Goal: Task Accomplishment & Management: Complete application form

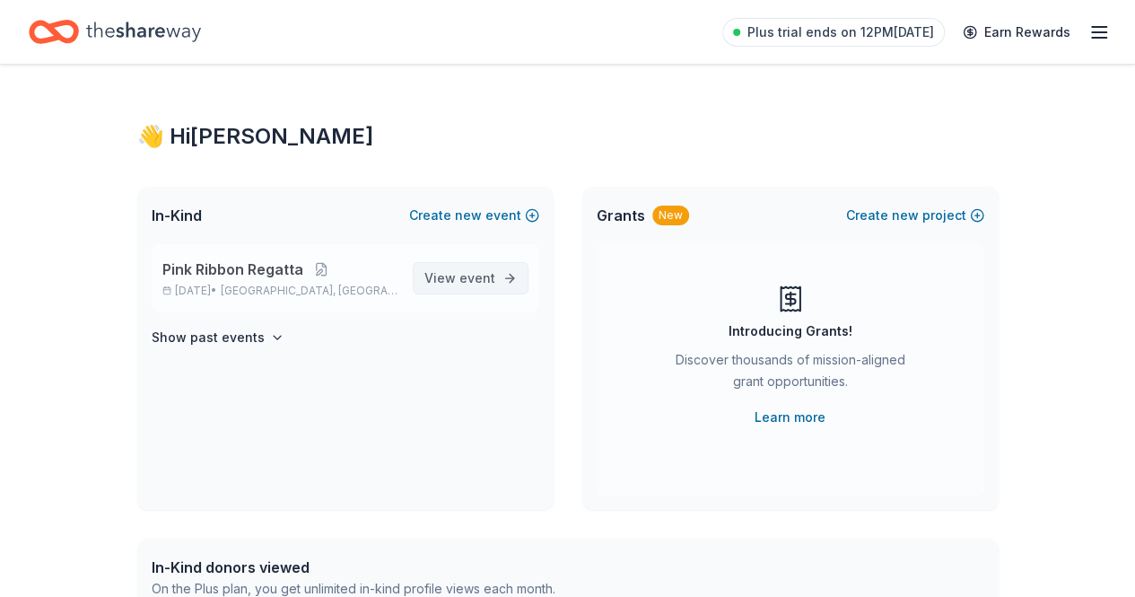
click at [461, 284] on span "event" at bounding box center [477, 277] width 36 height 15
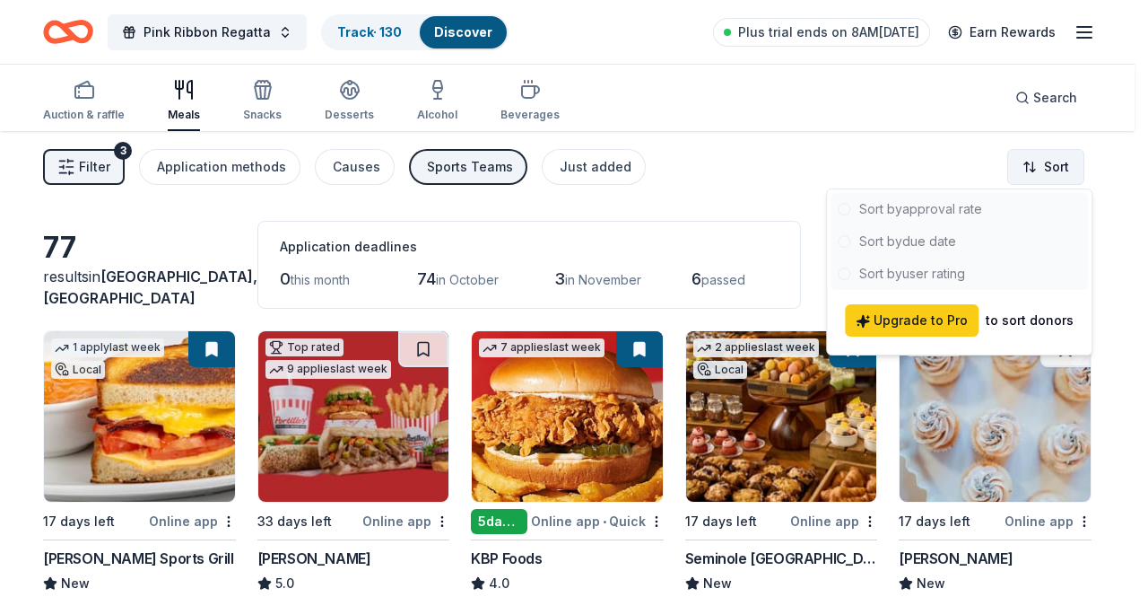
click at [1025, 162] on html "Pink Ribbon Regatta Track · 130 Discover Plus trial ends on 8AM, 10/6 Earn Rewa…" at bounding box center [574, 298] width 1148 height 597
click at [945, 211] on div at bounding box center [959, 241] width 257 height 97
click at [846, 145] on html "Pink Ribbon Regatta Track · 130 Discover Plus trial ends on 8AM, 10/6 Earn Rewa…" at bounding box center [574, 298] width 1148 height 597
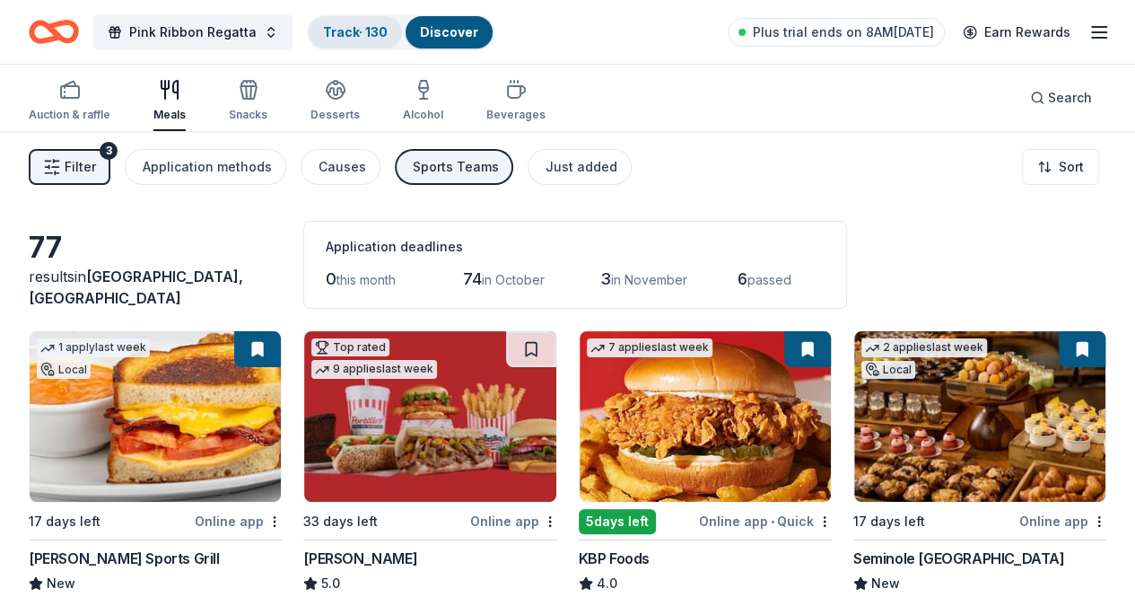
click at [345, 34] on link "Track · 130" at bounding box center [355, 31] width 65 height 15
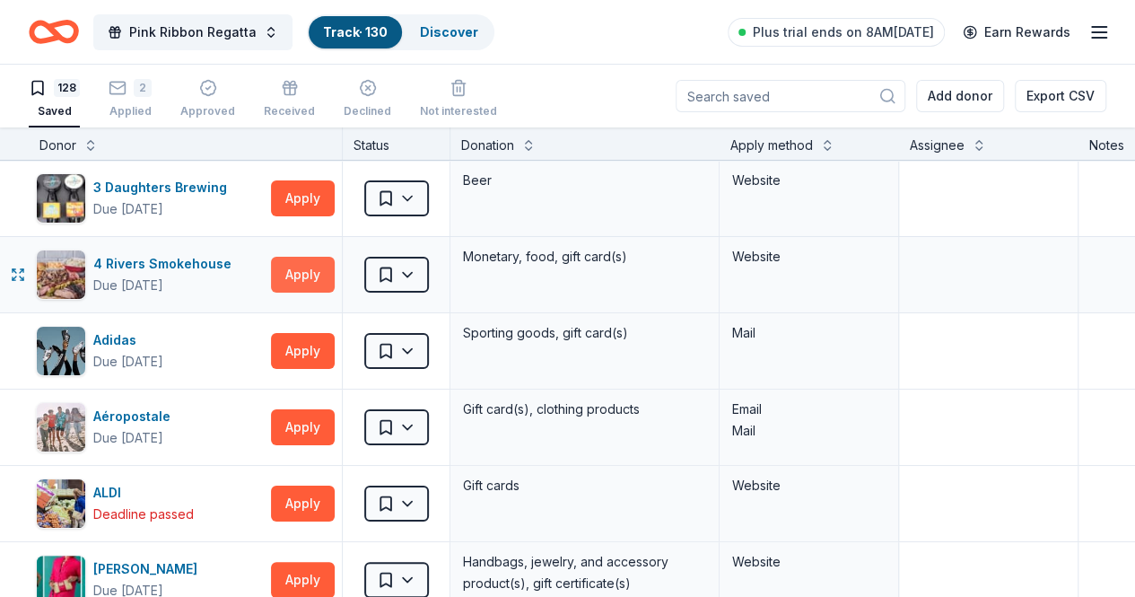
click at [310, 272] on button "Apply" at bounding box center [303, 275] width 64 height 36
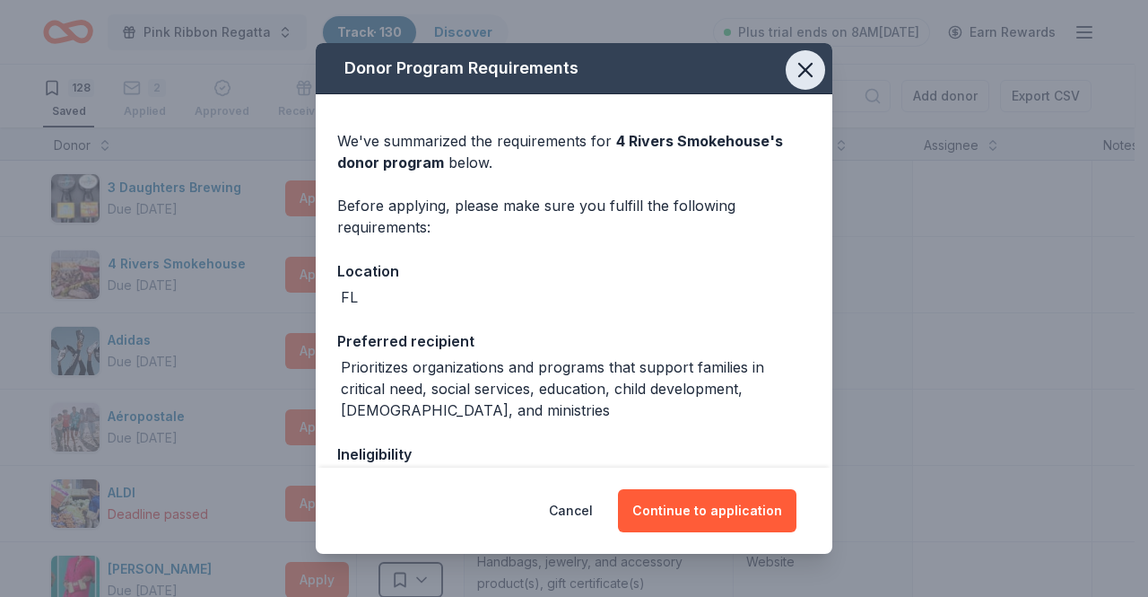
click at [799, 75] on icon "button" at bounding box center [805, 70] width 13 height 13
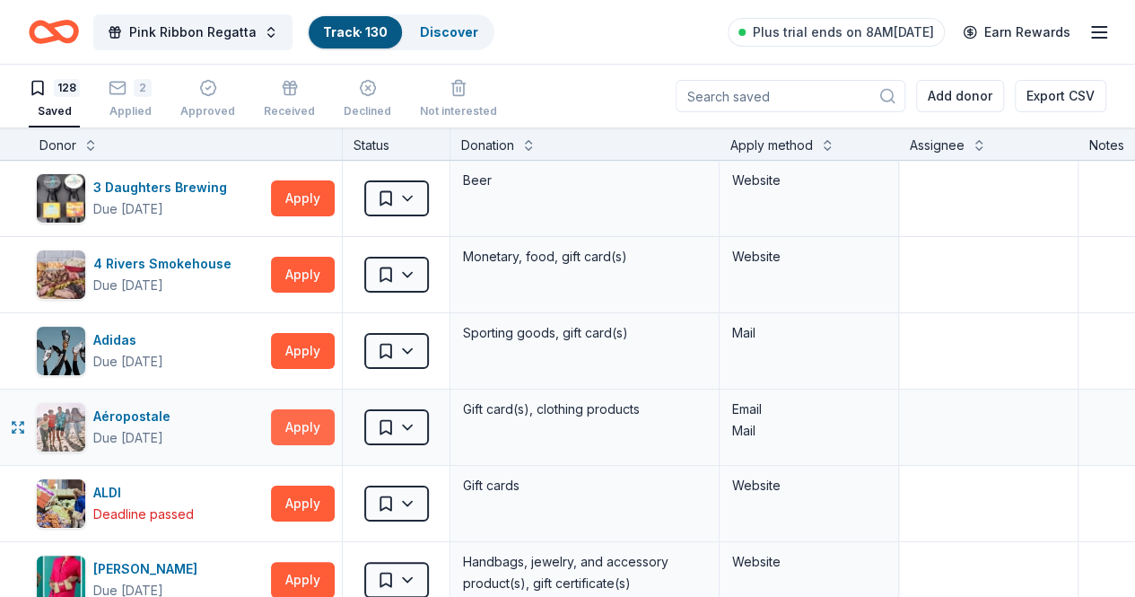
click at [312, 437] on button "Apply" at bounding box center [303, 427] width 64 height 36
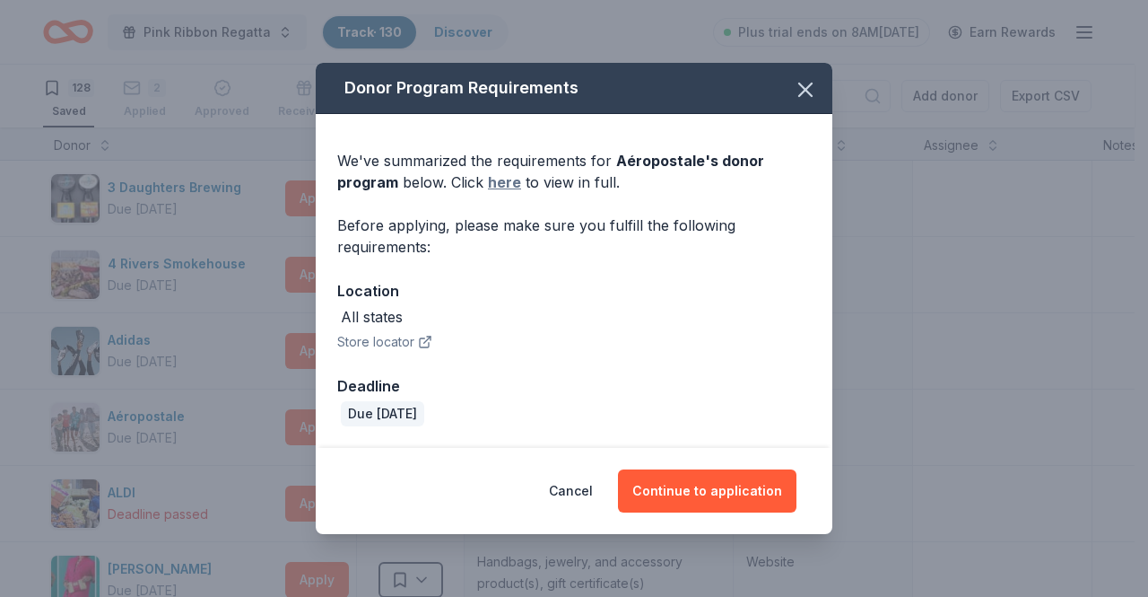
click at [501, 181] on link "here" at bounding box center [504, 182] width 33 height 22
click at [684, 482] on button "Continue to application" at bounding box center [707, 490] width 179 height 43
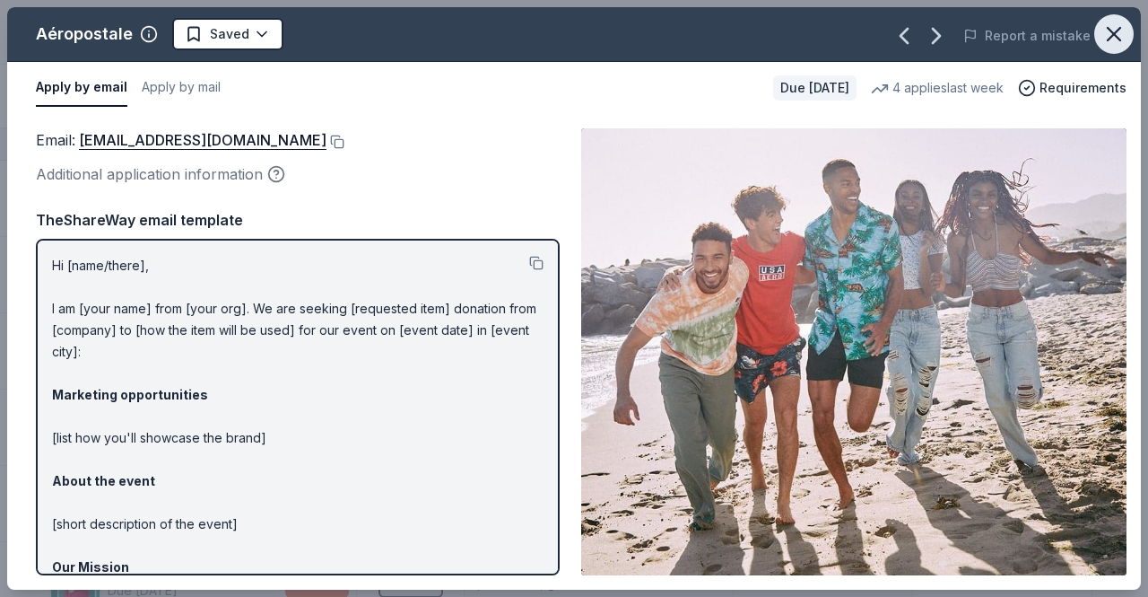
click at [1111, 27] on icon "button" at bounding box center [1114, 34] width 25 height 25
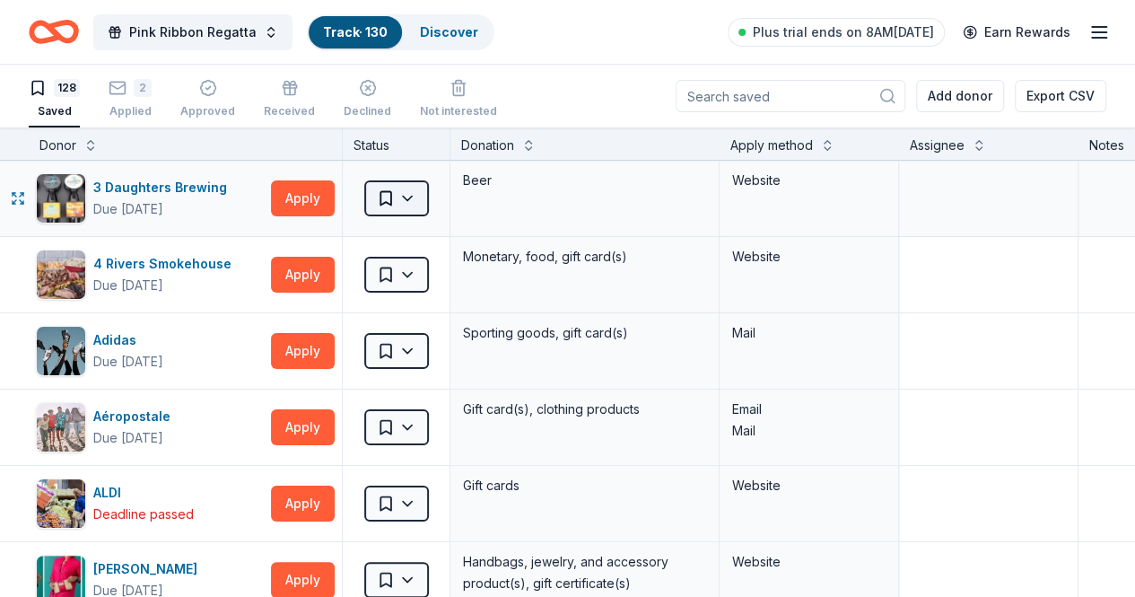
click at [425, 189] on html "Pink Ribbon Regatta Track · 130 Discover Plus trial ends on 8AM, 10/6 Earn Rewa…" at bounding box center [567, 298] width 1135 height 597
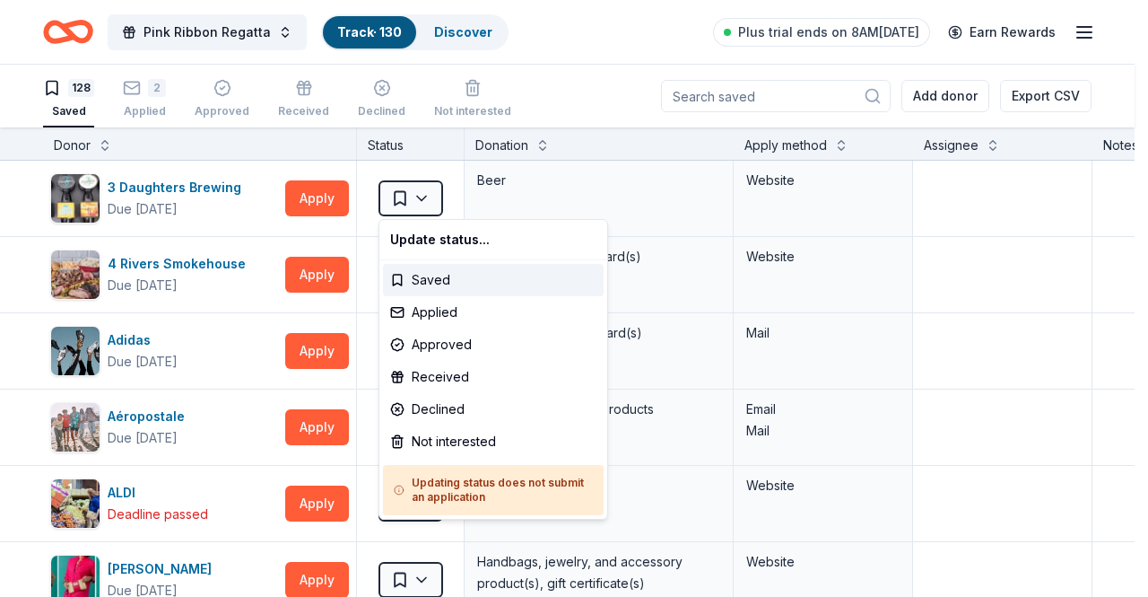
click at [526, 100] on html "Pink Ribbon Regatta Track · 130 Discover Plus trial ends on 8AM, 10/6 Earn Rewa…" at bounding box center [574, 298] width 1148 height 597
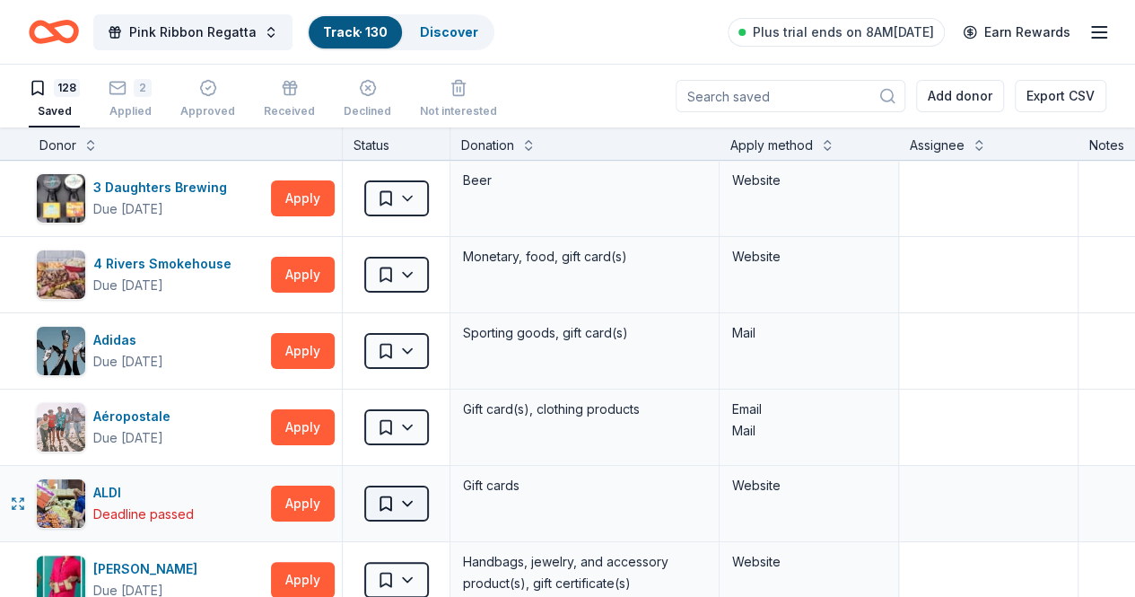
click at [413, 503] on html "Pink Ribbon Regatta Track · 130 Discover Plus trial ends on 8AM, 10/6 Earn Rewa…" at bounding box center [567, 298] width 1135 height 597
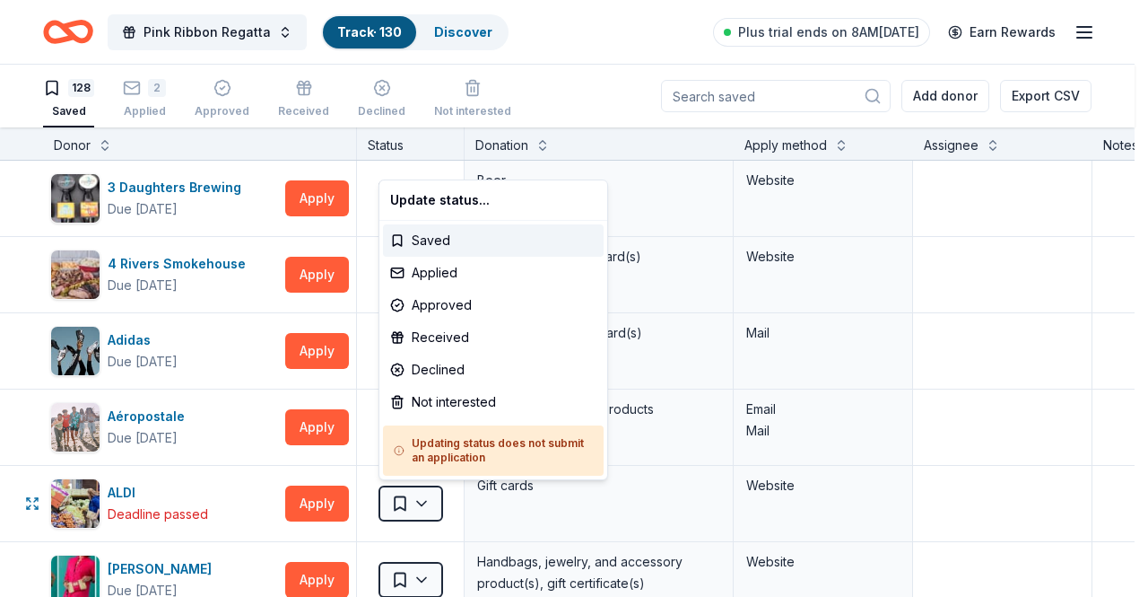
click at [321, 503] on html "Pink Ribbon Regatta Track · 130 Discover Plus trial ends on 8AM, 10/6 Earn Rewa…" at bounding box center [574, 298] width 1148 height 597
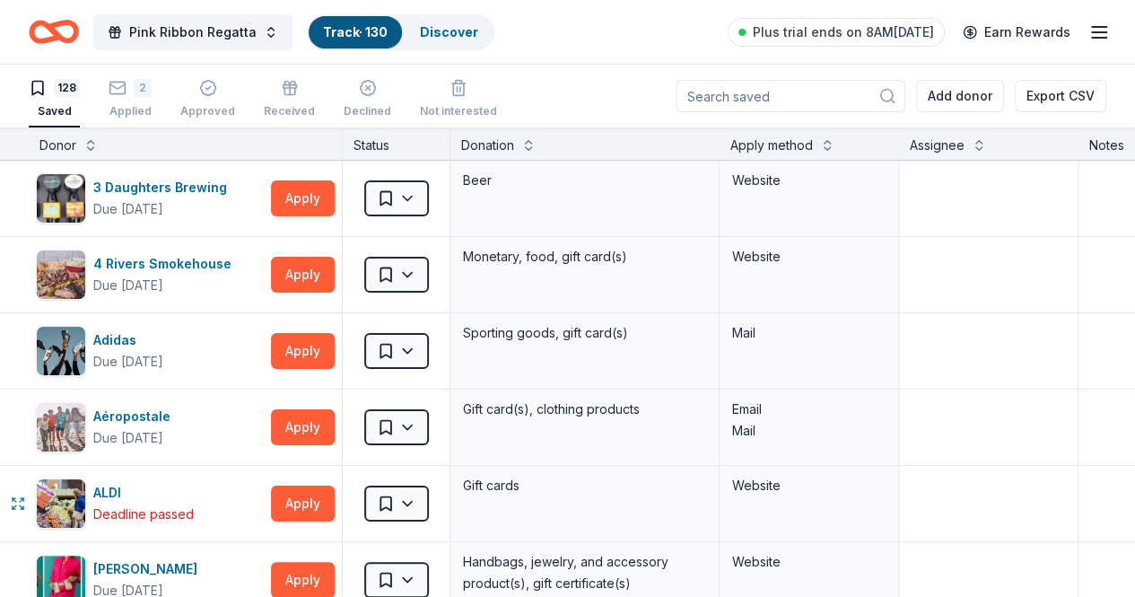
click at [321, 503] on button "Apply" at bounding box center [303, 503] width 64 height 36
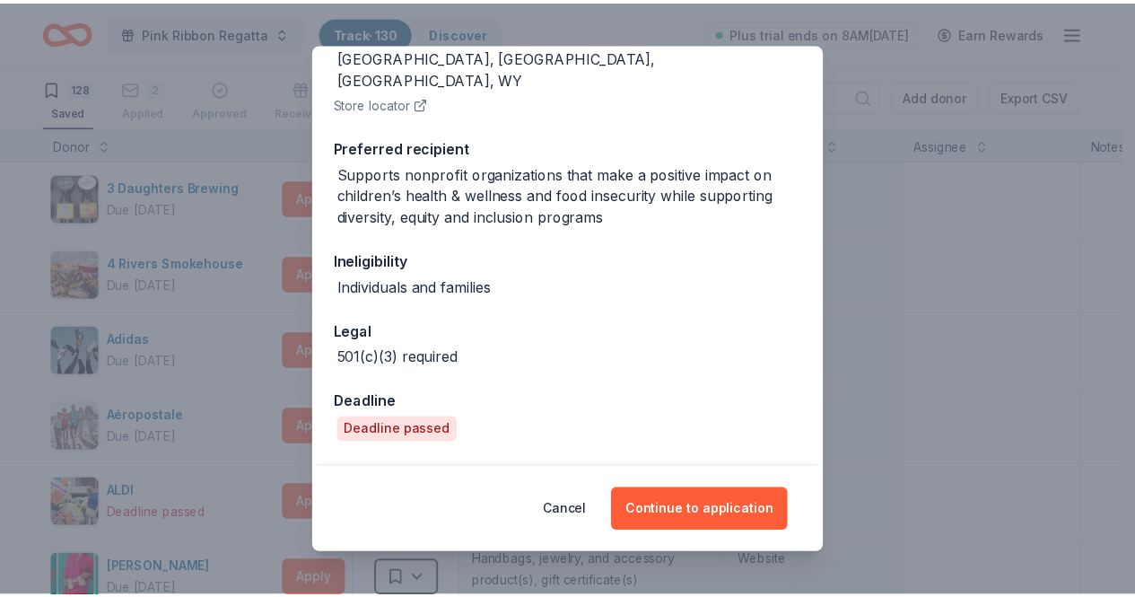
scroll to position [97, 0]
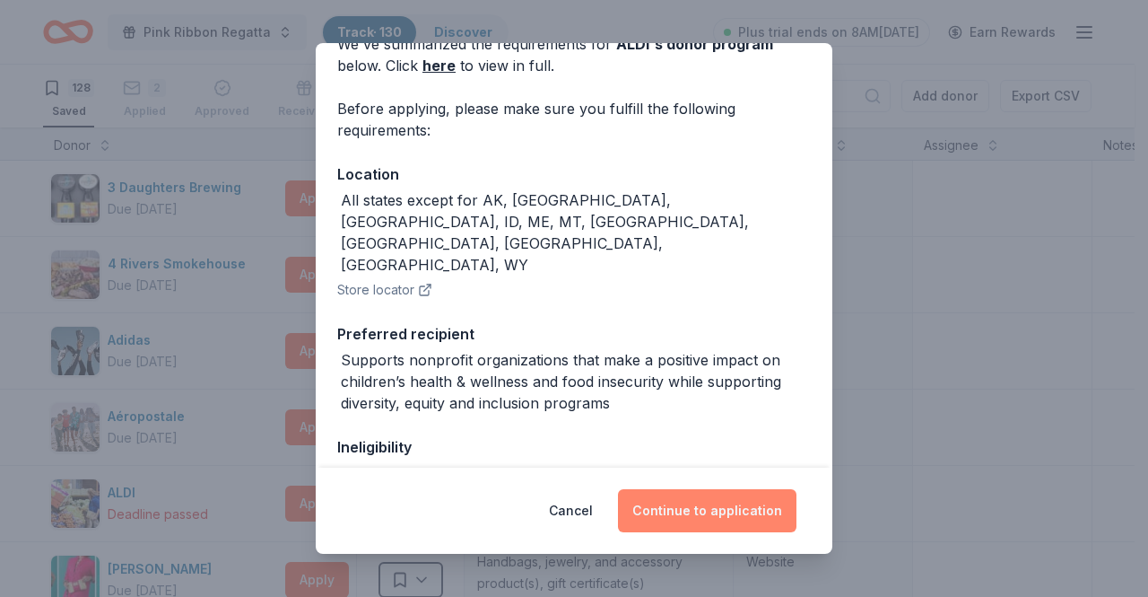
click at [693, 509] on button "Continue to application" at bounding box center [707, 510] width 179 height 43
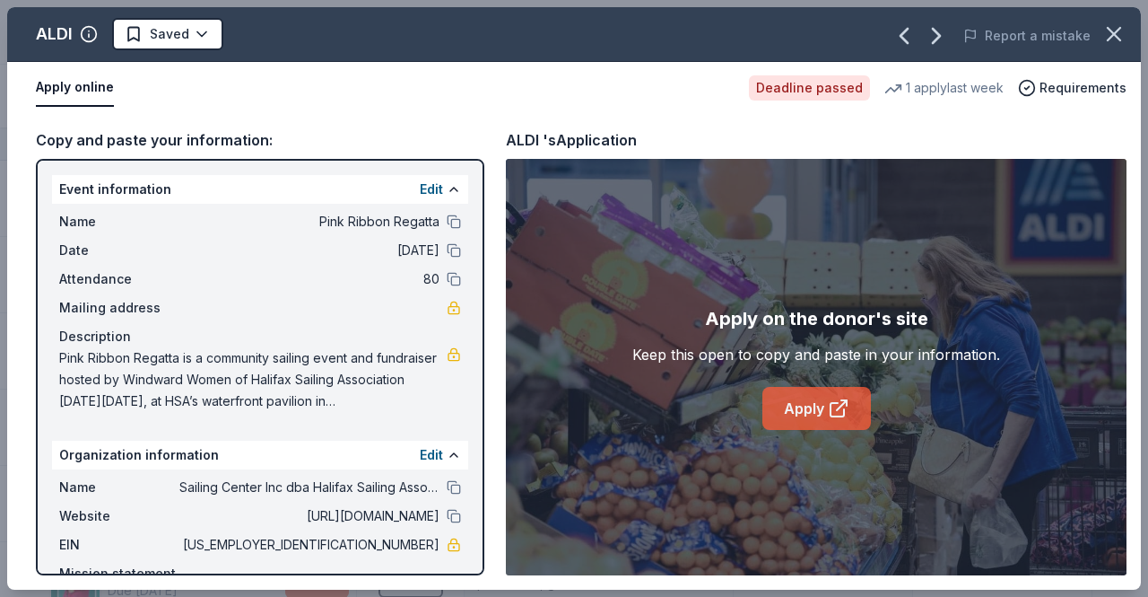
click at [807, 417] on link "Apply" at bounding box center [816, 408] width 109 height 43
click at [1101, 28] on button "button" at bounding box center [1113, 33] width 39 height 39
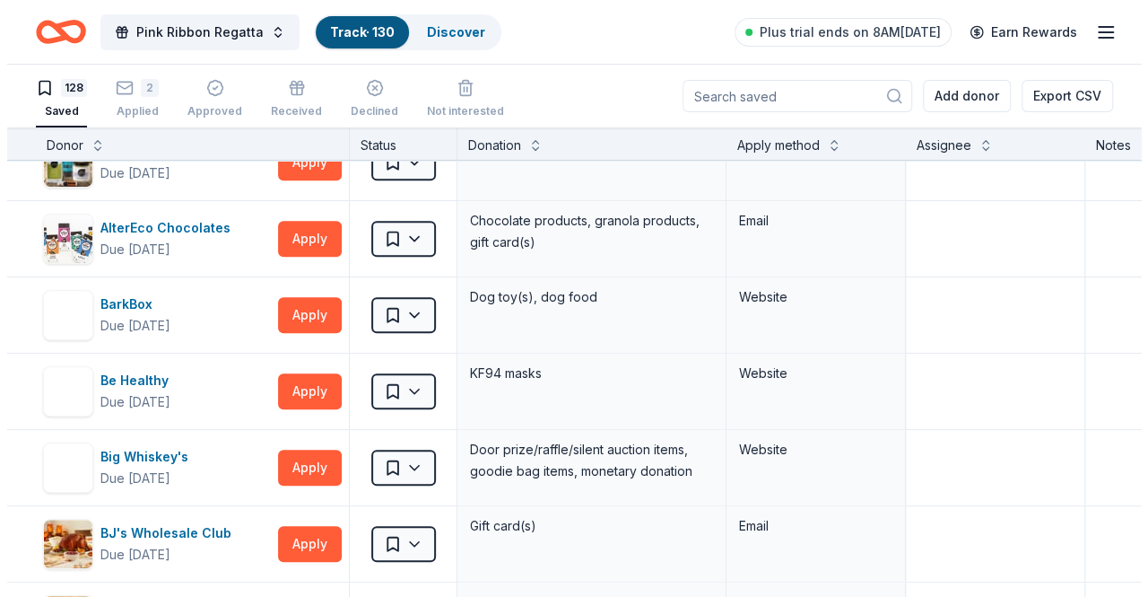
scroll to position [422, 0]
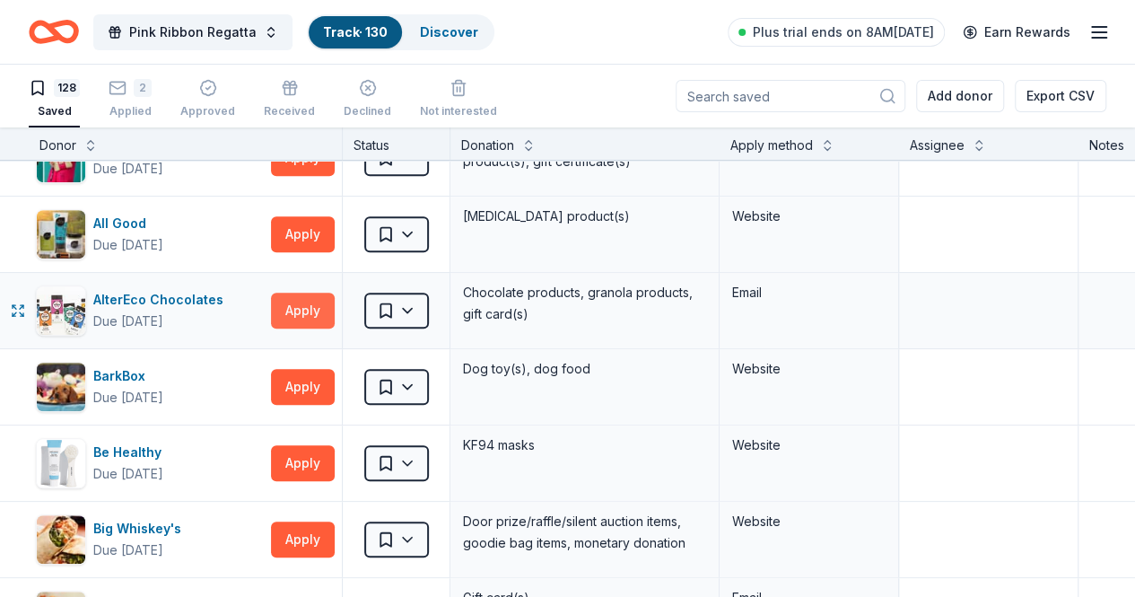
click at [312, 303] on button "Apply" at bounding box center [303, 310] width 64 height 36
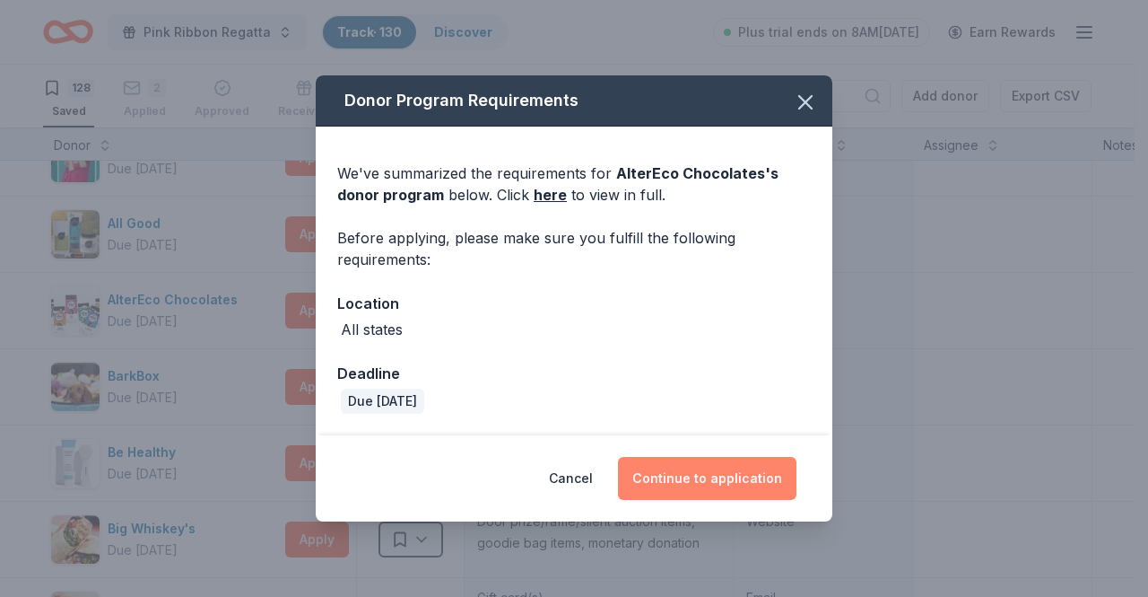
click at [717, 487] on button "Continue to application" at bounding box center [707, 478] width 179 height 43
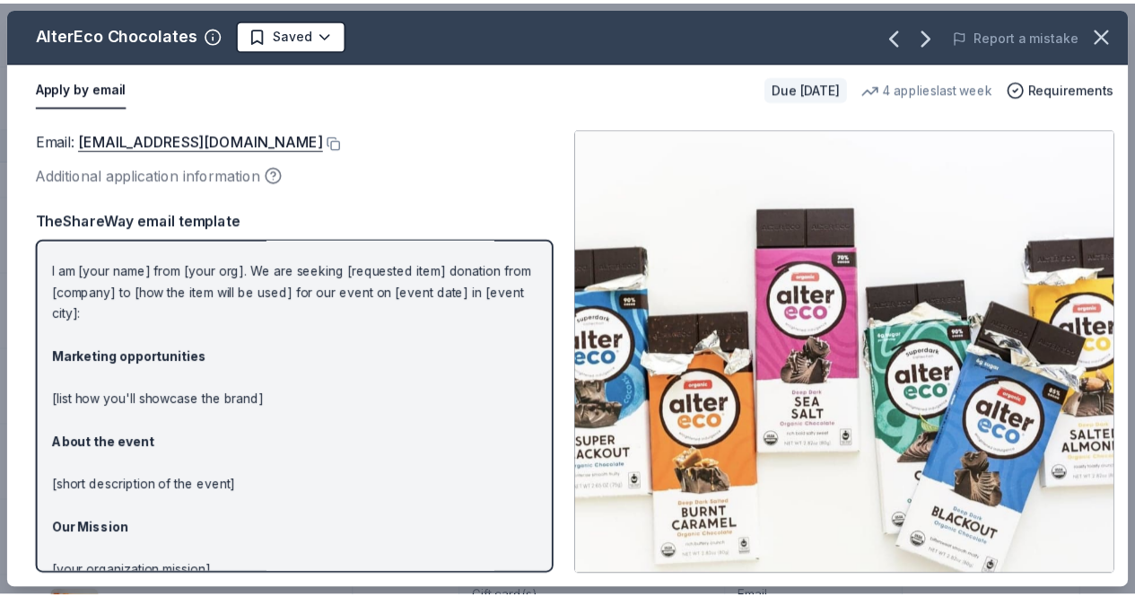
scroll to position [0, 0]
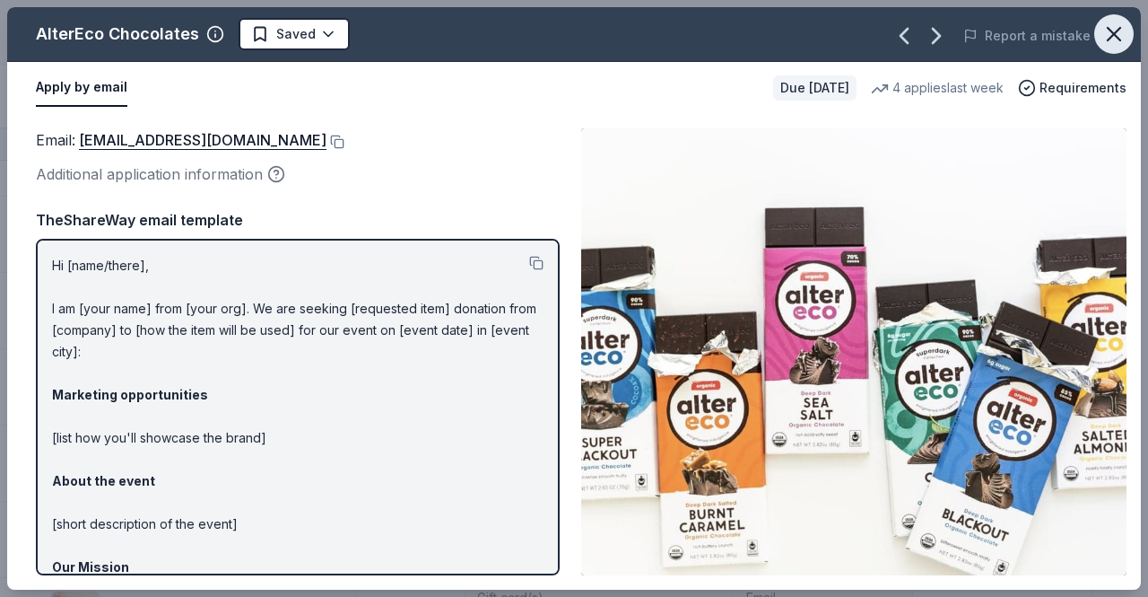
click at [1103, 30] on icon "button" at bounding box center [1114, 34] width 25 height 25
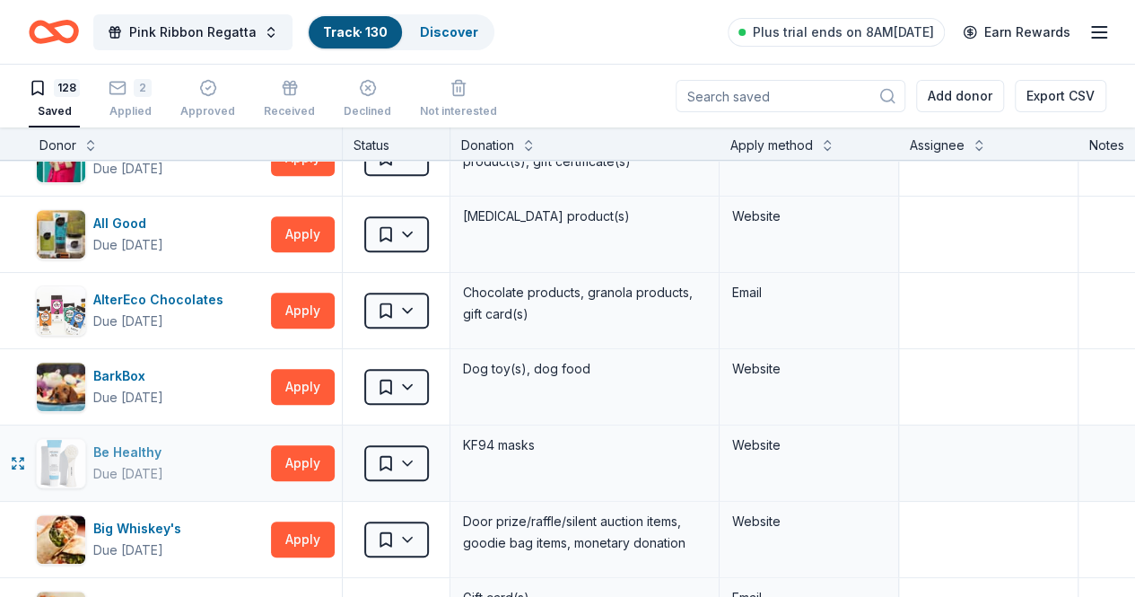
click at [135, 454] on div "Be Healthy" at bounding box center [130, 452] width 75 height 22
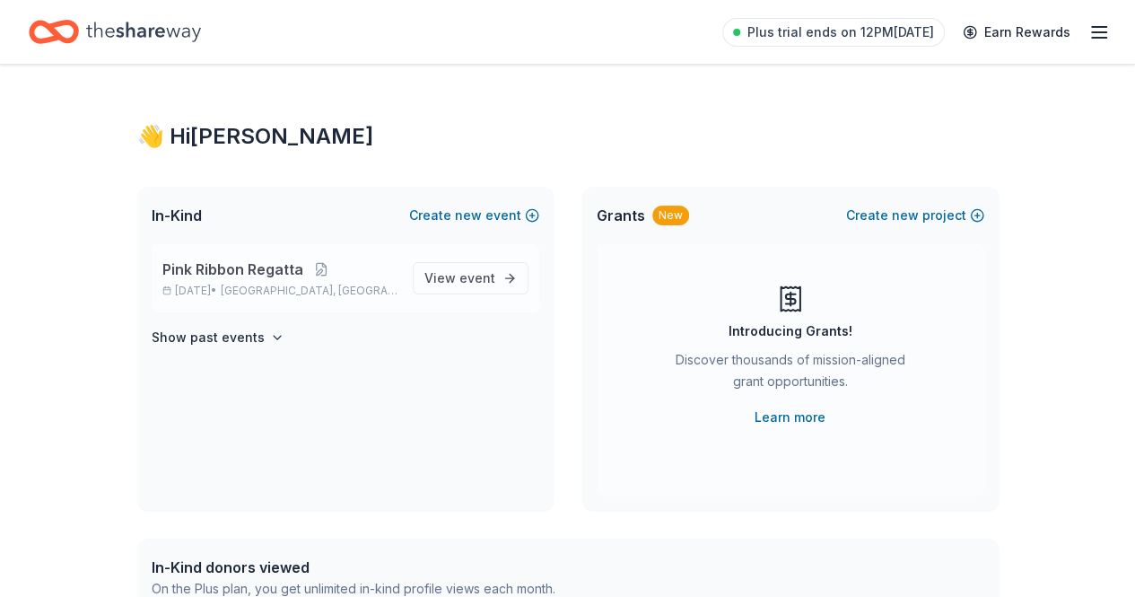
click at [224, 280] on div "Pink Ribbon Regatta [DATE] • [GEOGRAPHIC_DATA], [GEOGRAPHIC_DATA]" at bounding box center [280, 277] width 236 height 39
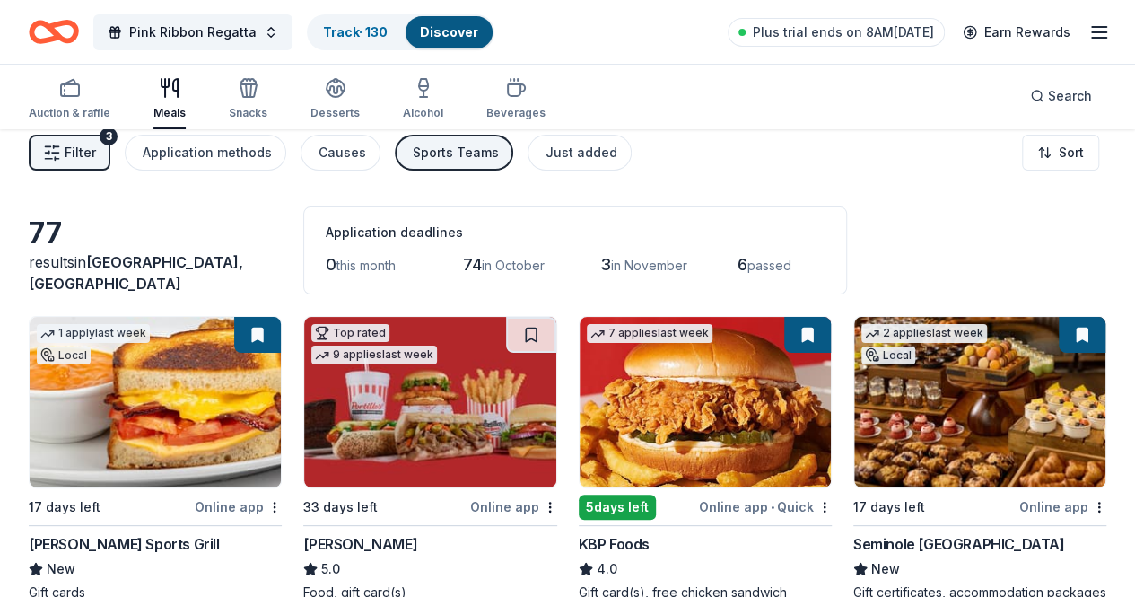
scroll to position [1, 0]
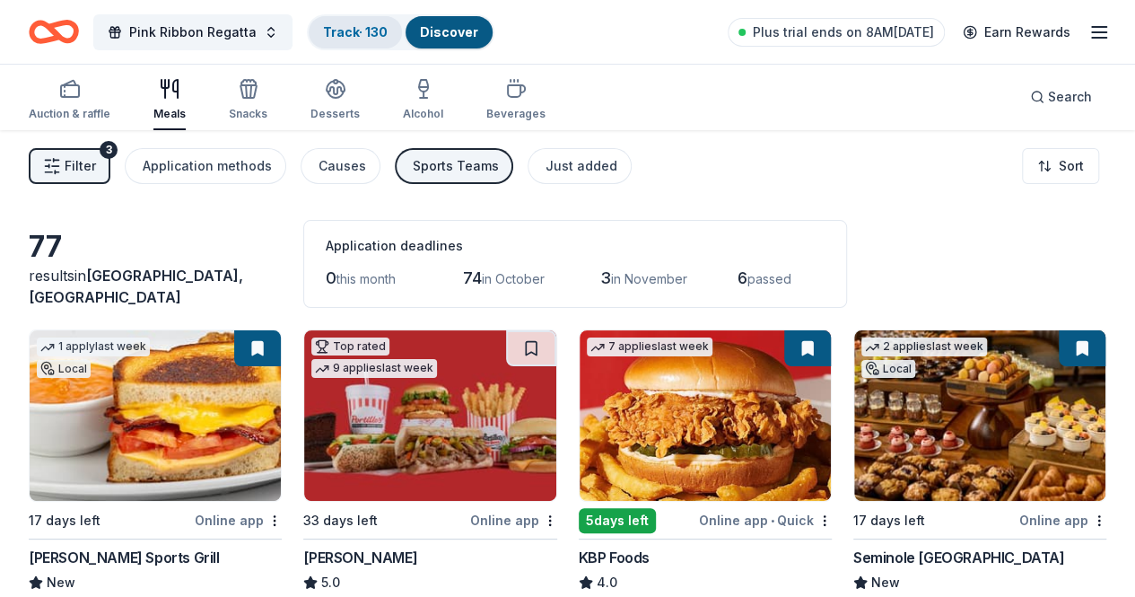
click at [358, 31] on link "Track · 130" at bounding box center [355, 31] width 65 height 15
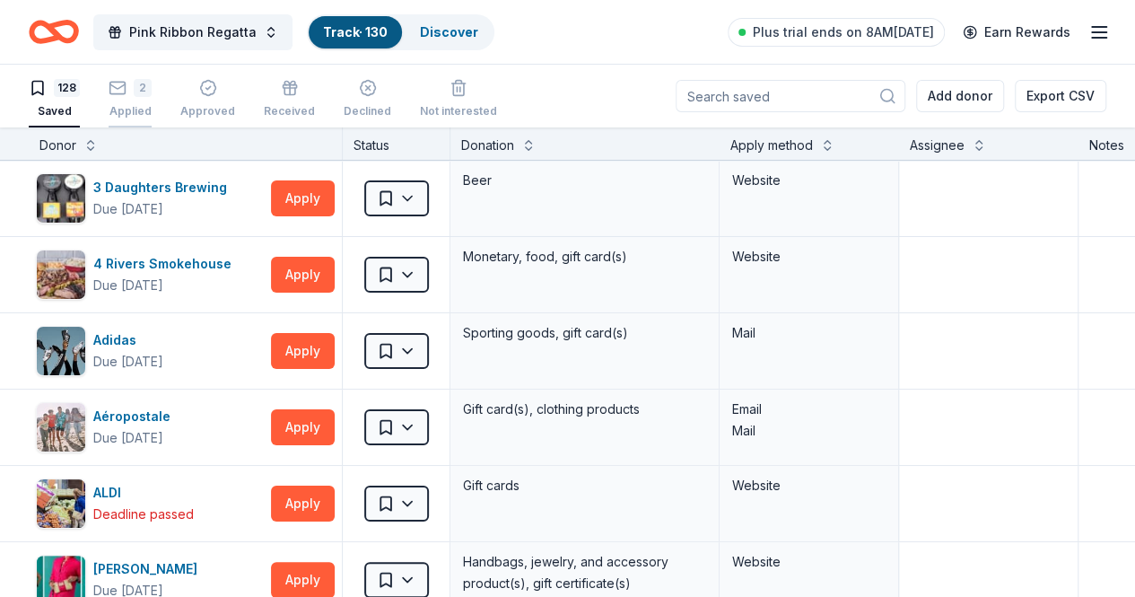
click at [144, 86] on div "2" at bounding box center [130, 88] width 43 height 18
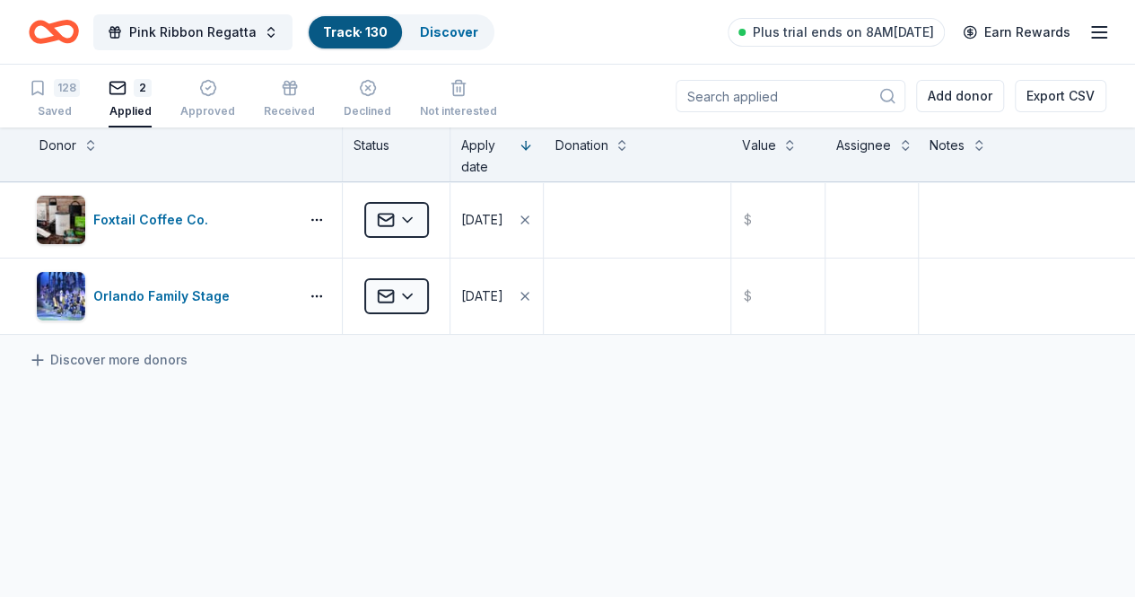
scroll to position [1, 0]
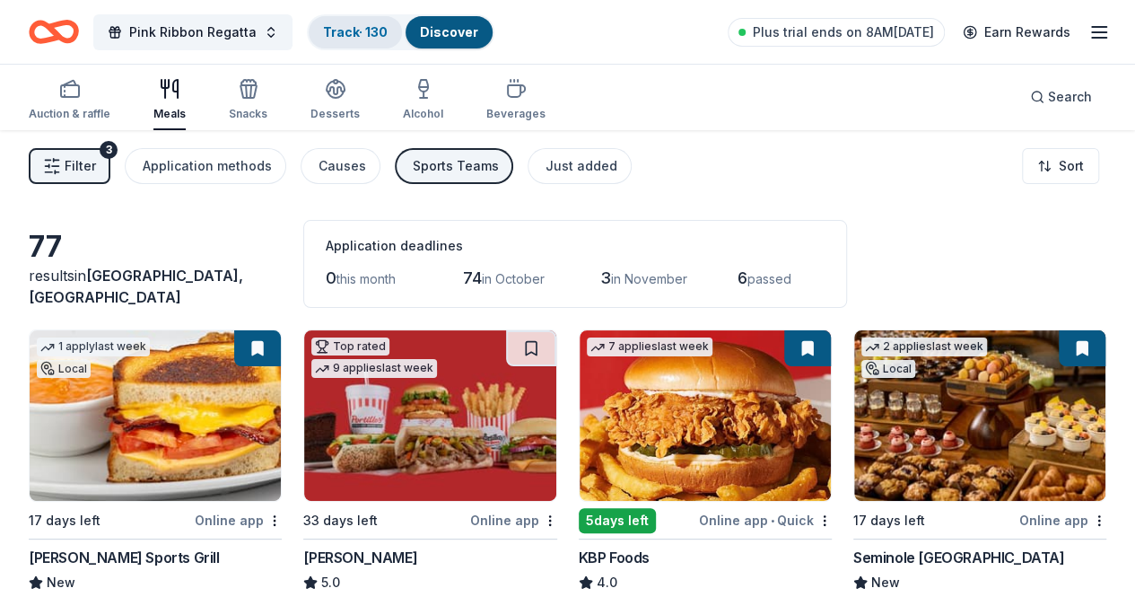
click at [355, 37] on link "Track · 130" at bounding box center [355, 31] width 65 height 15
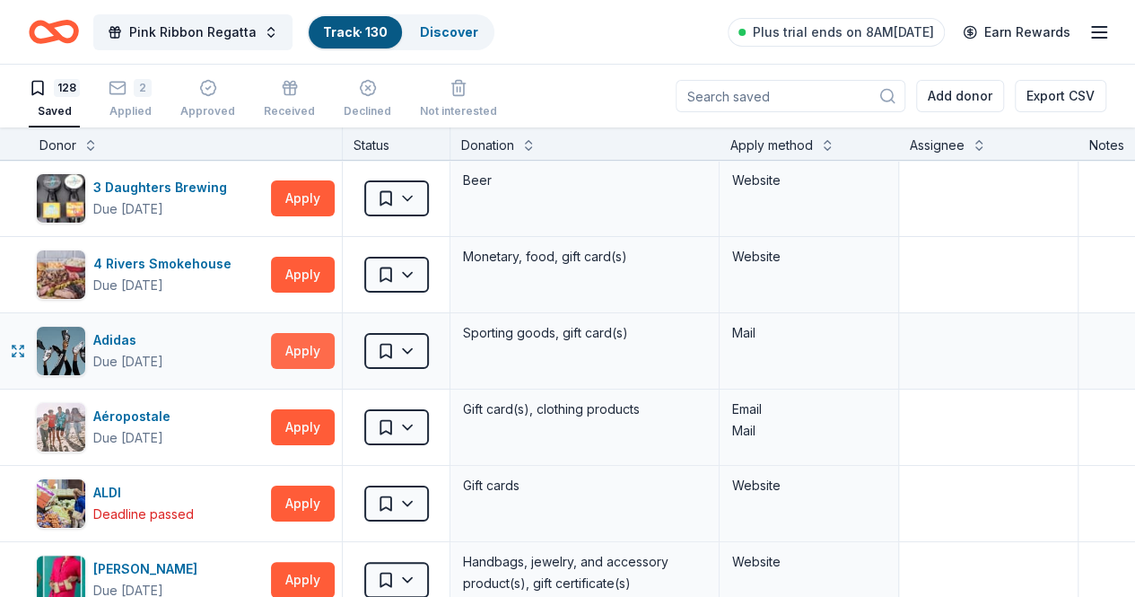
click at [328, 350] on button "Apply" at bounding box center [303, 351] width 64 height 36
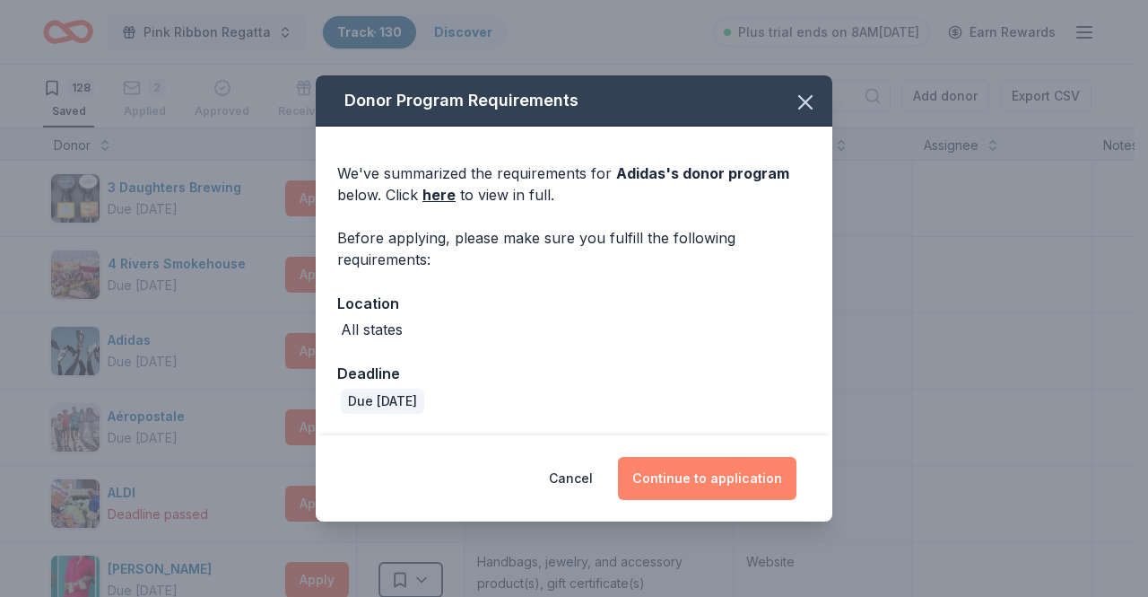
click at [689, 484] on button "Continue to application" at bounding box center [707, 478] width 179 height 43
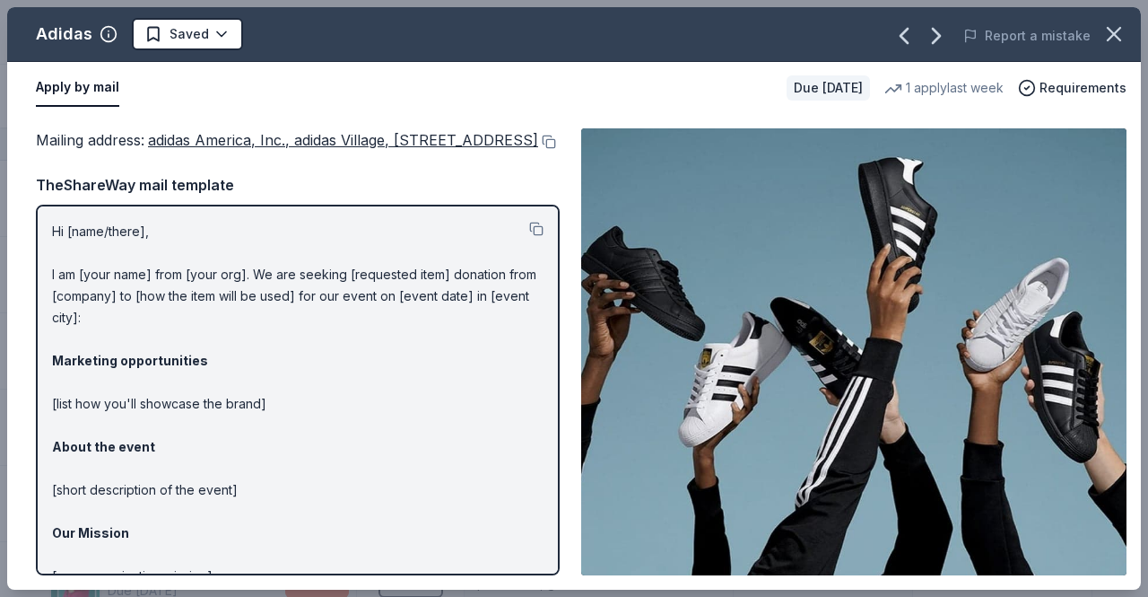
drag, startPoint x: 550, startPoint y: 296, endPoint x: 502, endPoint y: 191, distance: 115.2
click at [502, 191] on div "Mailing address : adidas America, Inc., adidas Village, 5055 N Greeley Avenue, …" at bounding box center [298, 351] width 524 height 447
click at [1114, 36] on icon "button" at bounding box center [1114, 34] width 25 height 25
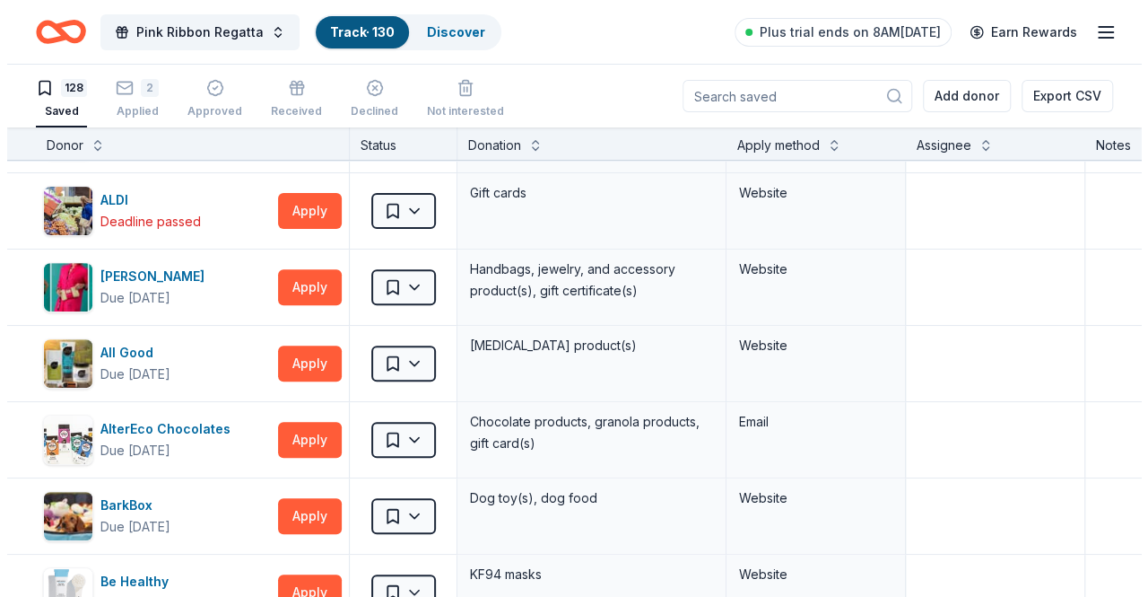
scroll to position [250, 0]
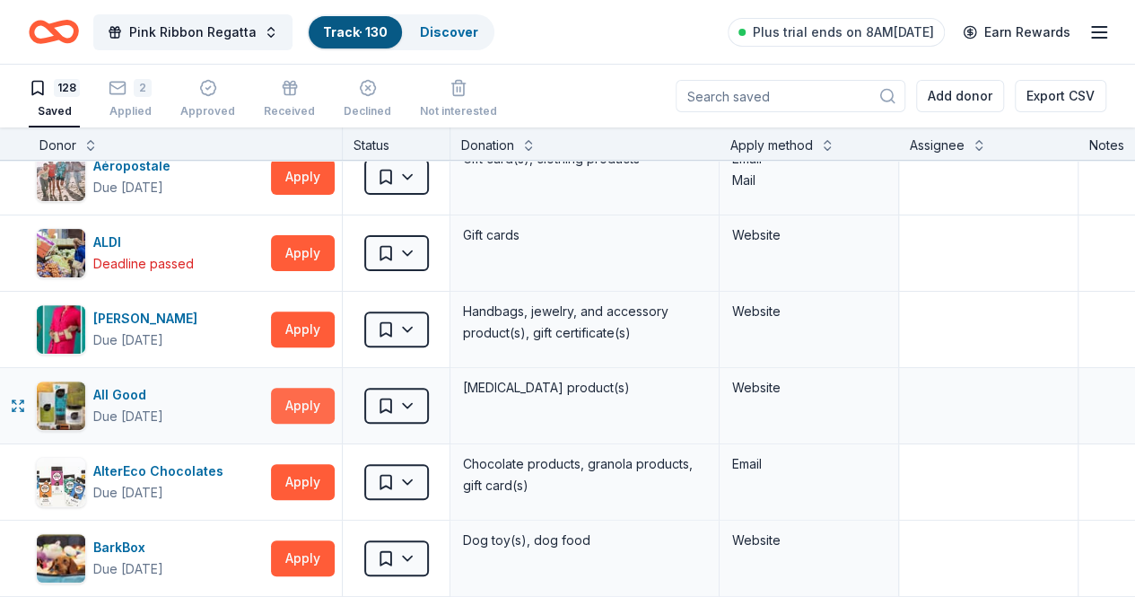
click at [314, 408] on button "Apply" at bounding box center [303, 406] width 64 height 36
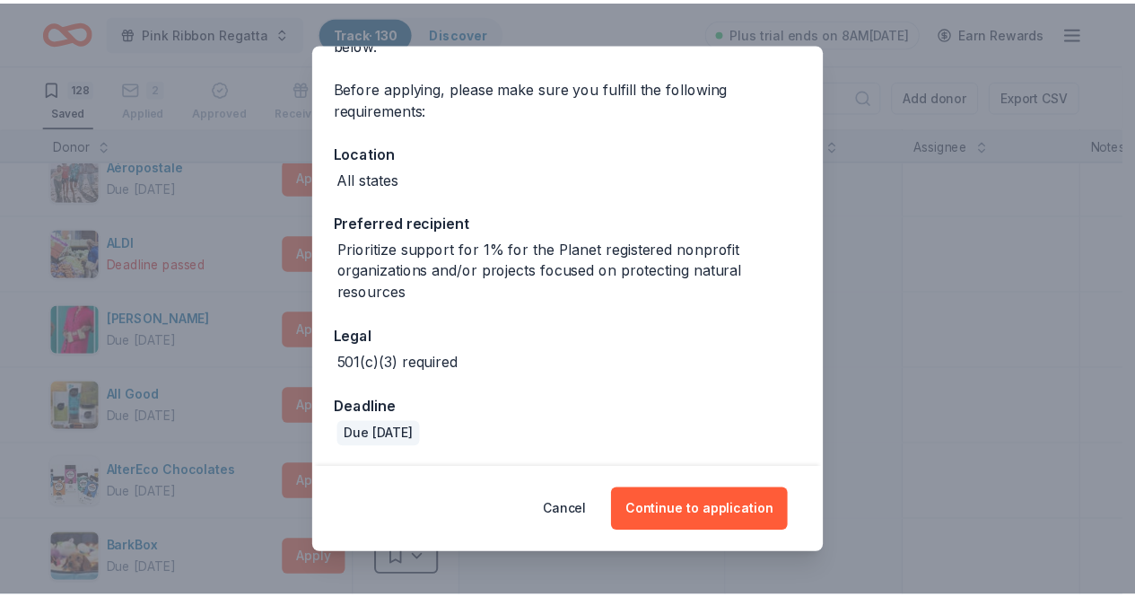
scroll to position [0, 0]
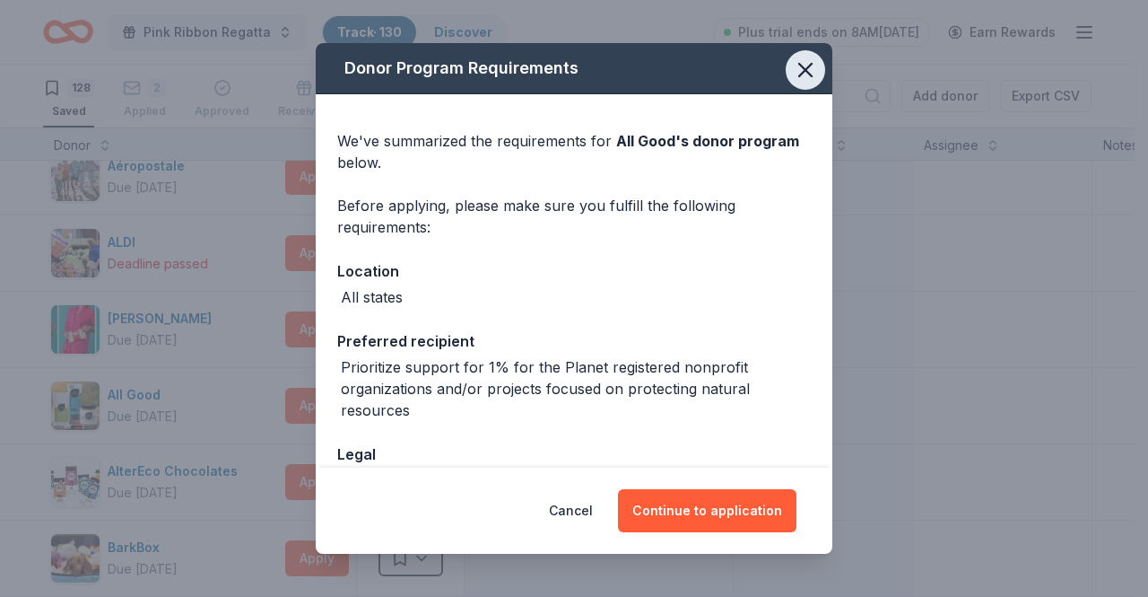
click at [793, 55] on button "button" at bounding box center [805, 69] width 39 height 39
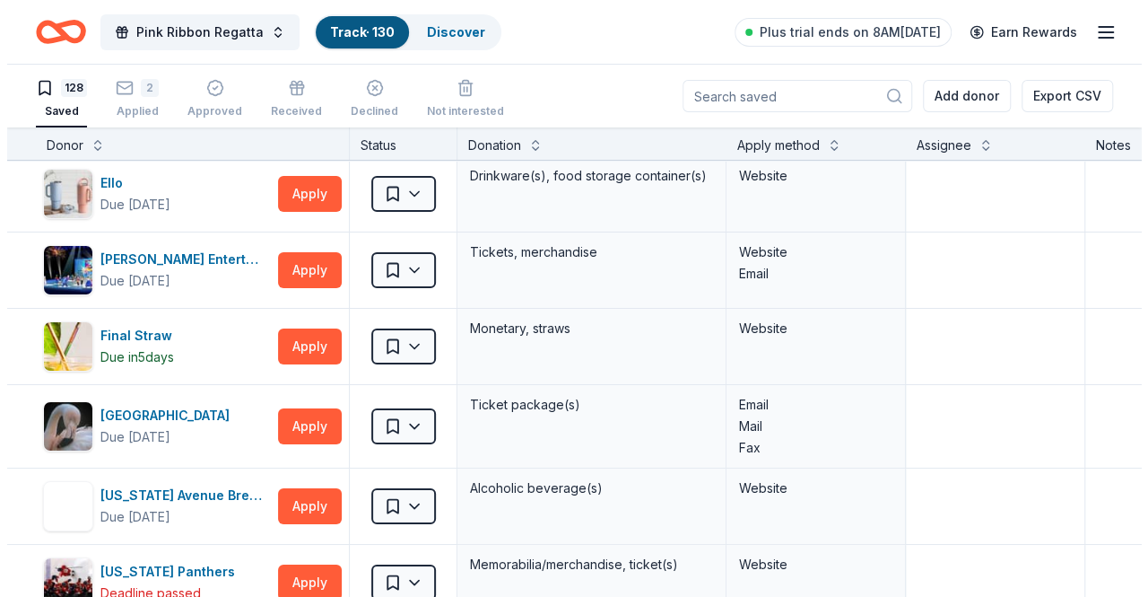
scroll to position [3305, 0]
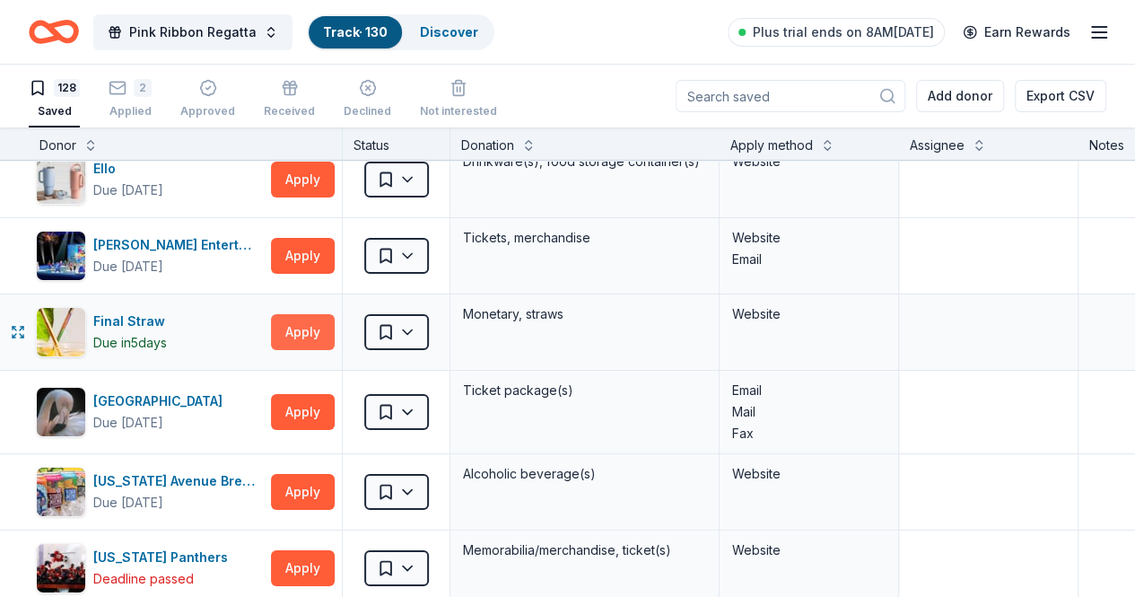
click at [323, 318] on button "Apply" at bounding box center [303, 332] width 64 height 36
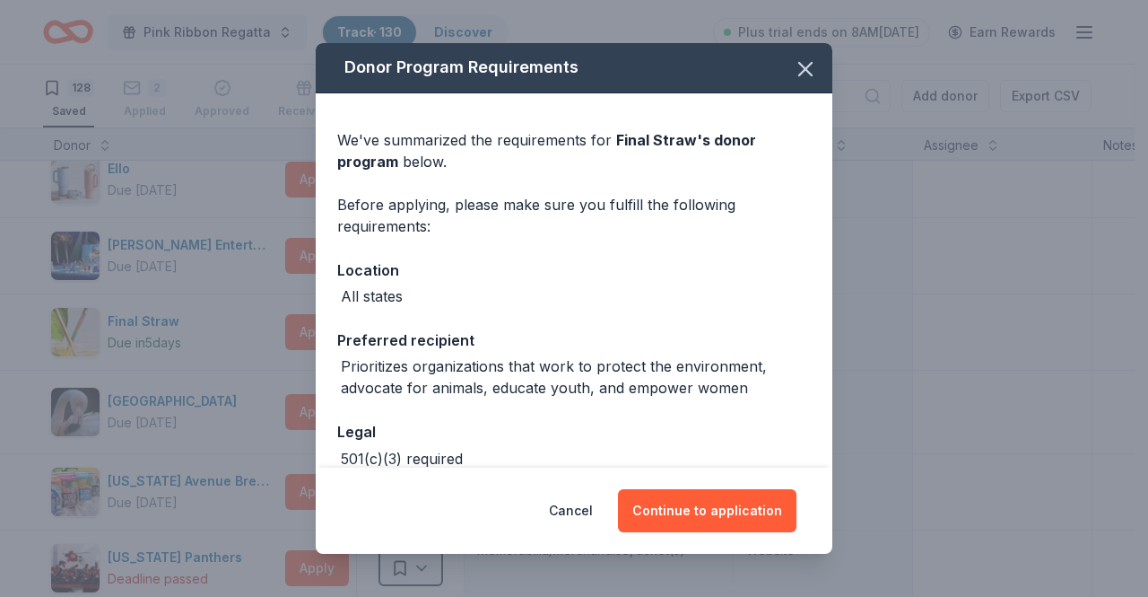
scroll to position [0, 0]
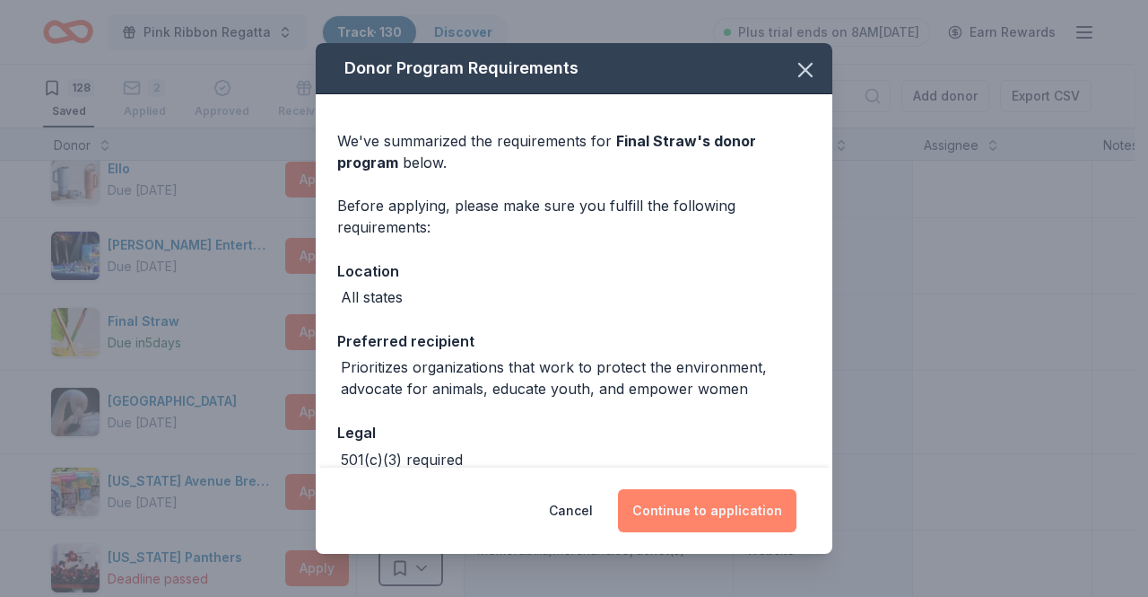
click at [695, 505] on button "Continue to application" at bounding box center [707, 510] width 179 height 43
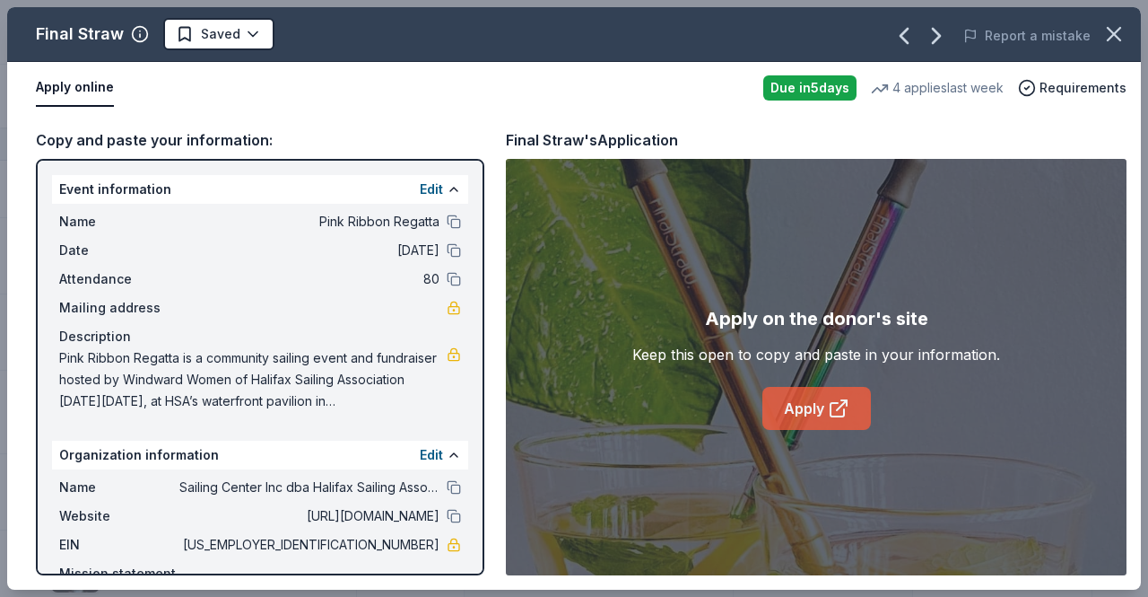
click at [794, 410] on link "Apply" at bounding box center [816, 408] width 109 height 43
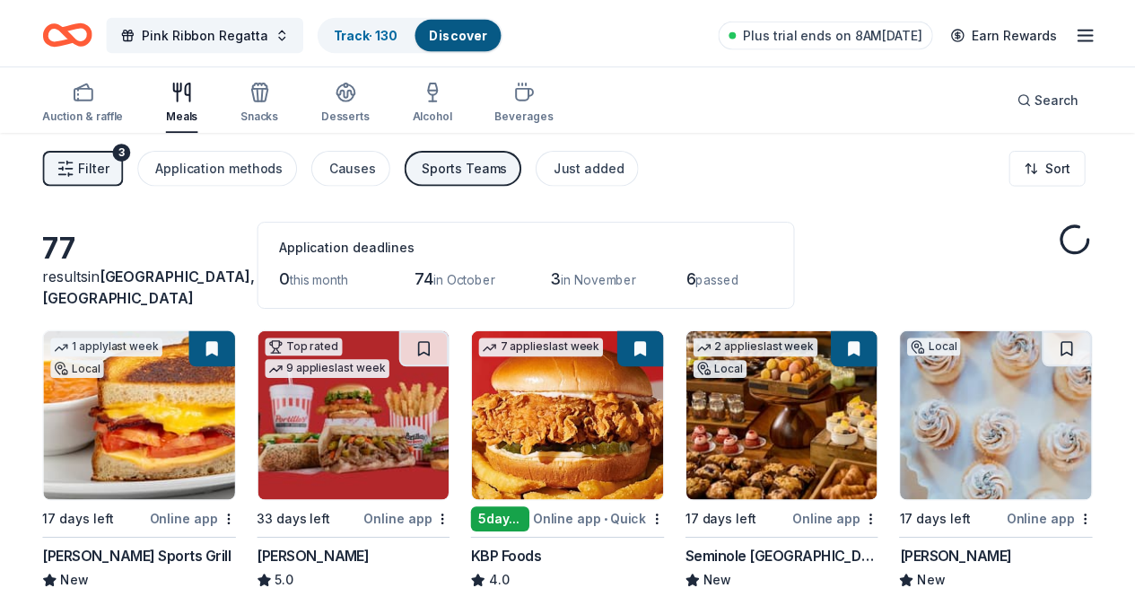
scroll to position [1, 0]
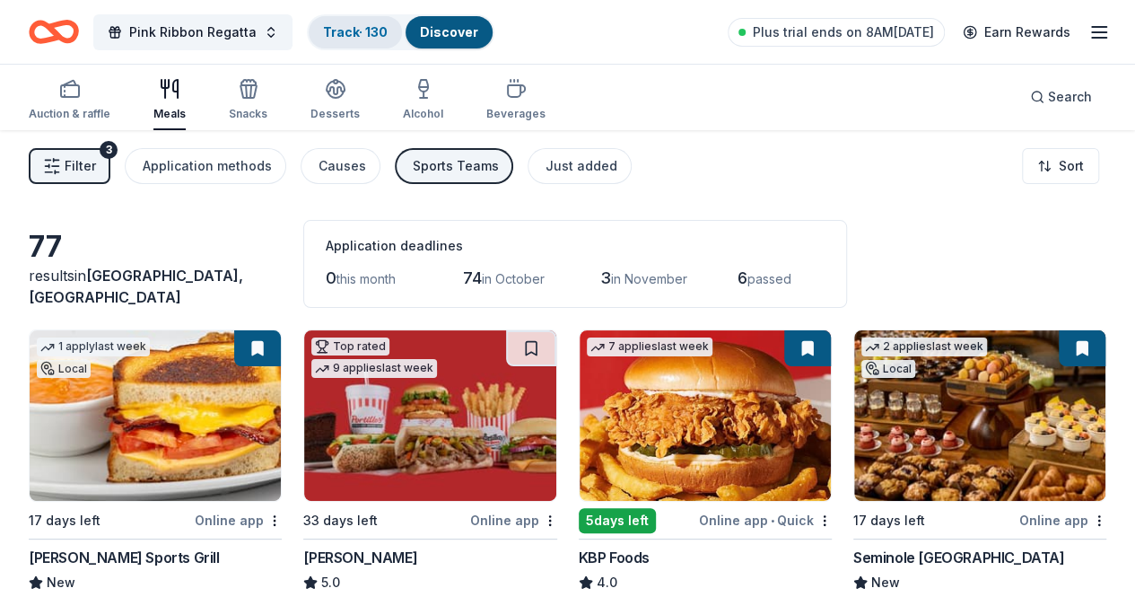
click at [355, 36] on link "Track · 130" at bounding box center [355, 31] width 65 height 15
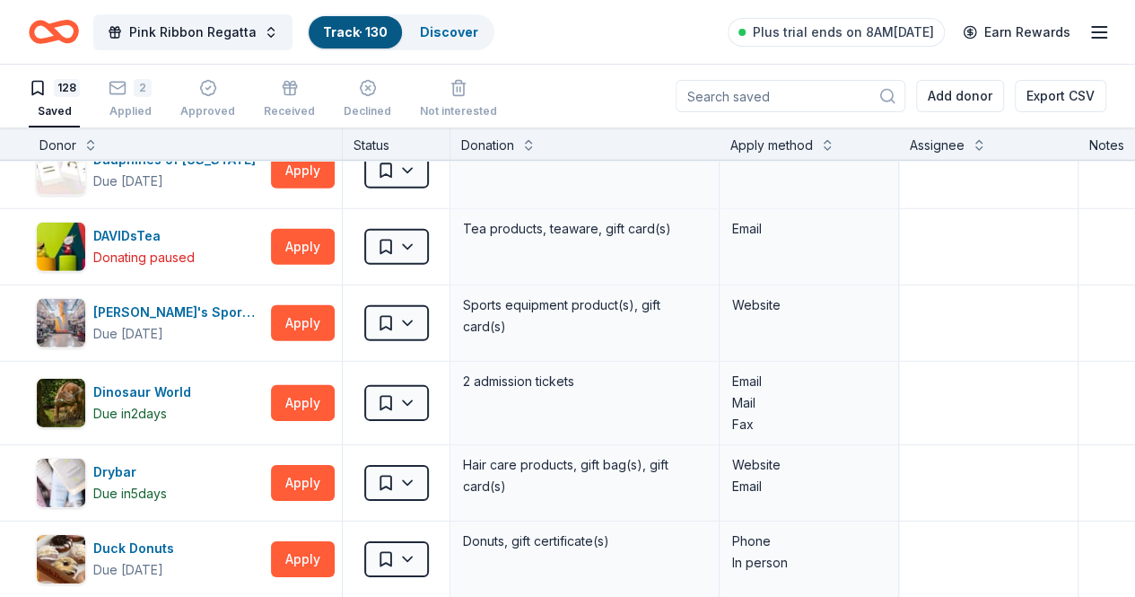
scroll to position [2711, 0]
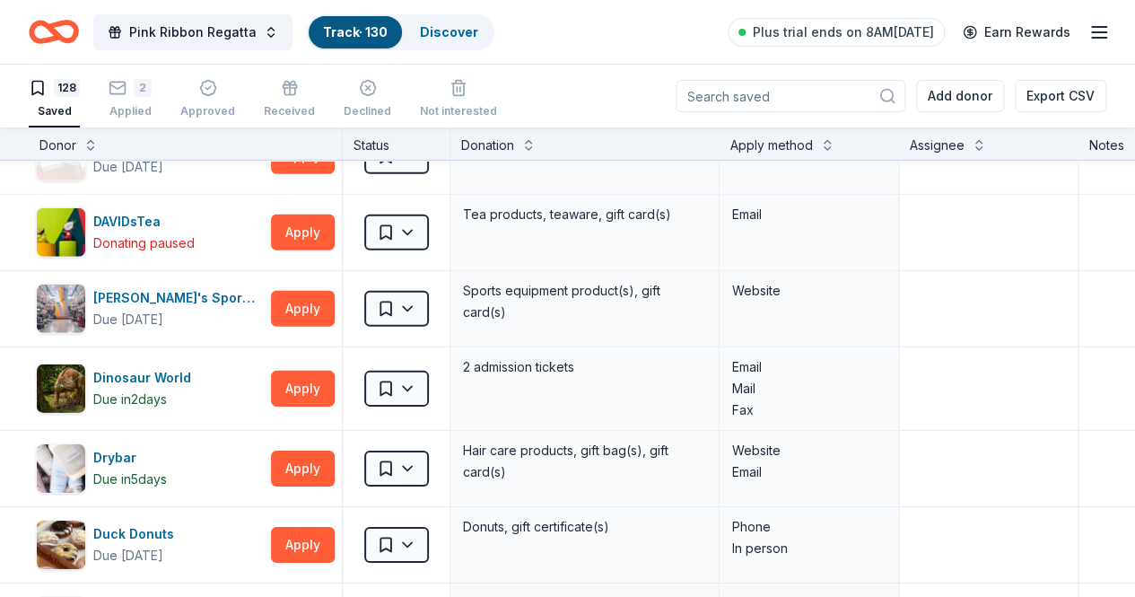
click at [93, 144] on div "Donor" at bounding box center [185, 146] width 292 height 22
click at [98, 144] on button at bounding box center [90, 144] width 14 height 18
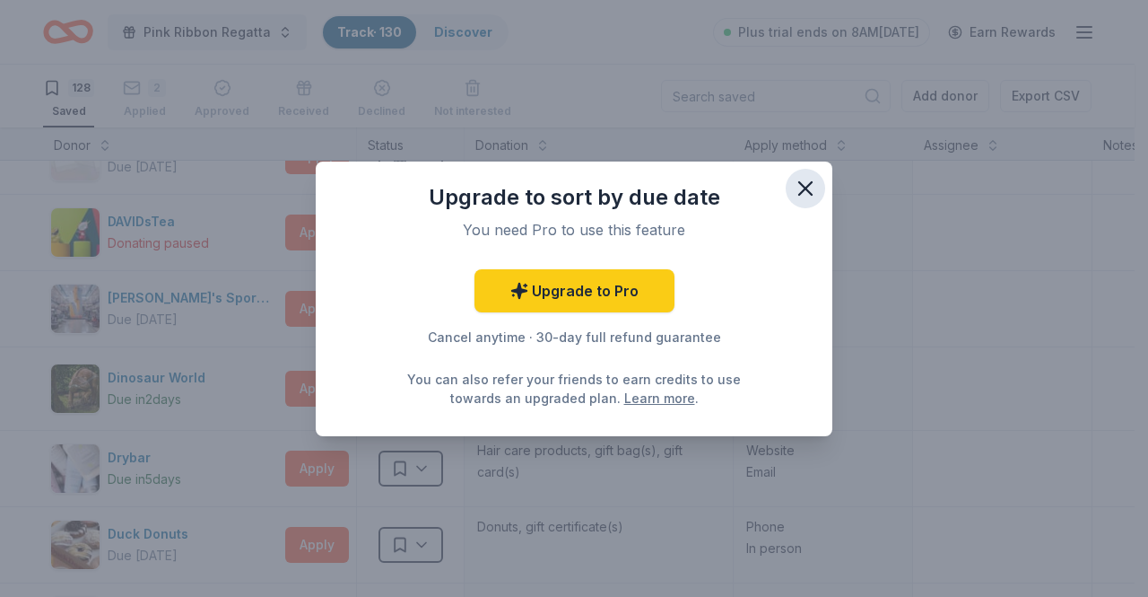
click at [816, 184] on icon "button" at bounding box center [805, 188] width 25 height 25
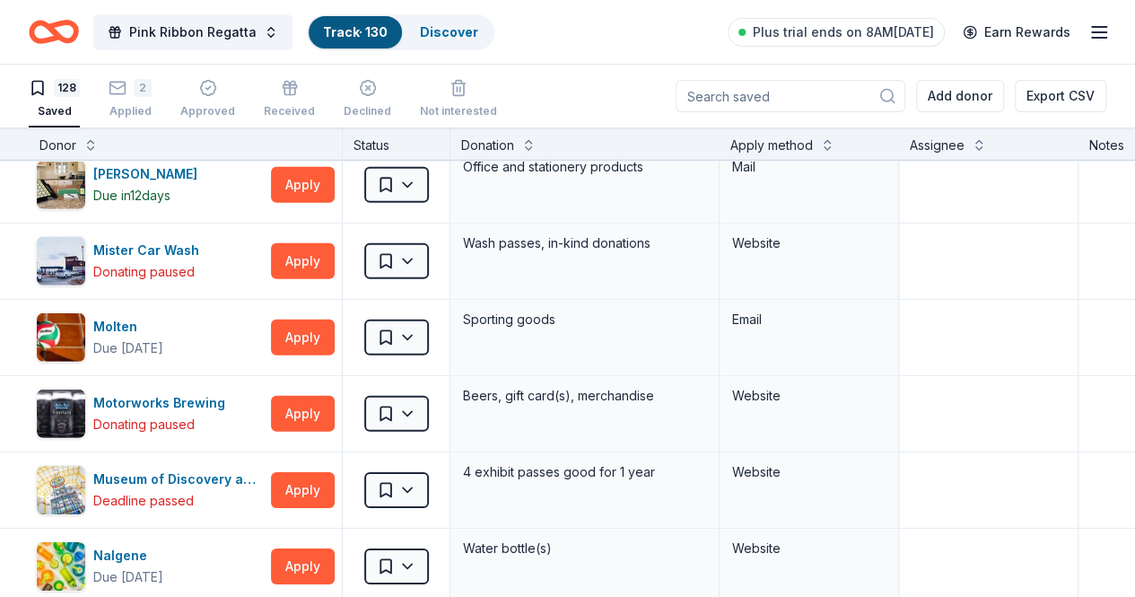
scroll to position [6095, 0]
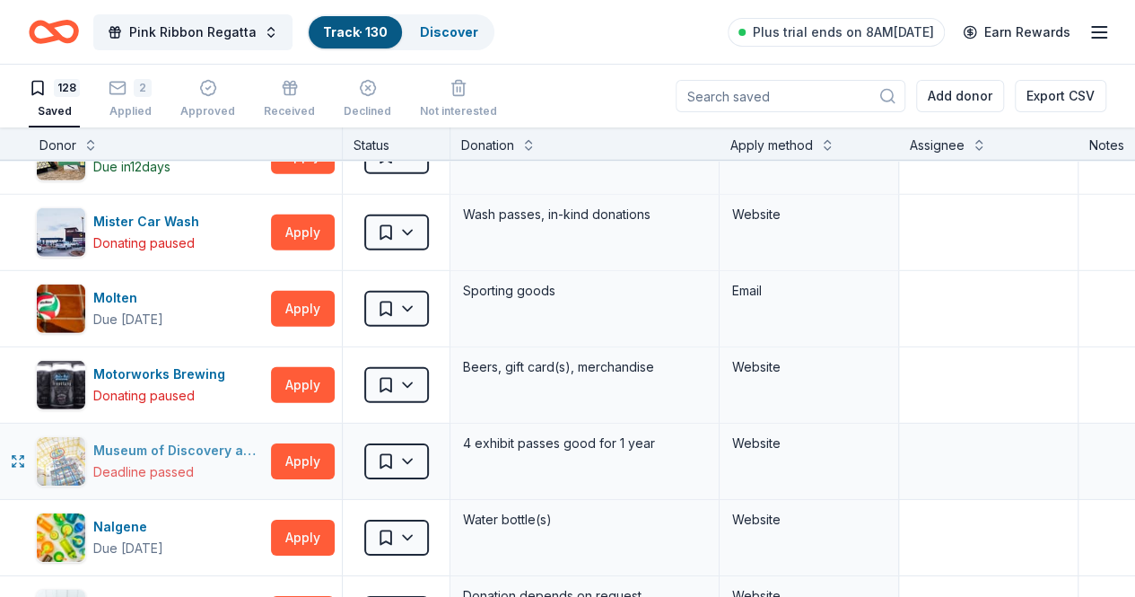
click at [207, 440] on div "Museum of Discovery and Science" at bounding box center [178, 451] width 170 height 22
click at [316, 519] on button "Apply" at bounding box center [303, 537] width 64 height 36
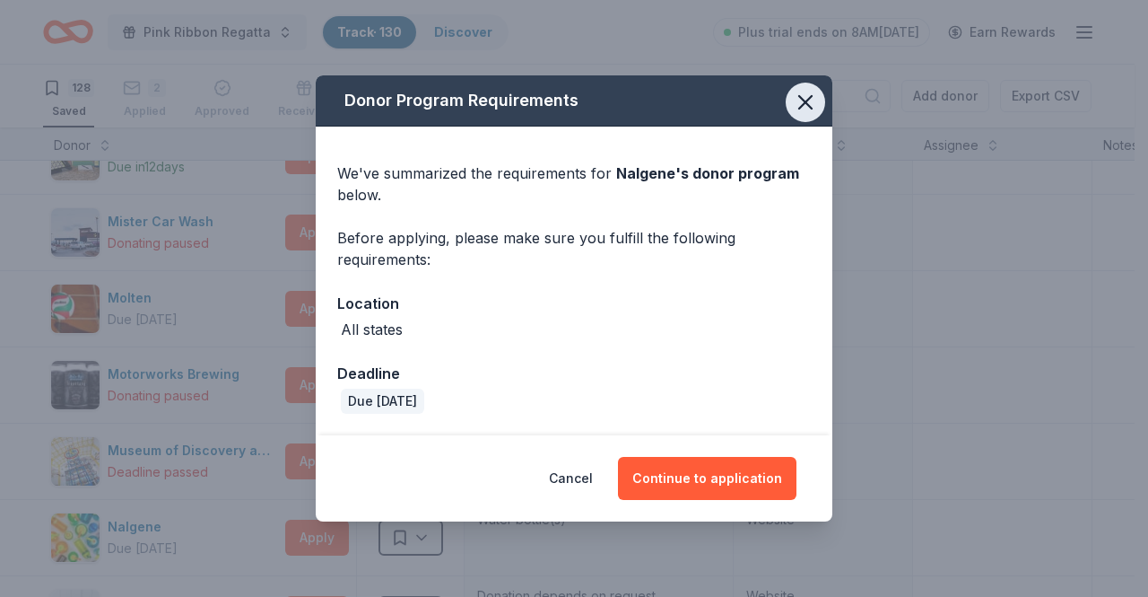
click at [816, 101] on icon "button" at bounding box center [805, 102] width 25 height 25
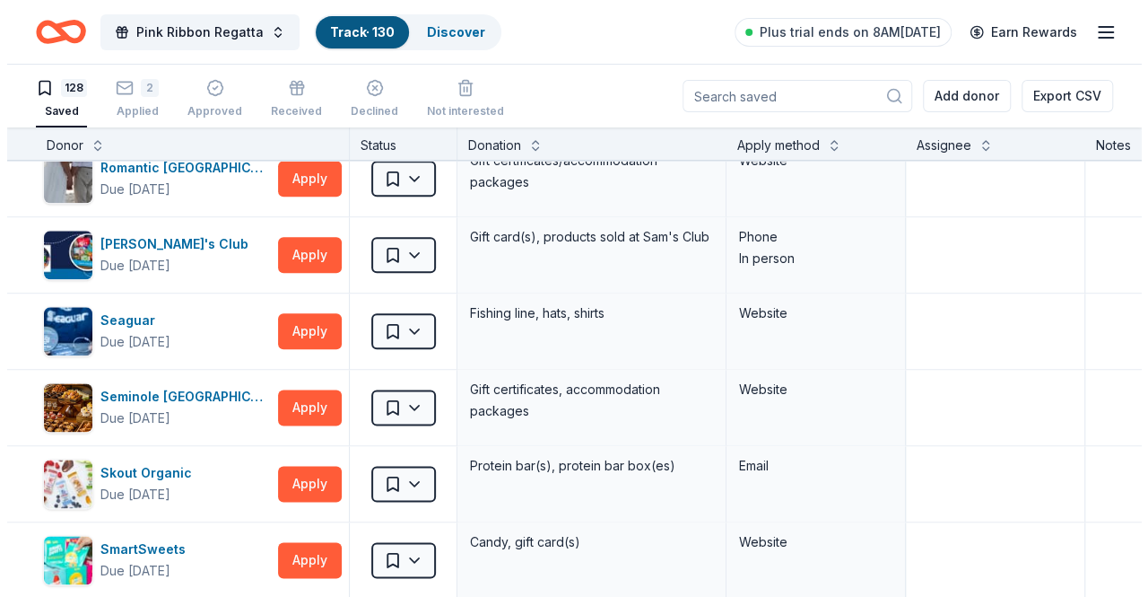
scroll to position [7847, 0]
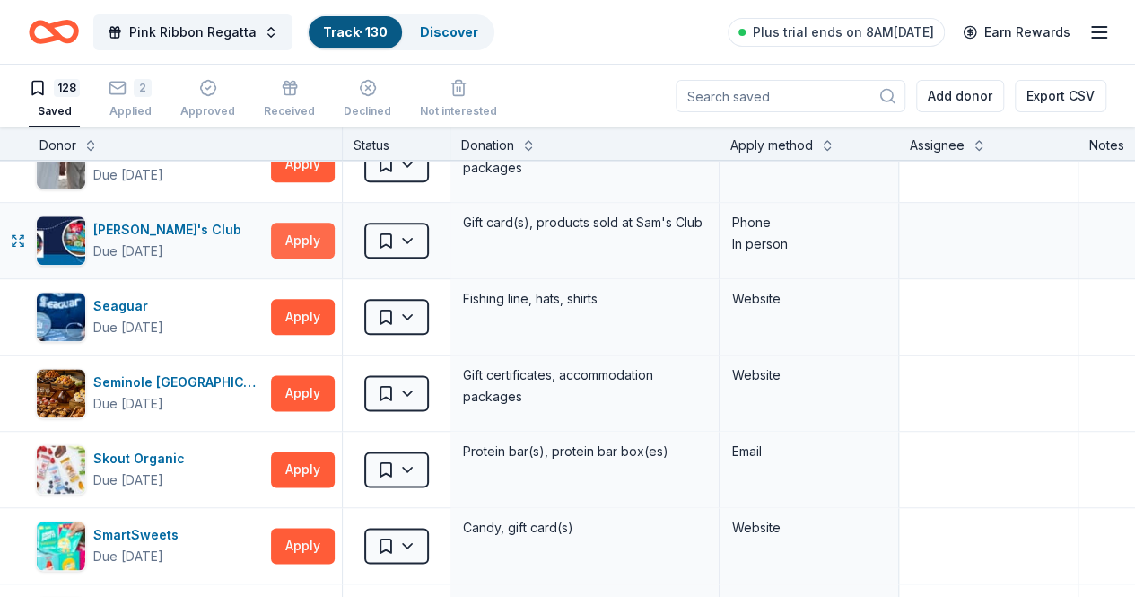
click at [325, 222] on button "Apply" at bounding box center [303, 240] width 64 height 36
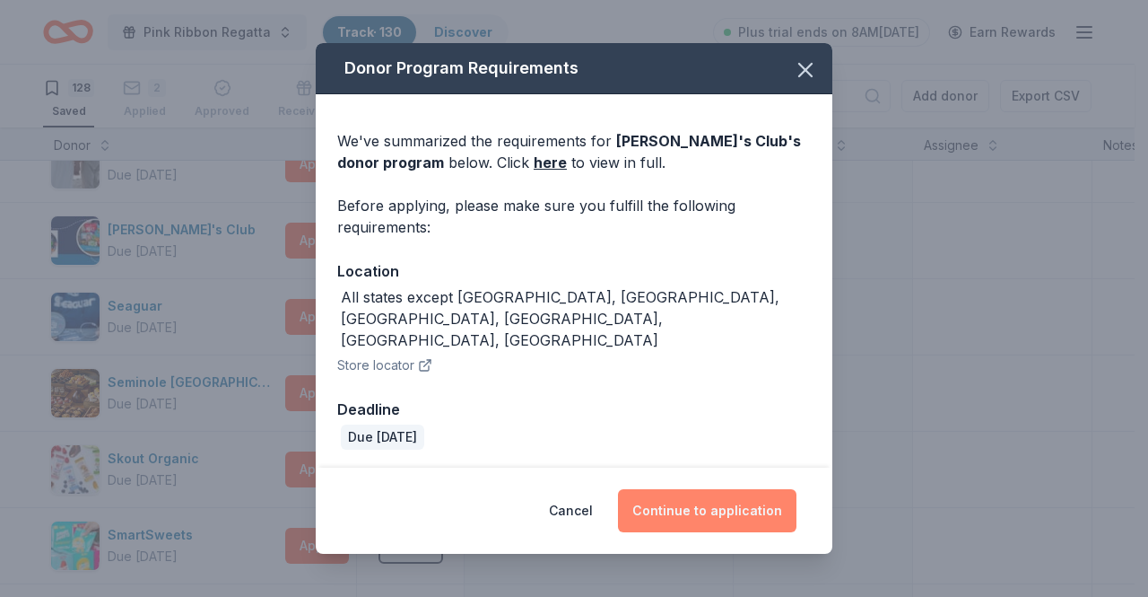
click at [728, 499] on button "Continue to application" at bounding box center [707, 510] width 179 height 43
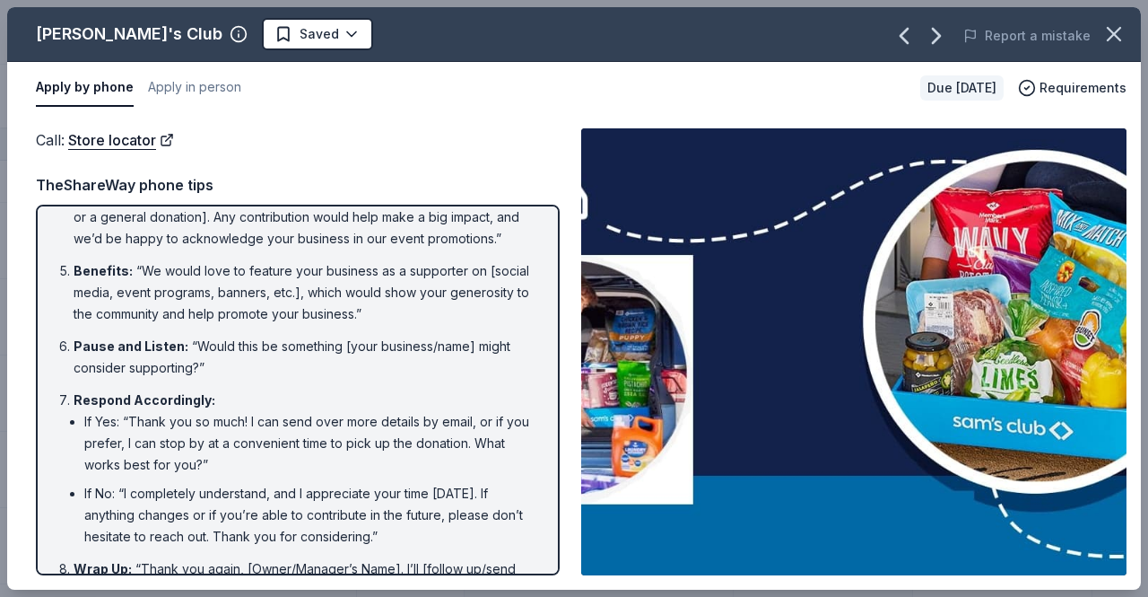
scroll to position [0, 0]
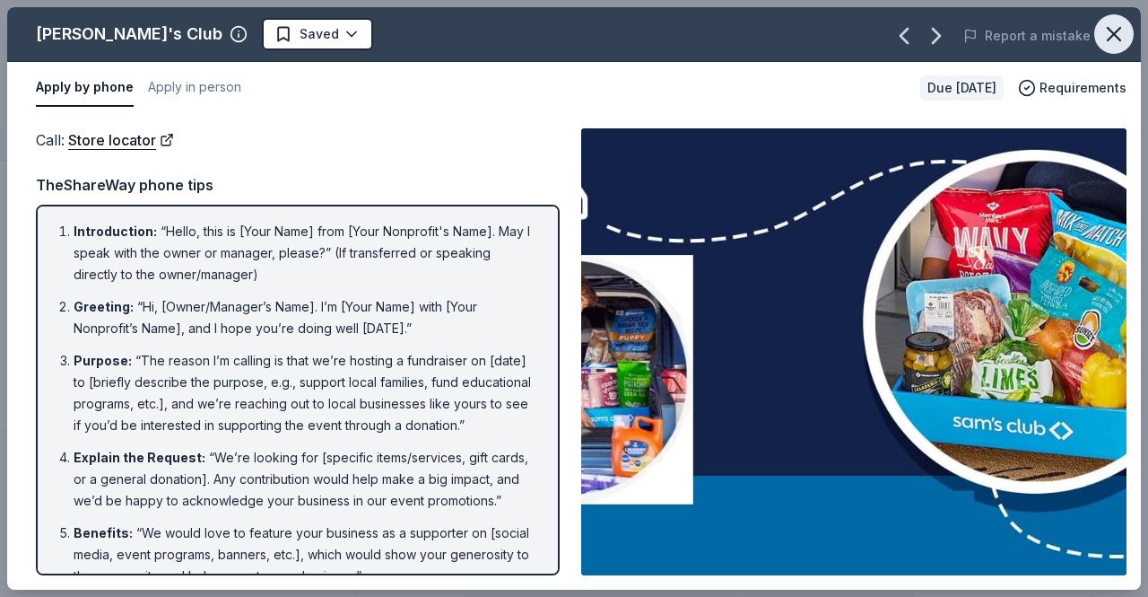
click at [1111, 42] on icon "button" at bounding box center [1114, 34] width 25 height 25
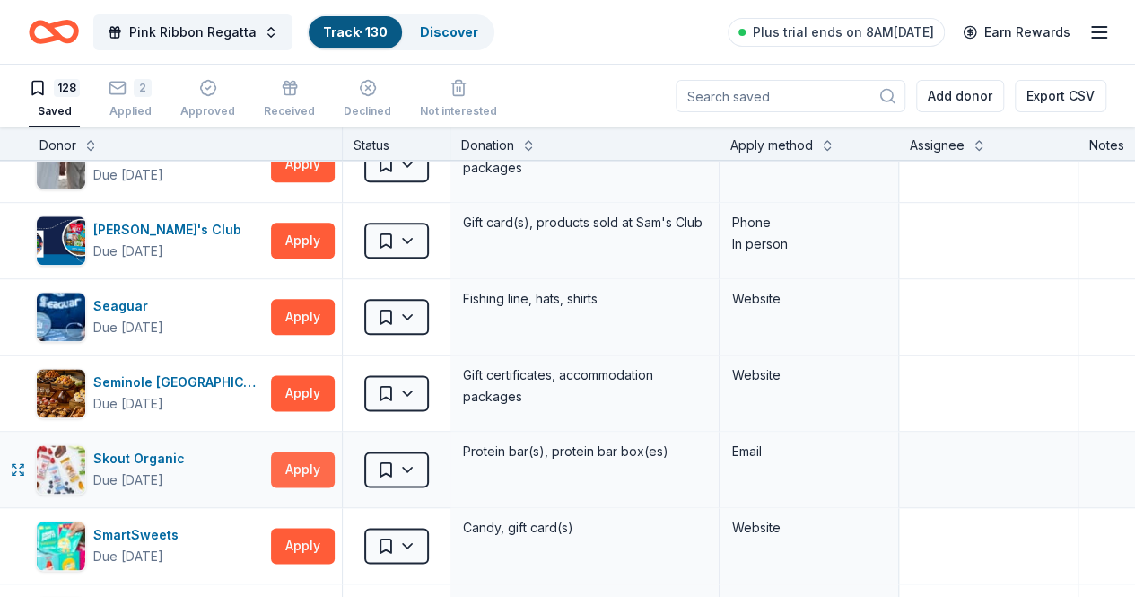
click at [313, 451] on button "Apply" at bounding box center [303, 469] width 64 height 36
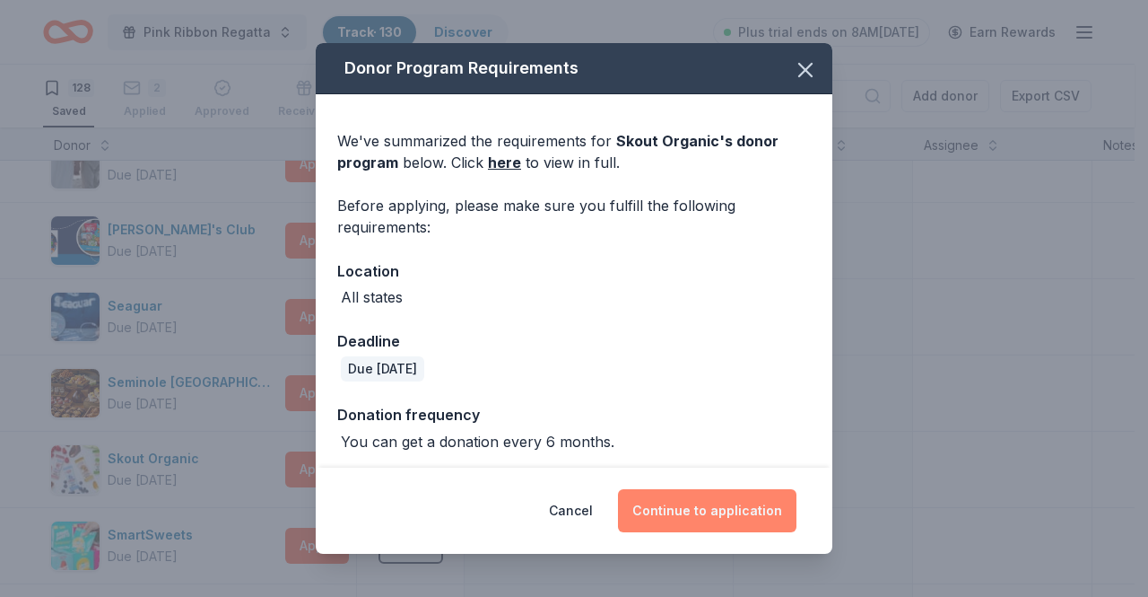
click at [693, 501] on button "Continue to application" at bounding box center [707, 510] width 179 height 43
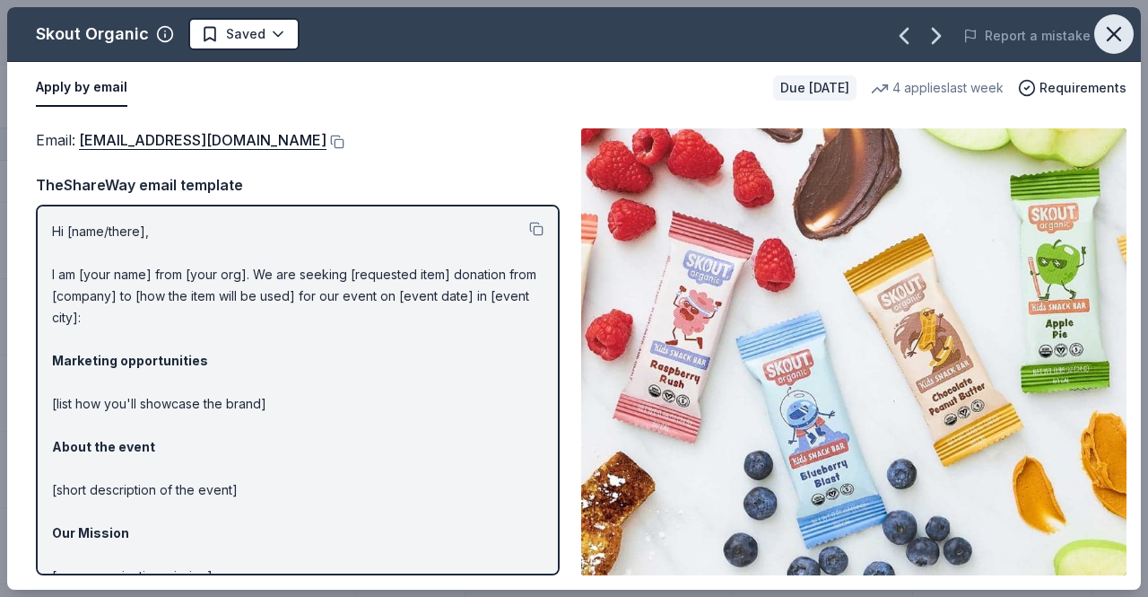
click at [1117, 40] on icon "button" at bounding box center [1114, 34] width 25 height 25
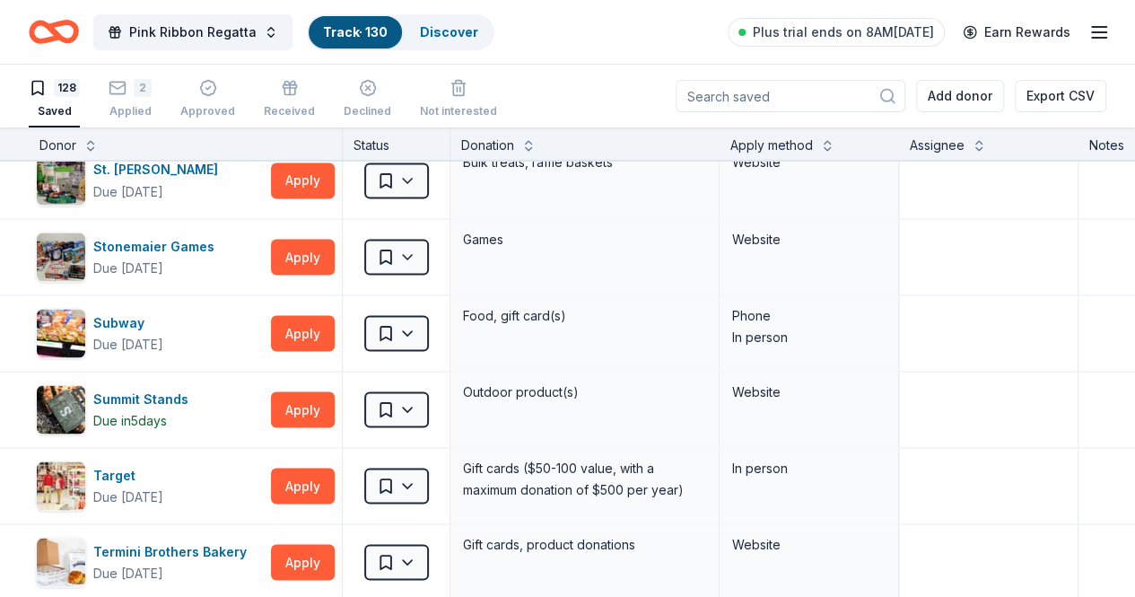
scroll to position [8456, 0]
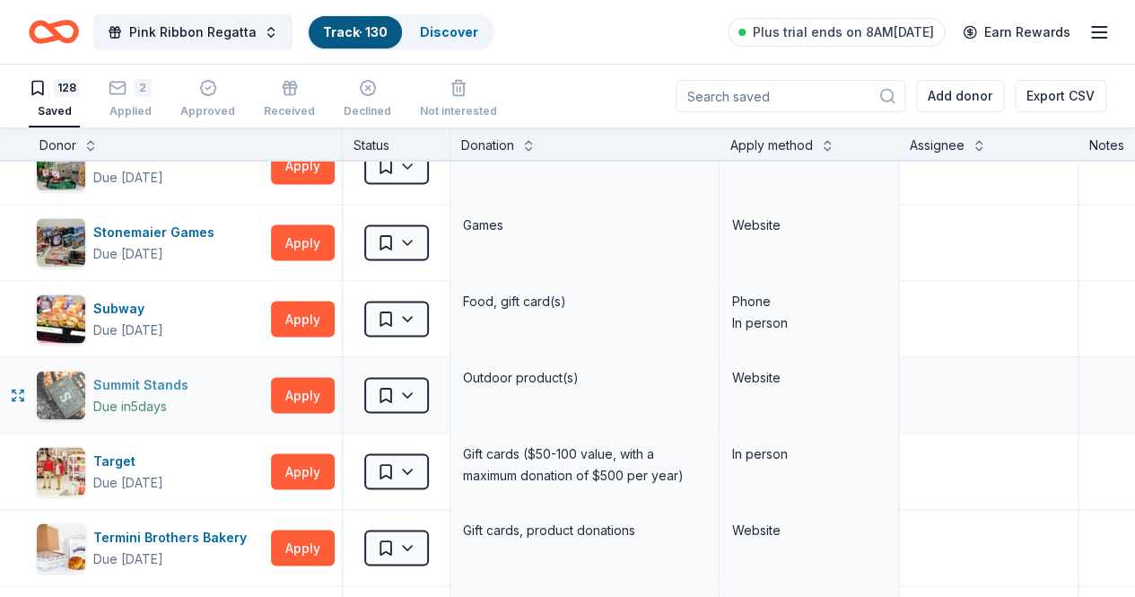
click at [100, 370] on div "Summit Stands Due in 5 days" at bounding box center [150, 395] width 228 height 50
click at [319, 377] on button "Apply" at bounding box center [303, 395] width 64 height 36
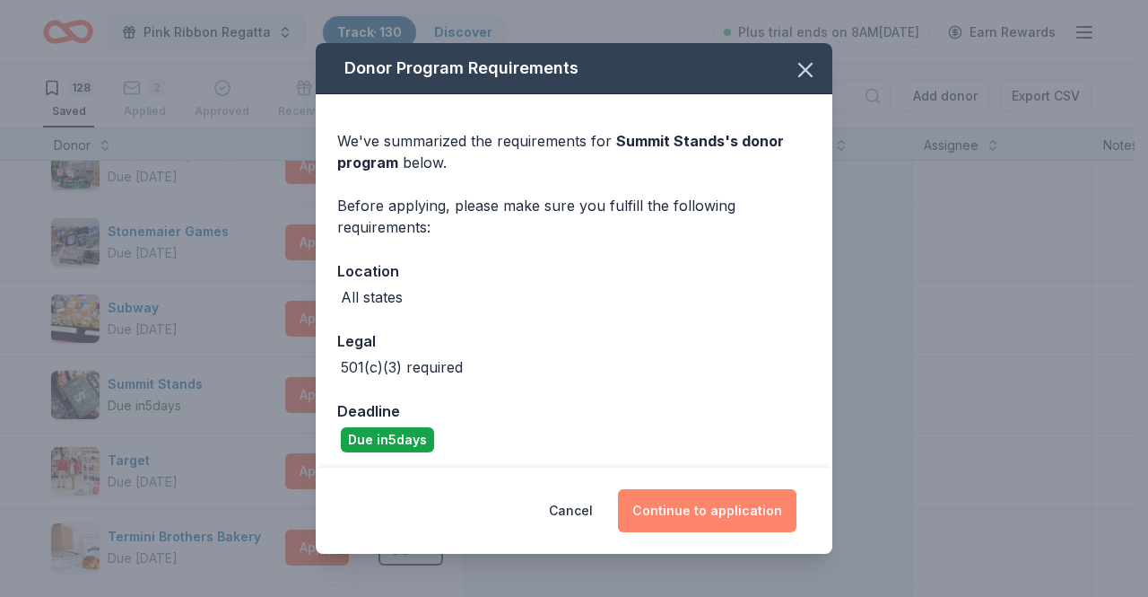
click at [667, 507] on button "Continue to application" at bounding box center [707, 510] width 179 height 43
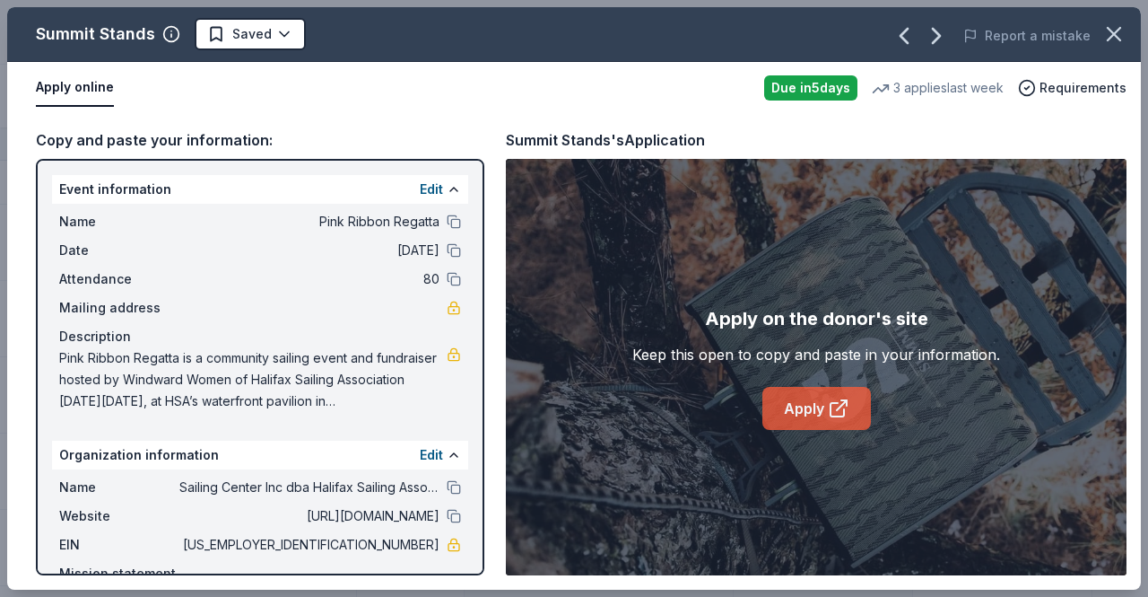
click at [788, 396] on link "Apply" at bounding box center [816, 408] width 109 height 43
click at [1118, 30] on icon "button" at bounding box center [1114, 34] width 13 height 13
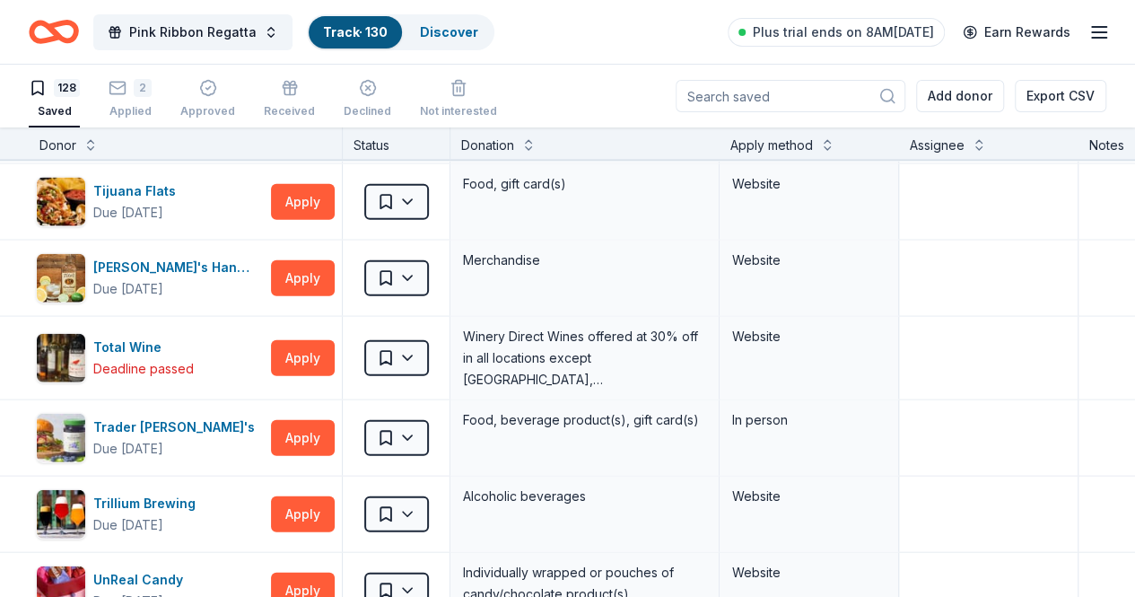
scroll to position [8892, 0]
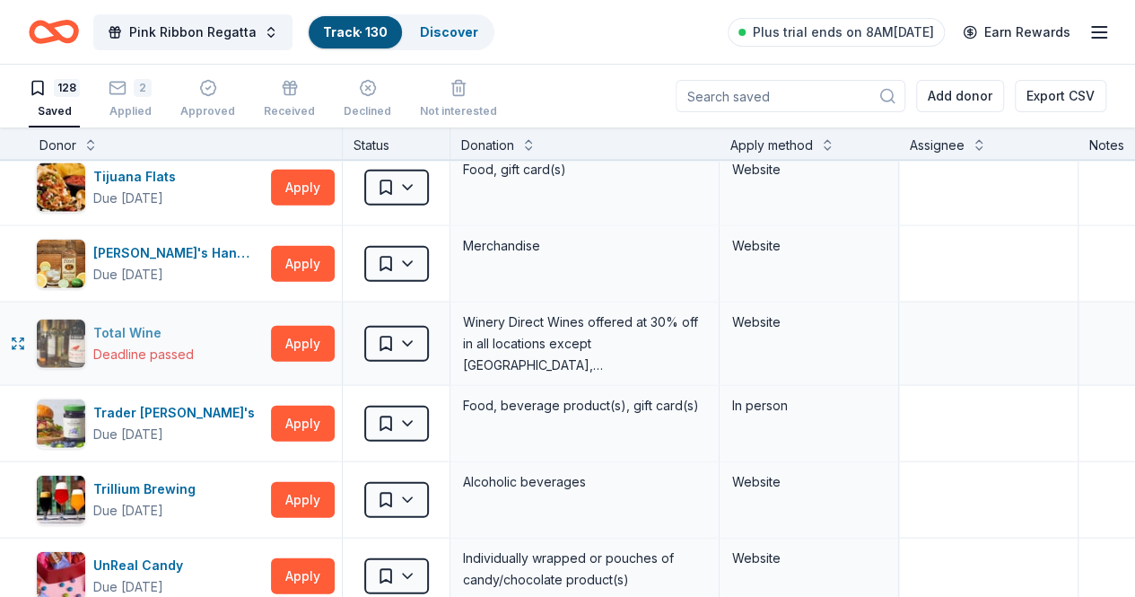
click at [152, 322] on div "Total Wine" at bounding box center [143, 333] width 100 height 22
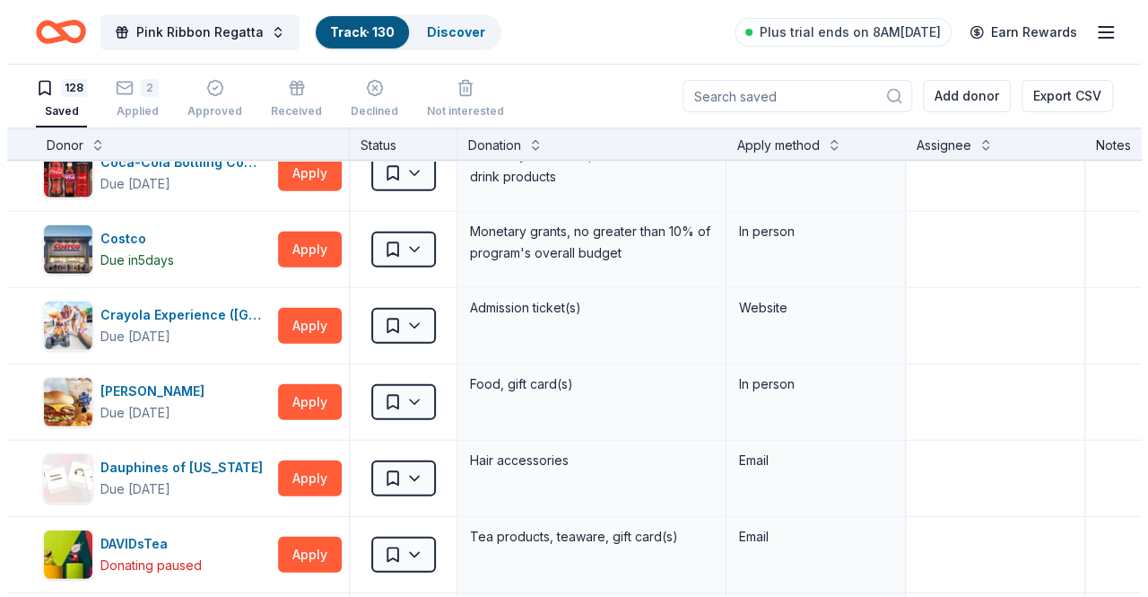
scroll to position [2403, 0]
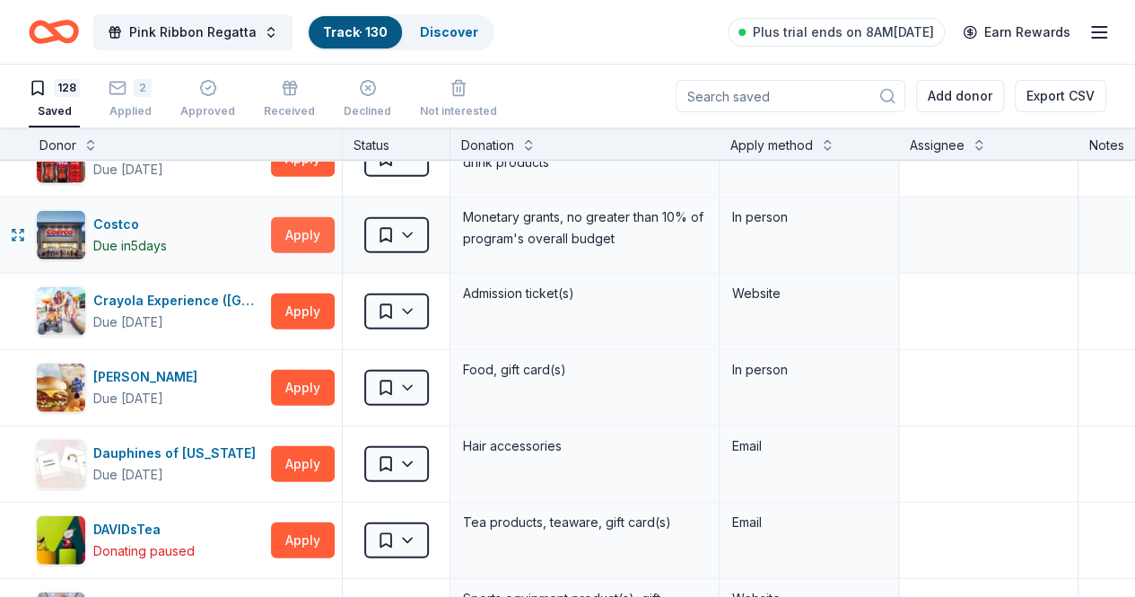
click at [329, 225] on button "Apply" at bounding box center [303, 235] width 64 height 36
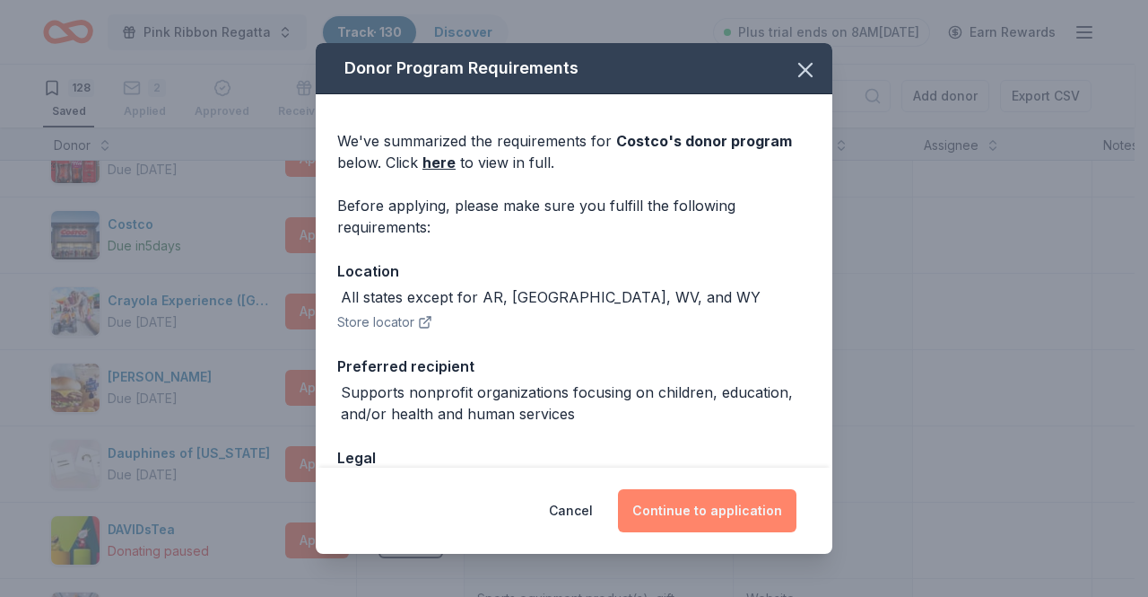
click at [717, 502] on button "Continue to application" at bounding box center [707, 510] width 179 height 43
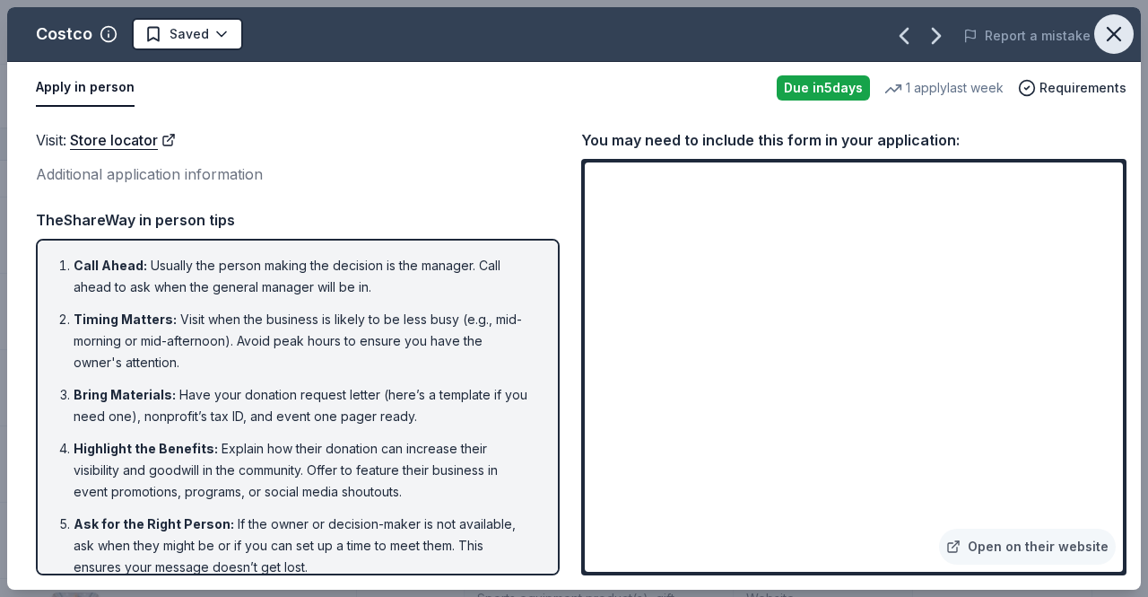
click at [1115, 37] on icon "button" at bounding box center [1114, 34] width 25 height 25
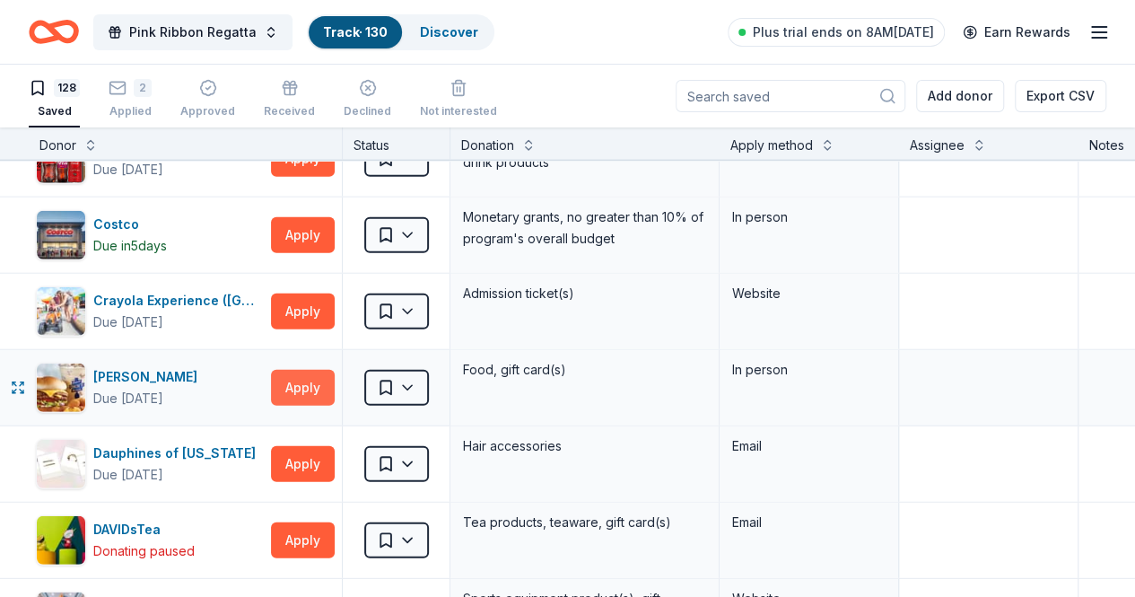
click at [309, 387] on button "Apply" at bounding box center [303, 388] width 64 height 36
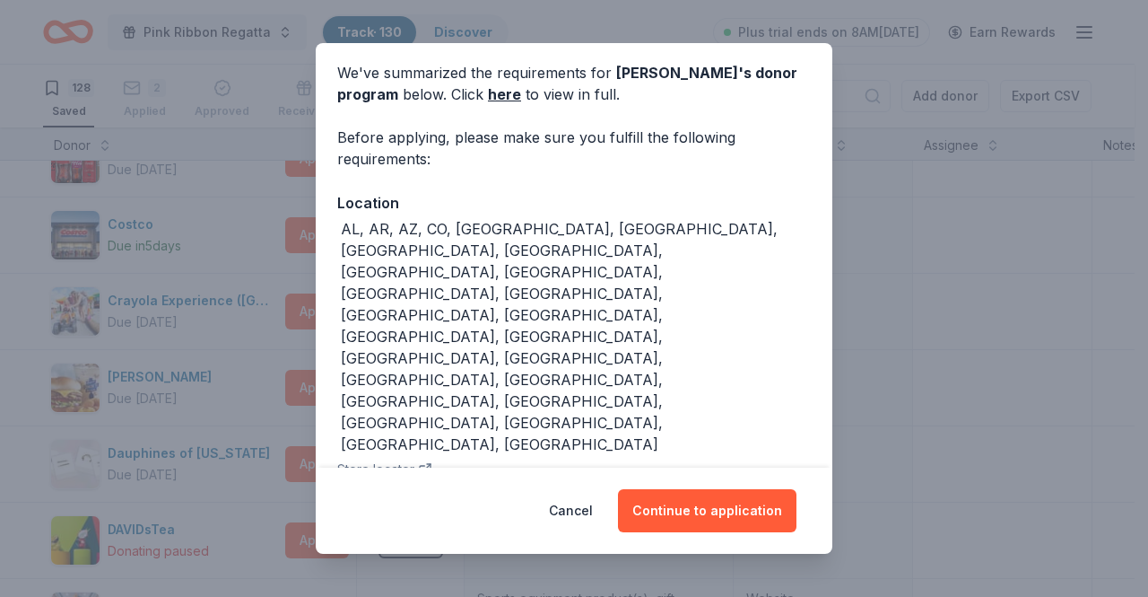
scroll to position [73, 0]
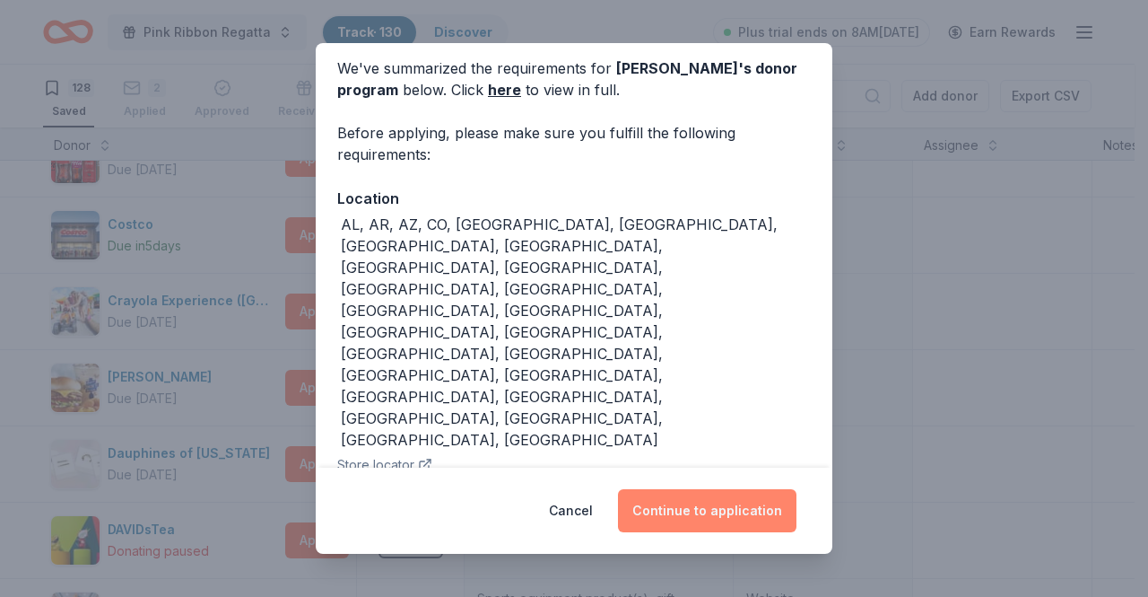
click at [694, 516] on button "Continue to application" at bounding box center [707, 510] width 179 height 43
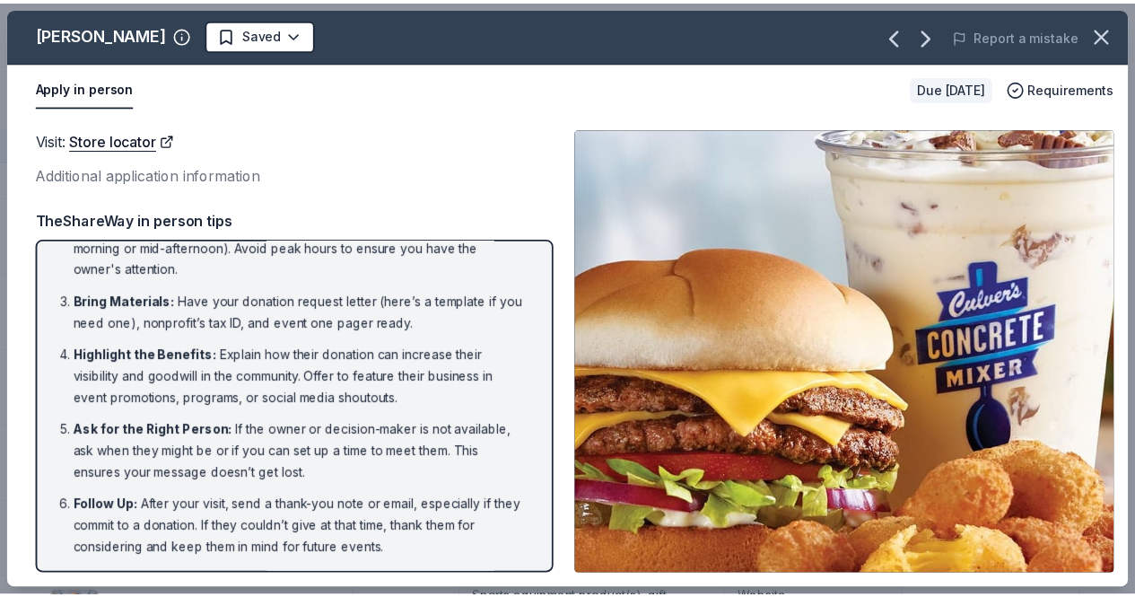
scroll to position [0, 0]
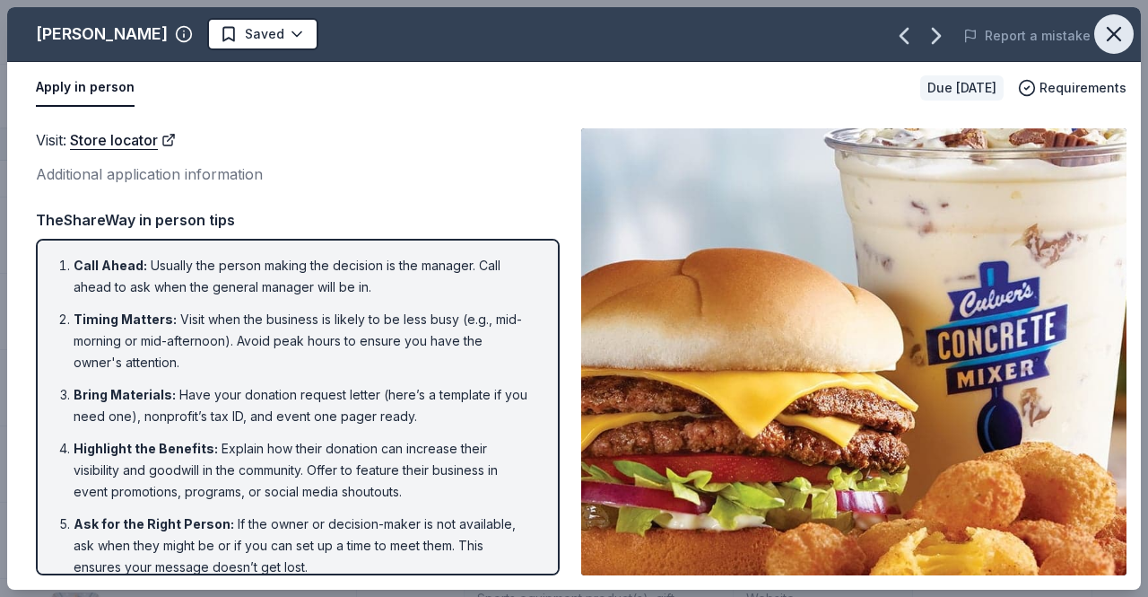
click at [1113, 28] on icon "button" at bounding box center [1114, 34] width 25 height 25
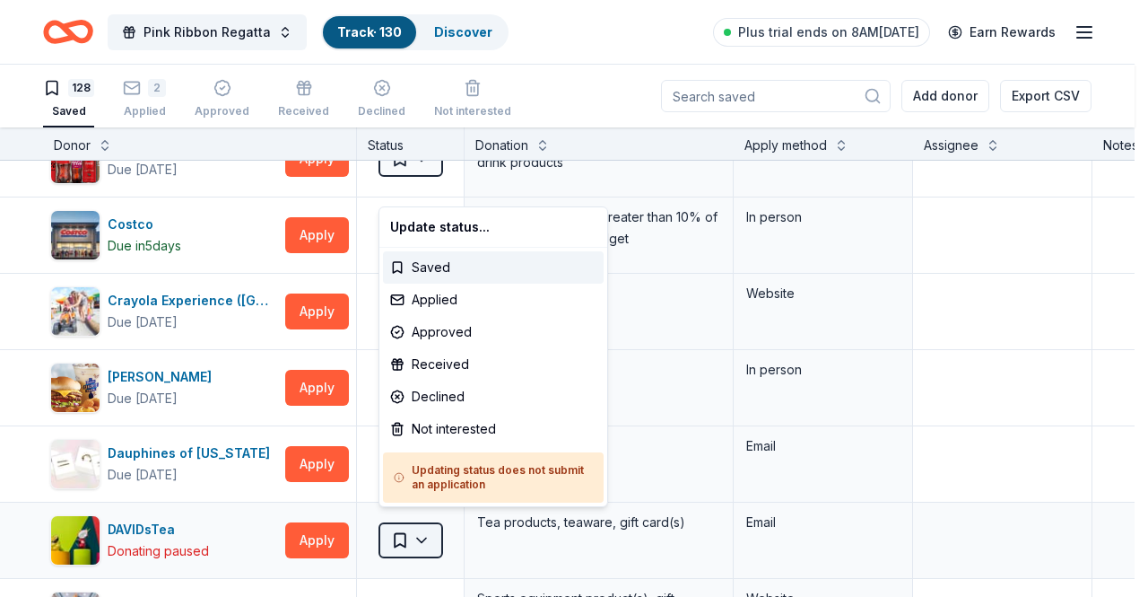
click at [416, 528] on html "Pink Ribbon Regatta Track · 130 Discover Plus trial ends on 8AM, 10/6 Earn Rewa…" at bounding box center [574, 298] width 1148 height 597
click at [414, 422] on div "Not interested" at bounding box center [493, 429] width 221 height 32
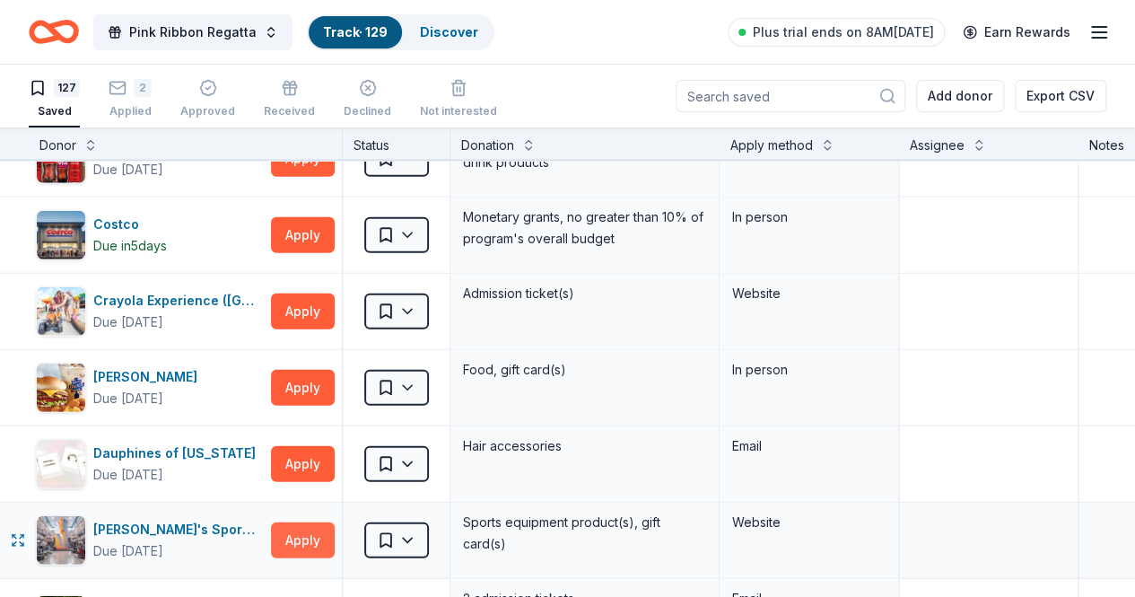
click at [309, 522] on button "Apply" at bounding box center [303, 540] width 64 height 36
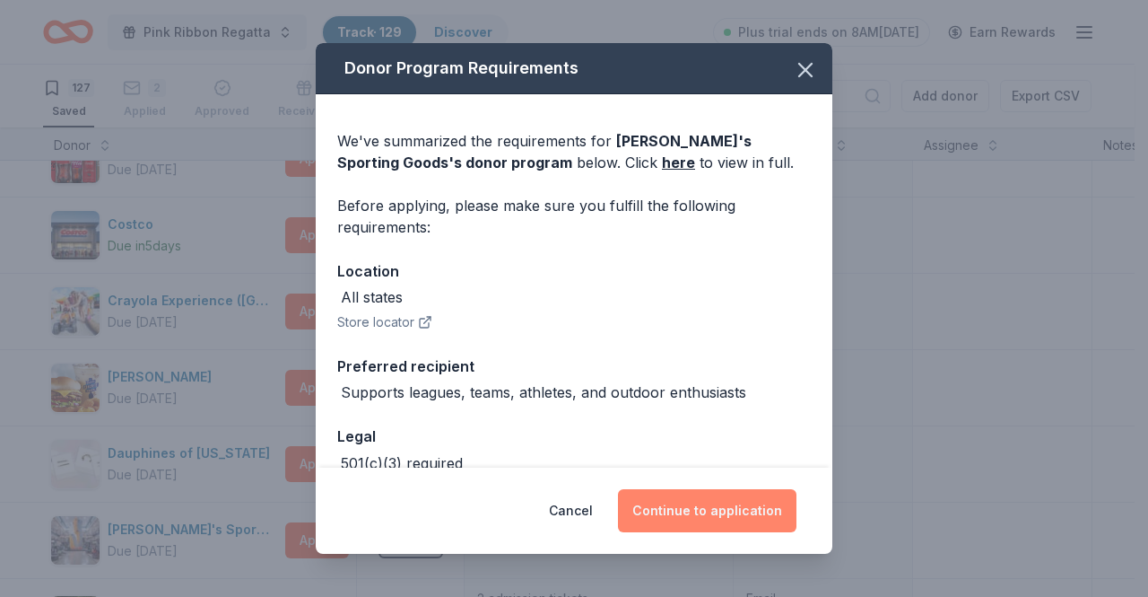
click at [710, 519] on button "Continue to application" at bounding box center [707, 510] width 179 height 43
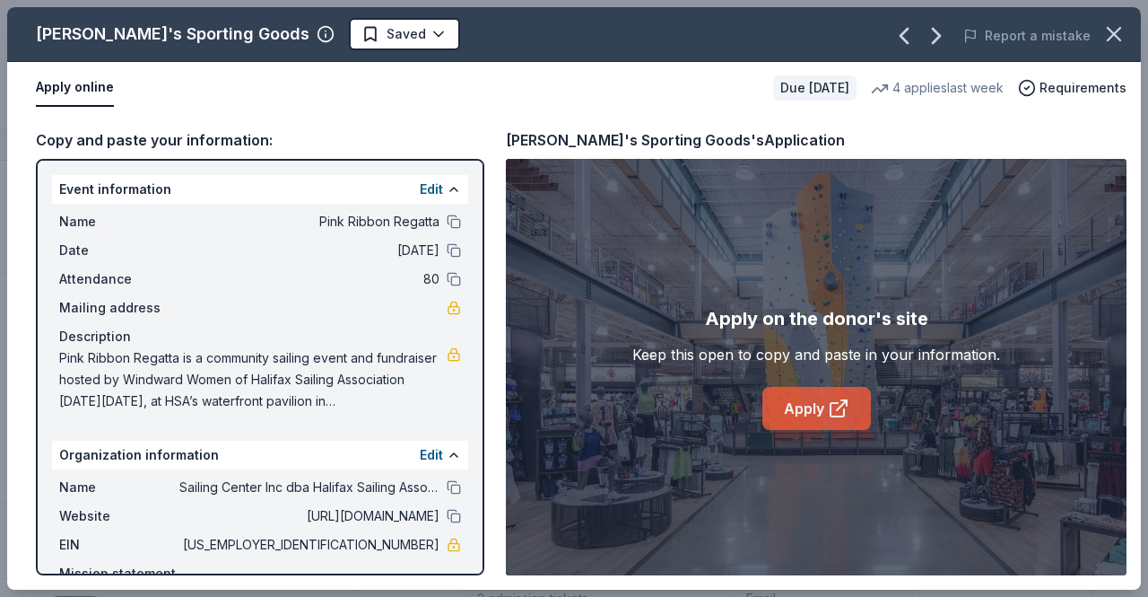
click at [812, 410] on link "Apply" at bounding box center [816, 408] width 109 height 43
click at [1120, 24] on icon "button" at bounding box center [1114, 34] width 25 height 25
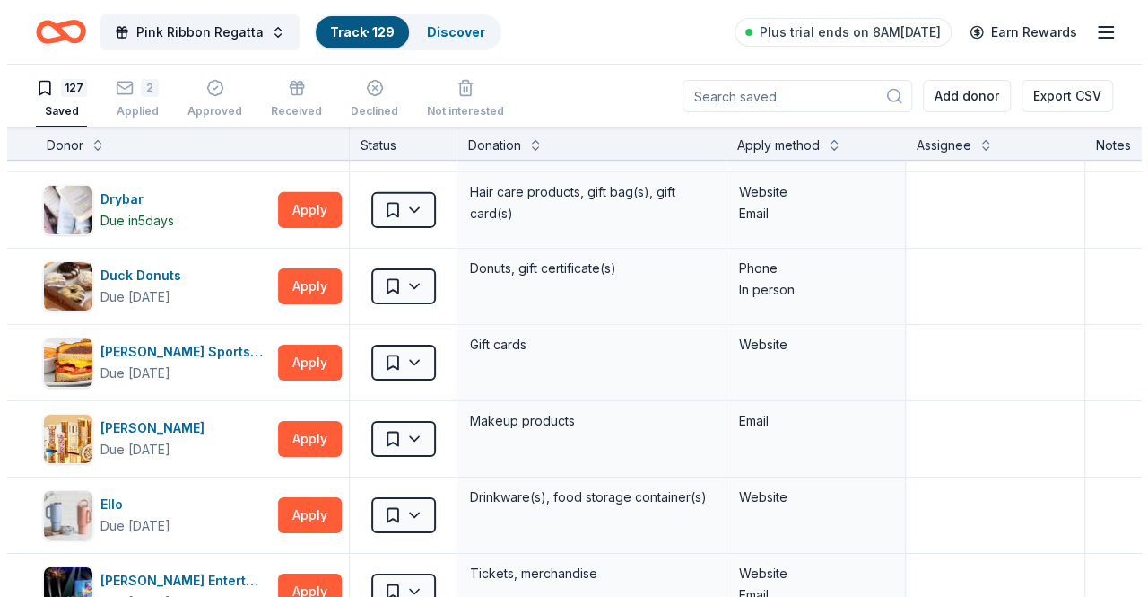
scroll to position [2864, 0]
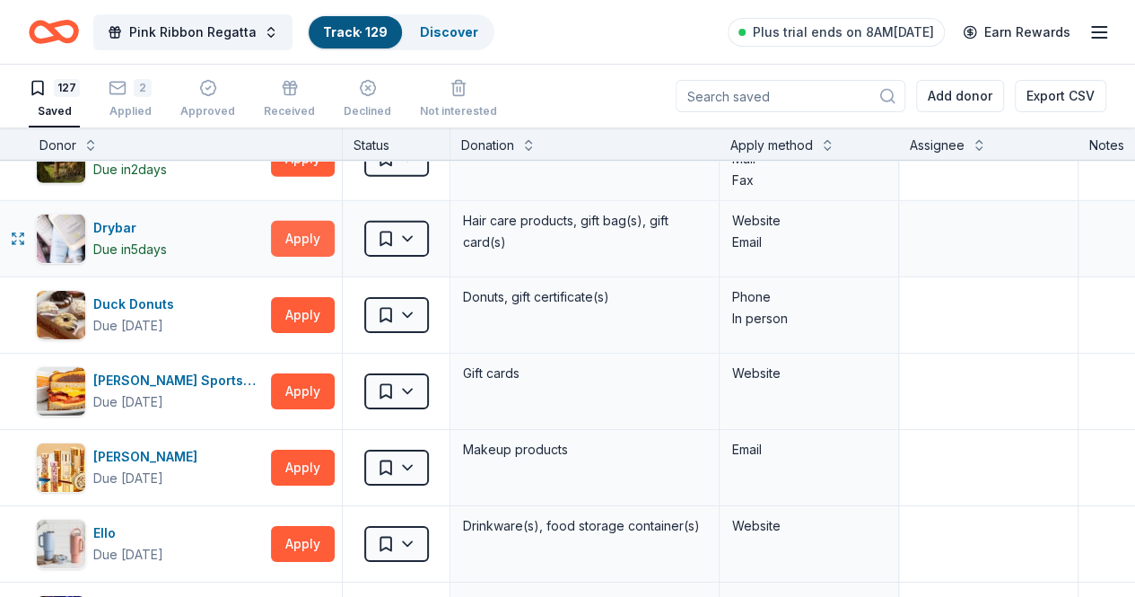
click at [327, 224] on button "Apply" at bounding box center [303, 239] width 64 height 36
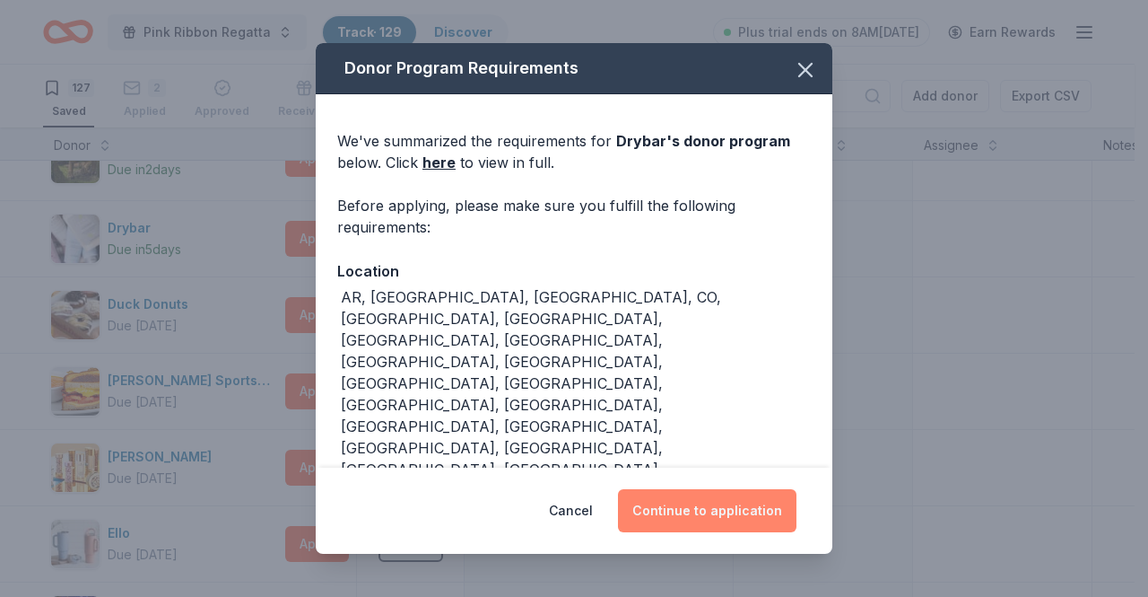
click at [718, 512] on button "Continue to application" at bounding box center [707, 510] width 179 height 43
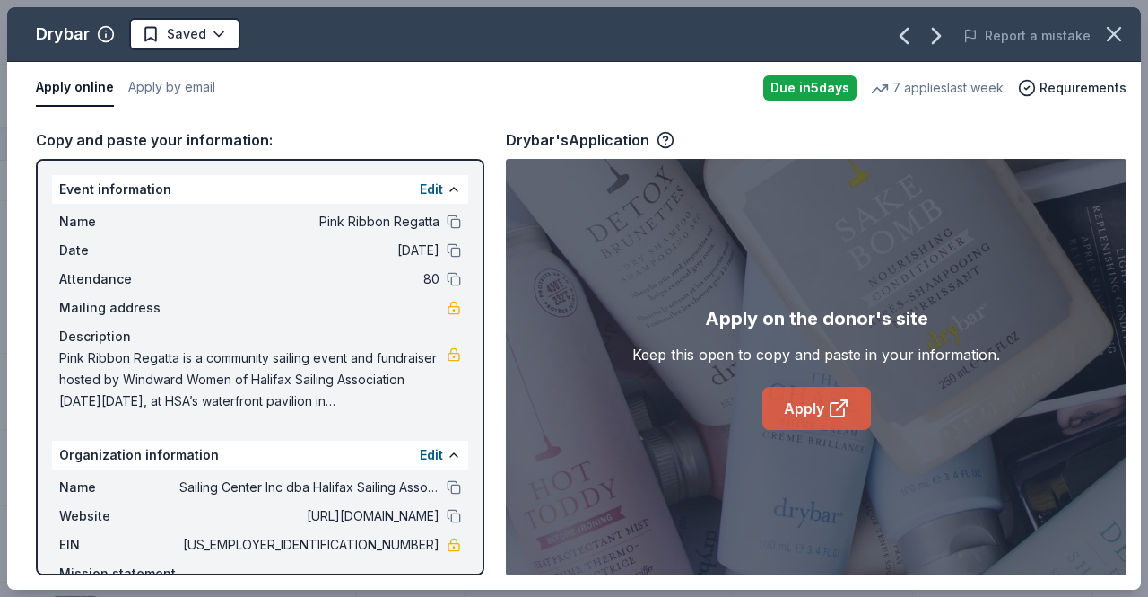
click at [804, 407] on link "Apply" at bounding box center [816, 408] width 109 height 43
click at [1105, 44] on icon "button" at bounding box center [1114, 34] width 25 height 25
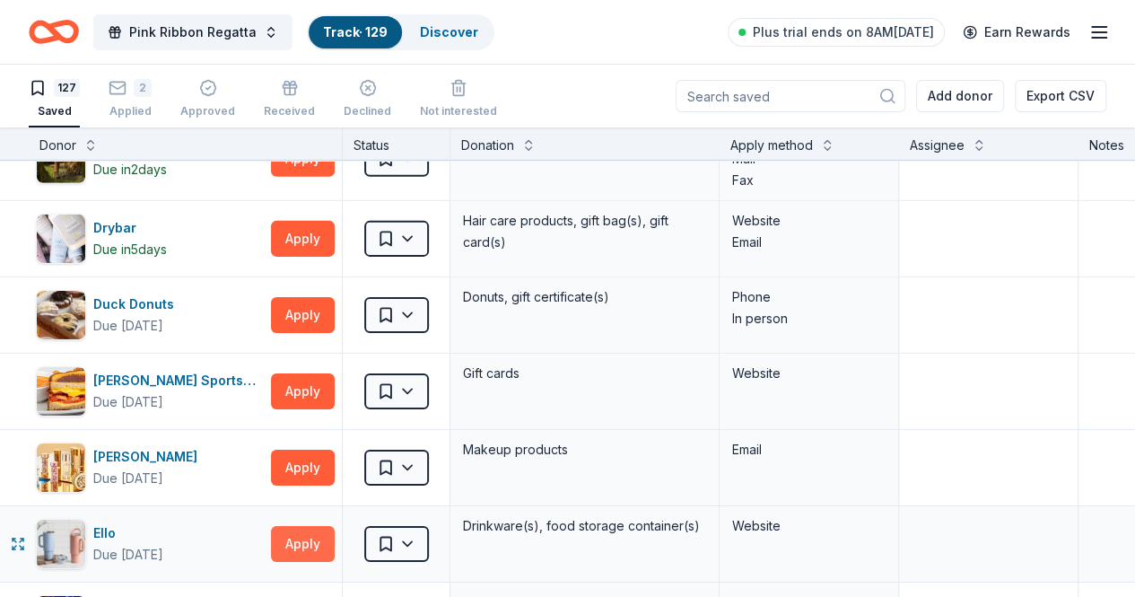
click at [303, 527] on button "Apply" at bounding box center [303, 544] width 64 height 36
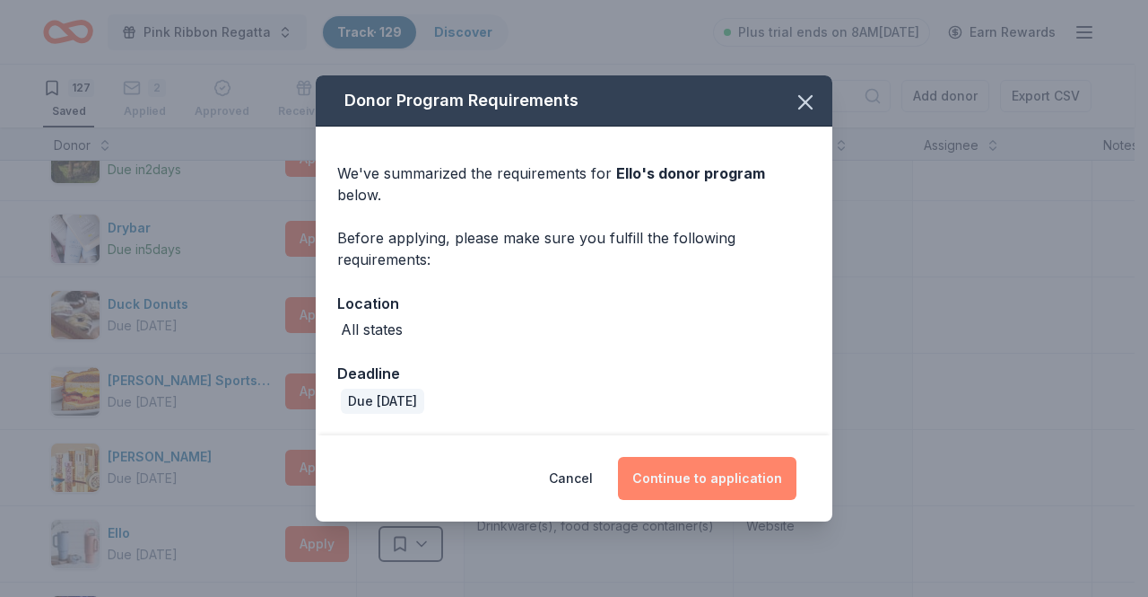
click at [695, 473] on button "Continue to application" at bounding box center [707, 478] width 179 height 43
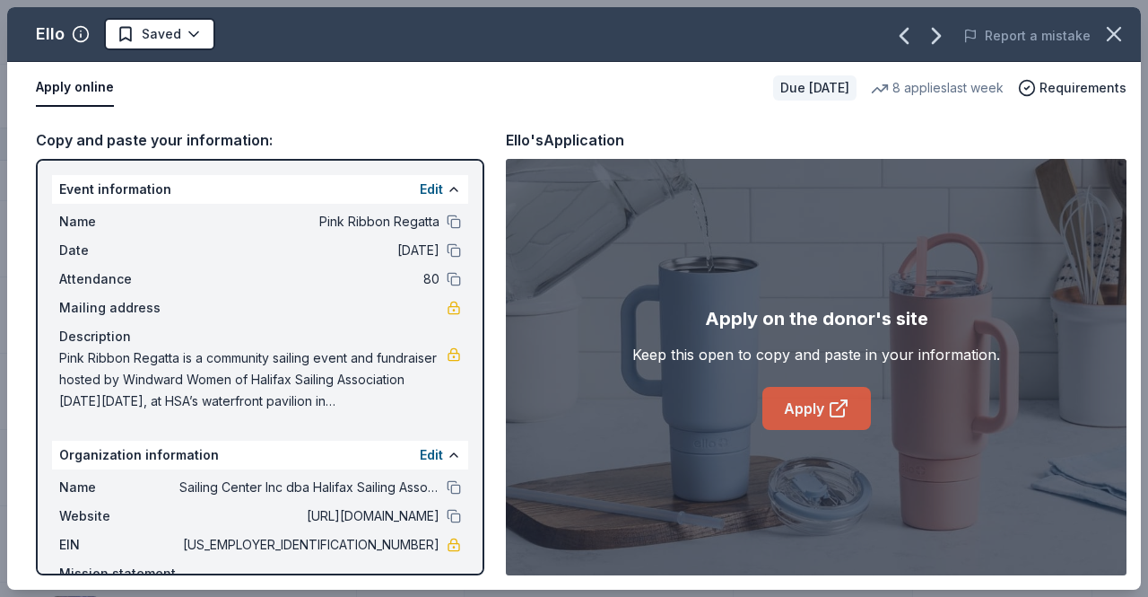
click at [784, 398] on link "Apply" at bounding box center [816, 408] width 109 height 43
click at [1130, 34] on button "button" at bounding box center [1113, 33] width 39 height 39
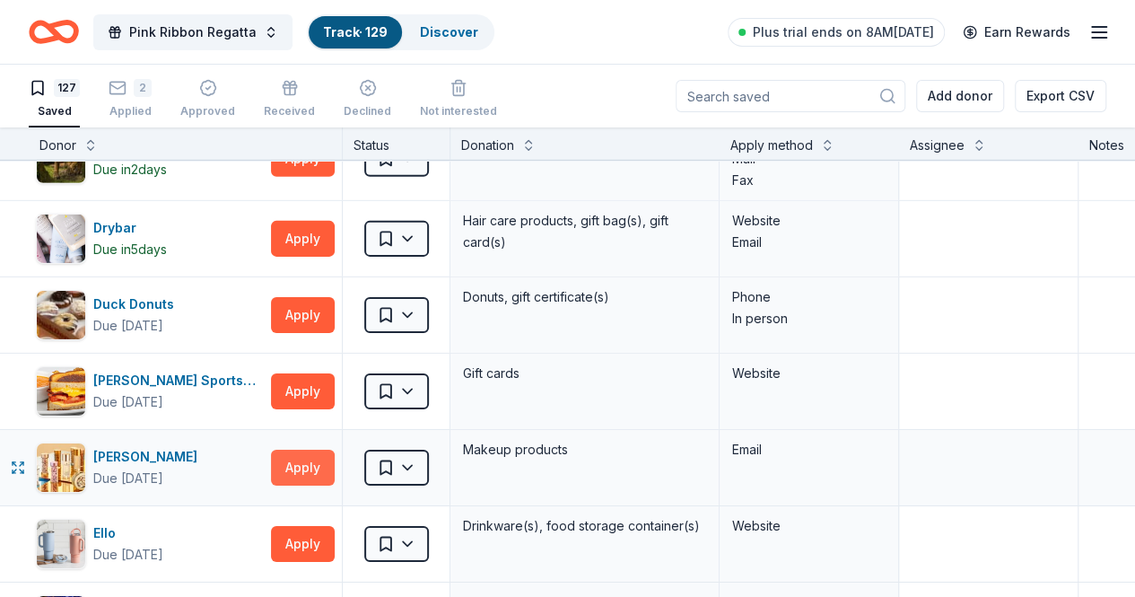
click at [330, 449] on button "Apply" at bounding box center [303, 467] width 64 height 36
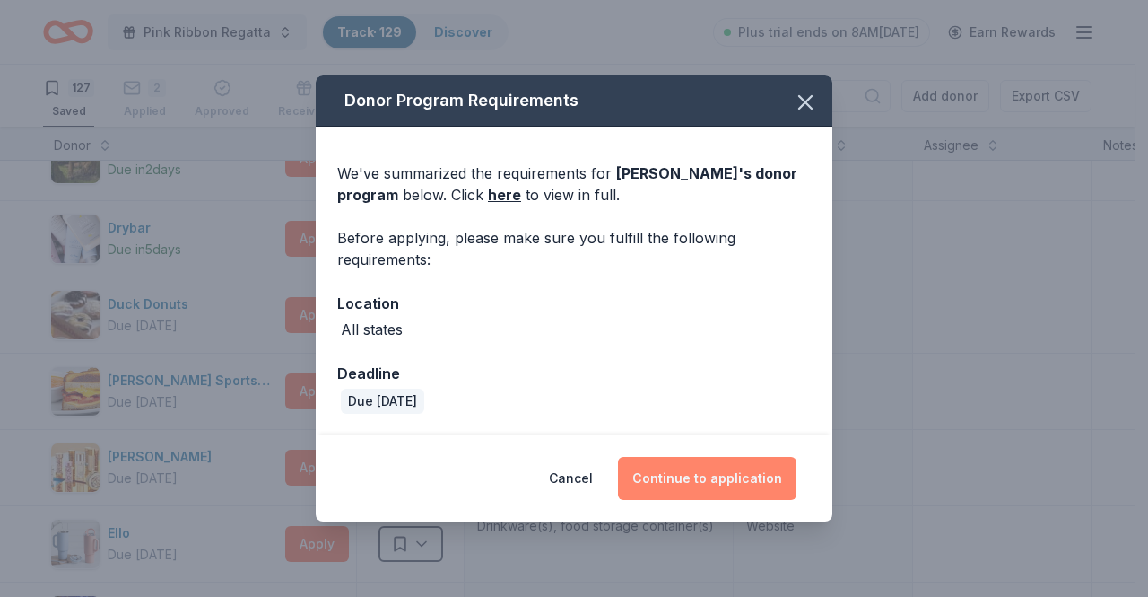
click at [681, 490] on button "Continue to application" at bounding box center [707, 478] width 179 height 43
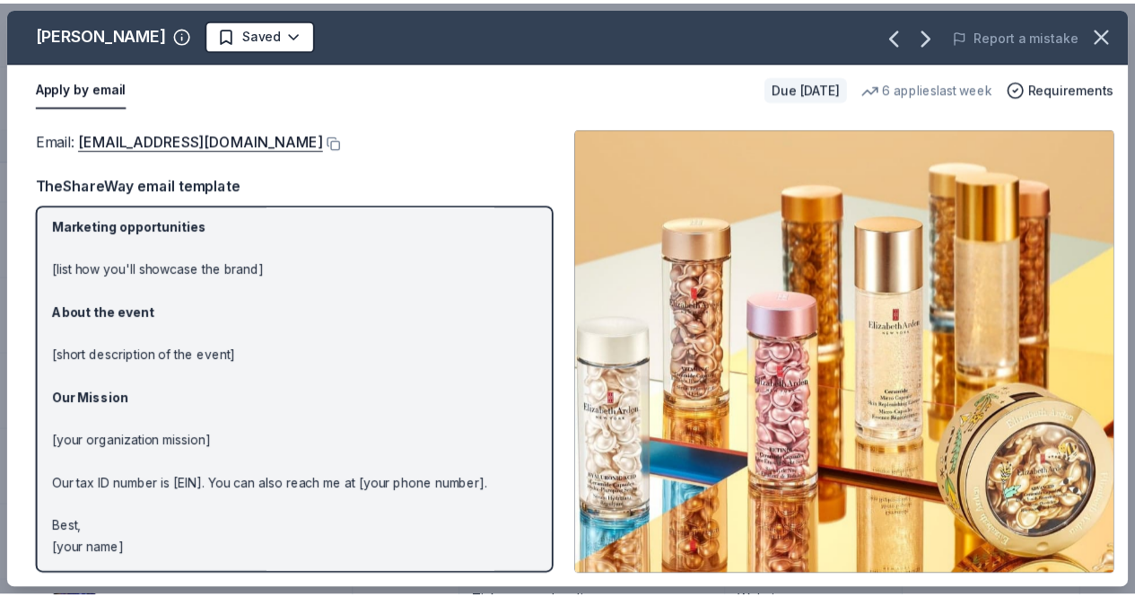
scroll to position [0, 0]
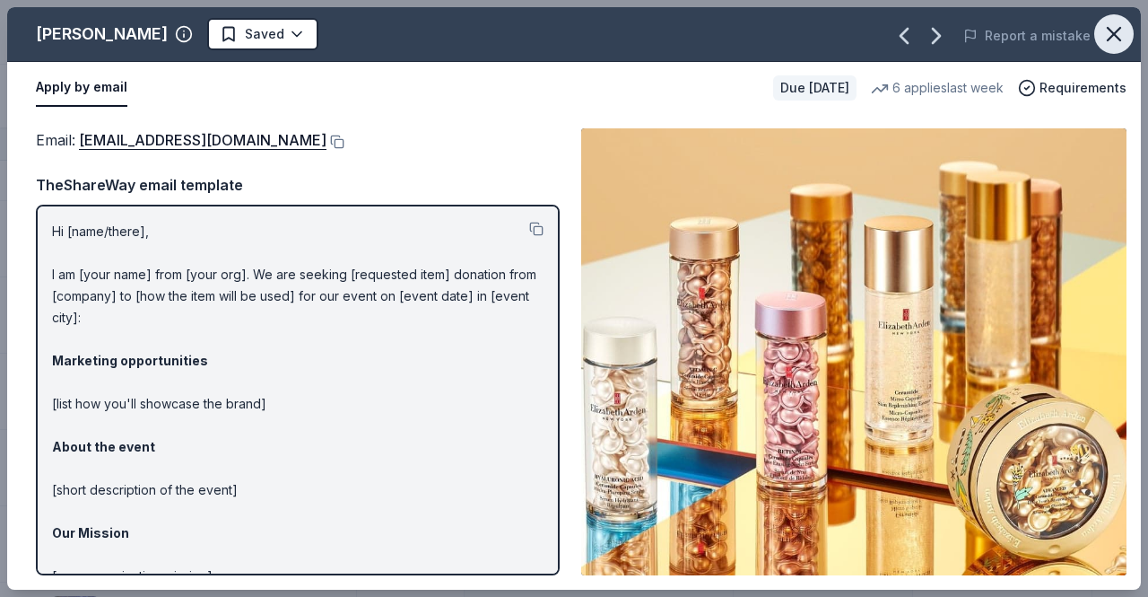
click at [1105, 39] on icon "button" at bounding box center [1114, 34] width 25 height 25
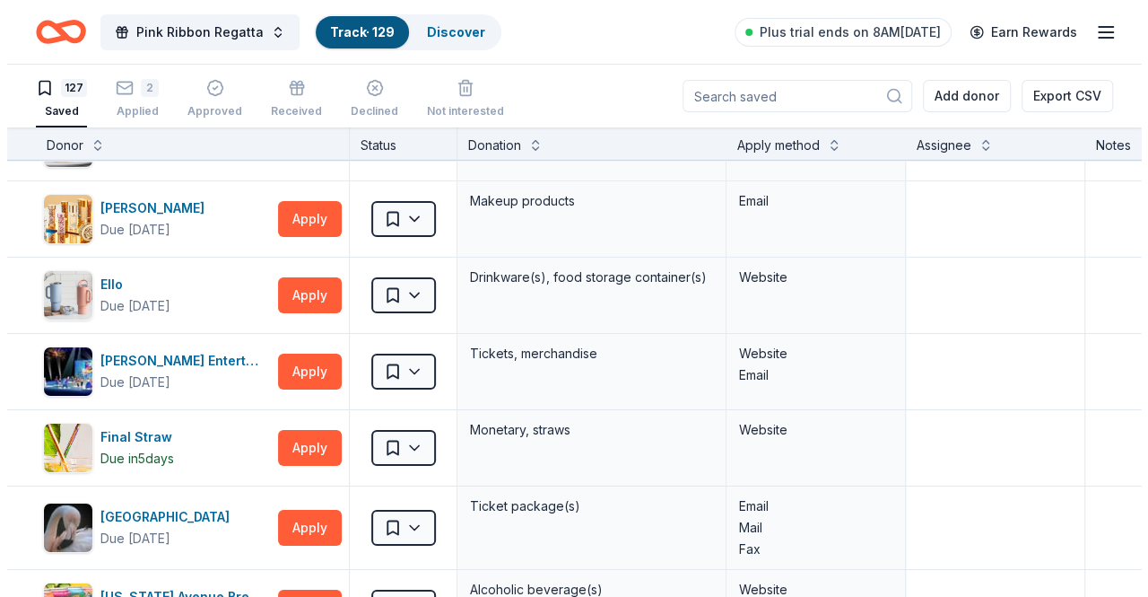
scroll to position [3156, 0]
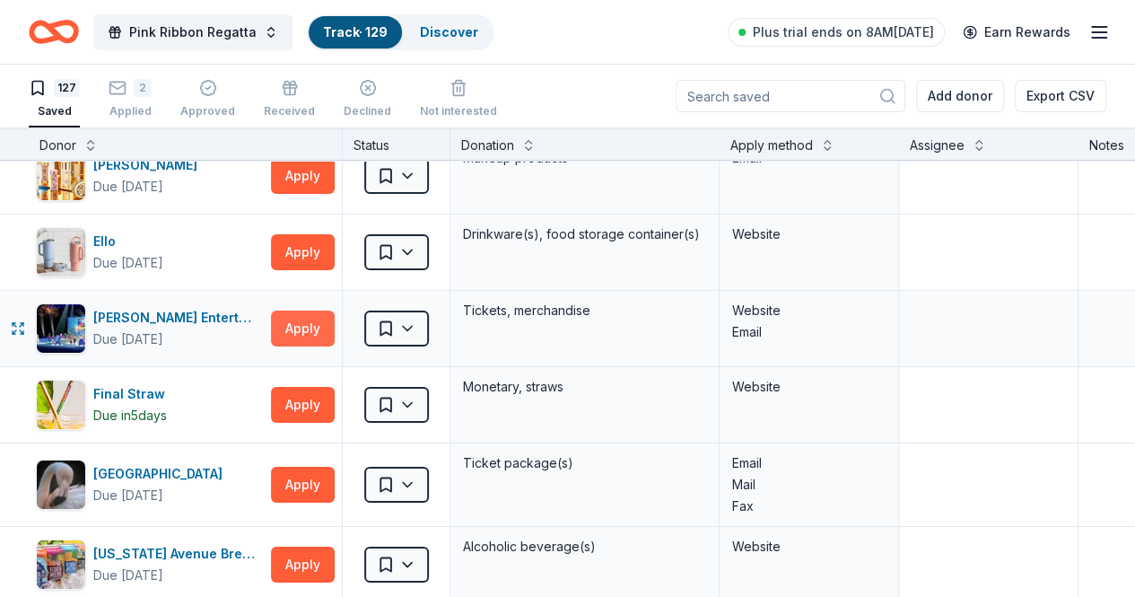
click at [335, 314] on button "Apply" at bounding box center [303, 328] width 64 height 36
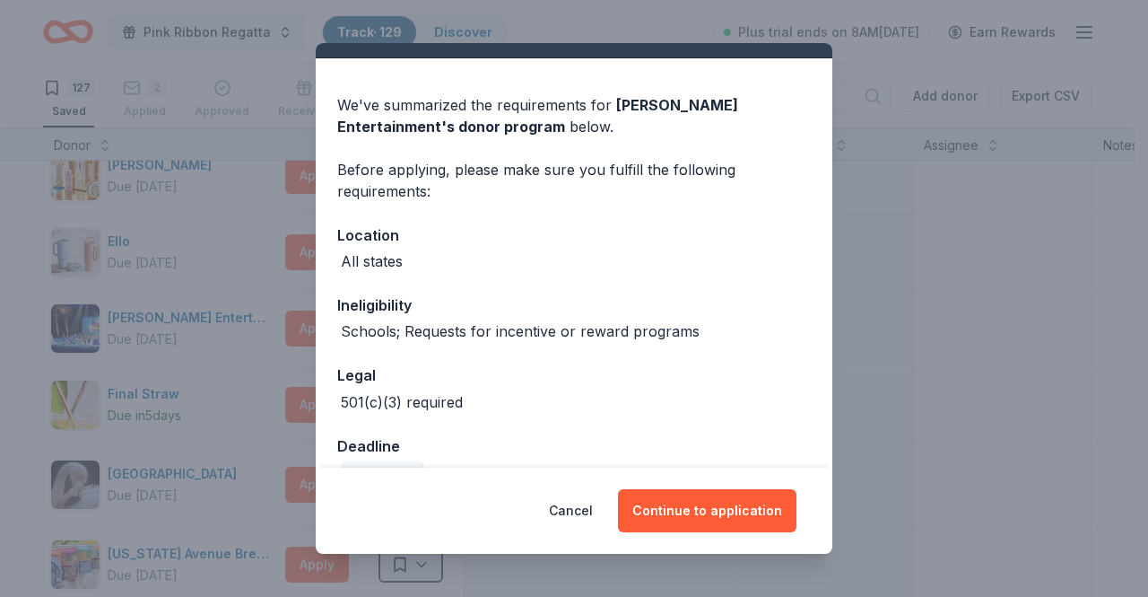
scroll to position [75, 0]
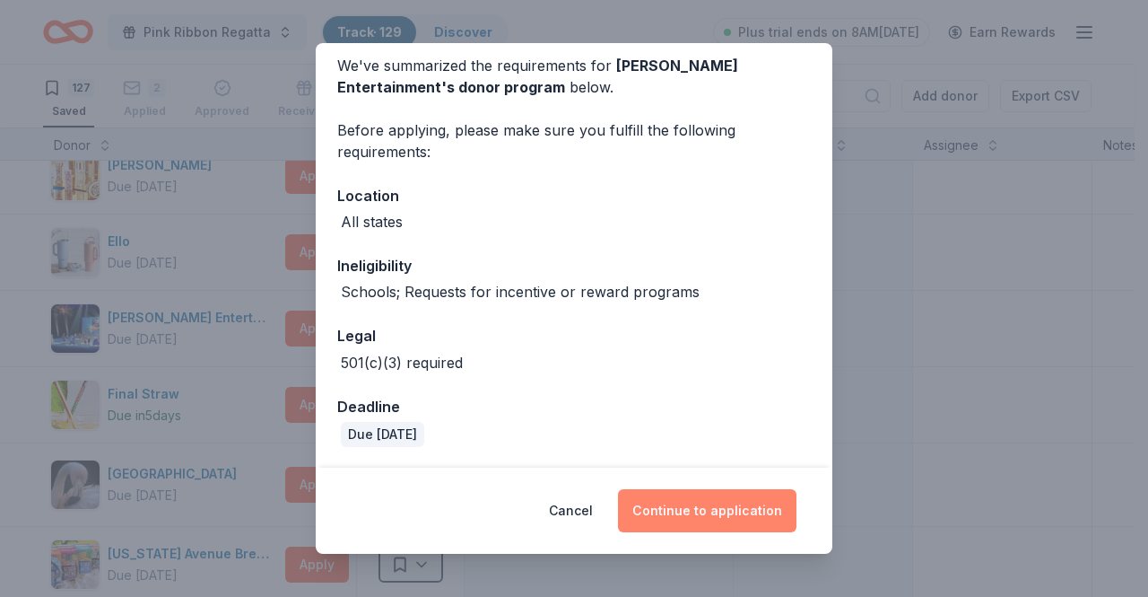
click at [705, 516] on button "Continue to application" at bounding box center [707, 510] width 179 height 43
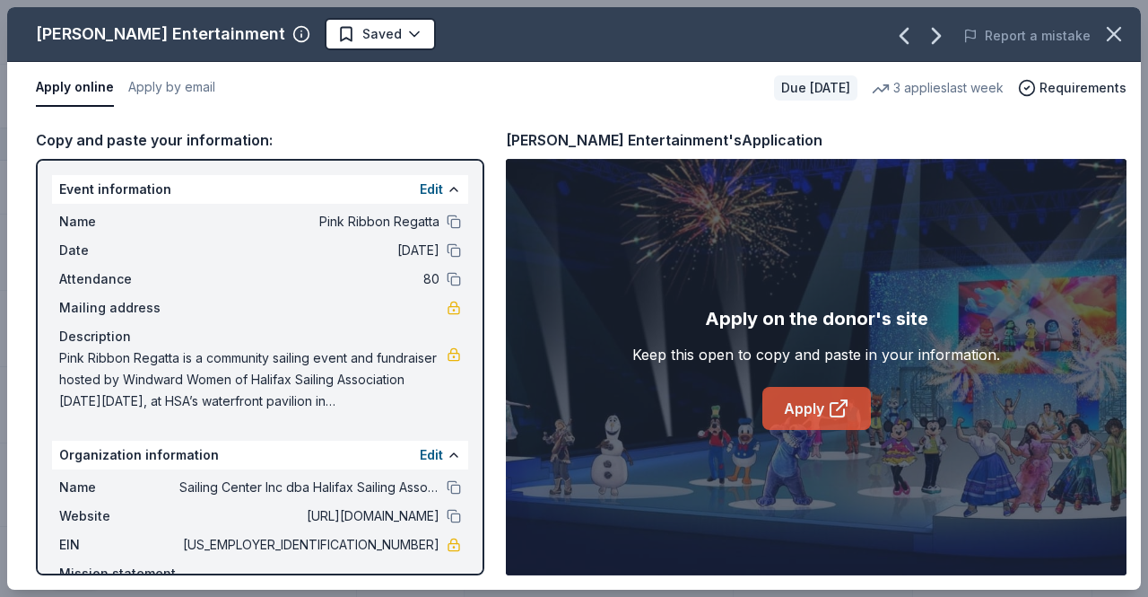
click at [812, 405] on link "Apply" at bounding box center [816, 408] width 109 height 43
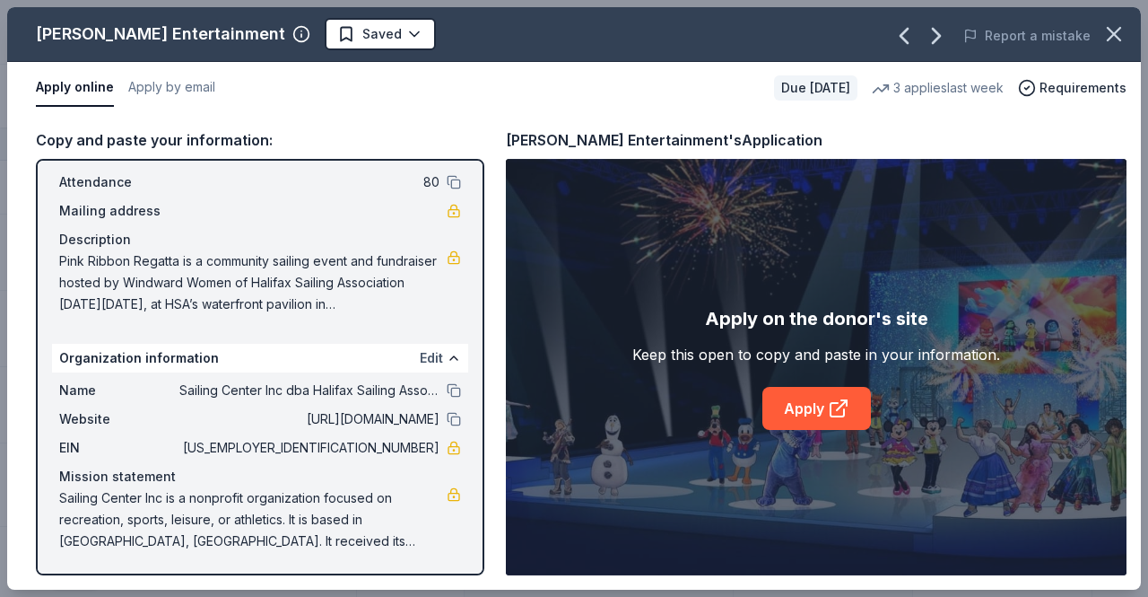
click at [425, 358] on button "Edit" at bounding box center [431, 358] width 23 height 22
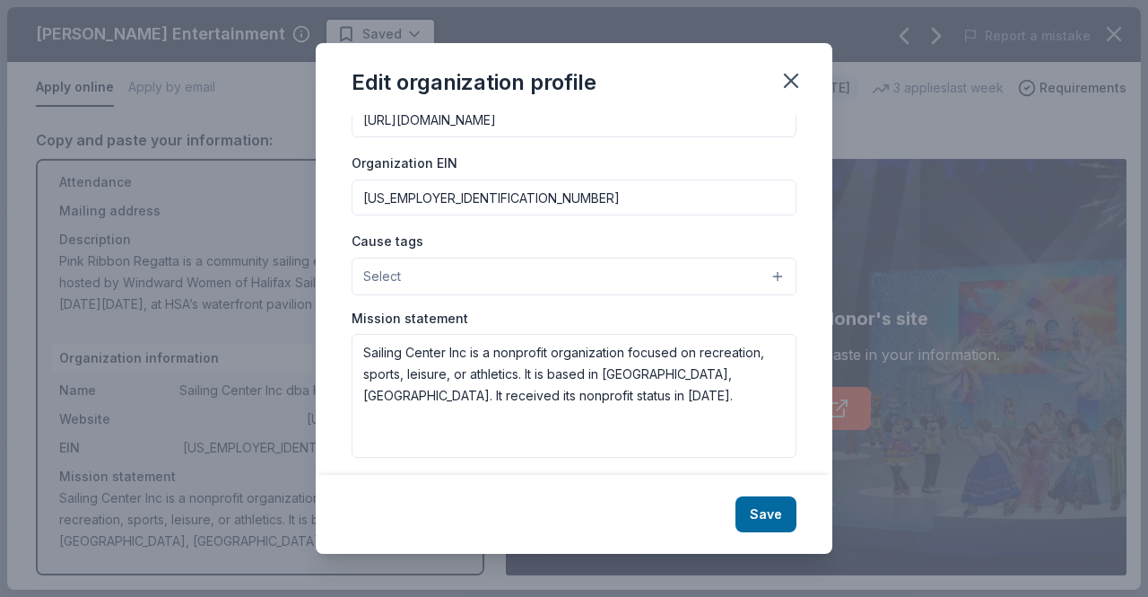
scroll to position [236, 0]
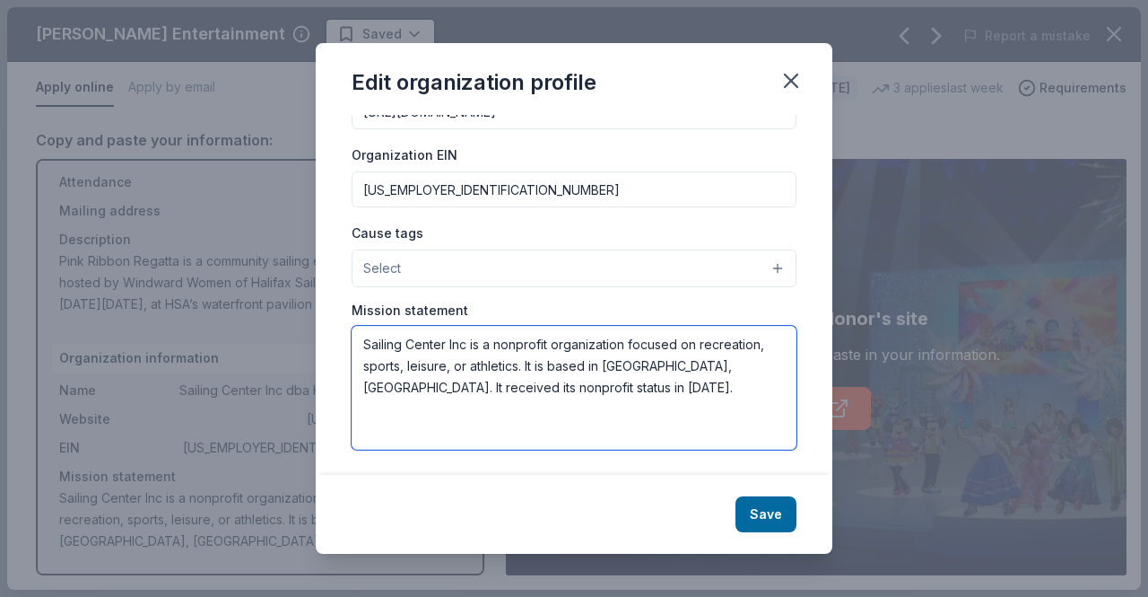
drag, startPoint x: 667, startPoint y: 381, endPoint x: 339, endPoint y: 329, distance: 331.5
click at [339, 329] on div "Changes made here will be reflected on your Account. Organization name Sailing …" at bounding box center [574, 295] width 517 height 361
click at [639, 389] on textarea "Sailing Center Inc is a nonprofit organization focused on recreation, sports, l…" at bounding box center [574, 388] width 445 height 124
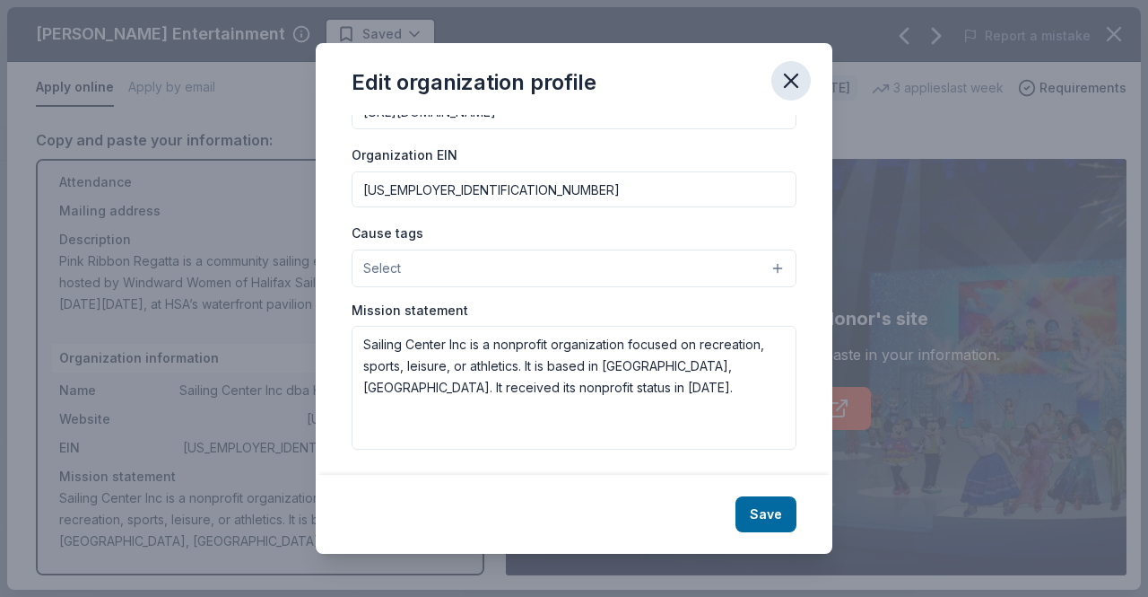
click at [793, 79] on icon "button" at bounding box center [791, 80] width 13 height 13
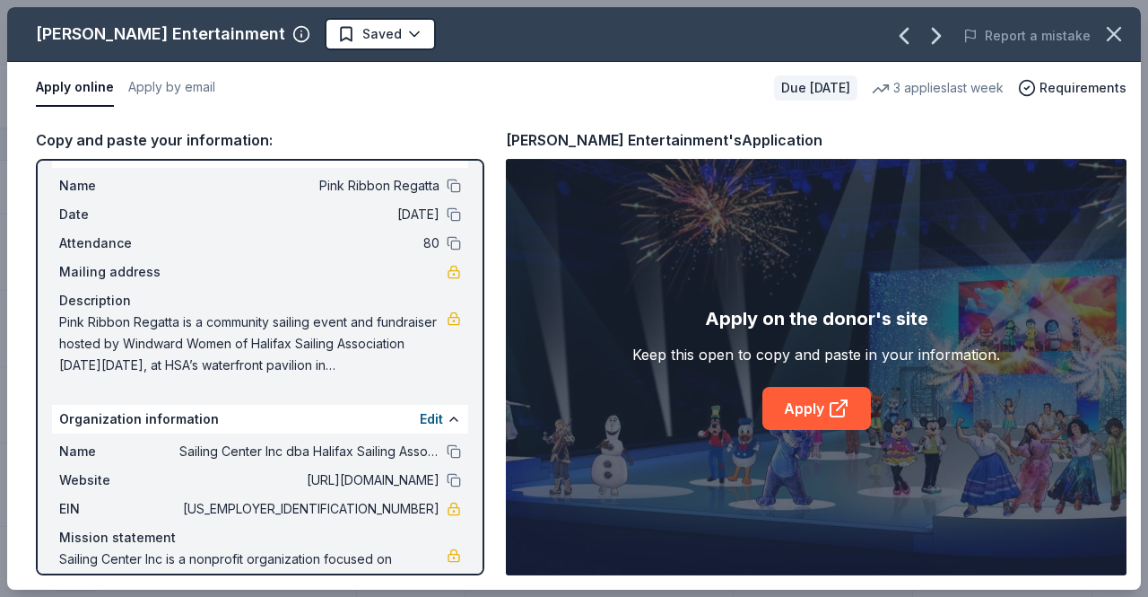
scroll to position [0, 0]
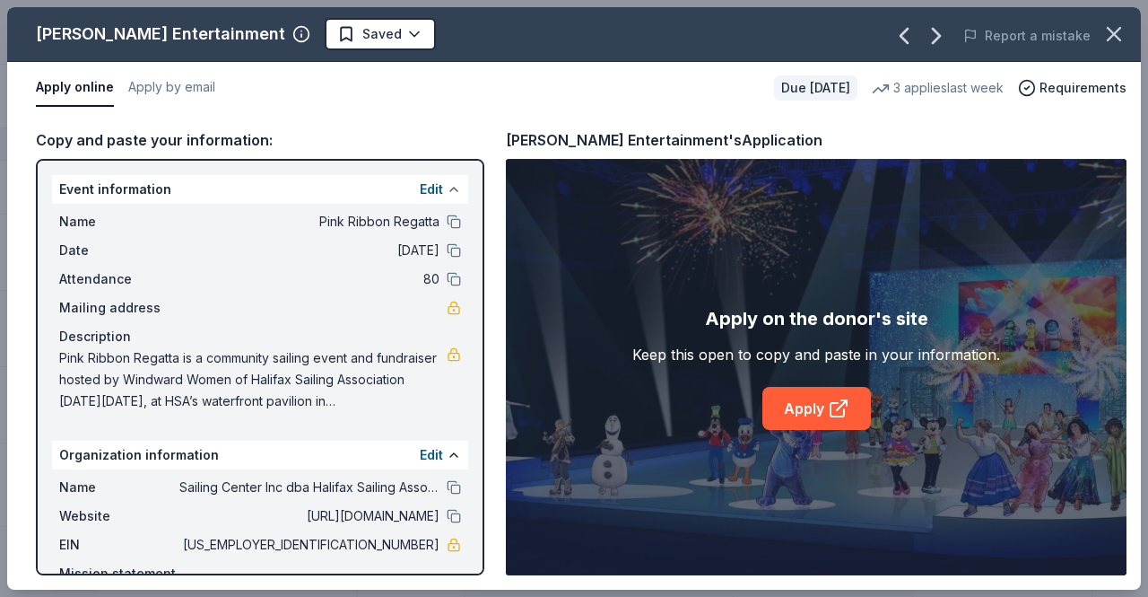
click at [447, 191] on button at bounding box center [454, 189] width 14 height 14
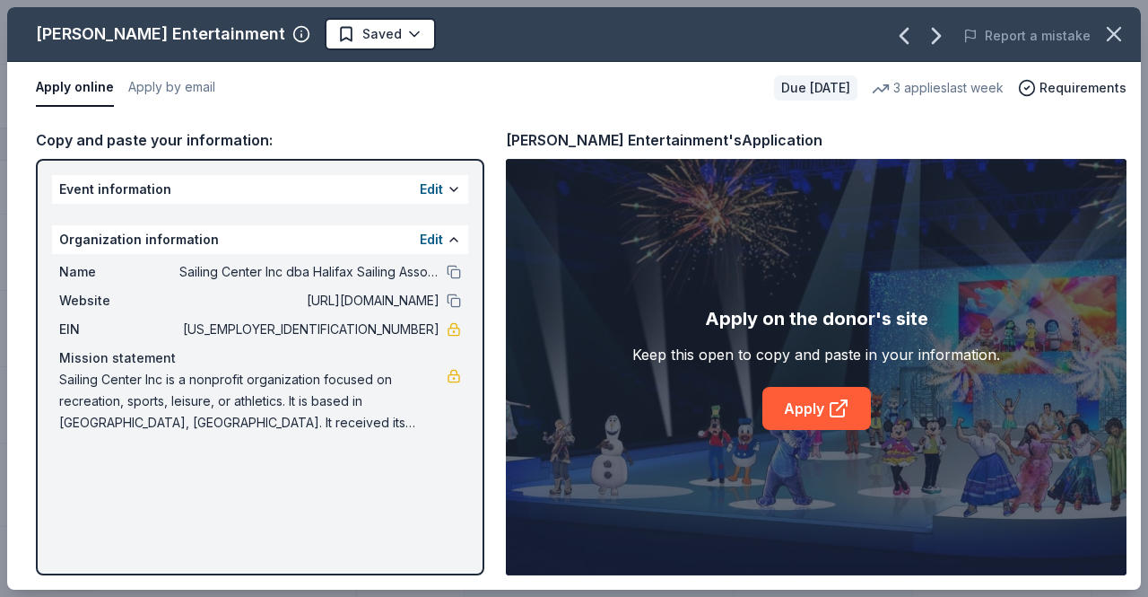
click at [444, 188] on div "Edit" at bounding box center [440, 190] width 41 height 22
click at [431, 186] on button "Edit" at bounding box center [431, 190] width 23 height 22
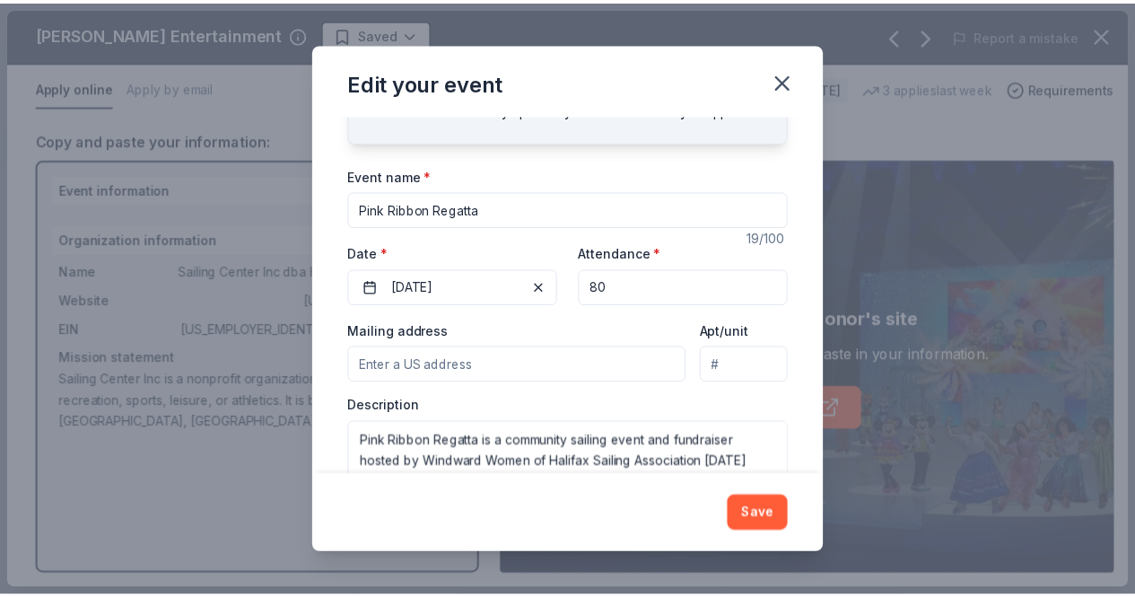
scroll to position [147, 0]
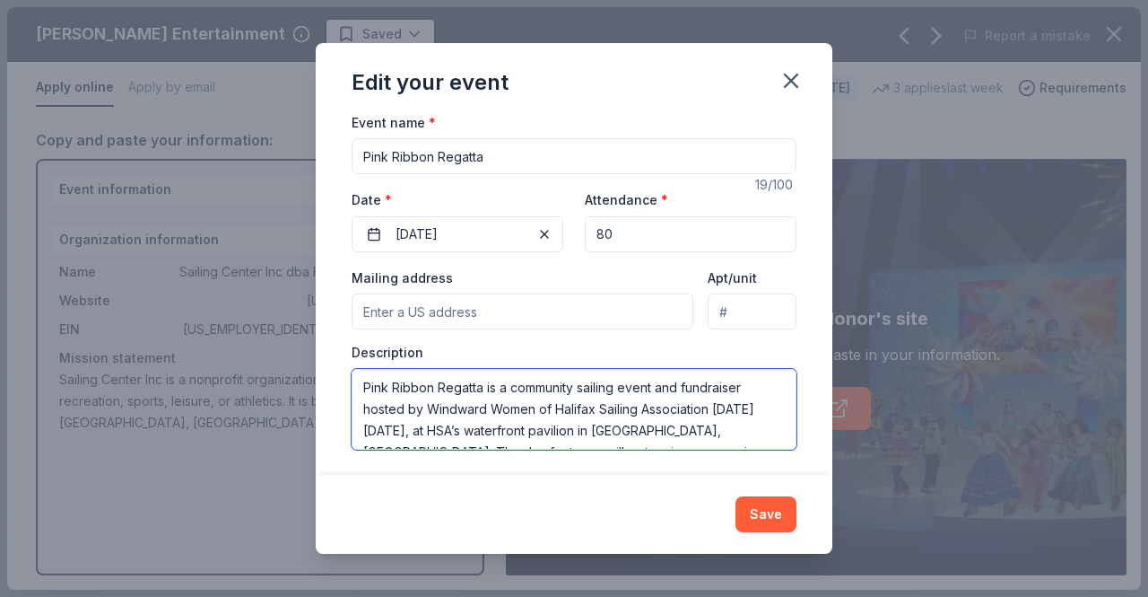
click at [429, 398] on textarea "Pink Ribbon Regatta is a community sailing event and fundraiser hosted by Windw…" at bounding box center [574, 409] width 445 height 81
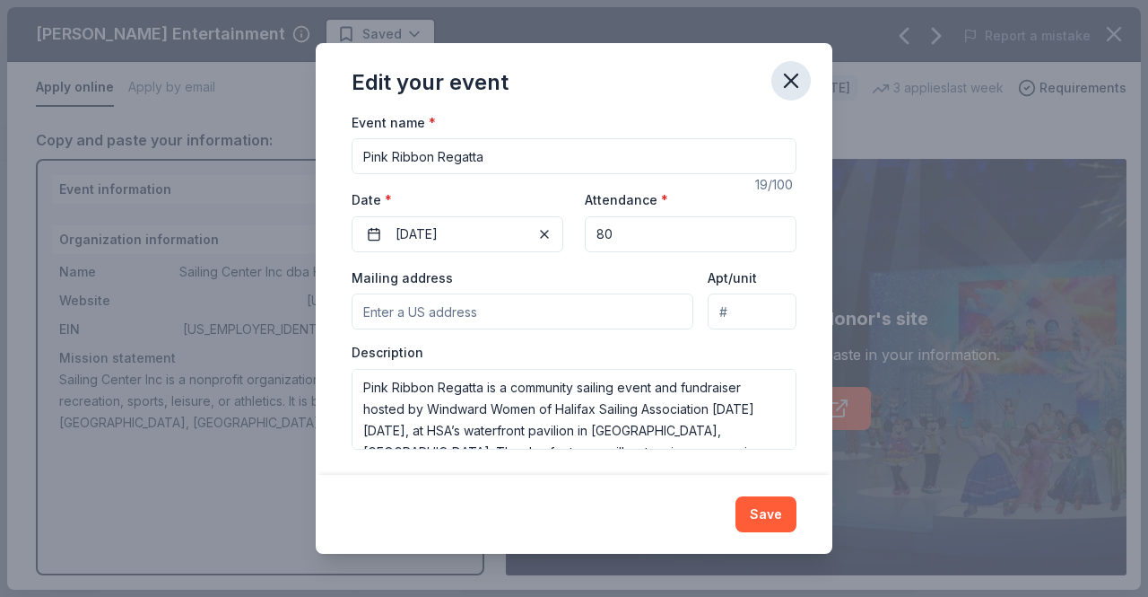
click at [797, 85] on icon "button" at bounding box center [791, 80] width 13 height 13
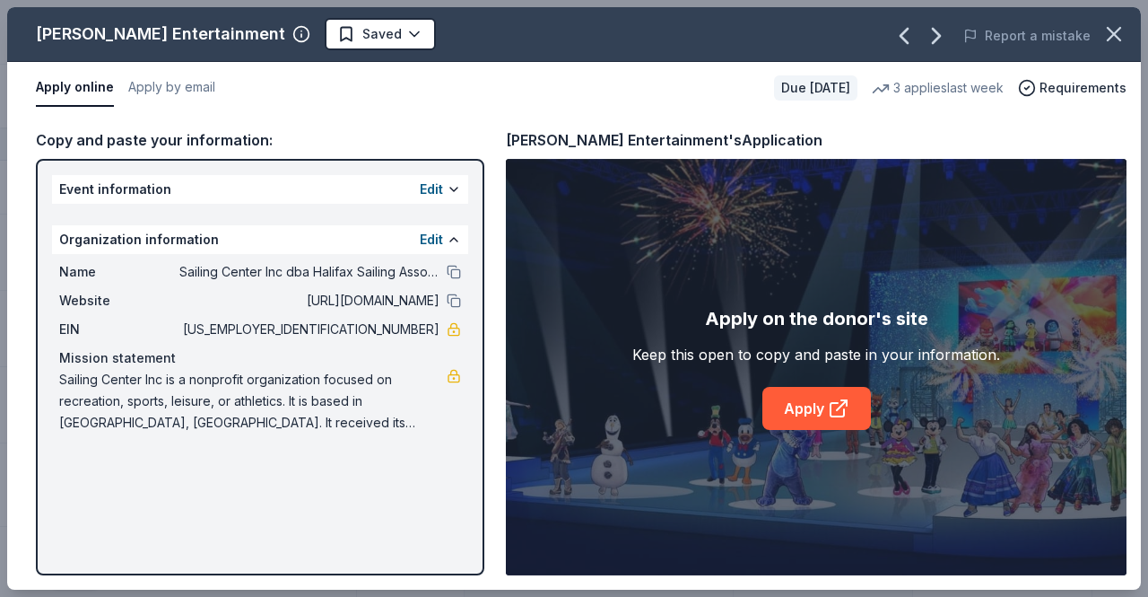
drag, startPoint x: 370, startPoint y: 329, endPoint x: 440, endPoint y: 330, distance: 70.0
click at [440, 330] on div "EIN 59-2913975" at bounding box center [260, 329] width 402 height 22
click at [1102, 30] on icon "button" at bounding box center [1114, 34] width 25 height 25
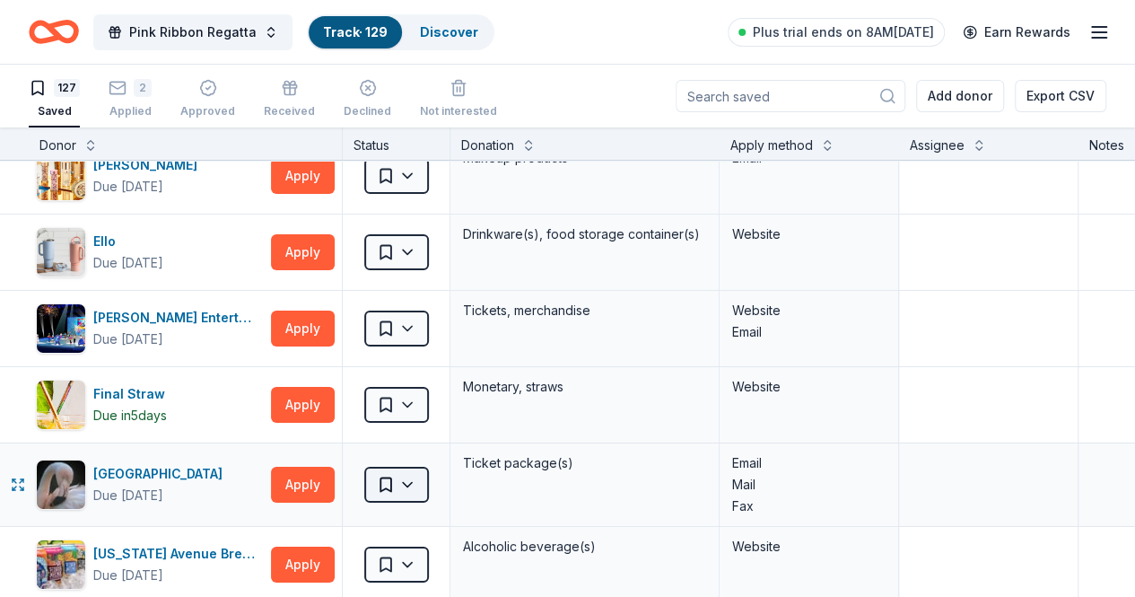
click at [424, 469] on html "Pink Ribbon Regatta Track · 129 Discover Plus trial ends on 8AM, 10/6 Earn Rewa…" at bounding box center [567, 298] width 1135 height 597
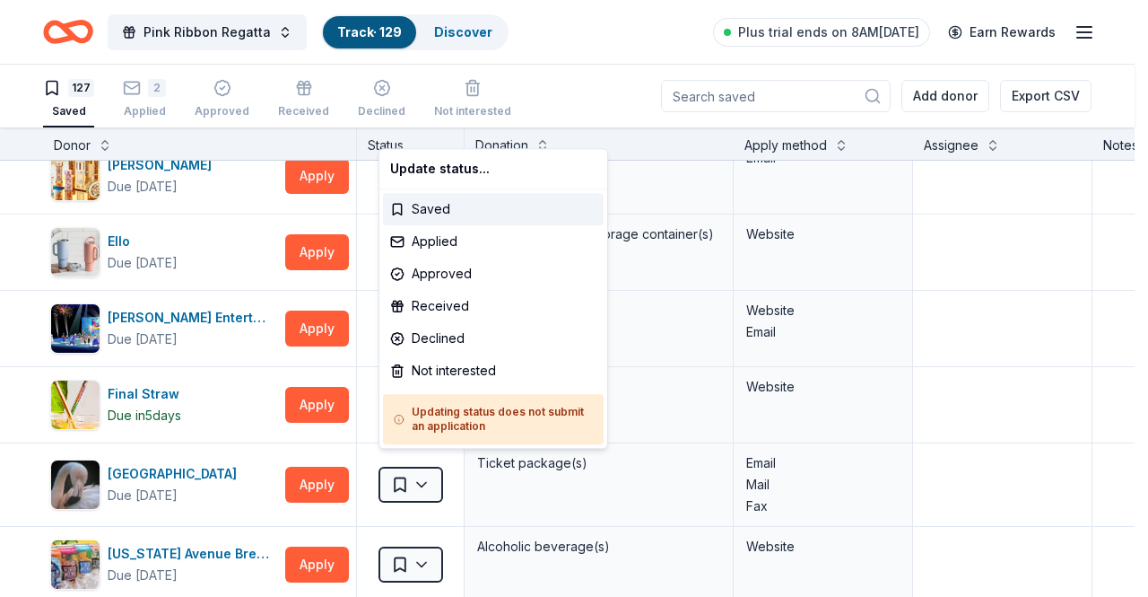
click at [256, 467] on html "Pink Ribbon Regatta Track · 129 Discover Plus trial ends on 8AM, 10/6 Earn Rewa…" at bounding box center [574, 298] width 1148 height 597
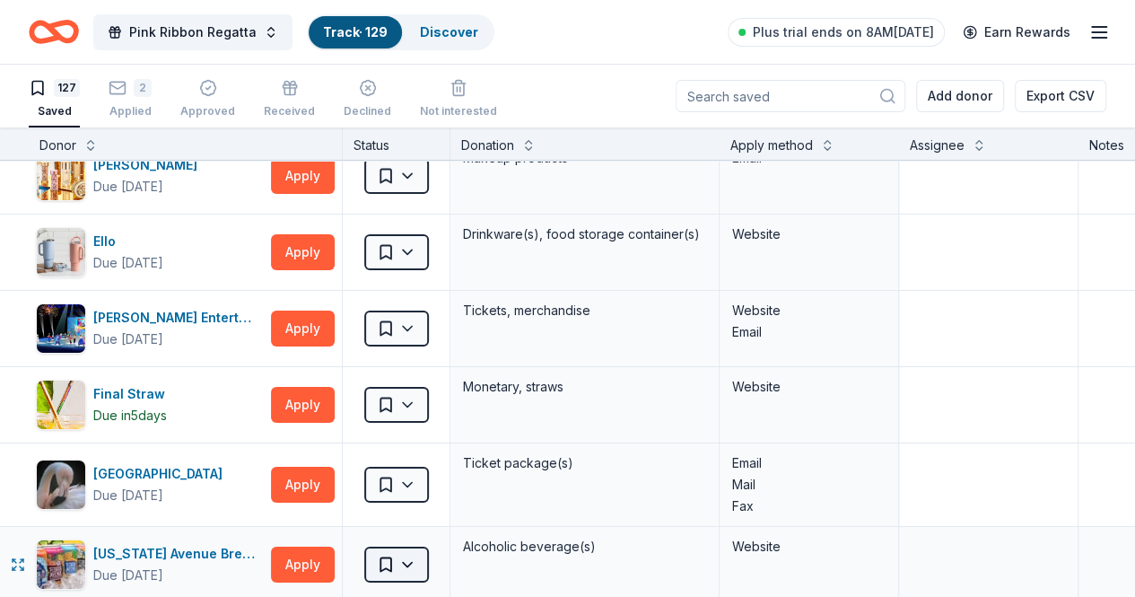
click at [423, 539] on html "Pink Ribbon Regatta Track · 129 Discover Plus trial ends on 8AM, 10/6 Earn Rewa…" at bounding box center [567, 298] width 1135 height 597
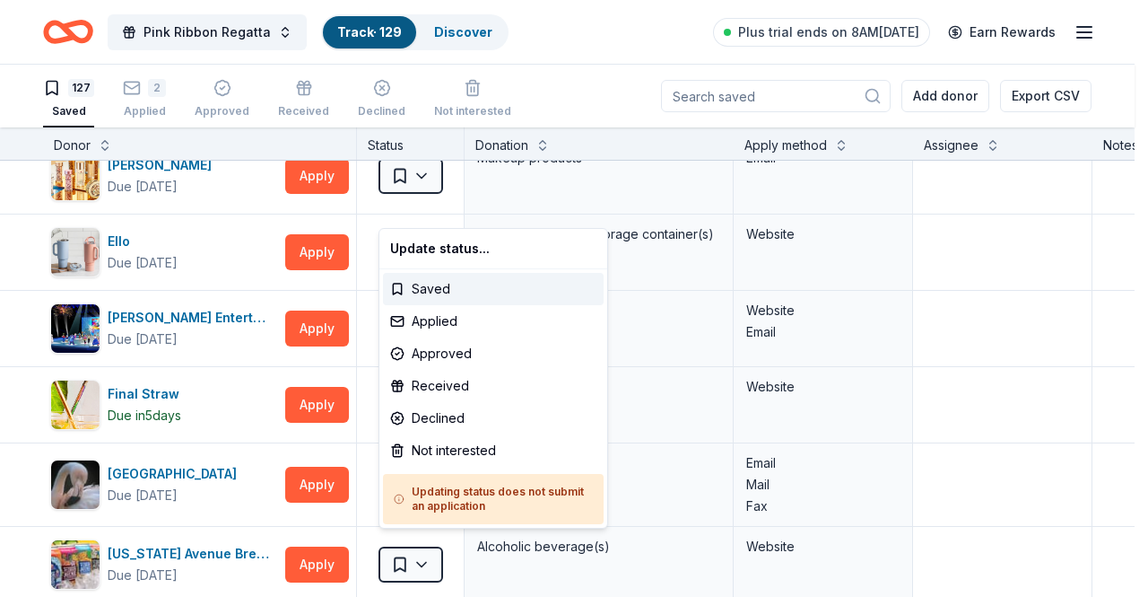
click at [987, 399] on html "Pink Ribbon Regatta Track · 129 Discover Plus trial ends on 8AM, 10/6 Earn Rewa…" at bounding box center [574, 298] width 1148 height 597
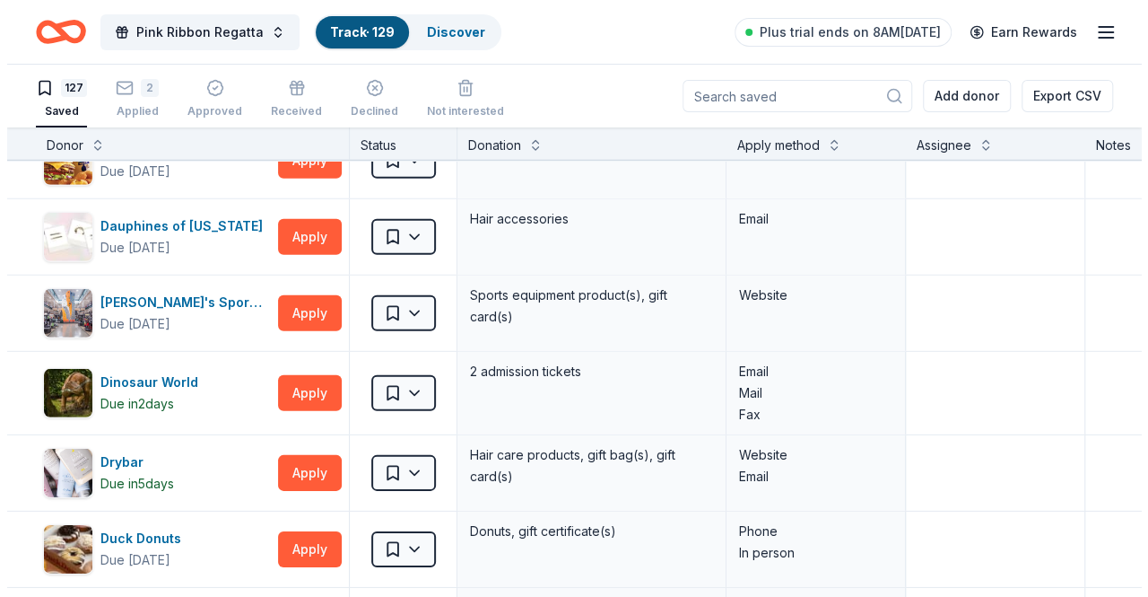
scroll to position [2644, 0]
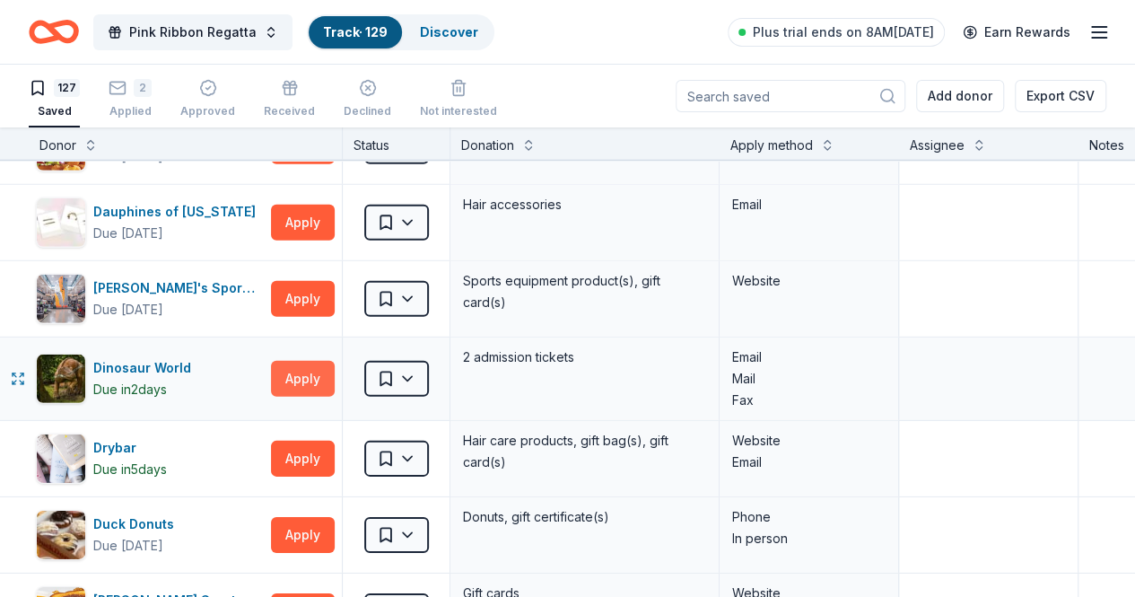
click at [335, 365] on button "Apply" at bounding box center [303, 379] width 64 height 36
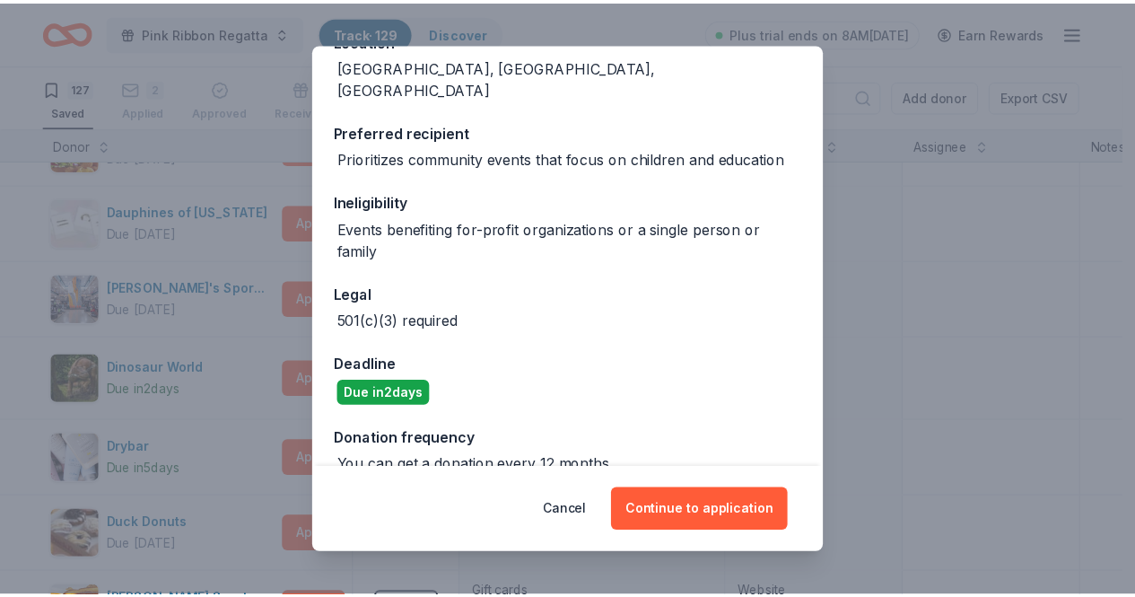
scroll to position [237, 0]
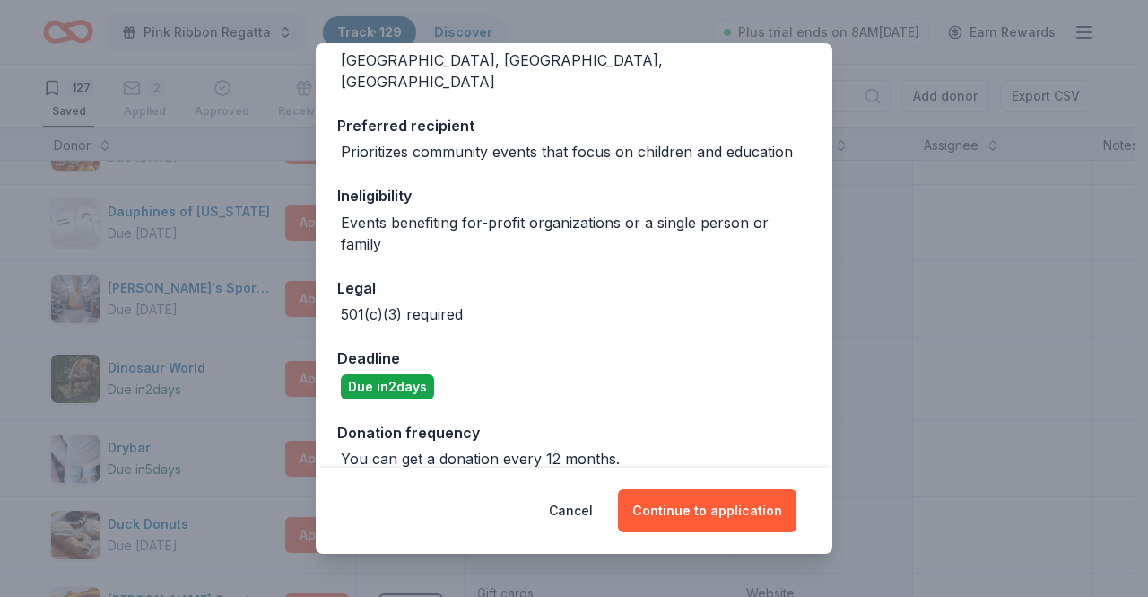
click at [854, 153] on div "Donor Program Requirements We've summarized the requirements for Dinosaur World…" at bounding box center [574, 298] width 1148 height 597
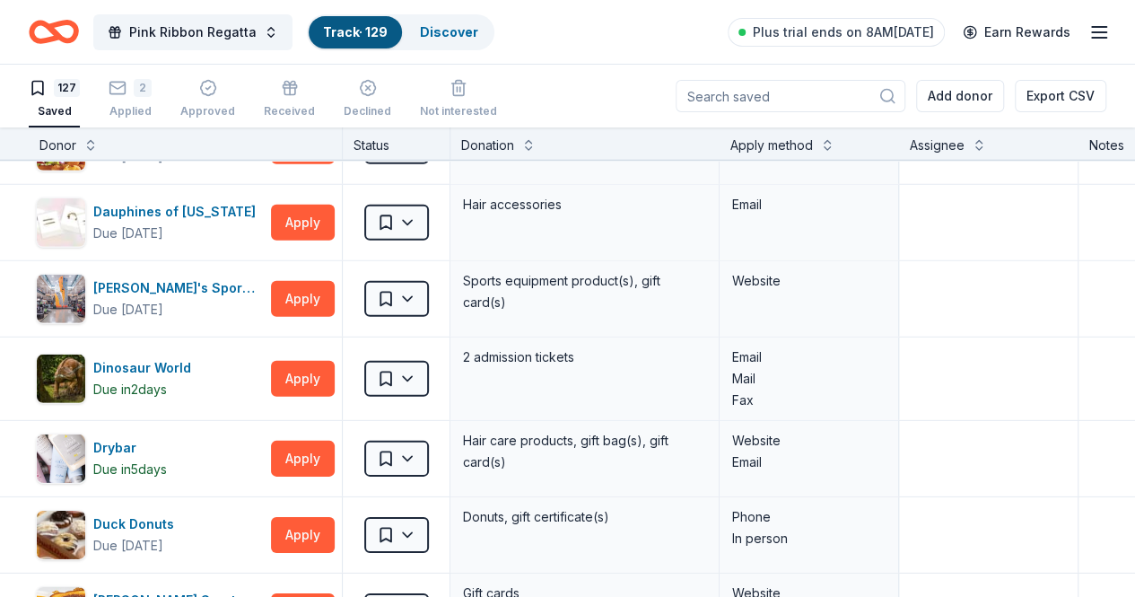
click at [819, 93] on input at bounding box center [790, 96] width 230 height 32
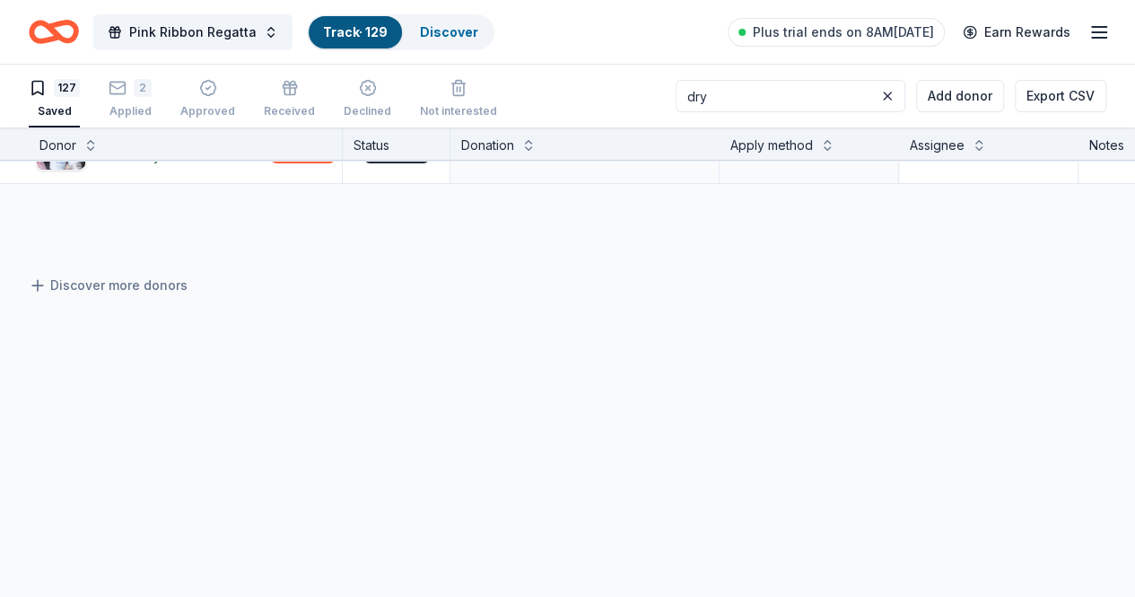
scroll to position [0, 0]
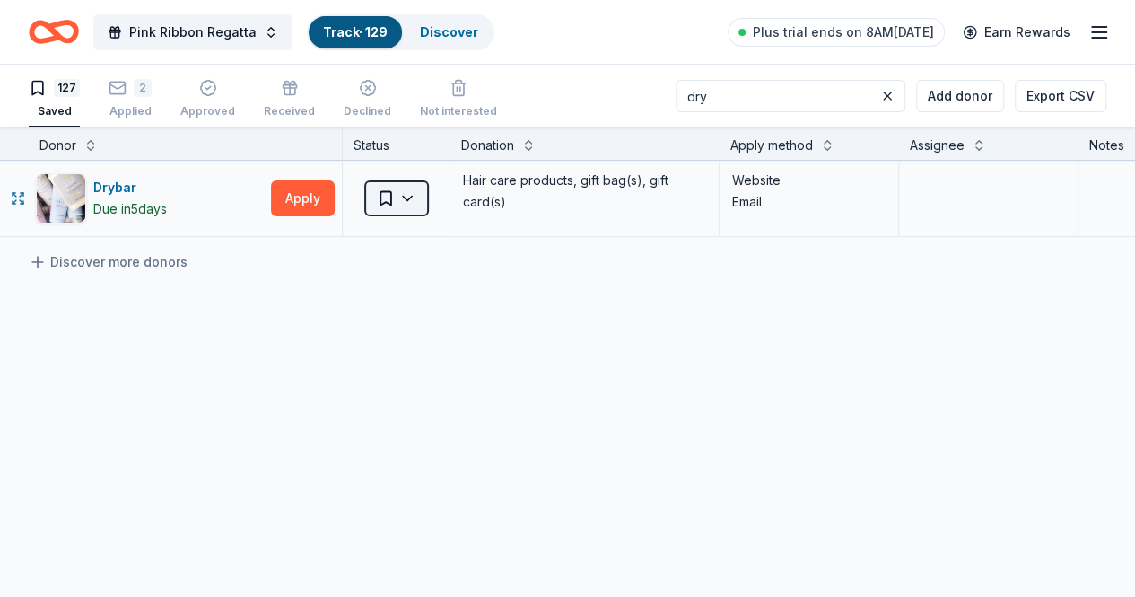
type input "dry"
click at [418, 198] on html "Pink Ribbon Regatta Track · 129 Discover Plus trial ends on 8AM, 10/6 Earn Rewa…" at bounding box center [567, 298] width 1135 height 597
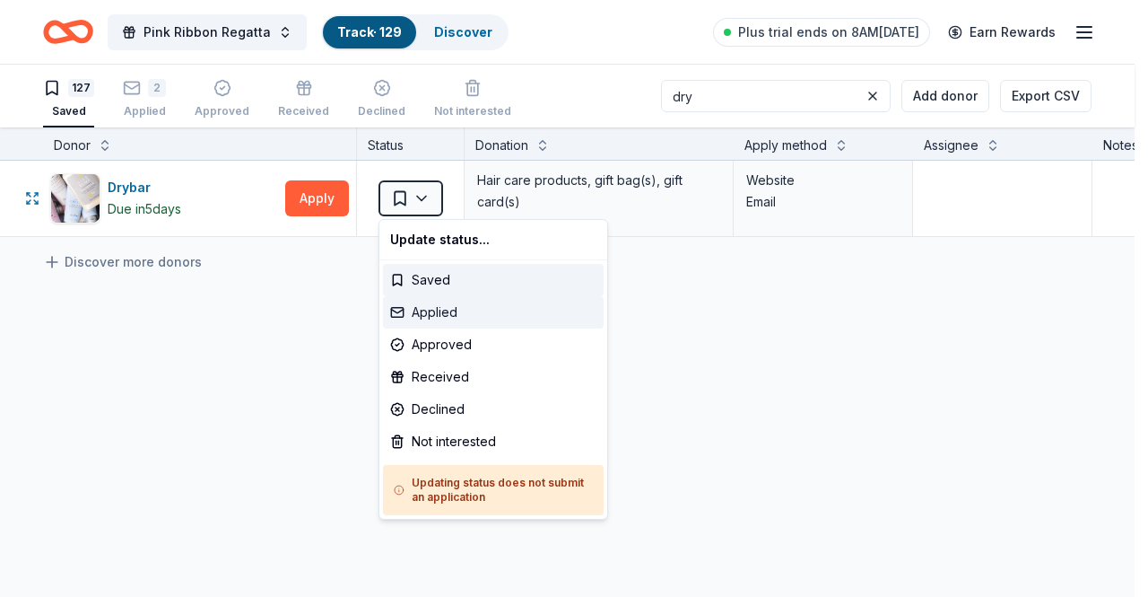
click at [431, 313] on div "Applied" at bounding box center [493, 312] width 221 height 32
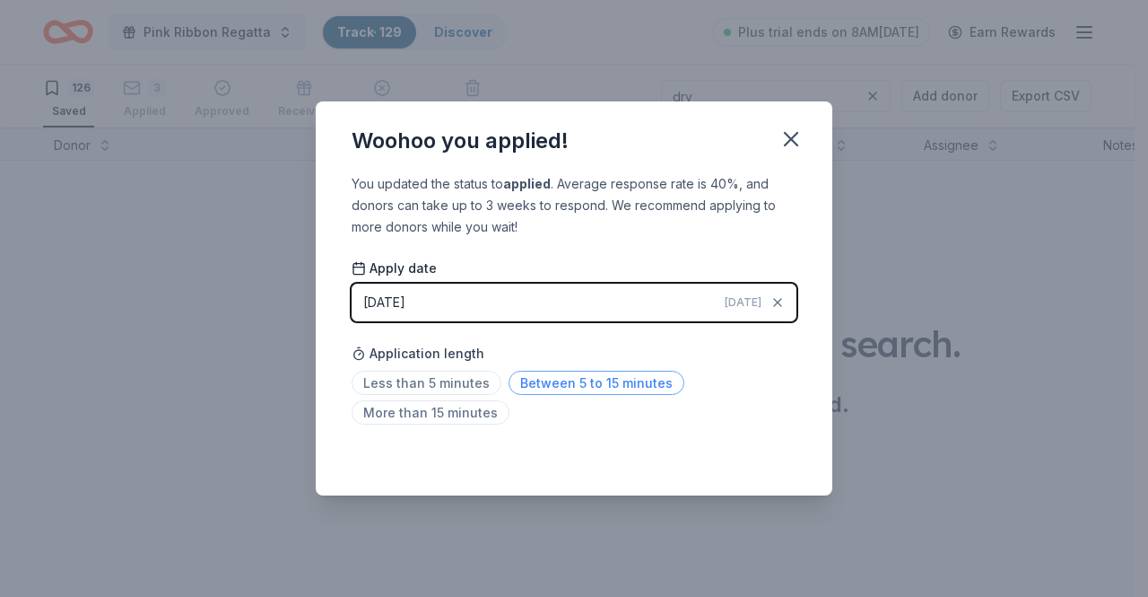
click at [576, 381] on span "Between 5 to 15 minutes" at bounding box center [597, 382] width 176 height 24
click at [791, 135] on icon "button" at bounding box center [791, 138] width 25 height 25
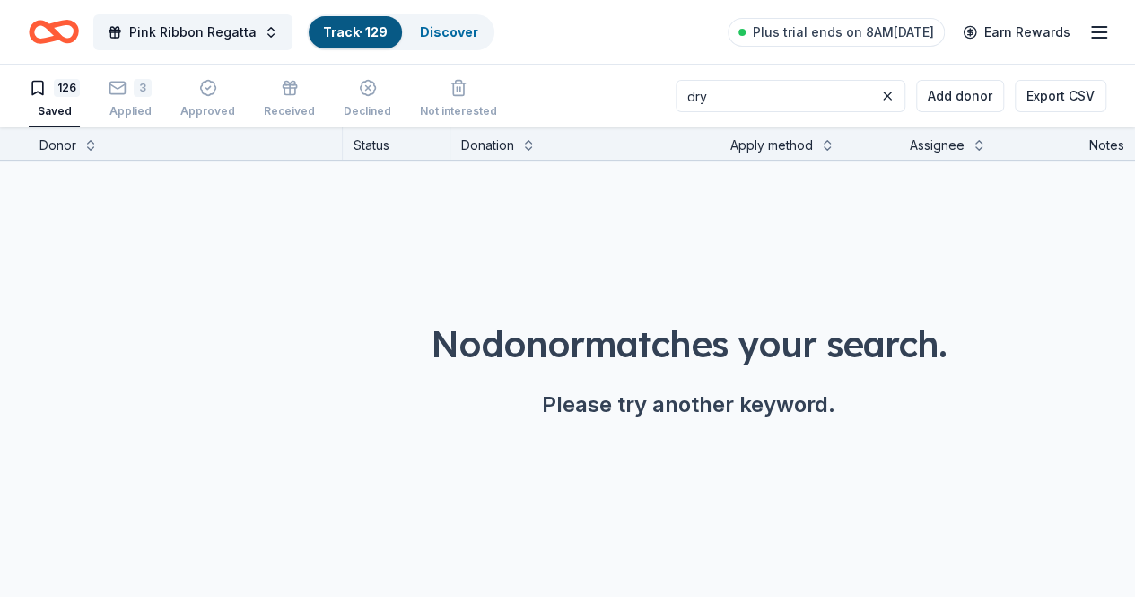
click at [363, 31] on link "Track · 129" at bounding box center [355, 31] width 65 height 15
click at [80, 86] on div "126" at bounding box center [67, 88] width 26 height 18
click at [876, 91] on button at bounding box center [887, 96] width 22 height 22
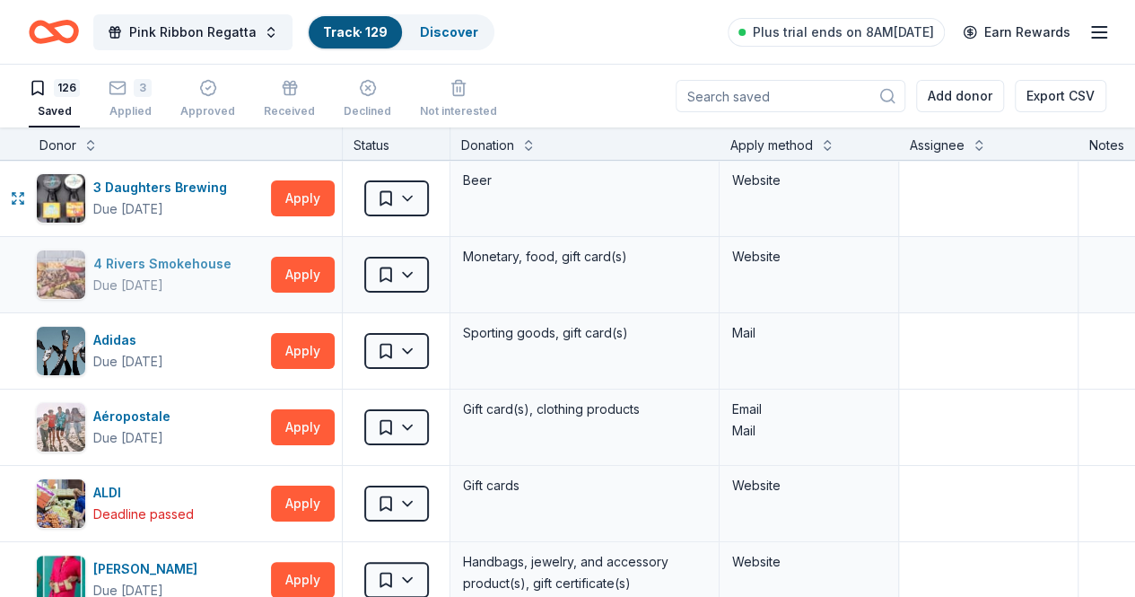
drag, startPoint x: 197, startPoint y: 104, endPoint x: 172, endPoint y: 261, distance: 159.0
click at [172, 261] on div "Pink Ribbon Regatta Track · 129 Discover Plus trial ends on 8AM, 10/6 Earn Rewa…" at bounding box center [567, 298] width 1135 height 597
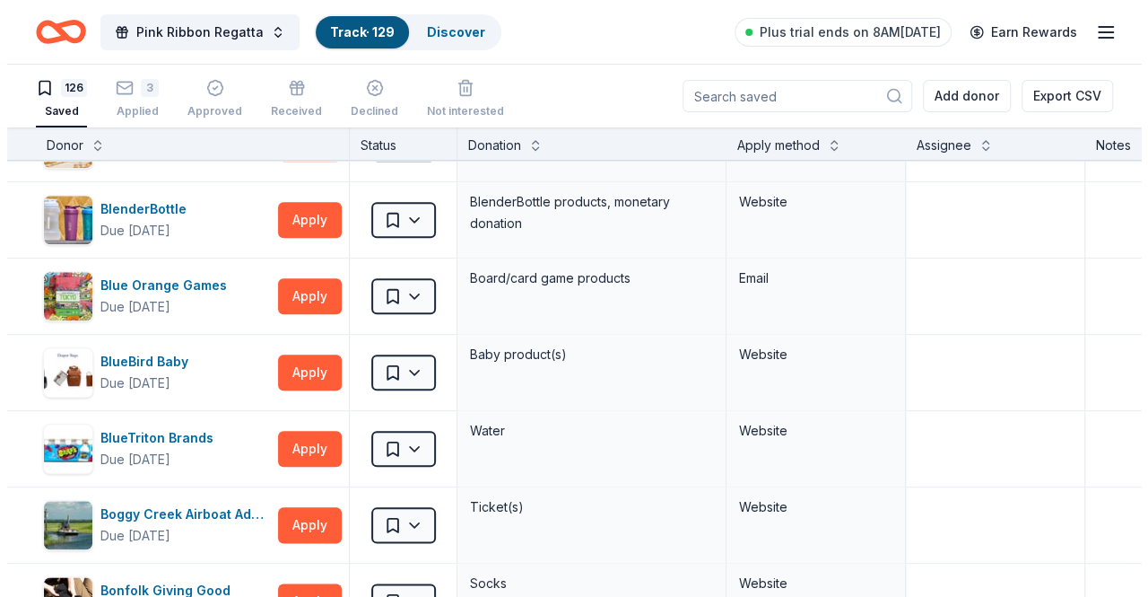
scroll to position [908, 0]
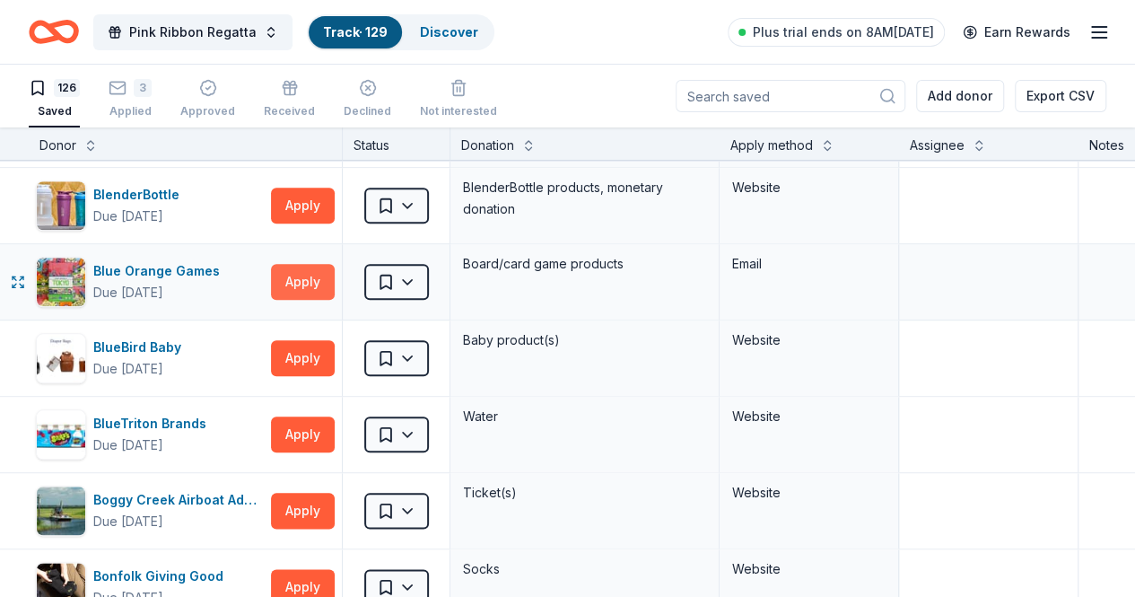
click at [309, 277] on button "Apply" at bounding box center [303, 282] width 64 height 36
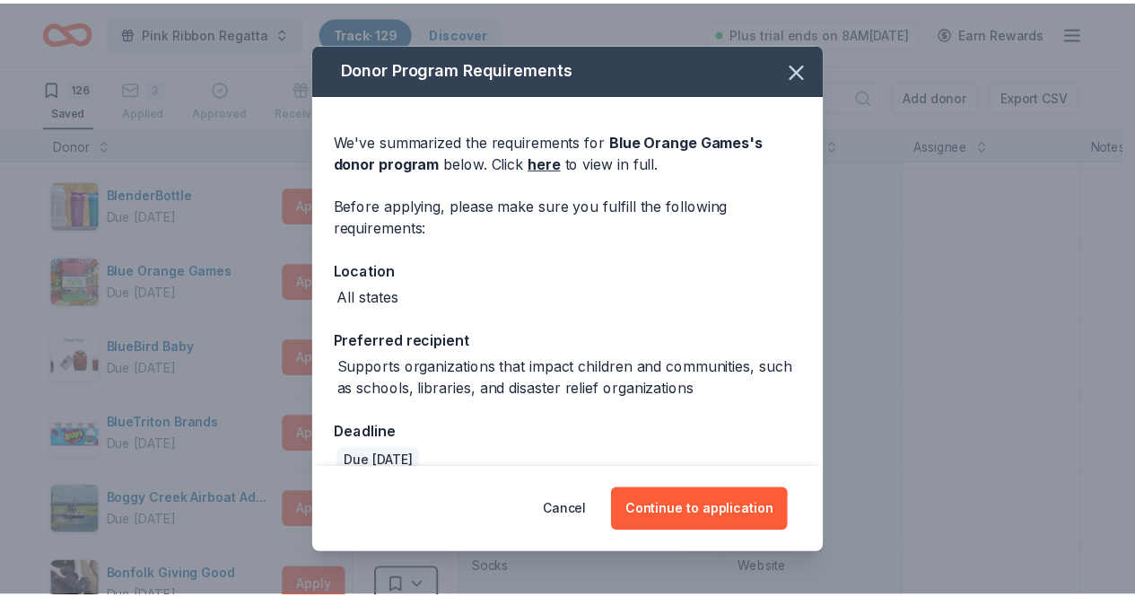
scroll to position [26, 0]
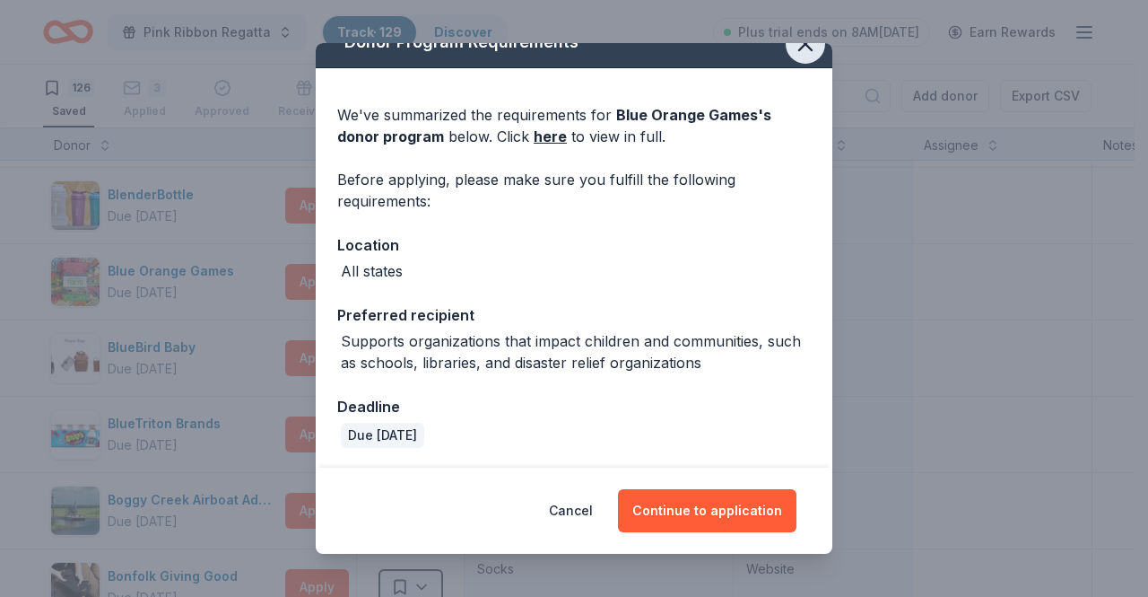
click at [799, 48] on icon "button" at bounding box center [805, 44] width 13 height 13
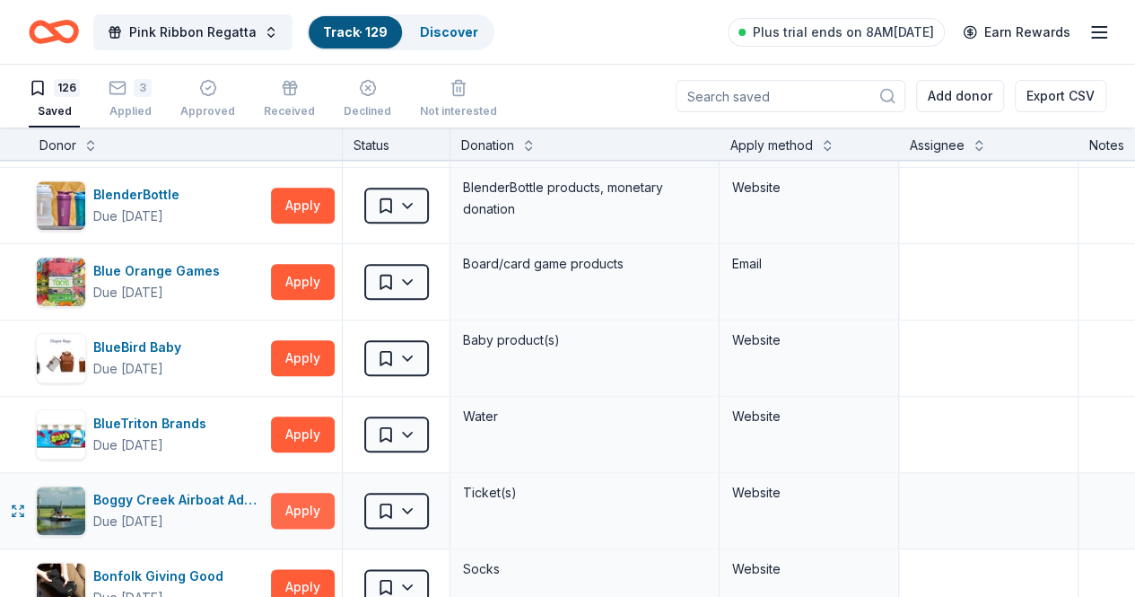
click at [294, 501] on button "Apply" at bounding box center [303, 510] width 64 height 36
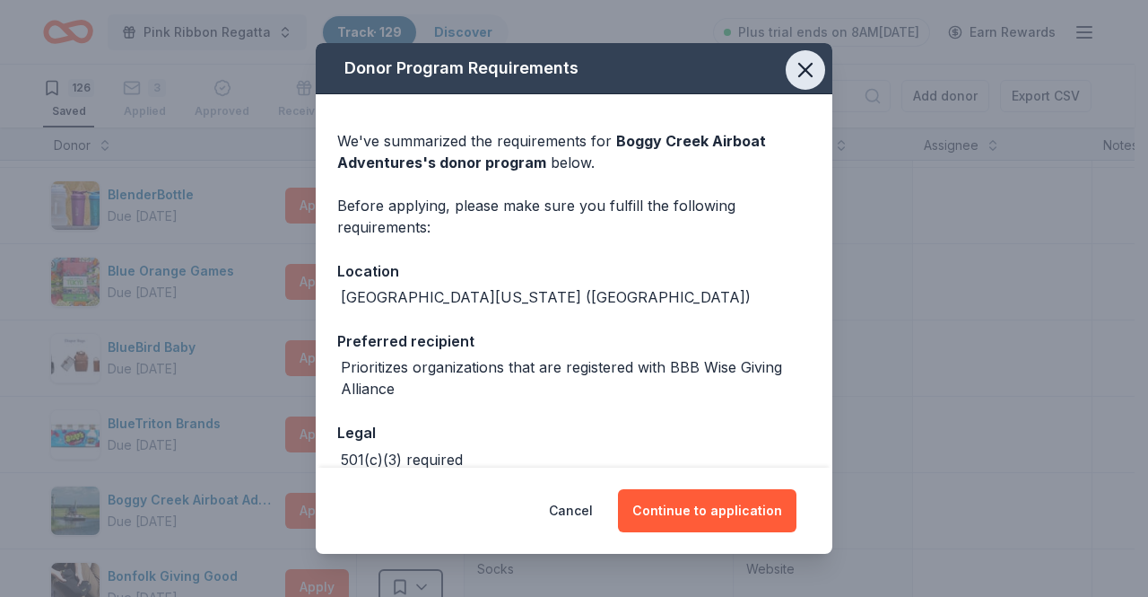
click at [799, 75] on icon "button" at bounding box center [805, 70] width 13 height 13
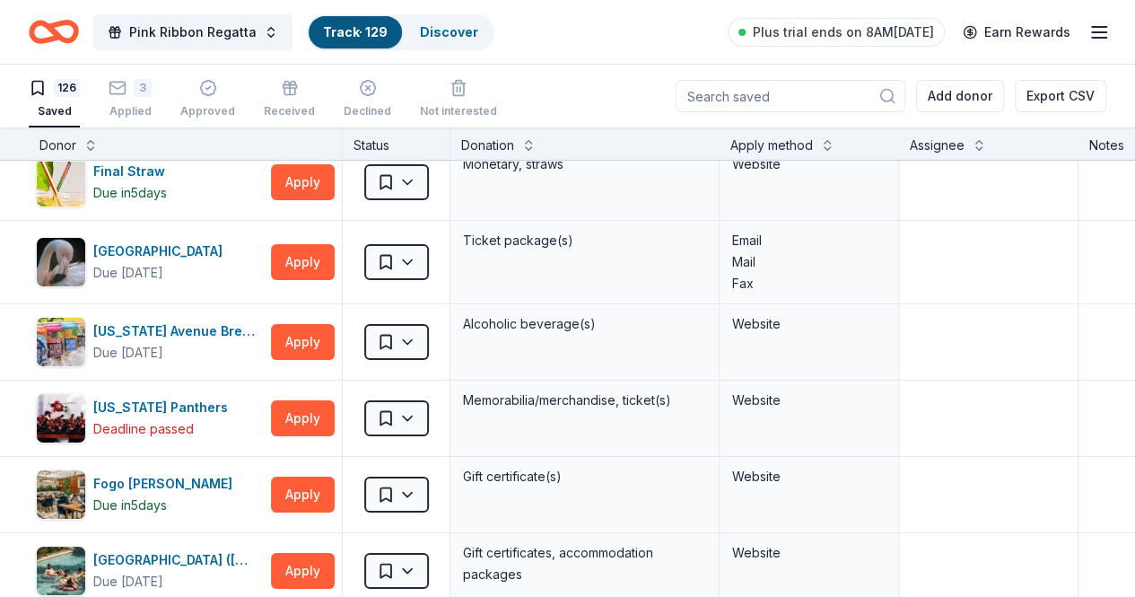
scroll to position [3359, 0]
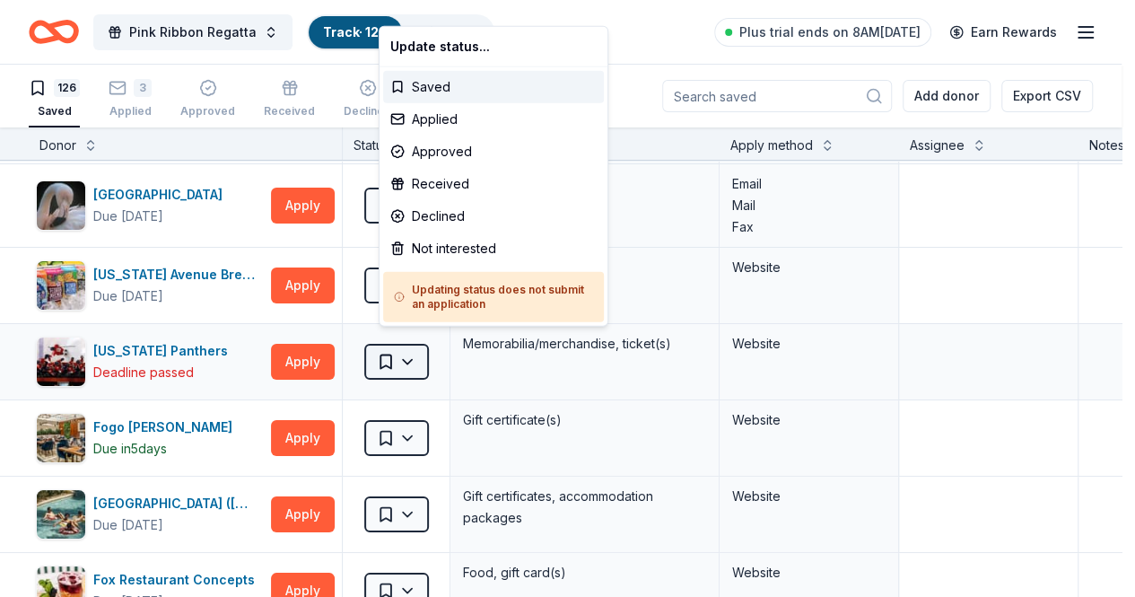
click at [433, 352] on html "Pink Ribbon Regatta Track · 129 Discover Plus trial ends on 8AM, 10/6 Earn Rewa…" at bounding box center [567, 298] width 1135 height 597
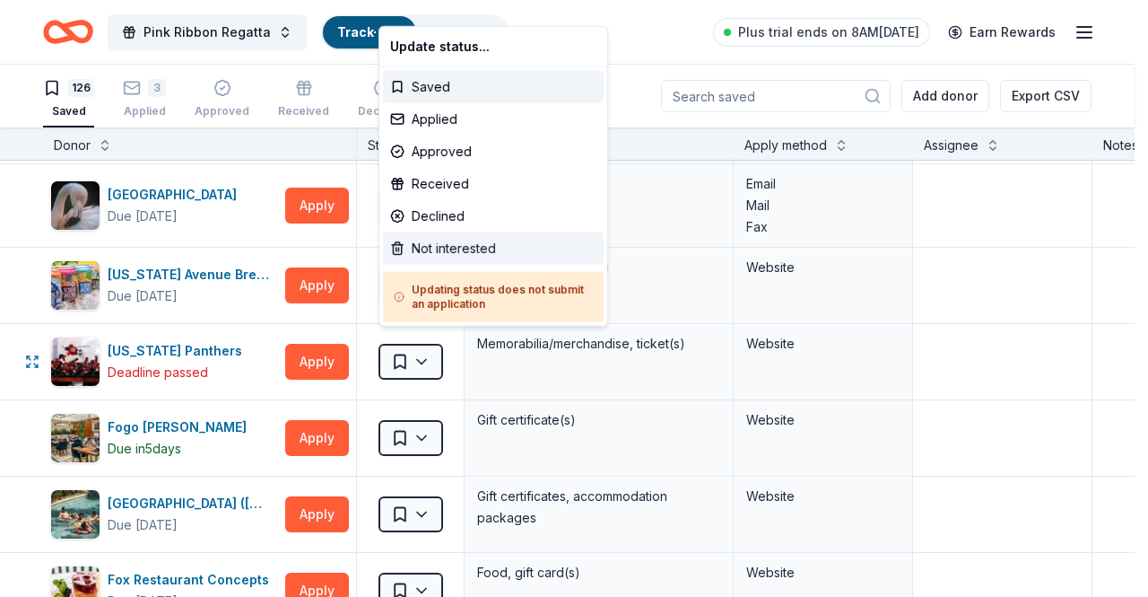
click at [447, 240] on div "Not interested" at bounding box center [493, 248] width 221 height 32
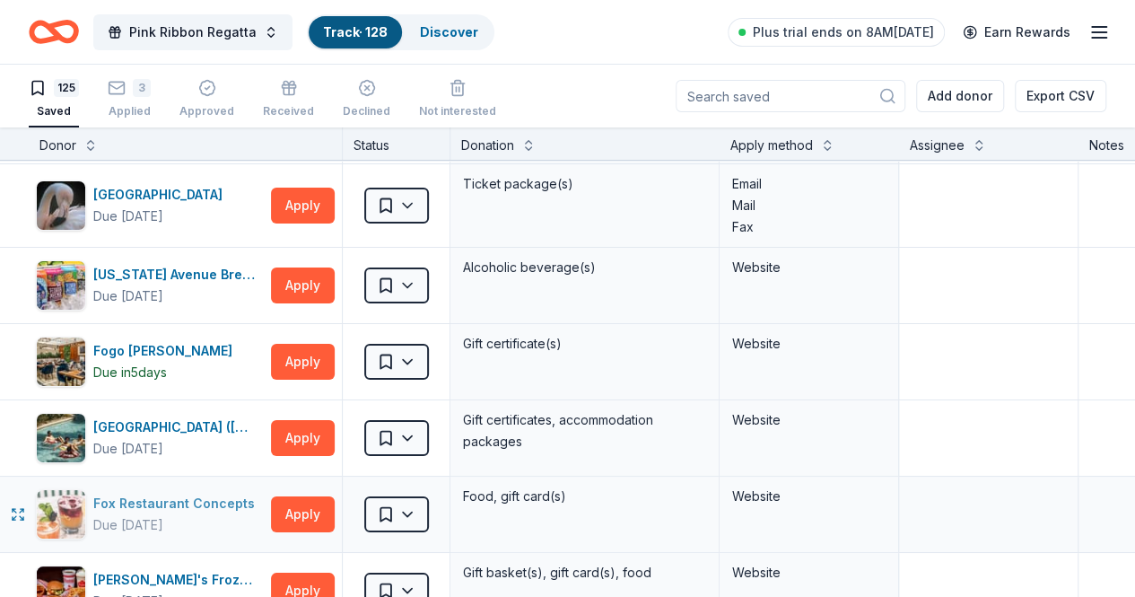
click at [228, 492] on div "Fox Restaurant Concepts" at bounding box center [177, 503] width 169 height 22
click at [308, 496] on button "Apply" at bounding box center [303, 514] width 64 height 36
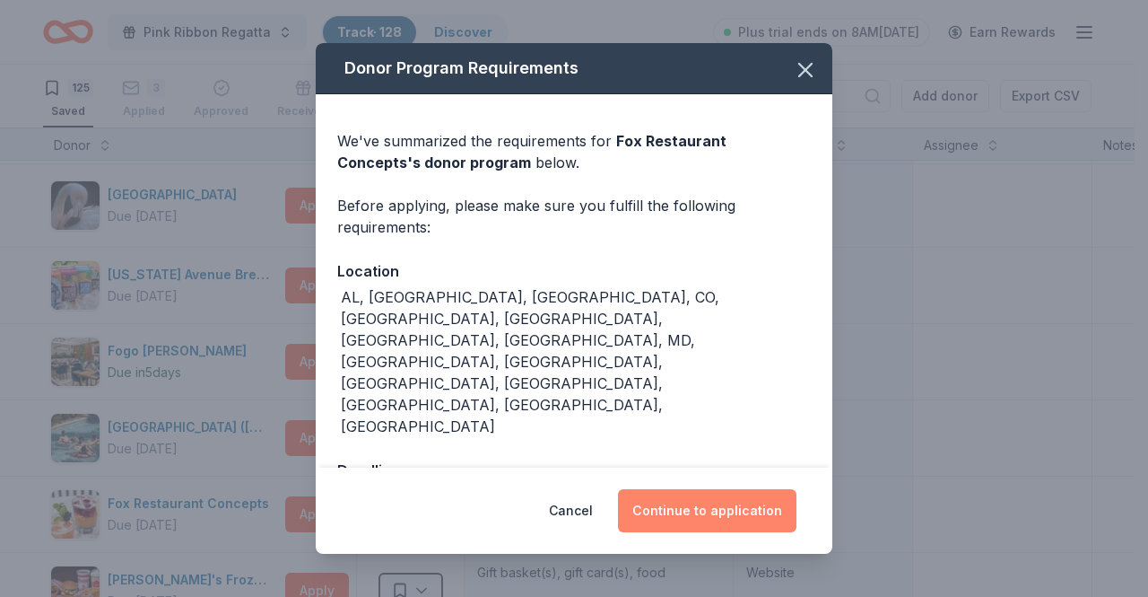
click at [712, 489] on button "Continue to application" at bounding box center [707, 510] width 179 height 43
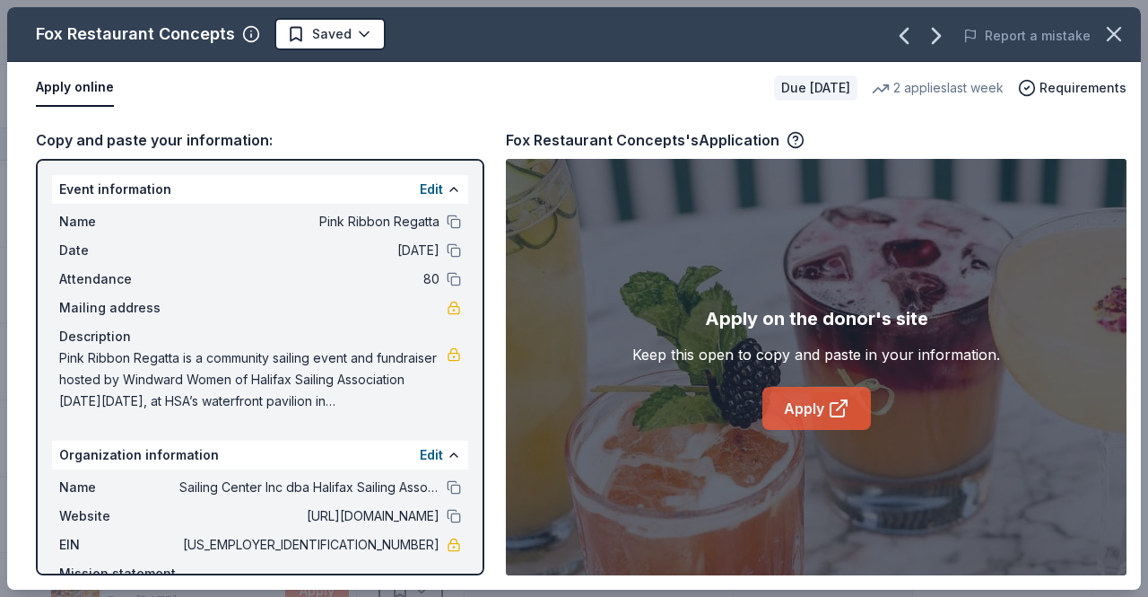
click at [799, 419] on link "Apply" at bounding box center [816, 408] width 109 height 43
click at [1123, 26] on icon "button" at bounding box center [1114, 34] width 25 height 25
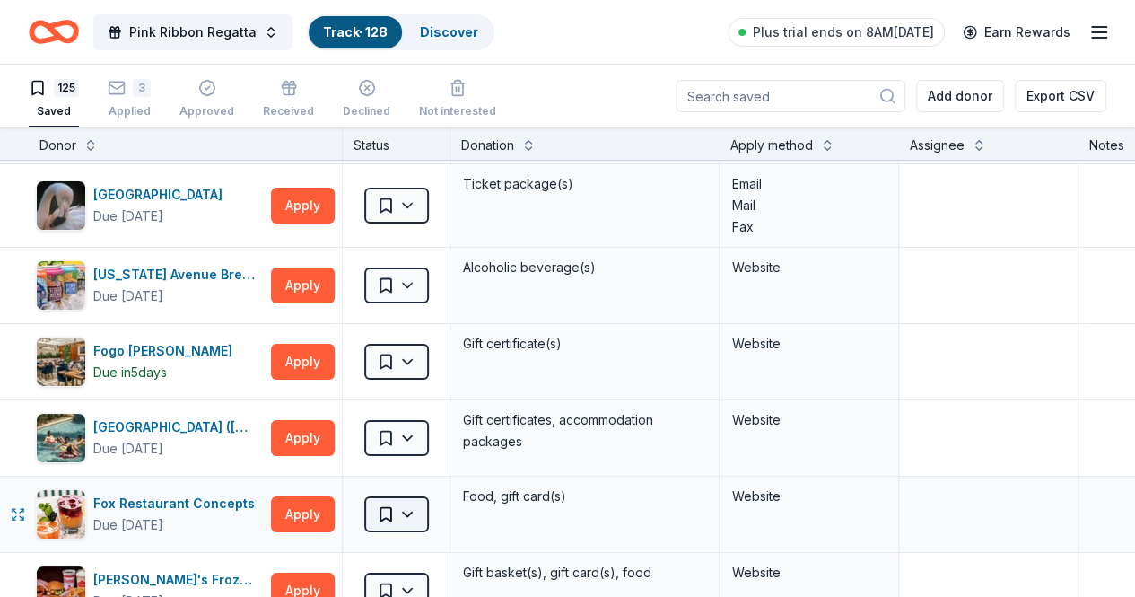
click at [429, 496] on html "Pink Ribbon Regatta Track · 128 Discover Plus trial ends on 8AM, 10/6 Earn Rewa…" at bounding box center [567, 298] width 1135 height 597
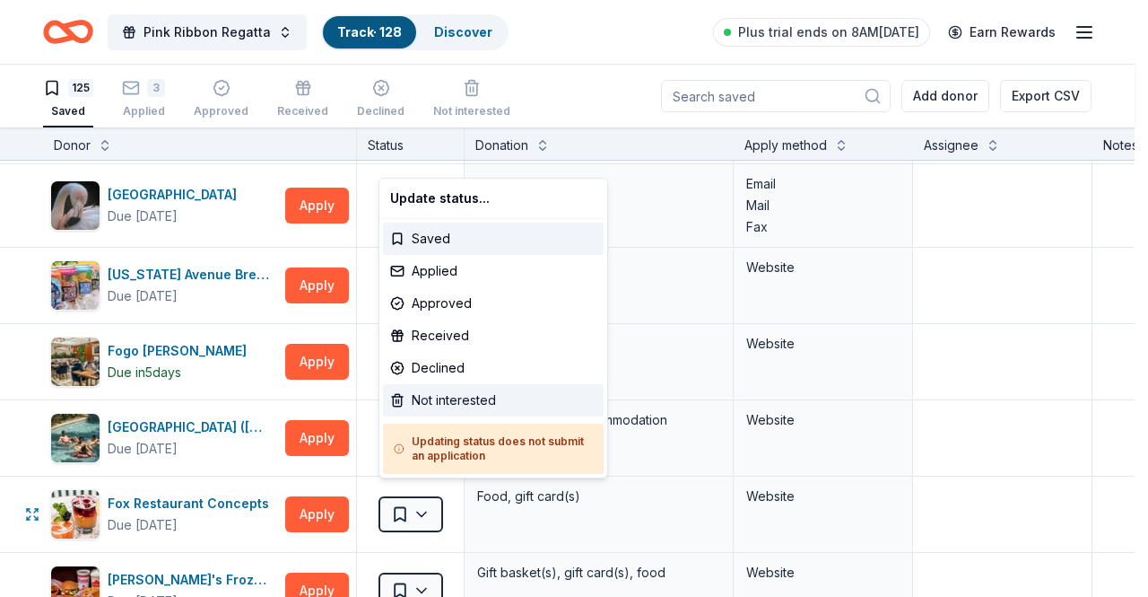
click at [431, 396] on div "Not interested" at bounding box center [493, 400] width 221 height 32
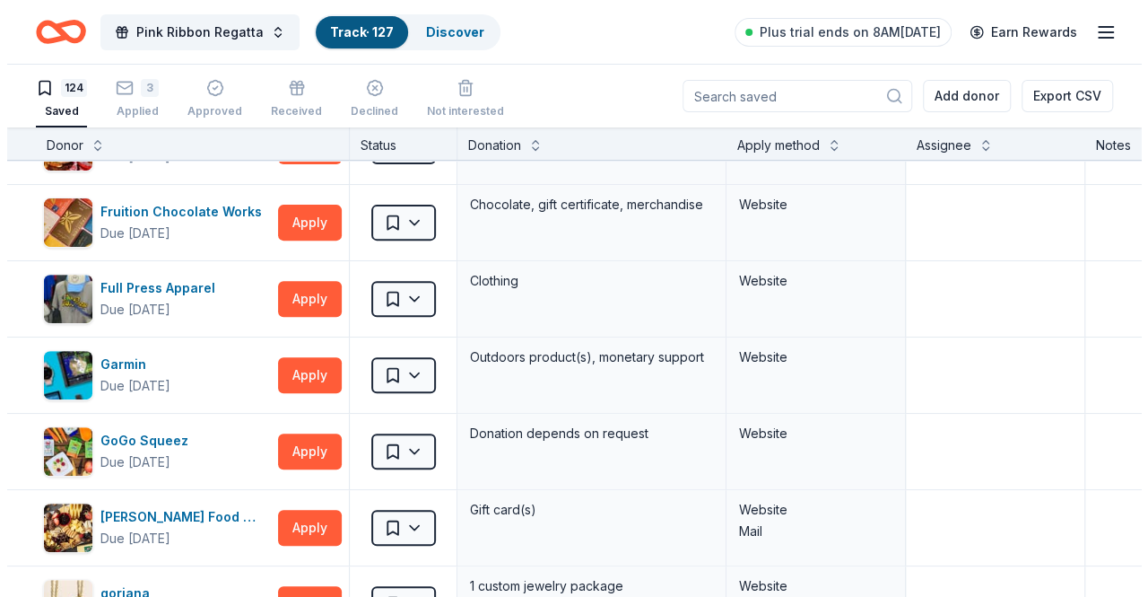
scroll to position [3740, 0]
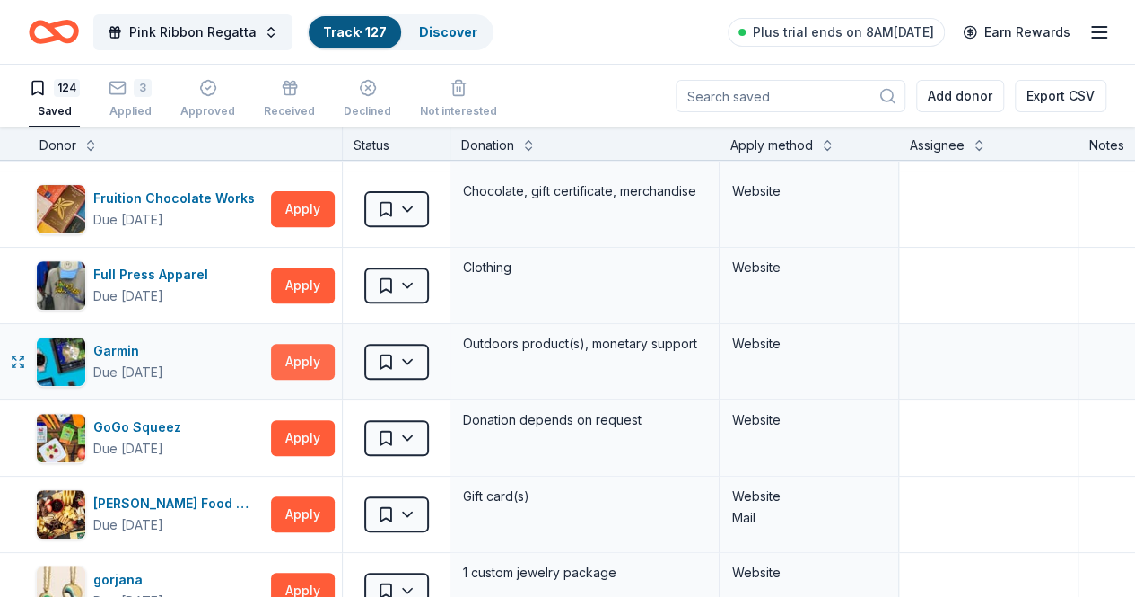
click at [318, 344] on button "Apply" at bounding box center [303, 362] width 64 height 36
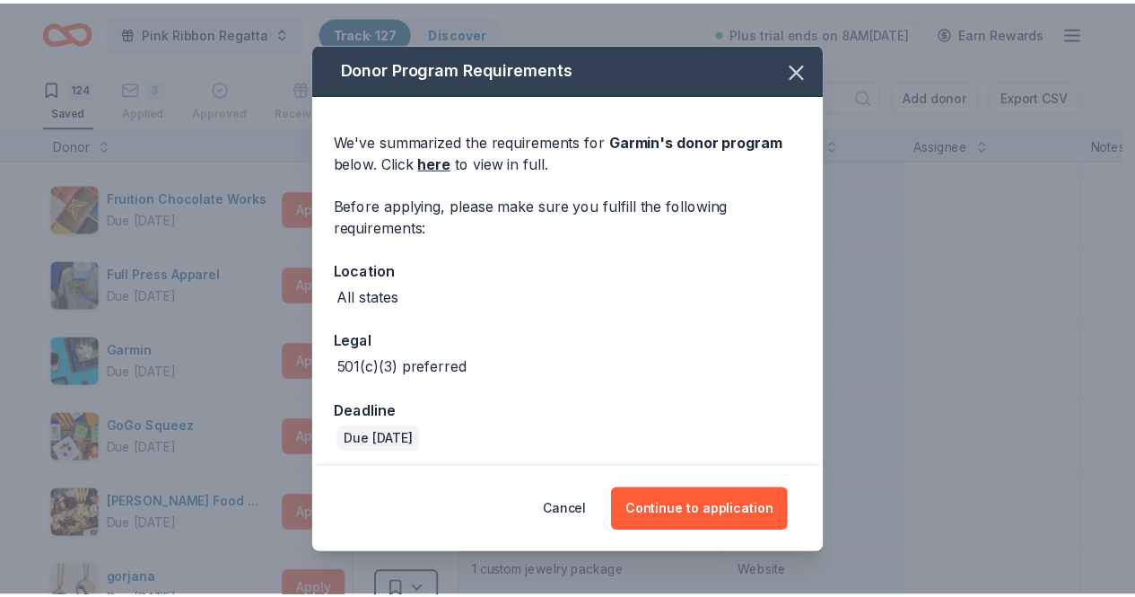
scroll to position [4, 0]
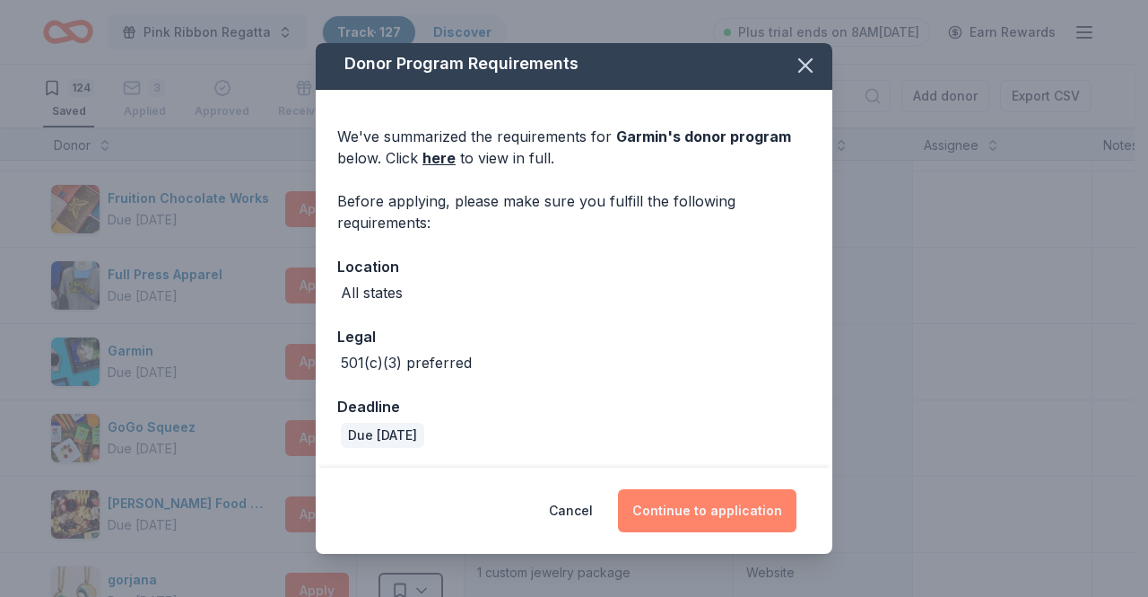
click at [719, 524] on button "Continue to application" at bounding box center [707, 510] width 179 height 43
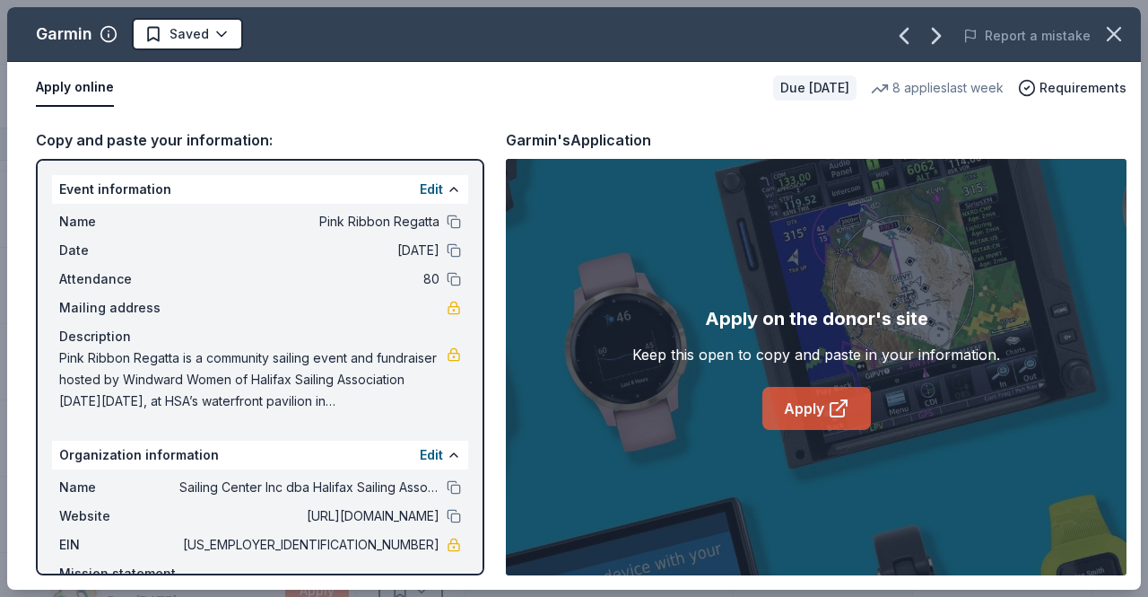
click at [840, 410] on icon at bounding box center [839, 408] width 22 height 22
click at [1120, 43] on icon "button" at bounding box center [1114, 34] width 25 height 25
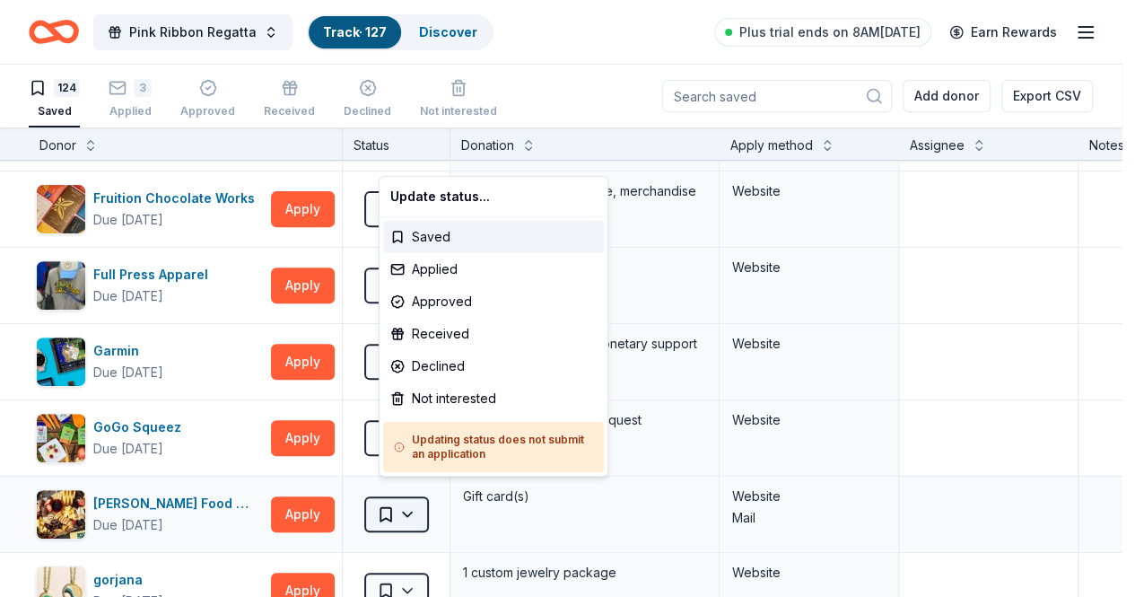
click at [426, 496] on html "Pink Ribbon Regatta Track · 127 Discover Plus trial ends on 8AM, 10/6 Earn Rewa…" at bounding box center [567, 298] width 1135 height 597
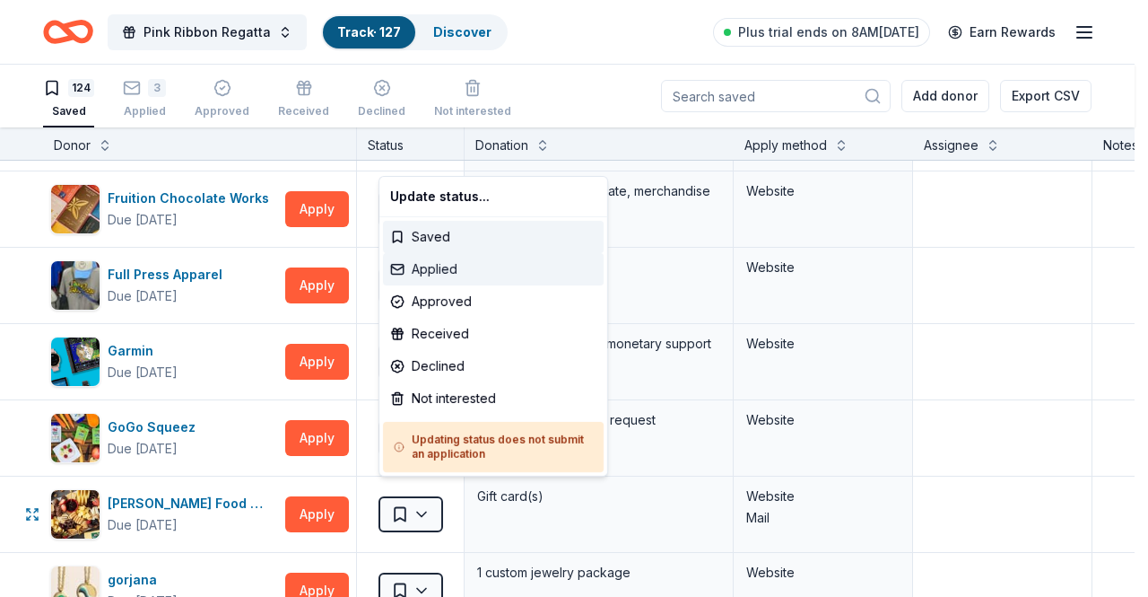
click at [465, 272] on div "Applied" at bounding box center [493, 269] width 221 height 32
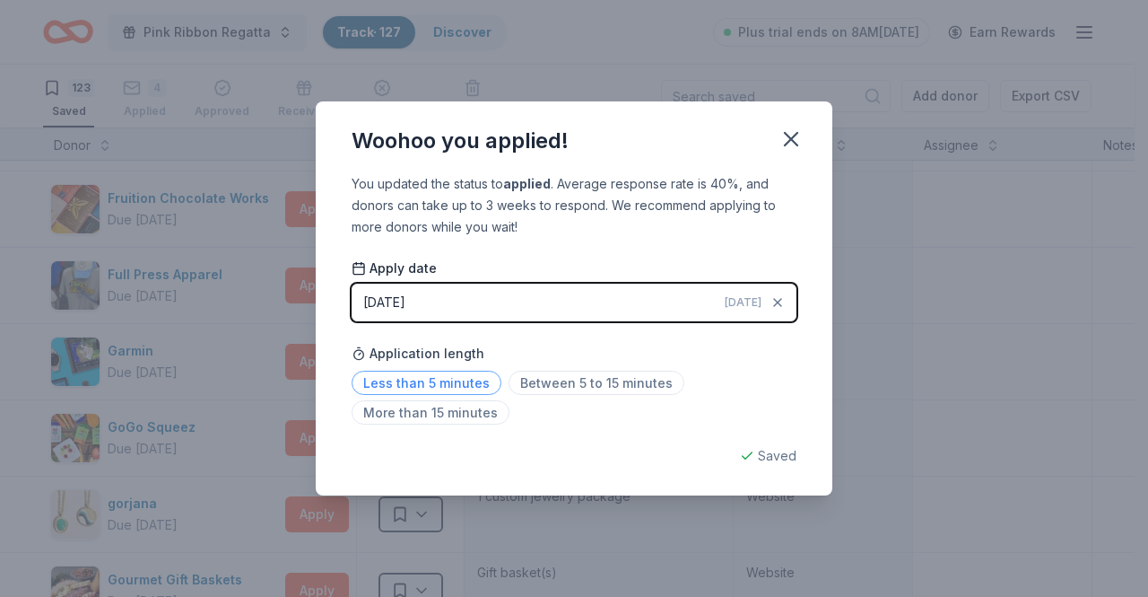
click at [380, 379] on span "Less than 5 minutes" at bounding box center [427, 382] width 150 height 24
click at [795, 141] on icon "button" at bounding box center [791, 139] width 13 height 13
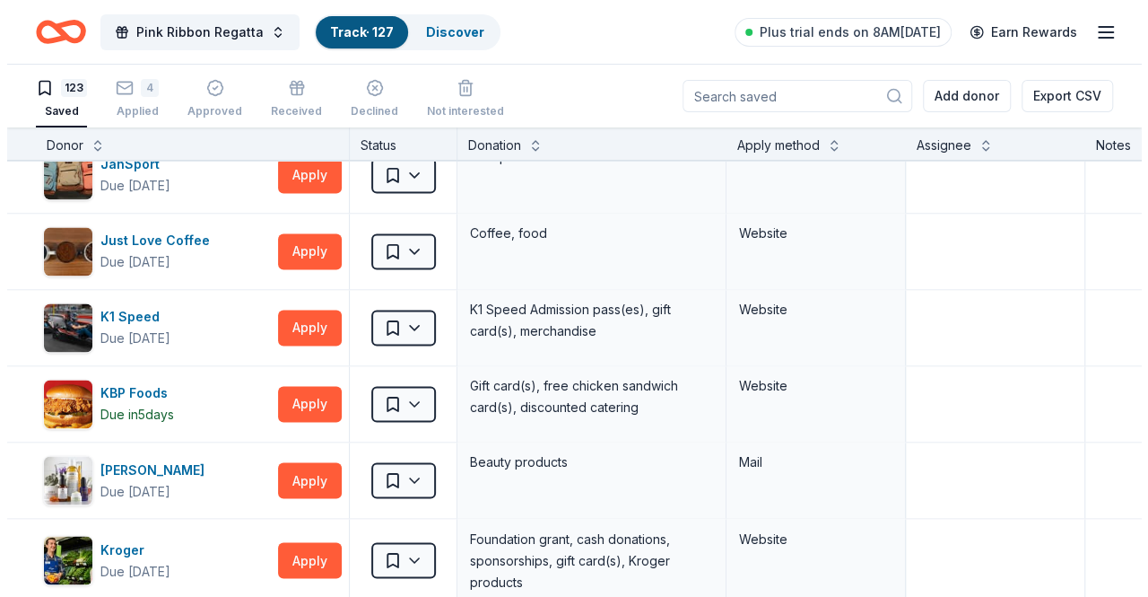
scroll to position [4779, 0]
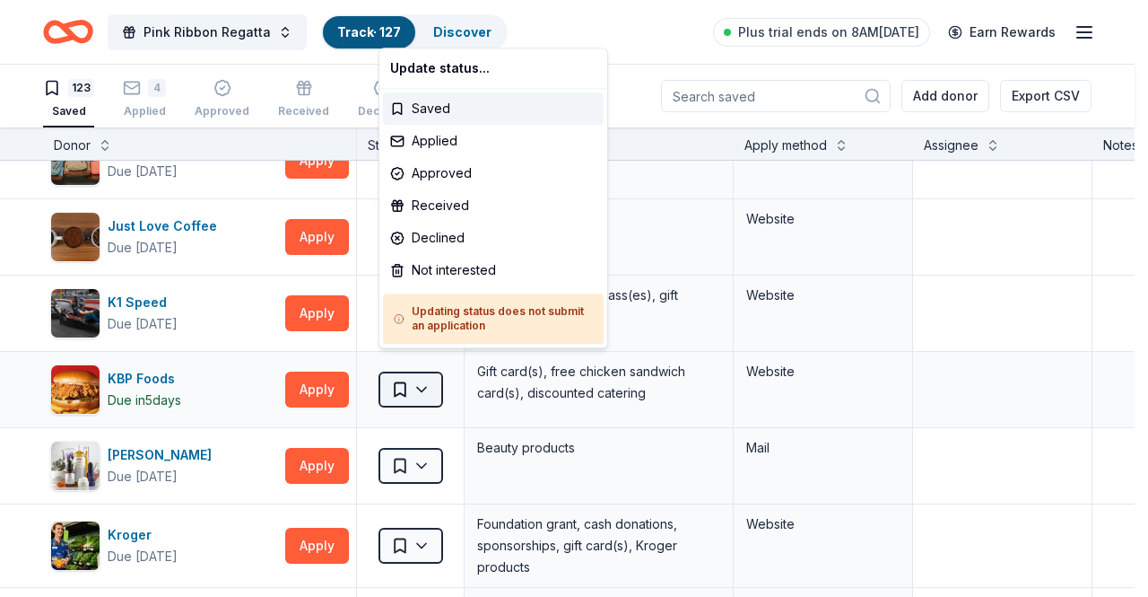
click at [427, 370] on html "Pink Ribbon Regatta Track · 127 Discover Plus trial ends on 8AM, 10/6 Earn Rewa…" at bounding box center [574, 298] width 1148 height 597
click at [459, 144] on div "Applied" at bounding box center [493, 141] width 221 height 32
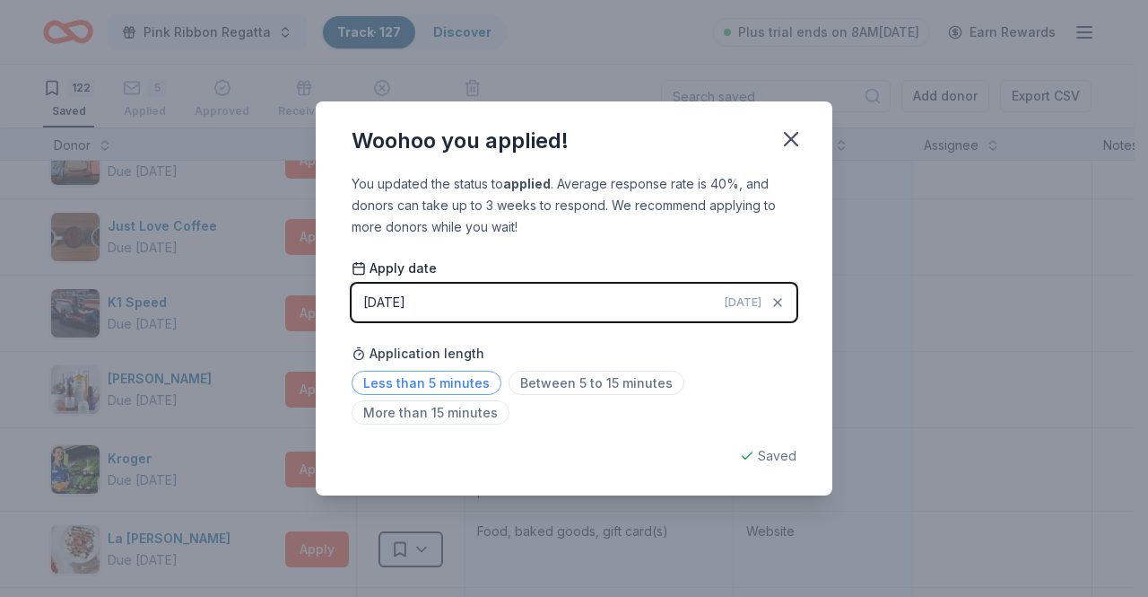
click at [427, 381] on span "Less than 5 minutes" at bounding box center [427, 382] width 150 height 24
click at [802, 135] on icon "button" at bounding box center [791, 138] width 25 height 25
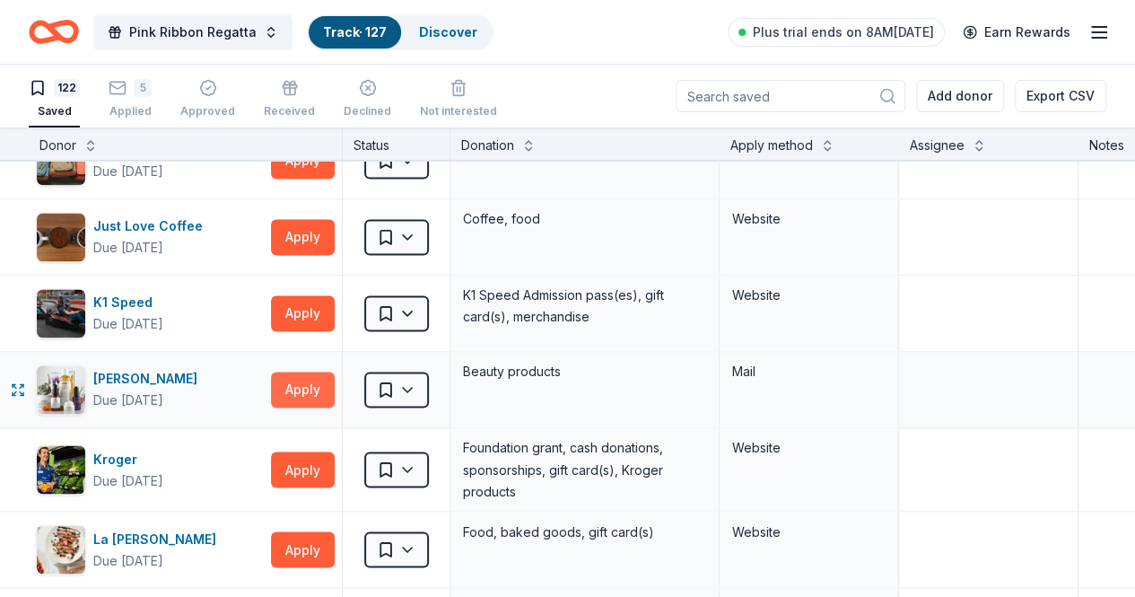
click at [307, 371] on button "Apply" at bounding box center [303, 389] width 64 height 36
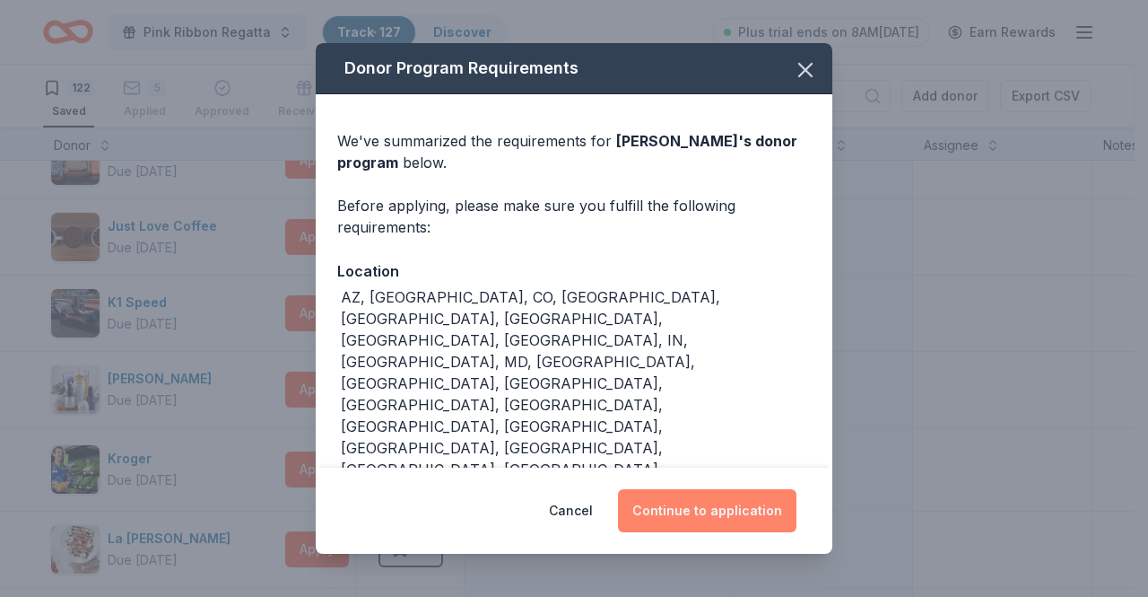
click at [685, 514] on button "Continue to application" at bounding box center [707, 510] width 179 height 43
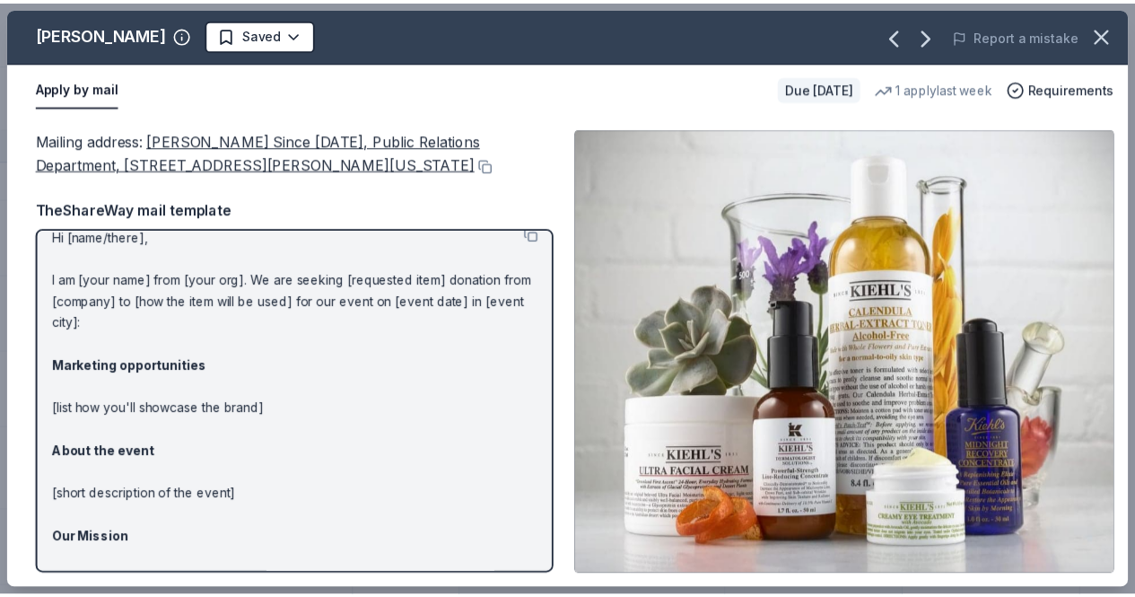
scroll to position [0, 0]
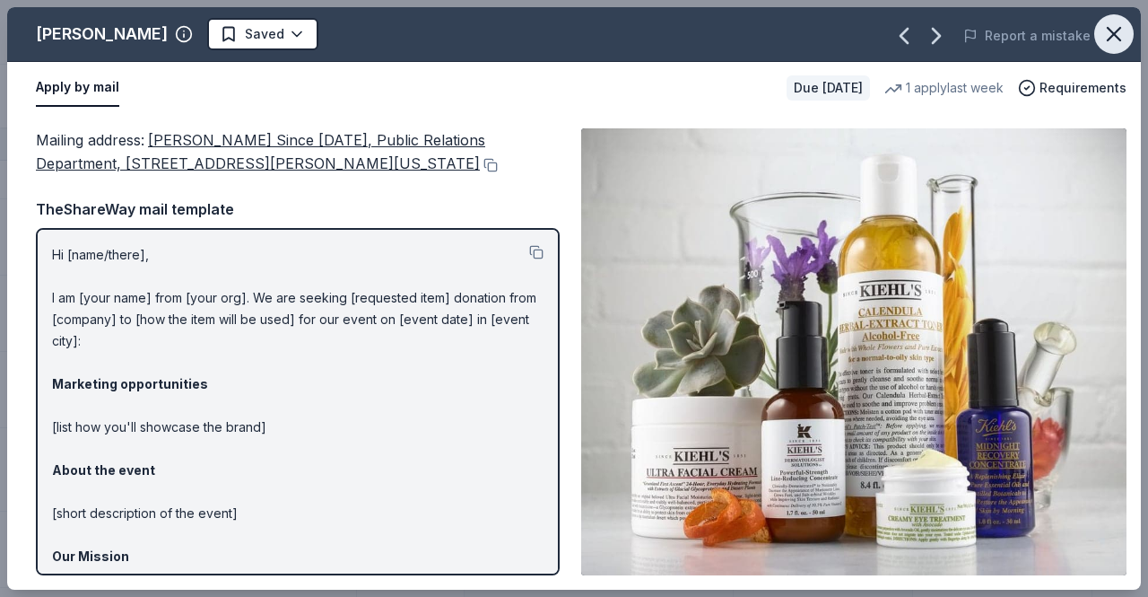
click at [1118, 34] on icon "button" at bounding box center [1114, 34] width 25 height 25
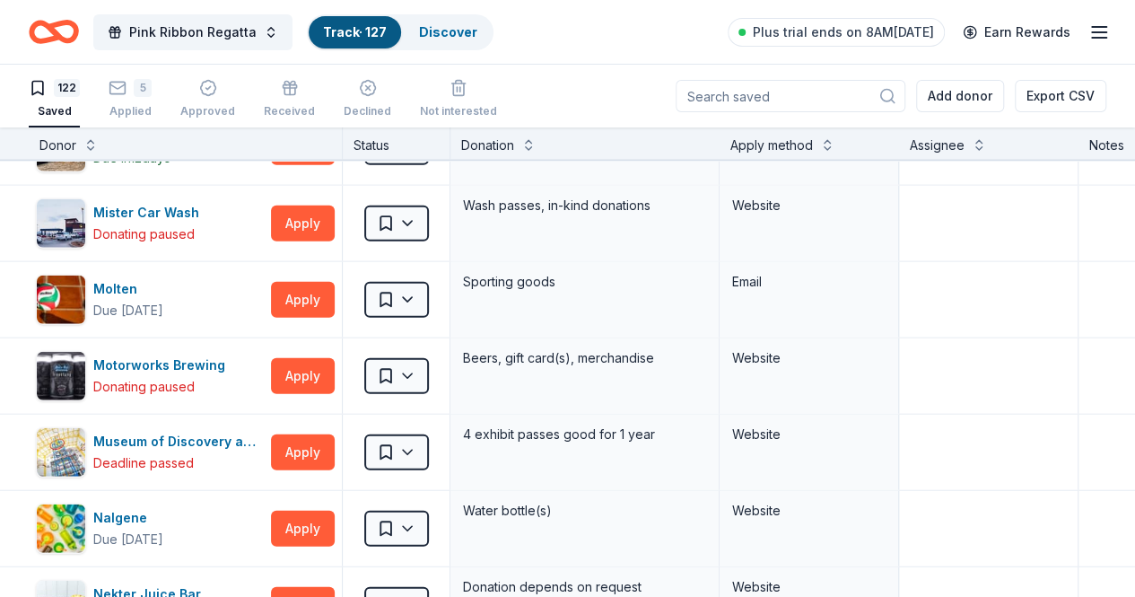
scroll to position [5660, 0]
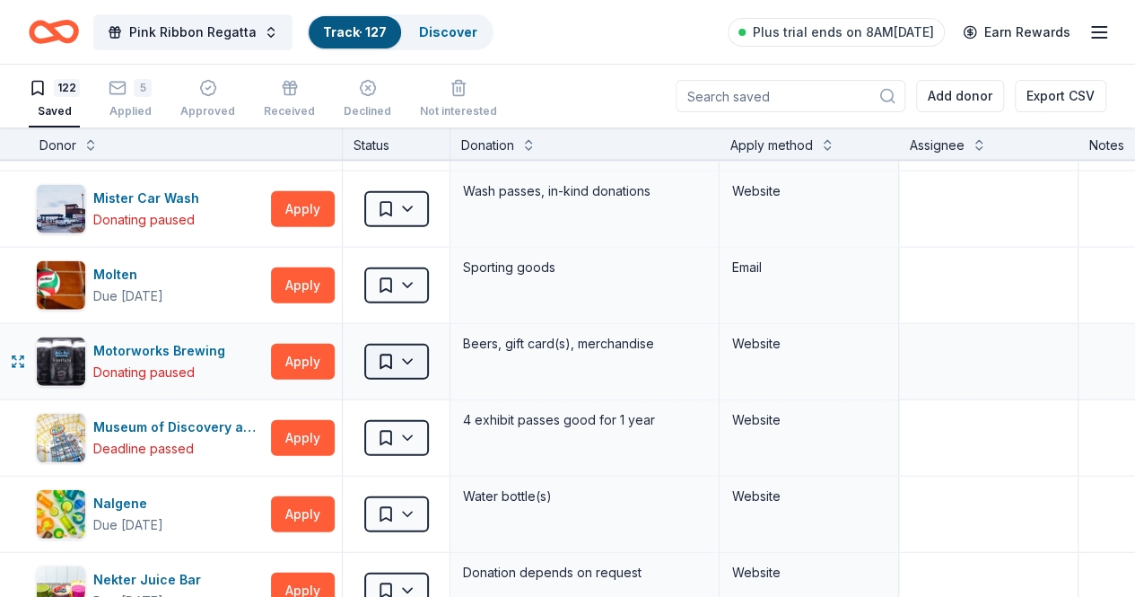
click at [423, 331] on html "Pink Ribbon Regatta Track · 127 Discover Plus trial ends on 8AM, 10/6 Earn Rewa…" at bounding box center [567, 298] width 1135 height 597
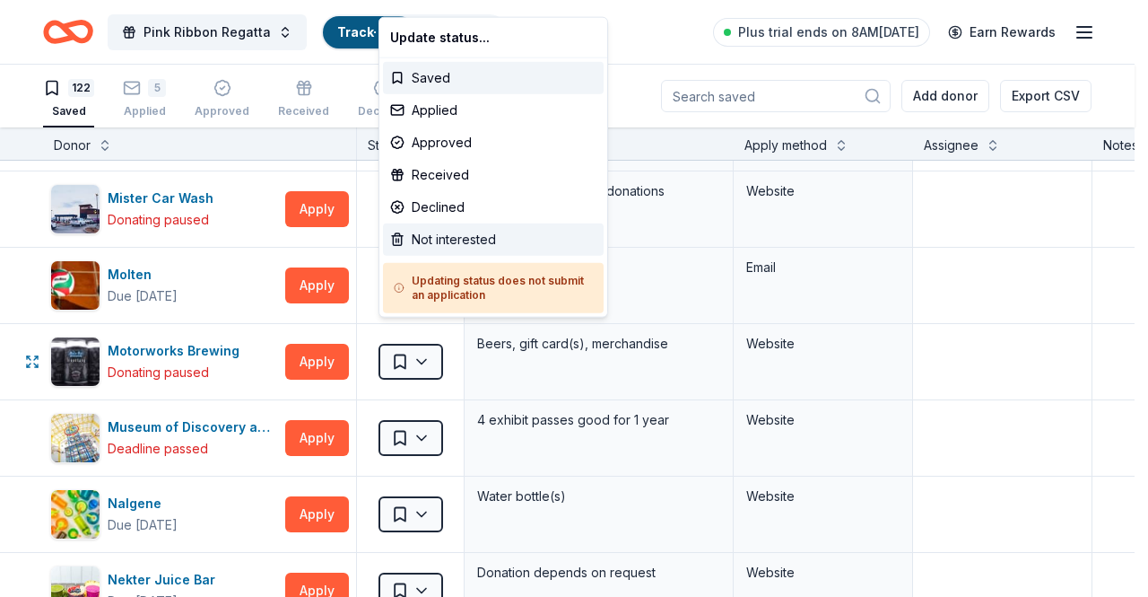
click at [445, 245] on div "Not interested" at bounding box center [493, 239] width 221 height 32
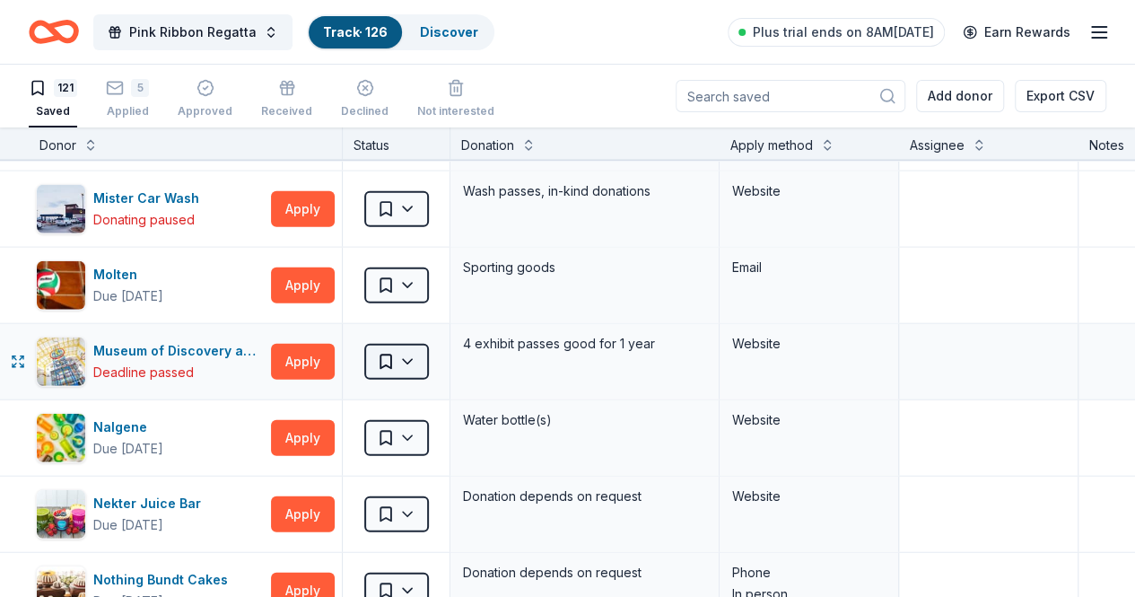
click at [436, 338] on html "Pink Ribbon Regatta Track · 126 Discover Plus trial ends on 8AM, 10/6 Earn Rewa…" at bounding box center [567, 298] width 1135 height 597
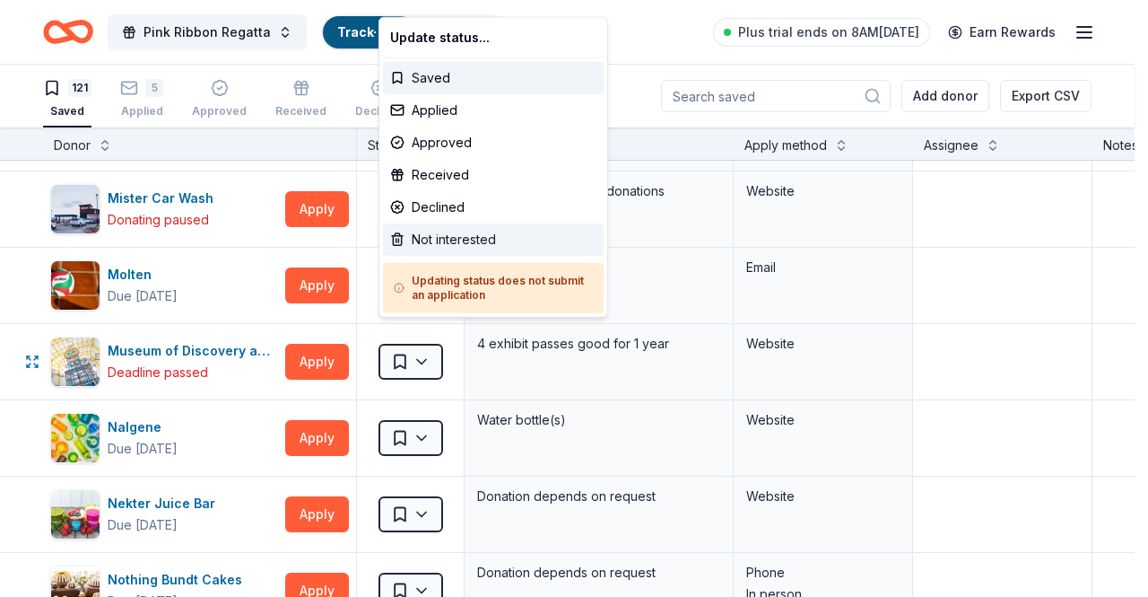
click at [445, 238] on div "Not interested" at bounding box center [493, 239] width 221 height 32
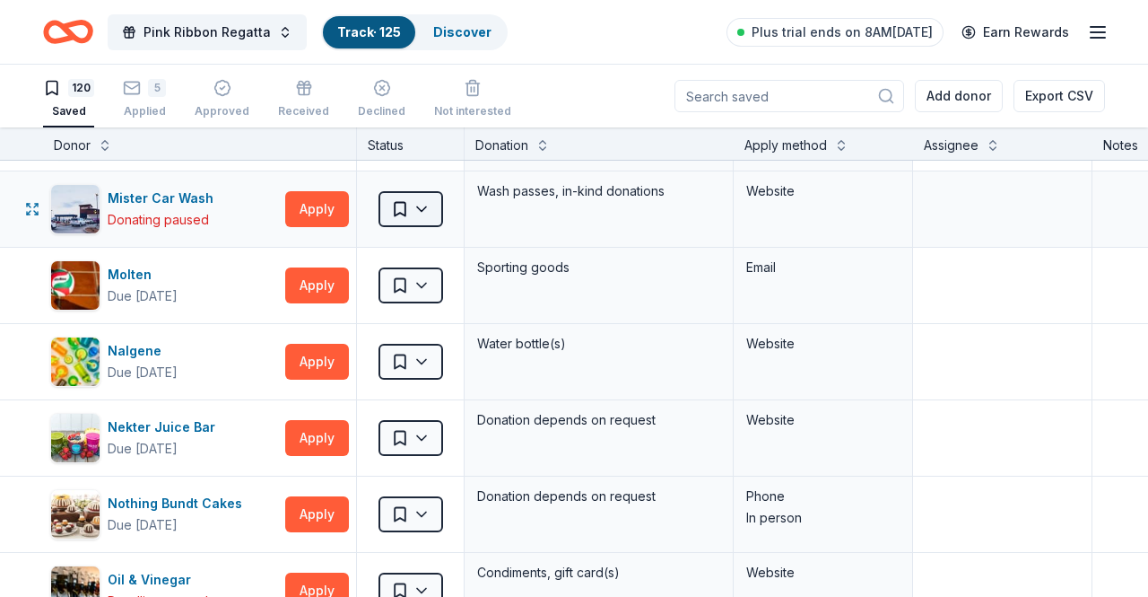
click at [418, 191] on html "Pink Ribbon Regatta Track · 125 Discover Plus trial ends on 8AM, 10/6 Earn Rewa…" at bounding box center [574, 298] width 1148 height 597
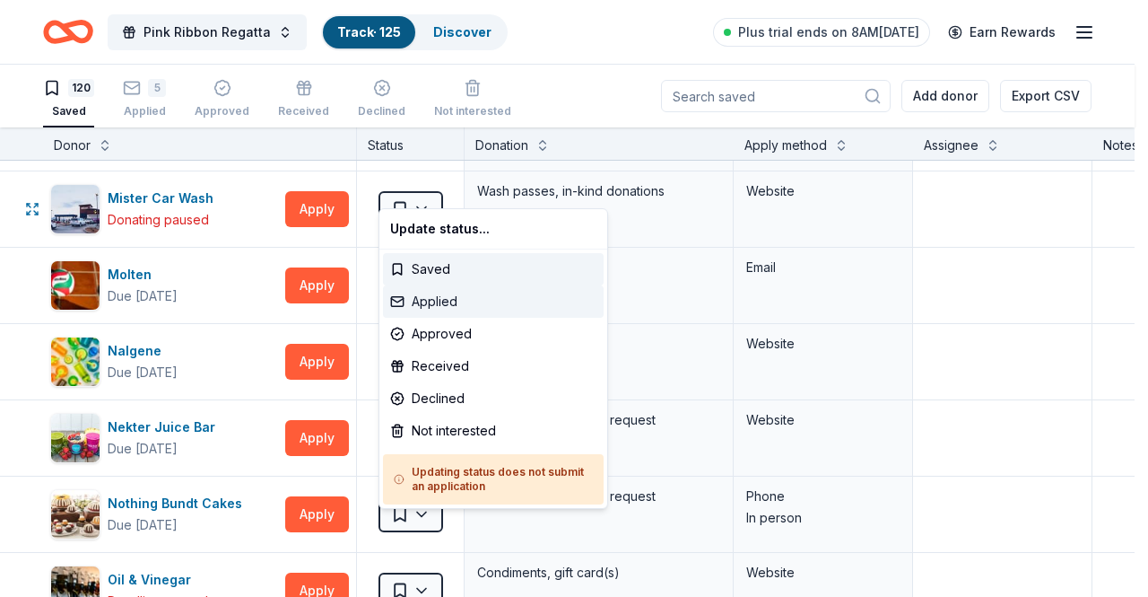
click at [452, 304] on div "Applied" at bounding box center [493, 301] width 221 height 32
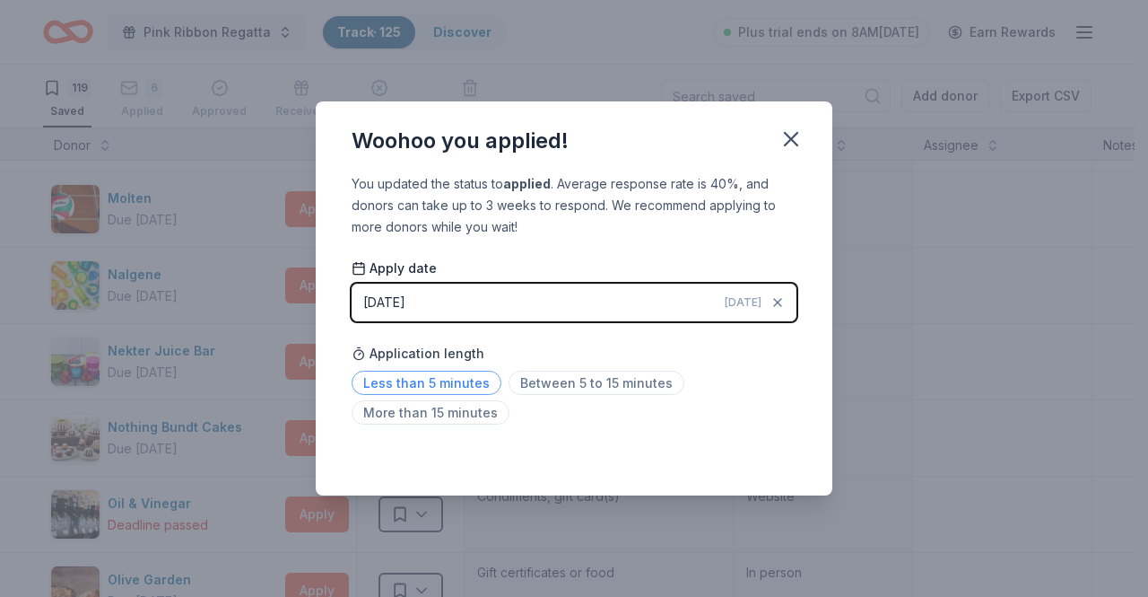
click at [425, 379] on span "Less than 5 minutes" at bounding box center [427, 382] width 150 height 24
click at [797, 144] on icon "button" at bounding box center [791, 139] width 13 height 13
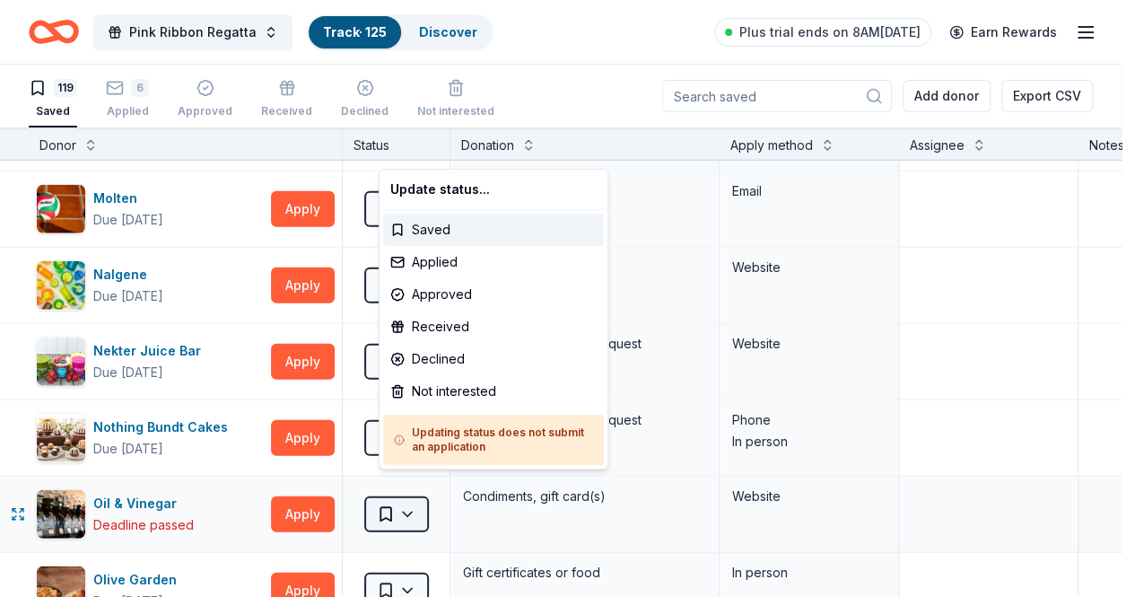
click at [420, 498] on html "Pink Ribbon Regatta Track · 125 Discover Plus trial ends on 8AM, 10/6 Earn Rewa…" at bounding box center [567, 298] width 1135 height 597
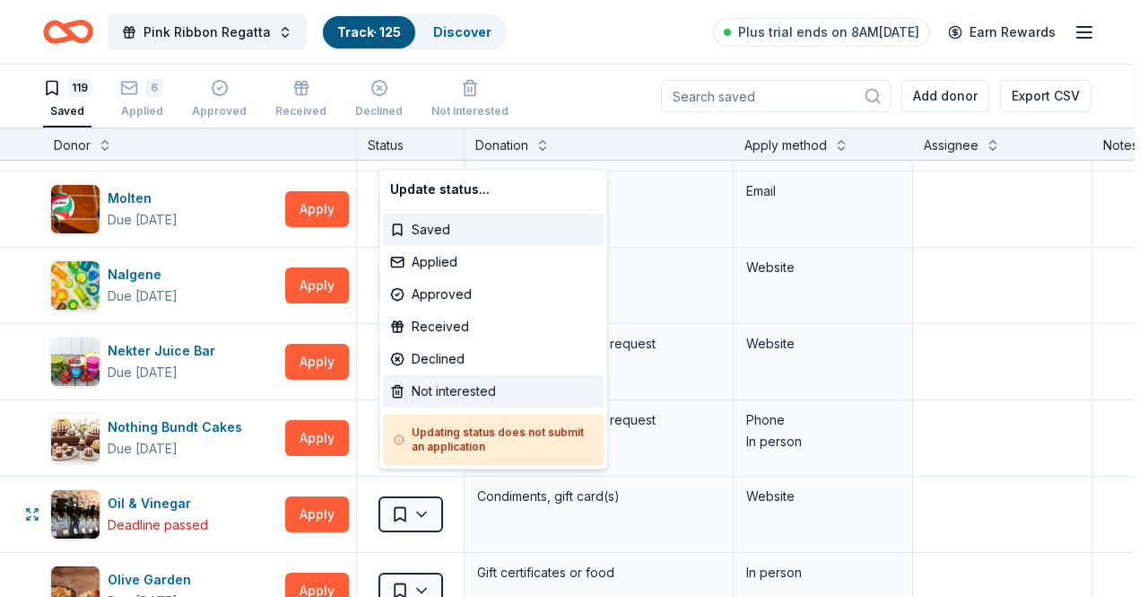
click at [453, 400] on div "Not interested" at bounding box center [493, 391] width 221 height 32
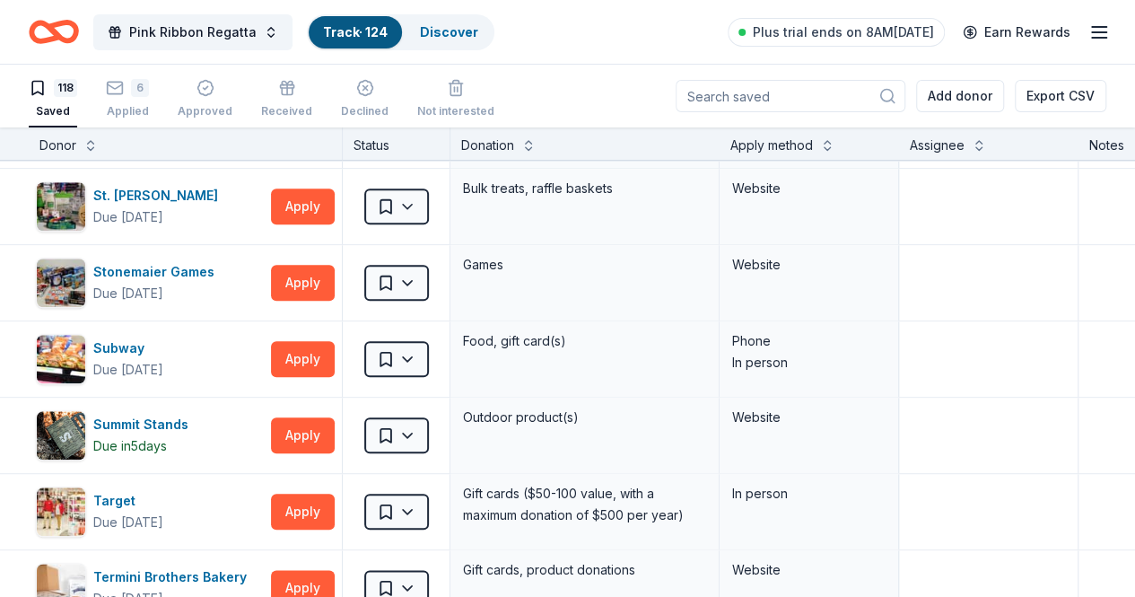
scroll to position [7666, 0]
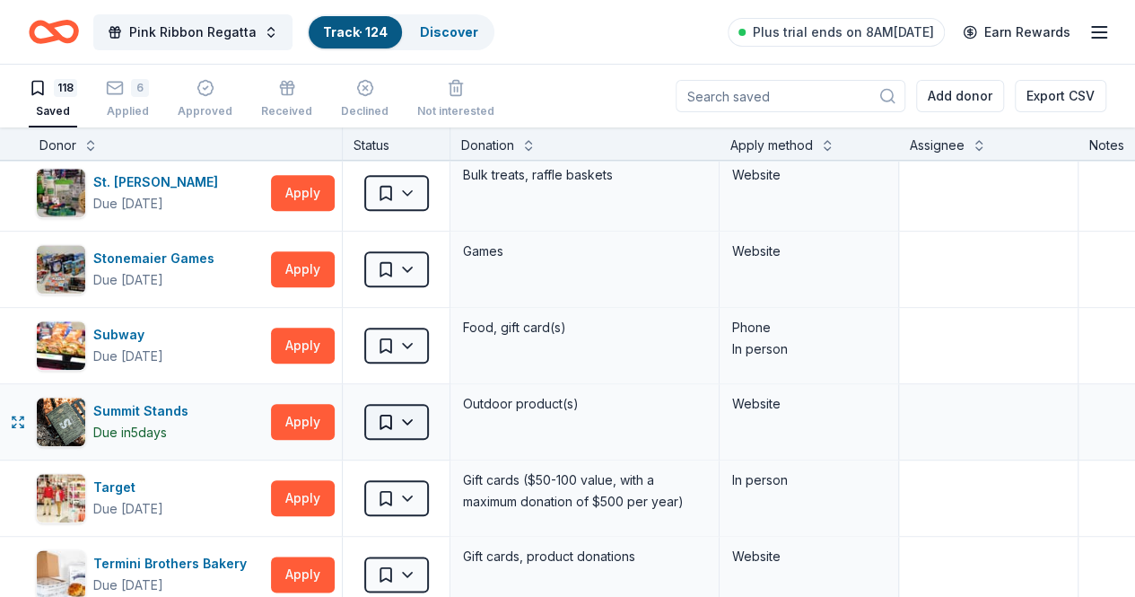
click at [438, 393] on html "Pink Ribbon Regatta Track · 124 Discover Plus trial ends on 8AM, 10/6 Earn Rewa…" at bounding box center [567, 298] width 1135 height 597
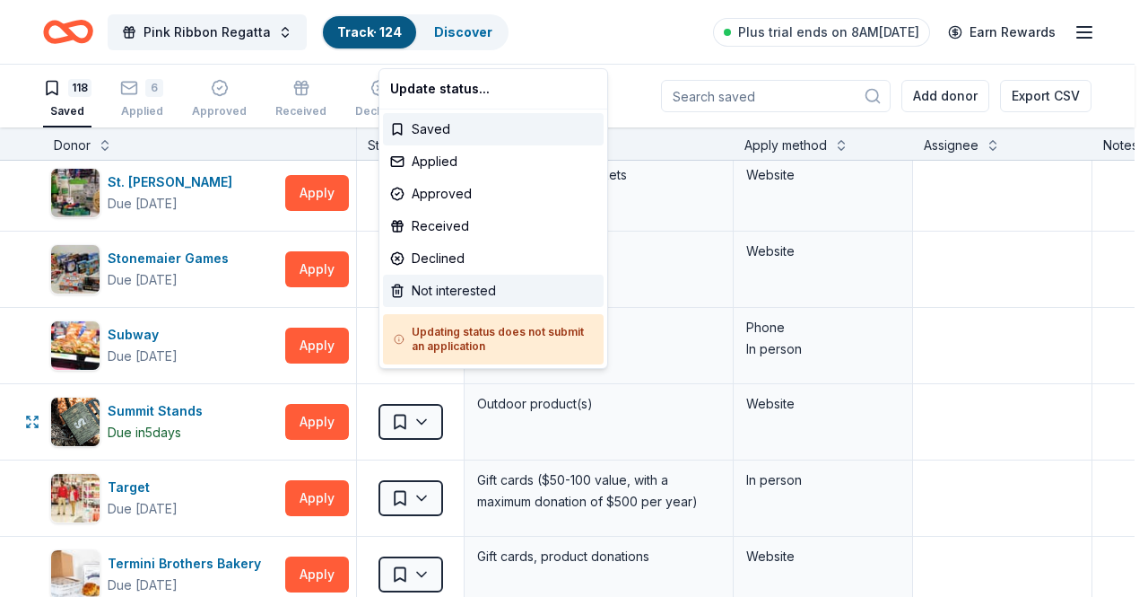
click at [457, 281] on div "Not interested" at bounding box center [493, 290] width 221 height 32
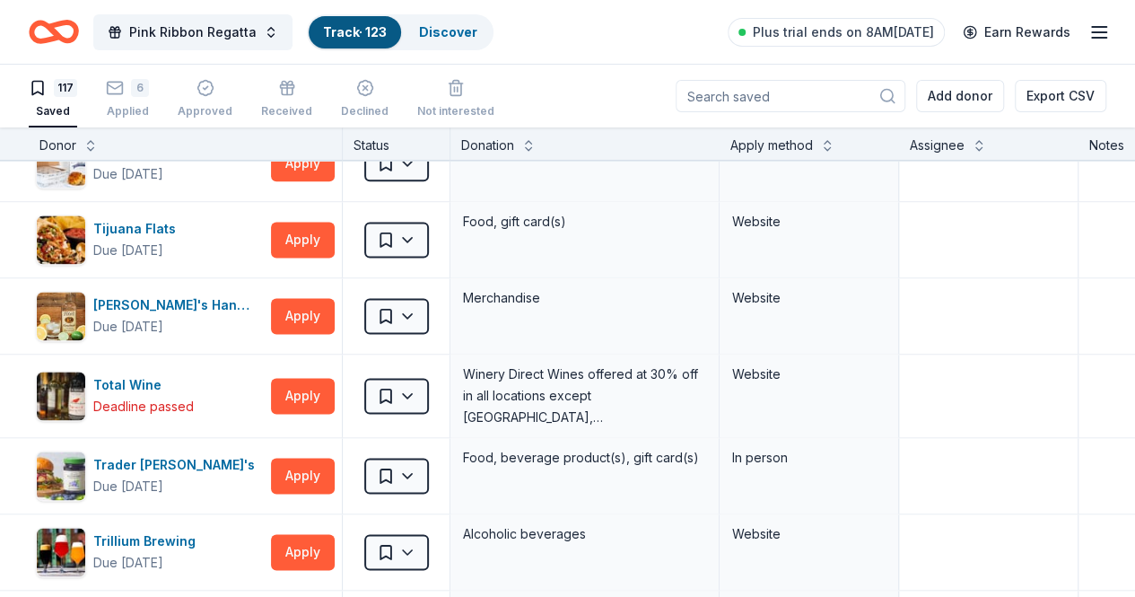
scroll to position [8014, 0]
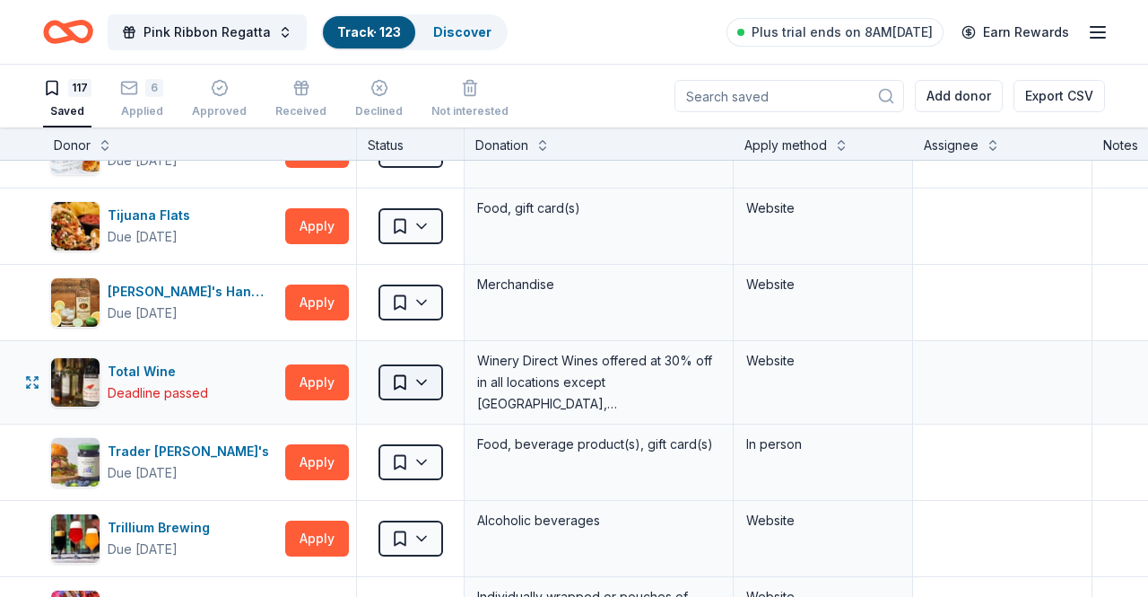
click at [418, 352] on html "Pink Ribbon Regatta Track · 123 Discover Plus trial ends on 8AM, 10/6 Earn Rewa…" at bounding box center [574, 298] width 1148 height 597
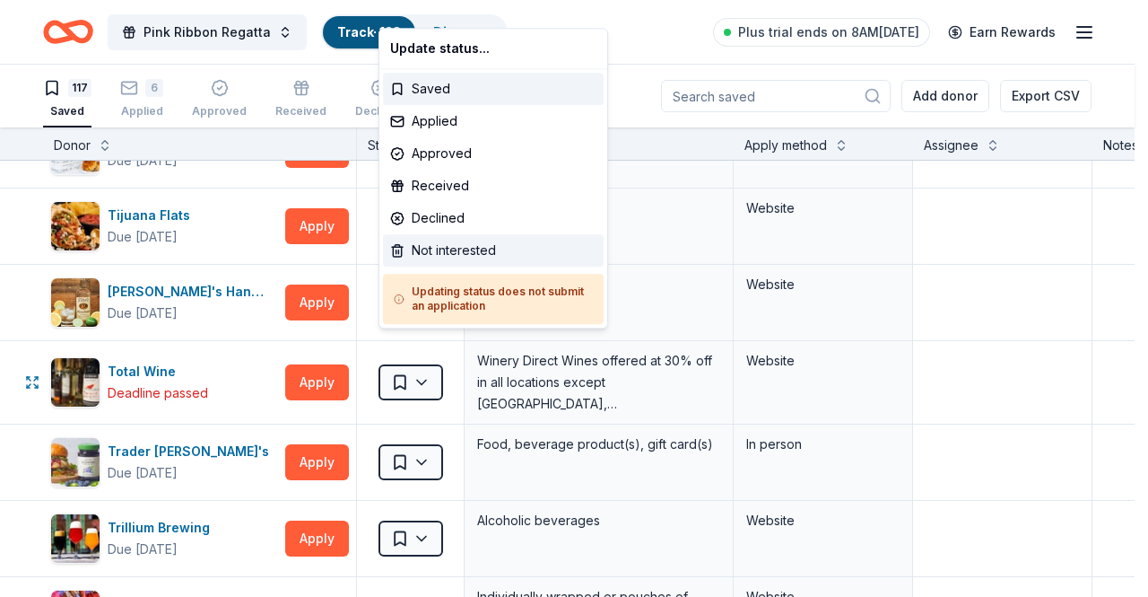
click at [457, 256] on div "Not interested" at bounding box center [493, 250] width 221 height 32
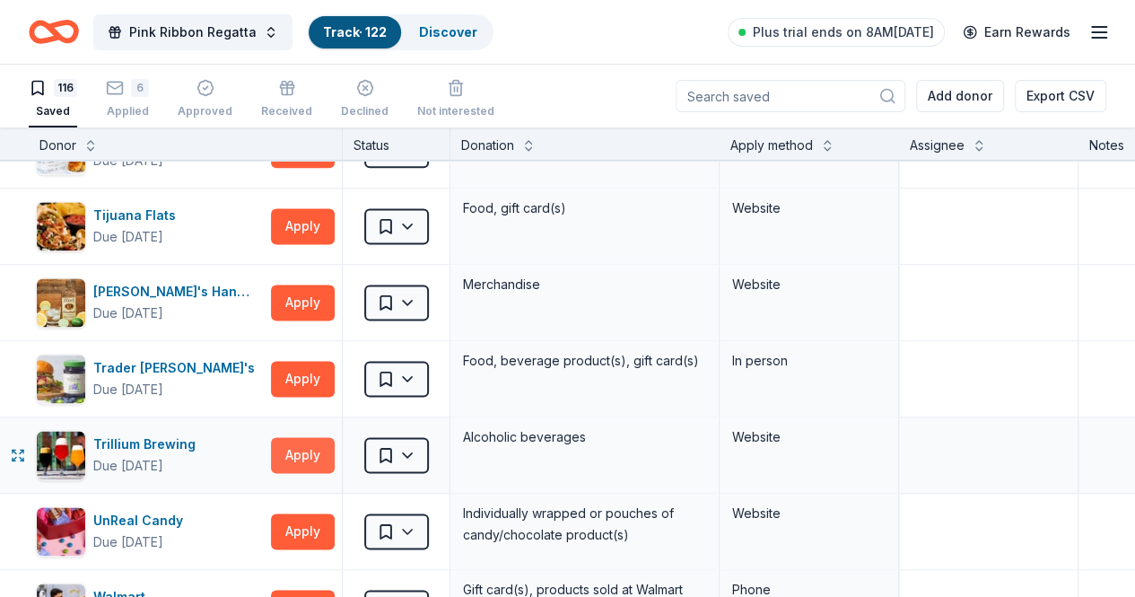
click at [299, 437] on button "Apply" at bounding box center [303, 455] width 64 height 36
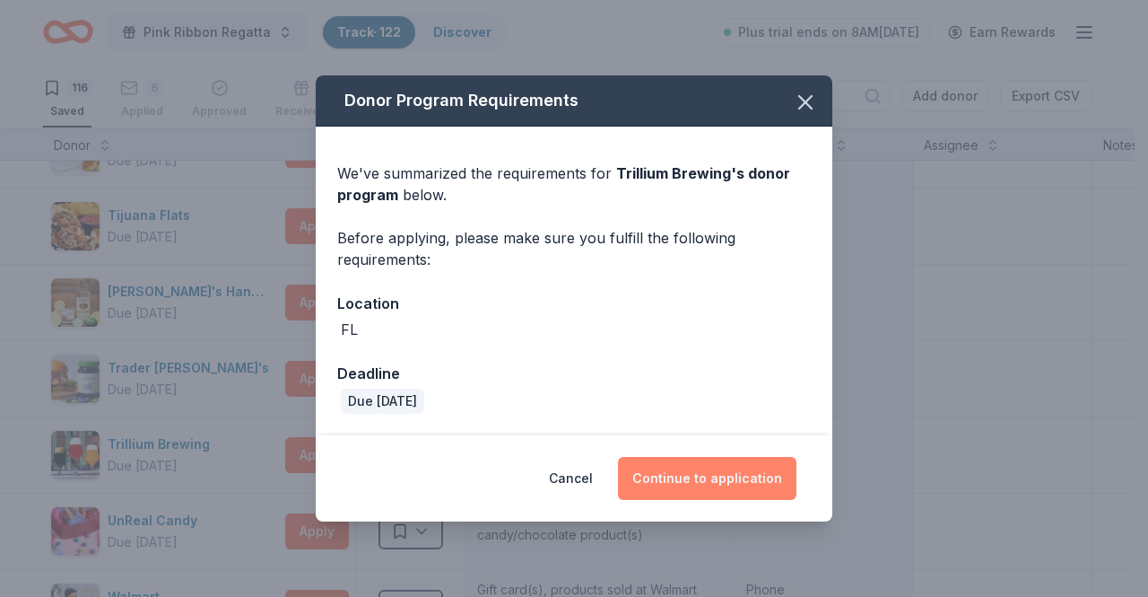
click at [677, 478] on button "Continue to application" at bounding box center [707, 478] width 179 height 43
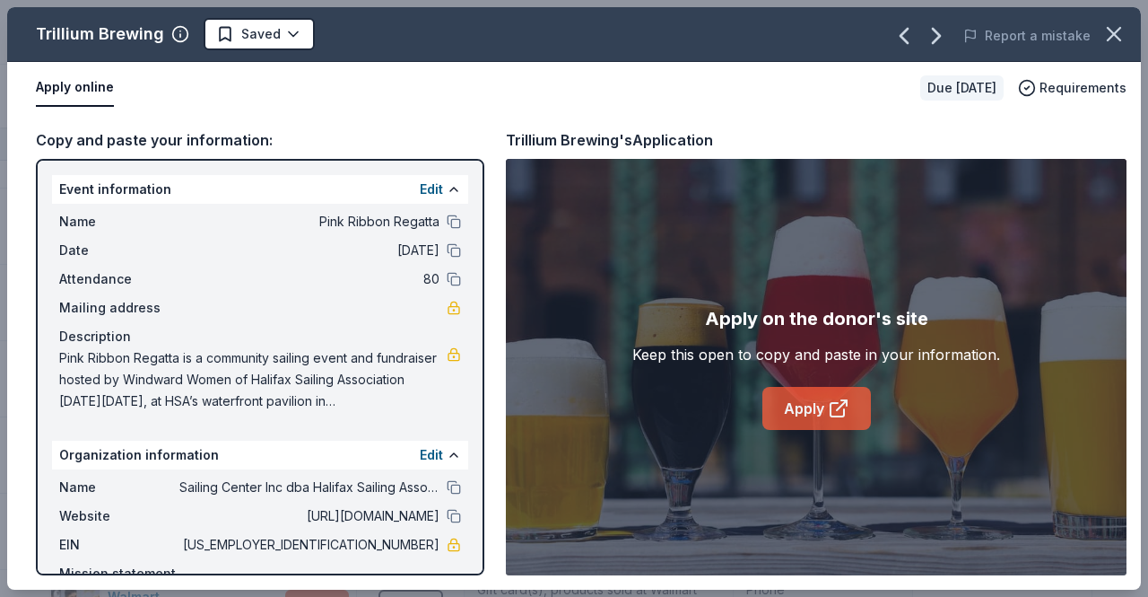
drag, startPoint x: 677, startPoint y: 478, endPoint x: 798, endPoint y: 415, distance: 136.4
click at [798, 415] on div "Apply on the donor's site Keep this open to copy and paste in your information.…" at bounding box center [816, 367] width 621 height 416
click at [816, 410] on link "Apply" at bounding box center [816, 408] width 109 height 43
click at [1107, 36] on icon "button" at bounding box center [1114, 34] width 25 height 25
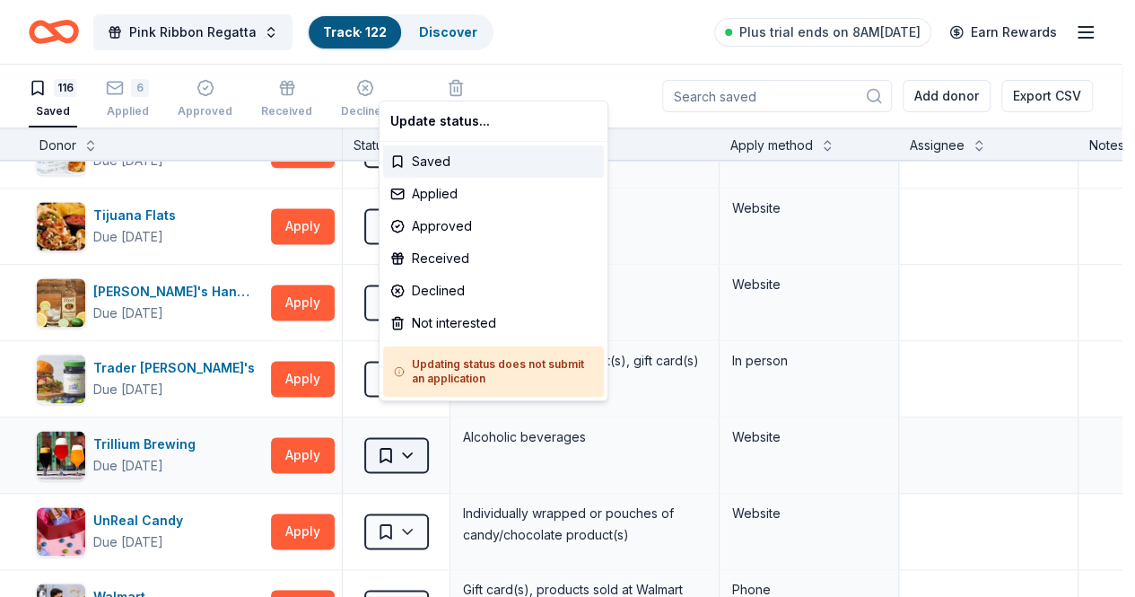
click at [423, 420] on html "Pink Ribbon Regatta Track · 122 Discover Plus trial ends on 8AM, 10/6 Earn Rewa…" at bounding box center [567, 298] width 1135 height 597
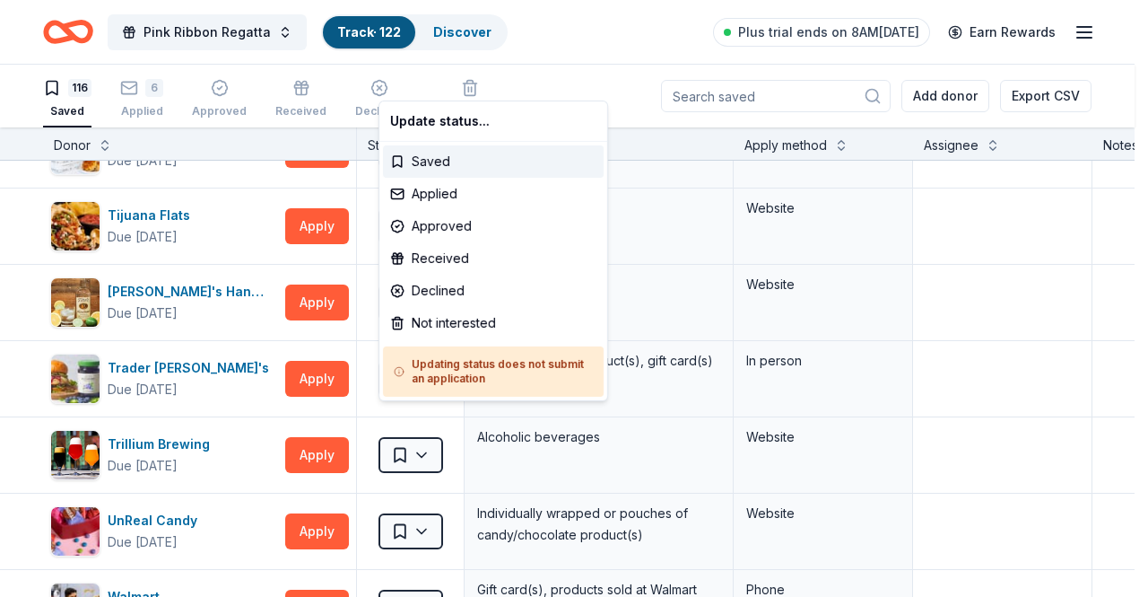
click at [983, 453] on html "Pink Ribbon Regatta Track · 122 Discover Plus trial ends on 8AM, 10/6 Earn Rewa…" at bounding box center [574, 298] width 1148 height 597
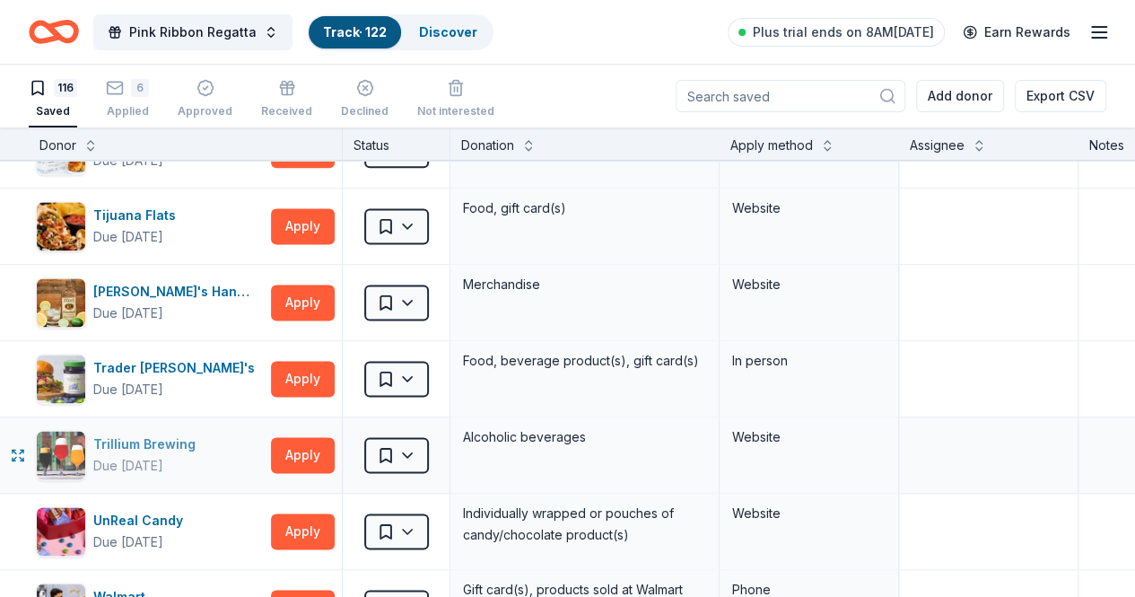
click at [158, 433] on div "Trillium Brewing" at bounding box center [147, 444] width 109 height 22
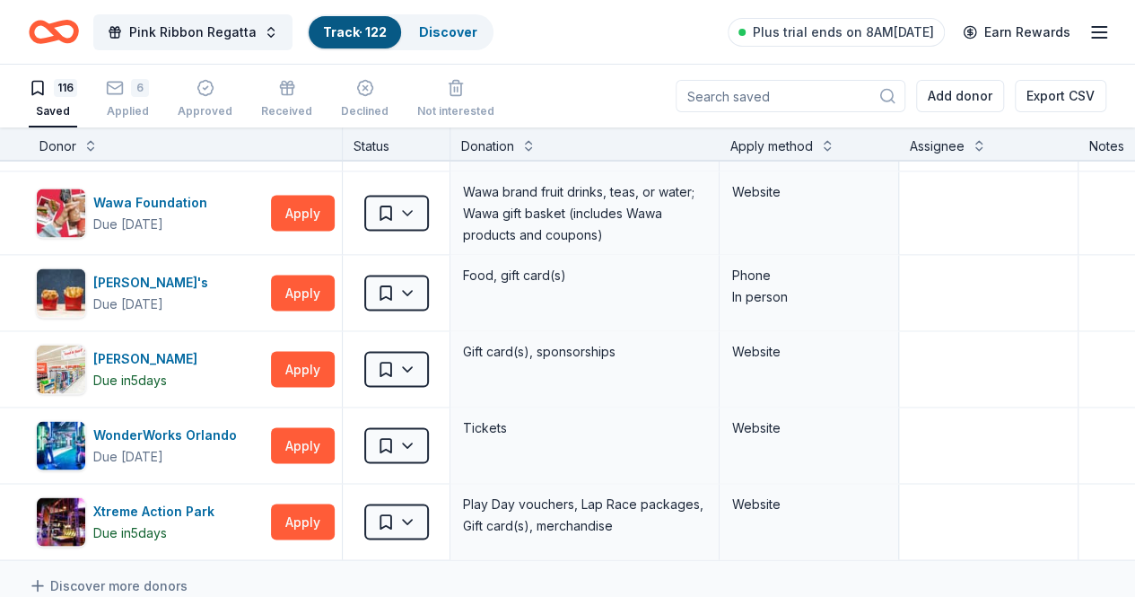
scroll to position [8502, 0]
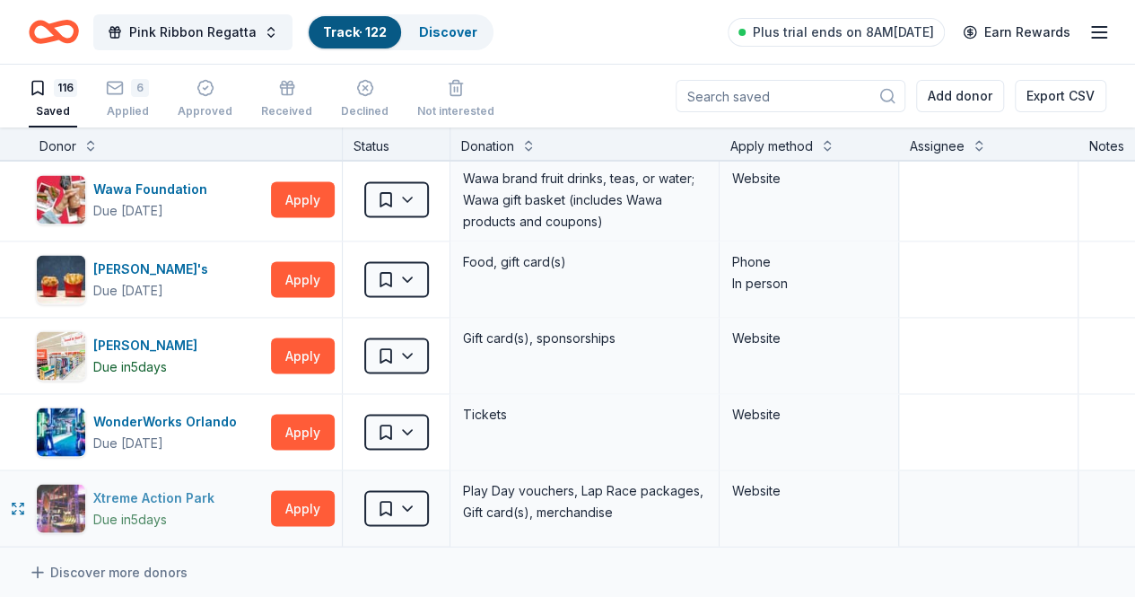
click at [178, 486] on div "Xtreme Action Park" at bounding box center [157, 497] width 128 height 22
click at [784, 94] on input at bounding box center [790, 96] width 230 height 32
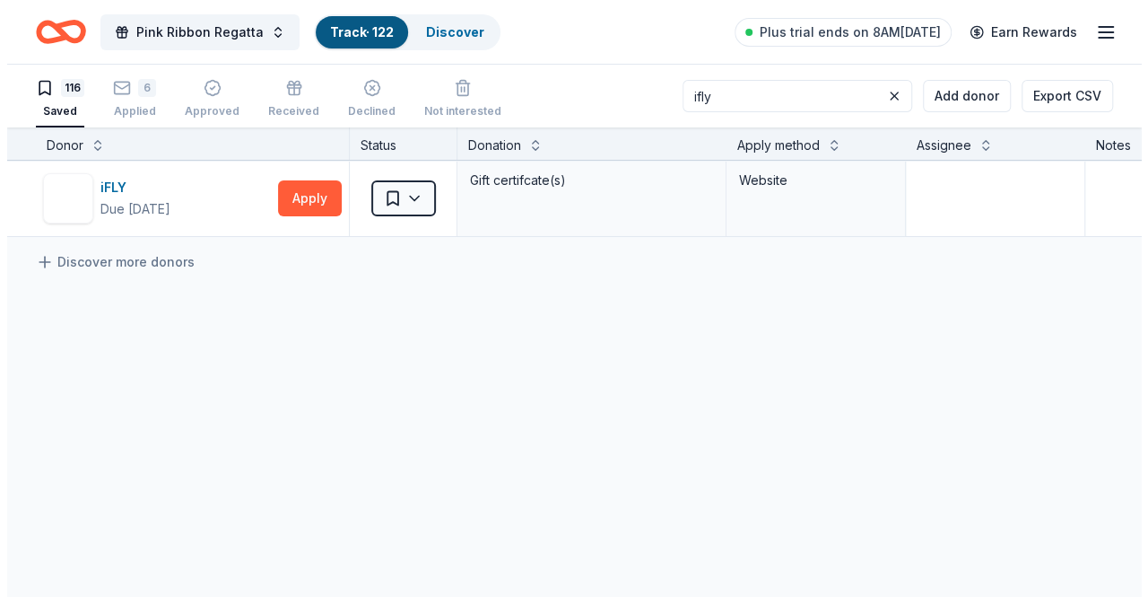
scroll to position [0, 0]
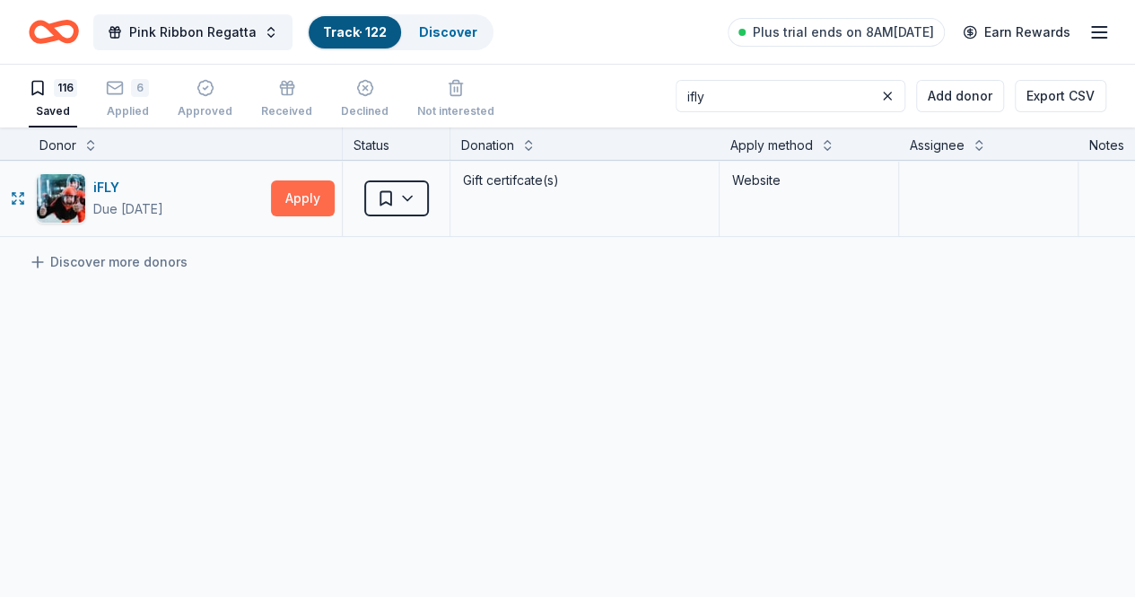
click at [333, 191] on button "Apply" at bounding box center [303, 198] width 64 height 36
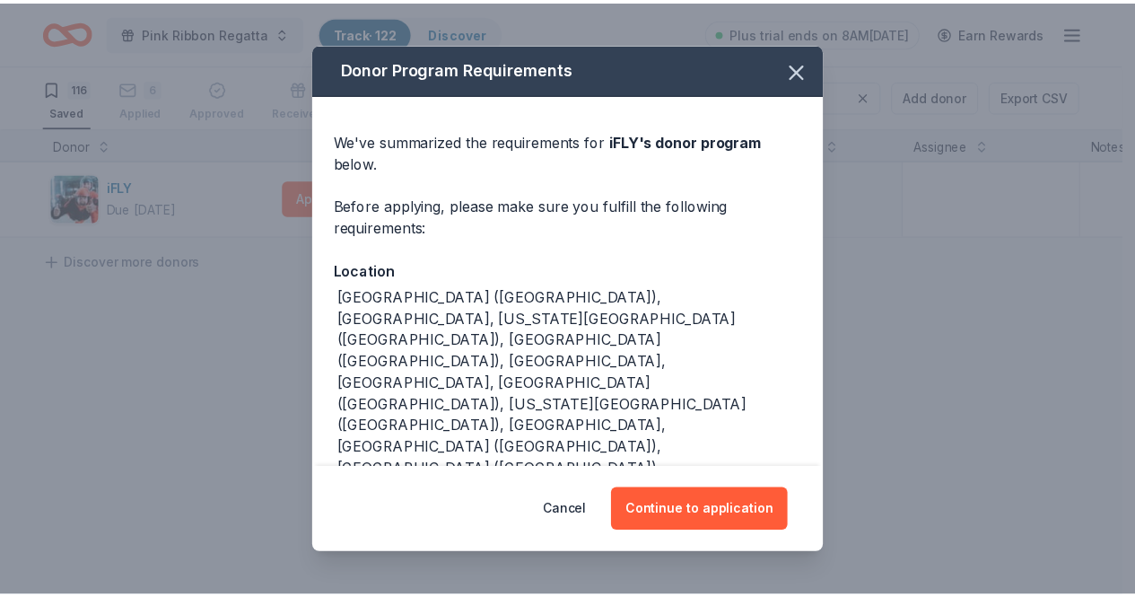
scroll to position [46, 0]
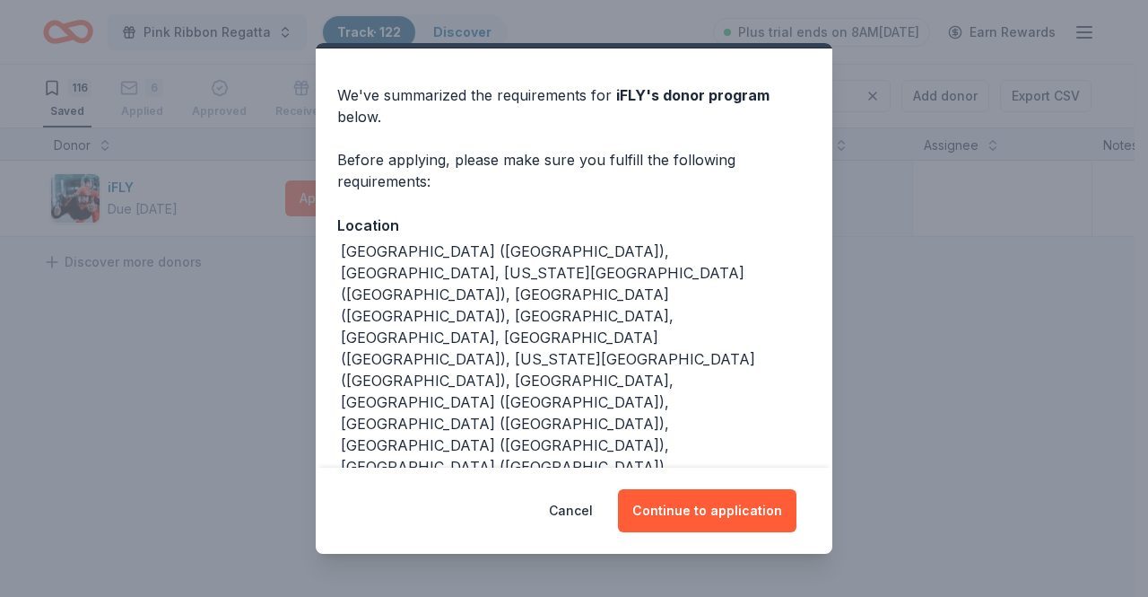
click at [904, 223] on div "Donor Program Requirements We've summarized the requirements for iFLY 's donor …" at bounding box center [574, 298] width 1148 height 597
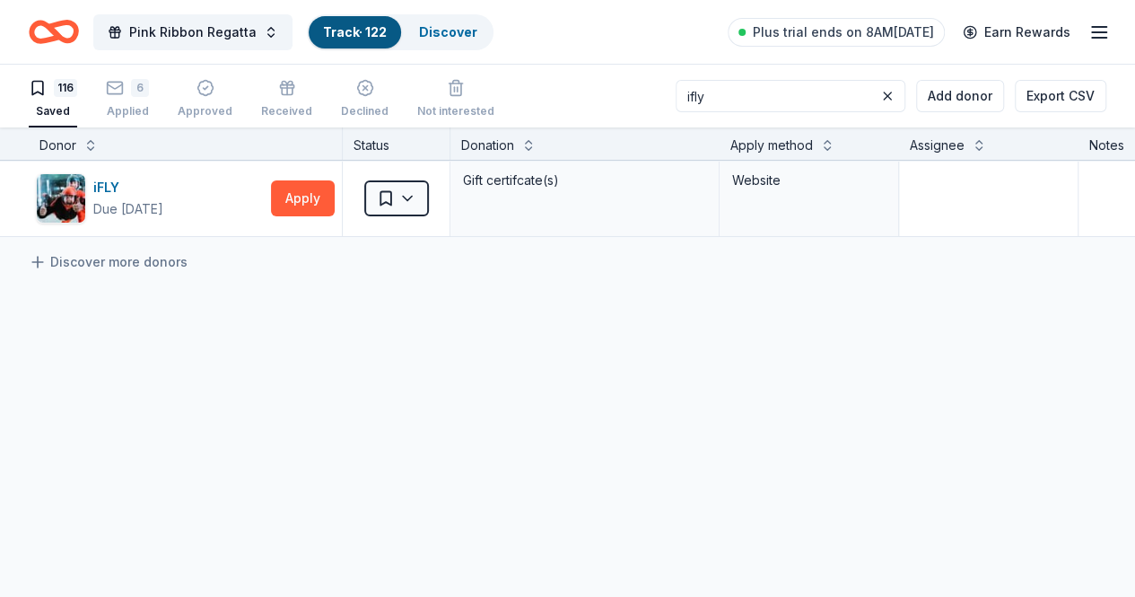
drag, startPoint x: 774, startPoint y: 110, endPoint x: 411, endPoint y: 92, distance: 363.7
click at [411, 92] on div "116 Saved 6 Applied Approved Received Declined Not interested ifly Add donor Ex…" at bounding box center [567, 96] width 1077 height 63
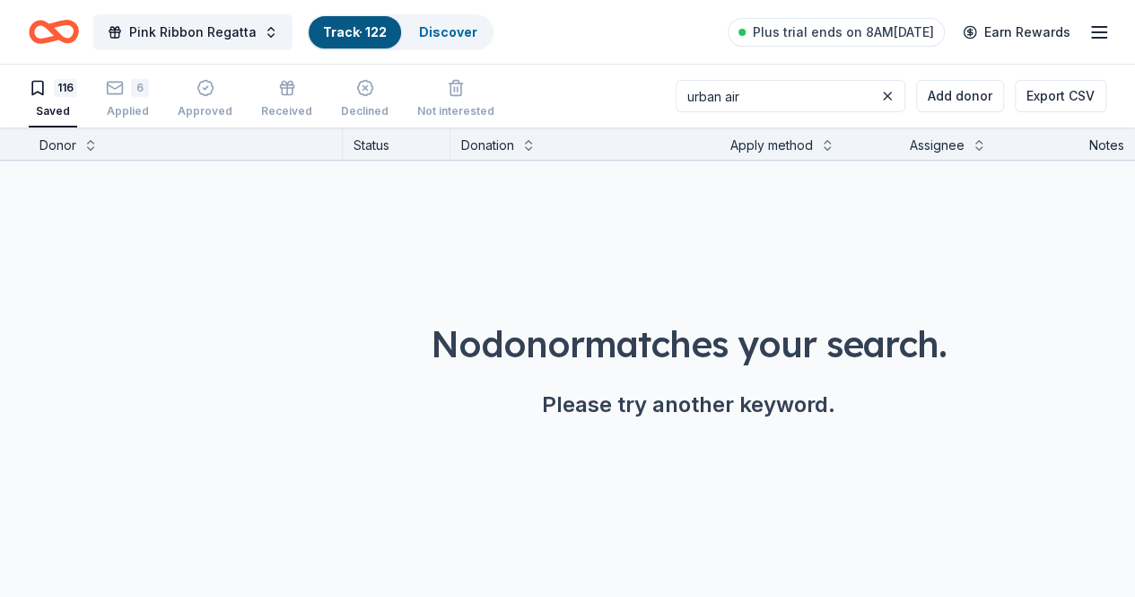
type input "urban air"
click at [75, 35] on icon "Home" at bounding box center [62, 31] width 28 height 18
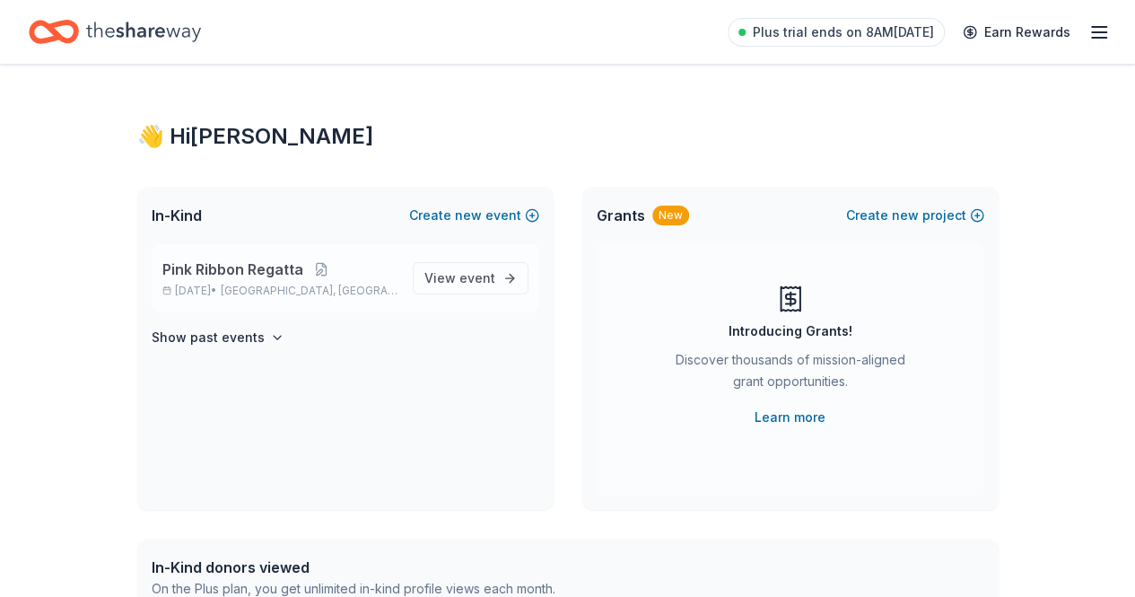
click at [257, 266] on span "Pink Ribbon Regatta" at bounding box center [232, 269] width 141 height 22
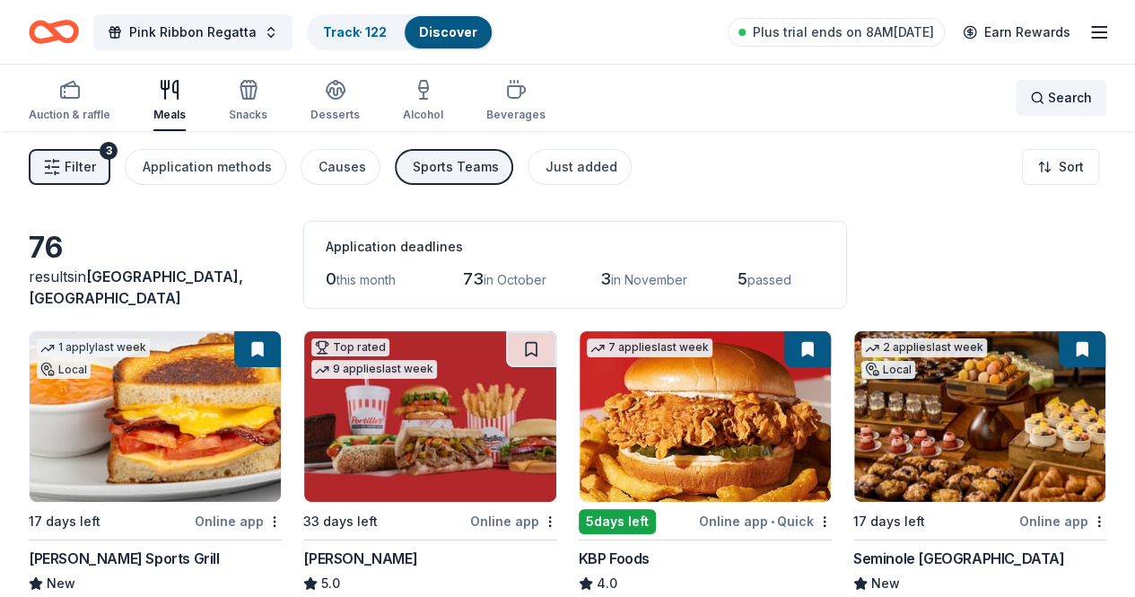
click at [1030, 90] on div "Search" at bounding box center [1061, 98] width 62 height 22
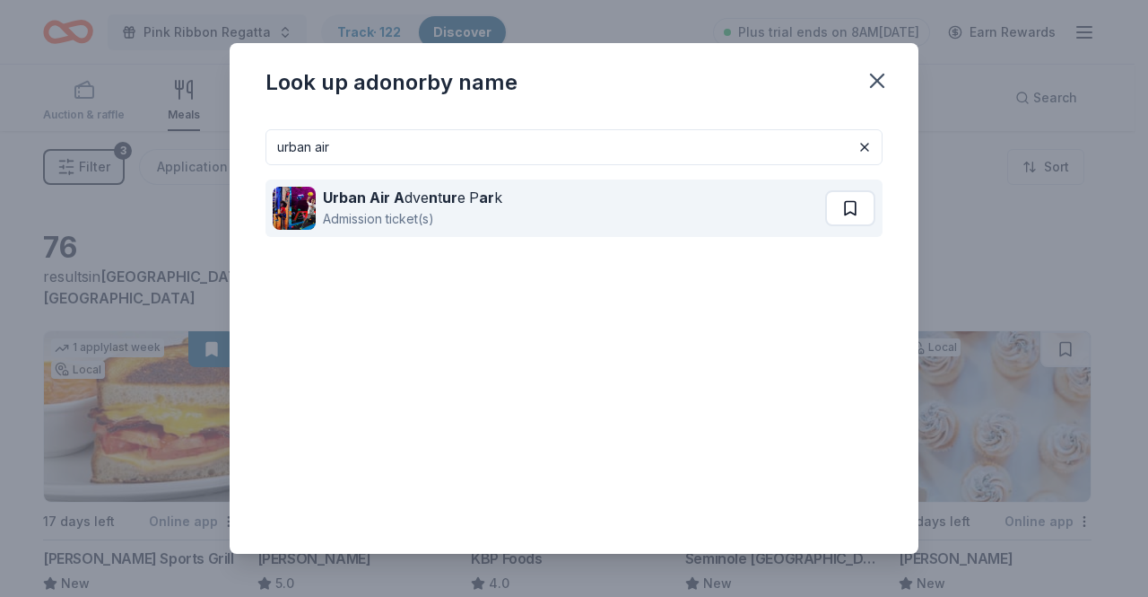
type input "urban air"
click at [831, 204] on button at bounding box center [850, 208] width 50 height 36
click at [475, 196] on div "Urban Air A dve n t ur e P ar k" at bounding box center [412, 198] width 179 height 22
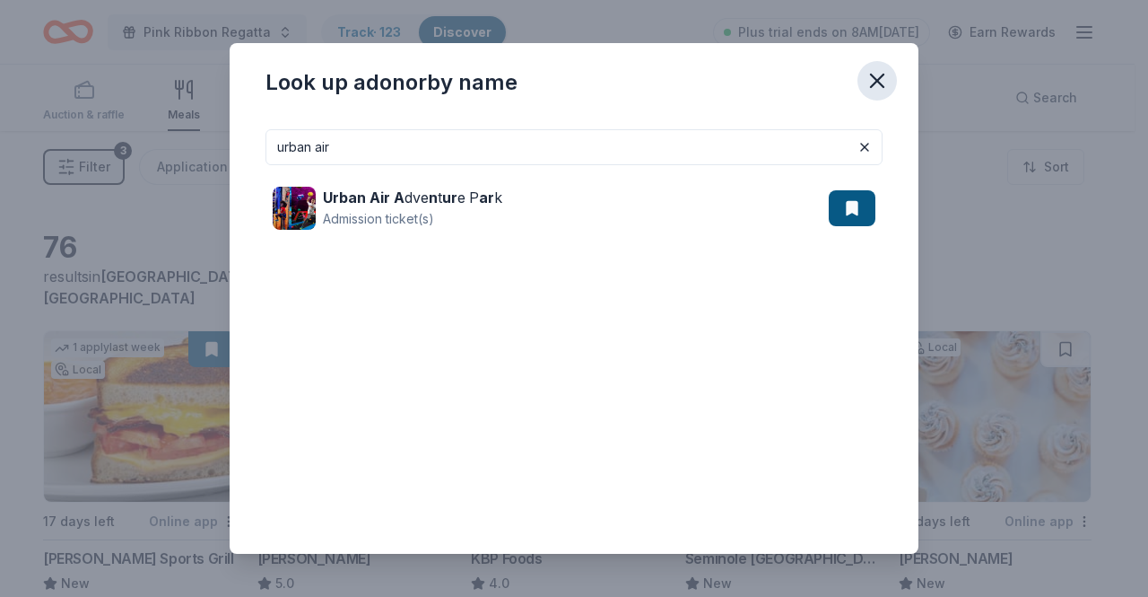
click at [880, 85] on icon "button" at bounding box center [877, 80] width 25 height 25
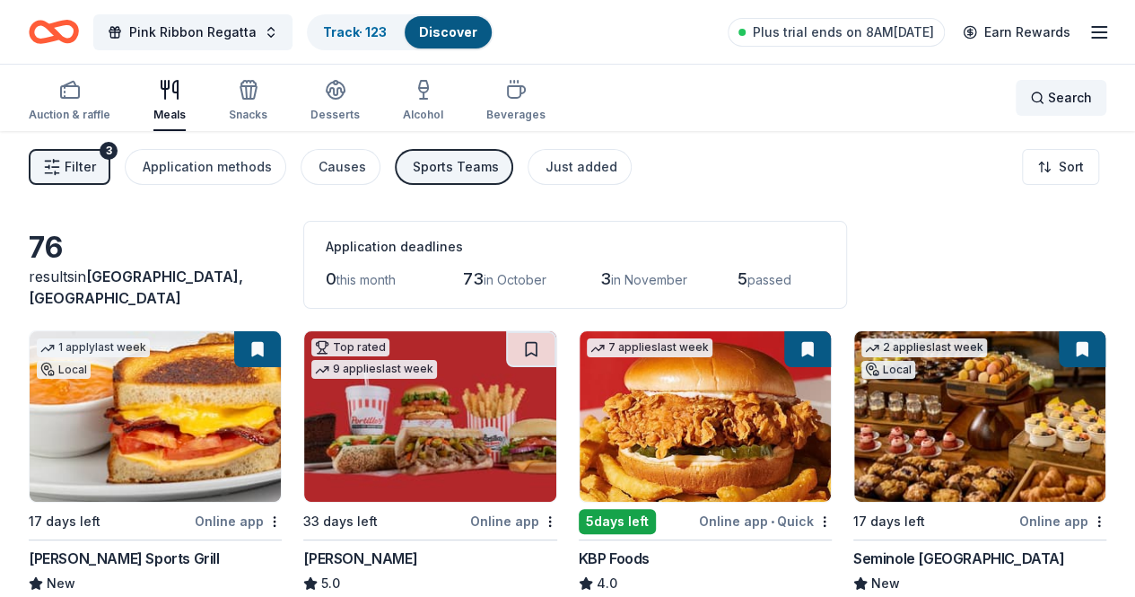
click at [1030, 107] on div "Search" at bounding box center [1061, 98] width 62 height 22
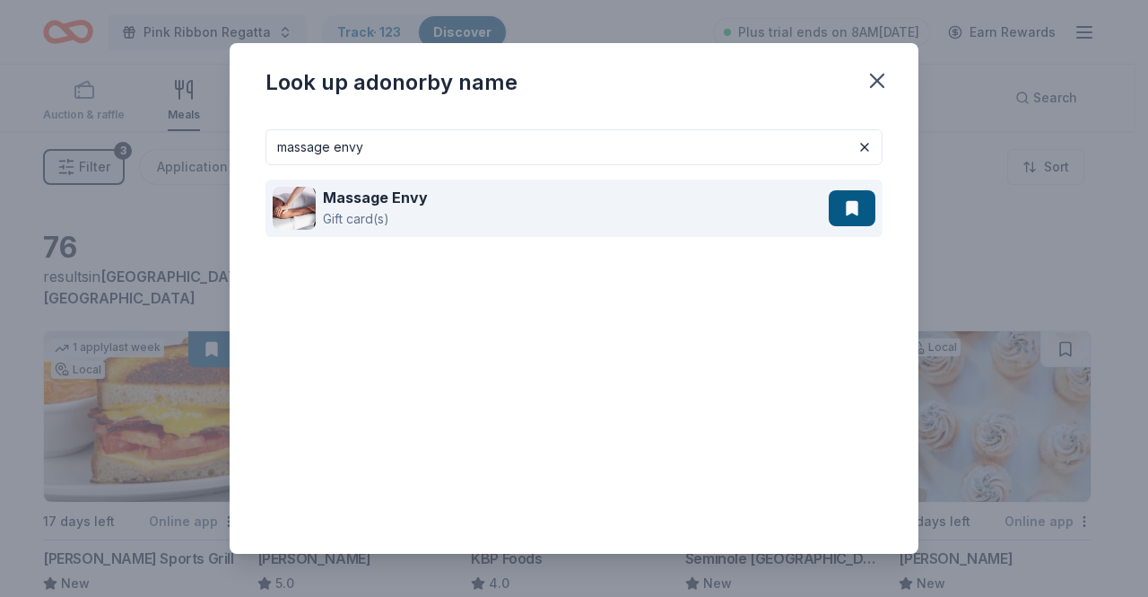
type input "massage envy"
click at [511, 191] on div "Massage Envy Gift card(s)" at bounding box center [551, 207] width 556 height 57
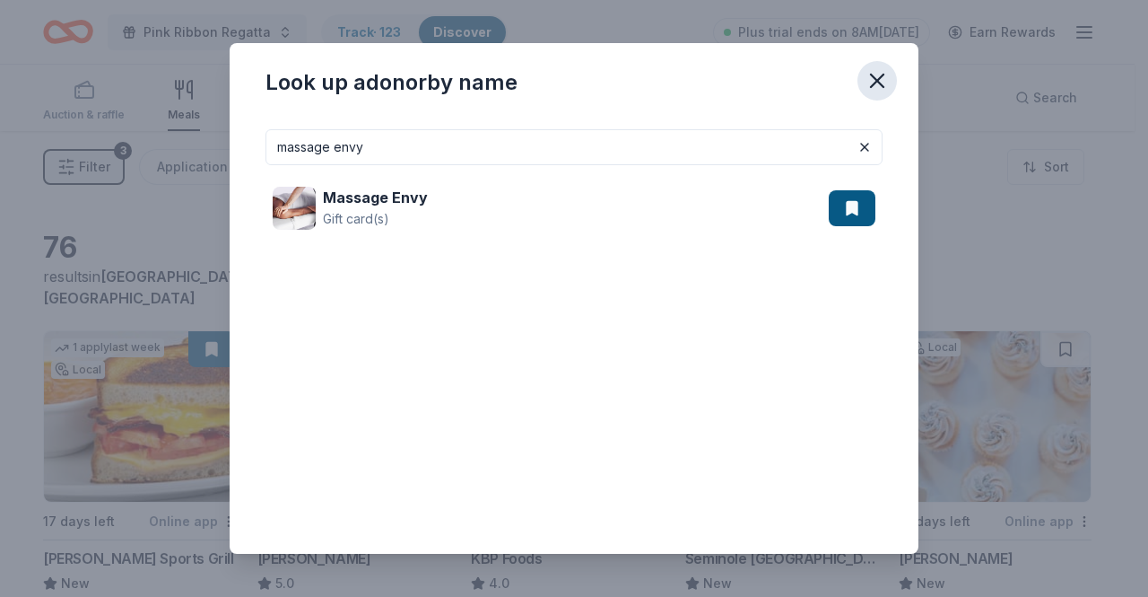
click at [874, 82] on icon "button" at bounding box center [877, 80] width 25 height 25
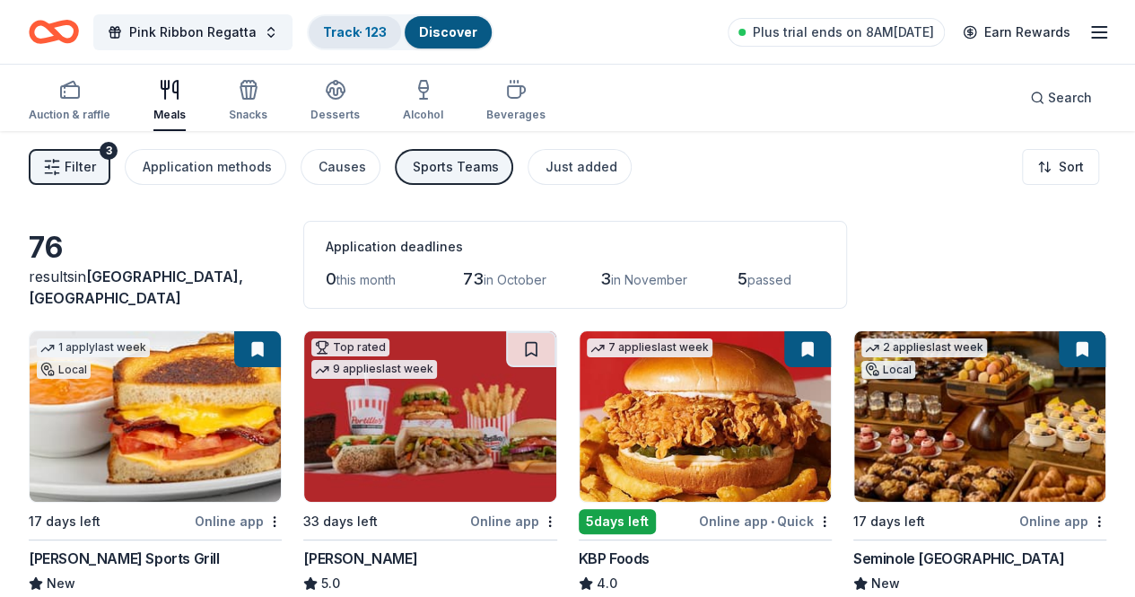
click at [382, 21] on div "Track · 123" at bounding box center [355, 32] width 92 height 32
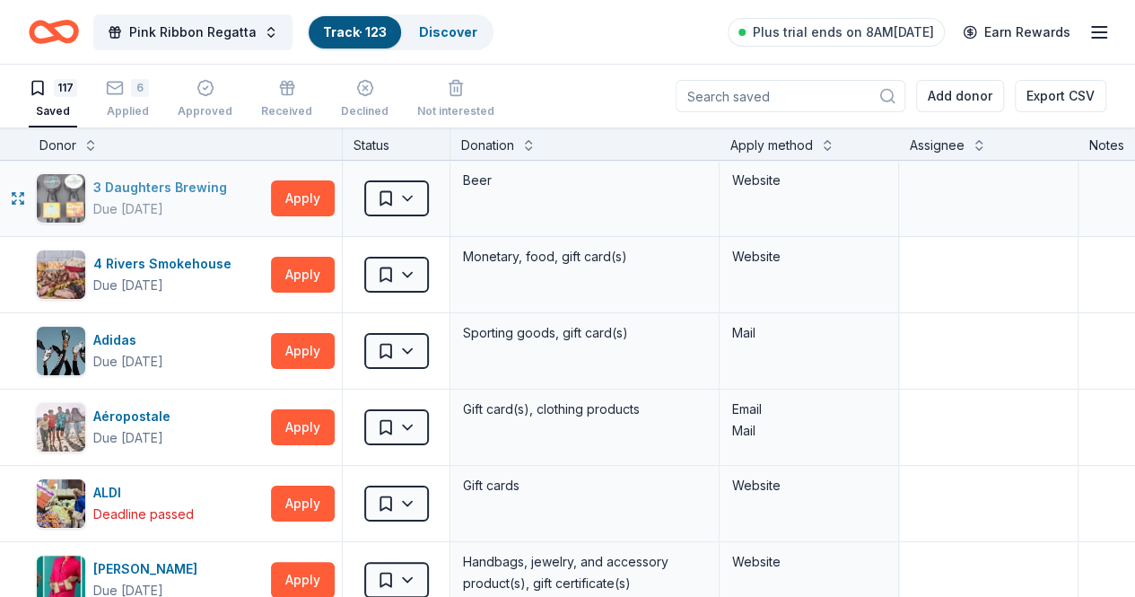
click at [186, 189] on div "3 Daughters Brewing" at bounding box center [163, 188] width 141 height 22
click at [327, 202] on button "Apply" at bounding box center [303, 198] width 64 height 36
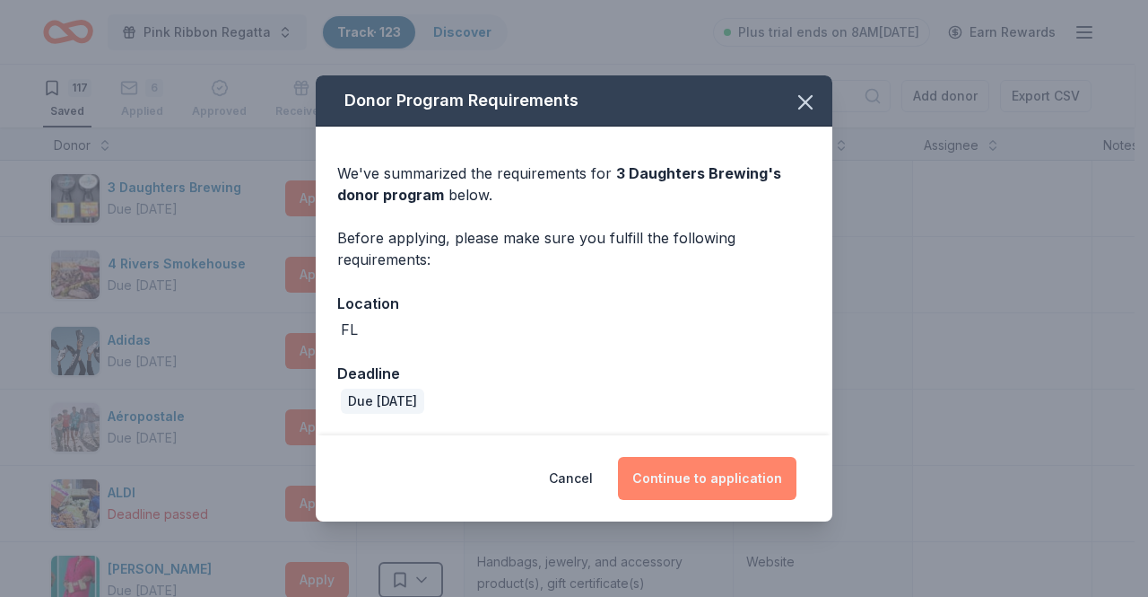
click at [705, 478] on button "Continue to application" at bounding box center [707, 478] width 179 height 43
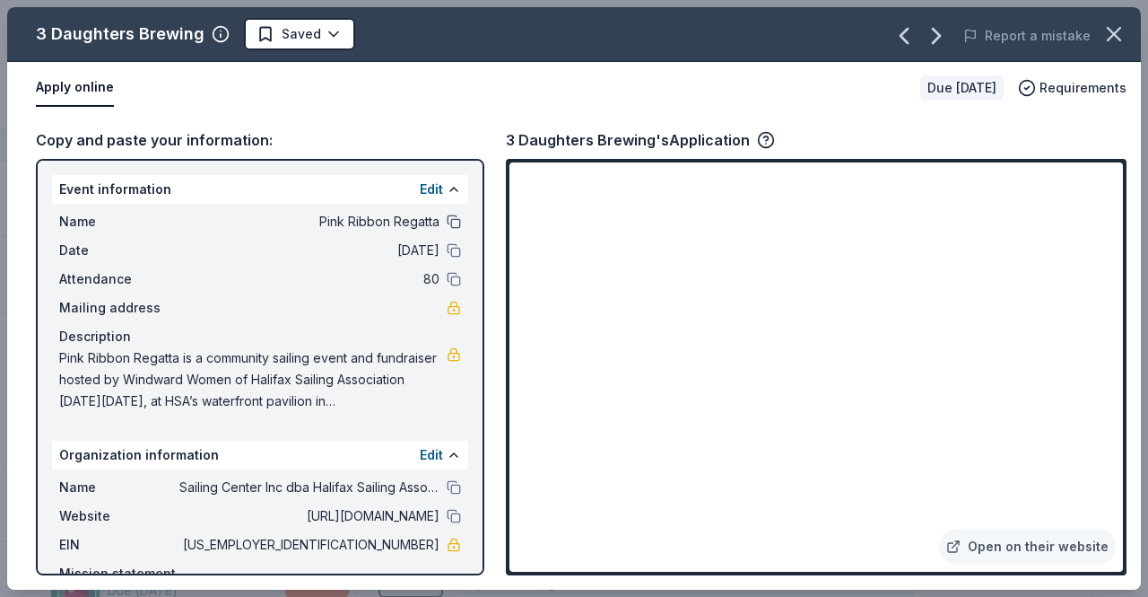
click at [447, 219] on button at bounding box center [454, 221] width 14 height 14
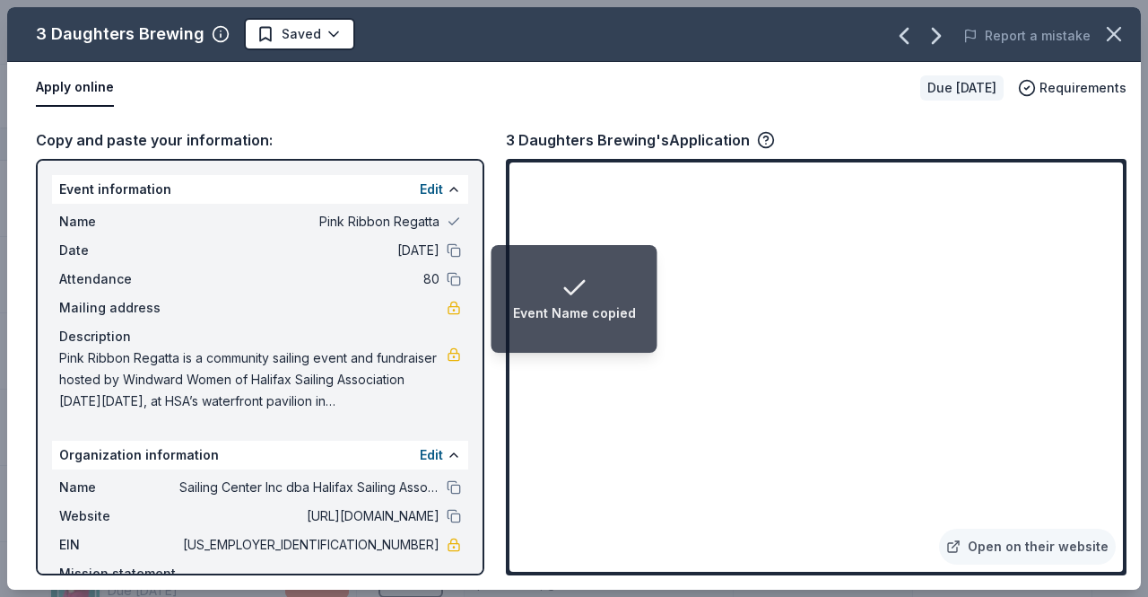
click at [430, 187] on div "Edit" at bounding box center [440, 190] width 41 height 22
click at [447, 191] on button at bounding box center [454, 189] width 14 height 14
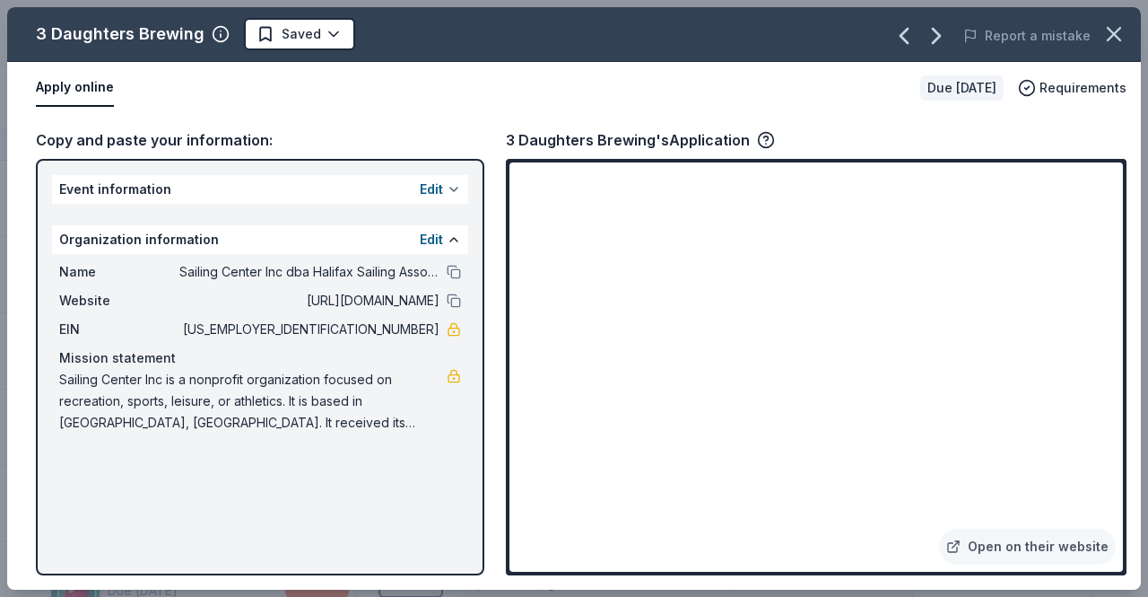
click at [443, 191] on div "Edit" at bounding box center [440, 190] width 41 height 22
click at [452, 187] on button at bounding box center [454, 189] width 14 height 14
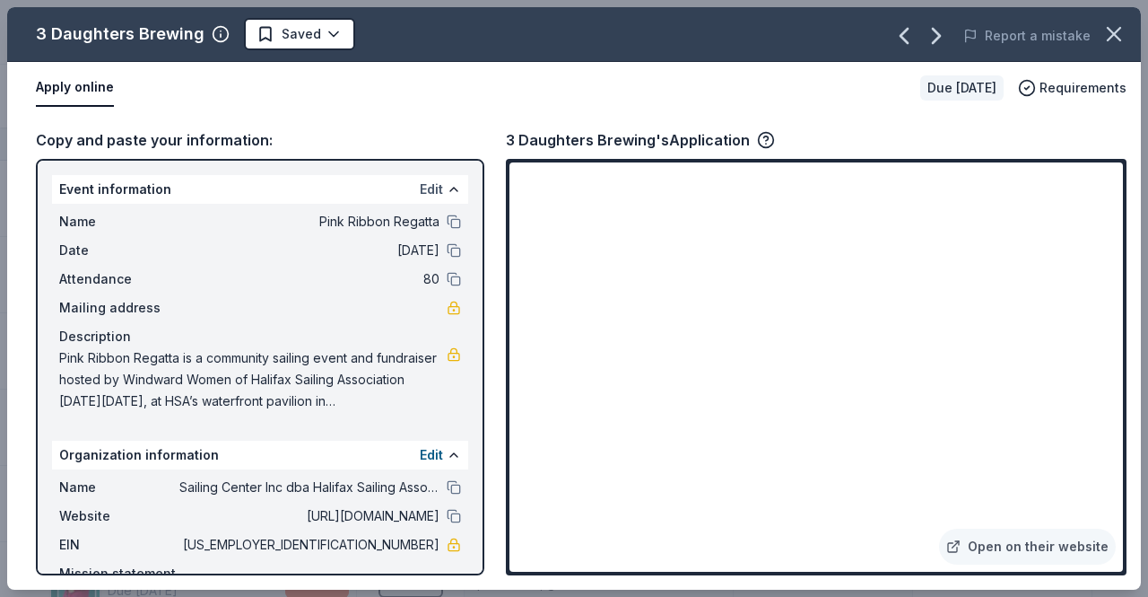
click at [420, 184] on button "Edit" at bounding box center [431, 190] width 23 height 22
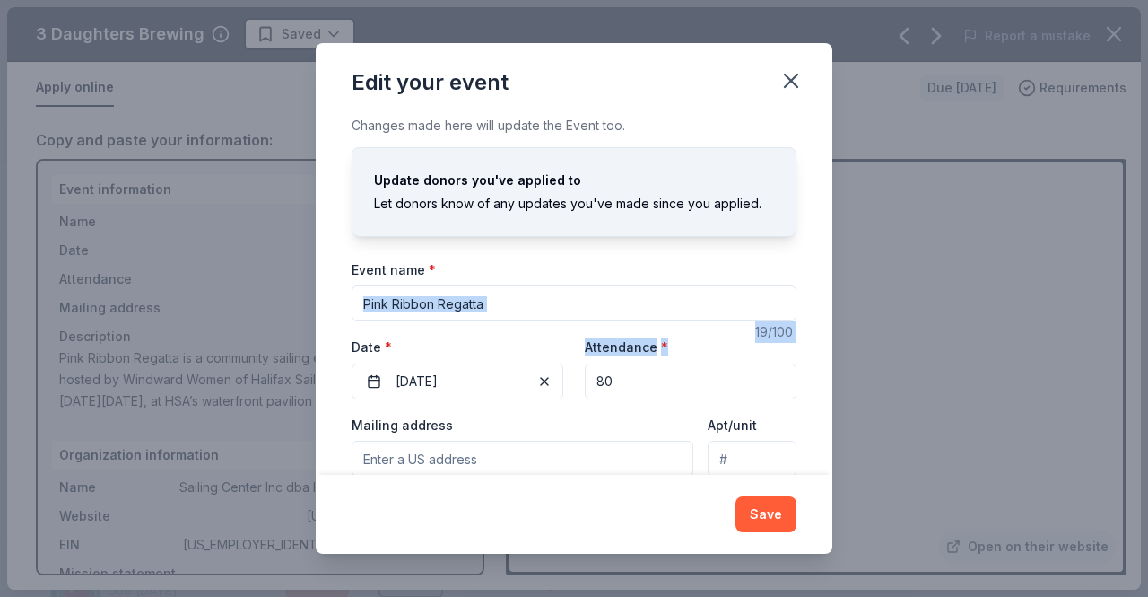
drag, startPoint x: 818, startPoint y: 308, endPoint x: 818, endPoint y: 381, distance: 73.6
click at [818, 381] on div "Changes made here will update the Event too. Update donors you've applied to Le…" at bounding box center [574, 295] width 517 height 361
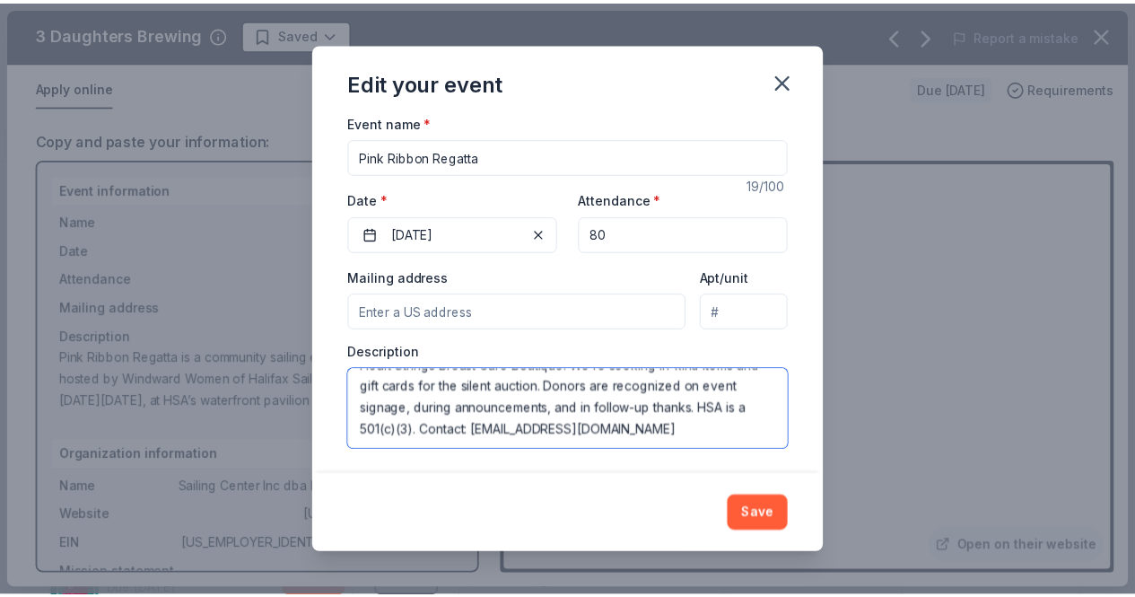
scroll to position [148, 0]
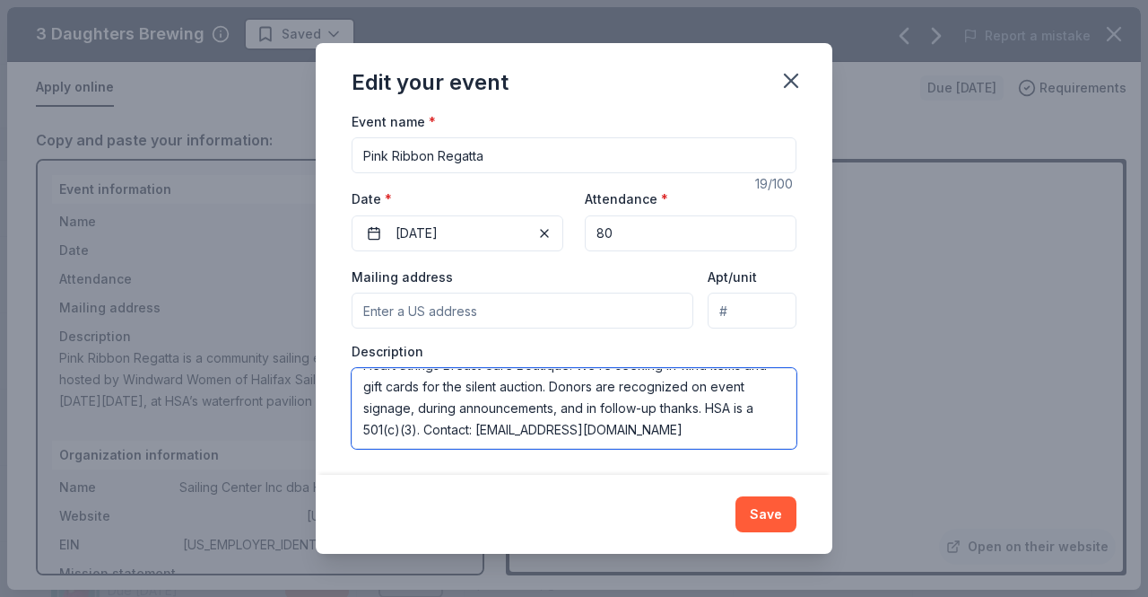
drag, startPoint x: 363, startPoint y: 385, endPoint x: 704, endPoint y: 401, distance: 341.3
click at [704, 401] on textarea "Pink Ribbon Regatta is a community sailing event and fundraiser hosted by Windw…" at bounding box center [574, 408] width 445 height 81
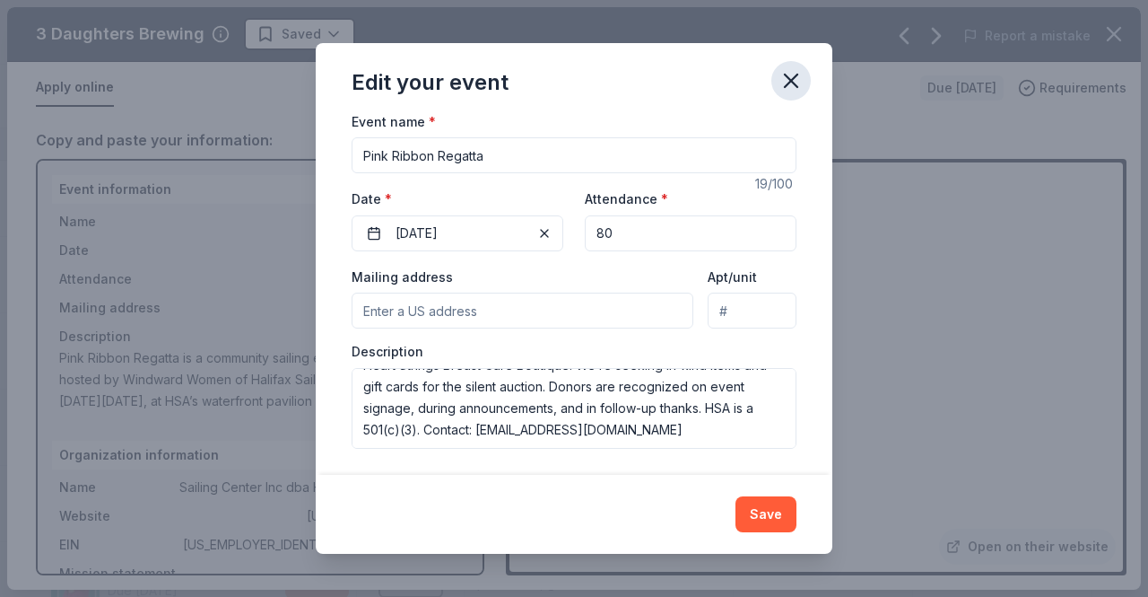
click at [800, 73] on icon "button" at bounding box center [791, 80] width 25 height 25
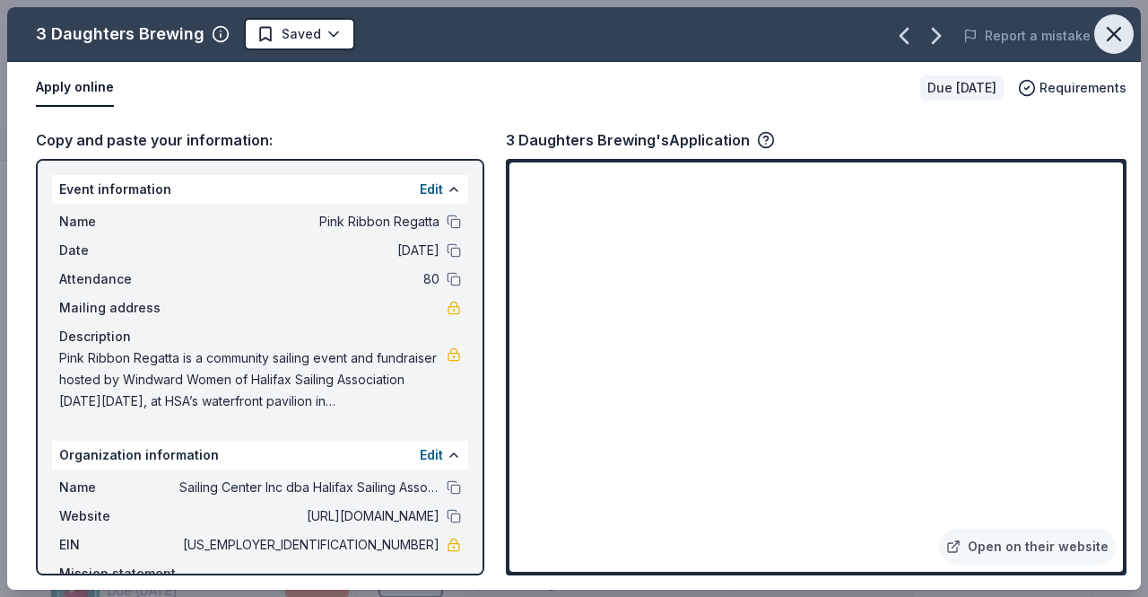
click at [1120, 26] on icon "button" at bounding box center [1114, 34] width 25 height 25
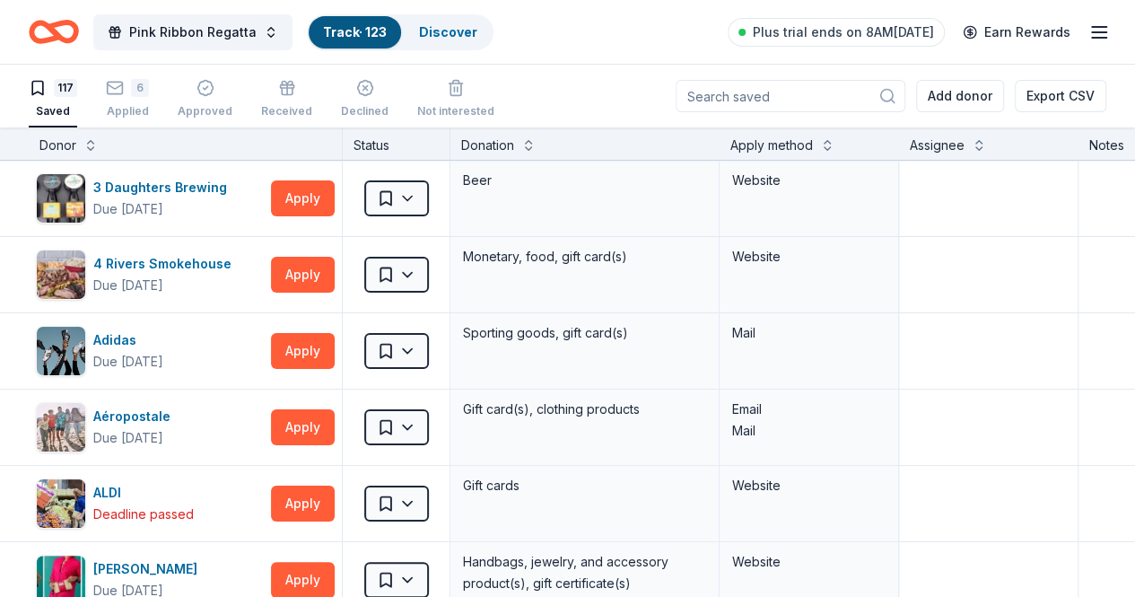
click at [793, 105] on input at bounding box center [790, 96] width 230 height 32
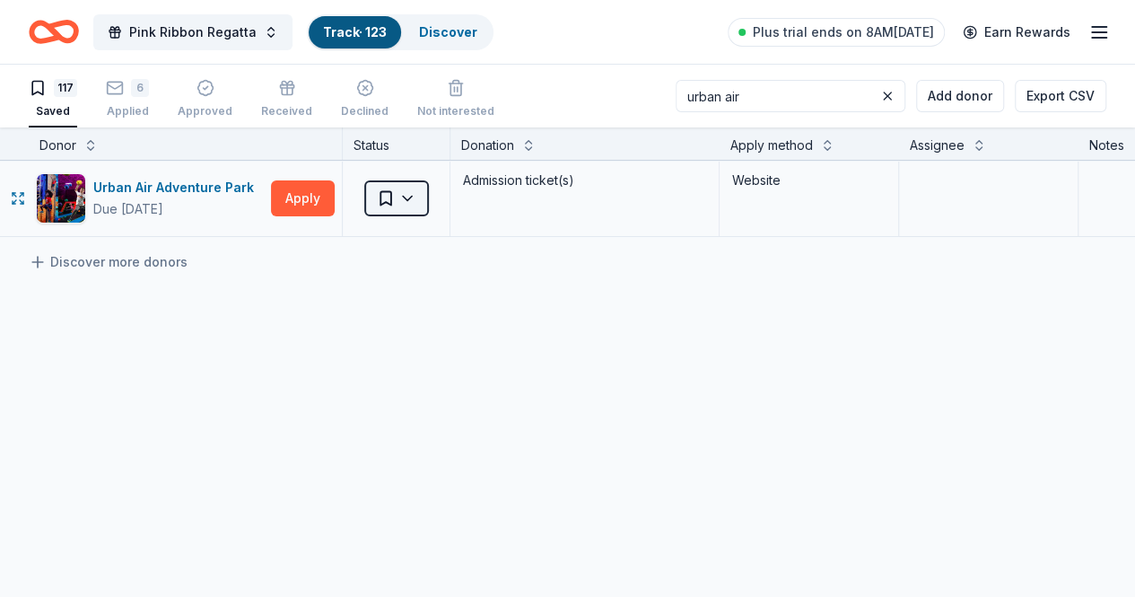
type input "urban air"
click at [423, 199] on html "Pink Ribbon Regatta Track · 123 Discover Plus trial ends on 8AM, 10/6 Earn Rewa…" at bounding box center [567, 298] width 1135 height 597
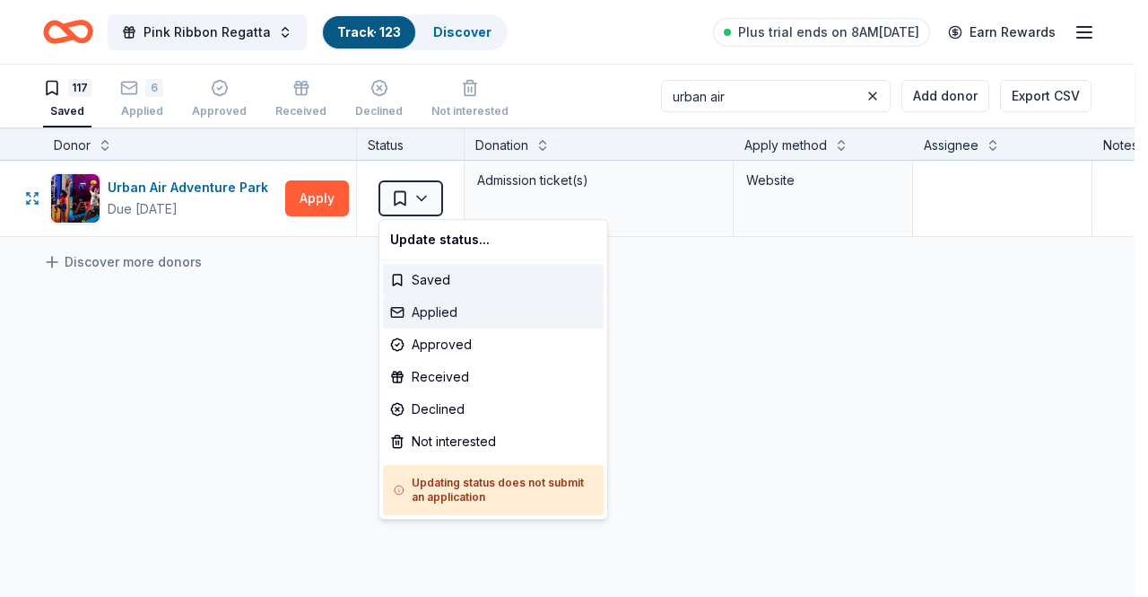
click at [441, 306] on div "Applied" at bounding box center [493, 312] width 221 height 32
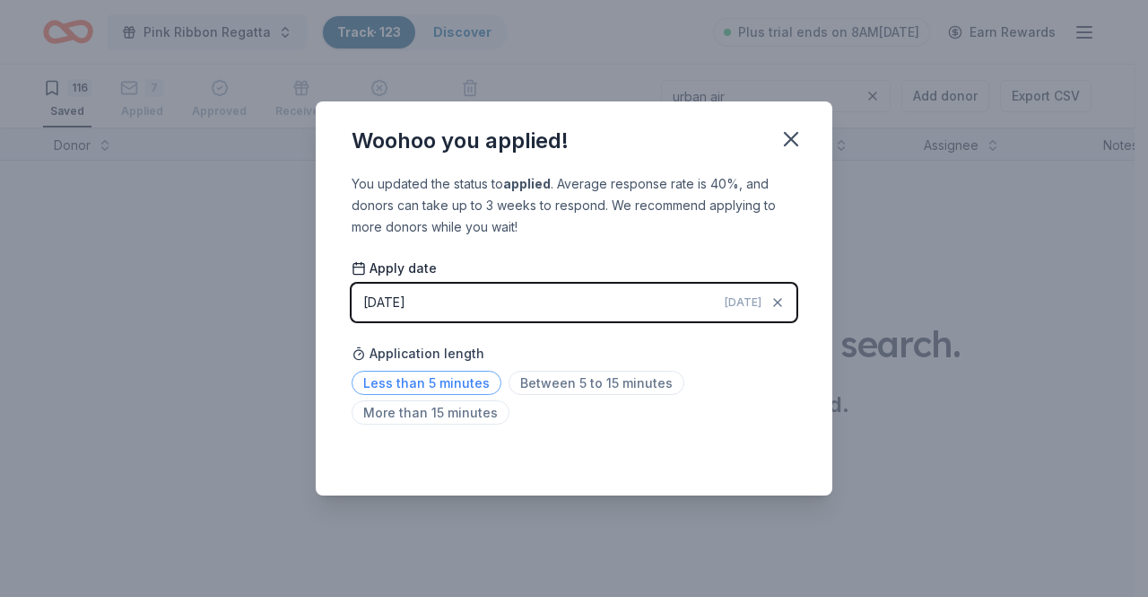
click at [450, 376] on span "Less than 5 minutes" at bounding box center [427, 382] width 150 height 24
click at [788, 139] on icon "button" at bounding box center [791, 138] width 25 height 25
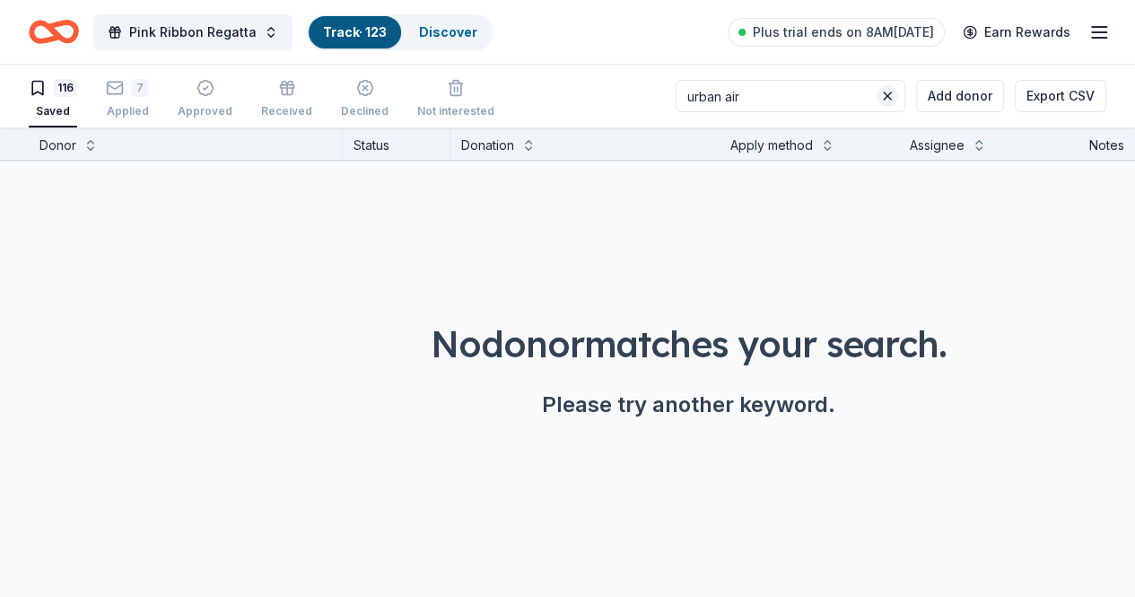
click at [876, 100] on button at bounding box center [887, 96] width 22 height 22
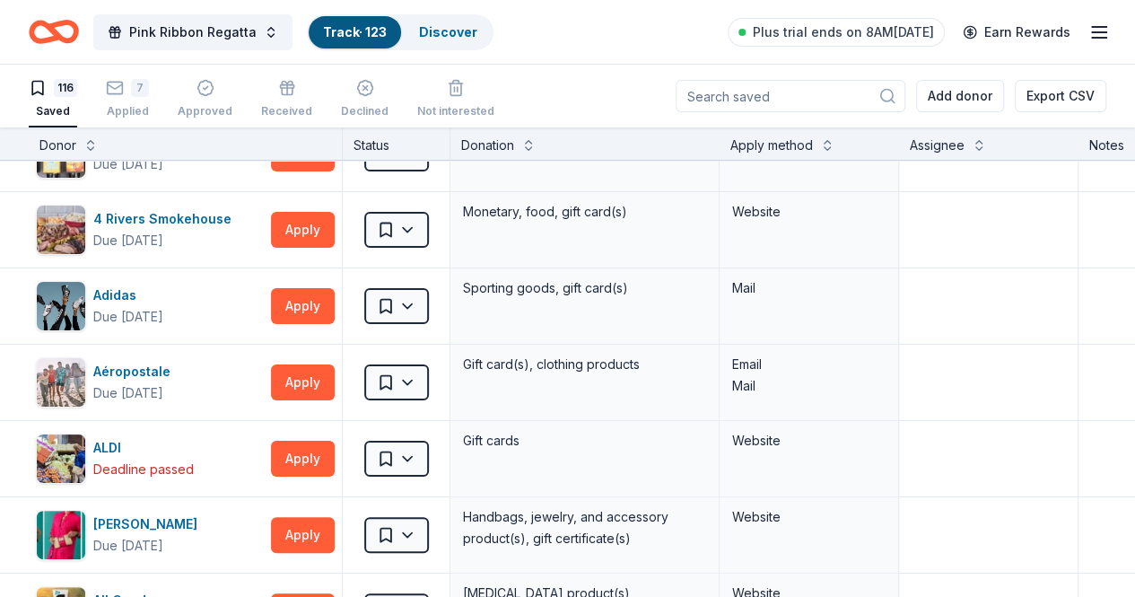
scroll to position [124, 0]
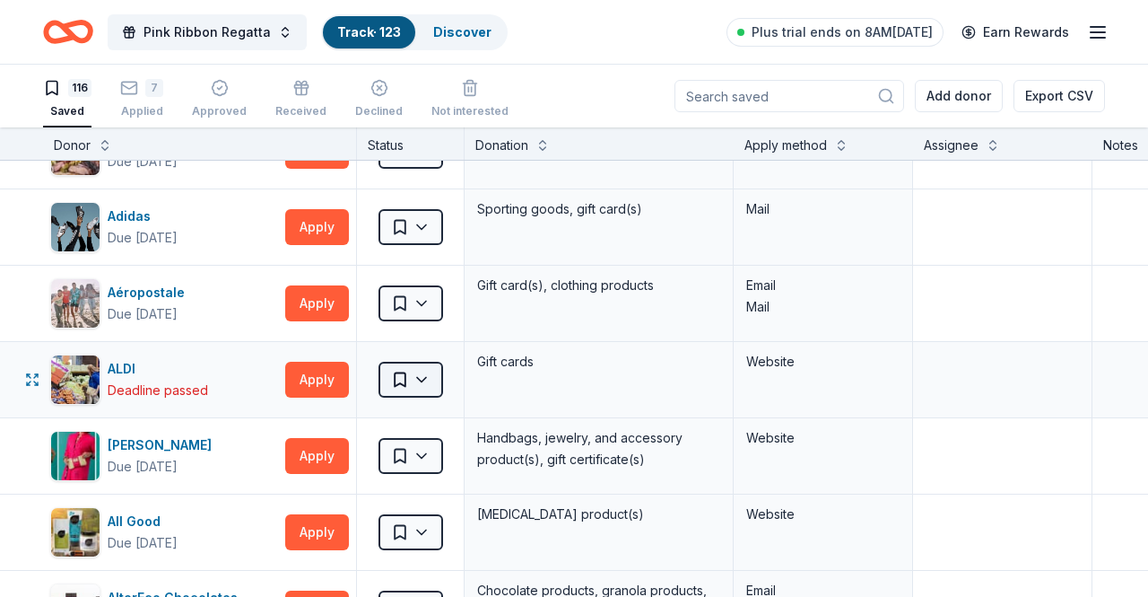
click at [422, 388] on html "Pink Ribbon Regatta Track · 123 Discover Plus trial ends on 8AM, 10/6 Earn Rewa…" at bounding box center [574, 298] width 1148 height 597
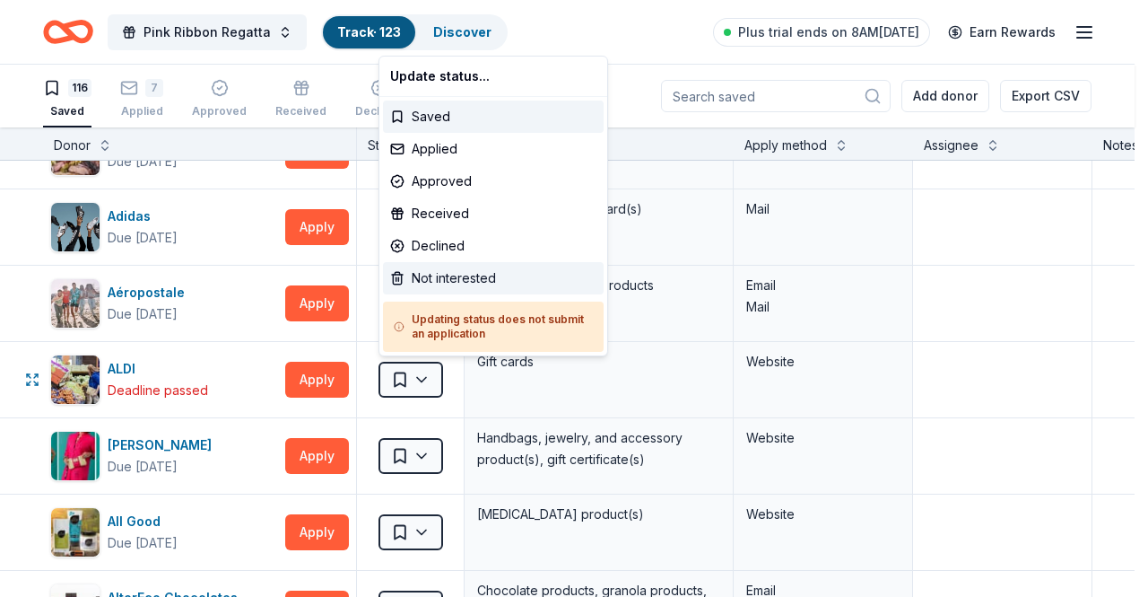
click at [449, 284] on div "Not interested" at bounding box center [493, 278] width 221 height 32
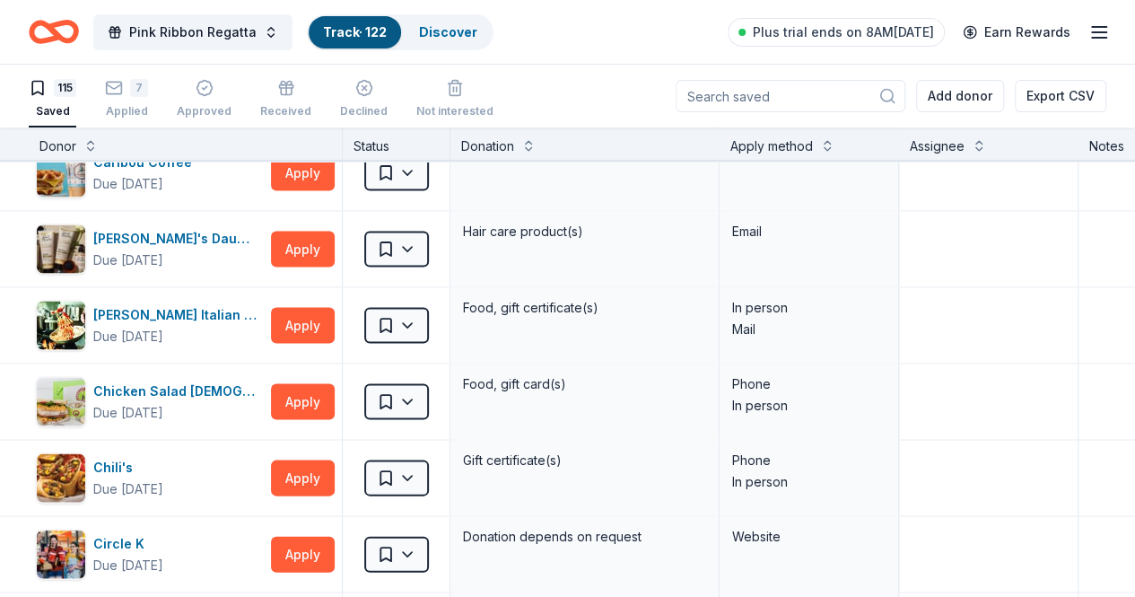
scroll to position [1807, 0]
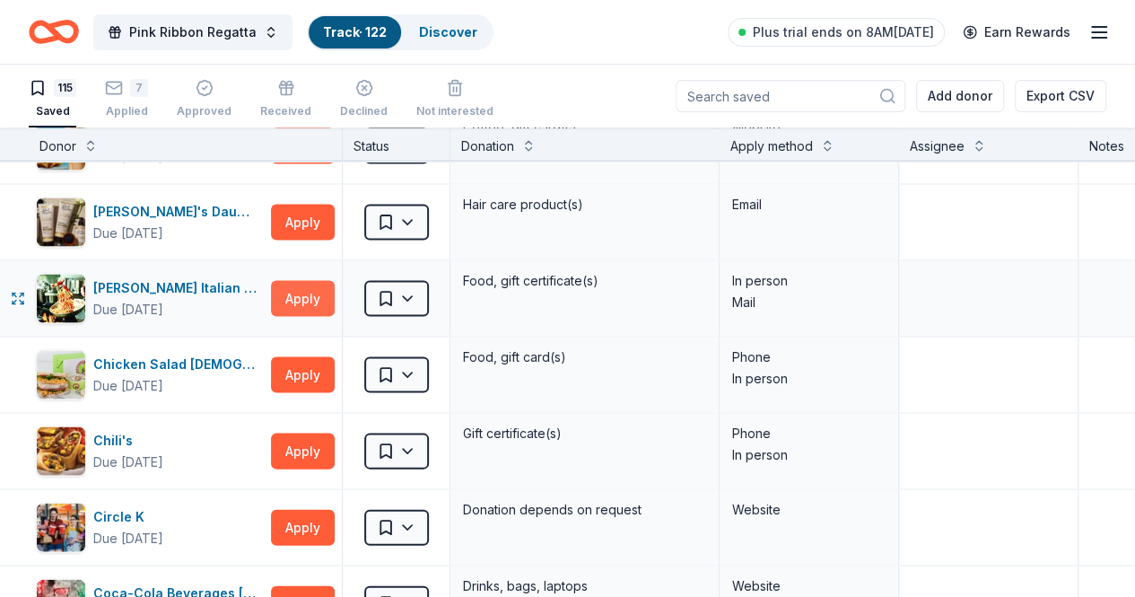
click at [304, 299] on button "Apply" at bounding box center [303, 298] width 64 height 36
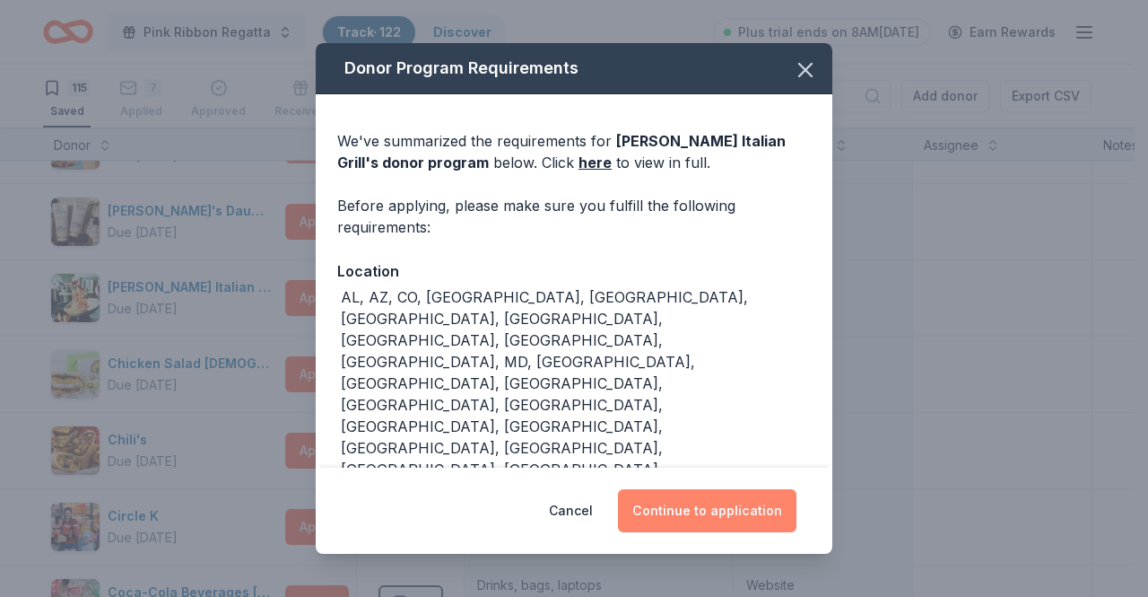
click at [732, 502] on button "Continue to application" at bounding box center [707, 510] width 179 height 43
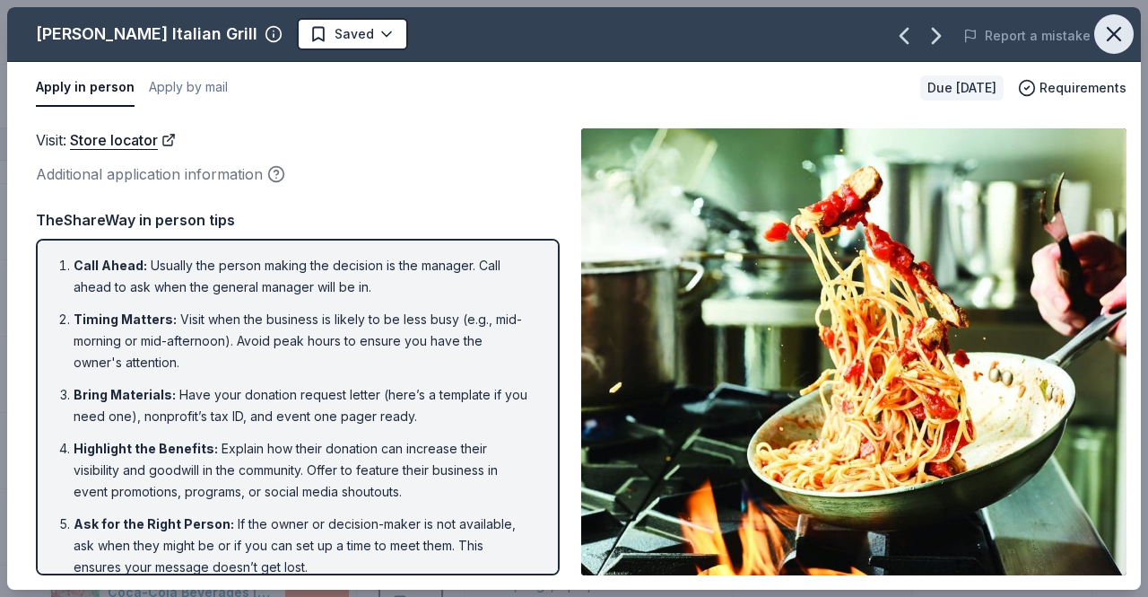
click at [1111, 31] on icon "button" at bounding box center [1114, 34] width 13 height 13
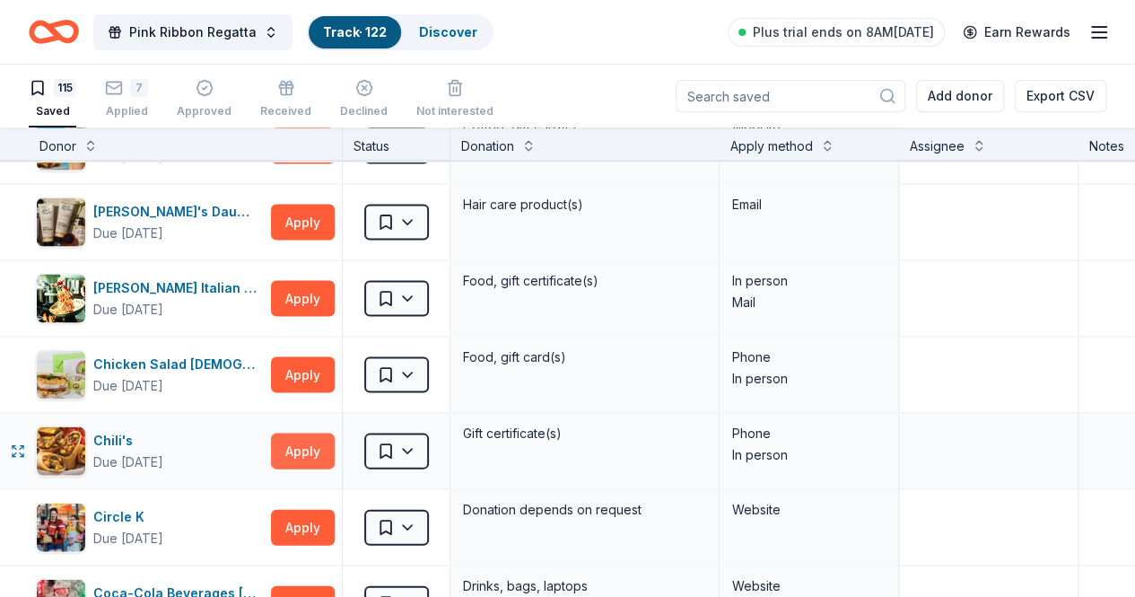
click at [301, 440] on button "Apply" at bounding box center [303, 450] width 64 height 36
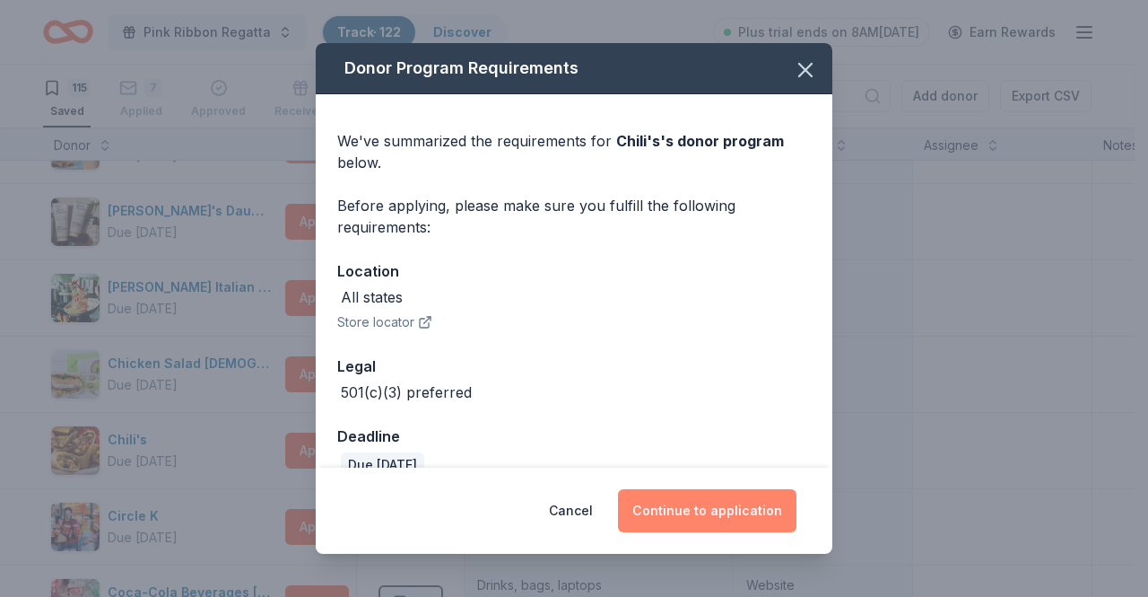
click at [723, 512] on button "Continue to application" at bounding box center [707, 510] width 179 height 43
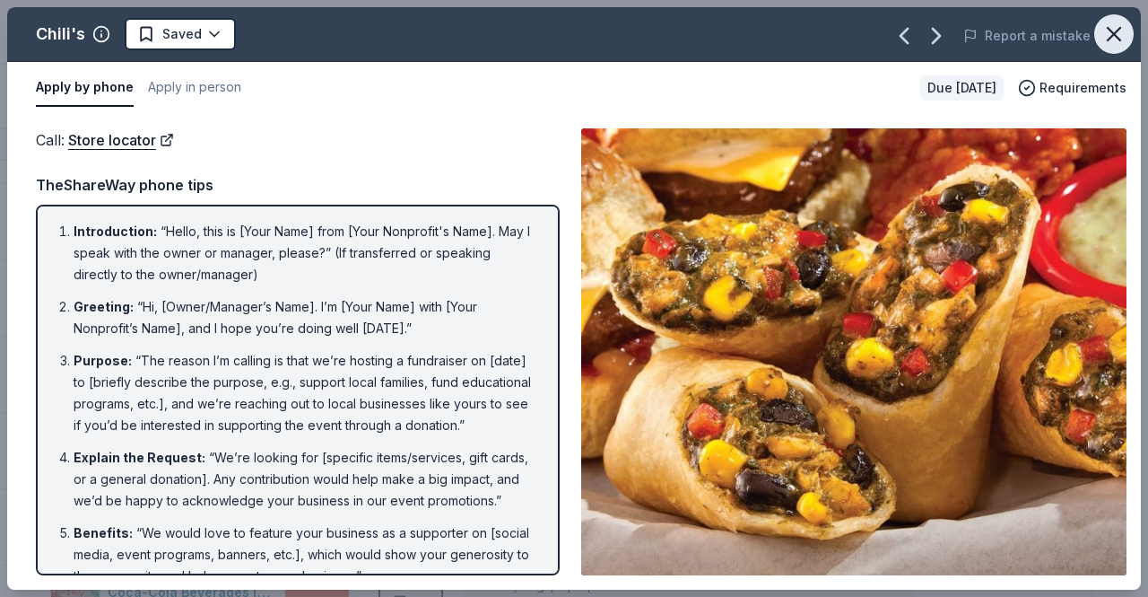
click at [1124, 39] on icon "button" at bounding box center [1114, 34] width 25 height 25
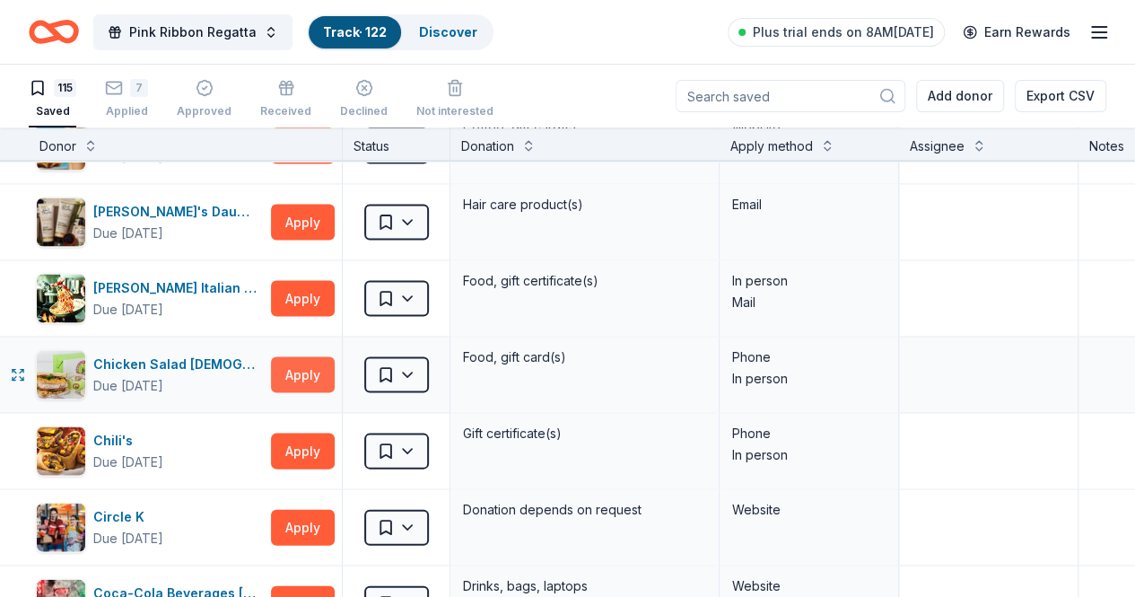
click at [317, 362] on button "Apply" at bounding box center [303, 374] width 64 height 36
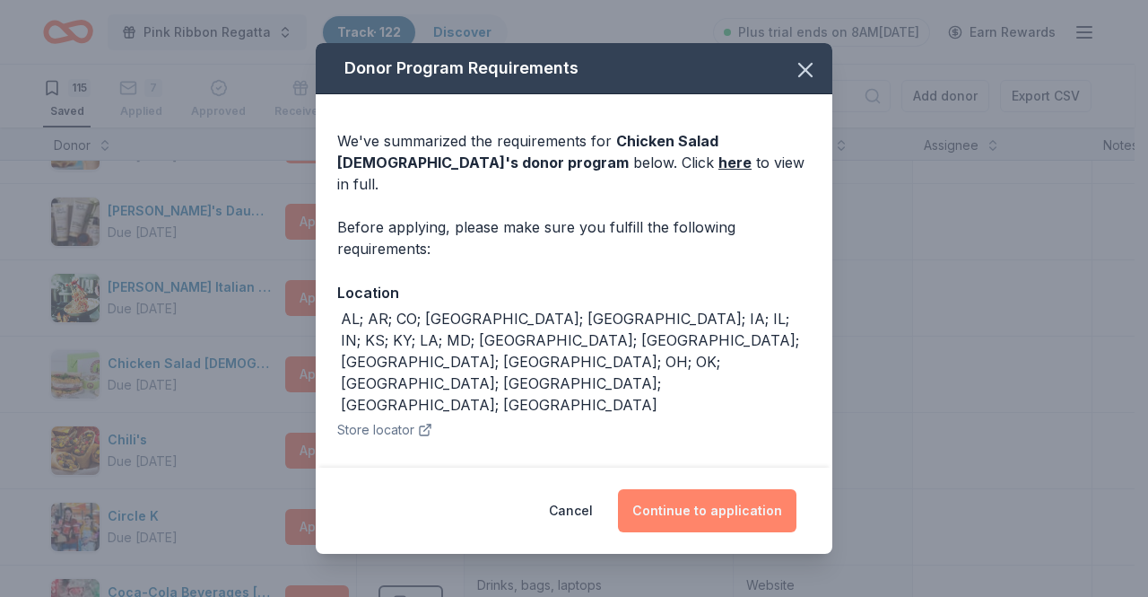
click at [714, 516] on button "Continue to application" at bounding box center [707, 510] width 179 height 43
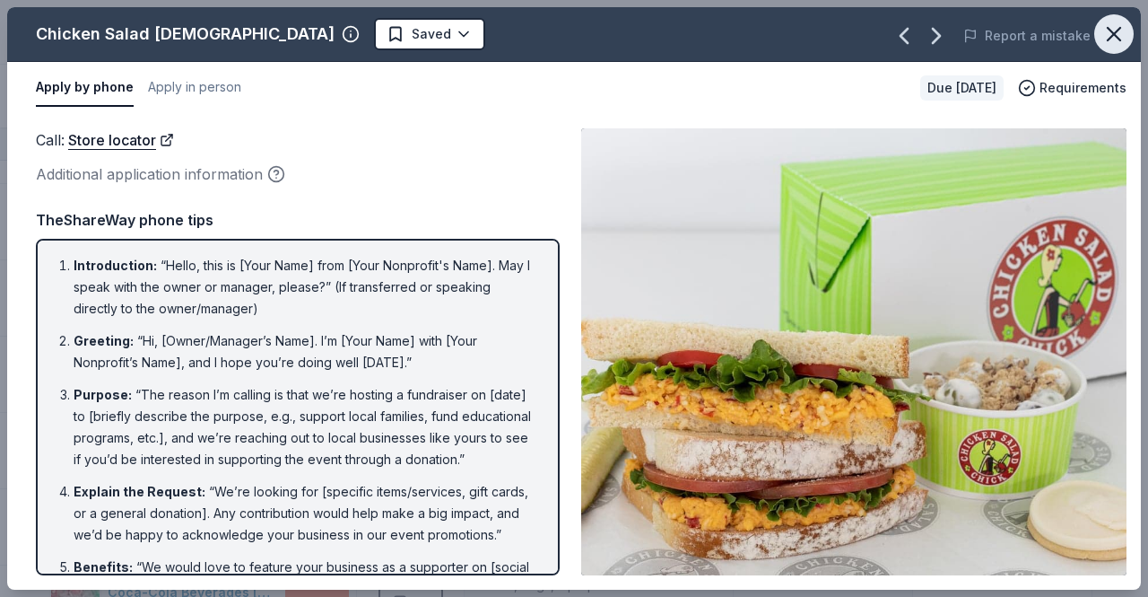
click at [1112, 31] on icon "button" at bounding box center [1114, 34] width 13 height 13
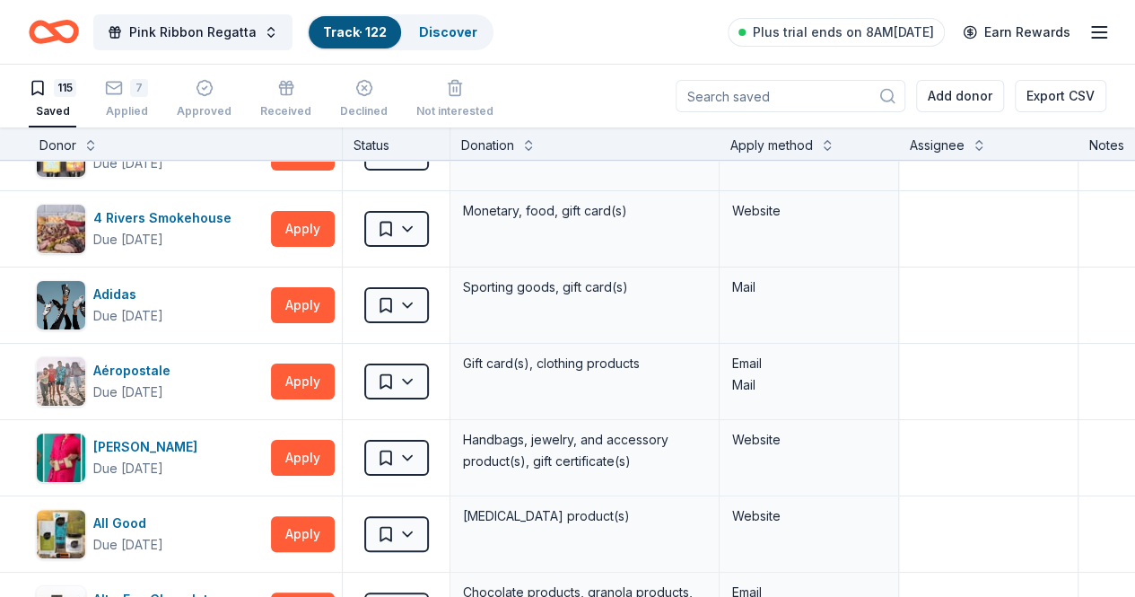
scroll to position [0, 0]
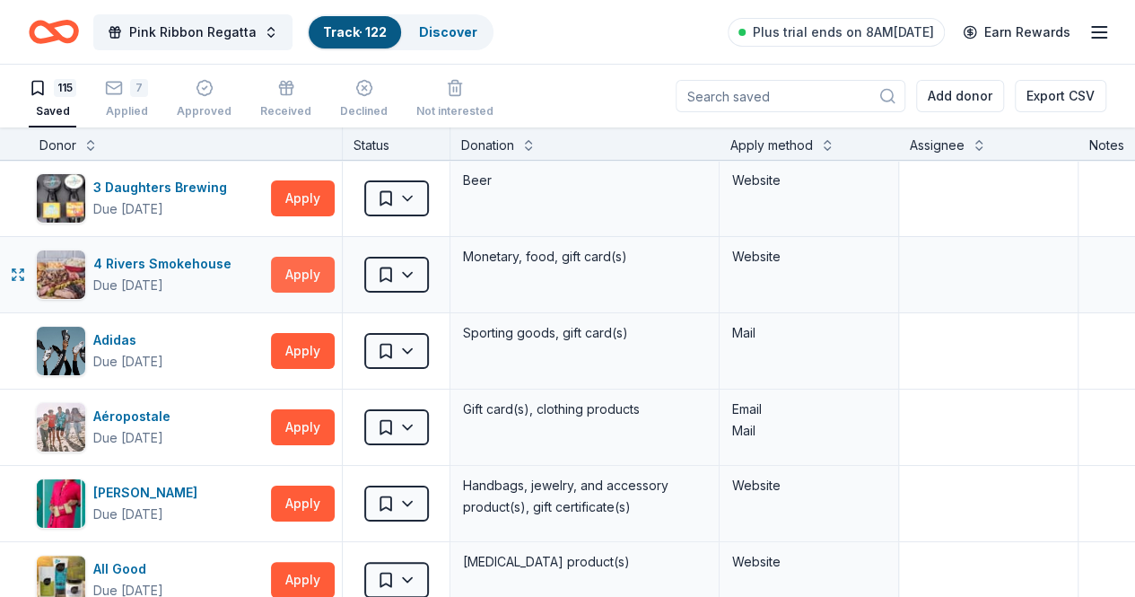
click at [306, 277] on button "Apply" at bounding box center [303, 275] width 64 height 36
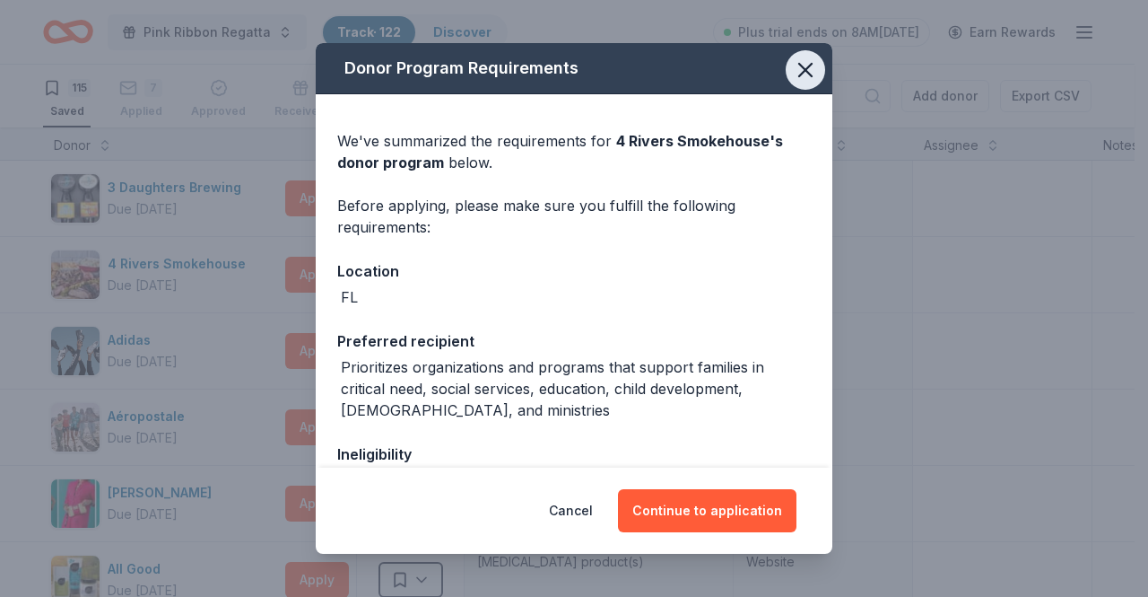
click at [799, 69] on icon "button" at bounding box center [805, 70] width 13 height 13
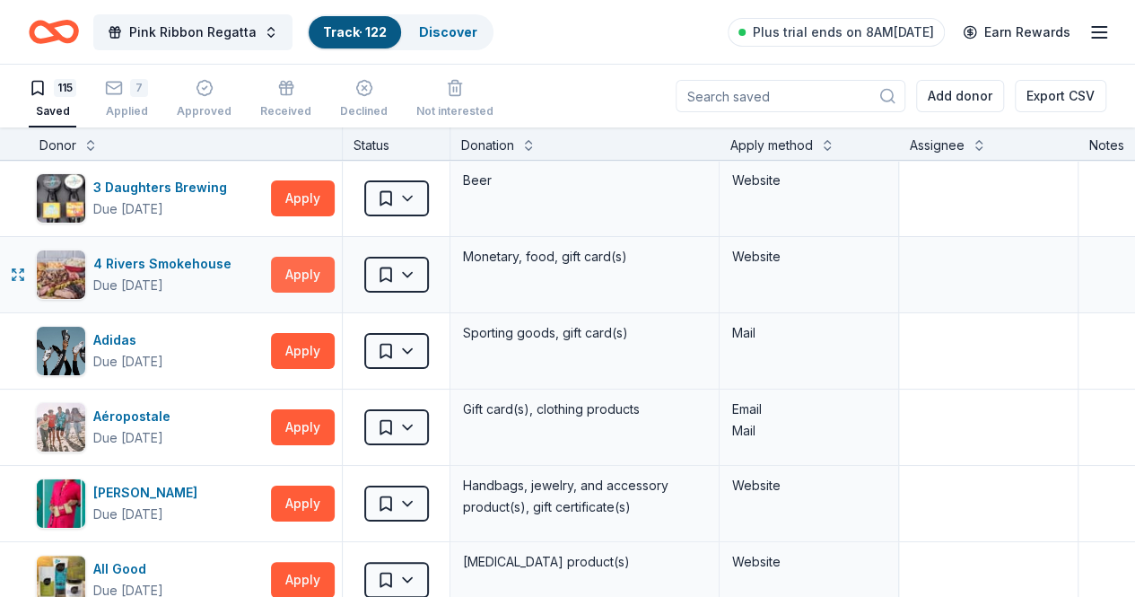
click at [313, 257] on button "Apply" at bounding box center [303, 275] width 64 height 36
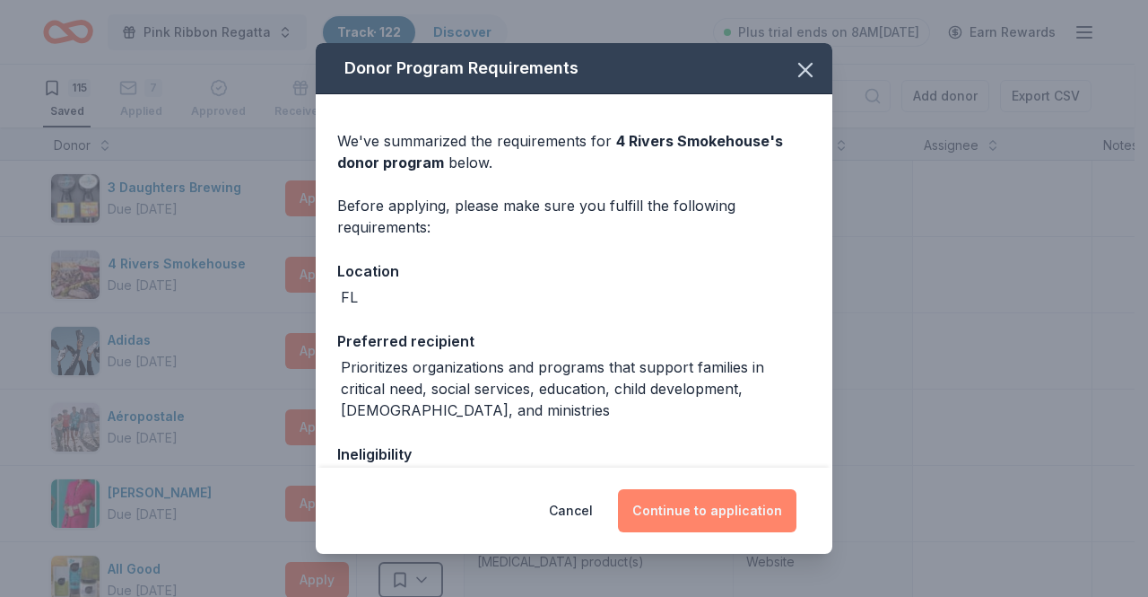
click at [707, 510] on button "Continue to application" at bounding box center [707, 510] width 179 height 43
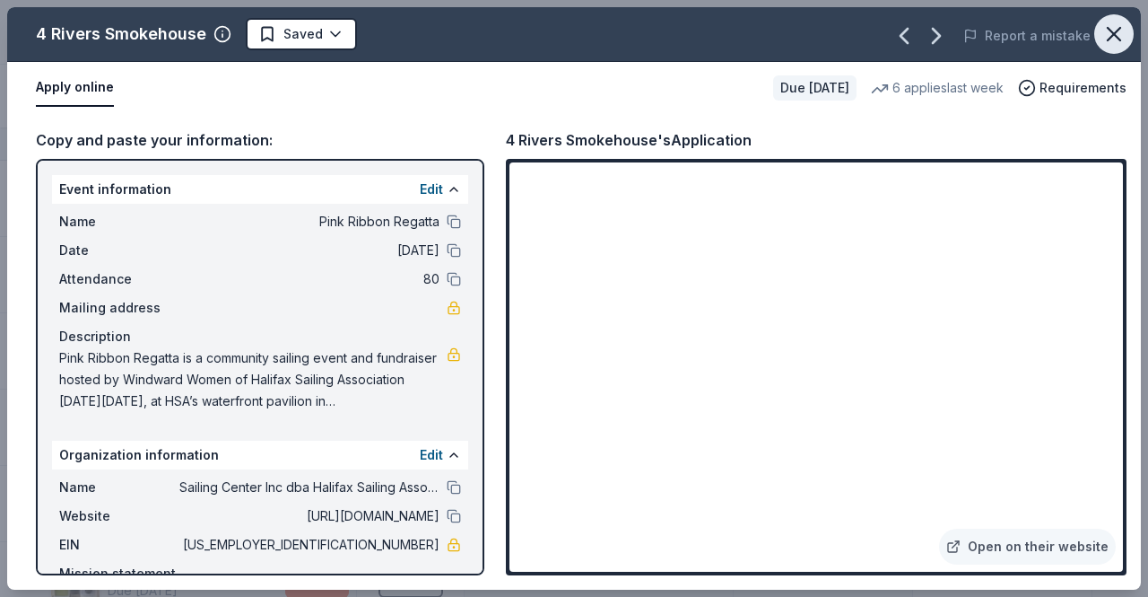
click at [1116, 30] on icon "button" at bounding box center [1114, 34] width 25 height 25
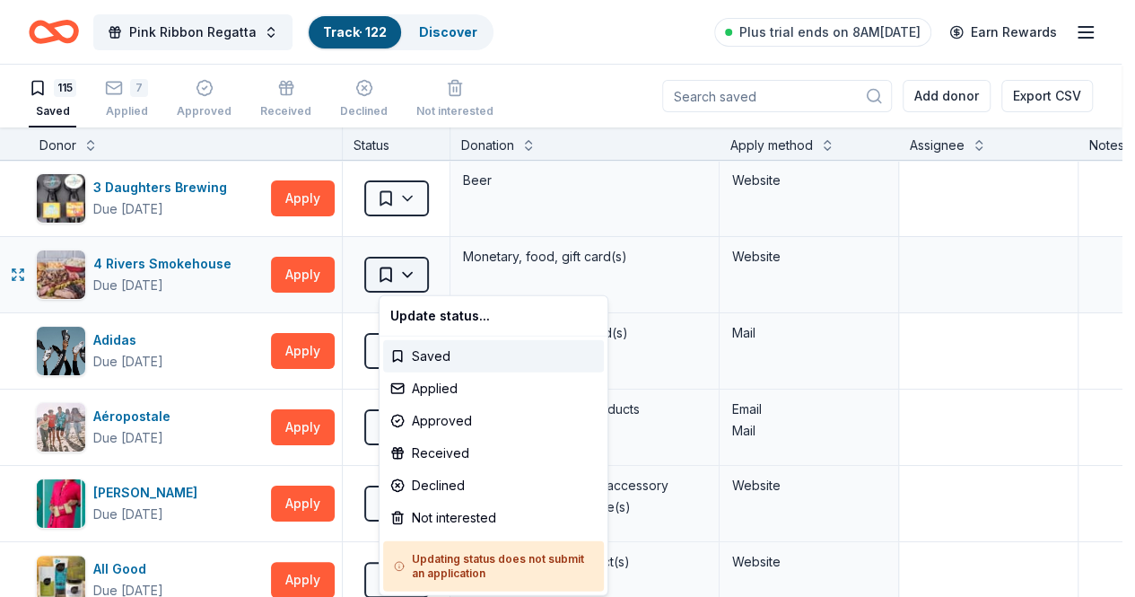
click at [427, 265] on html "Pink Ribbon Regatta Track · 122 Discover Plus trial ends on 8AM, 10/6 Earn Rewa…" at bounding box center [567, 298] width 1135 height 597
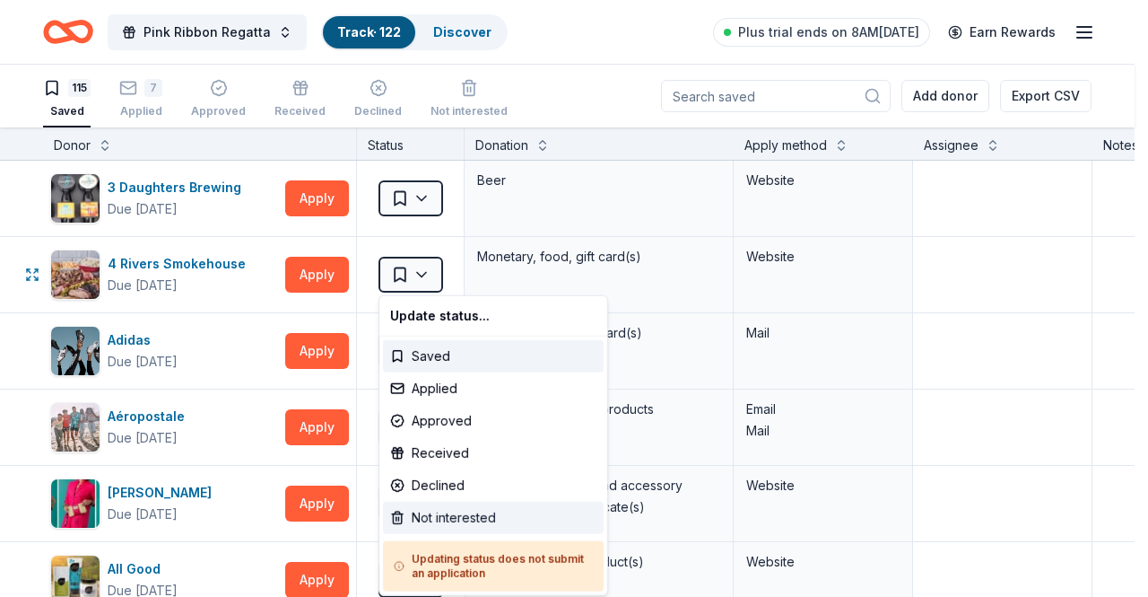
click at [449, 514] on div "Not interested" at bounding box center [493, 517] width 221 height 32
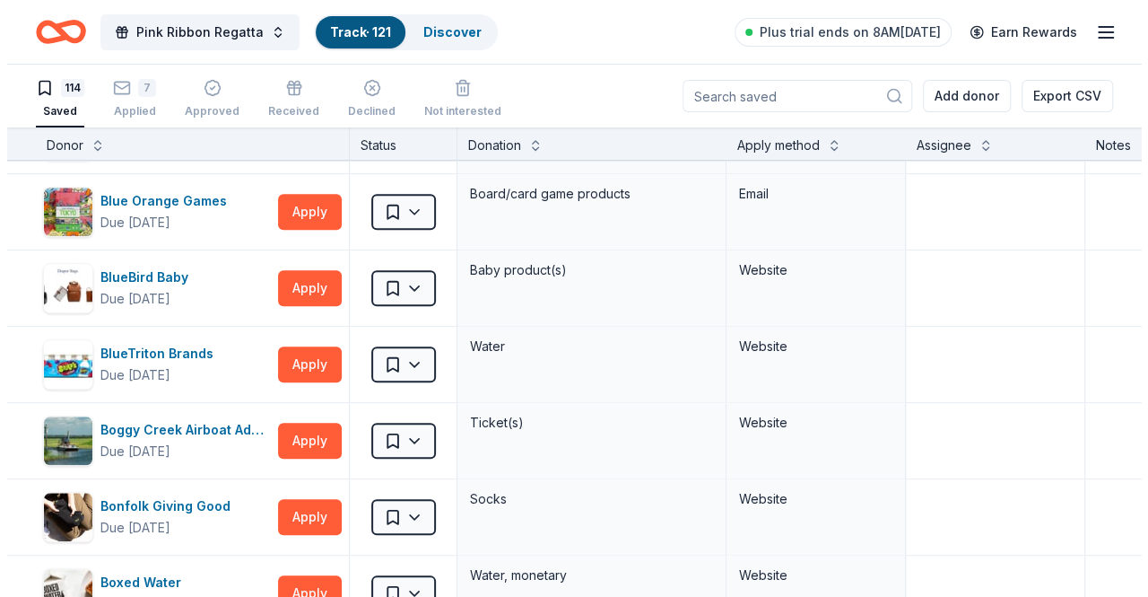
scroll to position [850, 0]
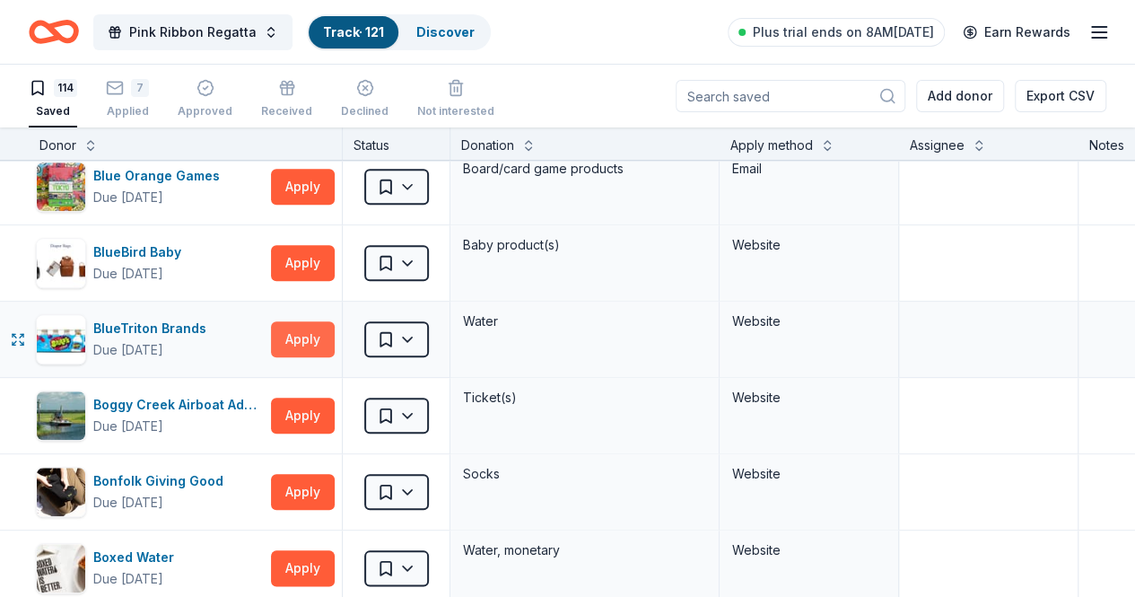
click at [303, 326] on button "Apply" at bounding box center [303, 339] width 64 height 36
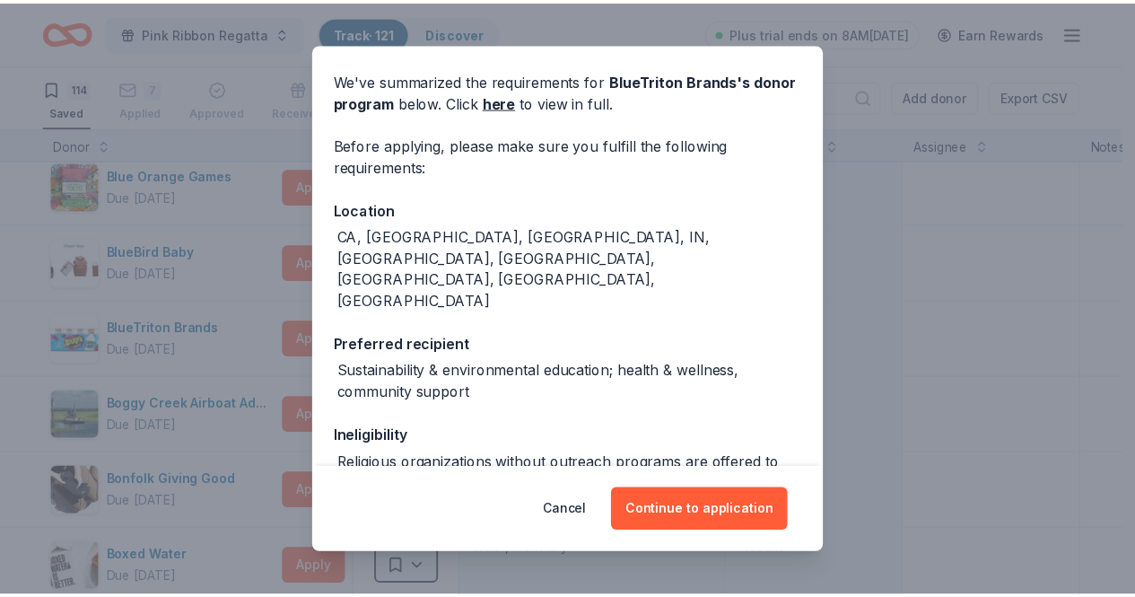
scroll to position [0, 0]
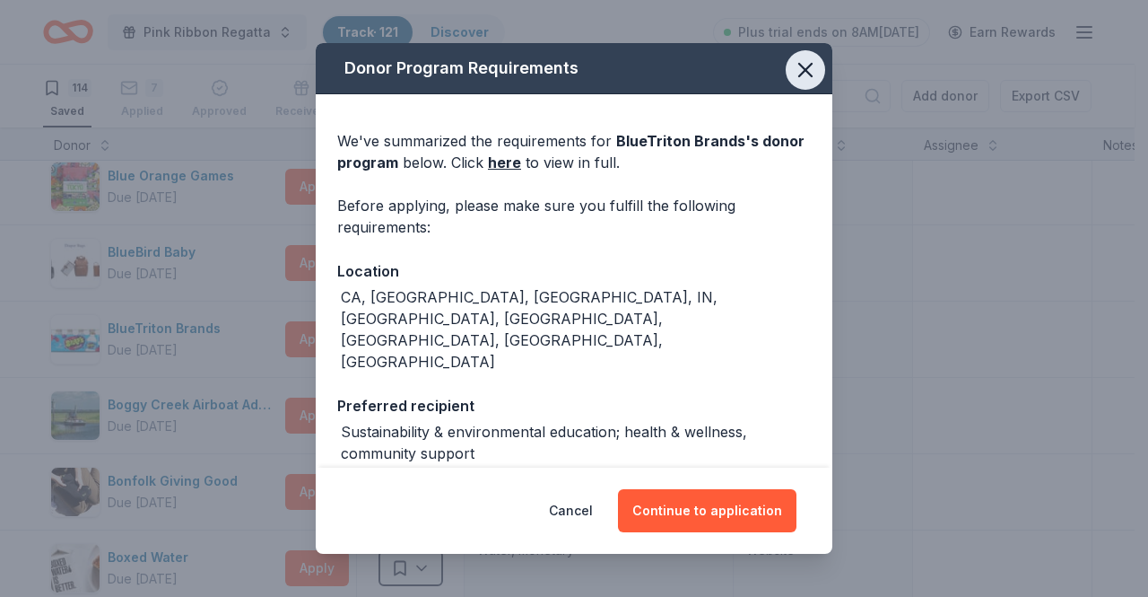
click at [799, 73] on icon "button" at bounding box center [805, 70] width 13 height 13
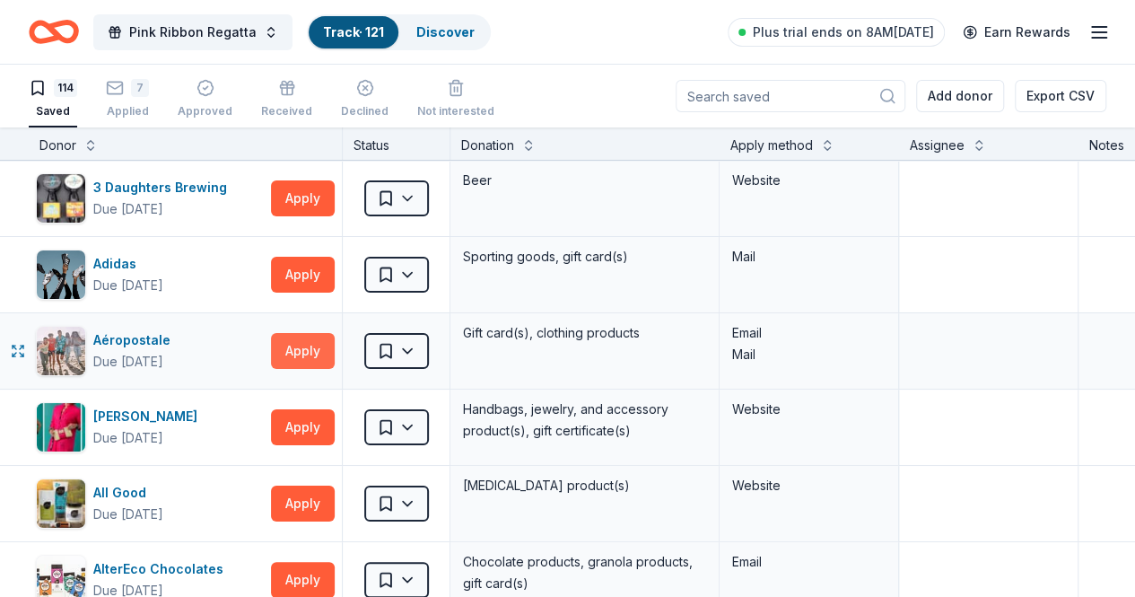
click at [311, 340] on button "Apply" at bounding box center [303, 351] width 64 height 36
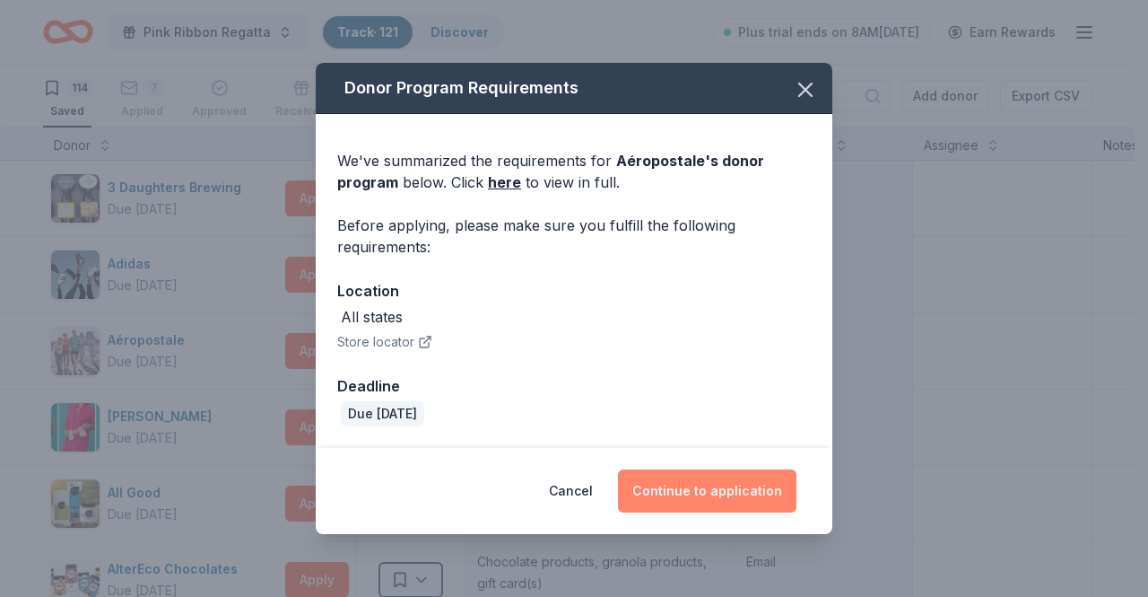
click at [722, 484] on button "Continue to application" at bounding box center [707, 490] width 179 height 43
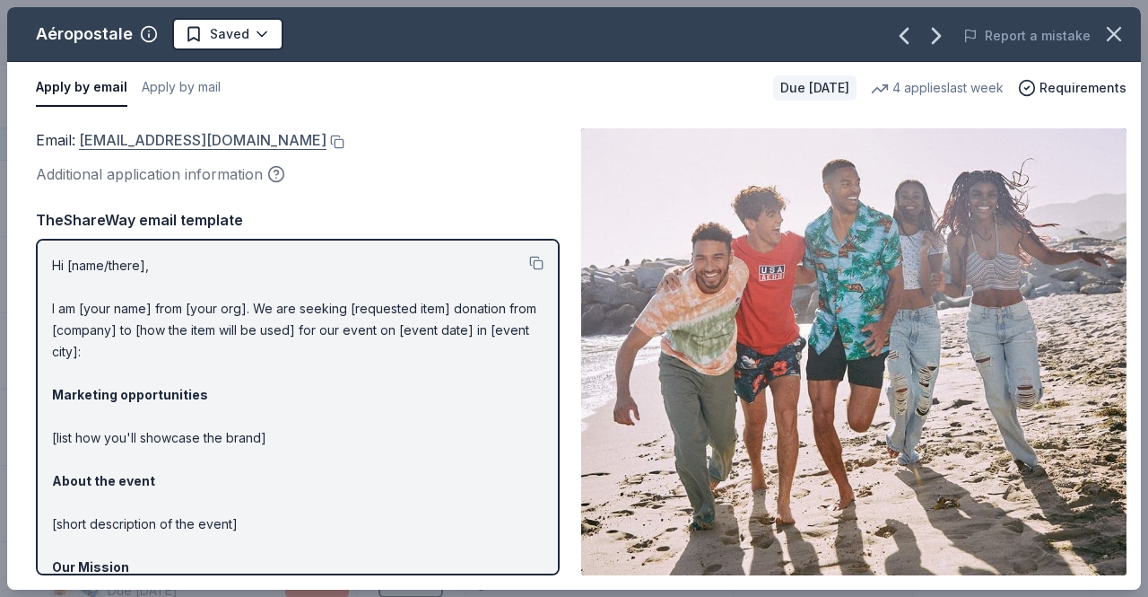
click at [280, 139] on link "charitabledonations@aeropostale.com" at bounding box center [203, 139] width 248 height 23
click at [344, 137] on button at bounding box center [336, 142] width 18 height 14
click at [1119, 31] on icon "button" at bounding box center [1114, 34] width 25 height 25
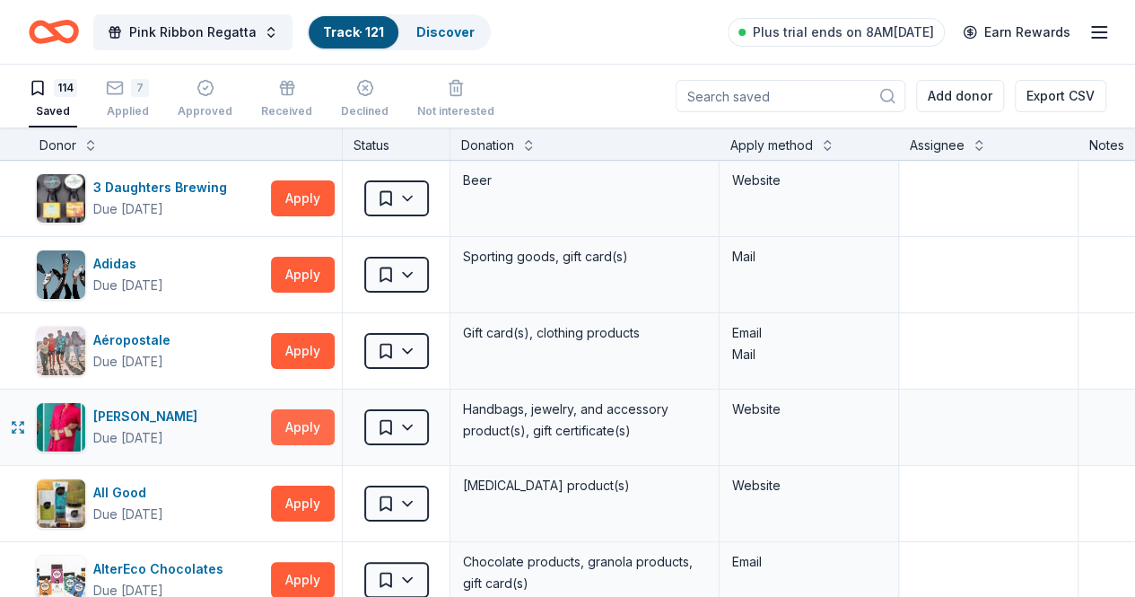
click at [318, 423] on button "Apply" at bounding box center [303, 427] width 64 height 36
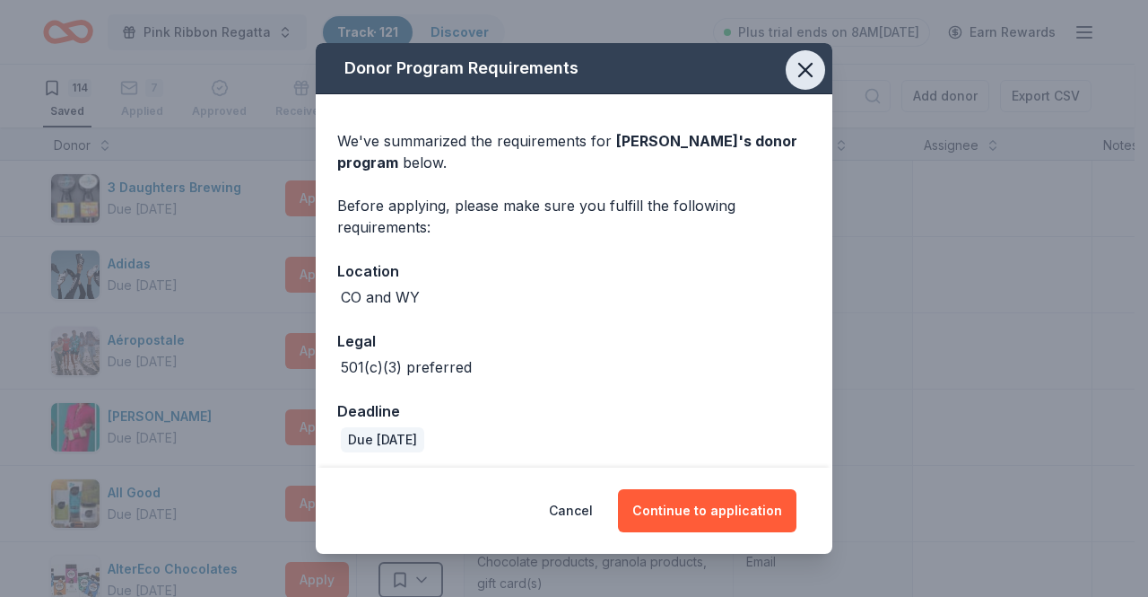
click at [799, 68] on icon "button" at bounding box center [805, 70] width 13 height 13
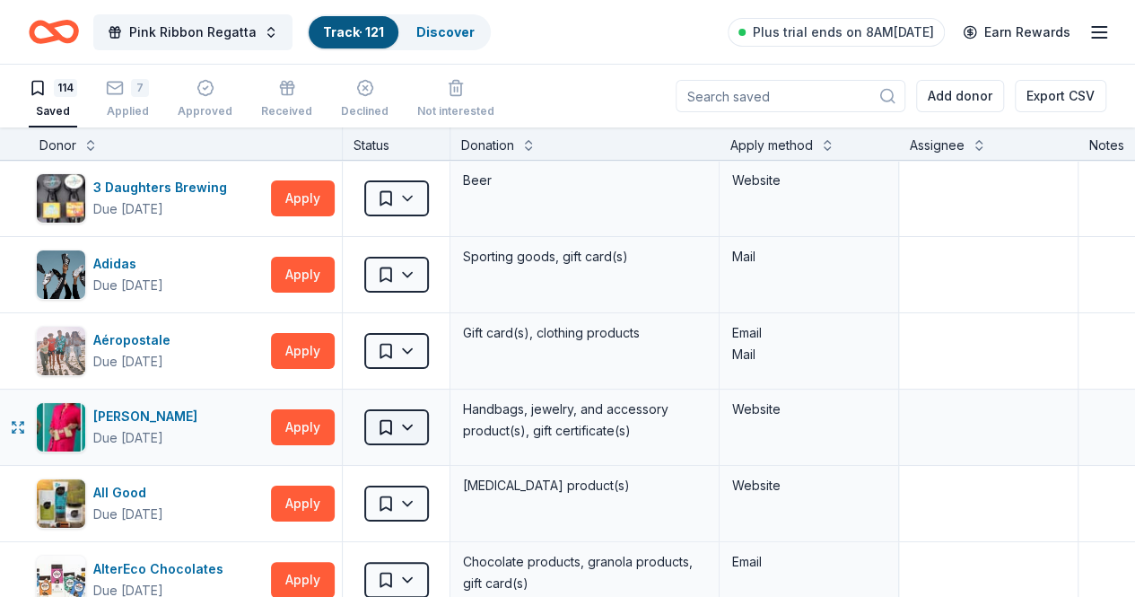
click at [424, 425] on html "Pink Ribbon Regatta Track · 121 Discover Plus trial ends on 8AM, 10/6 Earn Rewa…" at bounding box center [567, 298] width 1135 height 597
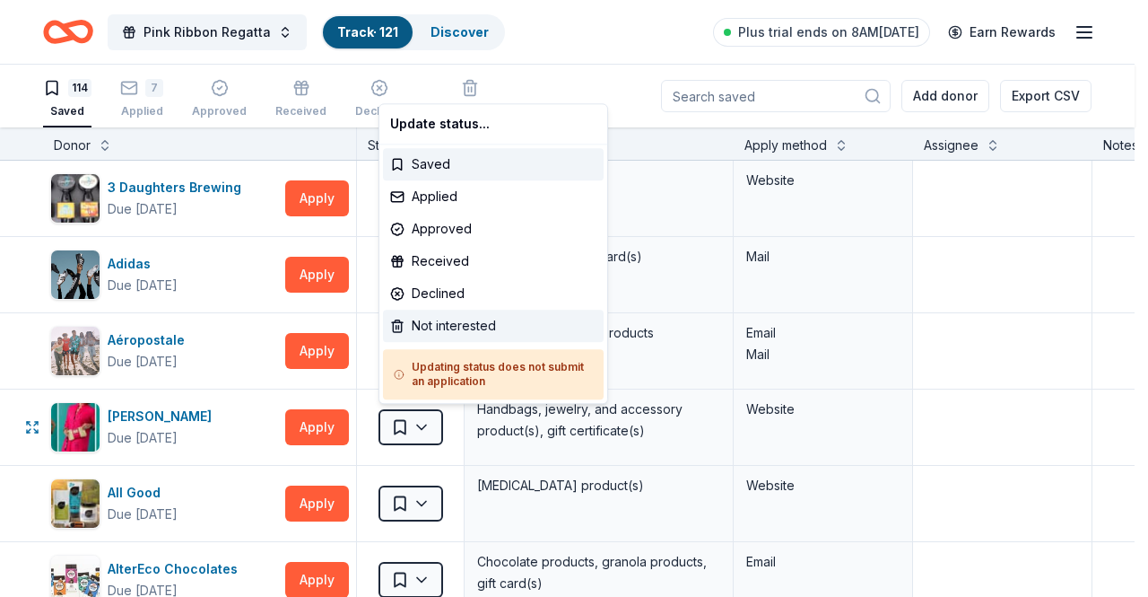
click at [457, 326] on div "Not interested" at bounding box center [493, 325] width 221 height 32
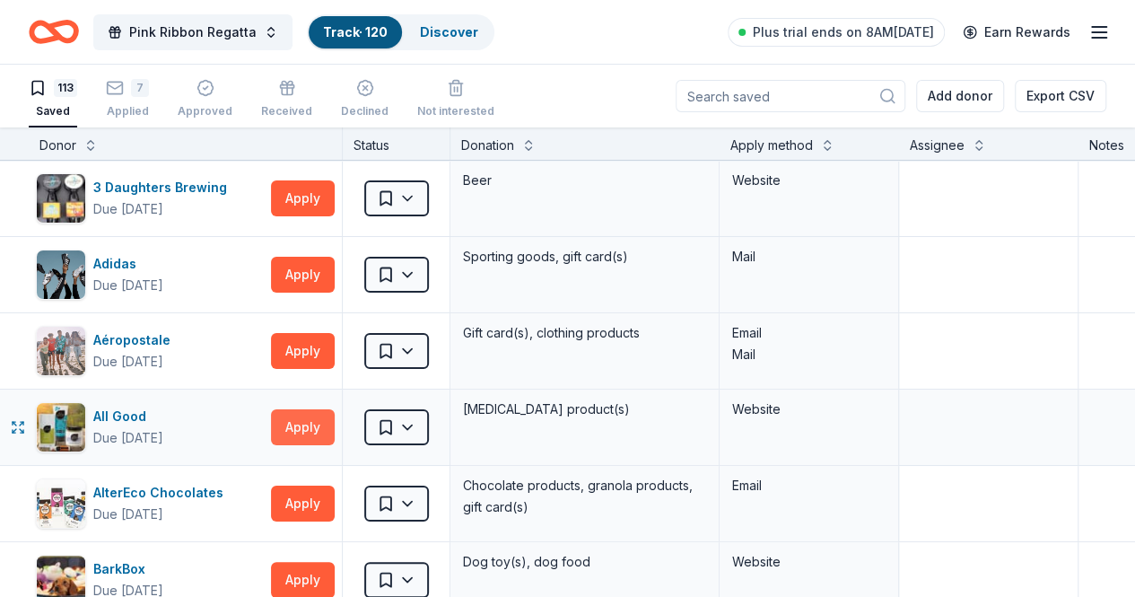
click at [318, 417] on button "Apply" at bounding box center [303, 427] width 64 height 36
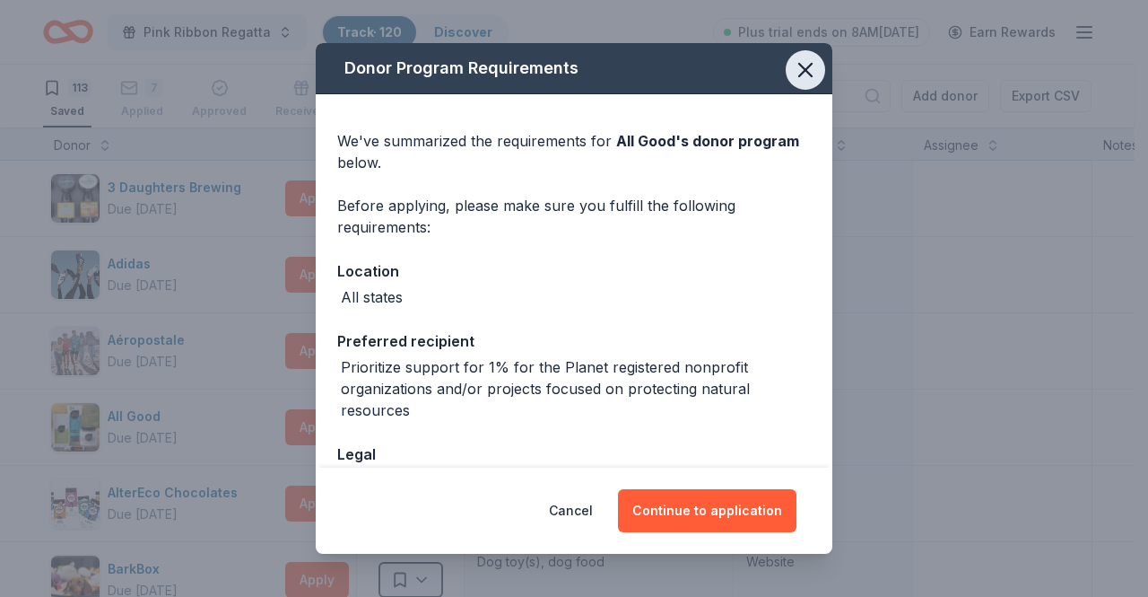
click at [793, 74] on icon "button" at bounding box center [805, 69] width 25 height 25
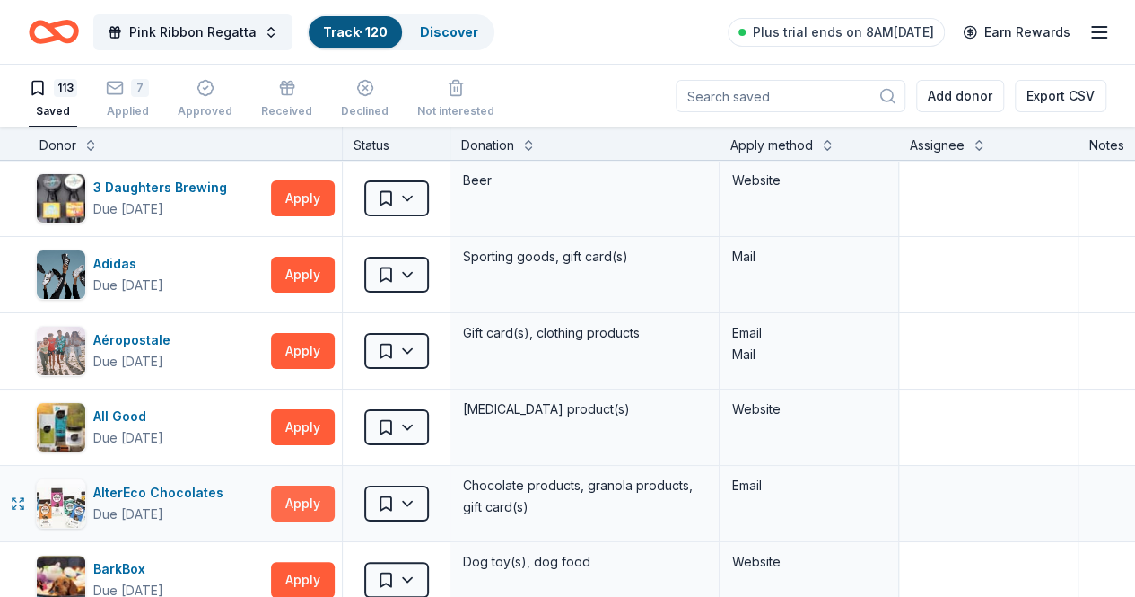
click at [303, 501] on button "Apply" at bounding box center [303, 503] width 64 height 36
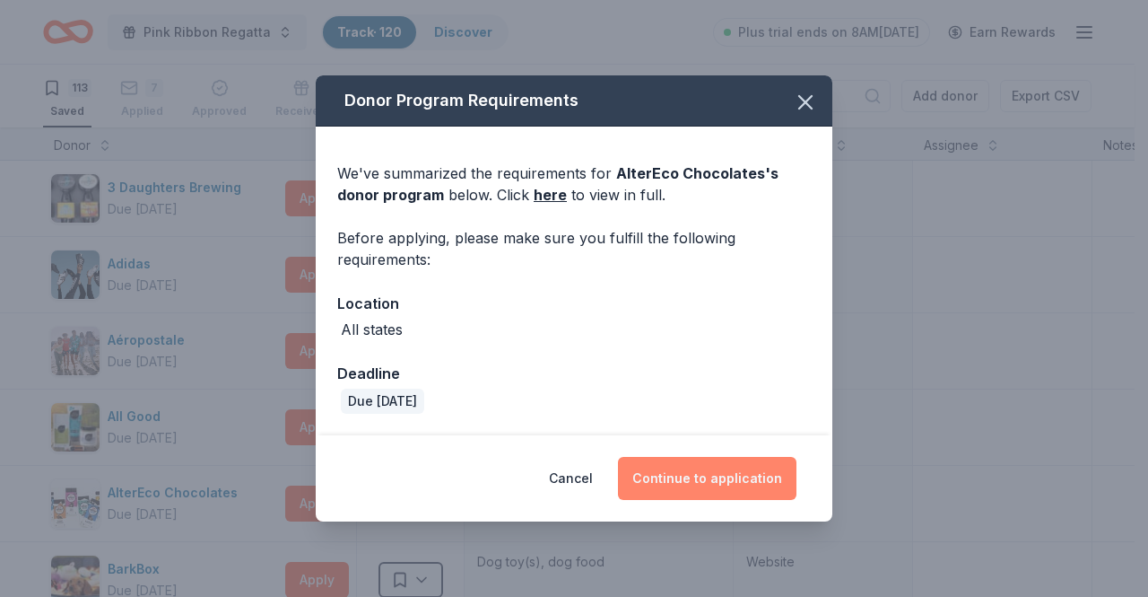
click at [689, 484] on button "Continue to application" at bounding box center [707, 478] width 179 height 43
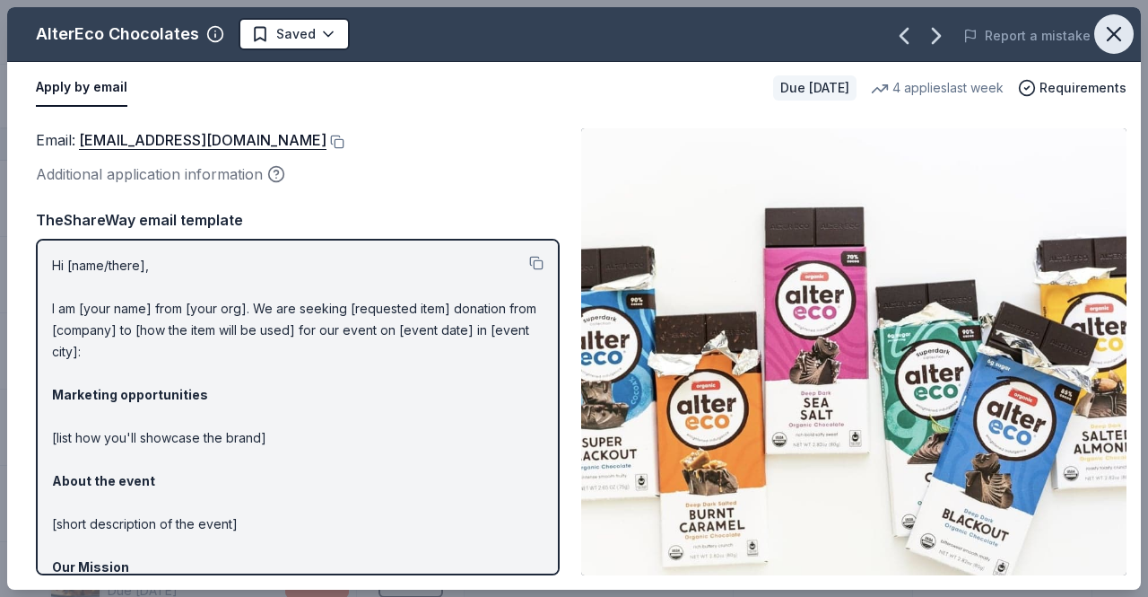
click at [1119, 26] on icon "button" at bounding box center [1114, 34] width 25 height 25
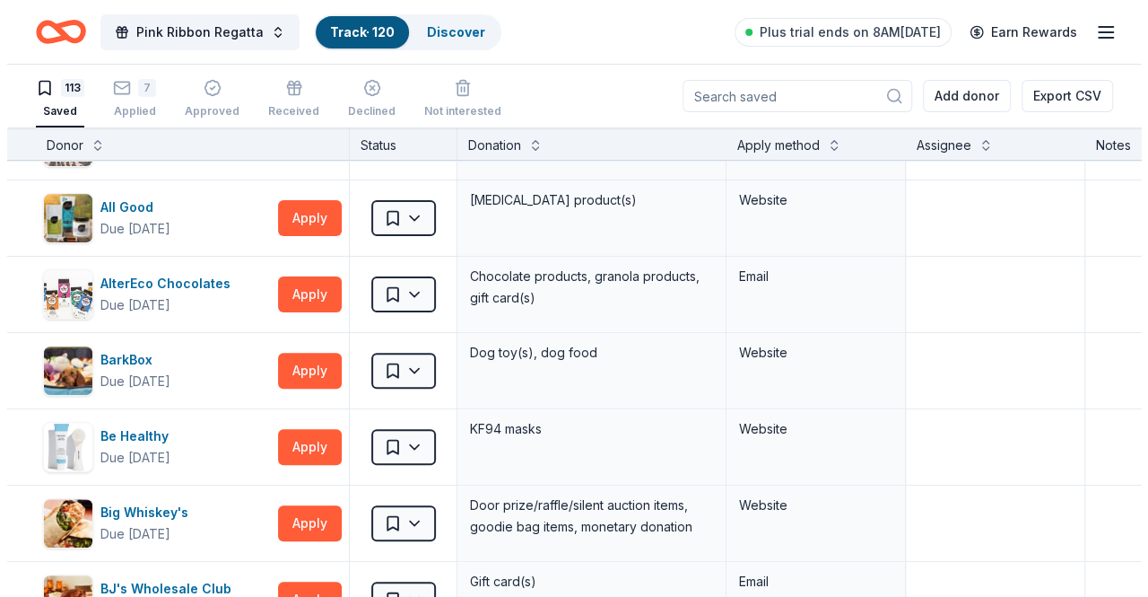
scroll to position [222, 0]
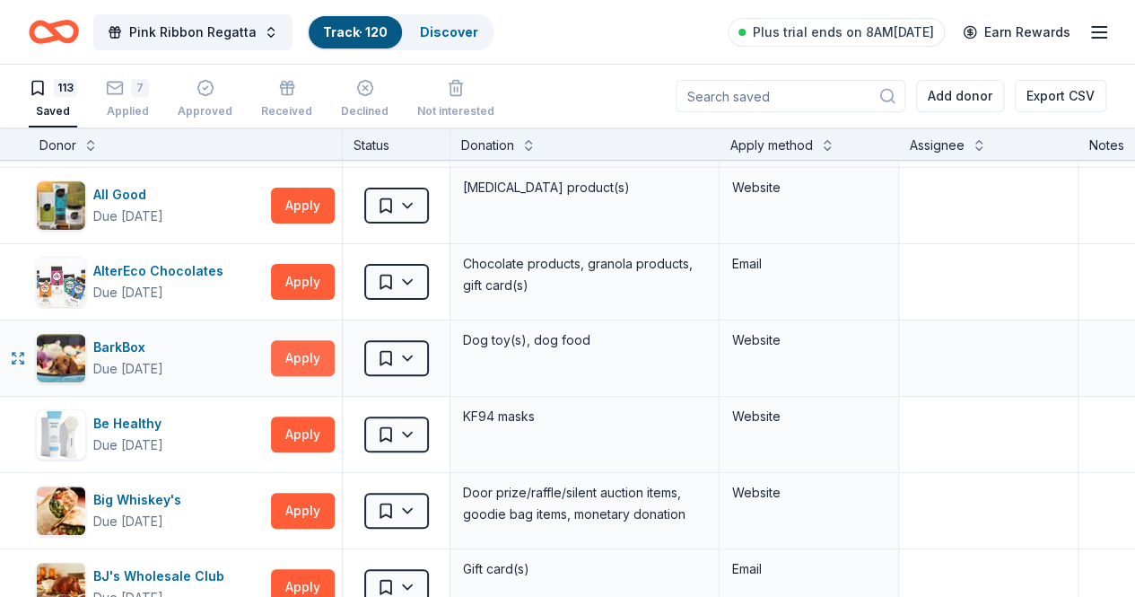
click at [321, 349] on button "Apply" at bounding box center [303, 358] width 64 height 36
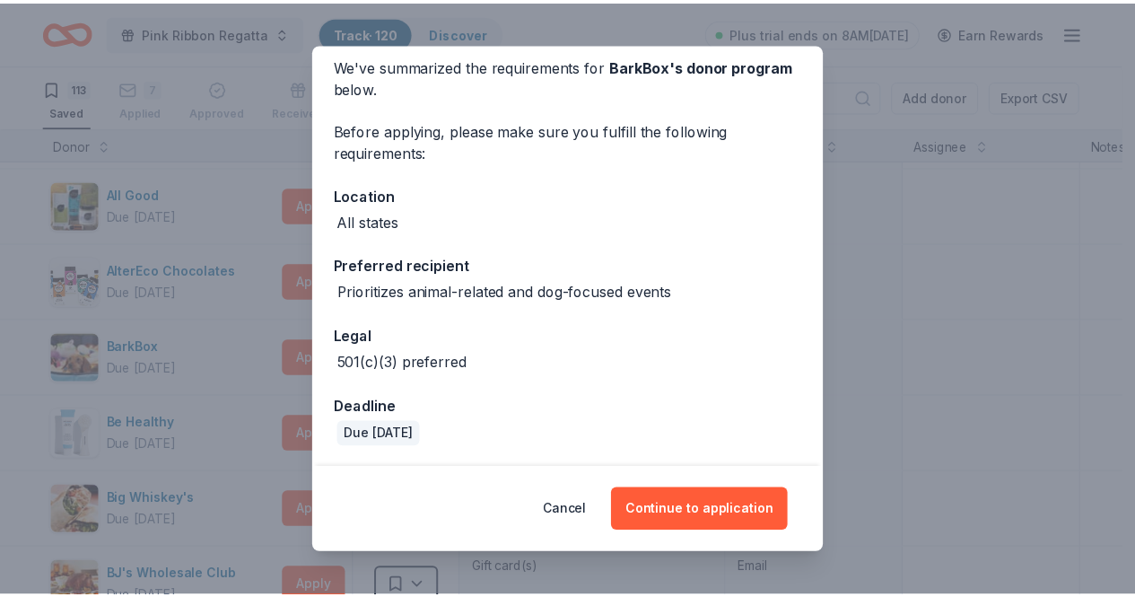
scroll to position [0, 0]
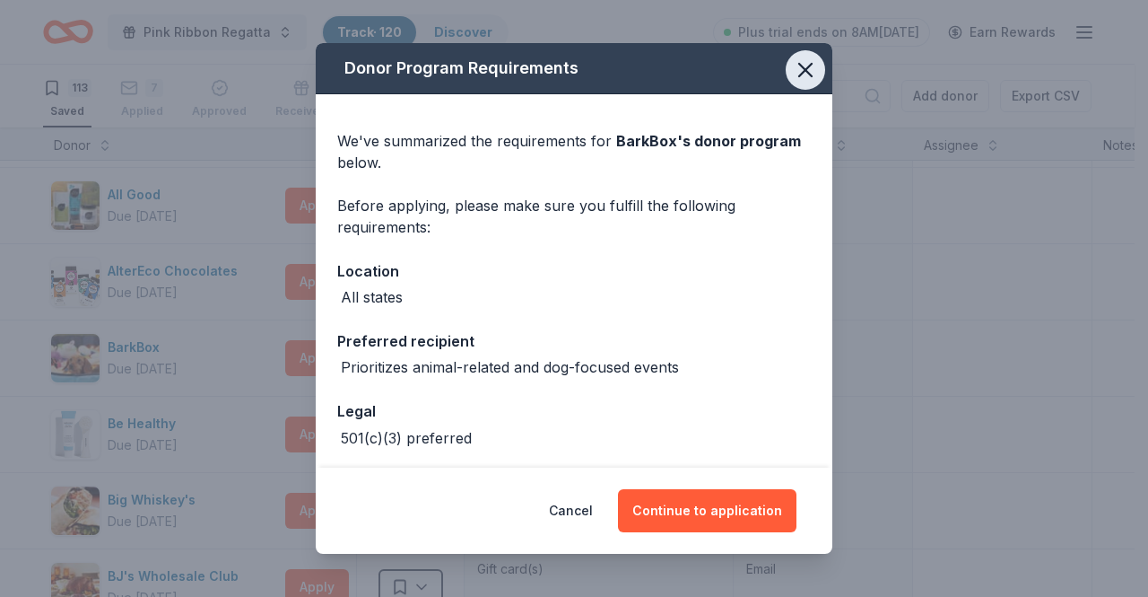
click at [797, 72] on icon "button" at bounding box center [805, 69] width 25 height 25
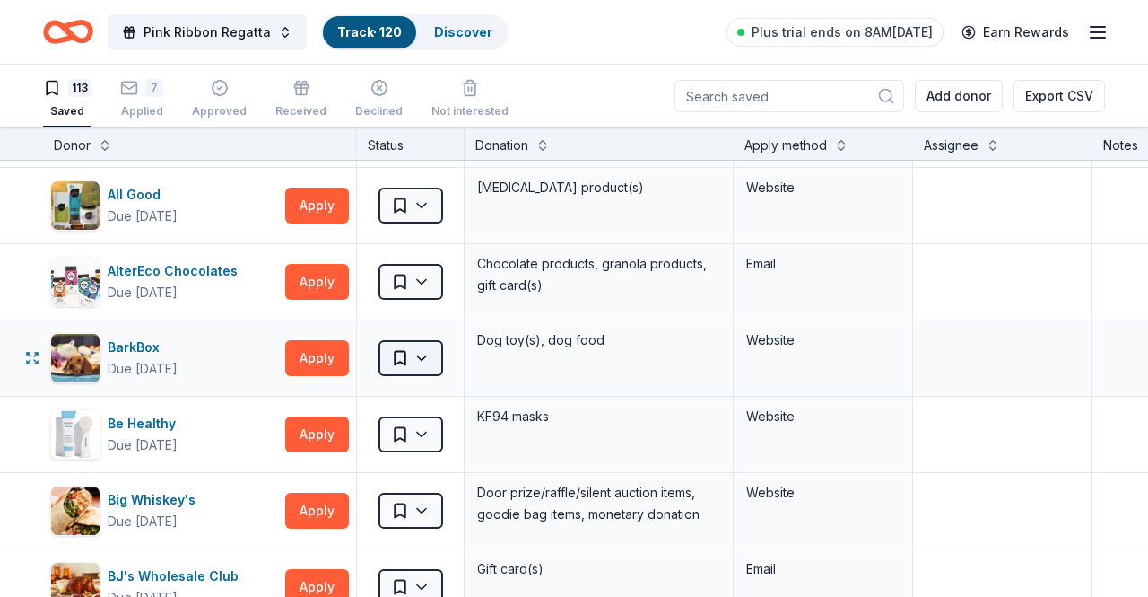
click at [432, 359] on html "Pink Ribbon Regatta Track · 120 Discover Plus trial ends on 8AM, 10/6 Earn Rewa…" at bounding box center [574, 298] width 1148 height 597
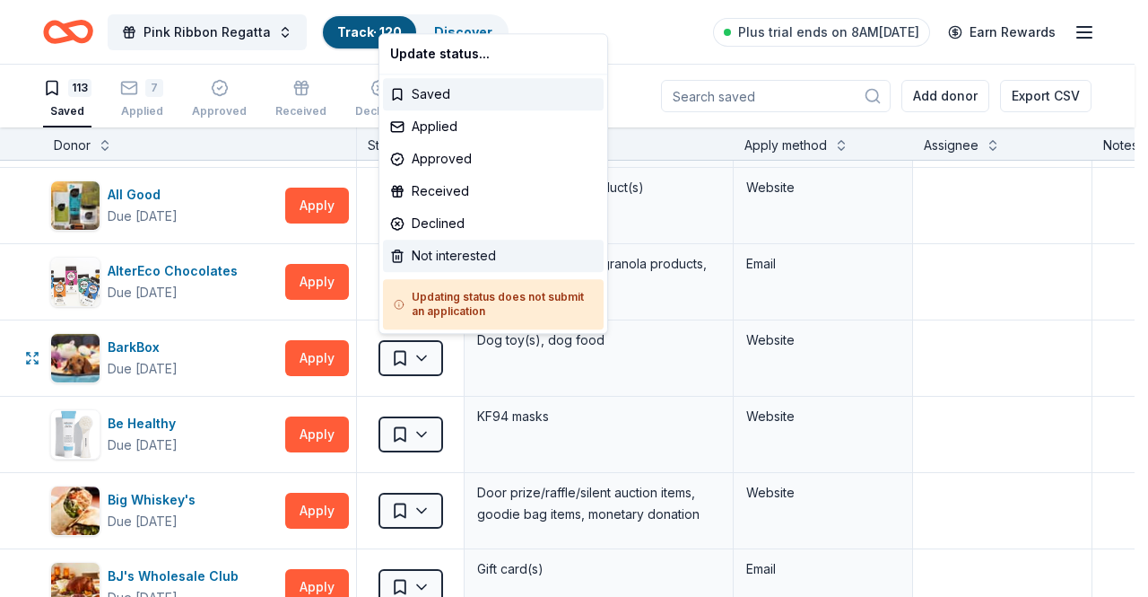
click at [480, 263] on div "Not interested" at bounding box center [493, 256] width 221 height 32
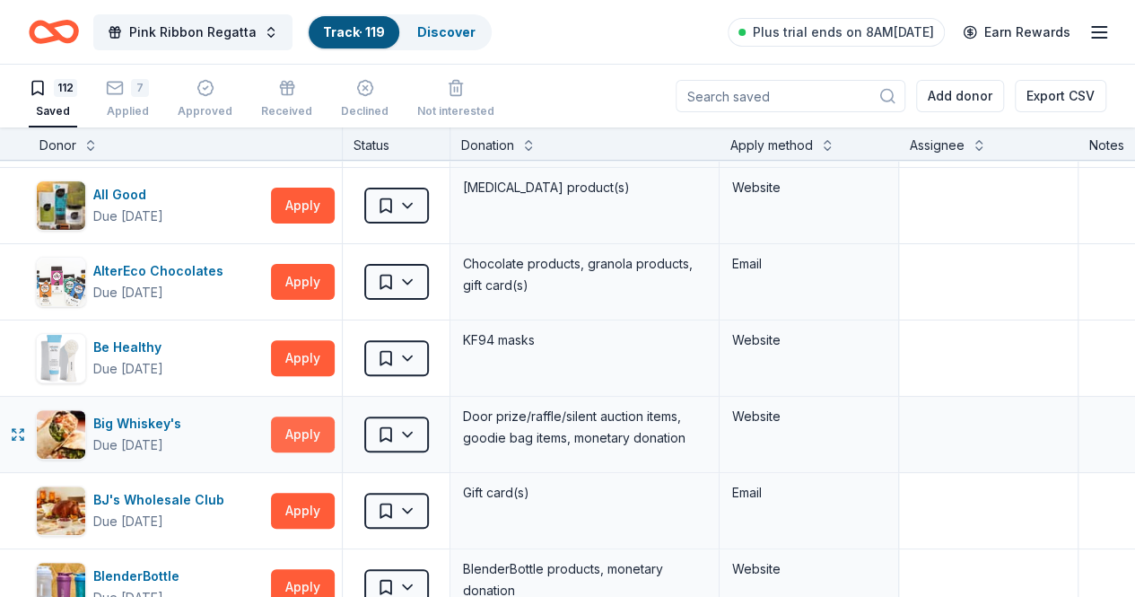
click at [323, 428] on button "Apply" at bounding box center [303, 434] width 64 height 36
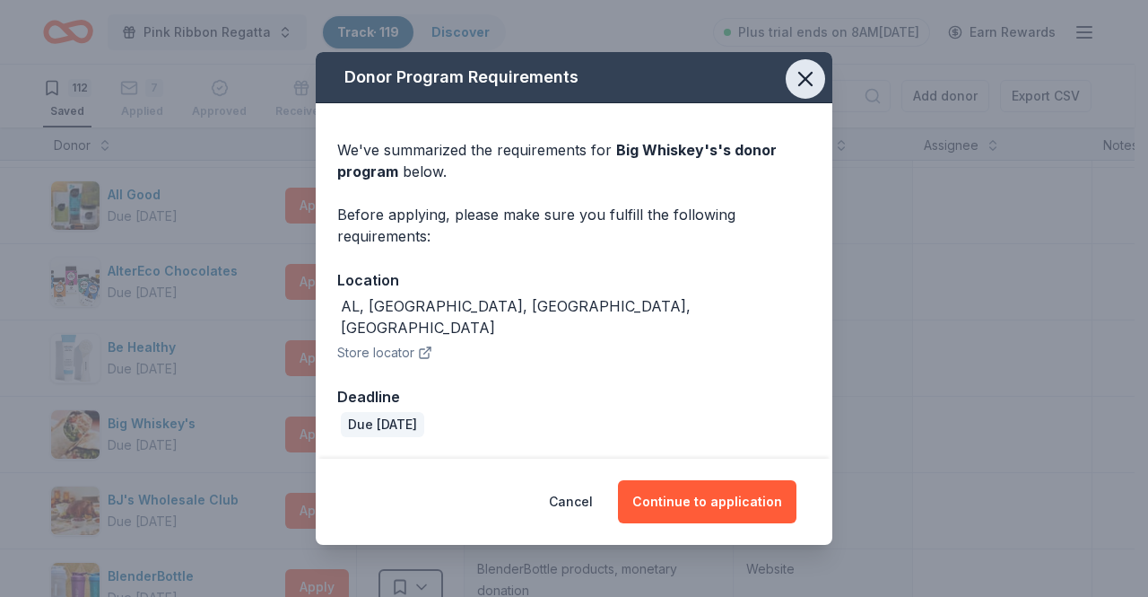
click at [813, 91] on icon "button" at bounding box center [805, 78] width 25 height 25
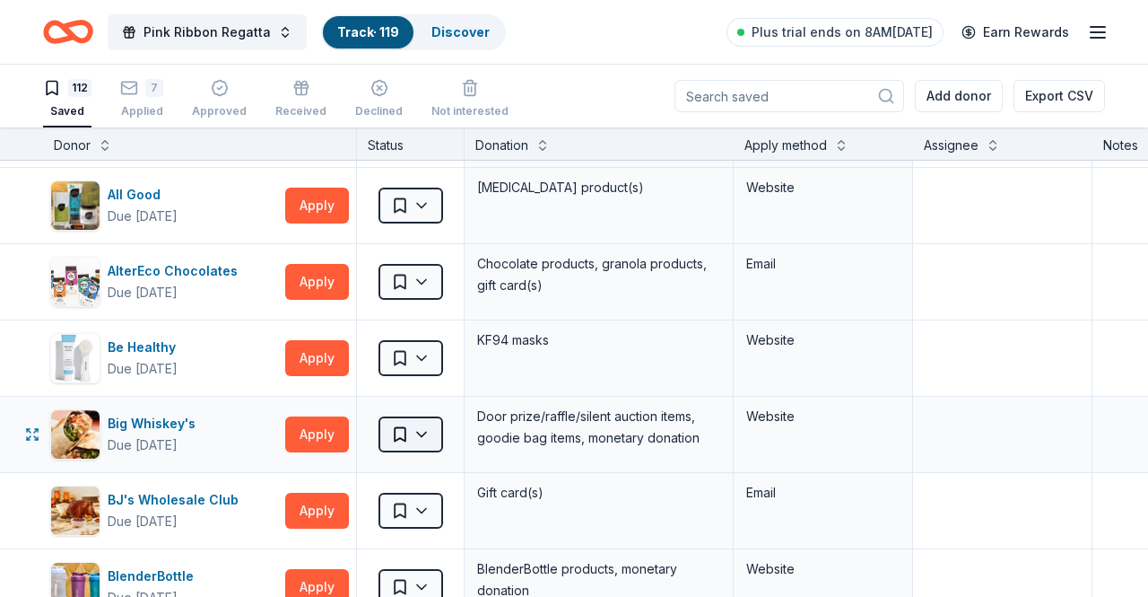
click at [426, 431] on html "Pink Ribbon Regatta Track · 119 Discover Plus trial ends on 8AM, 10/6 Earn Rewa…" at bounding box center [574, 298] width 1148 height 597
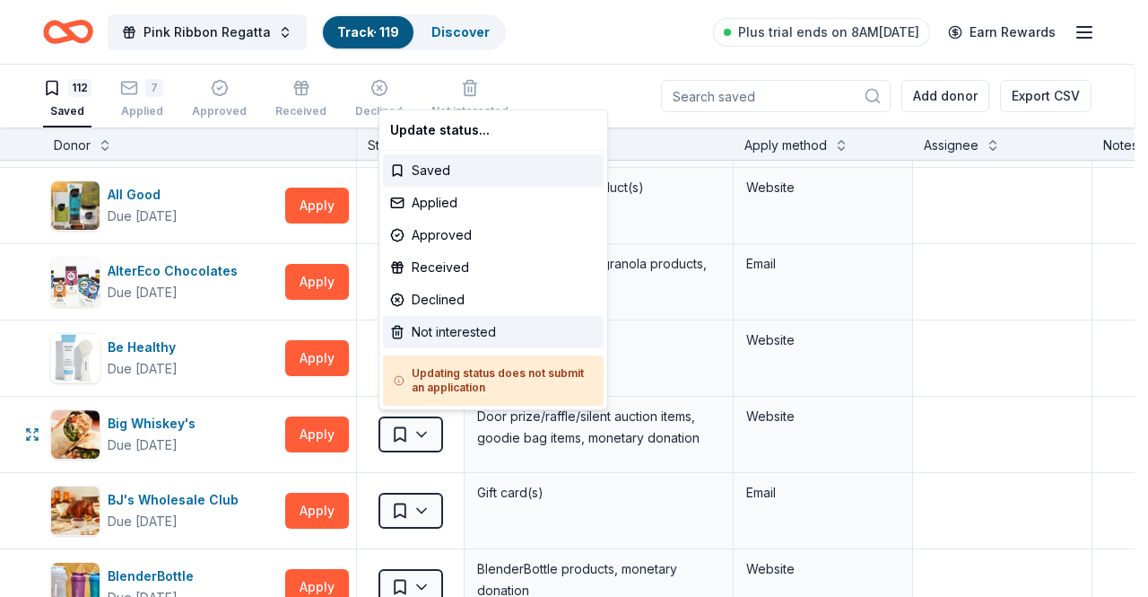
click at [434, 333] on div "Not interested" at bounding box center [493, 332] width 221 height 32
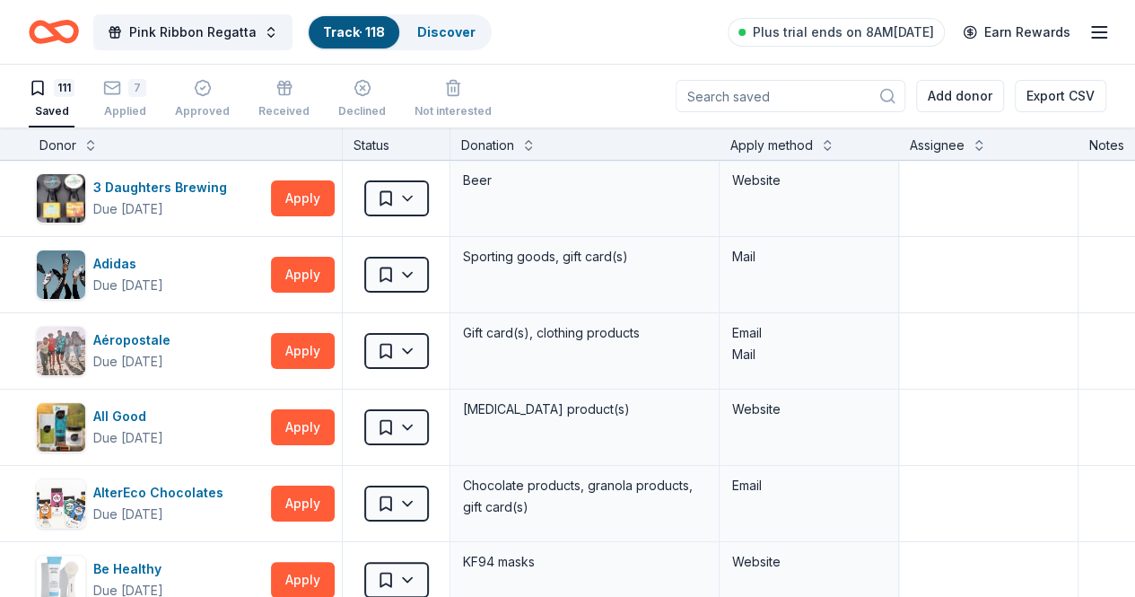
click at [79, 32] on icon "Home" at bounding box center [54, 32] width 50 height 42
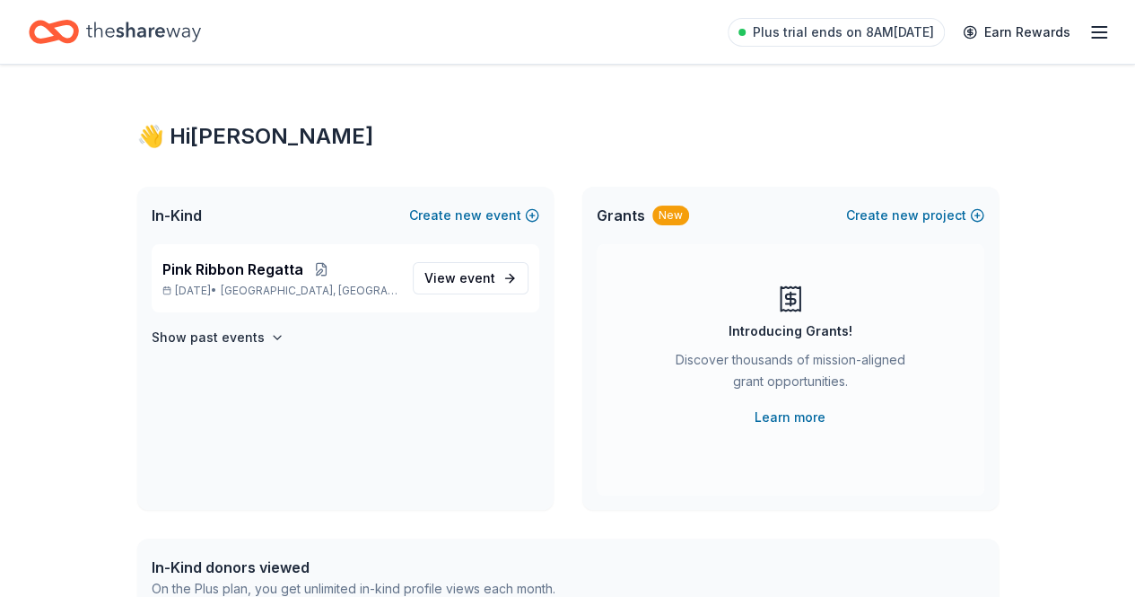
click at [126, 26] on icon "Home" at bounding box center [143, 31] width 115 height 37
click at [226, 271] on span "Pink Ribbon Regatta" at bounding box center [232, 269] width 141 height 22
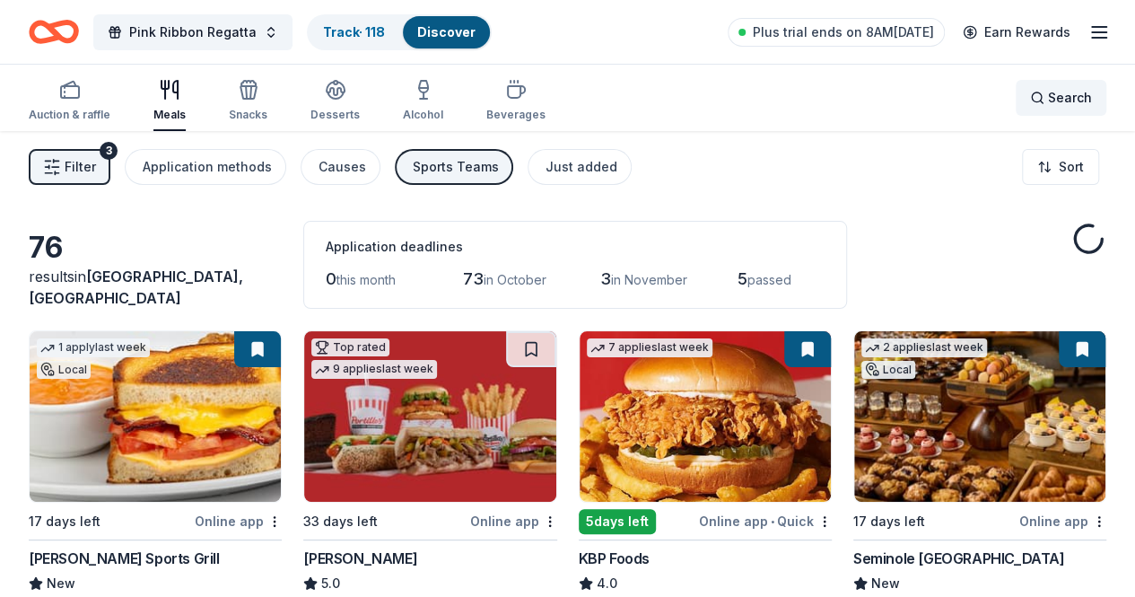
click at [1033, 100] on div "Search" at bounding box center [1061, 98] width 62 height 22
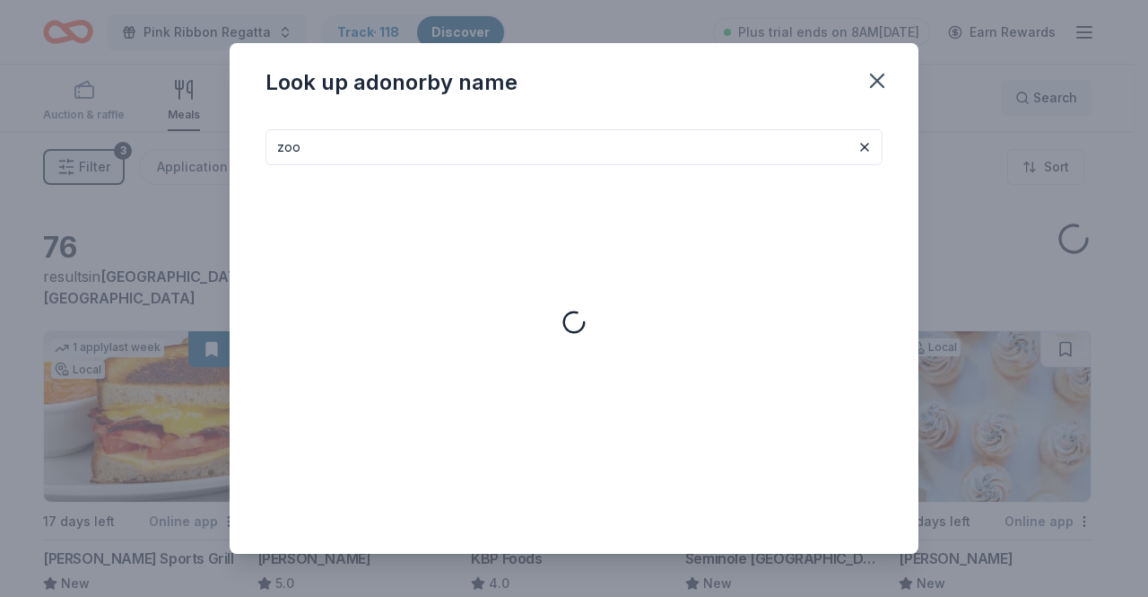
type input "zoo"
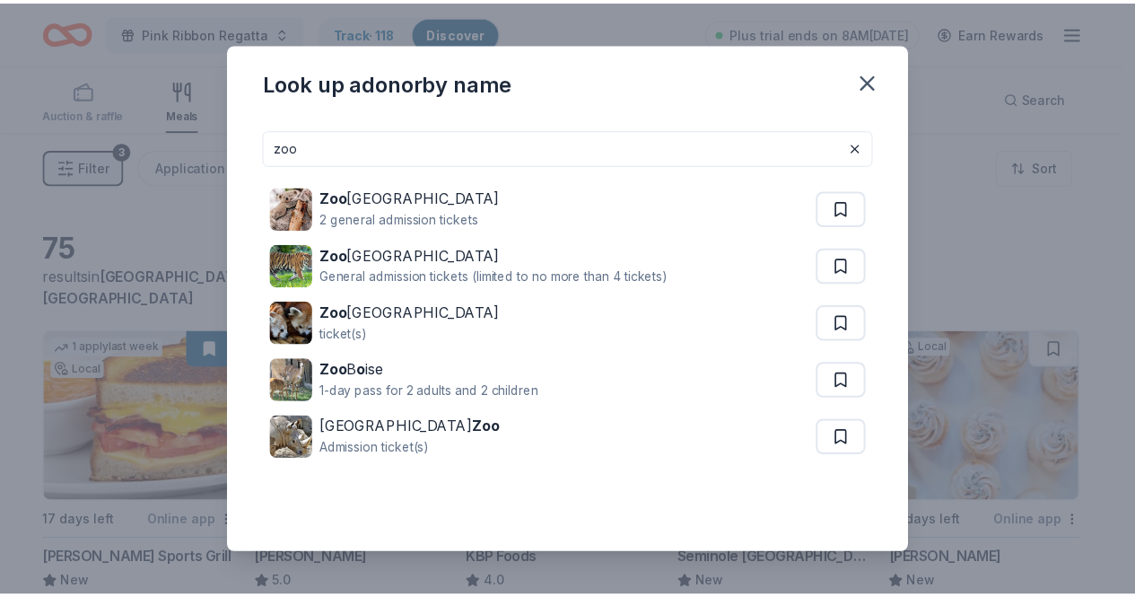
scroll to position [5, 0]
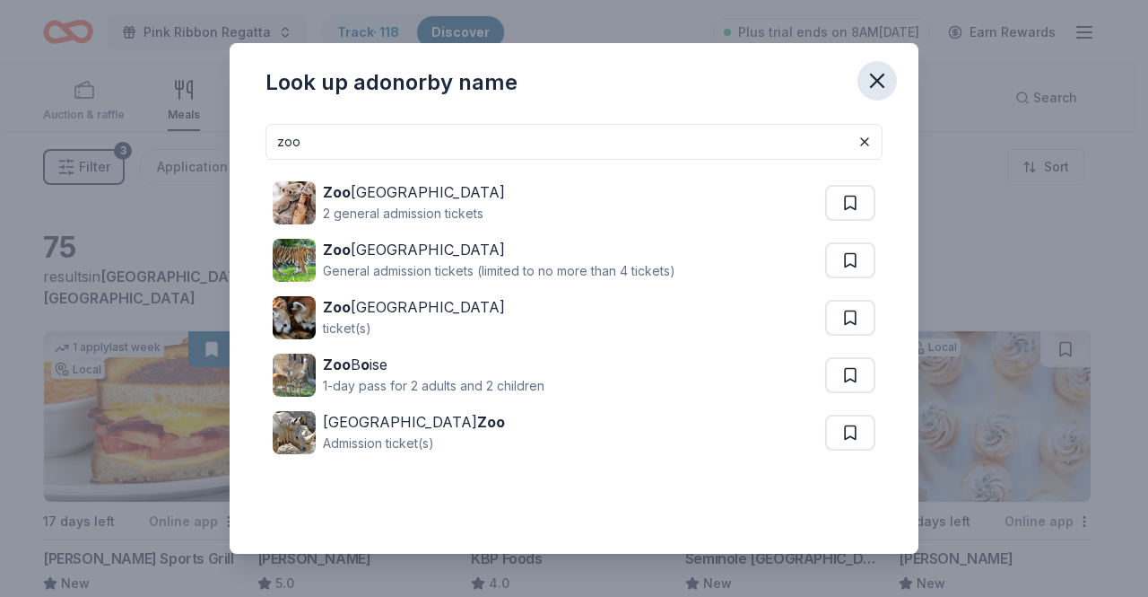
click at [869, 83] on icon "button" at bounding box center [877, 80] width 25 height 25
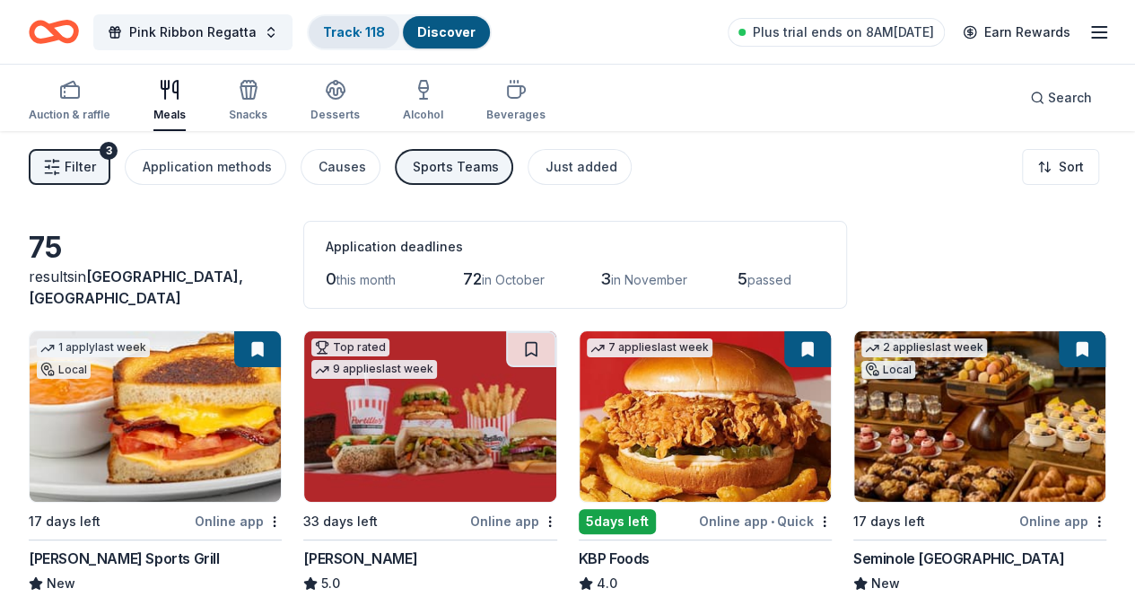
click at [367, 39] on link "Track · 118" at bounding box center [354, 31] width 62 height 15
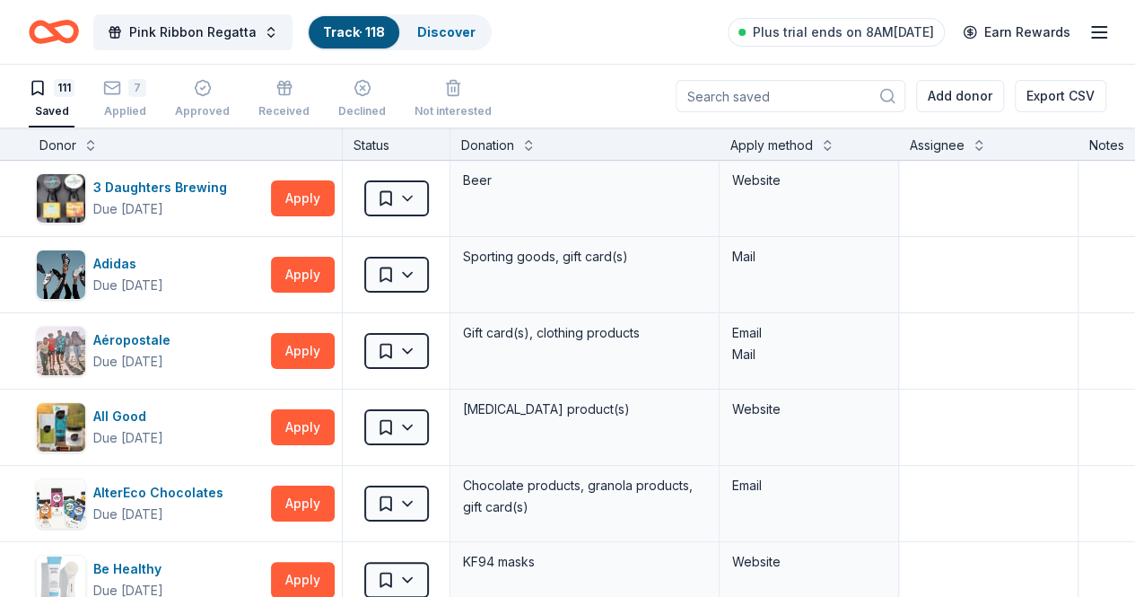
click at [376, 31] on link "Track · 118" at bounding box center [354, 31] width 62 height 15
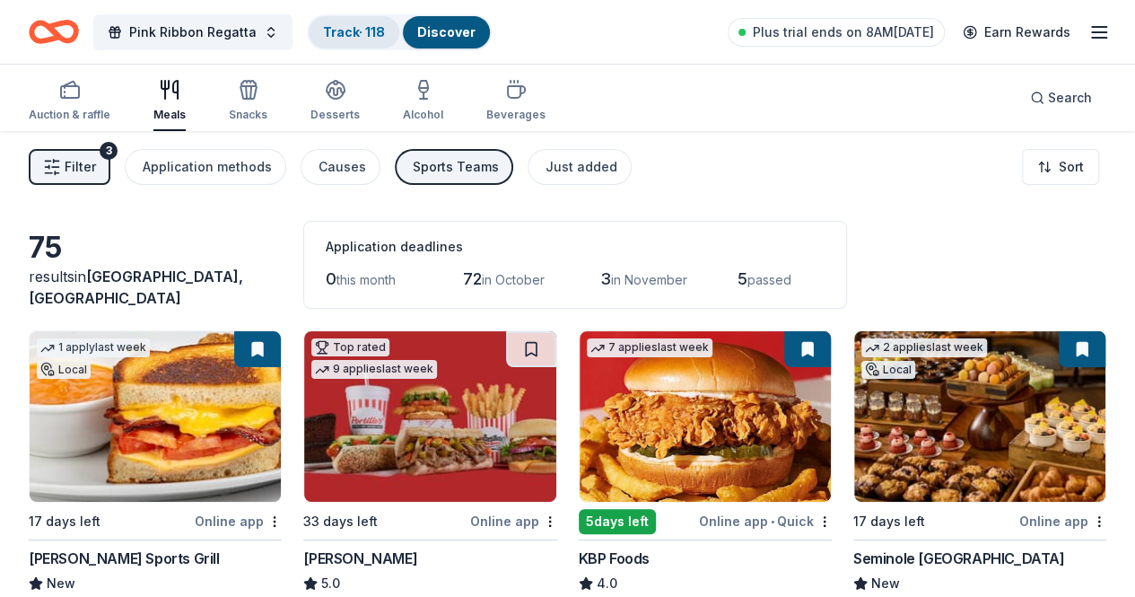
click at [353, 24] on link "Track · 118" at bounding box center [354, 31] width 62 height 15
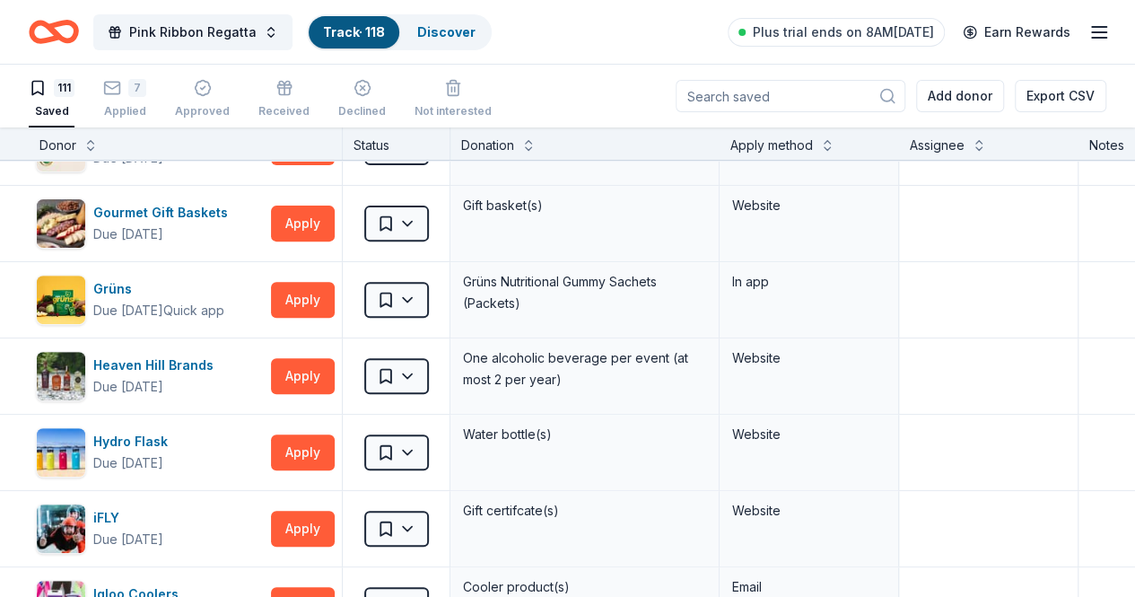
scroll to position [3738, 0]
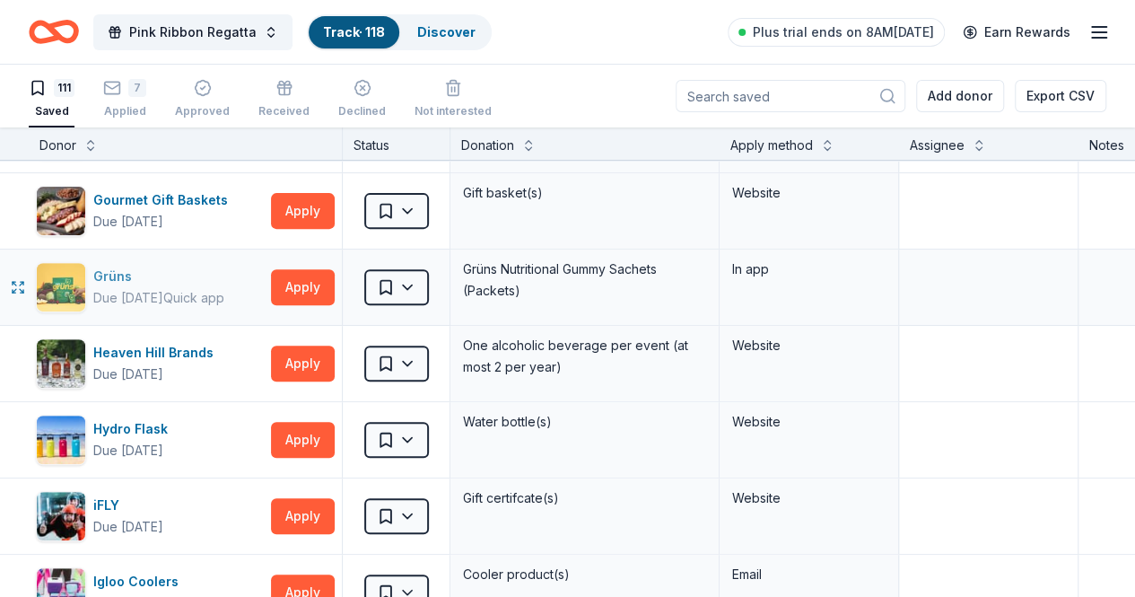
click at [70, 263] on img "button" at bounding box center [61, 287] width 48 height 48
click at [309, 273] on button "Apply" at bounding box center [303, 287] width 64 height 36
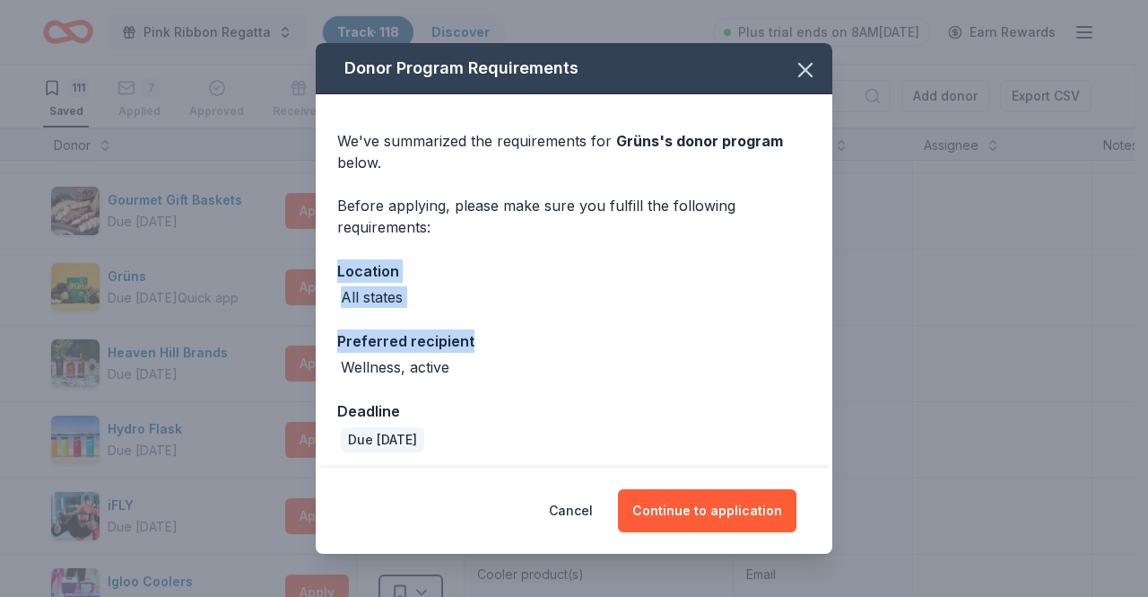
drag, startPoint x: 818, startPoint y: 235, endPoint x: 818, endPoint y: 338, distance: 103.2
click at [818, 338] on div "We've summarized the requirements for Grüns 's donor program below. Before appl…" at bounding box center [574, 283] width 517 height 379
click at [793, 76] on icon "button" at bounding box center [805, 69] width 25 height 25
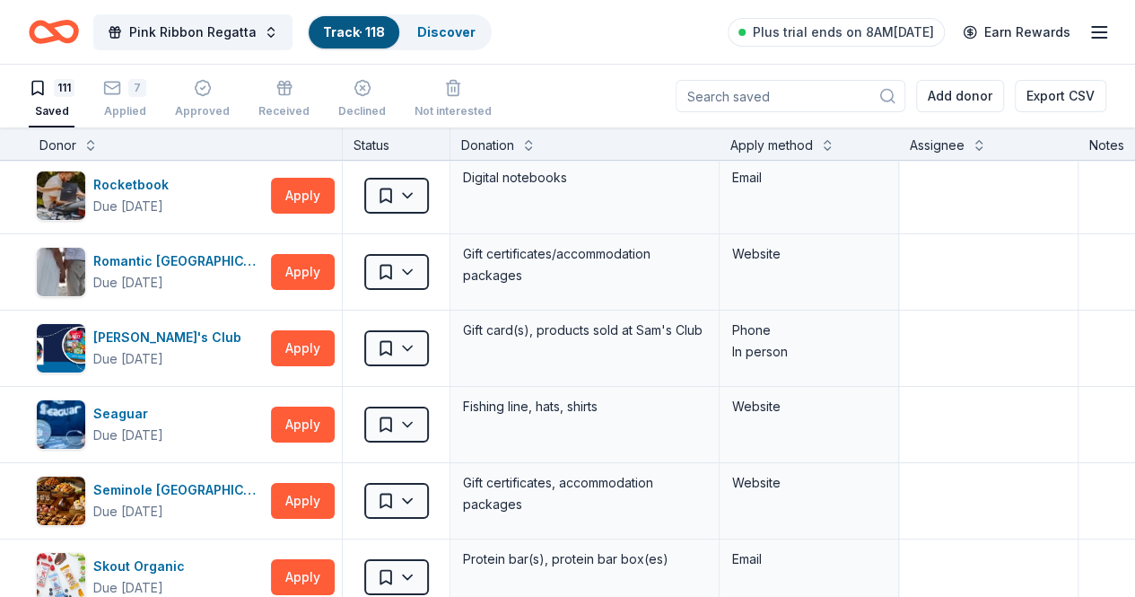
scroll to position [6484, 0]
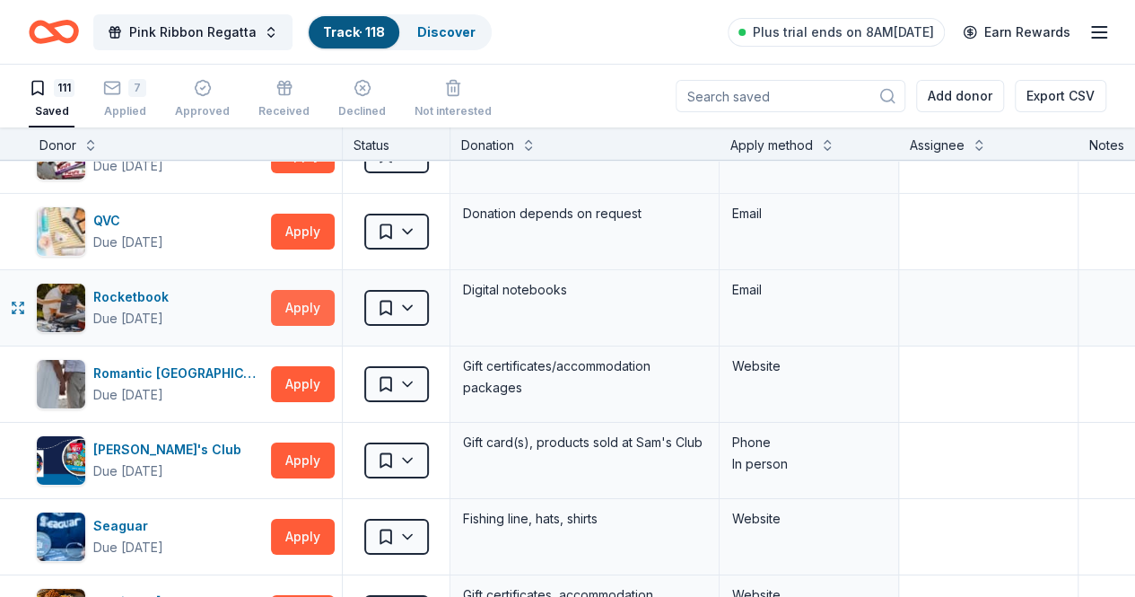
click at [310, 290] on button "Apply" at bounding box center [303, 308] width 64 height 36
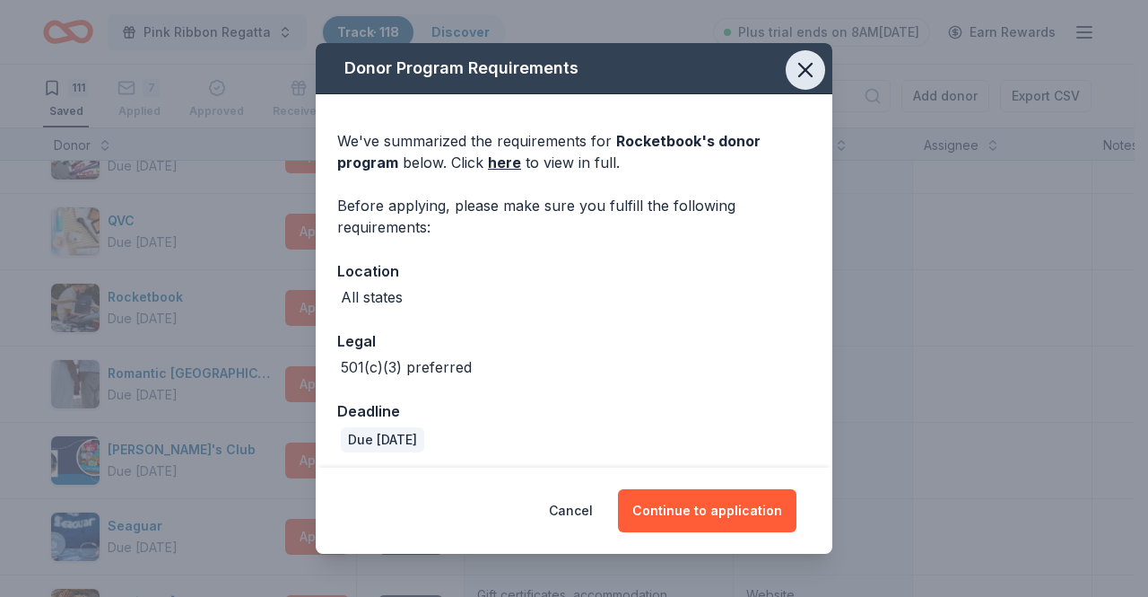
click at [799, 79] on icon "button" at bounding box center [805, 69] width 25 height 25
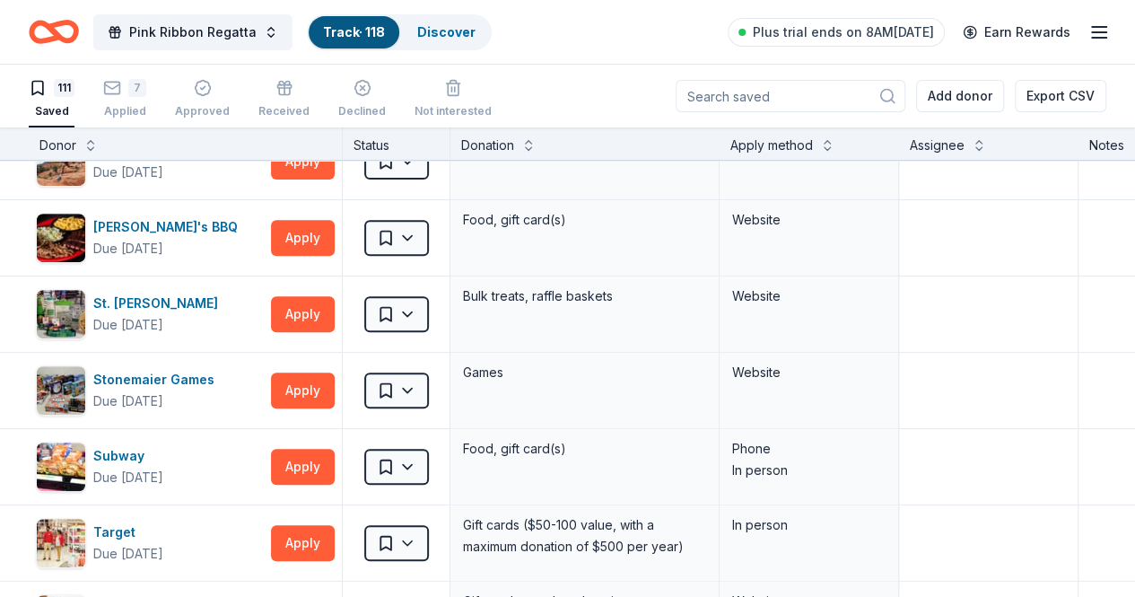
scroll to position [7164, 0]
click at [317, 220] on button "Apply" at bounding box center [303, 238] width 64 height 36
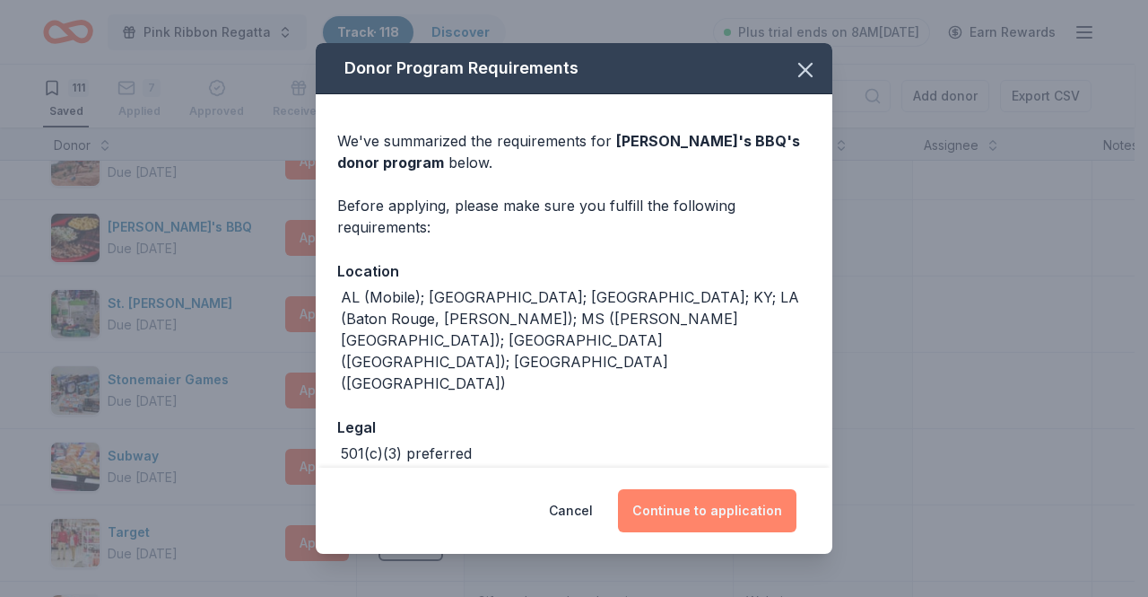
click at [684, 510] on button "Continue to application" at bounding box center [707, 510] width 179 height 43
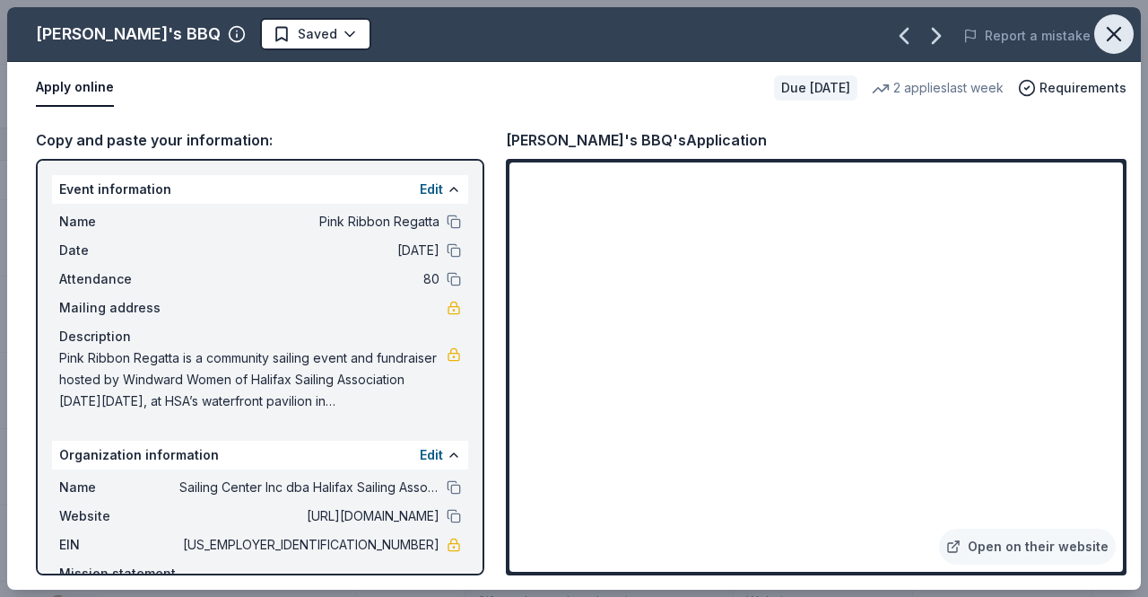
click at [1118, 40] on icon "button" at bounding box center [1114, 34] width 25 height 25
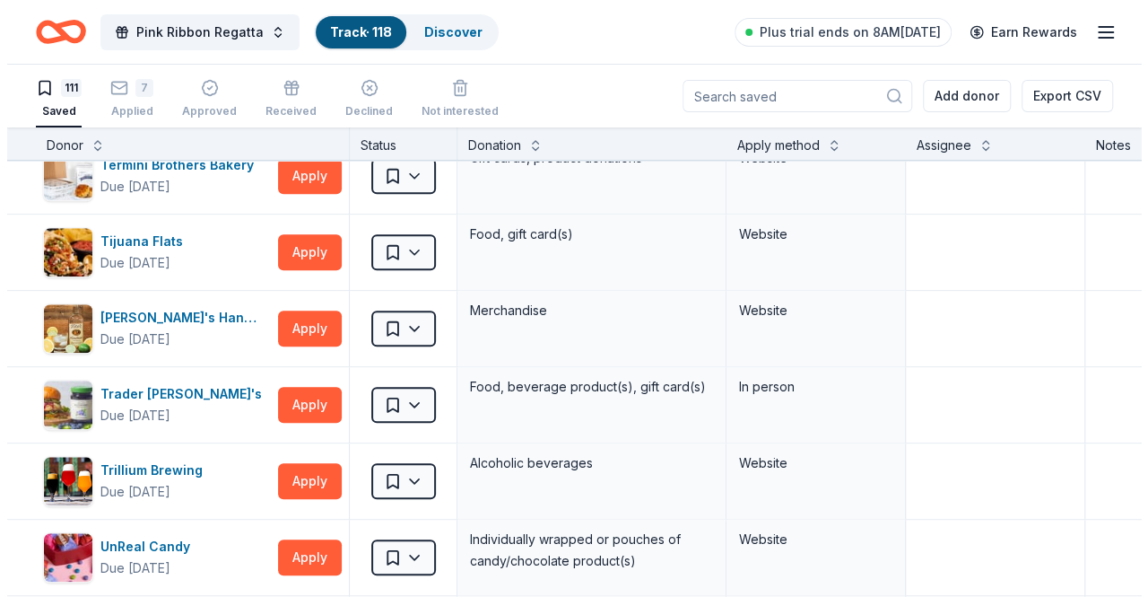
scroll to position [7632, 0]
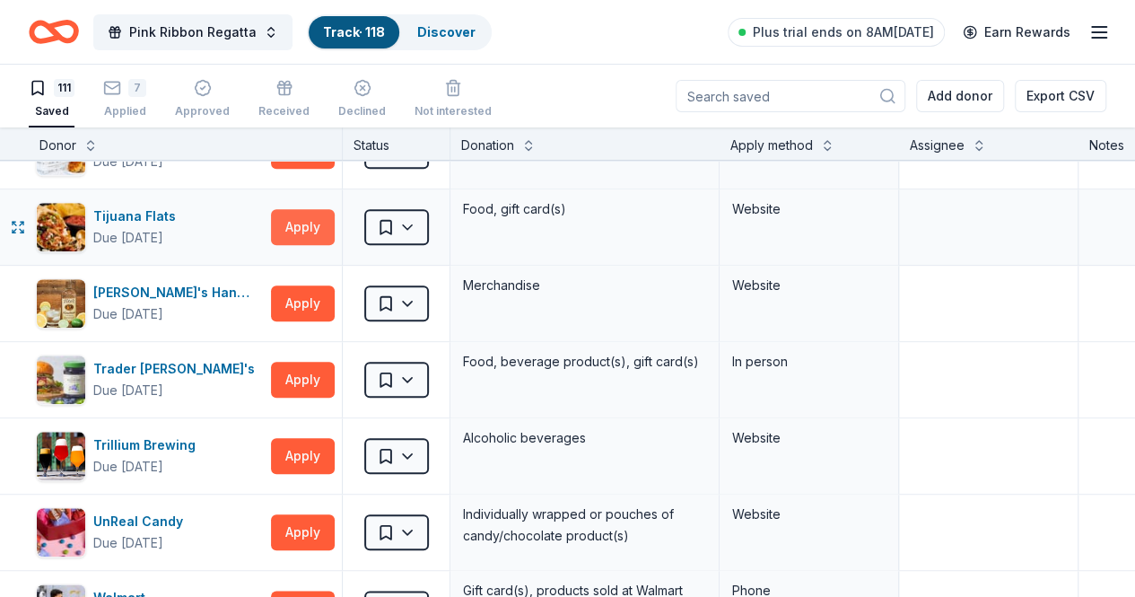
click at [315, 209] on button "Apply" at bounding box center [303, 227] width 64 height 36
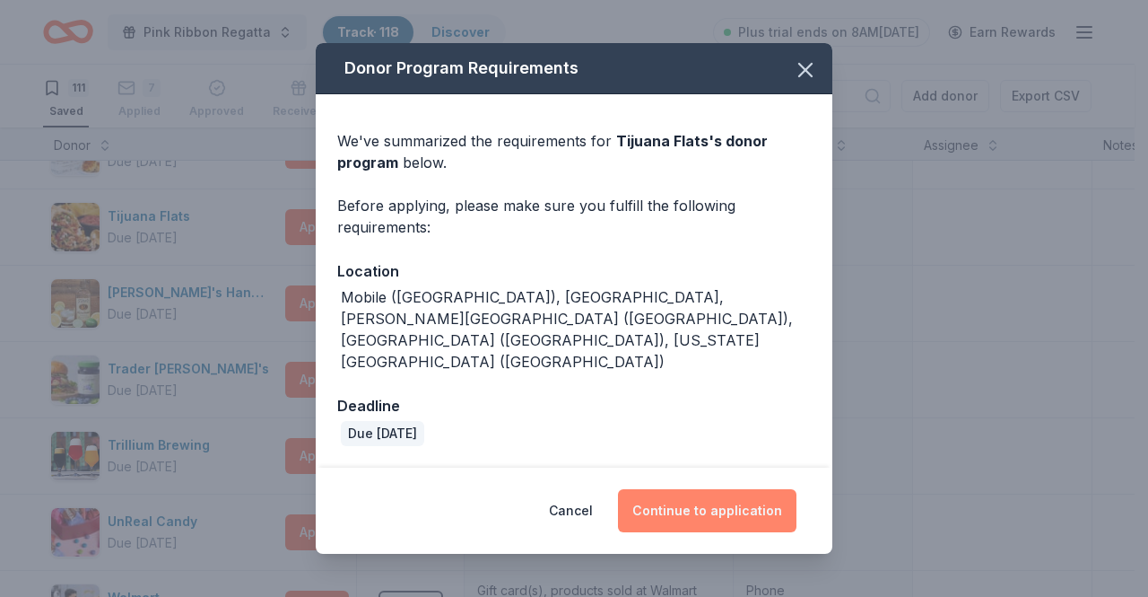
click at [707, 489] on button "Continue to application" at bounding box center [707, 510] width 179 height 43
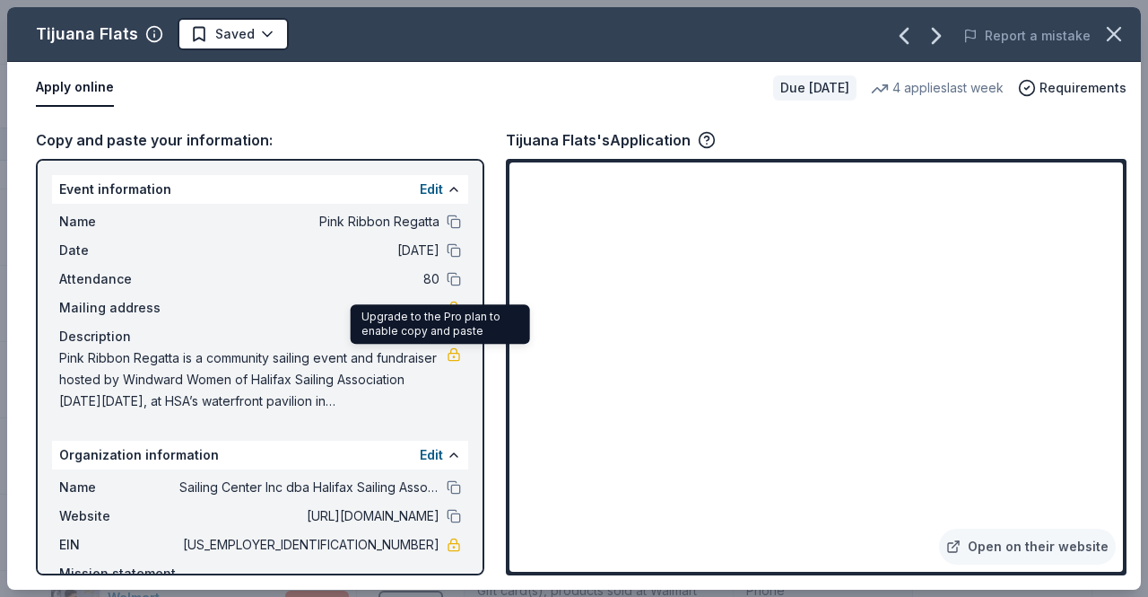
click at [447, 351] on link at bounding box center [454, 354] width 14 height 14
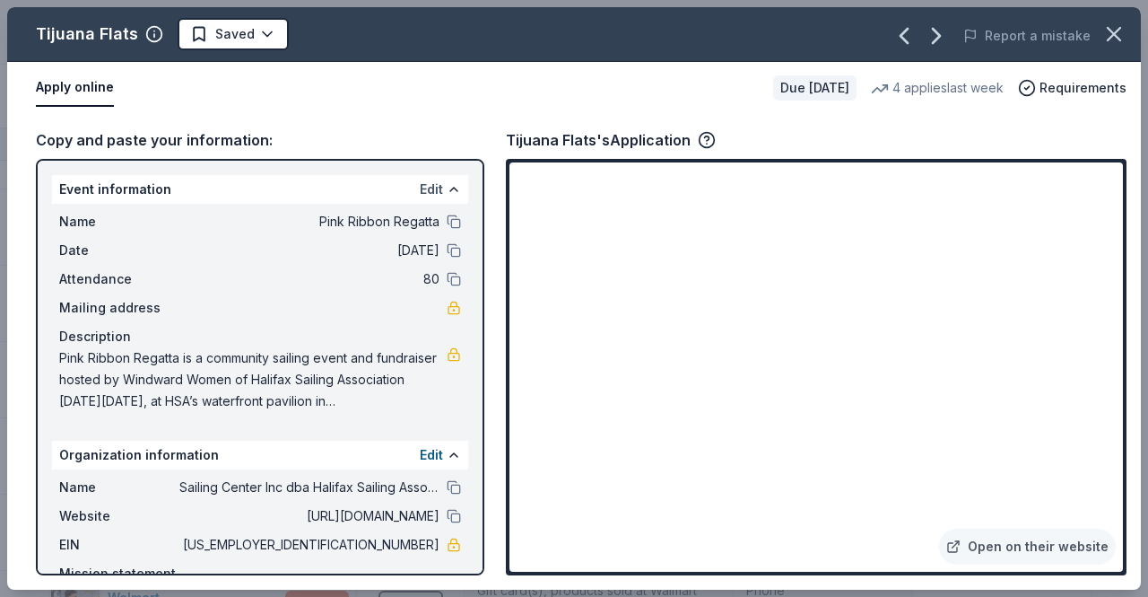
click at [420, 188] on button "Edit" at bounding box center [431, 190] width 23 height 22
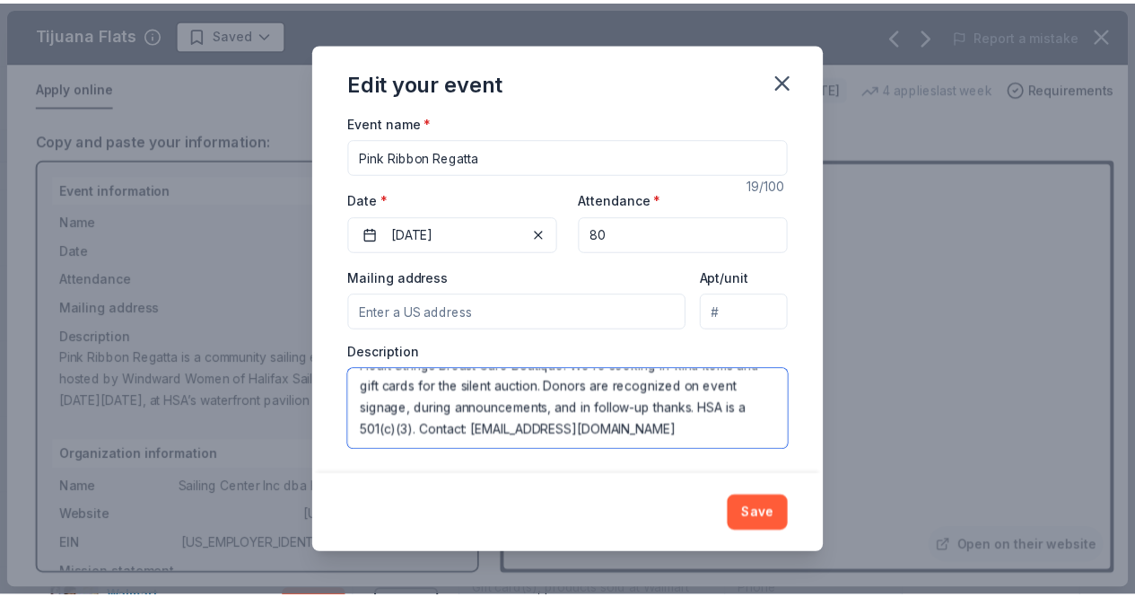
scroll to position [148, 0]
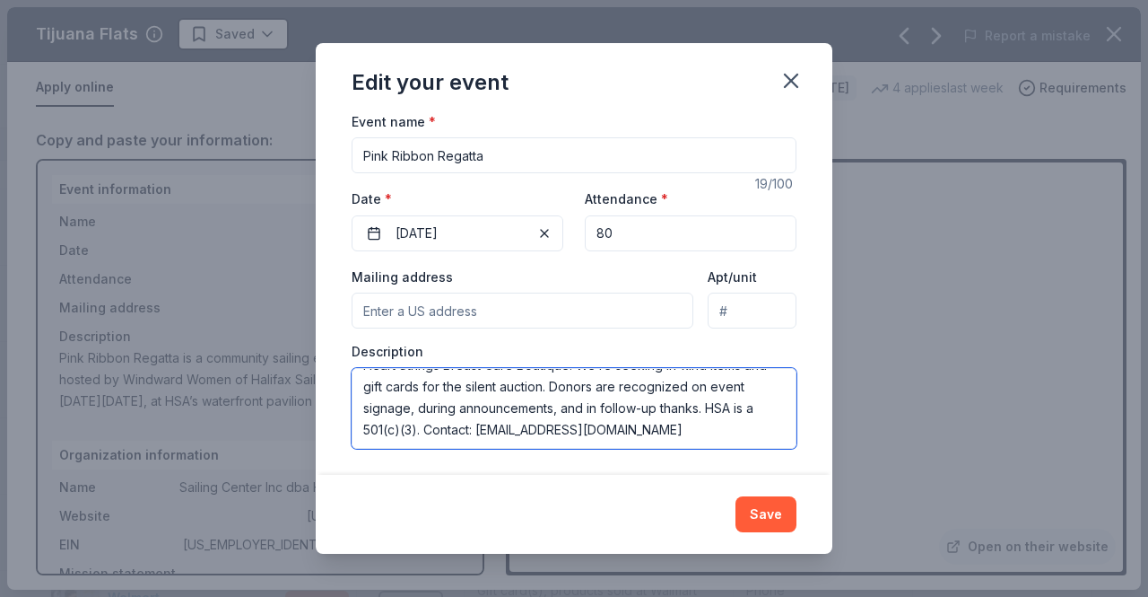
drag, startPoint x: 362, startPoint y: 385, endPoint x: 422, endPoint y: 439, distance: 80.0
click at [422, 439] on textarea "Pink Ribbon Regatta is a community sailing event and fundraiser hosted by Windw…" at bounding box center [574, 408] width 445 height 81
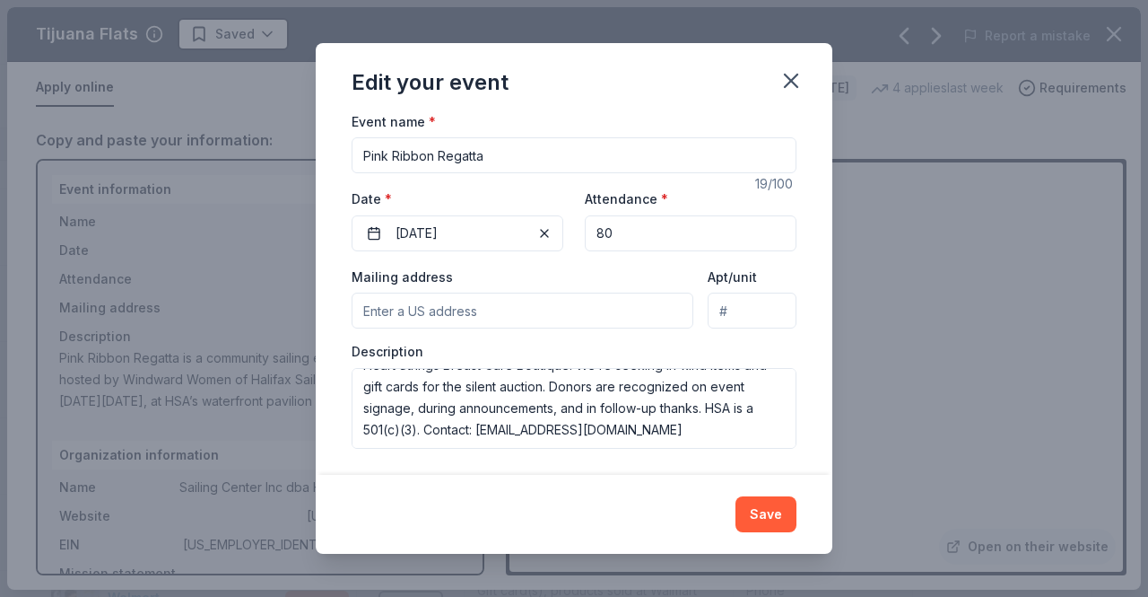
click at [883, 283] on div "Edit your event Changes made here will update the Event too. Update donors you'…" at bounding box center [574, 298] width 1148 height 597
click at [760, 510] on button "Save" at bounding box center [766, 514] width 61 height 36
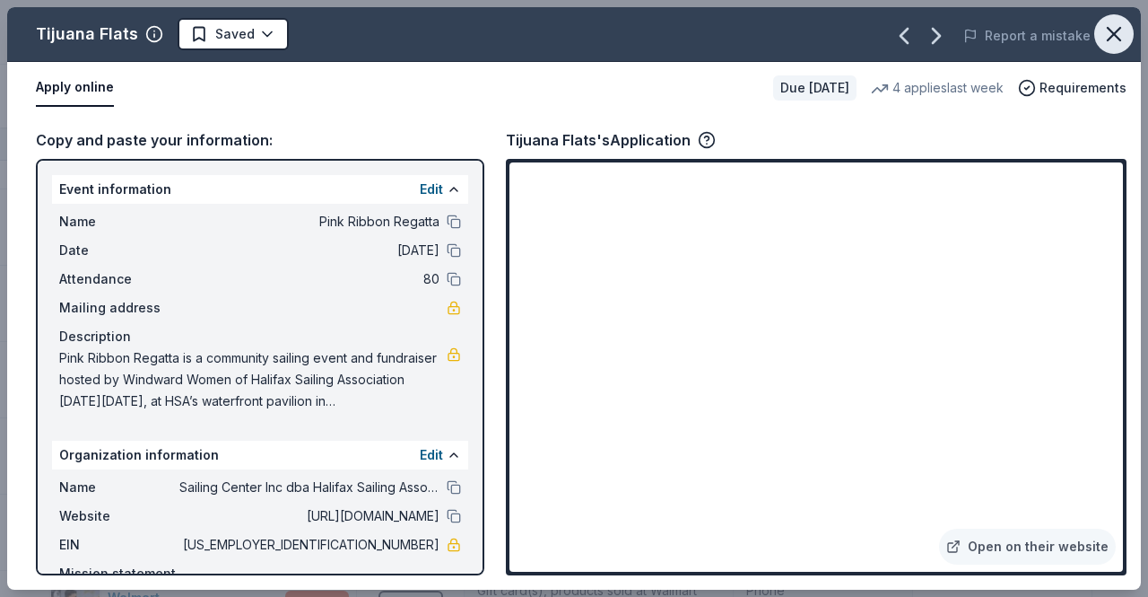
click at [1119, 32] on icon "button" at bounding box center [1114, 34] width 25 height 25
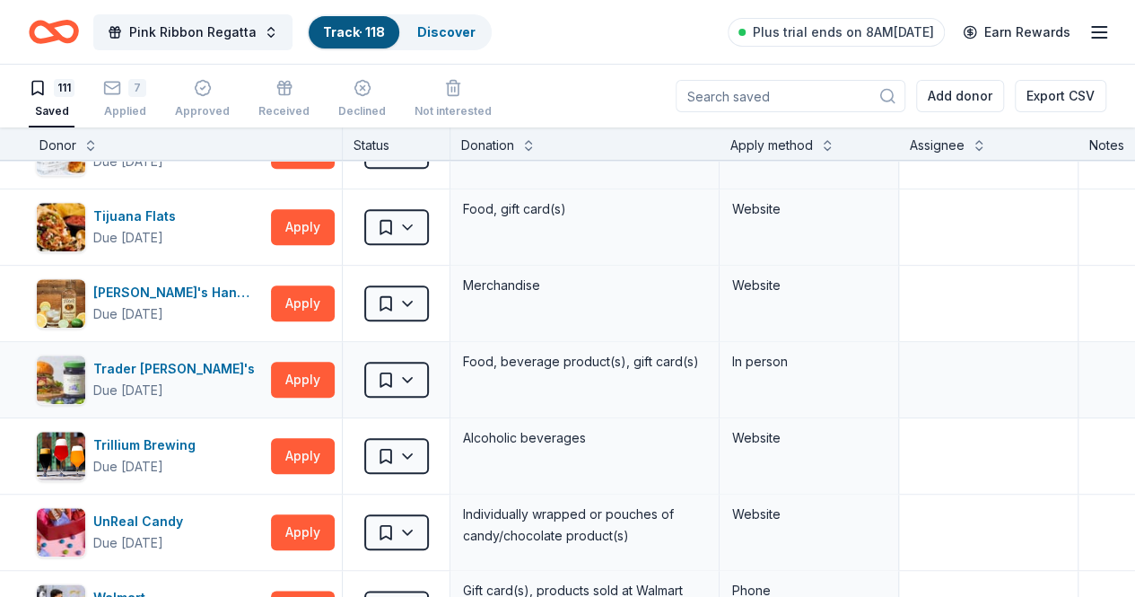
drag, startPoint x: 1119, startPoint y: 32, endPoint x: 339, endPoint y: 321, distance: 831.3
click at [339, 321] on div "Pink Ribbon Regatta Track · 118 Discover Plus trial ends on 8AM, 10/6 Earn Rewa…" at bounding box center [567, 298] width 1135 height 597
click at [423, 198] on html "Pink Ribbon Regatta Track · 118 Discover Plus trial ends on 8AM, 10/6 Earn Rewa…" at bounding box center [567, 298] width 1135 height 597
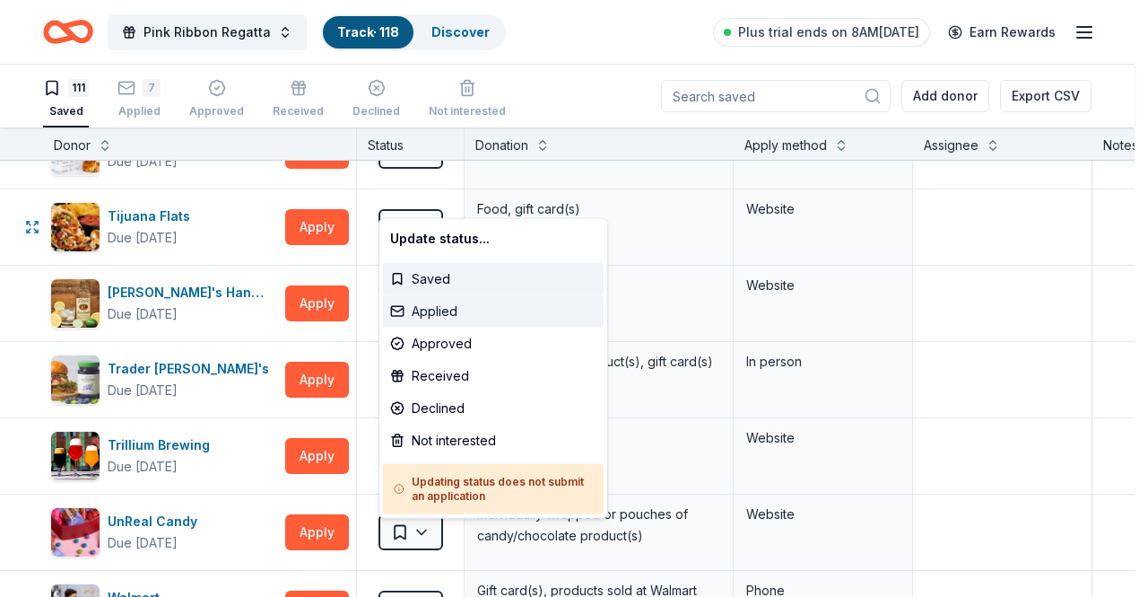
click at [433, 306] on div "Applied" at bounding box center [493, 311] width 221 height 32
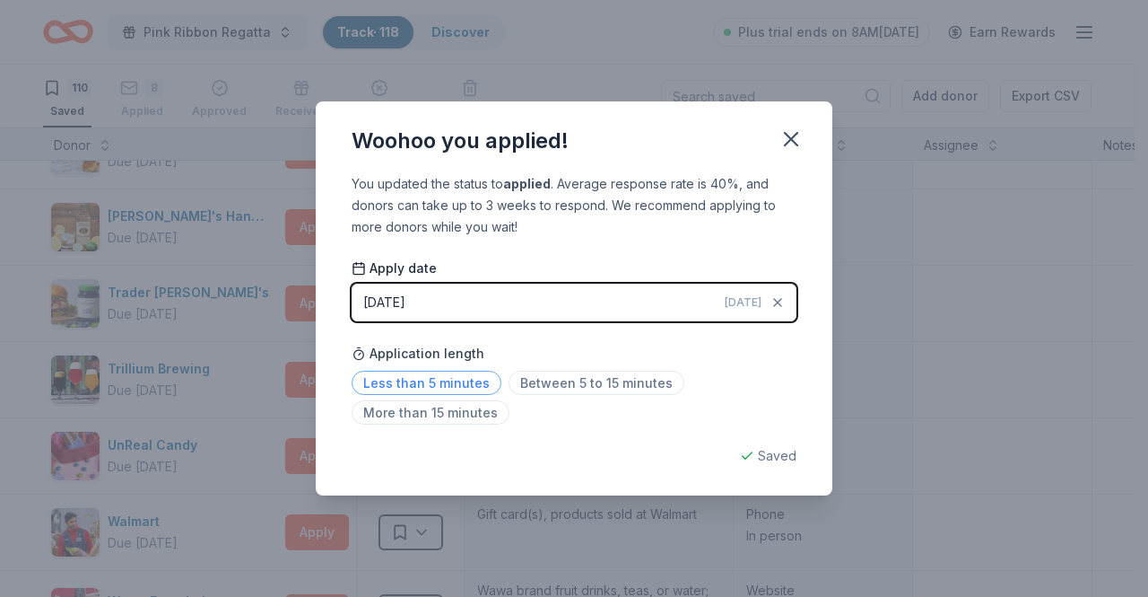
click at [436, 388] on span "Less than 5 minutes" at bounding box center [427, 382] width 150 height 24
click at [794, 143] on icon "button" at bounding box center [791, 139] width 13 height 13
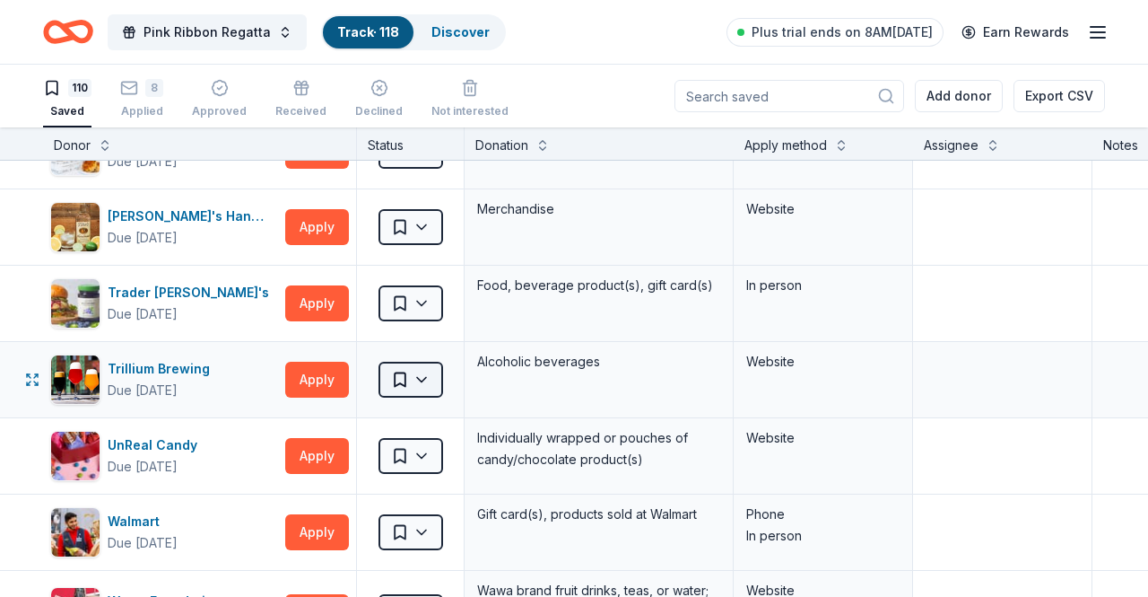
click at [433, 340] on html "Pink Ribbon Regatta Track · 118 Discover Plus trial ends on 8AM, 10/6 Earn Rewa…" at bounding box center [574, 298] width 1148 height 597
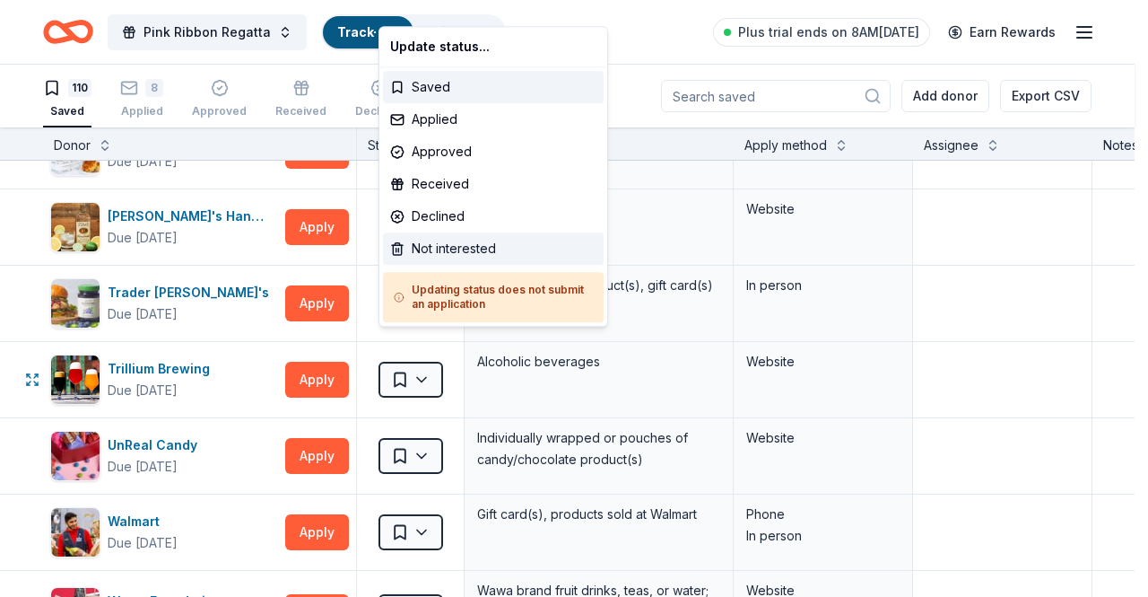
click at [454, 250] on div "Not interested" at bounding box center [493, 248] width 221 height 32
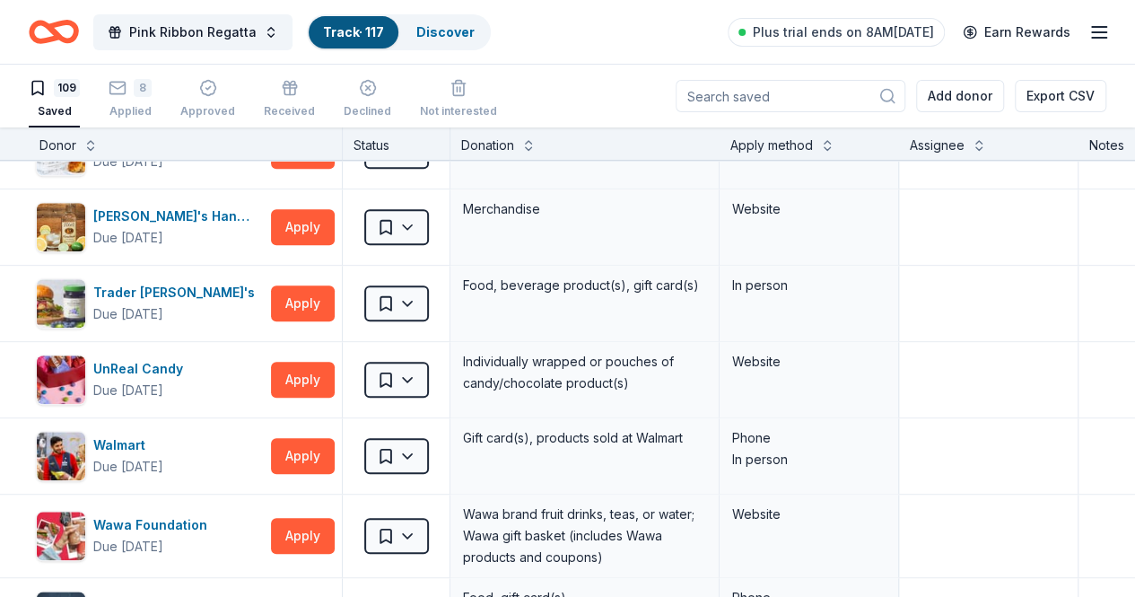
click at [789, 101] on input at bounding box center [790, 96] width 230 height 32
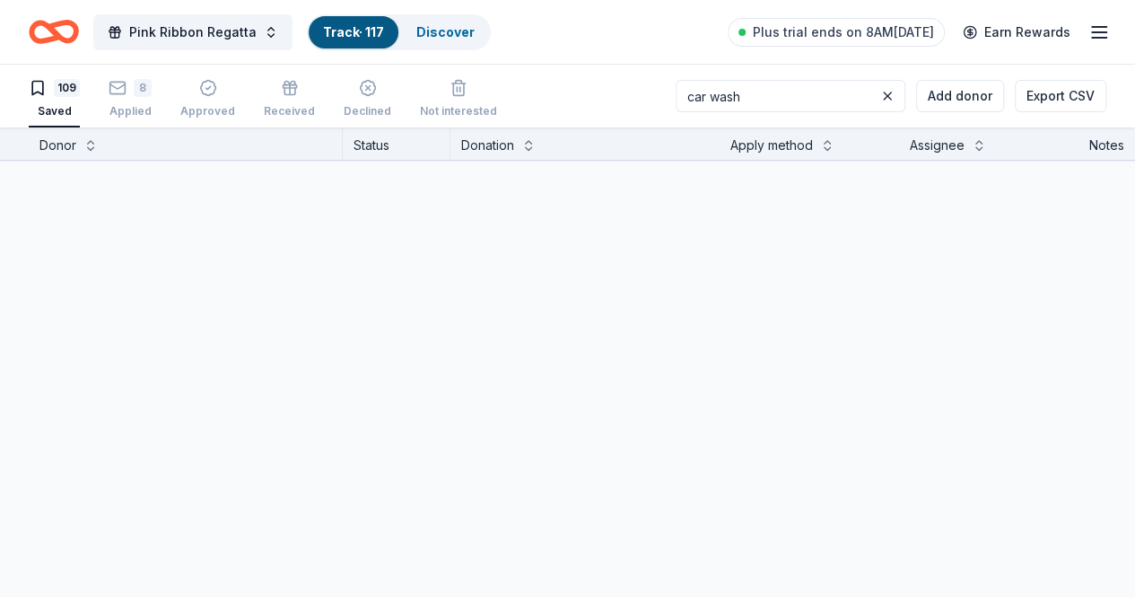
scroll to position [0, 0]
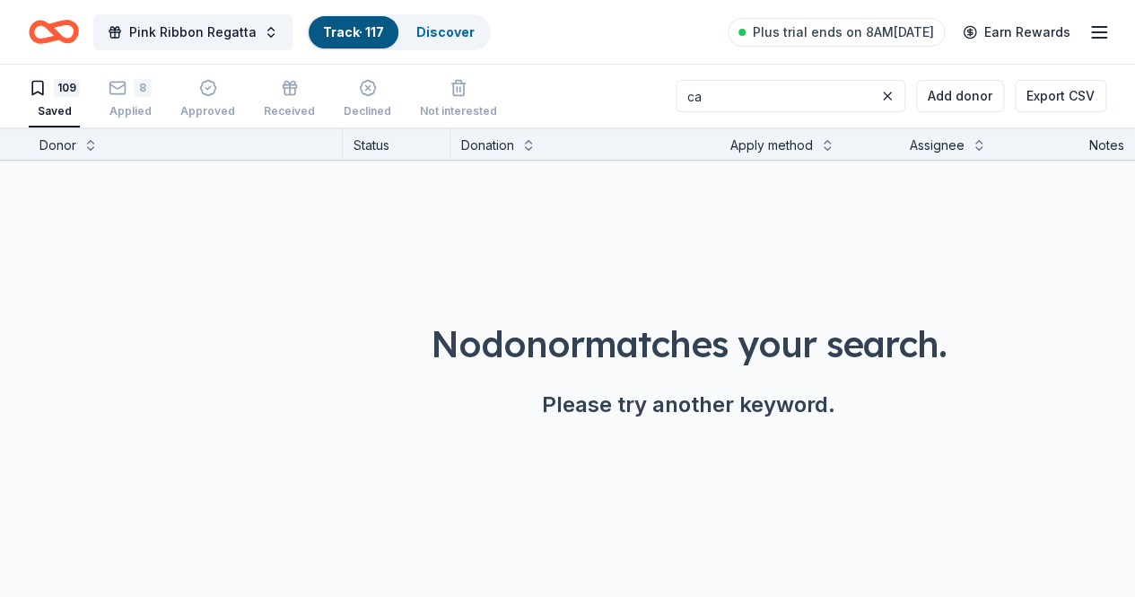
type input "c"
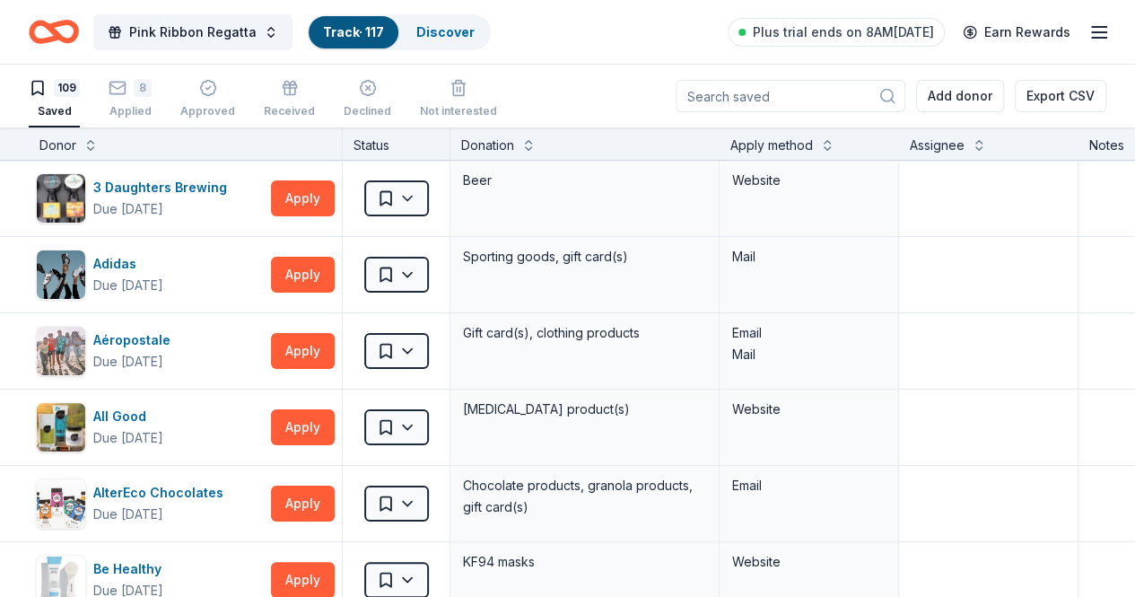
click at [54, 31] on icon "Home" at bounding box center [54, 32] width 50 height 42
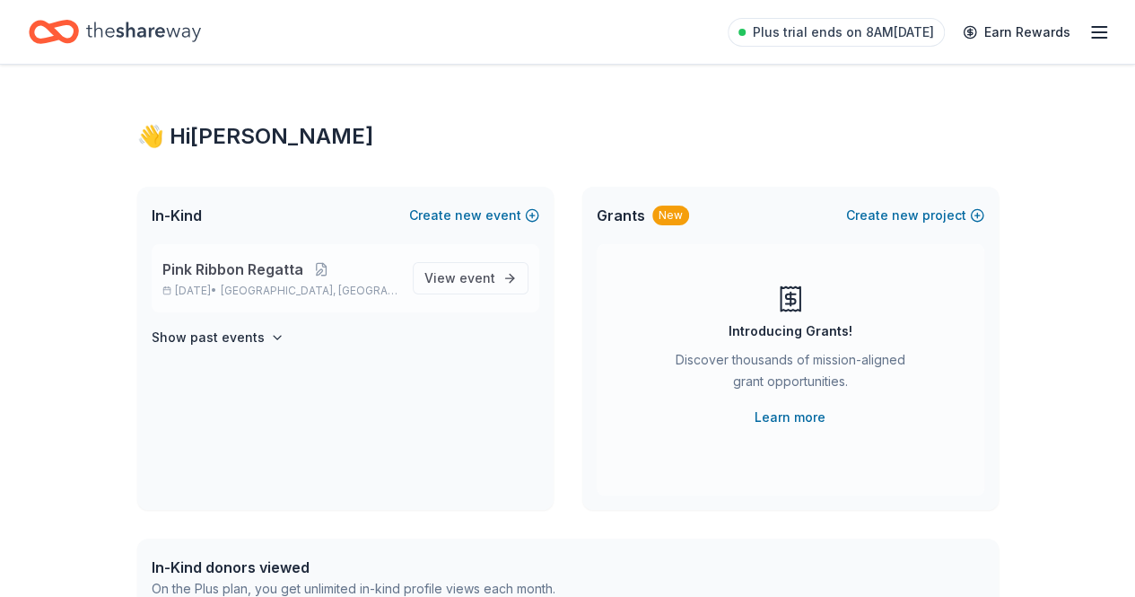
click at [269, 275] on span "Pink Ribbon Regatta" at bounding box center [232, 269] width 141 height 22
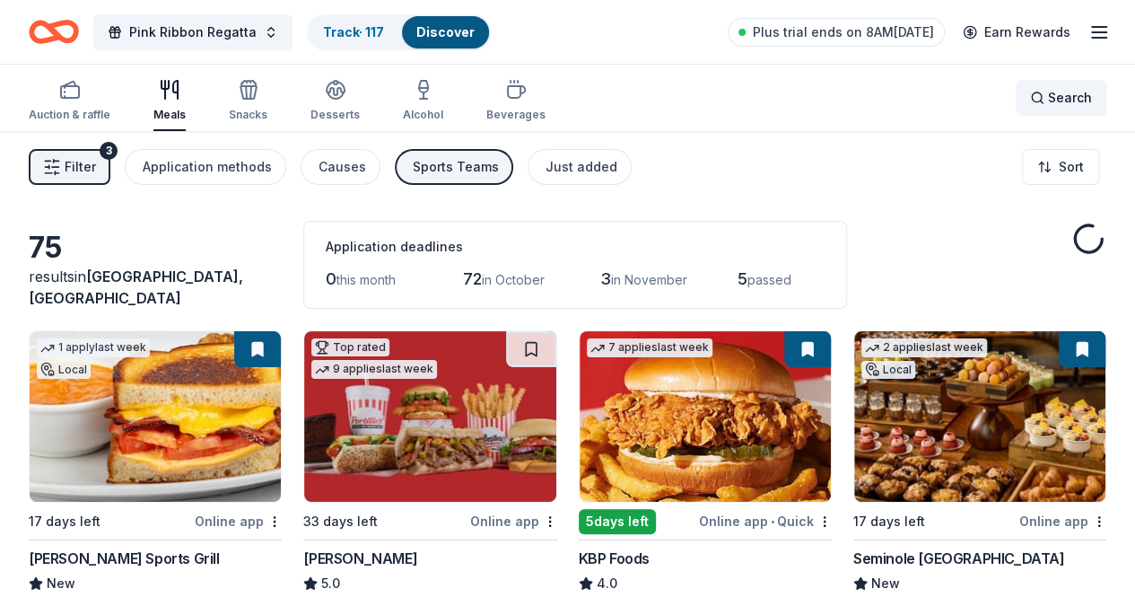
click at [1048, 96] on span "Search" at bounding box center [1070, 98] width 44 height 22
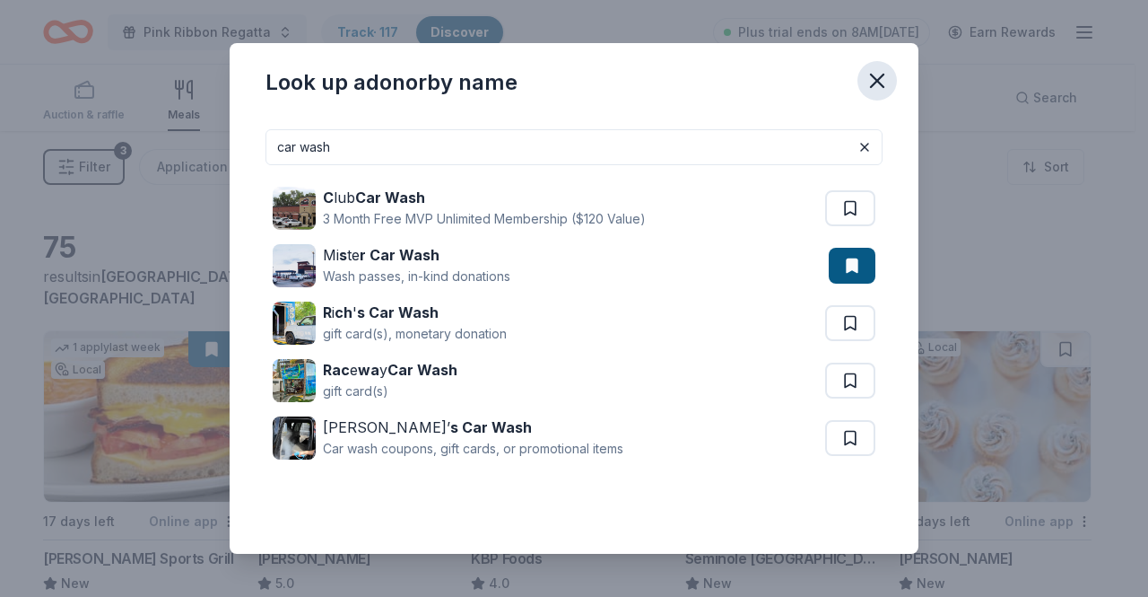
type input "car wash"
click at [863, 78] on button "button" at bounding box center [877, 80] width 39 height 39
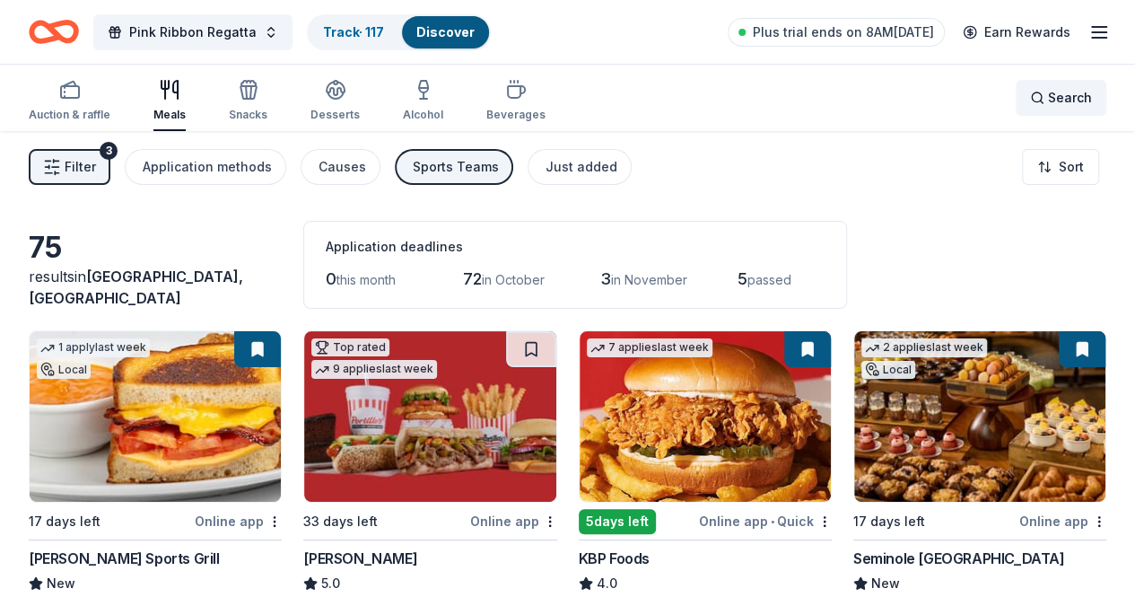
click at [1048, 91] on span "Search" at bounding box center [1070, 98] width 44 height 22
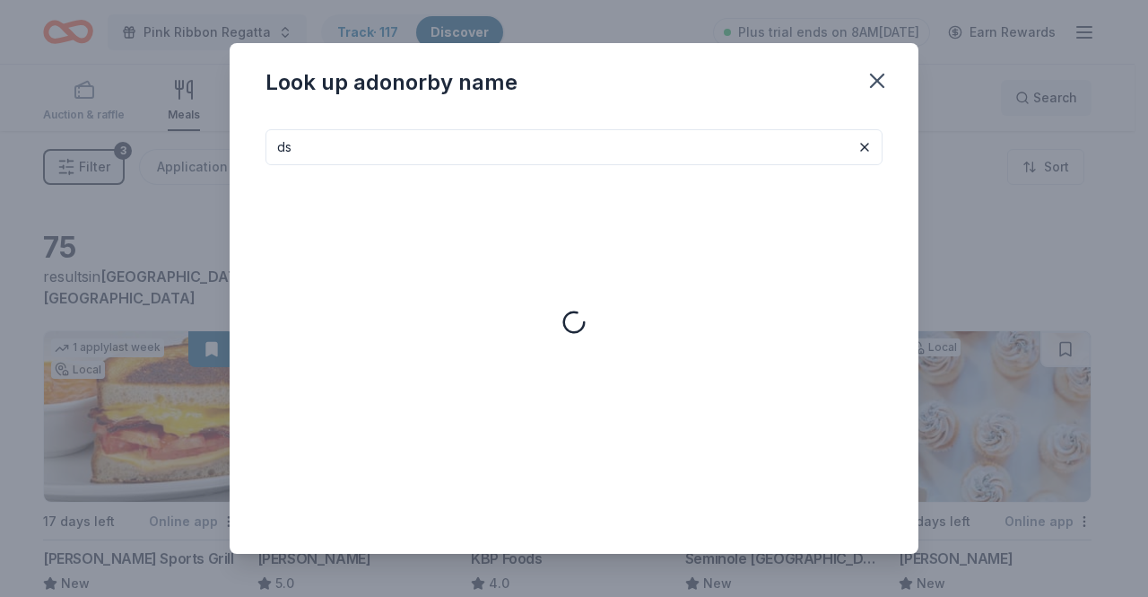
type input "d"
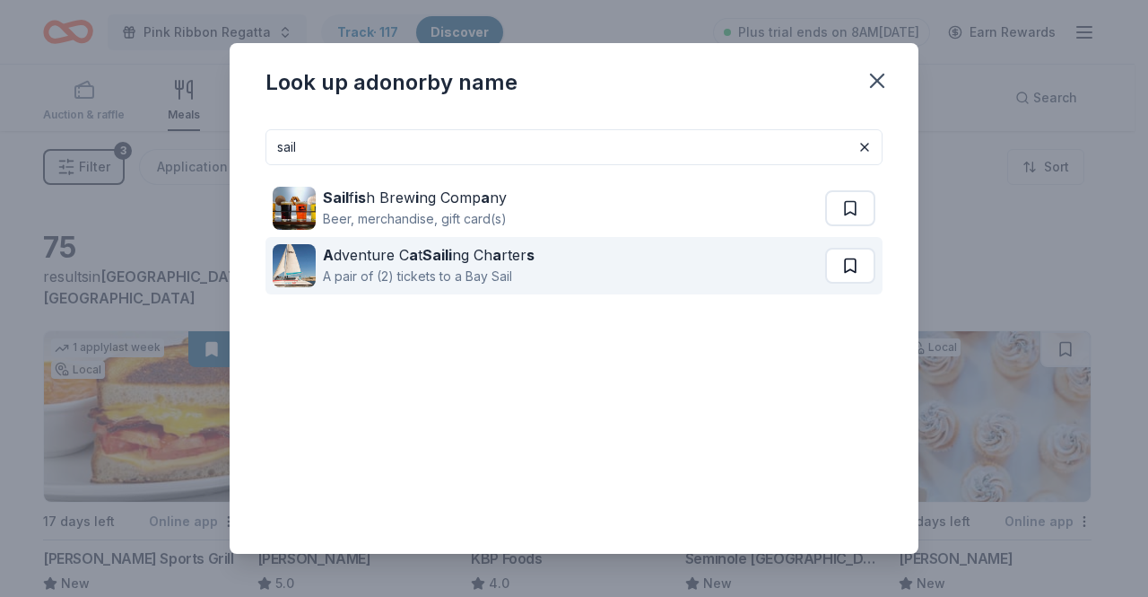
type input "sail"
click at [830, 256] on button at bounding box center [850, 266] width 50 height 36
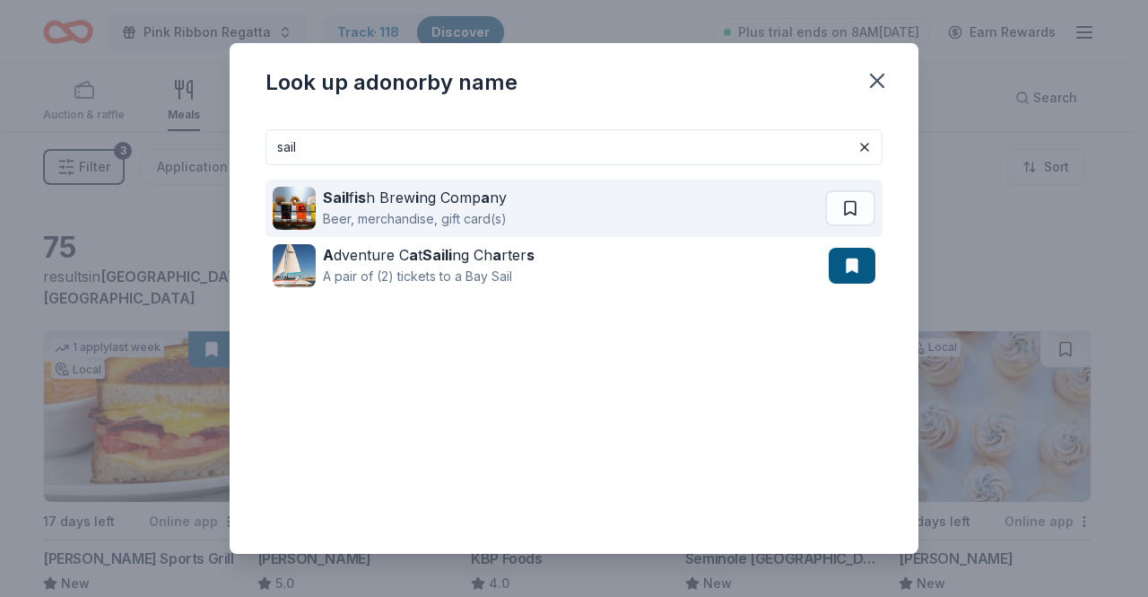
click at [469, 208] on div "Beer, merchandise, gift card(s)" at bounding box center [415, 219] width 184 height 22
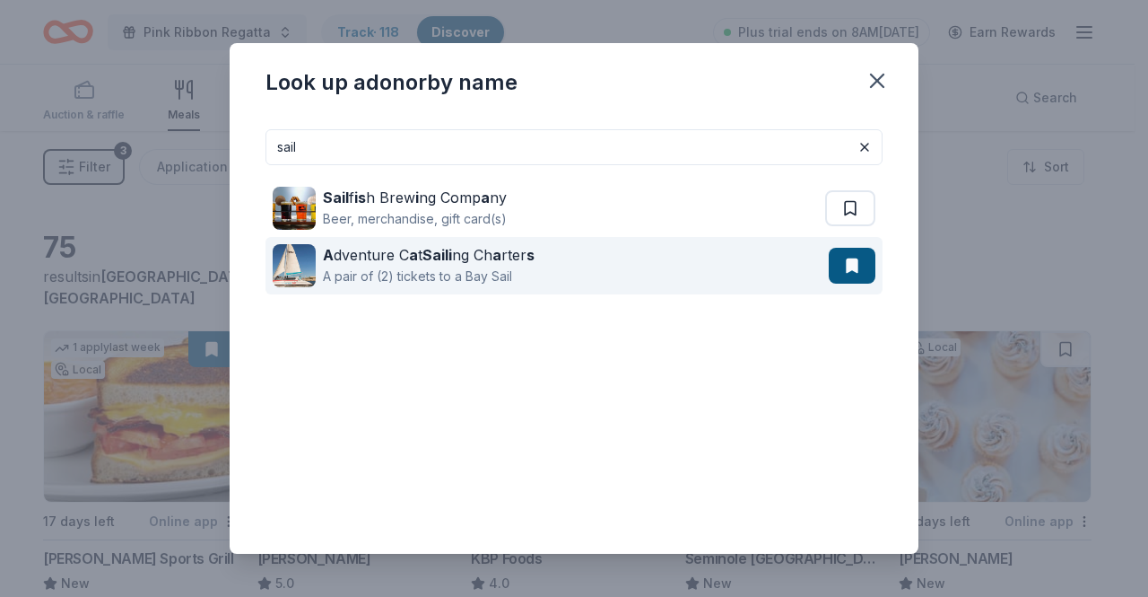
click at [466, 267] on div "A pair of (2) tickets to a Bay Sail" at bounding box center [429, 277] width 212 height 22
click at [832, 268] on button at bounding box center [852, 266] width 47 height 36
click at [839, 266] on button at bounding box center [852, 266] width 47 height 36
click at [844, 257] on button at bounding box center [852, 266] width 47 height 36
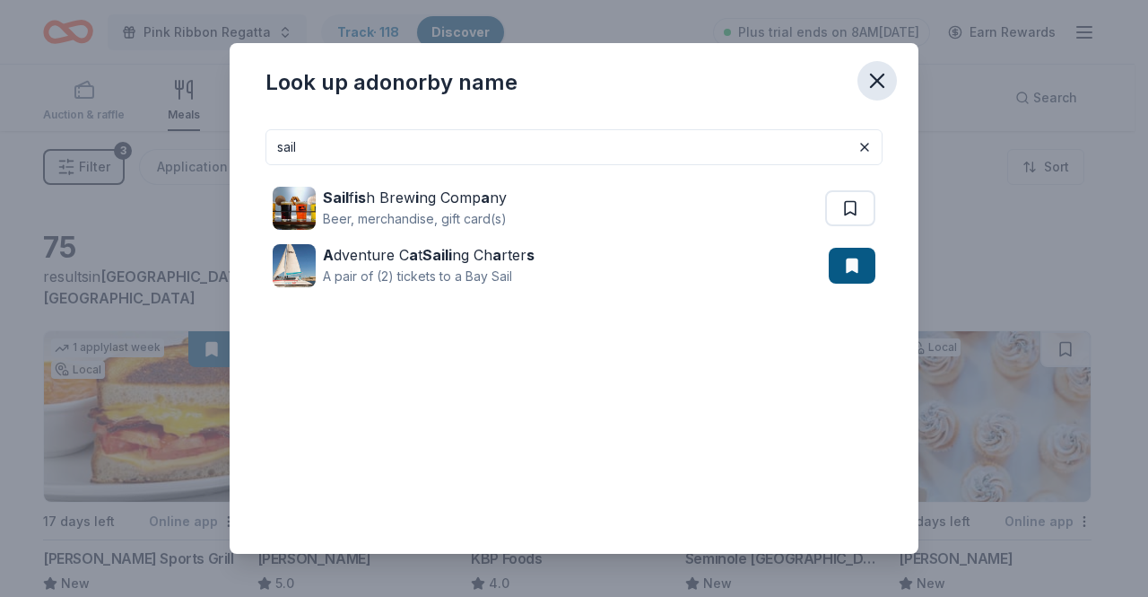
click at [884, 81] on icon "button" at bounding box center [877, 80] width 25 height 25
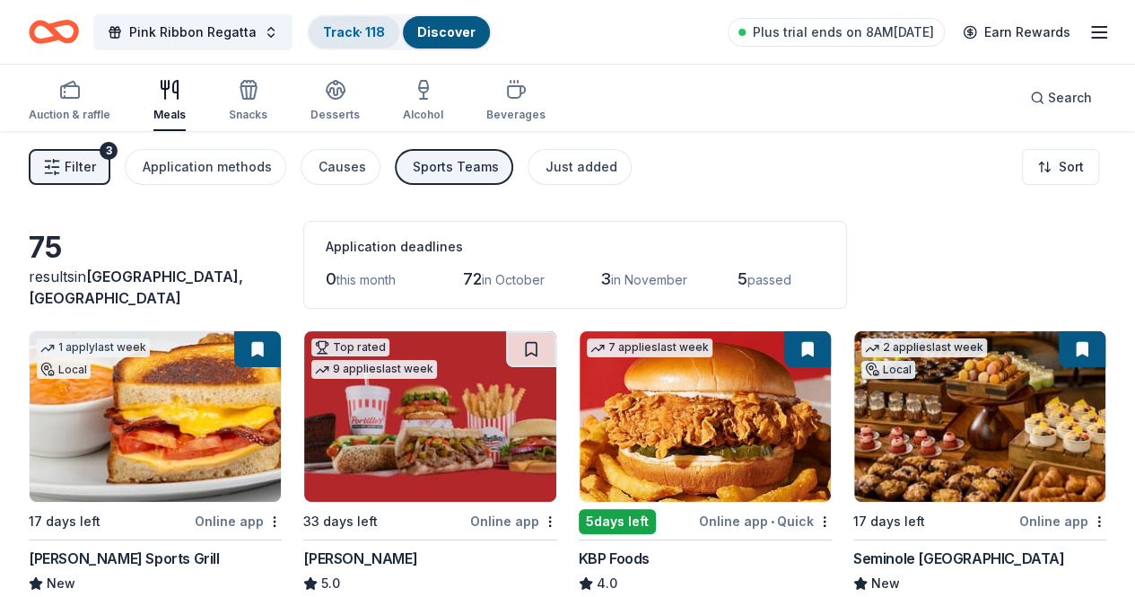
click at [343, 30] on link "Track · 118" at bounding box center [354, 31] width 62 height 15
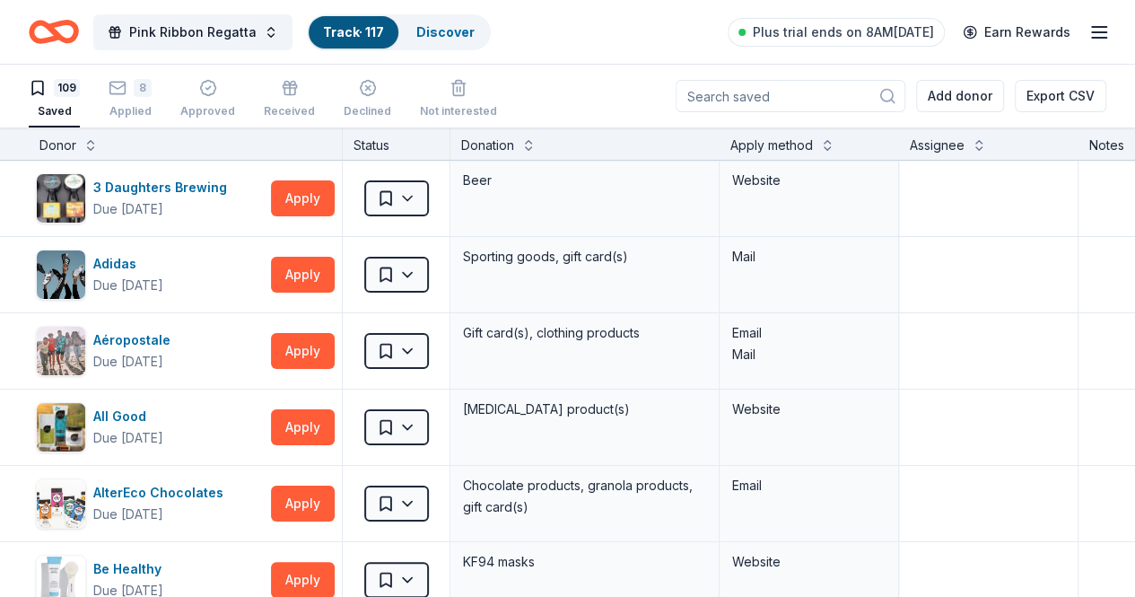
click at [809, 102] on input at bounding box center [790, 96] width 230 height 32
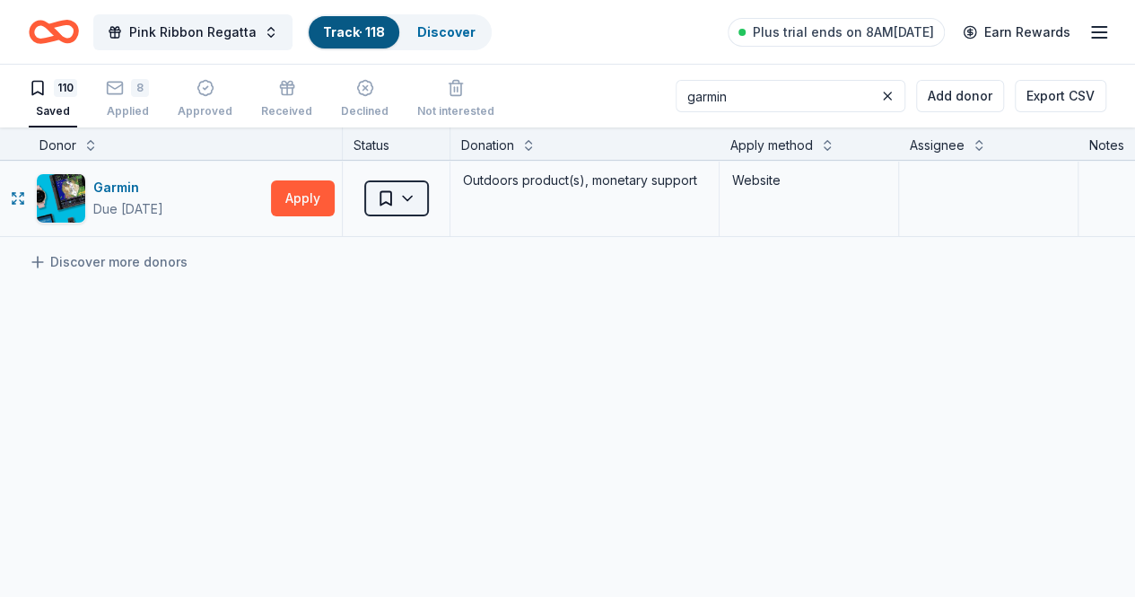
type input "garmin"
click at [407, 207] on html "Pink Ribbon Regatta Track · 118 Discover Plus trial ends on 8AM, 10/6 Earn Rewa…" at bounding box center [567, 298] width 1135 height 597
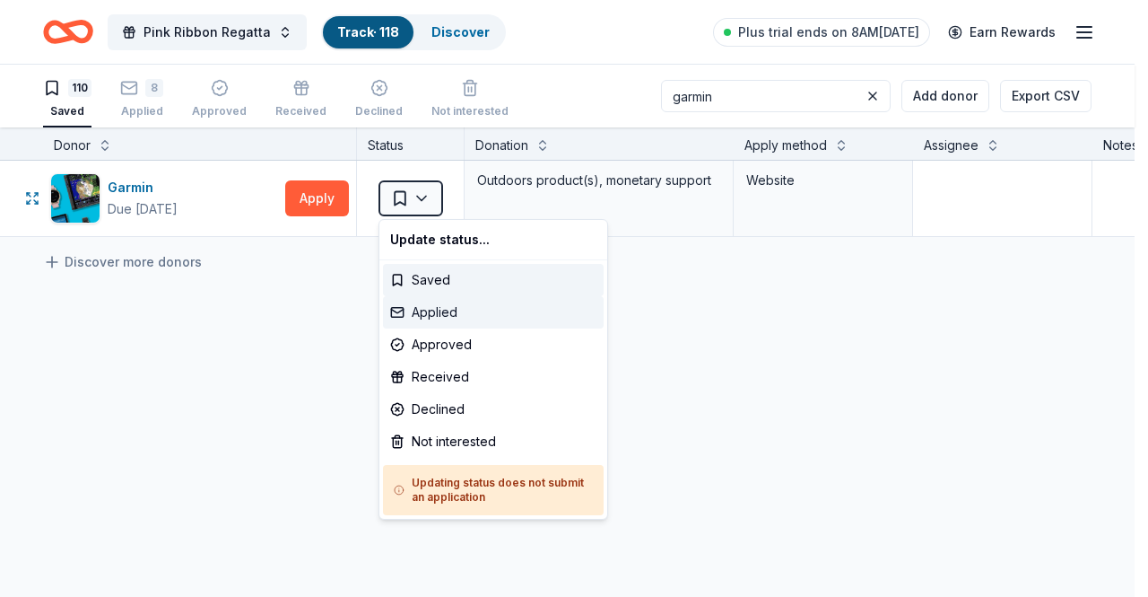
click at [445, 315] on div "Applied" at bounding box center [493, 312] width 221 height 32
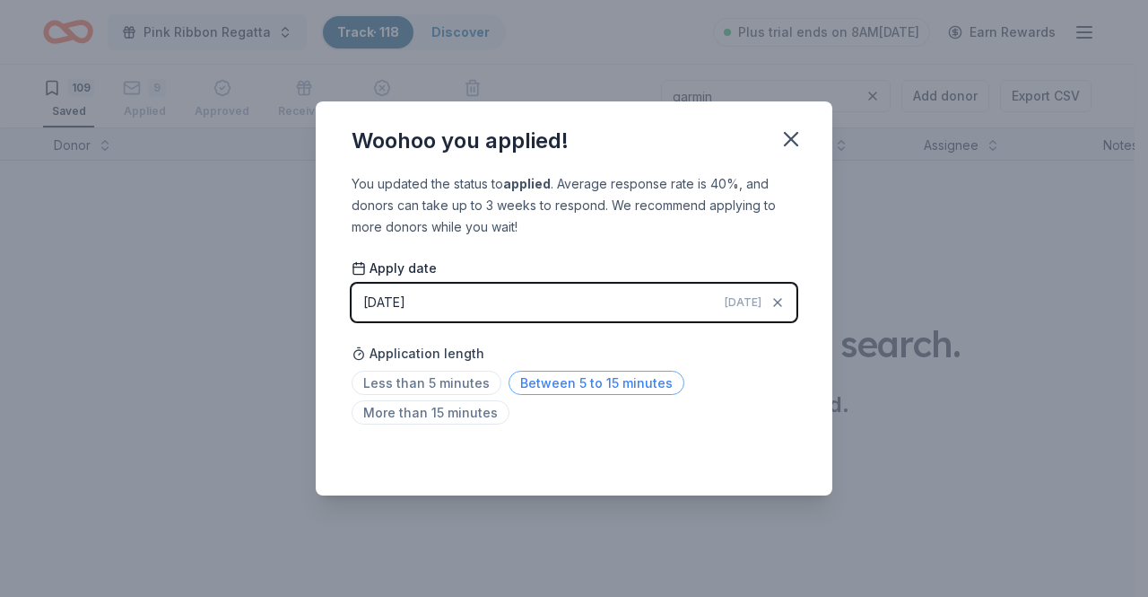
click at [543, 377] on span "Between 5 to 15 minutes" at bounding box center [597, 382] width 176 height 24
click at [797, 135] on icon "button" at bounding box center [791, 138] width 25 height 25
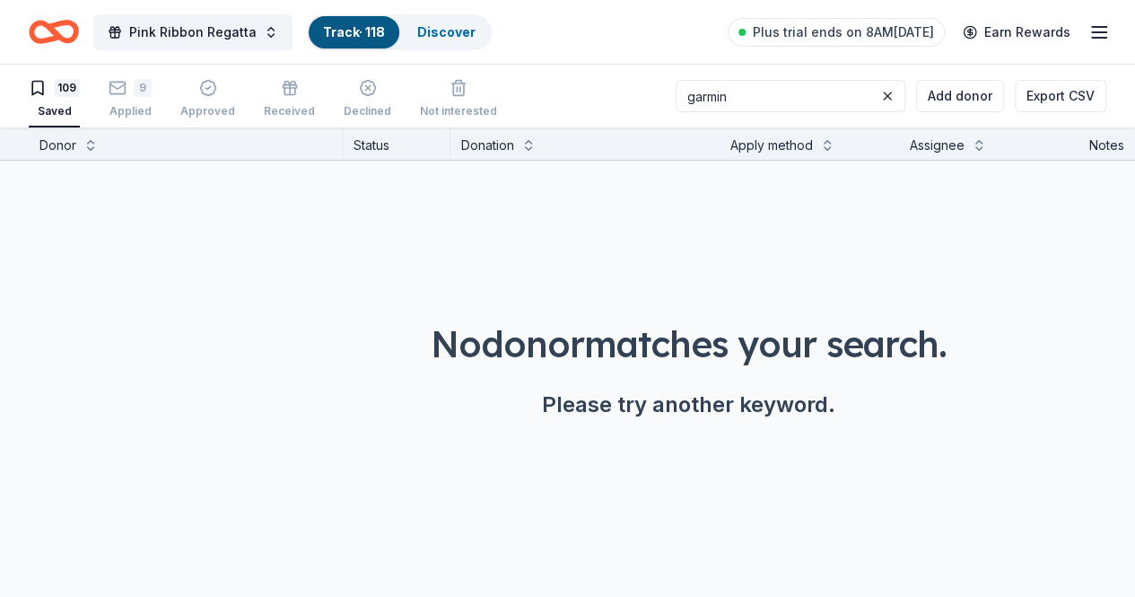
click at [338, 30] on link "Track · 118" at bounding box center [354, 31] width 62 height 15
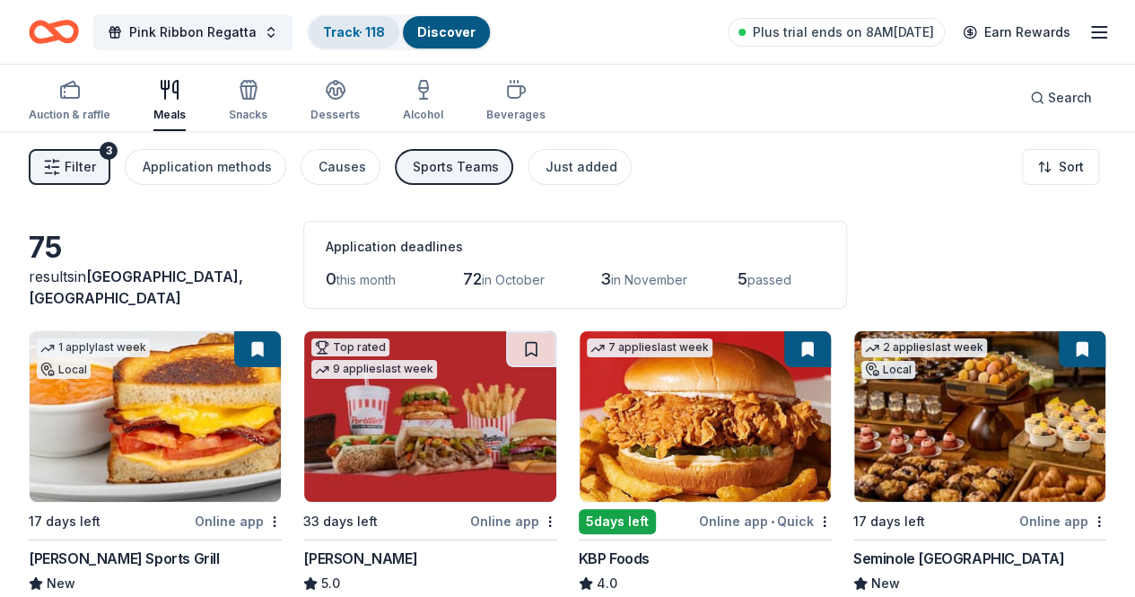
click at [362, 35] on link "Track · 118" at bounding box center [354, 31] width 62 height 15
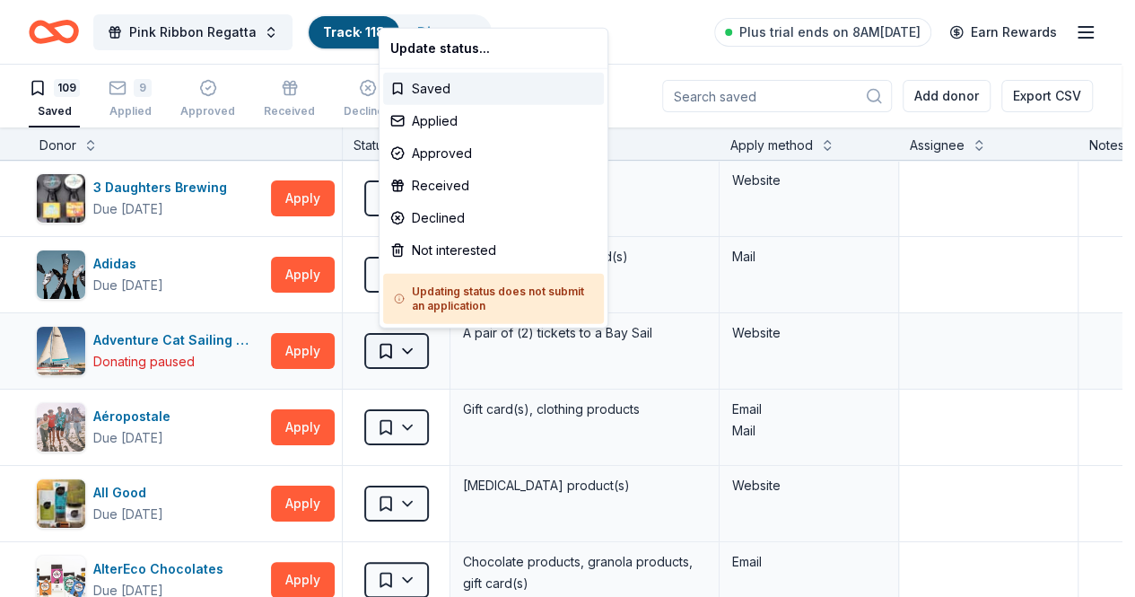
click at [421, 338] on html "Pink Ribbon Regatta Track · 118 Discover Plus trial ends on 8AM, 10/6 Earn Rewa…" at bounding box center [567, 298] width 1135 height 597
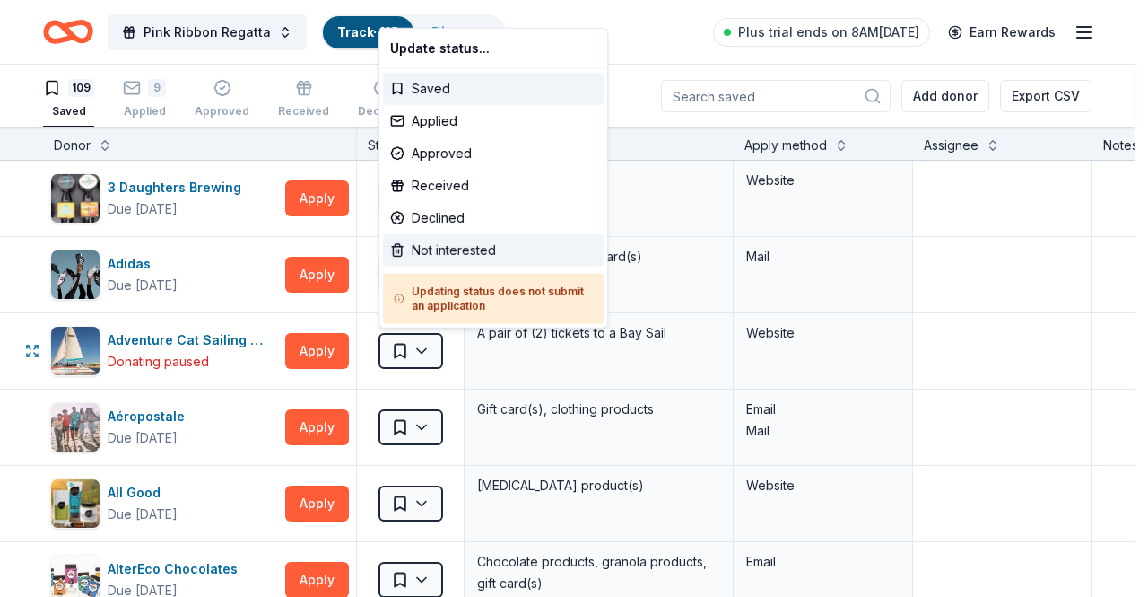
click at [456, 252] on div "Not interested" at bounding box center [493, 250] width 221 height 32
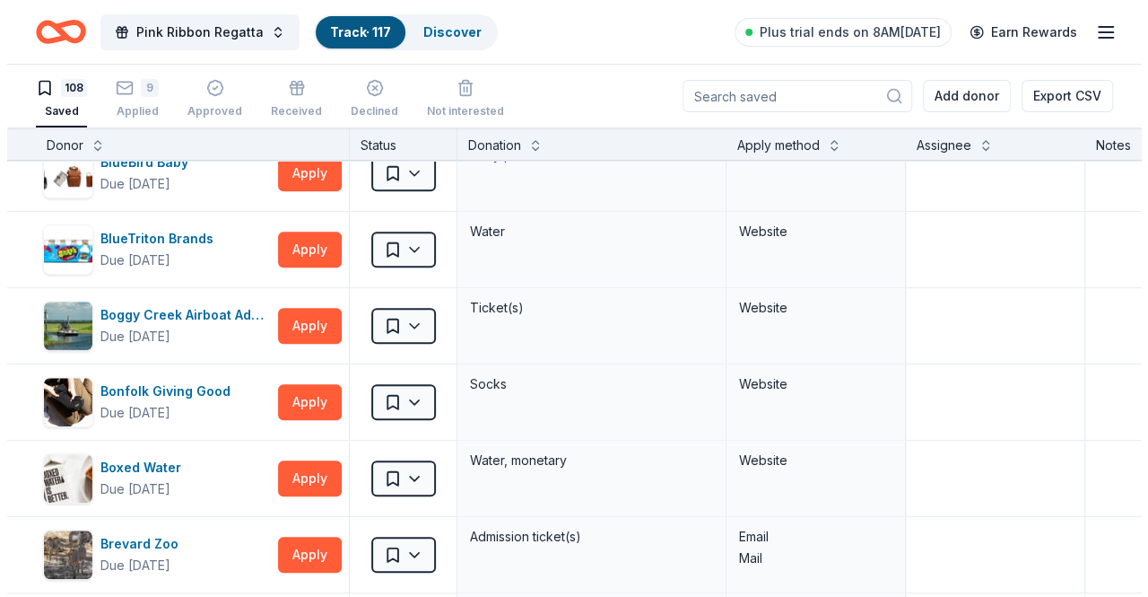
scroll to position [723, 0]
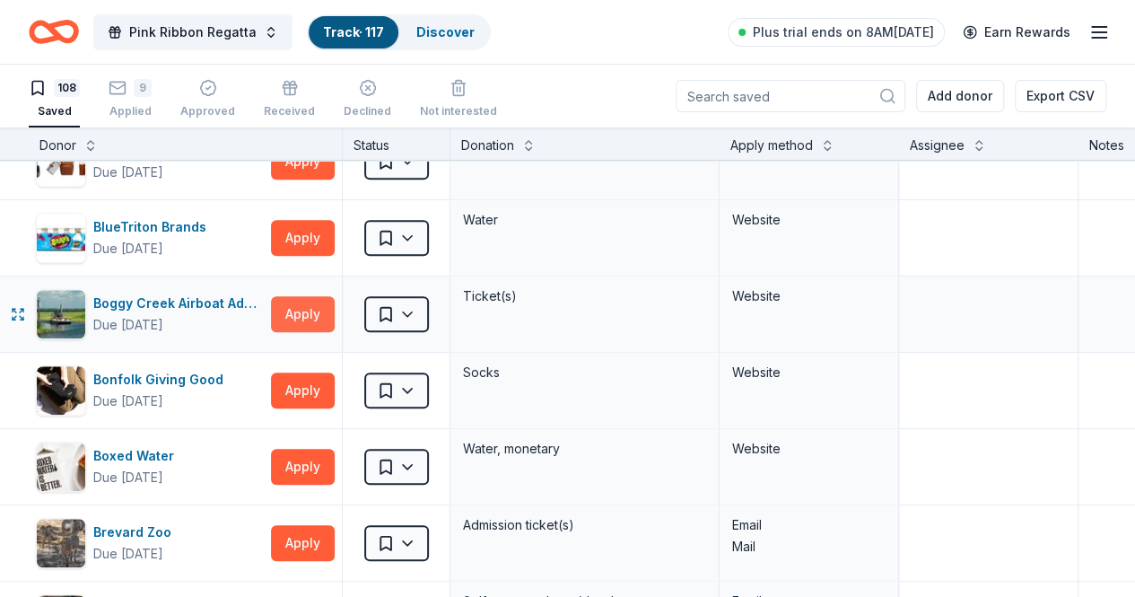
click at [331, 302] on button "Apply" at bounding box center [303, 314] width 64 height 36
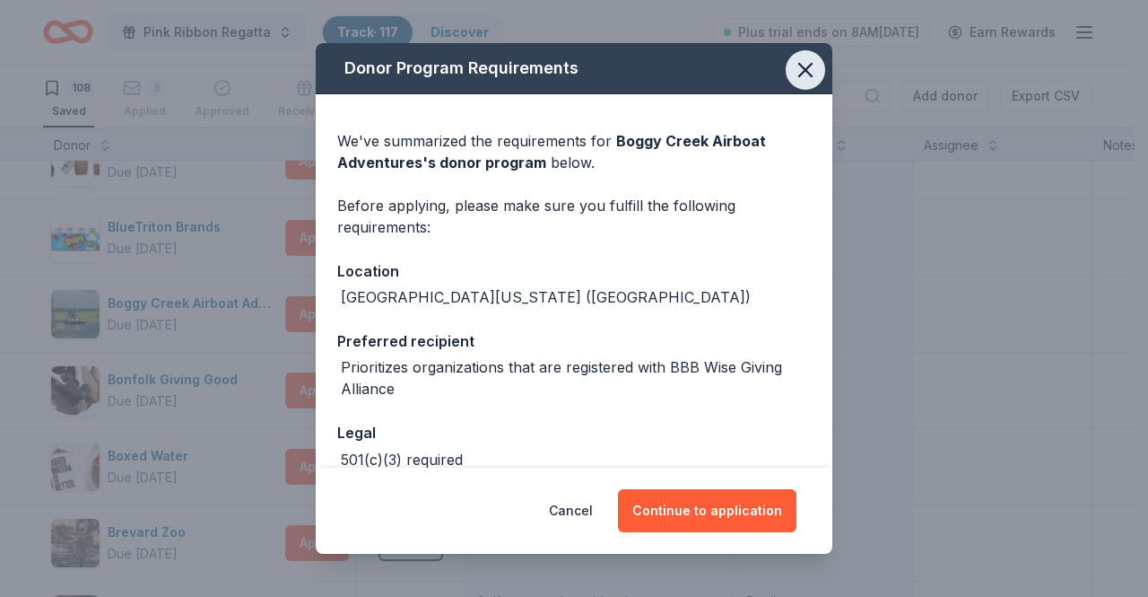
click at [792, 82] on button "button" at bounding box center [805, 69] width 39 height 39
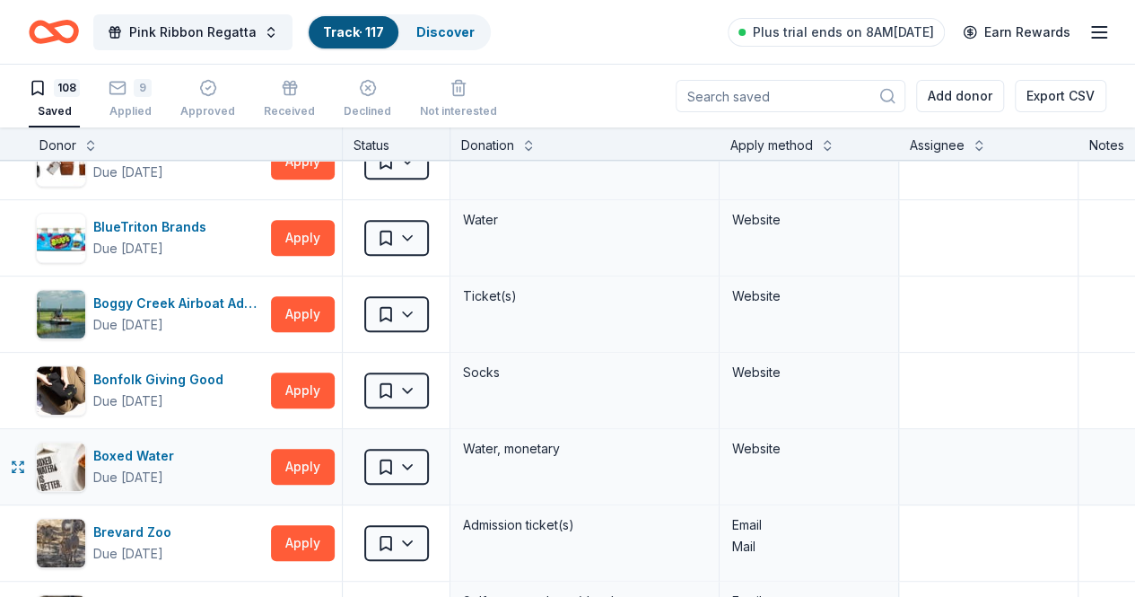
click at [342, 457] on div "Boxed Water Due in 17 days Apply" at bounding box center [185, 466] width 313 height 75
click at [335, 458] on button "Apply" at bounding box center [303, 467] width 64 height 36
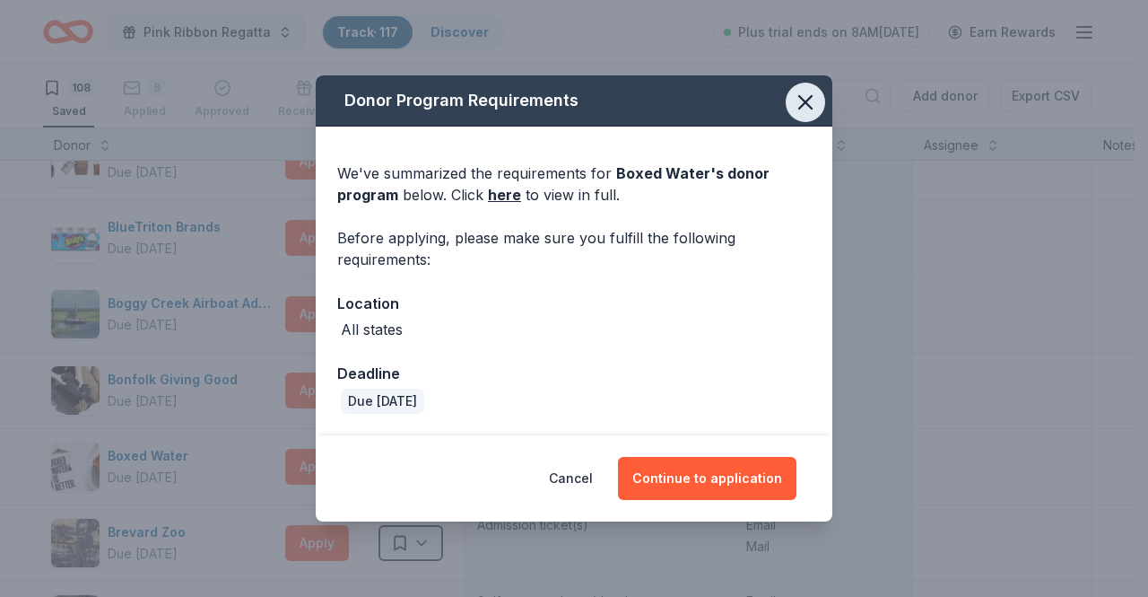
click at [801, 105] on icon "button" at bounding box center [805, 102] width 13 height 13
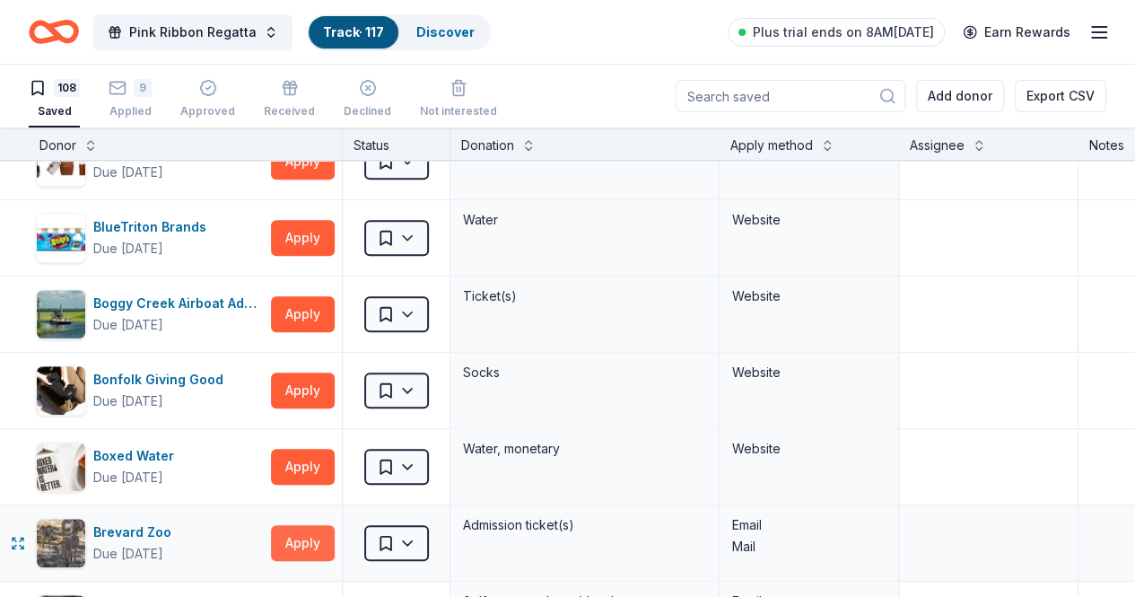
click at [314, 537] on button "Apply" at bounding box center [303, 543] width 64 height 36
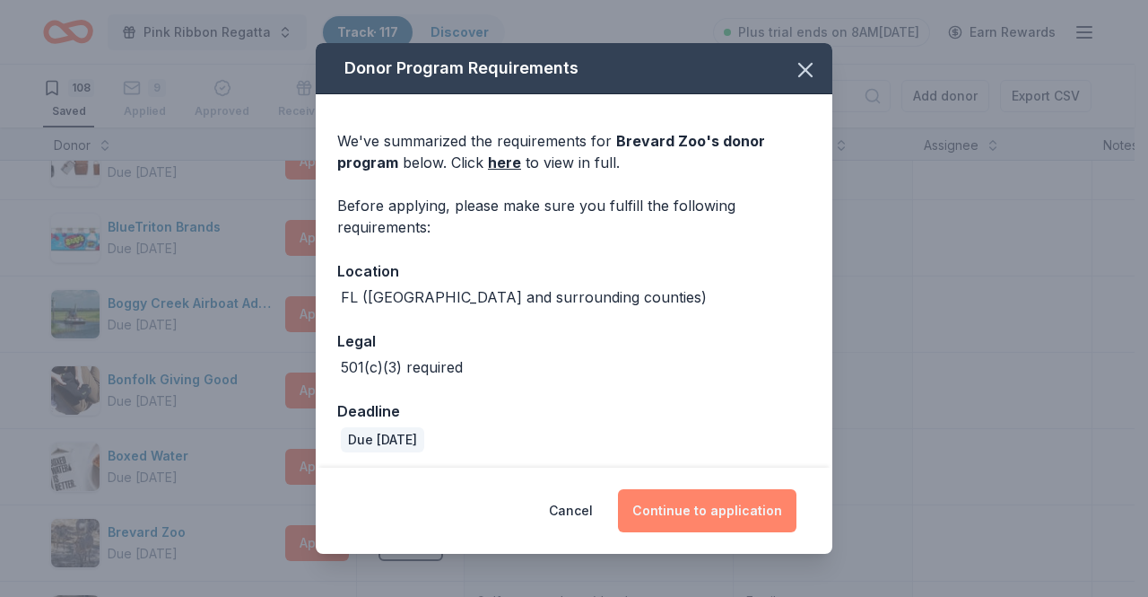
click at [703, 501] on button "Continue to application" at bounding box center [707, 510] width 179 height 43
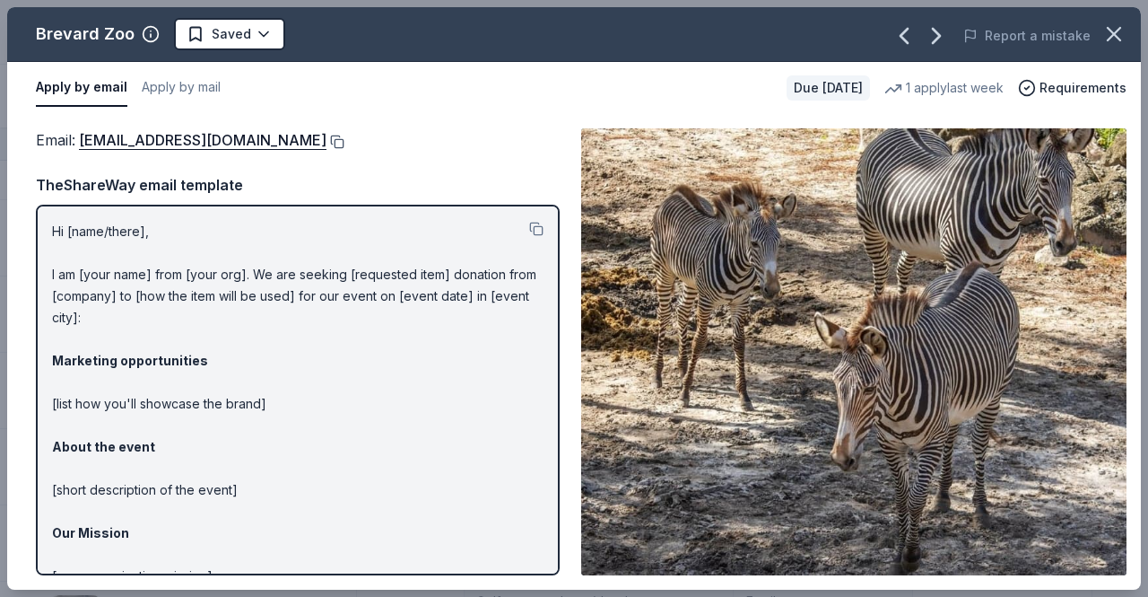
click at [333, 138] on button at bounding box center [336, 142] width 18 height 14
drag, startPoint x: 52, startPoint y: 230, endPoint x: 109, endPoint y: 238, distance: 58.0
click at [109, 238] on p "Hi [name/there], I am [your name] from [your org]. We are seeking [requested it…" at bounding box center [298, 458] width 492 height 474
drag, startPoint x: 54, startPoint y: 225, endPoint x: 195, endPoint y: 275, distance: 149.5
click at [195, 275] on p "Hi [name/there], I am [your name] from [your org]. We are seeking [requested it…" at bounding box center [298, 458] width 492 height 474
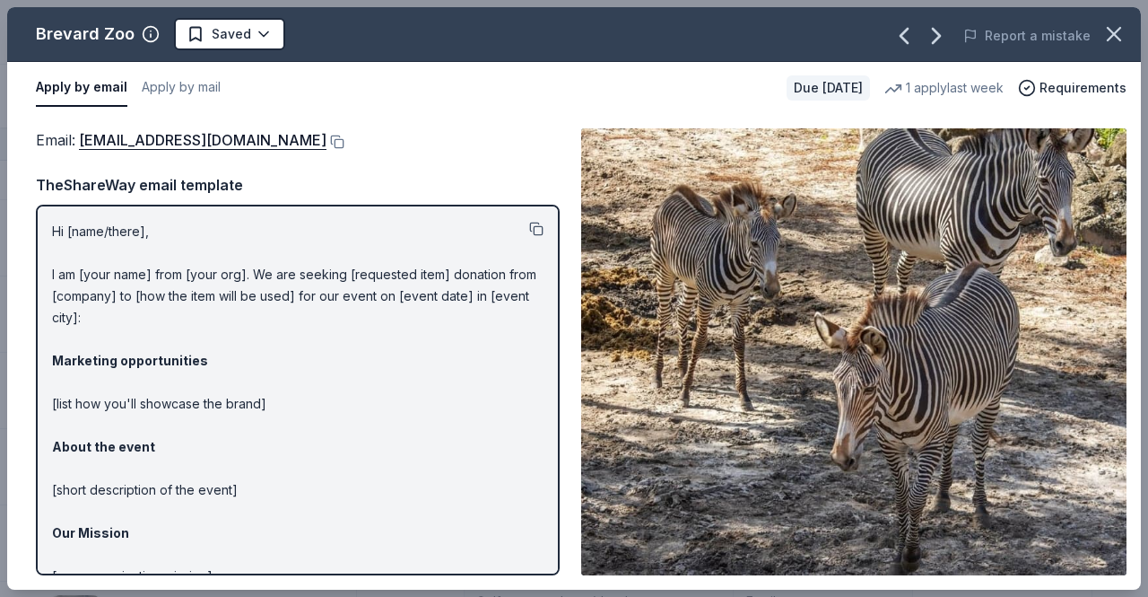
click at [529, 226] on button at bounding box center [536, 229] width 14 height 14
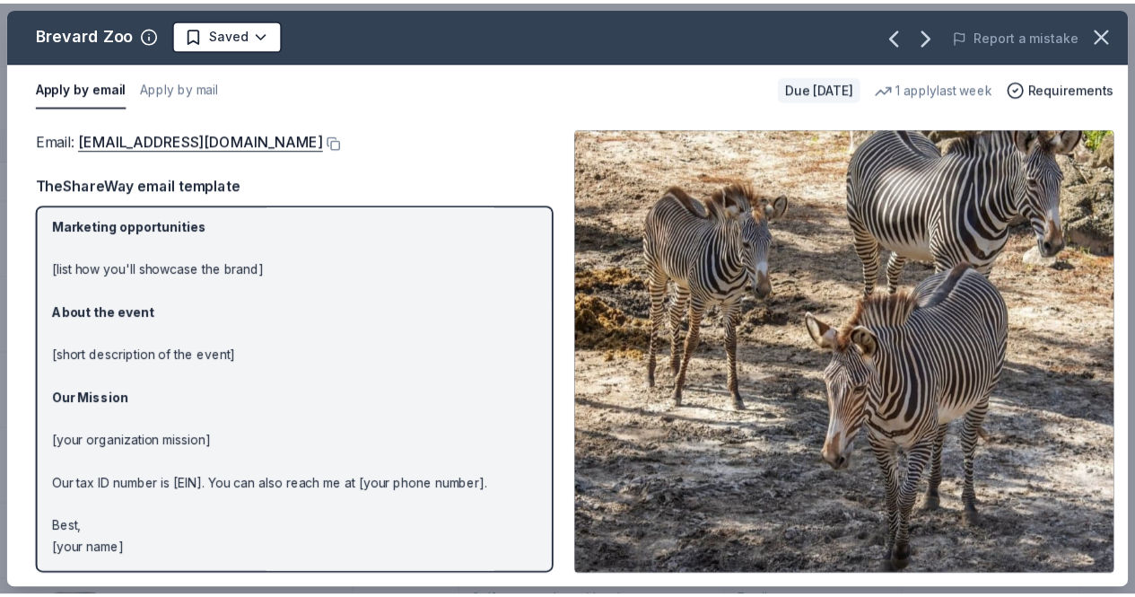
scroll to position [0, 0]
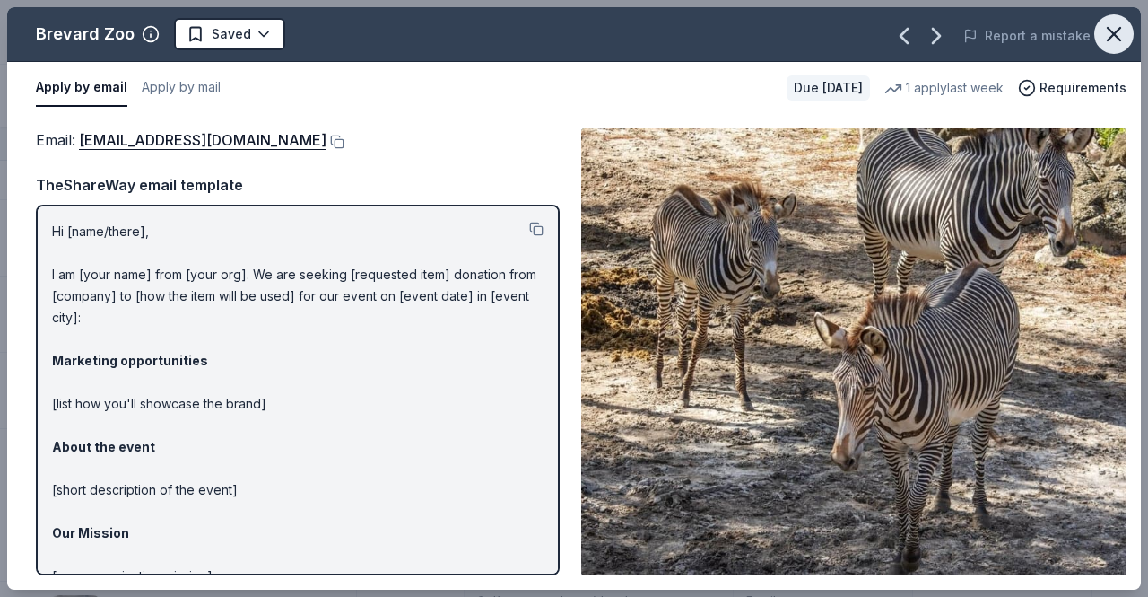
click at [1119, 30] on icon "button" at bounding box center [1114, 34] width 25 height 25
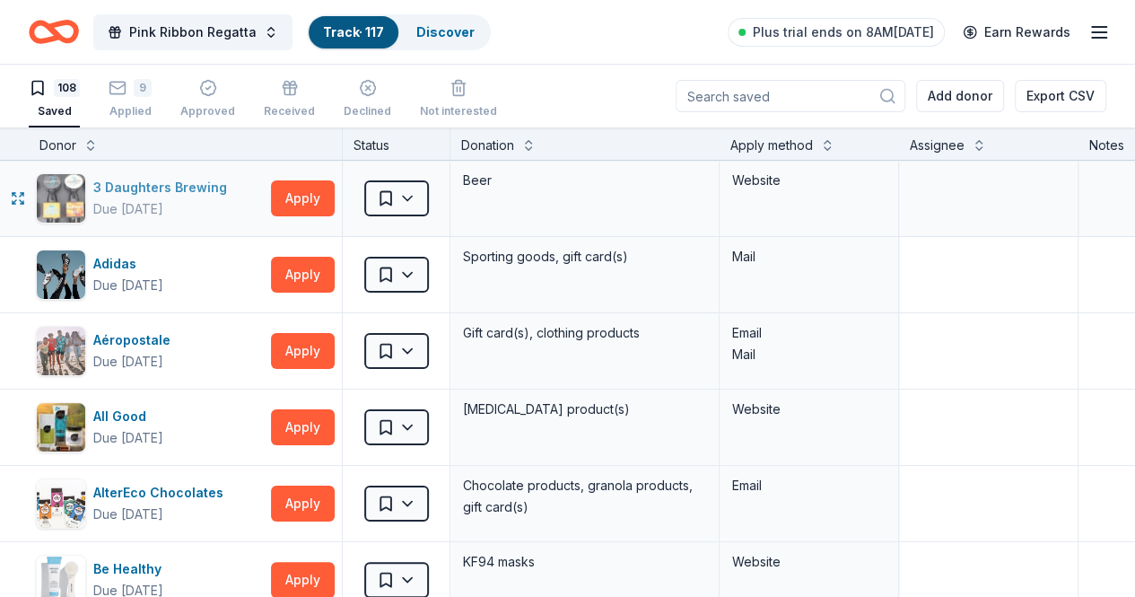
click at [170, 182] on div "3 Daughters Brewing" at bounding box center [163, 188] width 141 height 22
click at [321, 204] on button "Apply" at bounding box center [303, 198] width 64 height 36
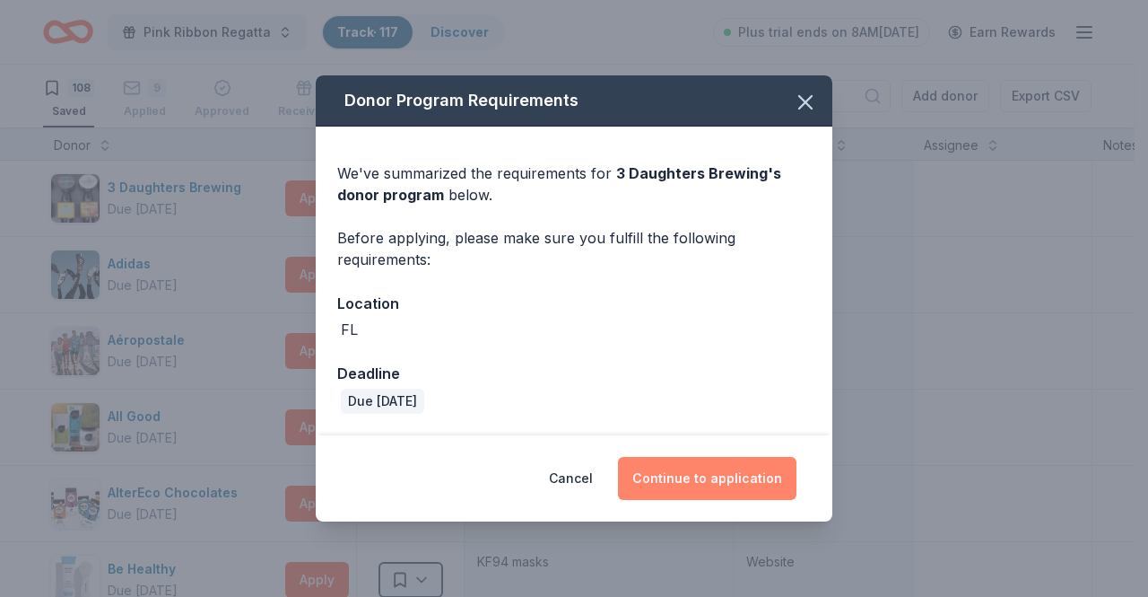
click at [699, 481] on button "Continue to application" at bounding box center [707, 478] width 179 height 43
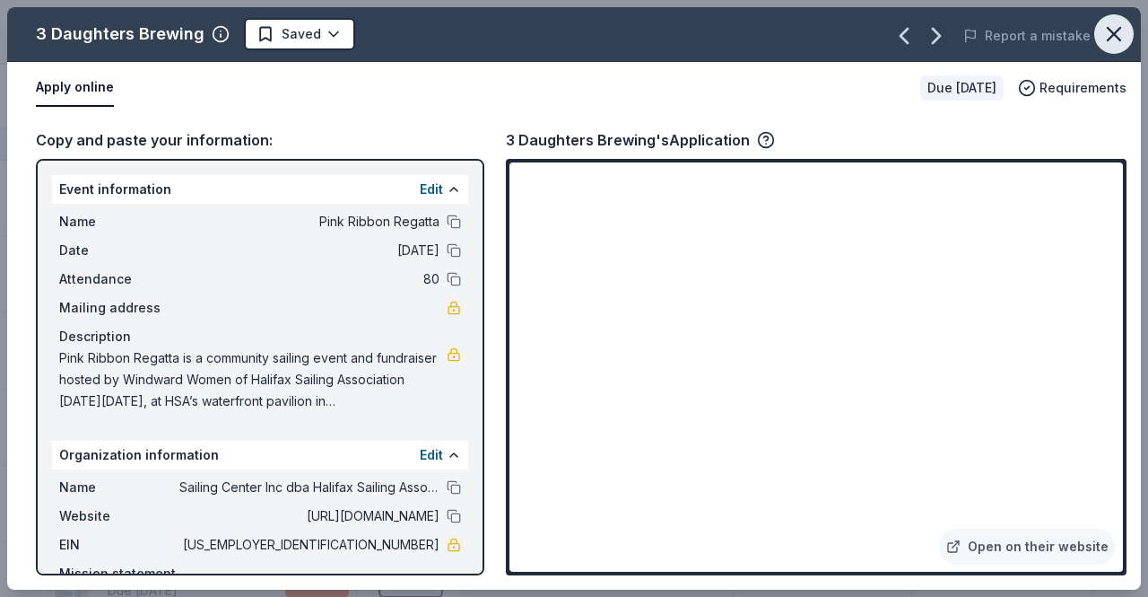
click at [1115, 36] on icon "button" at bounding box center [1114, 34] width 13 height 13
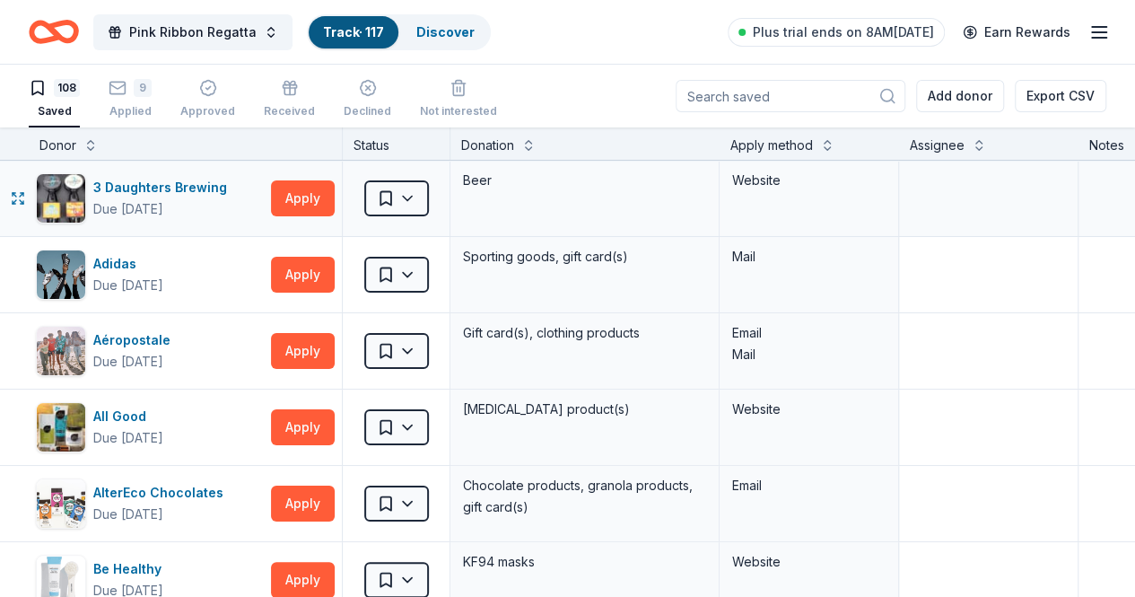
click at [449, 176] on div "Saved" at bounding box center [396, 198] width 107 height 75
click at [435, 186] on html "Pink Ribbon Regatta Track · 117 Discover Plus trial ends on 8AM, 10/6 Earn Rewa…" at bounding box center [567, 298] width 1135 height 597
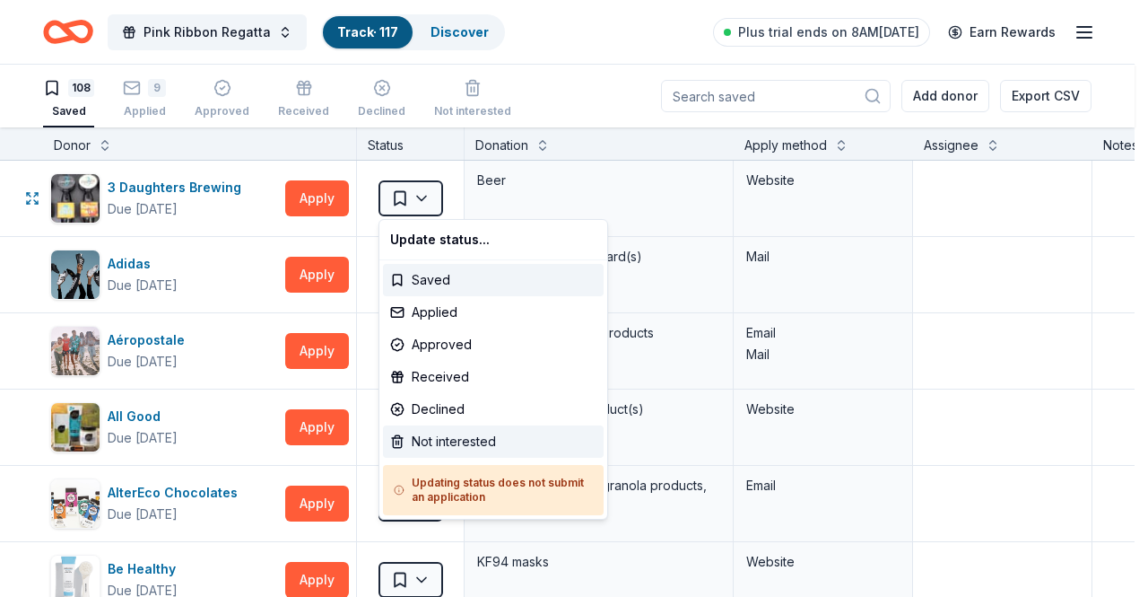
click at [421, 442] on div "Not interested" at bounding box center [493, 441] width 221 height 32
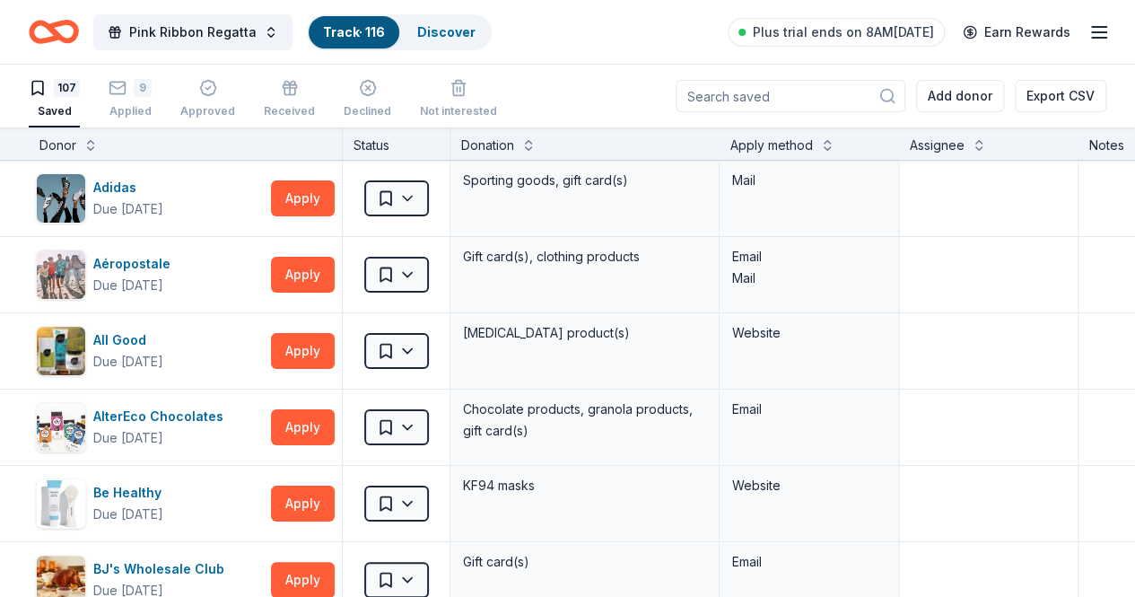
click at [383, 24] on link "Track · 116" at bounding box center [354, 31] width 62 height 15
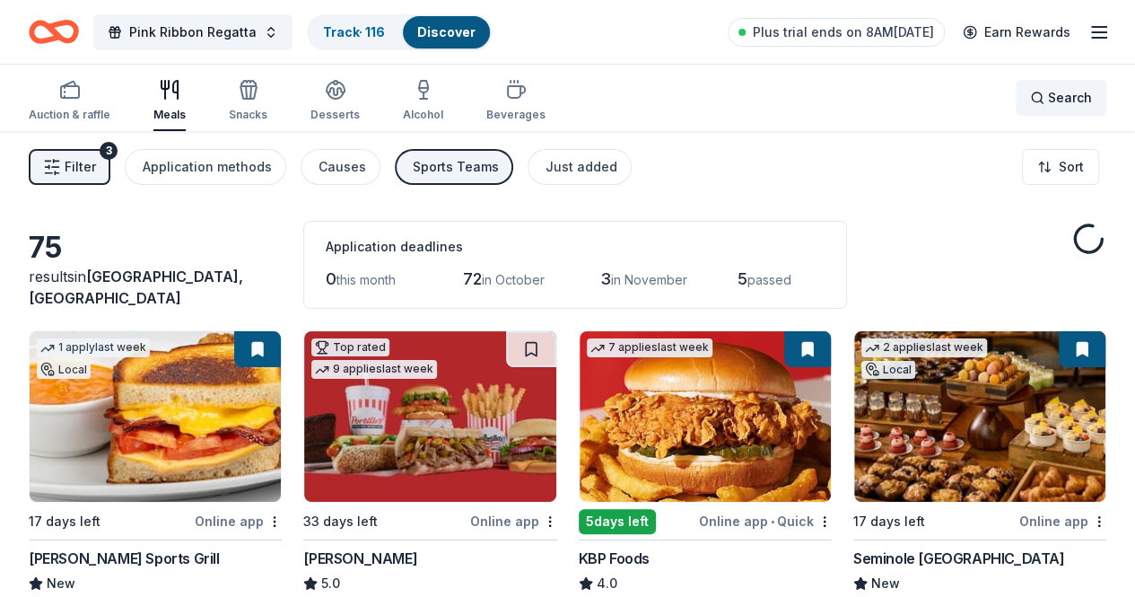
click at [1030, 96] on div "Search" at bounding box center [1061, 98] width 62 height 22
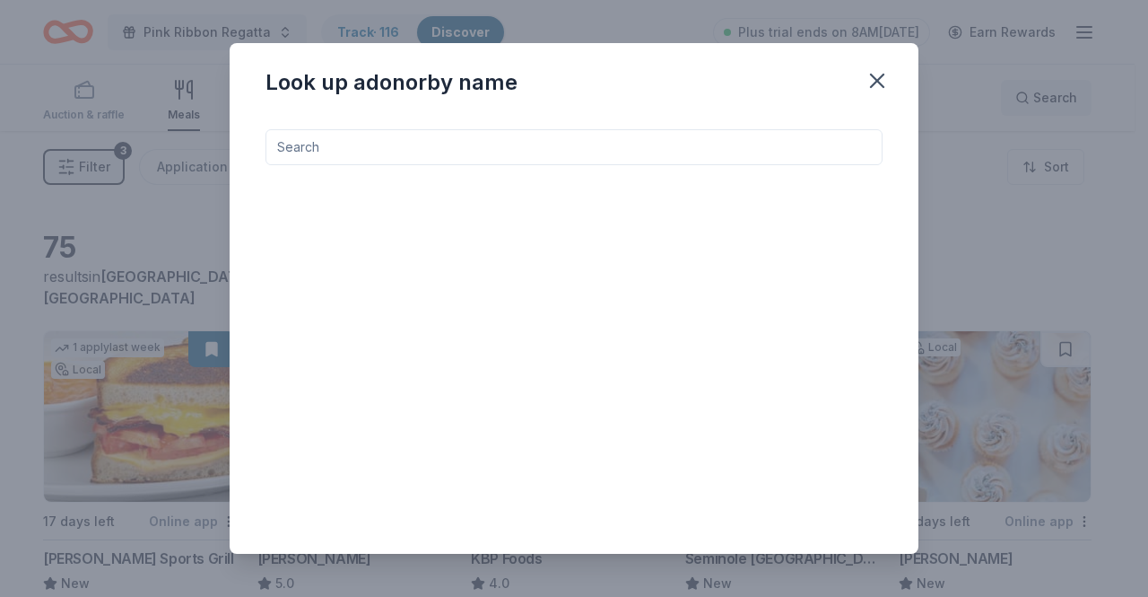
type input "n"
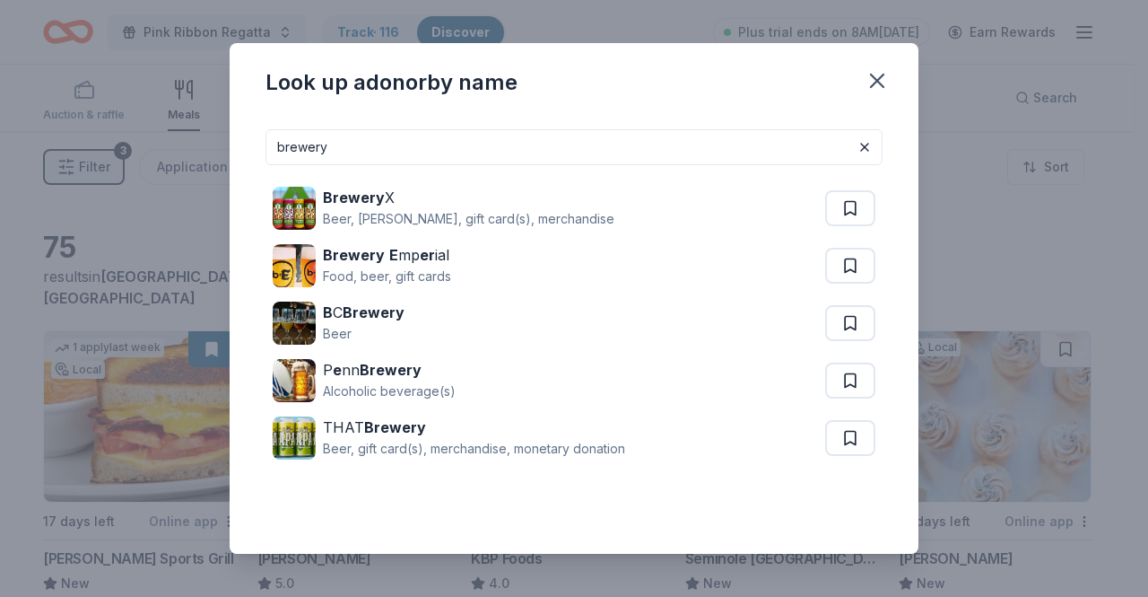
drag, startPoint x: 538, startPoint y: 160, endPoint x: 233, endPoint y: 128, distance: 306.6
click at [233, 128] on div "brewery Brewery X Beer, seltzer, gift card(s), merchandise Brewery E mp er ial …" at bounding box center [574, 335] width 689 height 440
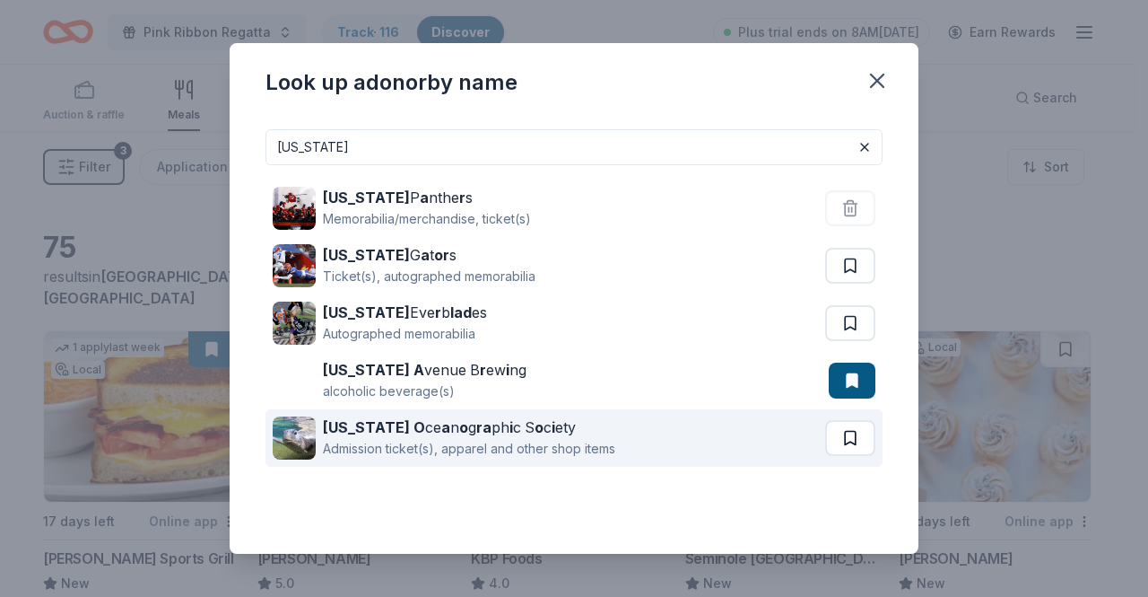
type input "florida"
click at [841, 428] on button at bounding box center [850, 438] width 50 height 36
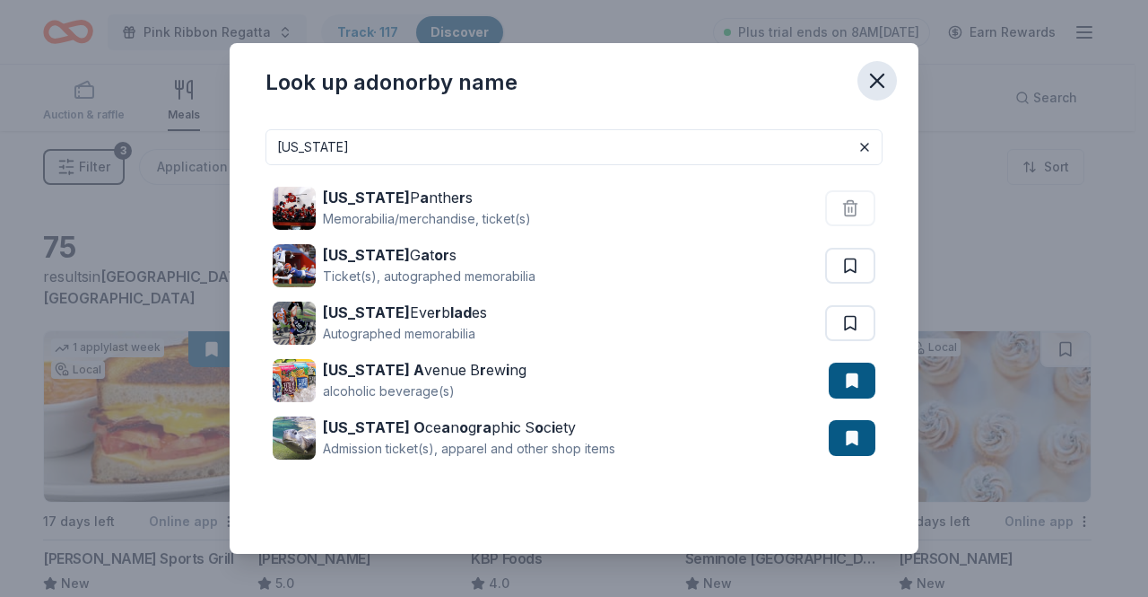
click at [877, 72] on icon "button" at bounding box center [877, 80] width 25 height 25
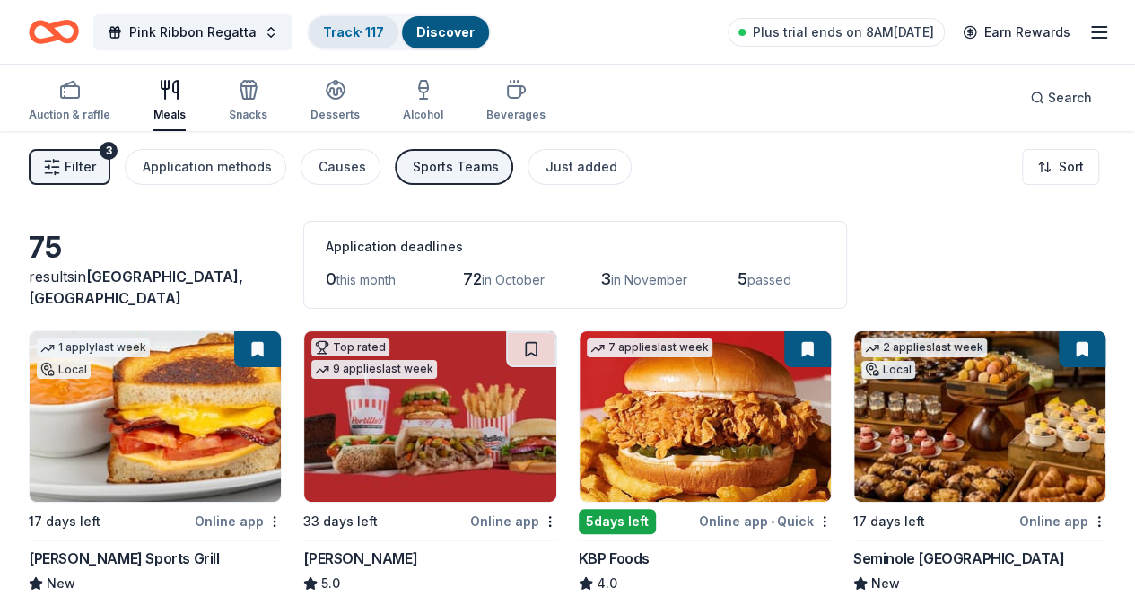
click at [384, 38] on link "Track · 117" at bounding box center [353, 31] width 61 height 15
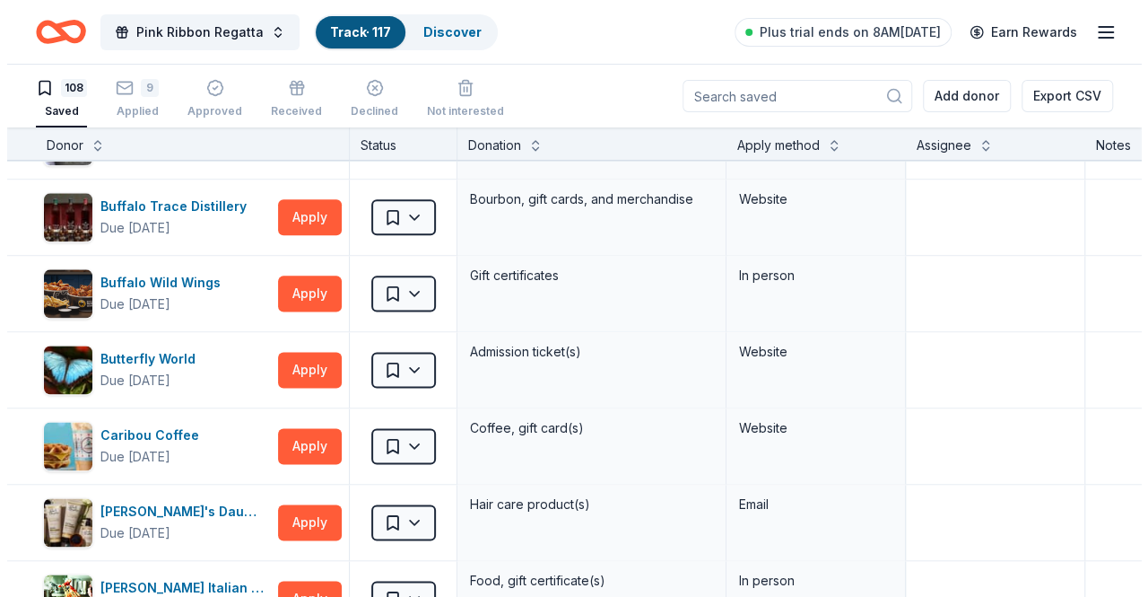
scroll to position [1076, 0]
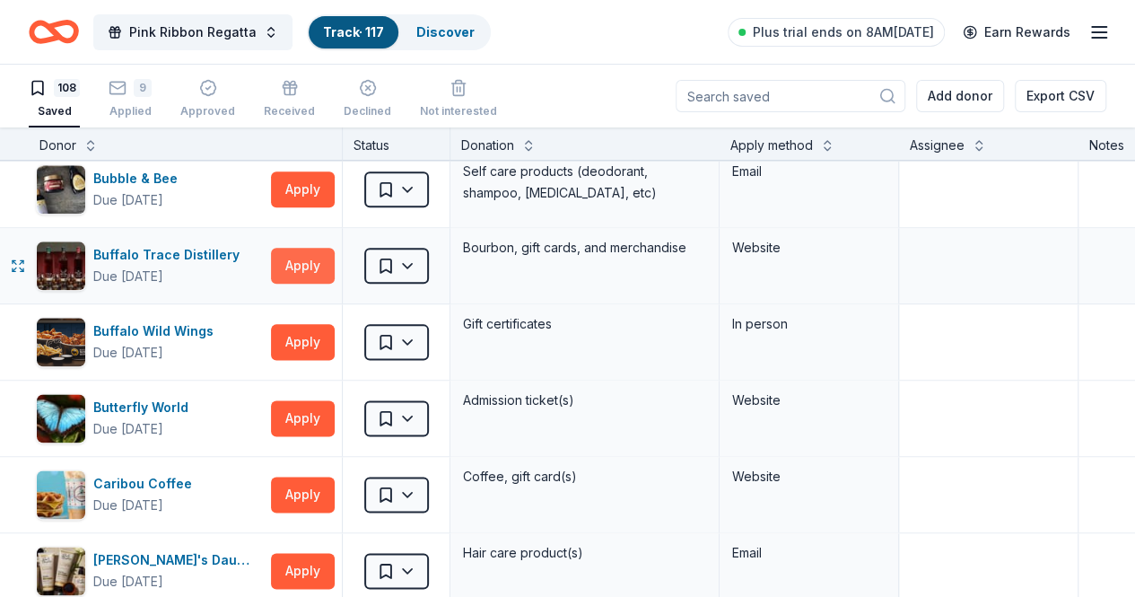
click at [335, 261] on button "Apply" at bounding box center [303, 266] width 64 height 36
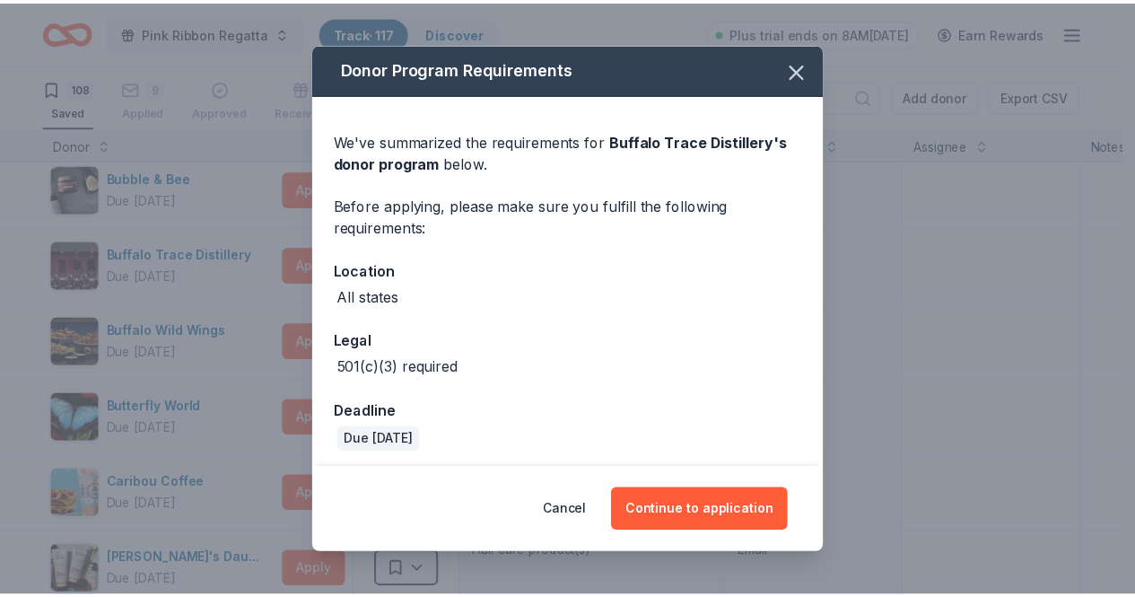
scroll to position [4, 0]
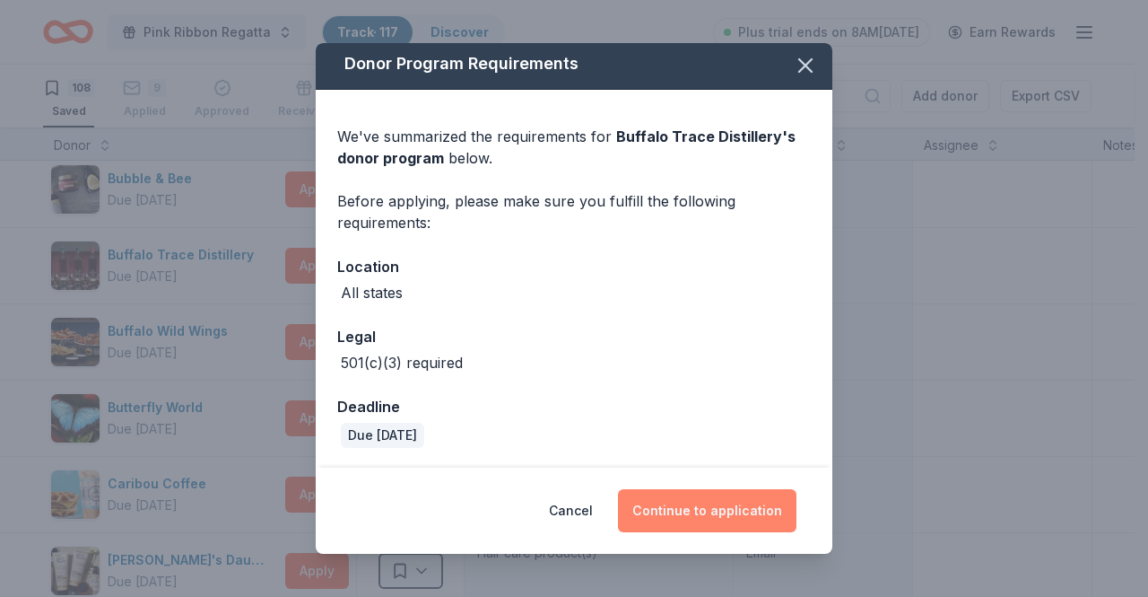
click at [693, 516] on button "Continue to application" at bounding box center [707, 510] width 179 height 43
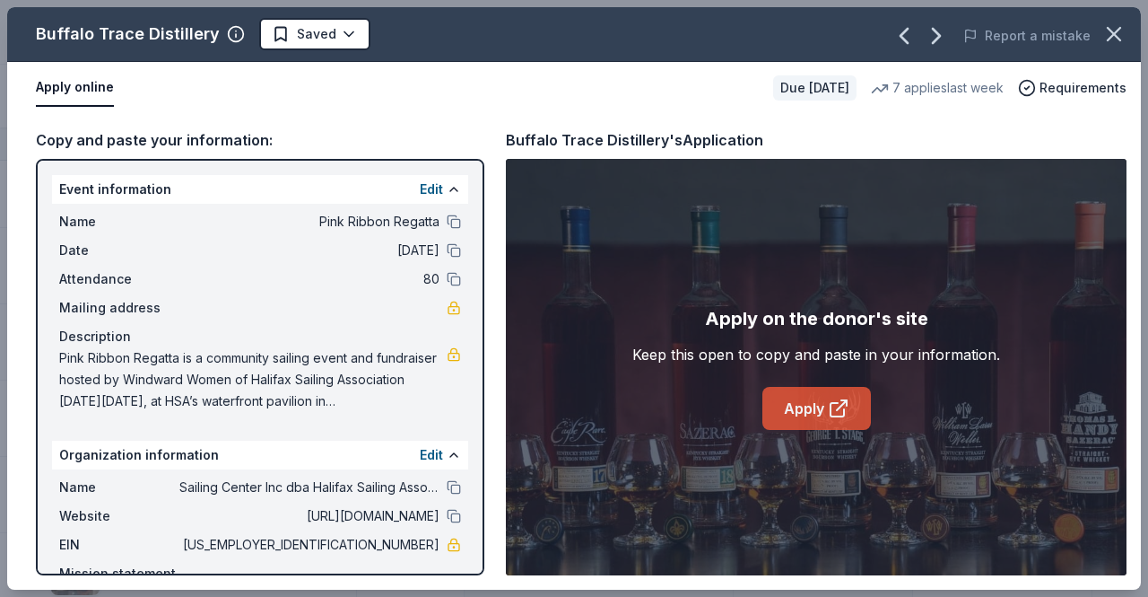
click at [810, 412] on link "Apply" at bounding box center [816, 408] width 109 height 43
click at [1120, 25] on icon "button" at bounding box center [1114, 34] width 25 height 25
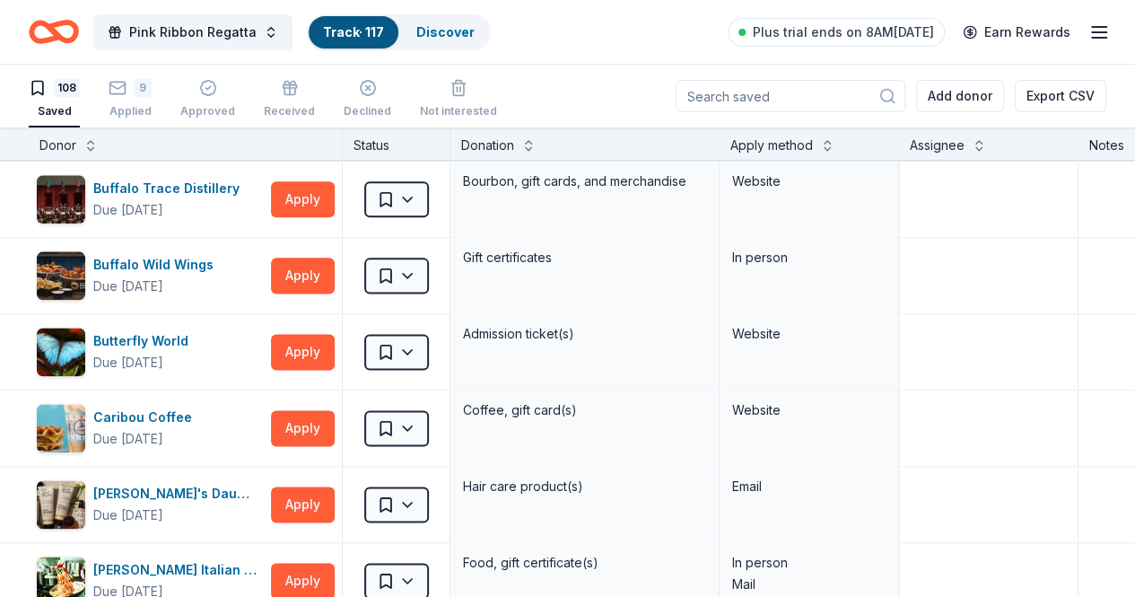
scroll to position [1204, 0]
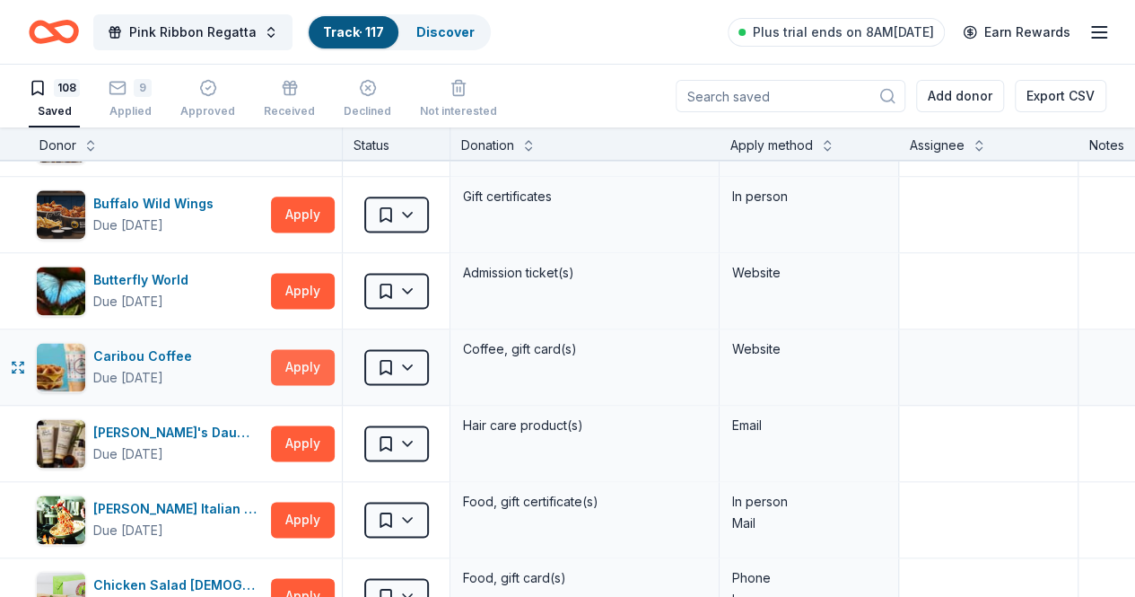
click at [327, 363] on button "Apply" at bounding box center [303, 367] width 64 height 36
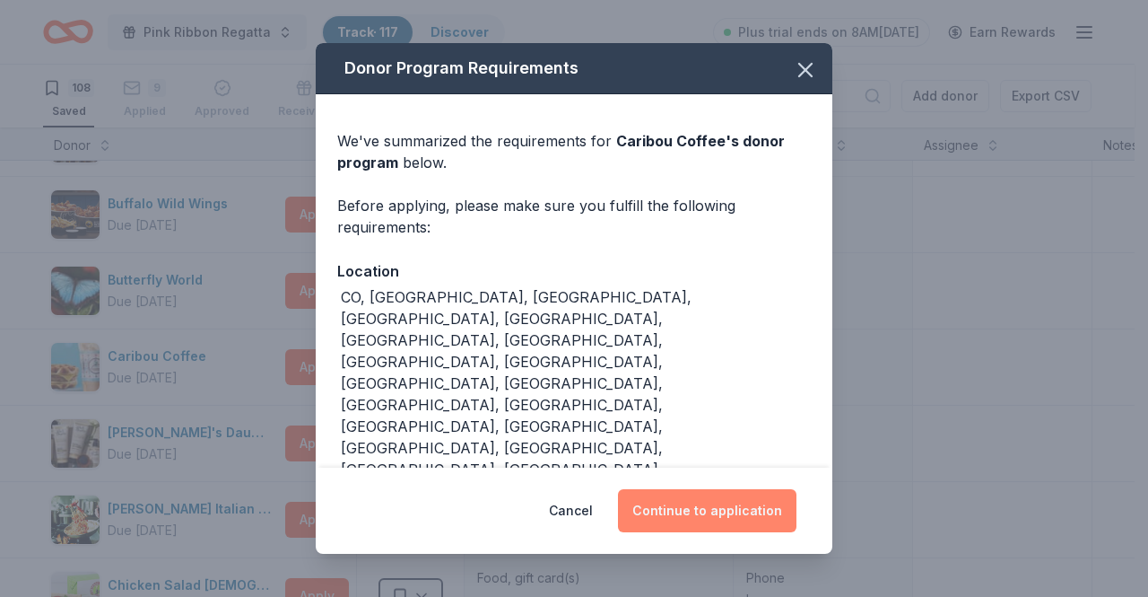
click at [714, 507] on button "Continue to application" at bounding box center [707, 510] width 179 height 43
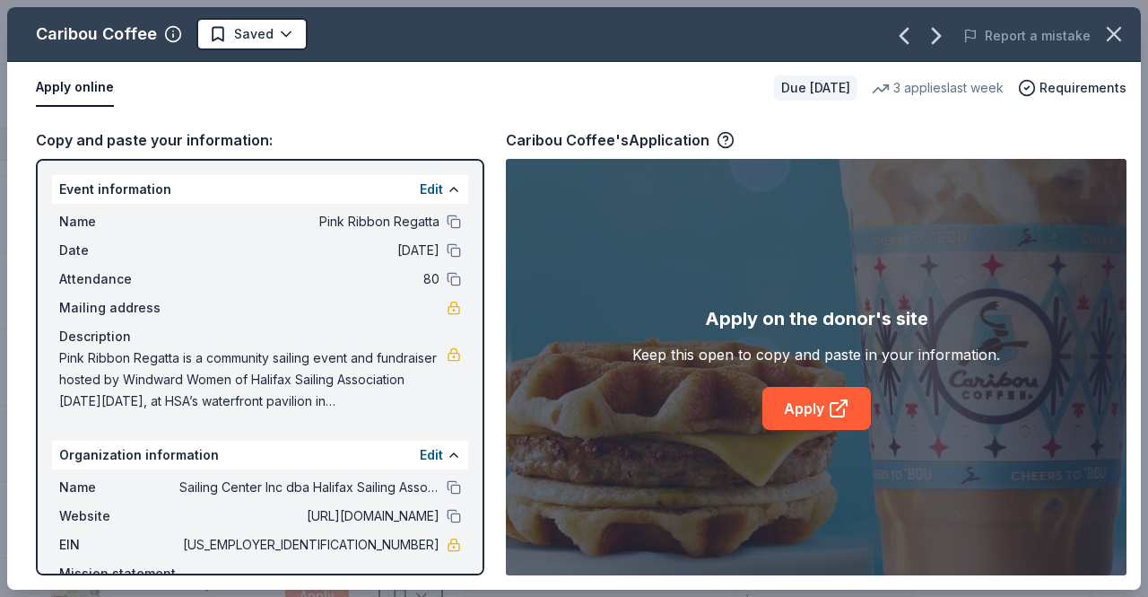
click at [820, 383] on div "Apply on the donor's site Keep this open to copy and paste in your information.…" at bounding box center [816, 367] width 368 height 126
click at [807, 405] on link "Apply" at bounding box center [816, 408] width 109 height 43
click at [1114, 31] on icon "button" at bounding box center [1114, 34] width 25 height 25
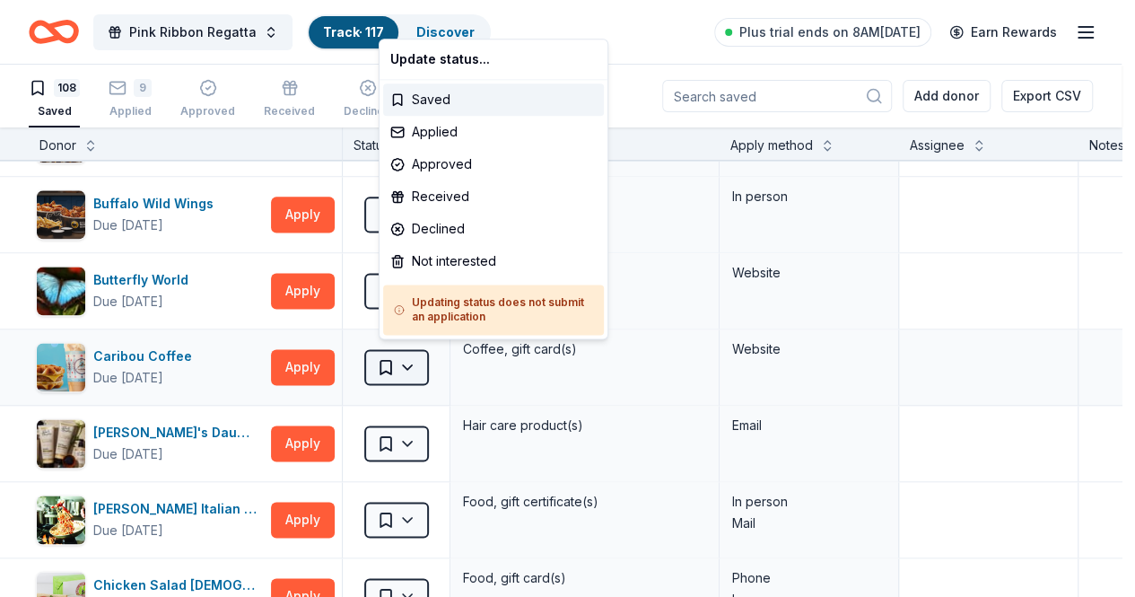
click at [428, 354] on html "Pink Ribbon Regatta Track · 117 Discover Plus trial ends on 8AM, 10/6 Earn Rewa…" at bounding box center [567, 298] width 1135 height 597
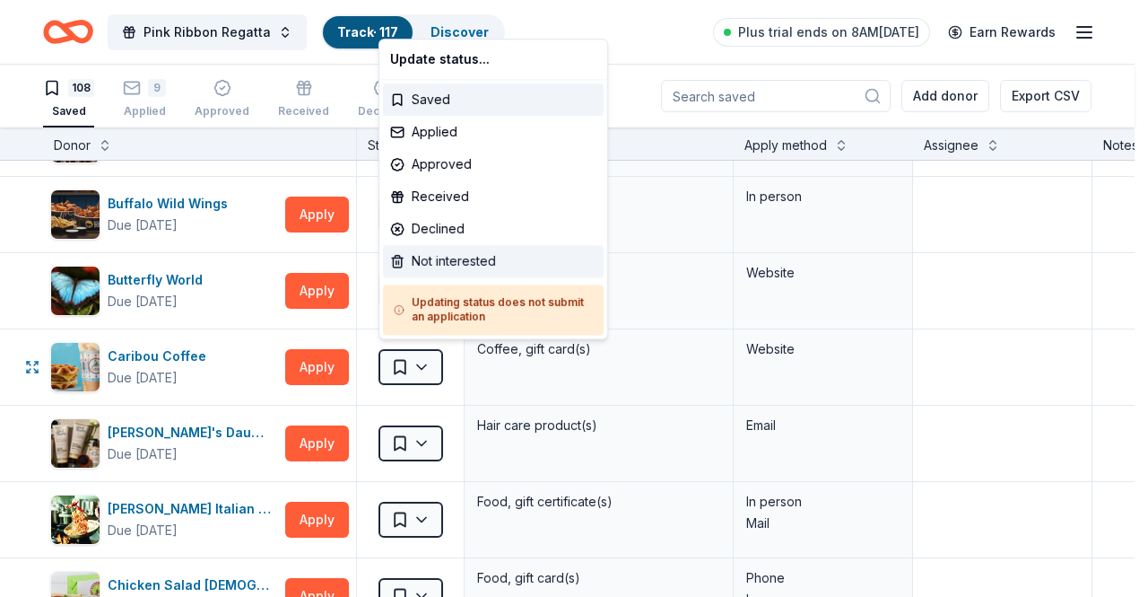
click at [463, 264] on div "Not interested" at bounding box center [493, 261] width 221 height 32
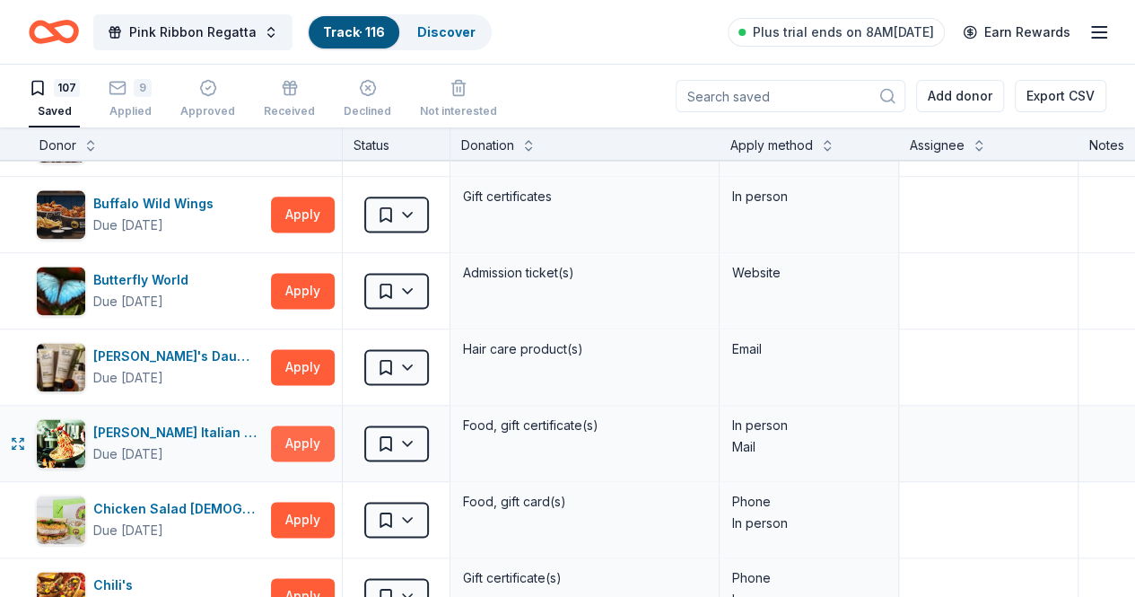
click at [300, 433] on button "Apply" at bounding box center [303, 443] width 64 height 36
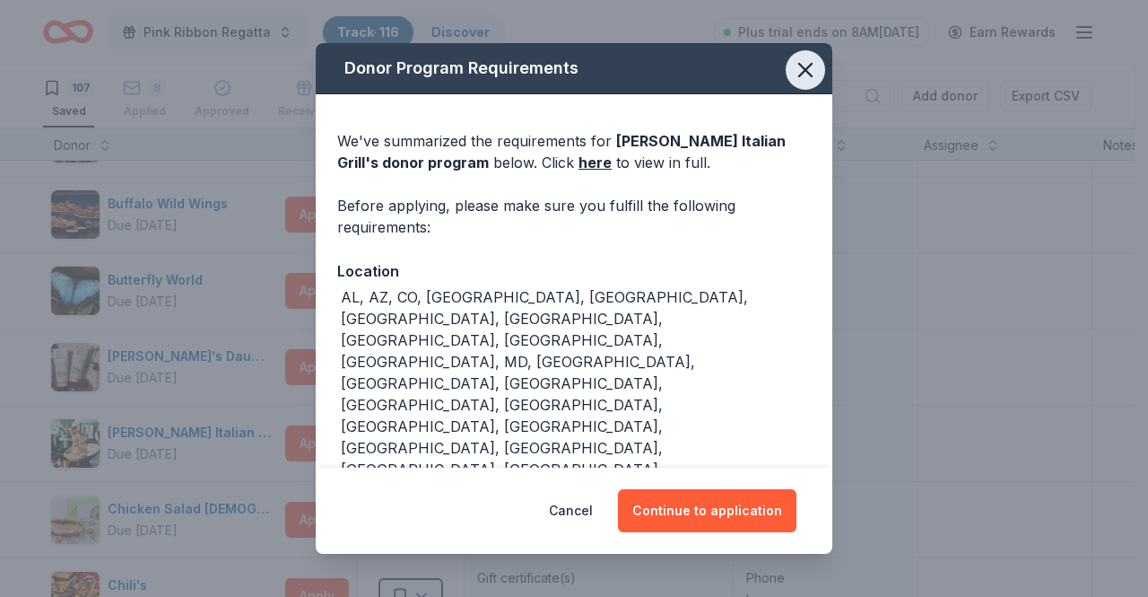
click at [800, 74] on icon "button" at bounding box center [805, 69] width 25 height 25
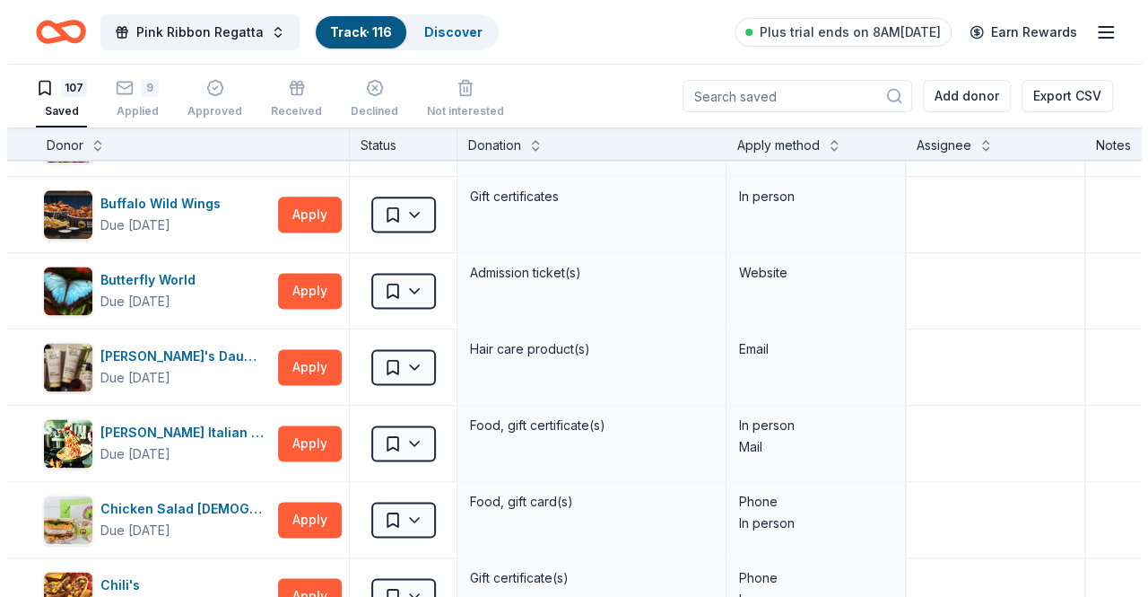
scroll to position [0, 0]
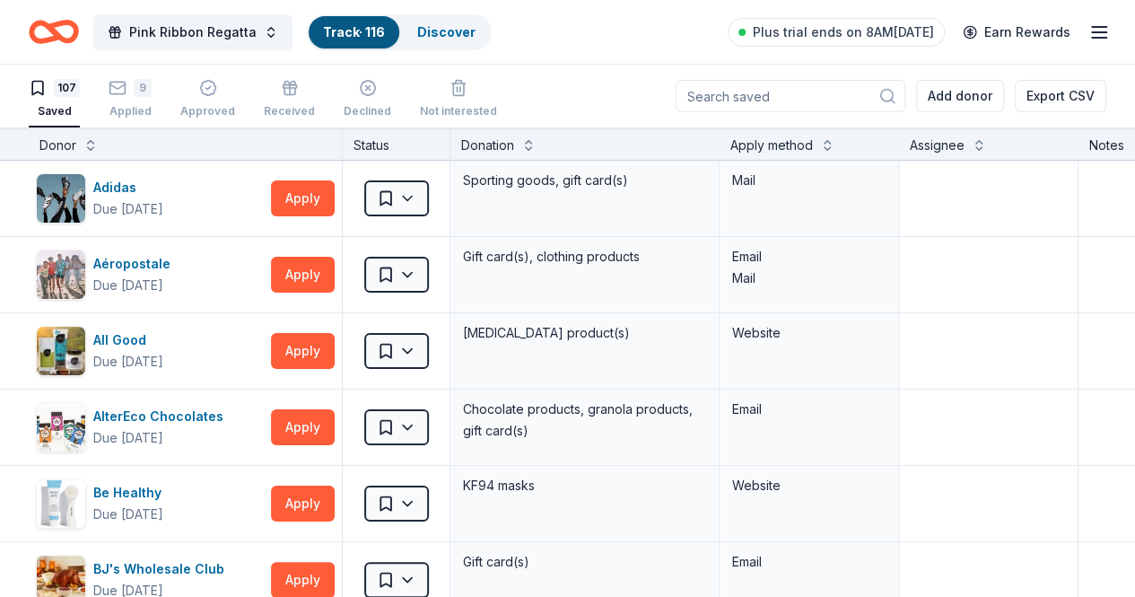
click at [813, 149] on div "Apply method" at bounding box center [771, 146] width 83 height 22
click at [849, 137] on div "Apply method" at bounding box center [809, 146] width 158 height 22
click at [834, 148] on button at bounding box center [827, 144] width 14 height 18
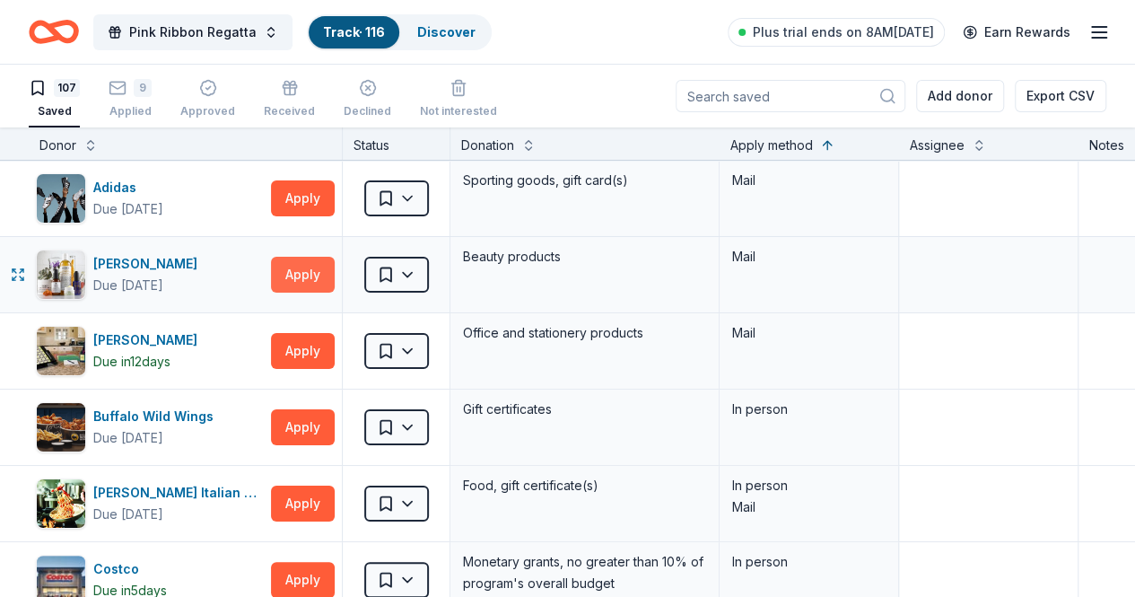
click at [312, 261] on button "Apply" at bounding box center [303, 275] width 64 height 36
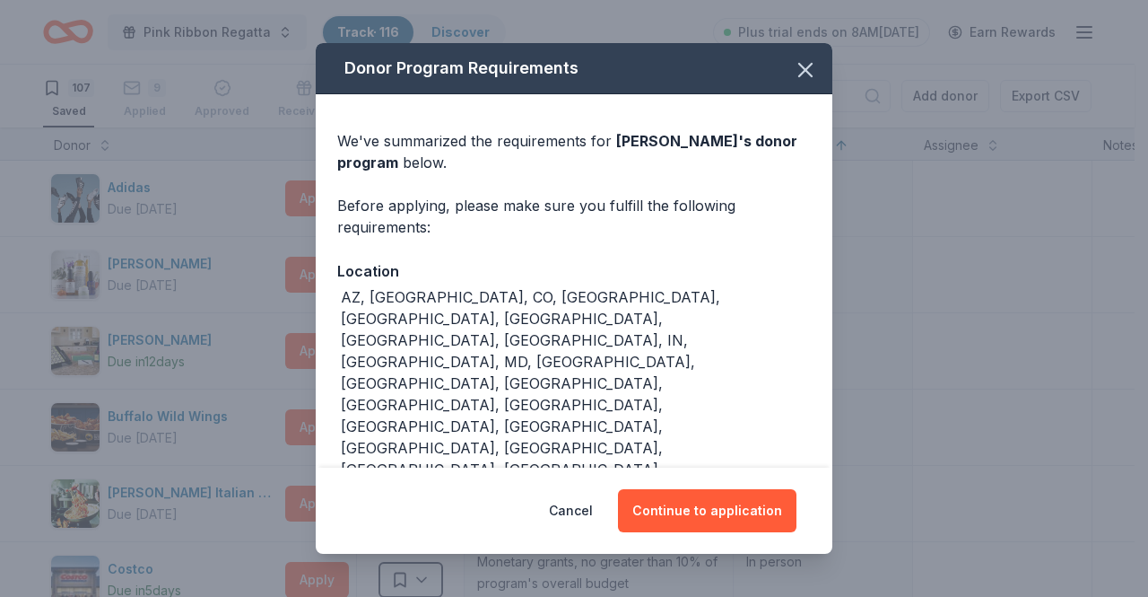
scroll to position [48, 0]
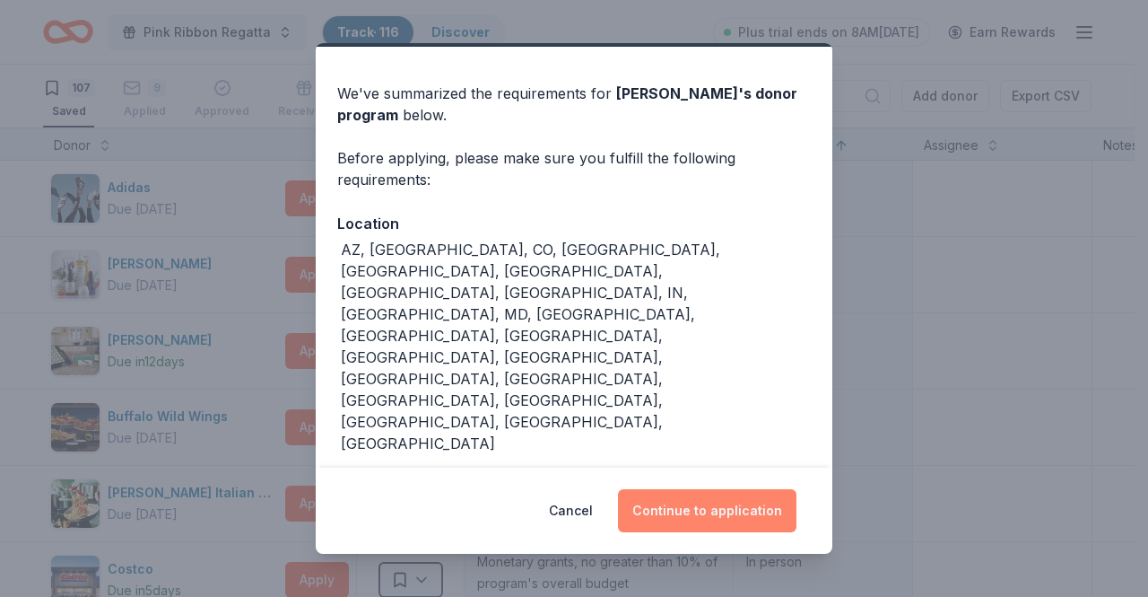
click at [703, 520] on button "Continue to application" at bounding box center [707, 510] width 179 height 43
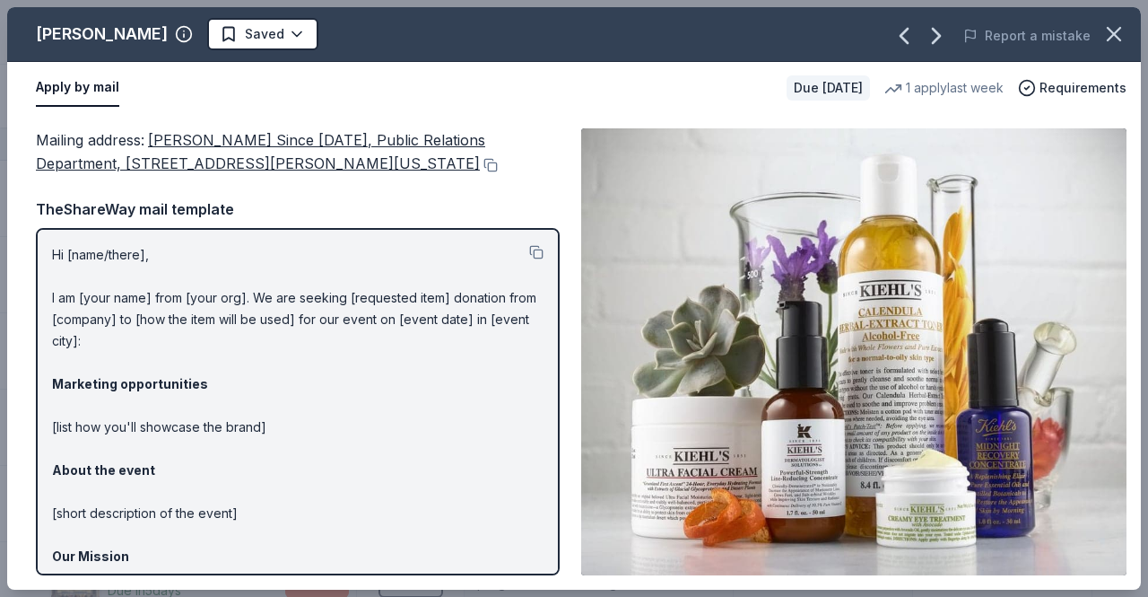
drag, startPoint x: 542, startPoint y: 374, endPoint x: 540, endPoint y: 403, distance: 28.8
click at [540, 403] on div "Hi [name/there], I am [your name] from [your org]. We are seeking [requested it…" at bounding box center [298, 401] width 524 height 347
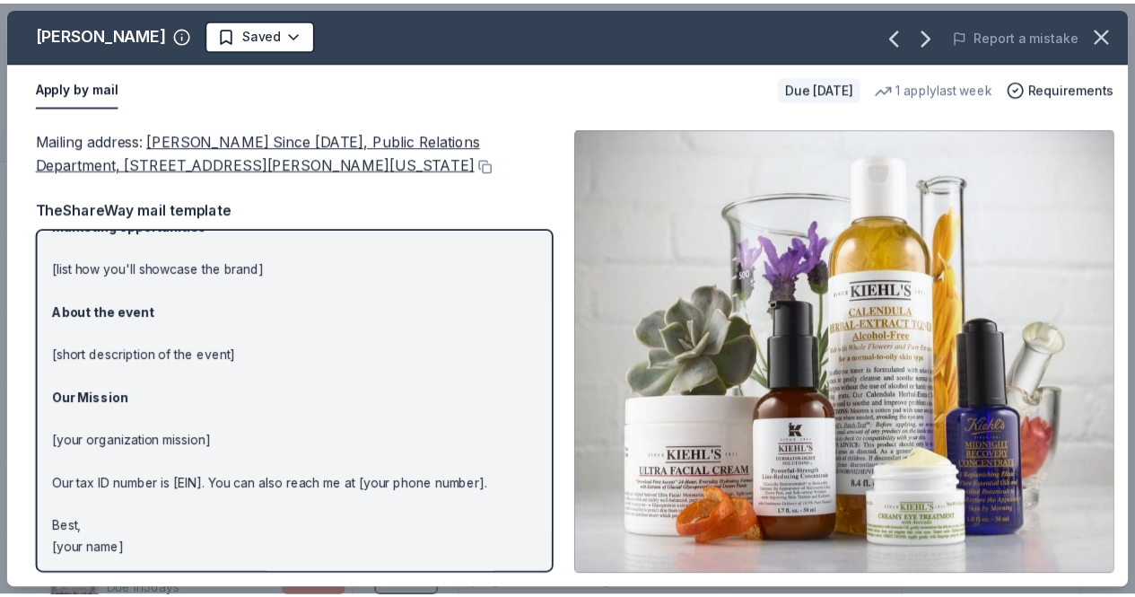
scroll to position [0, 0]
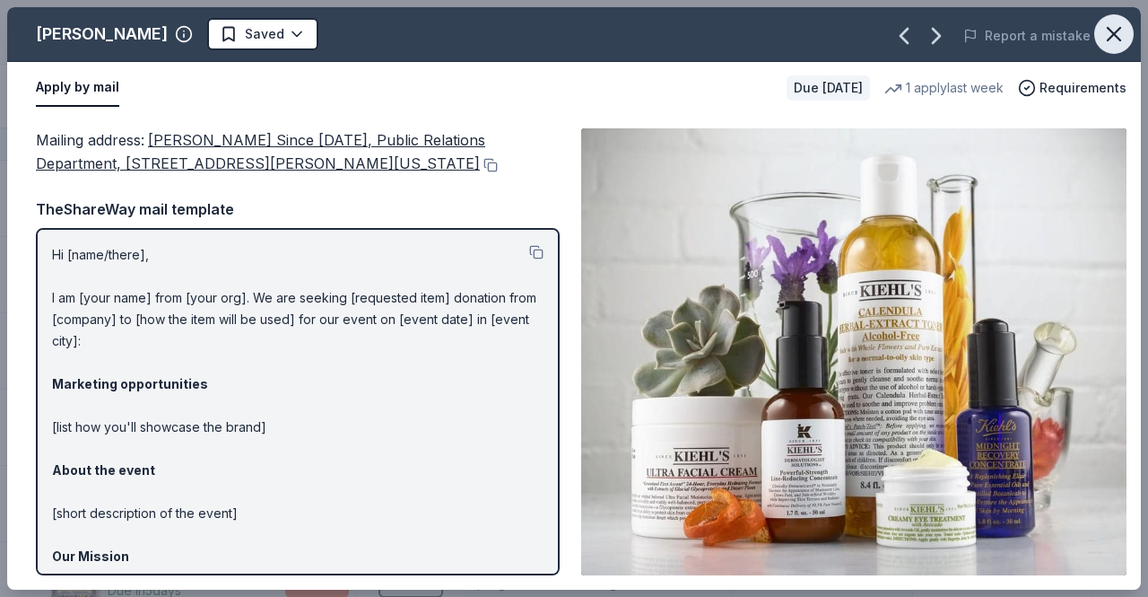
click at [1102, 44] on icon "button" at bounding box center [1114, 34] width 25 height 25
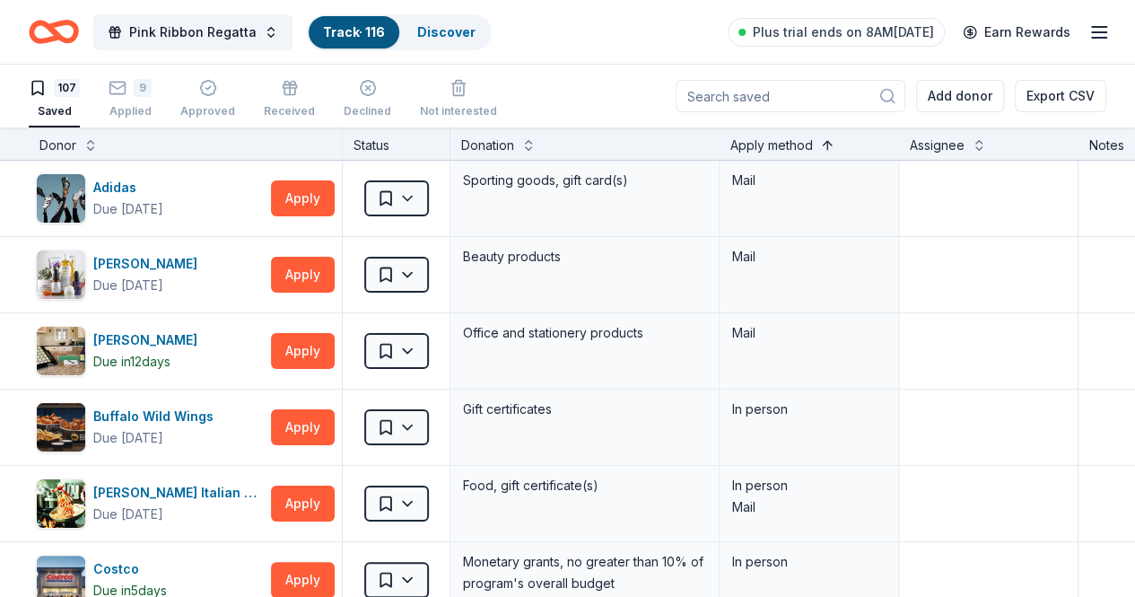
click at [834, 139] on button at bounding box center [827, 144] width 14 height 18
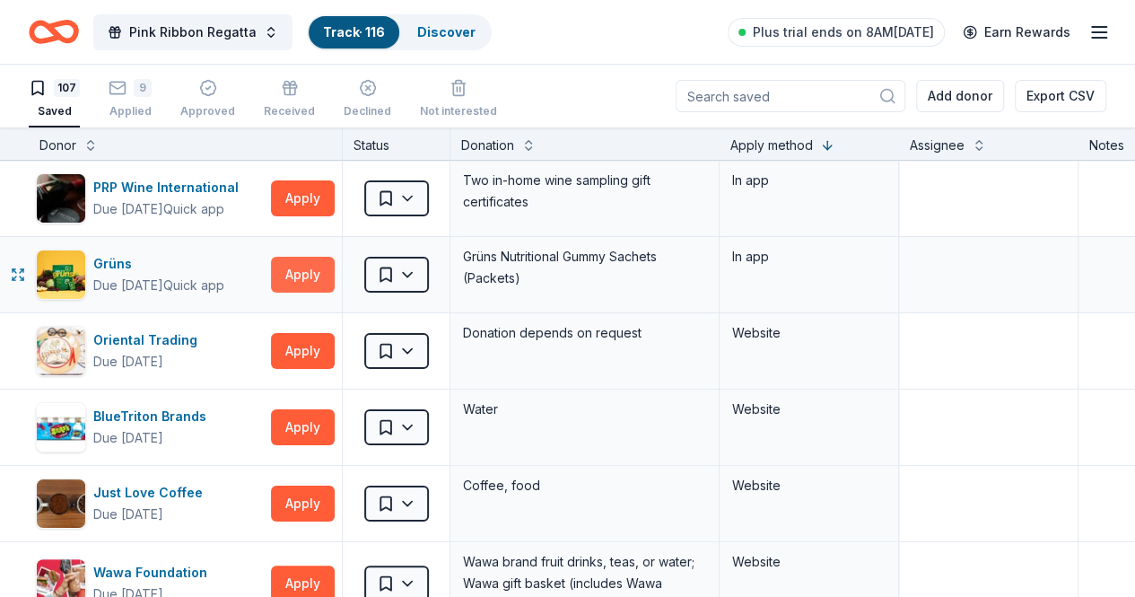
click at [316, 283] on button "Apply" at bounding box center [303, 275] width 64 height 36
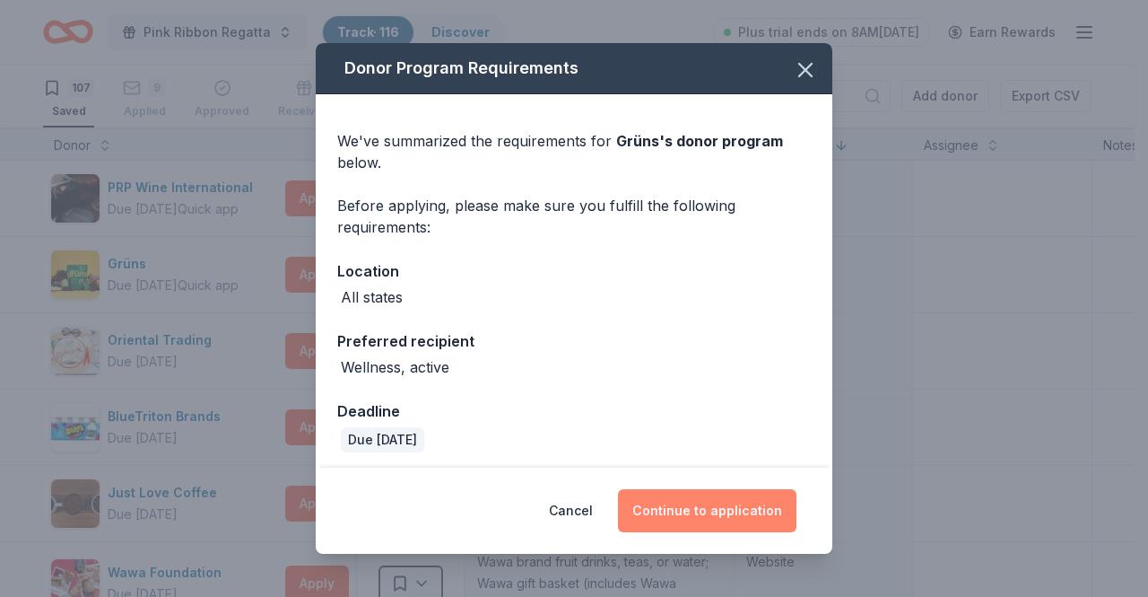
click at [698, 531] on button "Continue to application" at bounding box center [707, 510] width 179 height 43
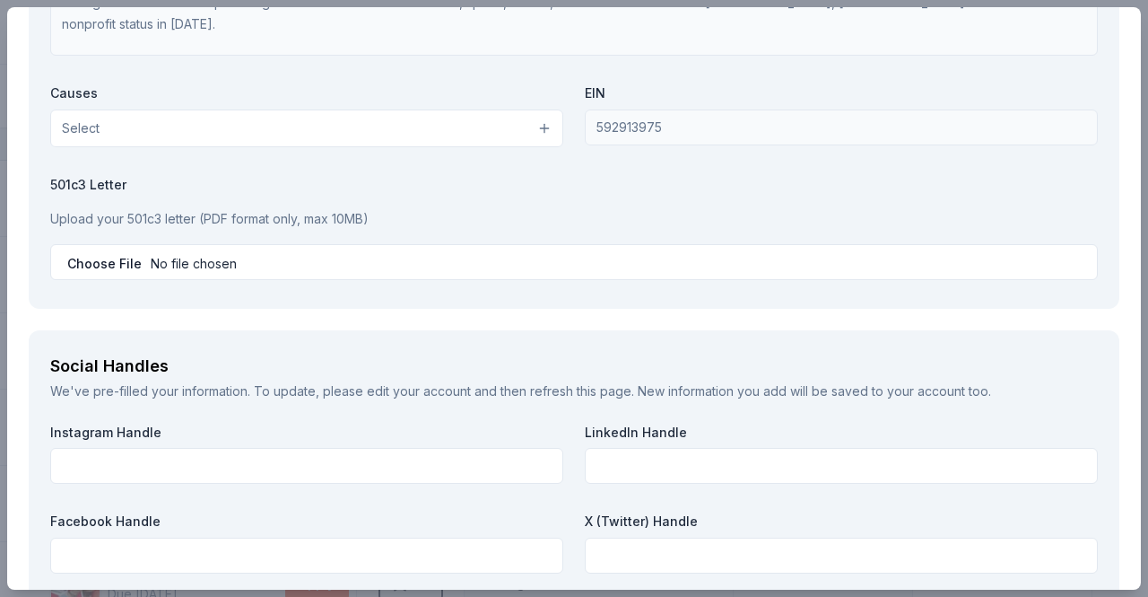
scroll to position [1990, 0]
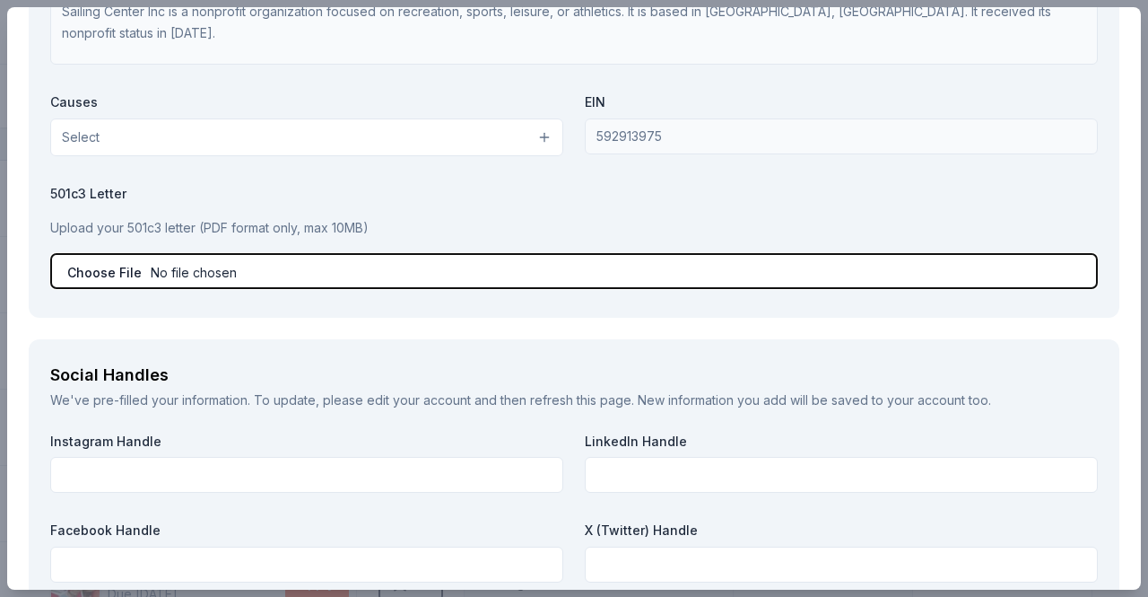
click at [212, 272] on input "file" at bounding box center [574, 271] width 1048 height 36
type input "C:\fakepath\Sailing Center Inc Tax Exemption Letter exp Sep 2030.pdf"
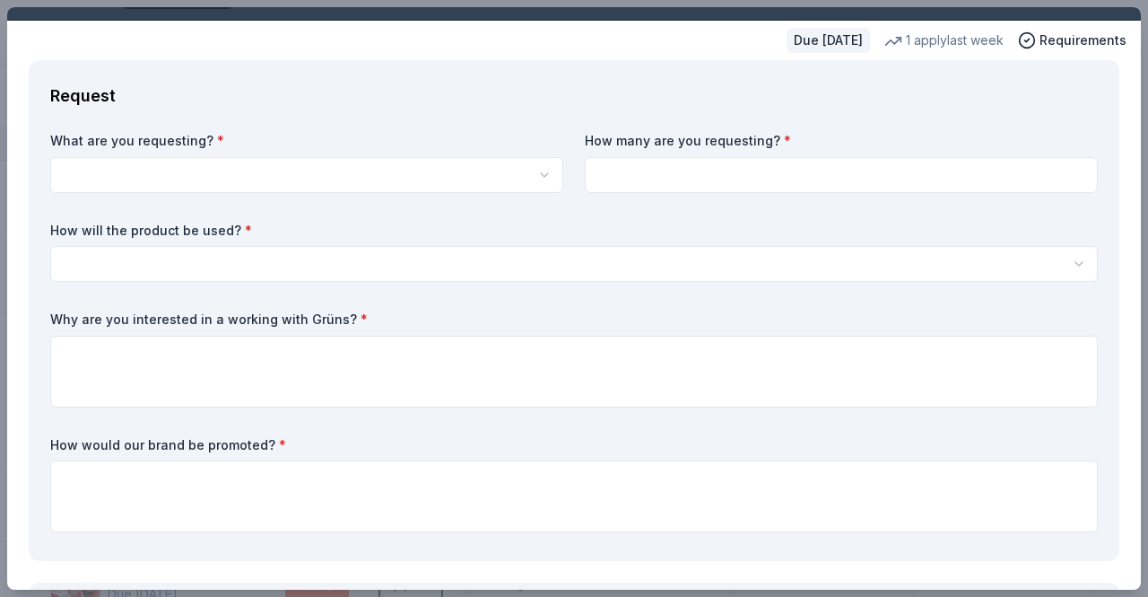
scroll to position [0, 0]
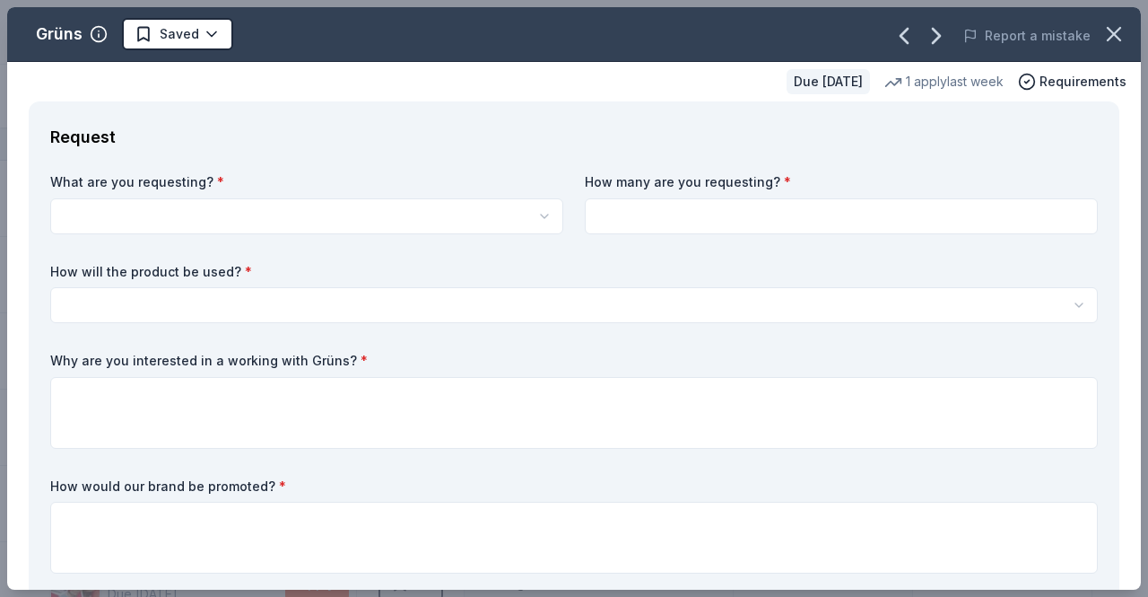
click at [533, 215] on html "Pink Ribbon Regatta Track · 116 Discover Plus trial ends on 8AM, 10/6 Earn Rewa…" at bounding box center [574, 298] width 1148 height 597
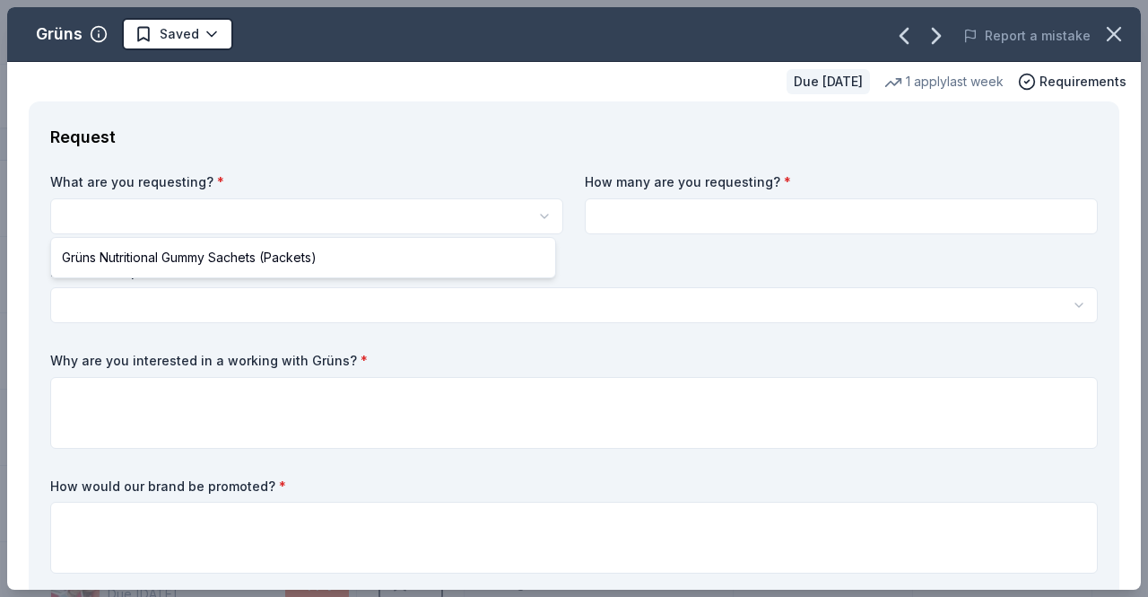
select select "Grüns Nutritional Gummy Sachets (Packets)"
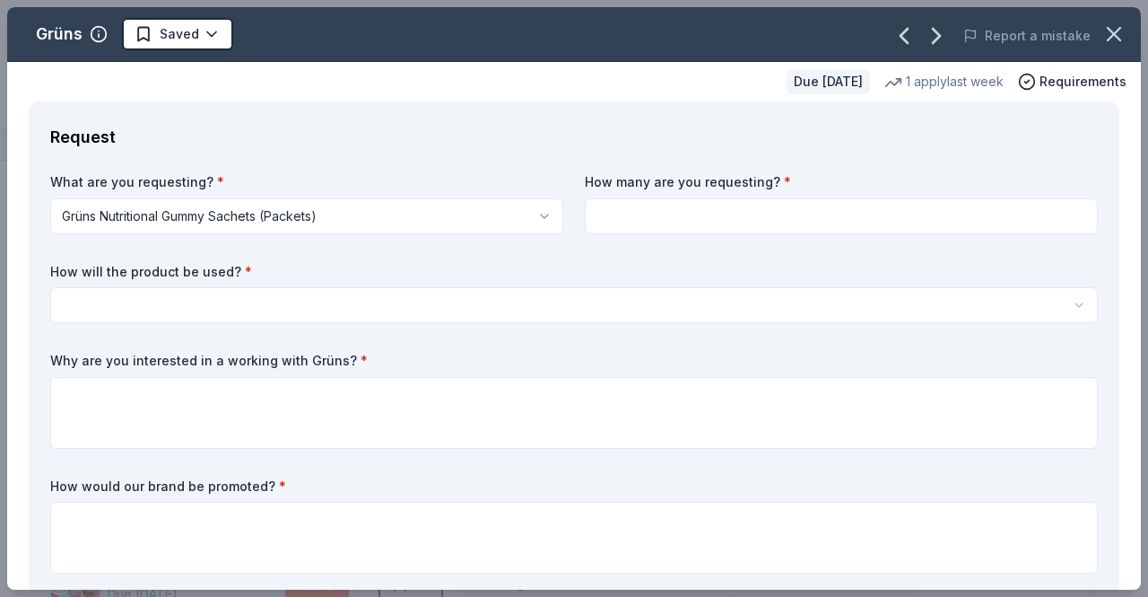
click at [758, 210] on input at bounding box center [841, 216] width 513 height 36
type input "80"
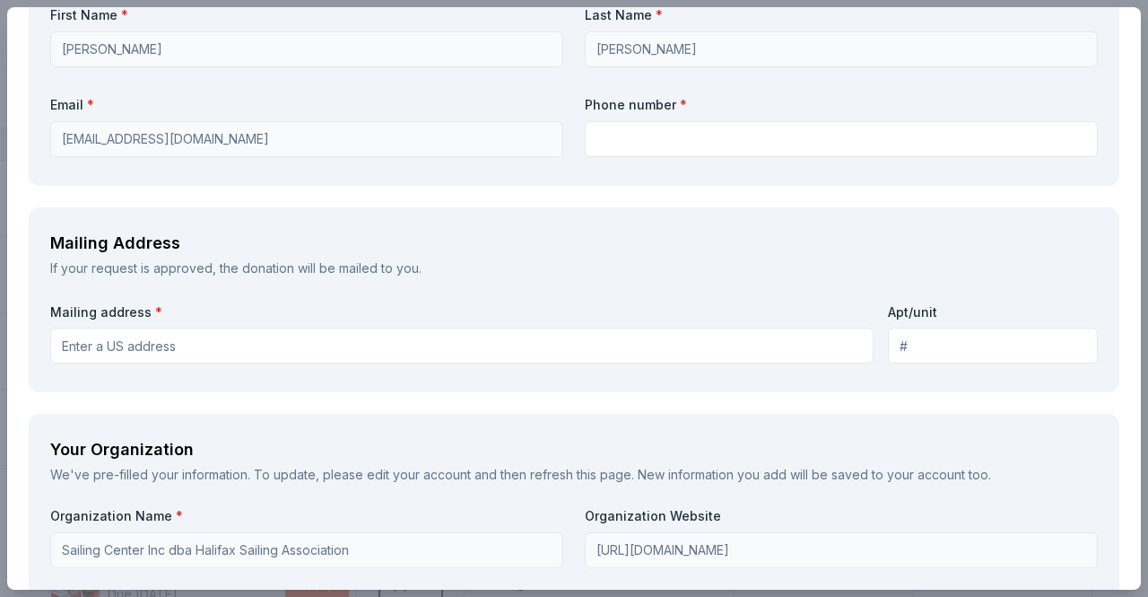
scroll to position [1371, 0]
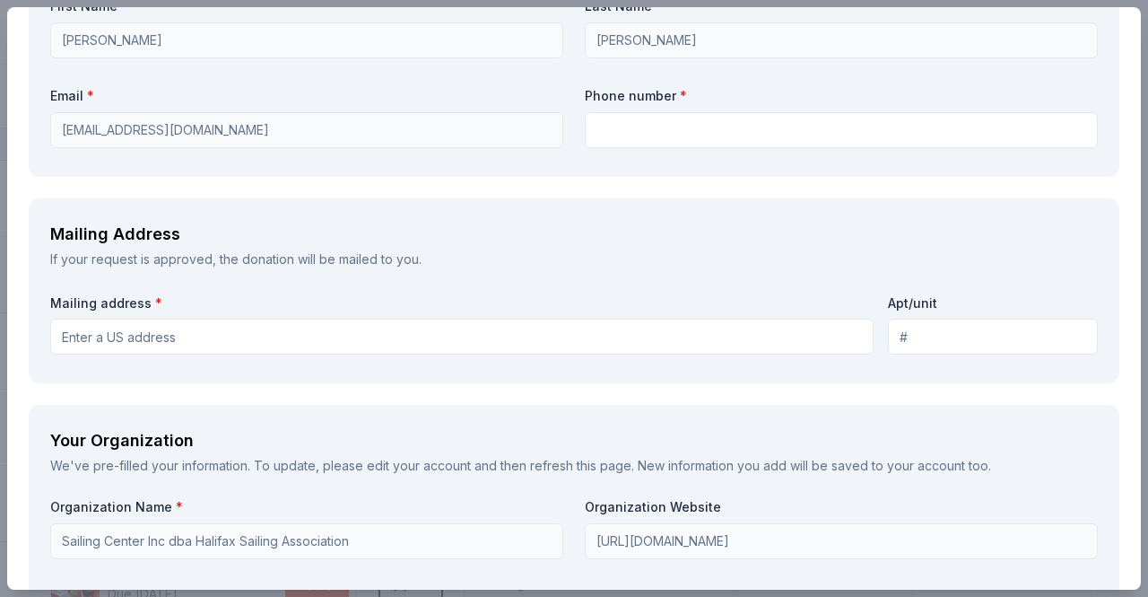
click at [420, 339] on input "Mailing address *" at bounding box center [461, 336] width 823 height 36
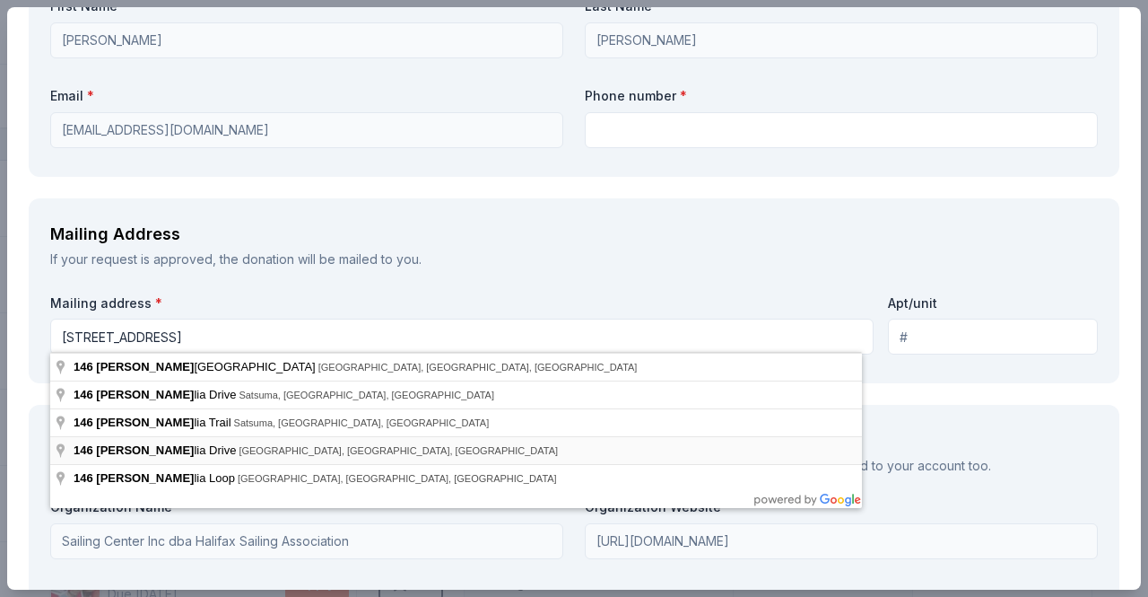
type input "146 Magnolia Drive, Ormond Beach, FL, 32176"
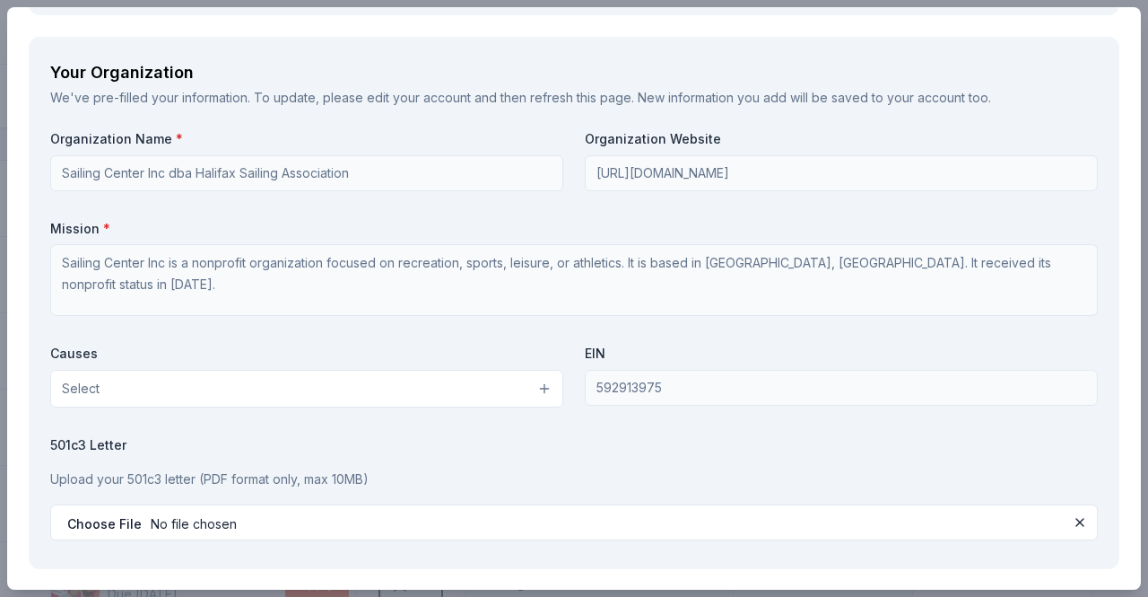
scroll to position [1792, 0]
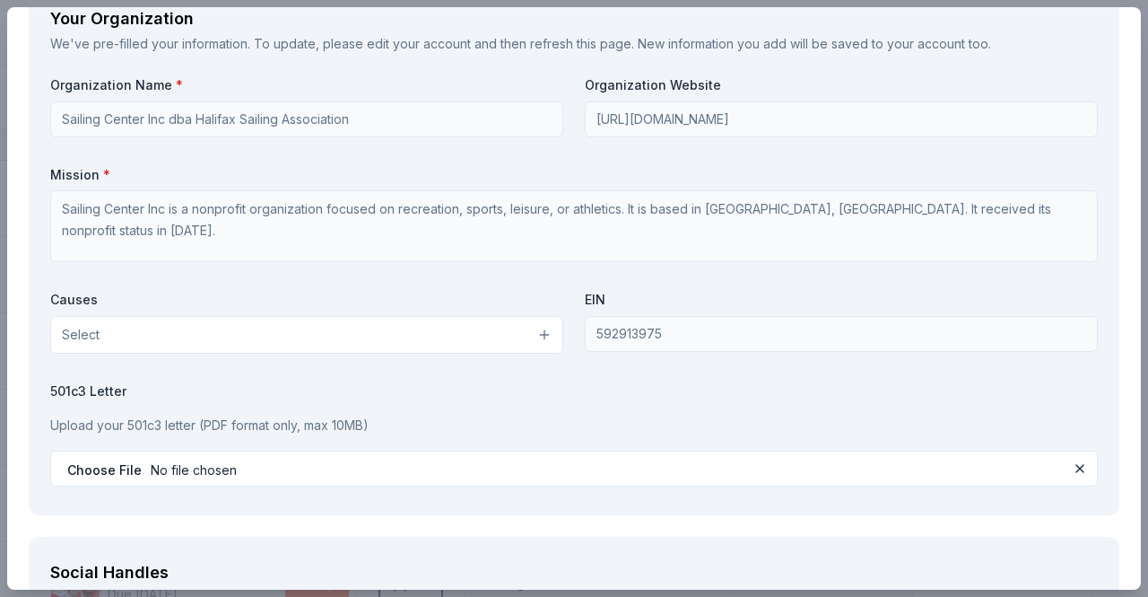
click at [535, 330] on button "Select" at bounding box center [306, 335] width 513 height 38
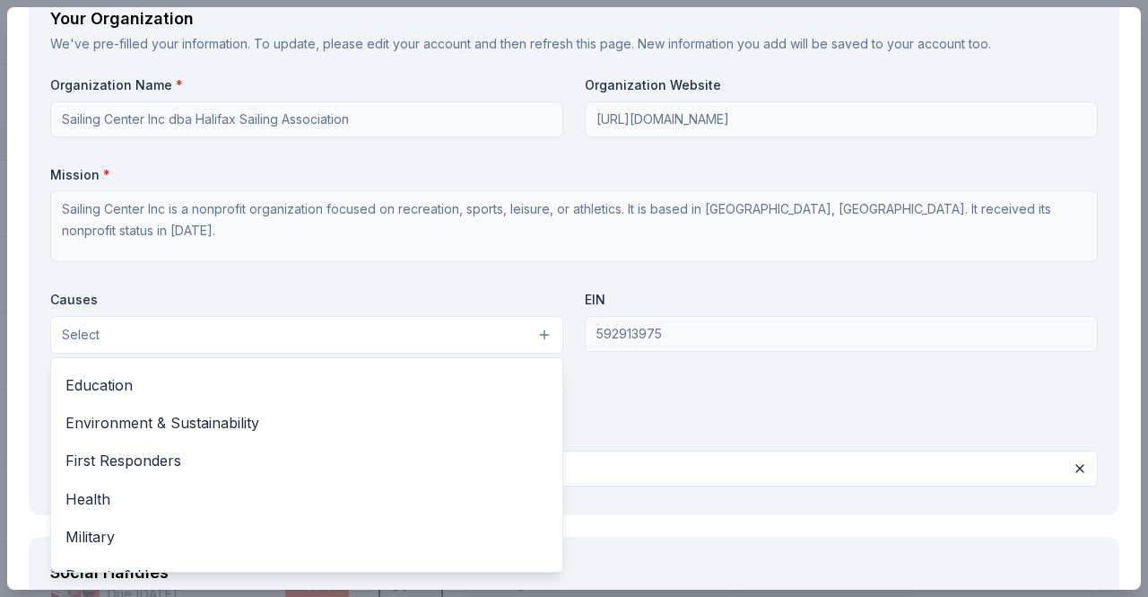
scroll to position [156, 0]
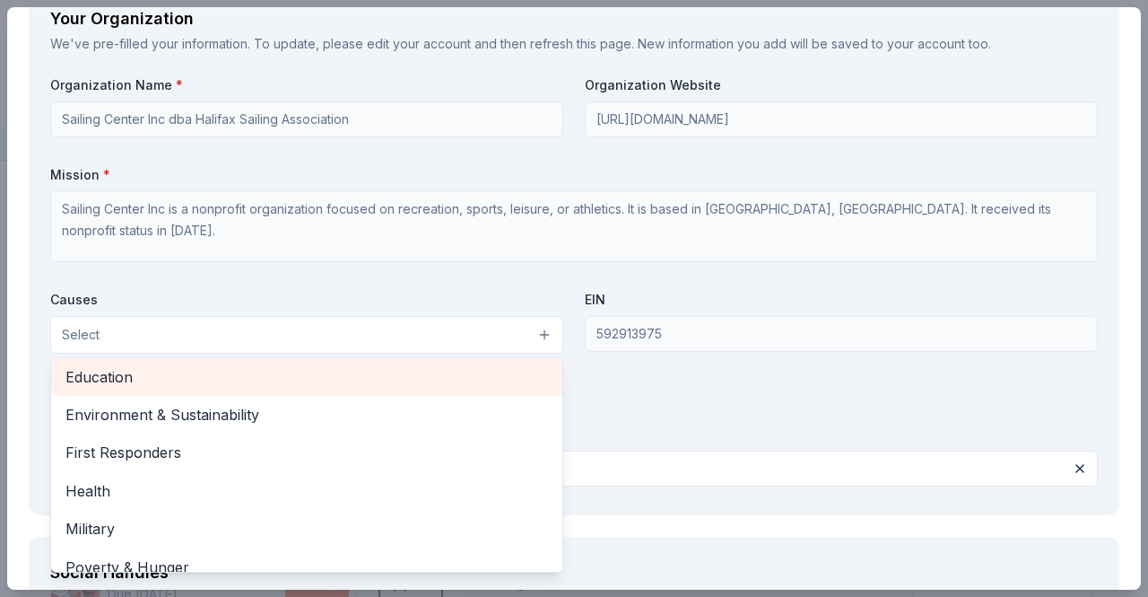
click at [196, 369] on span "Education" at bounding box center [306, 376] width 483 height 23
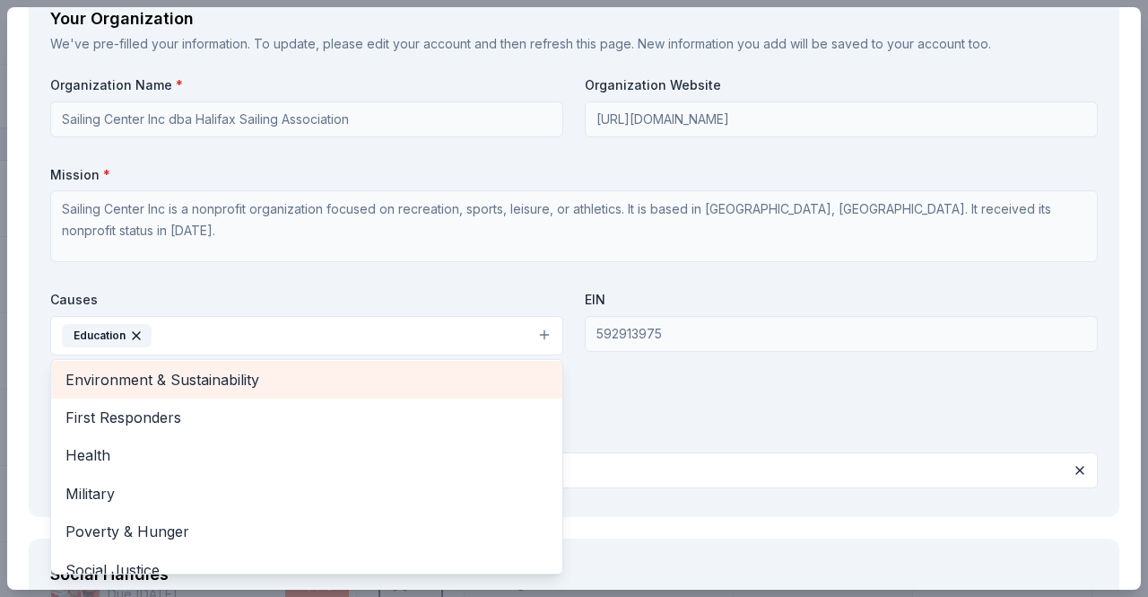
click at [197, 370] on span "Environment & Sustainability" at bounding box center [306, 379] width 483 height 23
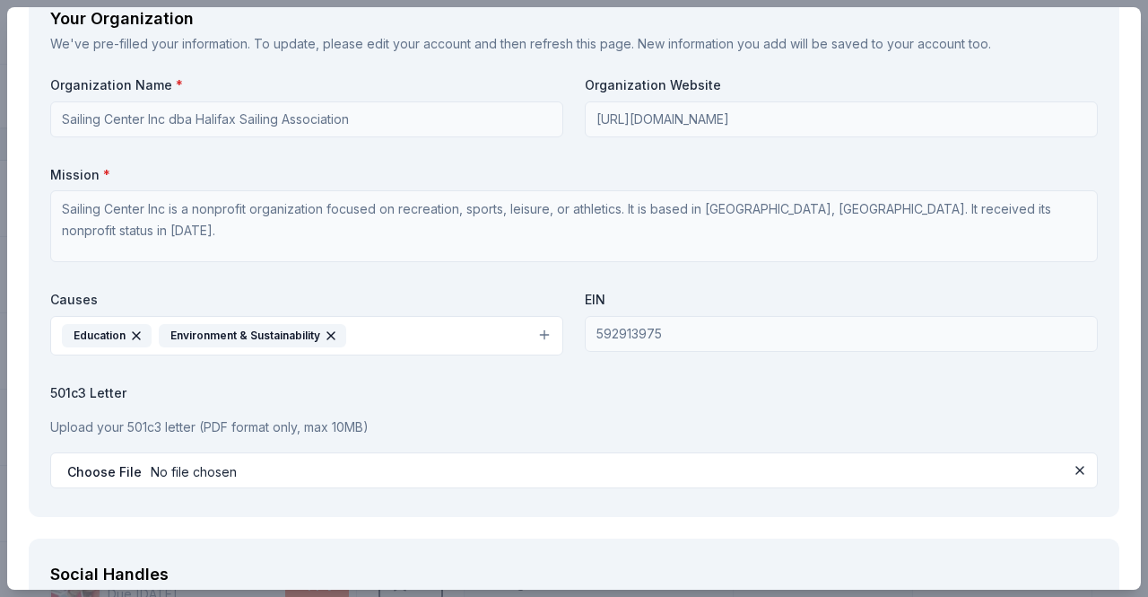
click at [452, 334] on button "Education Environment & Sustainability" at bounding box center [306, 335] width 513 height 39
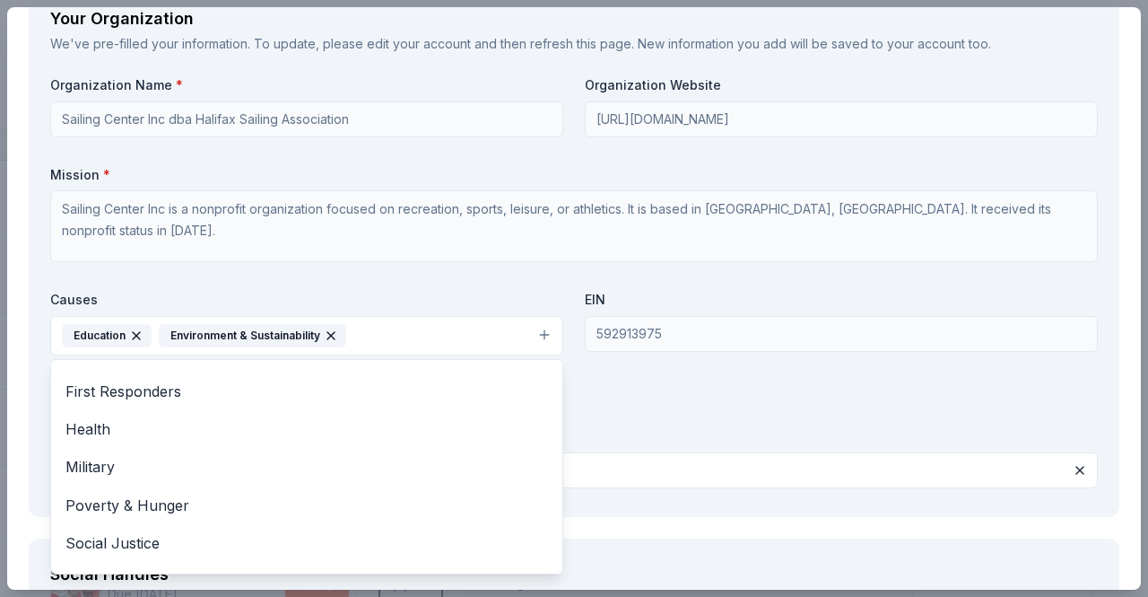
scroll to position [173, 0]
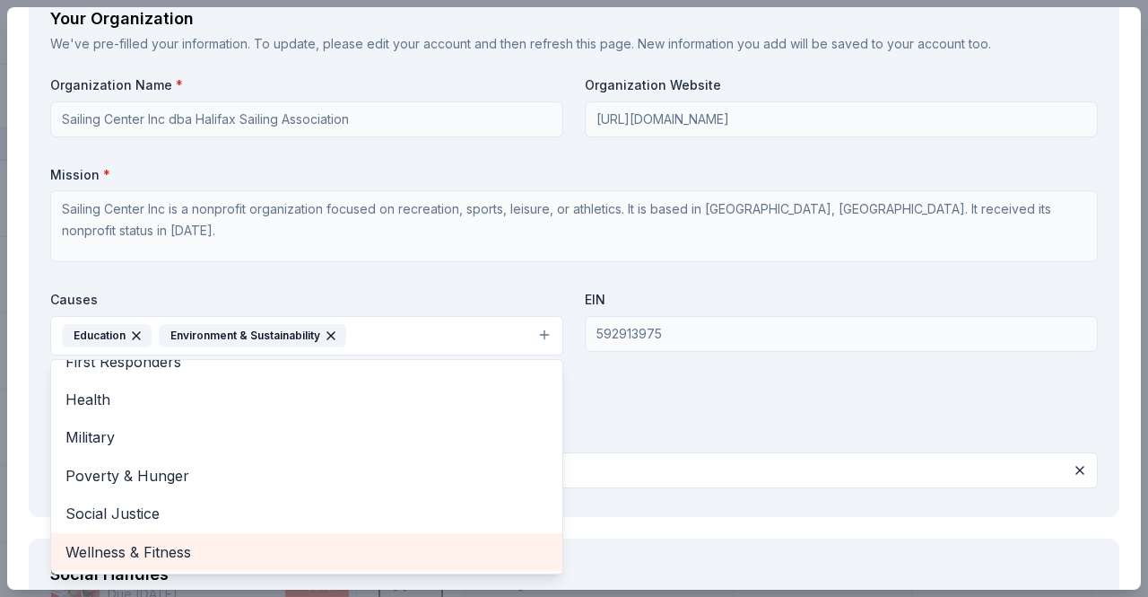
click at [253, 553] on span "Wellness & Fitness" at bounding box center [306, 551] width 483 height 23
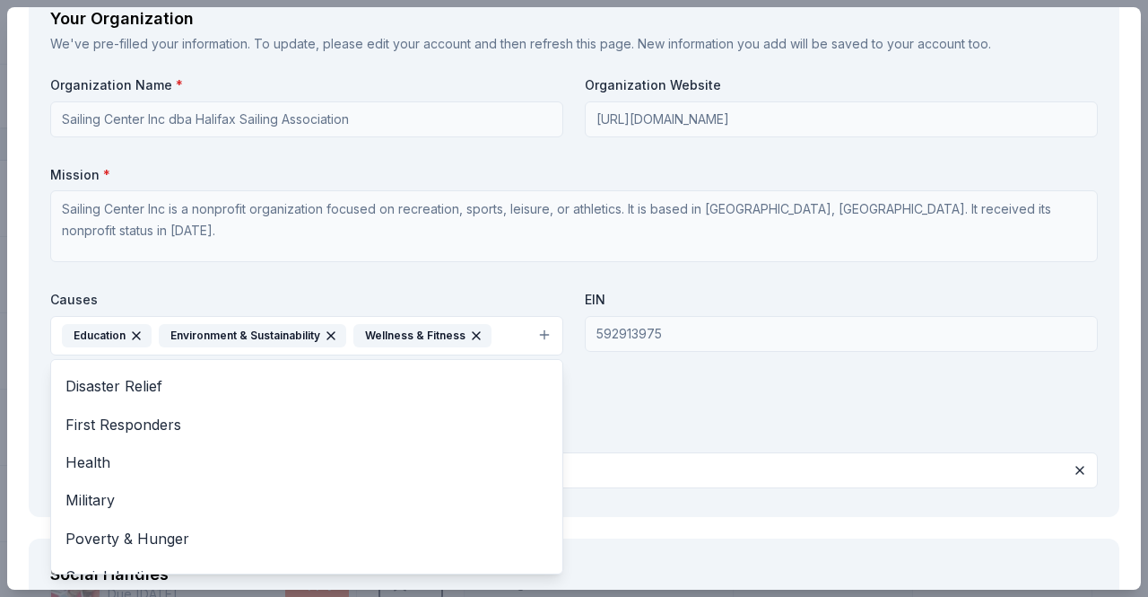
scroll to position [135, 0]
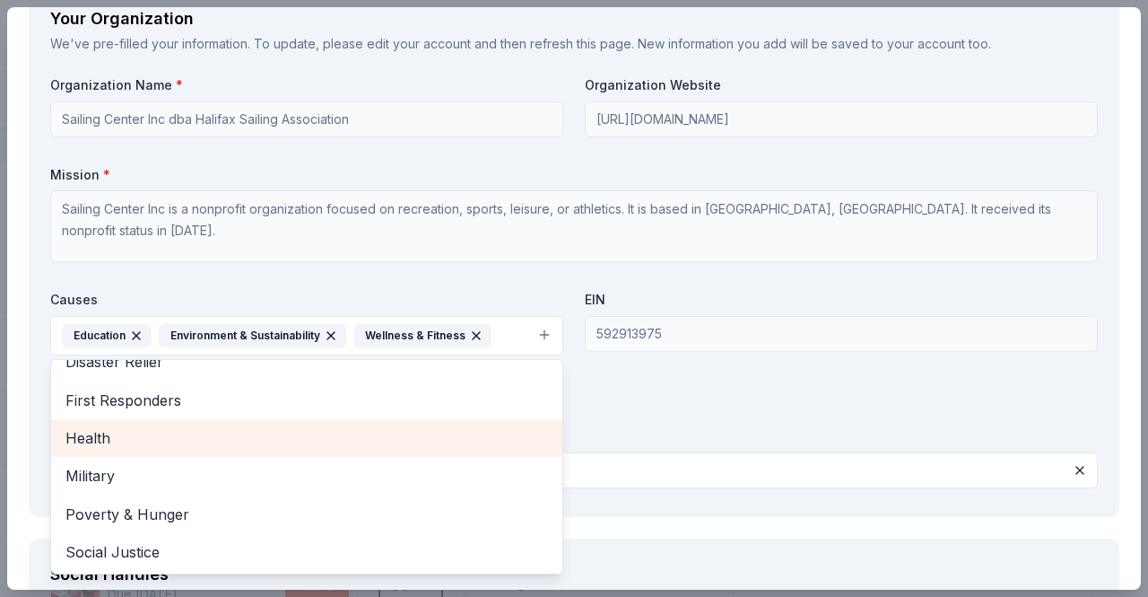
click at [139, 435] on span "Health" at bounding box center [306, 437] width 483 height 23
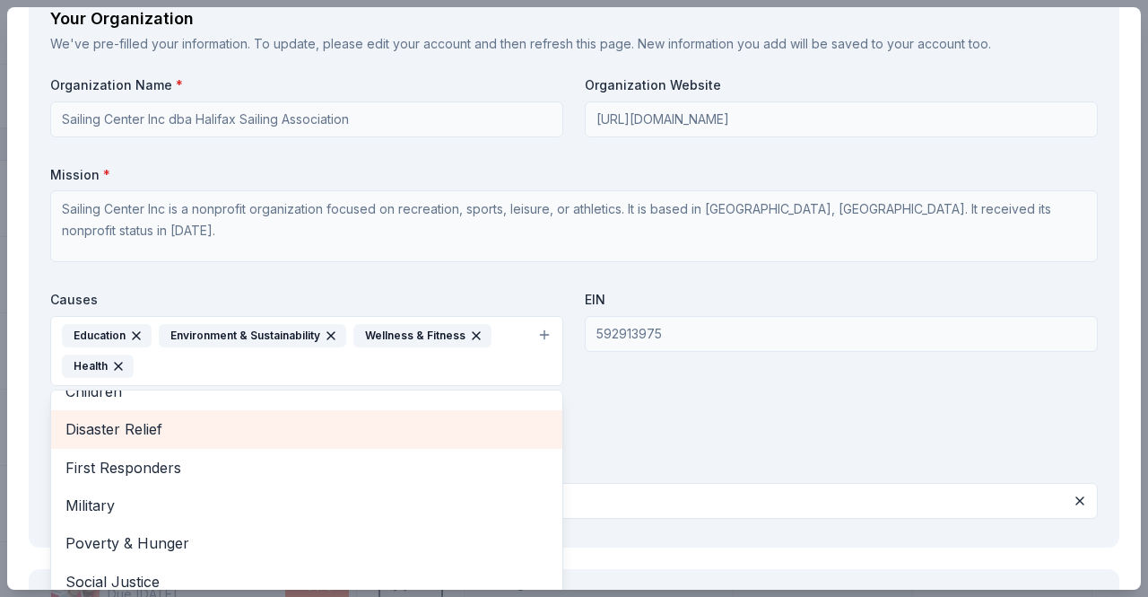
scroll to position [97, 0]
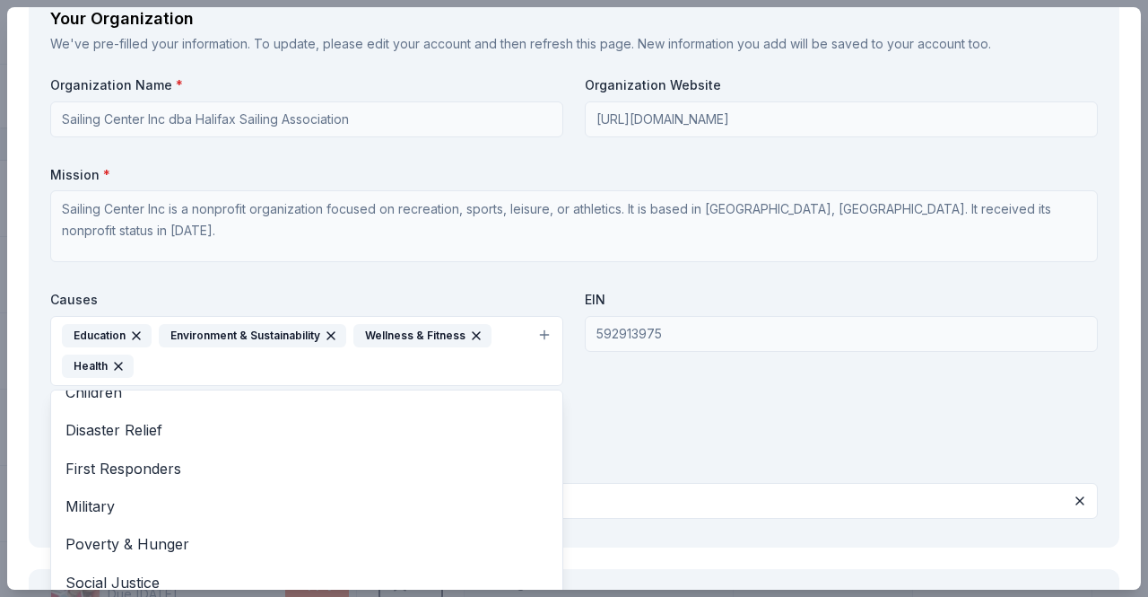
click at [617, 434] on div "Organization Name * Sailing Center Inc dba Halifax Sailing Association Organiza…" at bounding box center [574, 300] width 1048 height 449
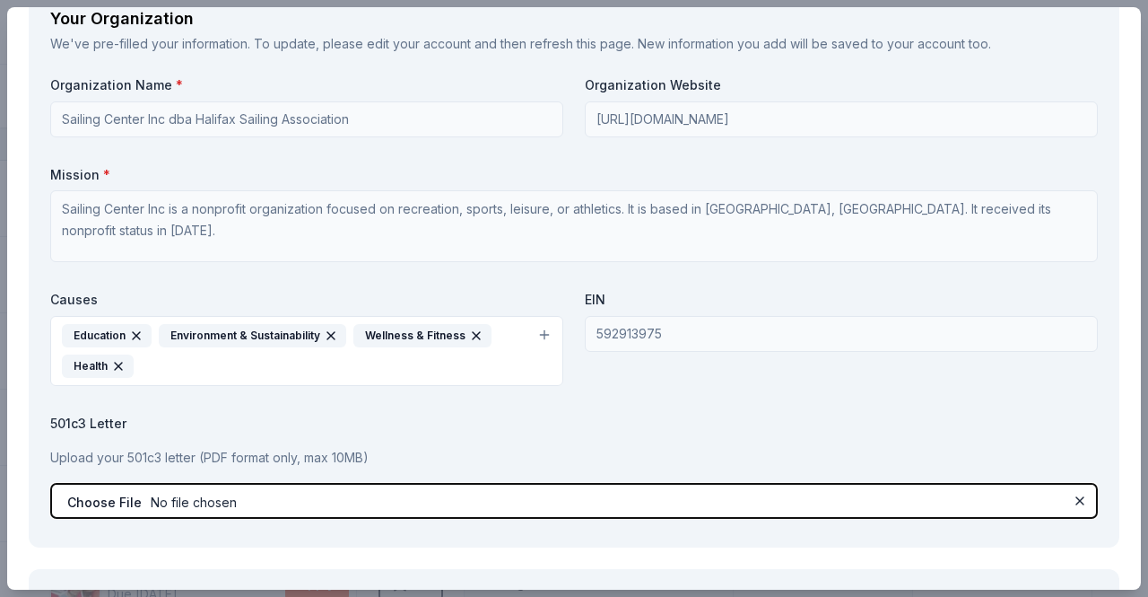
click at [588, 500] on input "file" at bounding box center [574, 501] width 1048 height 36
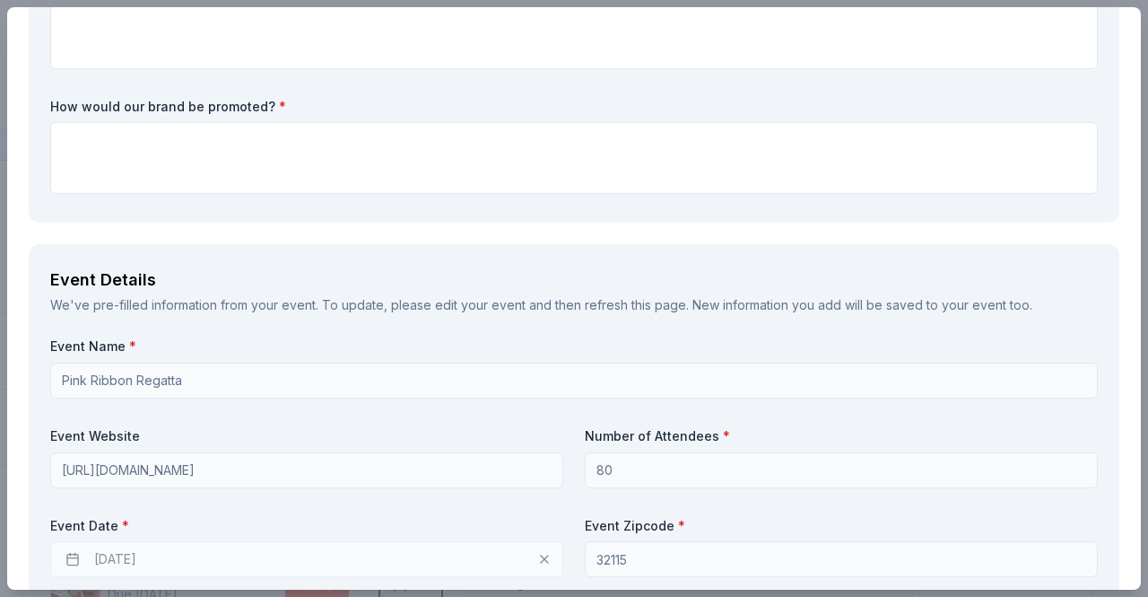
scroll to position [0, 0]
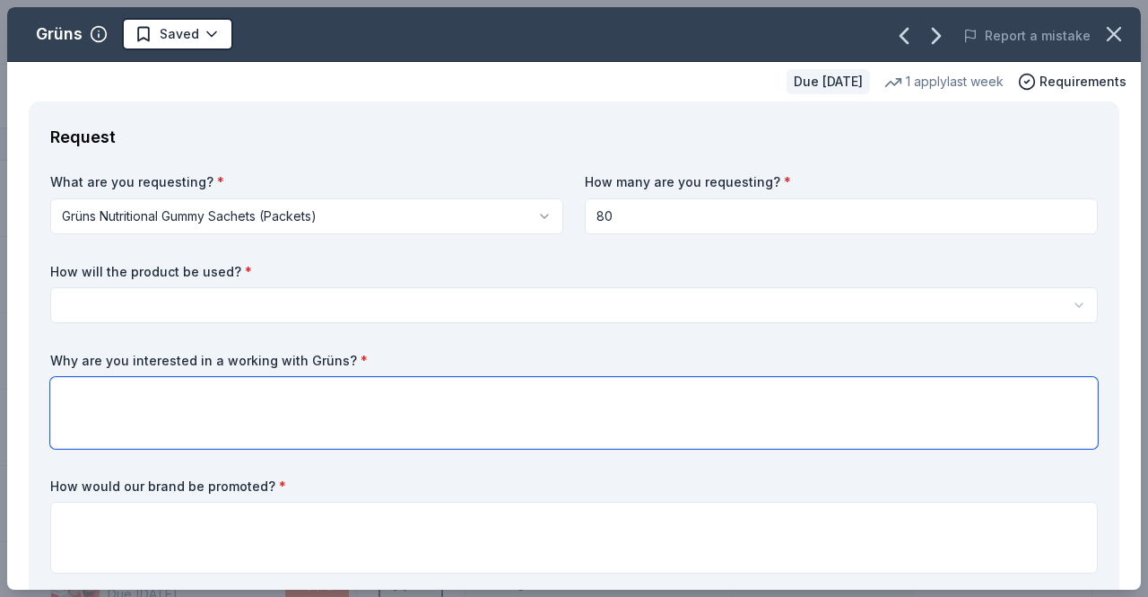
click at [194, 406] on textarea at bounding box center [574, 413] width 1048 height 72
paste textarea "We’re requesting ~80 gummy packets to place directly into competitor welcome/sk…"
type textarea "We’re requesting ~80 gummy packets to place directly into competitor welcome/sk…"
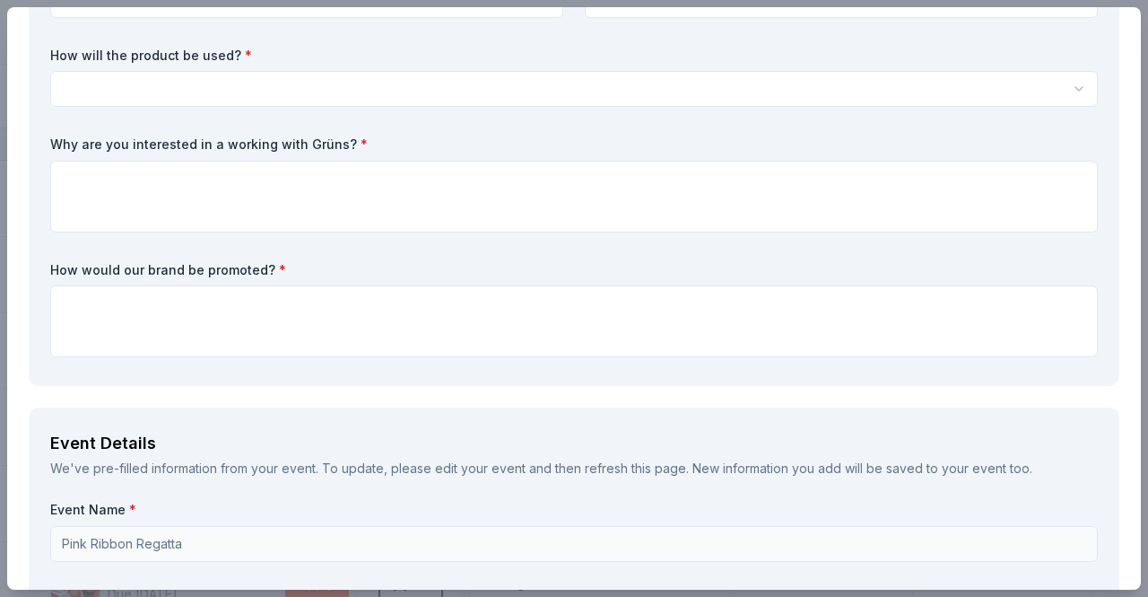
scroll to position [90, 0]
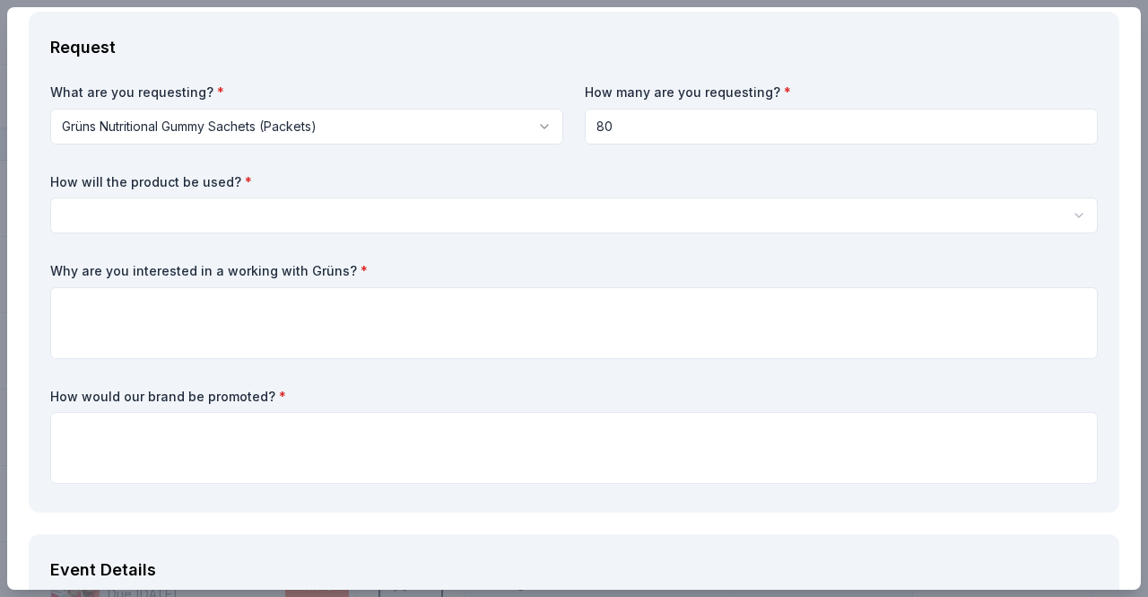
click at [413, 199] on html "Pink Ribbon Regatta Track · 116 Discover Plus trial ends on 8AM, 10/6 Earn Rewa…" at bounding box center [574, 298] width 1148 height 597
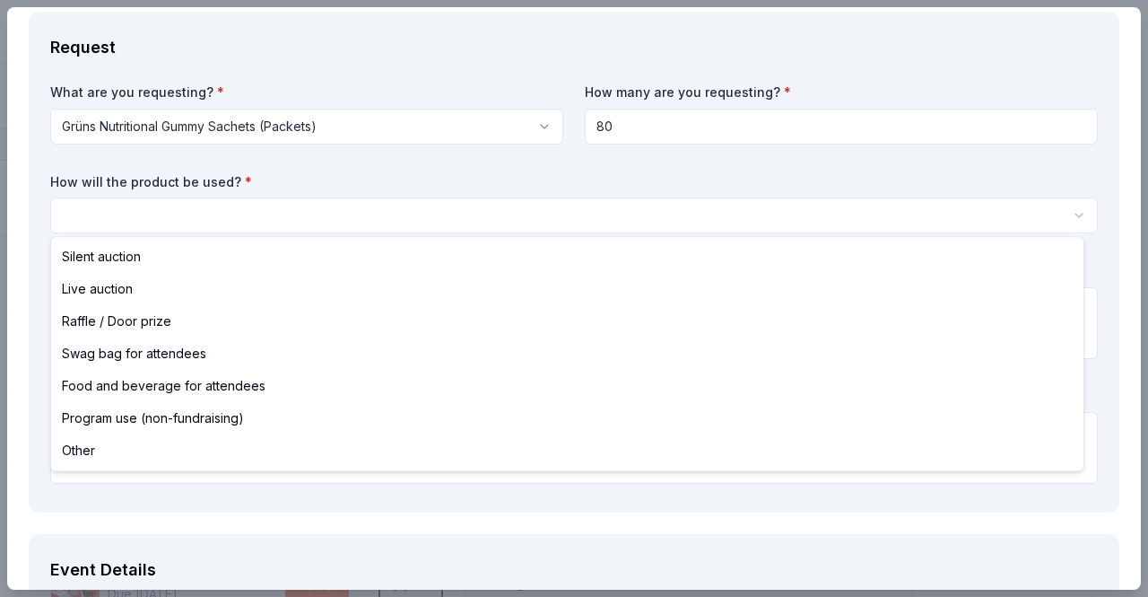
select select "swagBag"
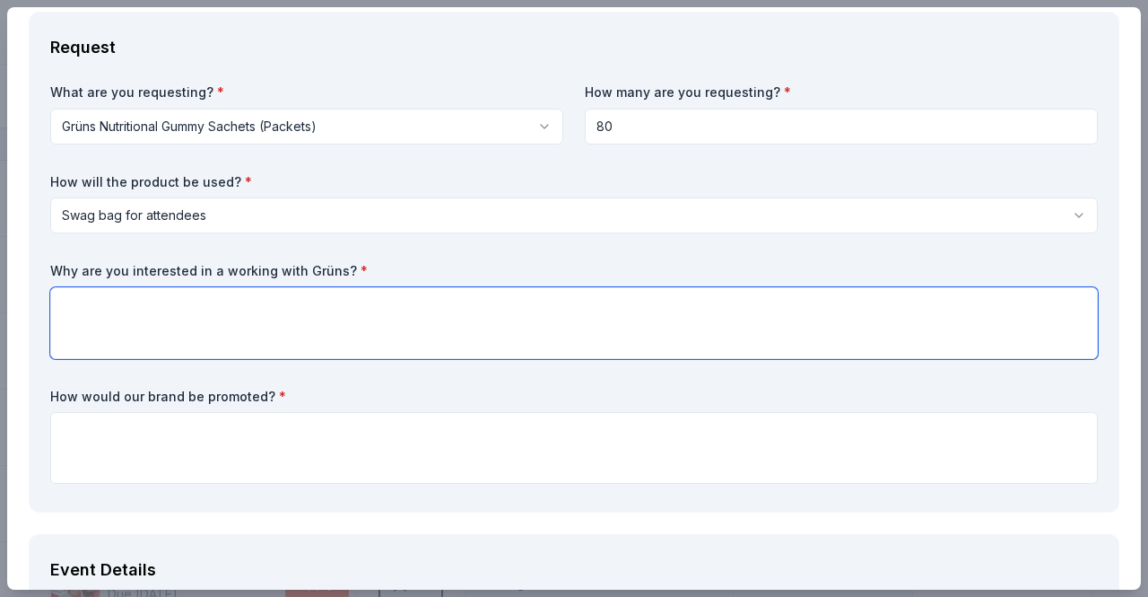
click at [172, 331] on textarea at bounding box center [574, 323] width 1048 height 72
paste textarea "We’re requesting ~80 gummy packets to place directly into competitor welcome/sk…"
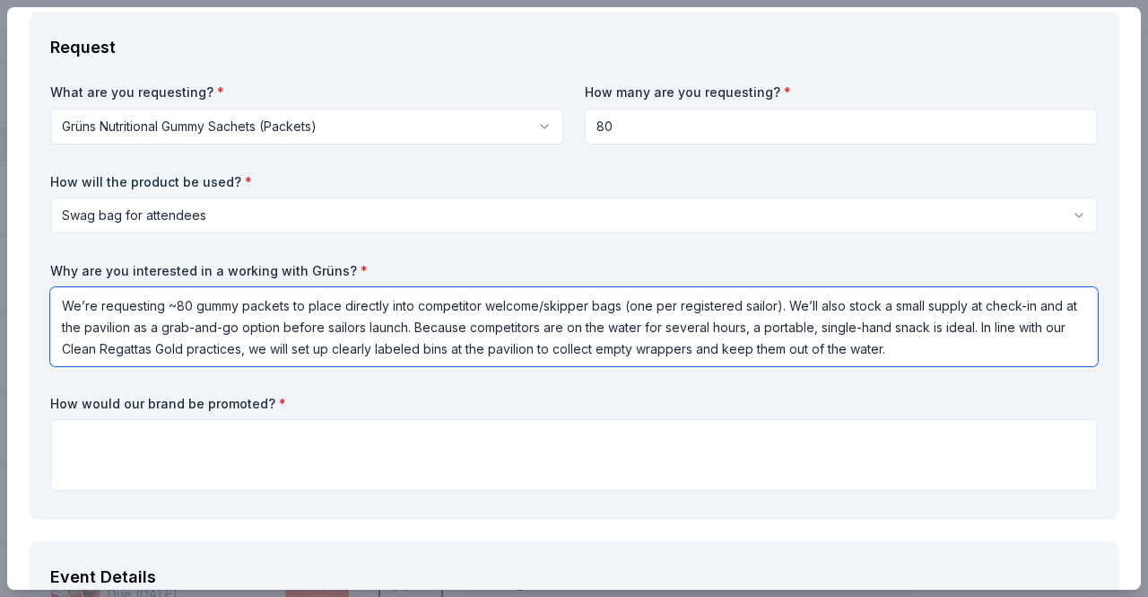
drag, startPoint x: 941, startPoint y: 348, endPoint x: 993, endPoint y: 323, distance: 57.8
click at [993, 323] on textarea "We’re requesting ~80 gummy packets to place directly into competitor welcome/sk…" at bounding box center [574, 326] width 1048 height 79
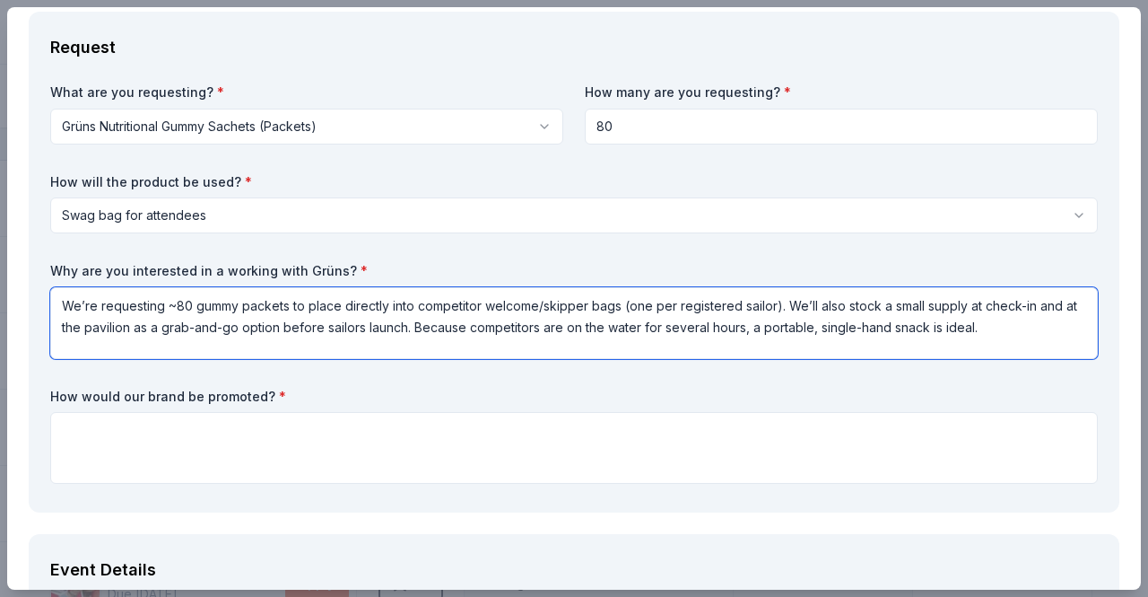
click at [1024, 330] on textarea "We’re requesting ~80 gummy packets to place directly into competitor welcome/sk…" at bounding box center [574, 323] width 1048 height 72
paste textarea "Our regatta brings together an active, health-minded sailing community. Gummies…"
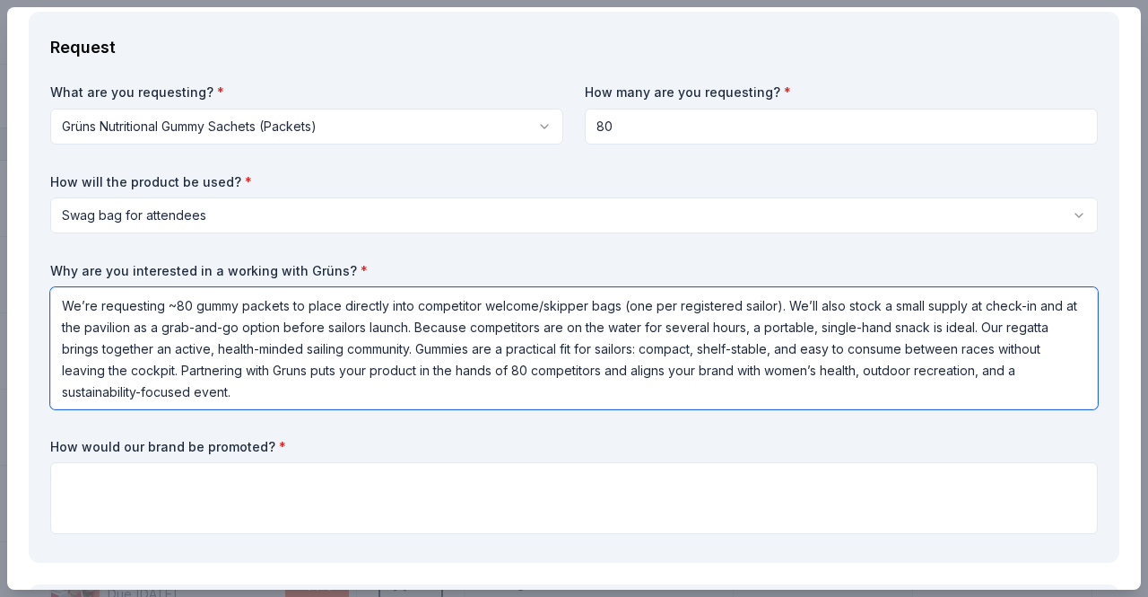
type textarea "We’re requesting ~80 gummy packets to place directly into competitor welcome/sk…"
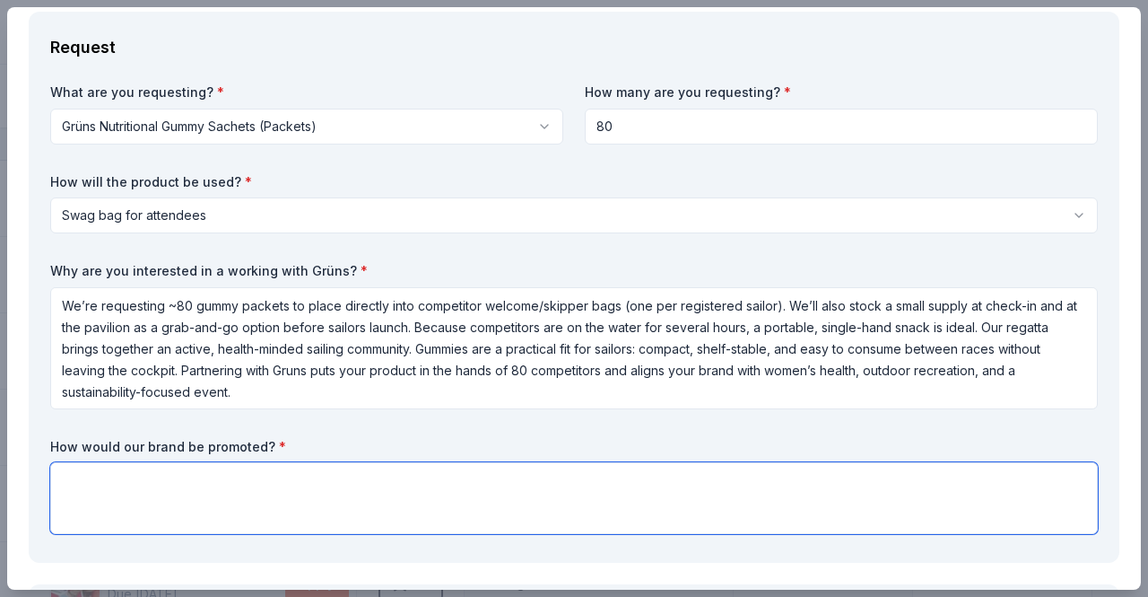
click at [207, 493] on textarea at bounding box center [574, 498] width 1048 height 72
paste textarea "• Recognition in our pre-race skipper briefing and awards announcements • Logo …"
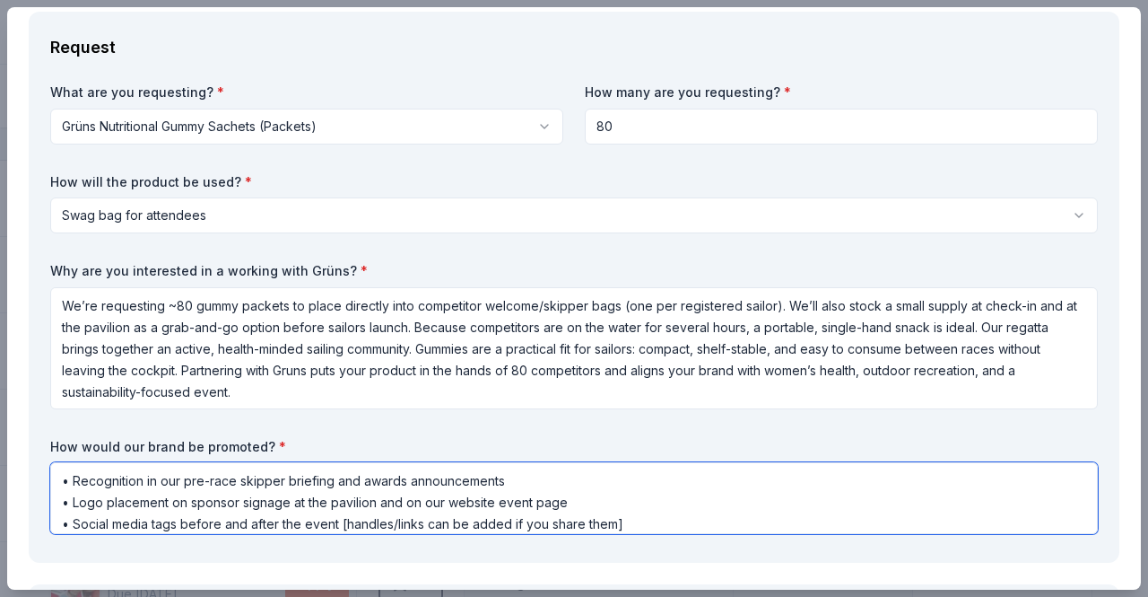
scroll to position [95, 0]
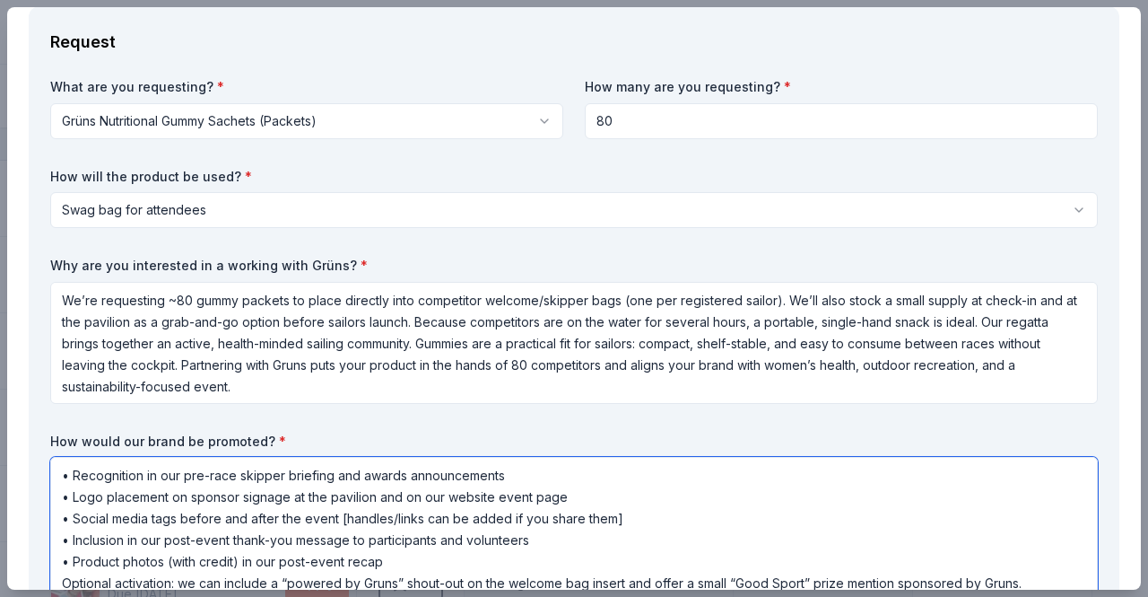
type textarea "• Recognition in our pre-race skipper briefing and awards announcements • Logo …"
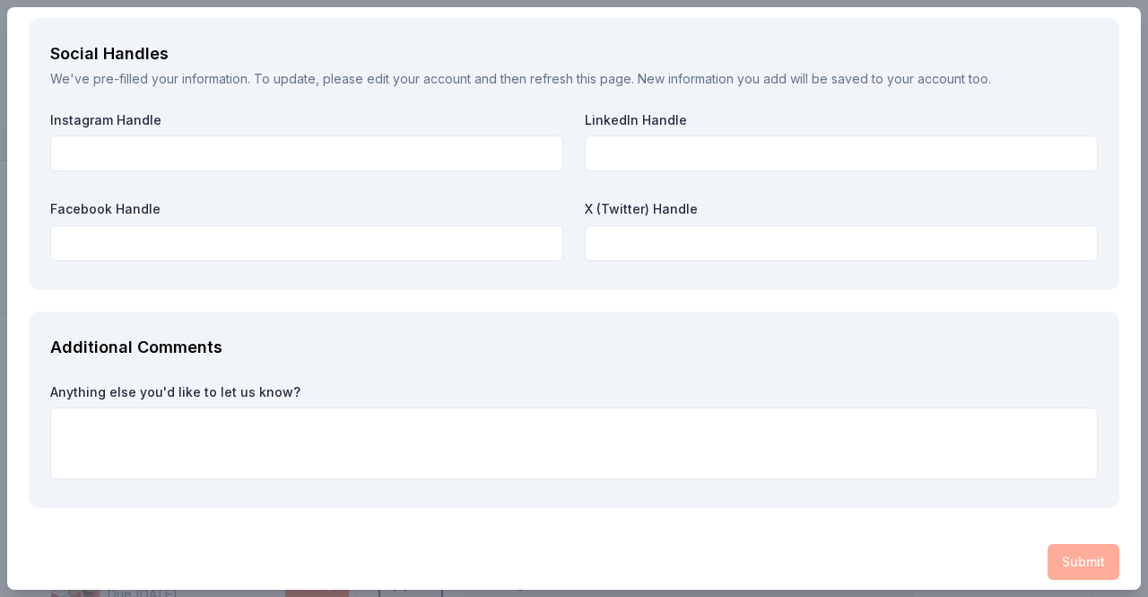
scroll to position [2472, 0]
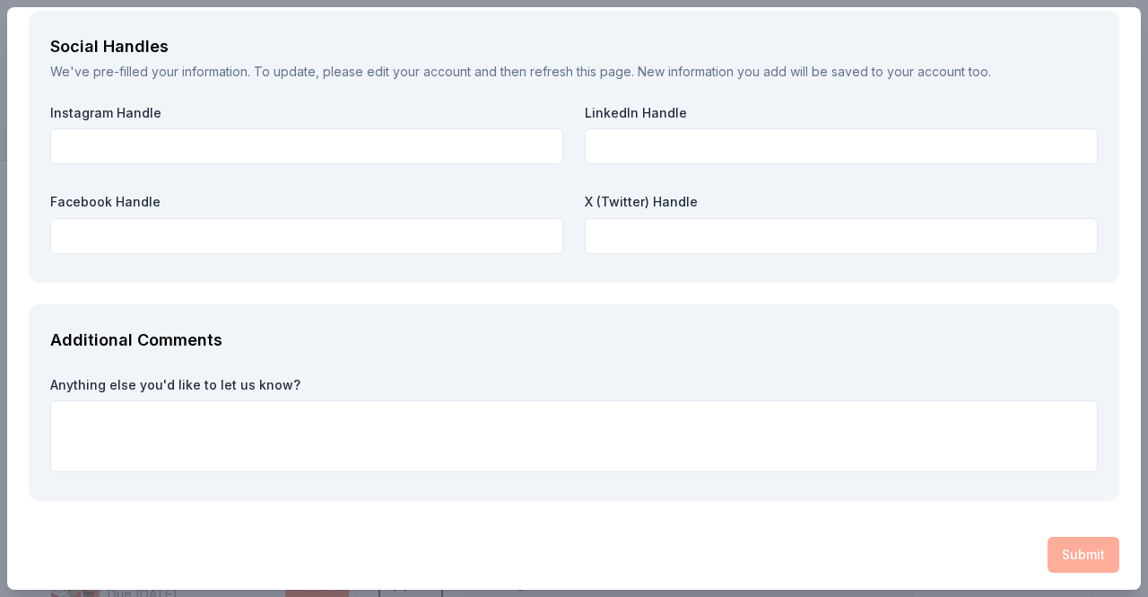
click at [1059, 555] on div "Submit" at bounding box center [574, 554] width 1091 height 36
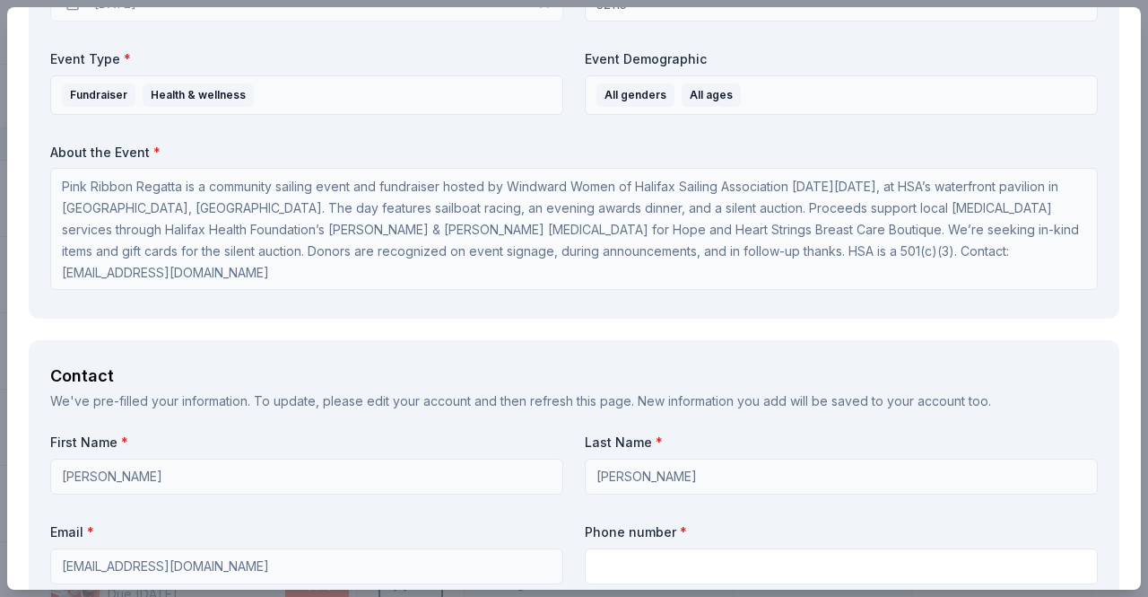
scroll to position [1475, 0]
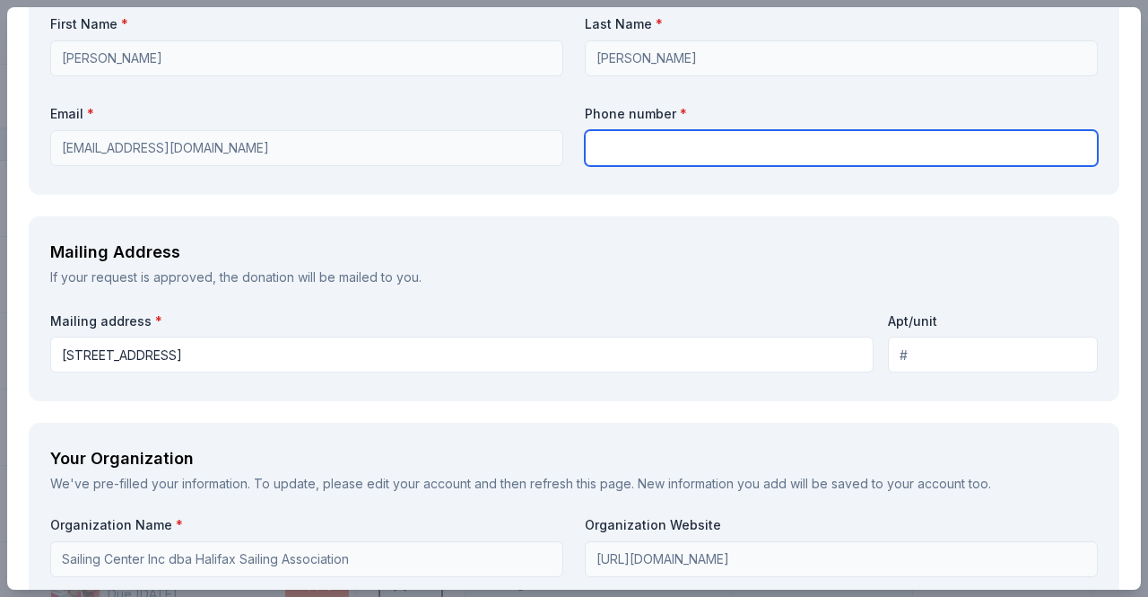
click at [606, 142] on input "text" at bounding box center [841, 148] width 513 height 36
type input "4103006971"
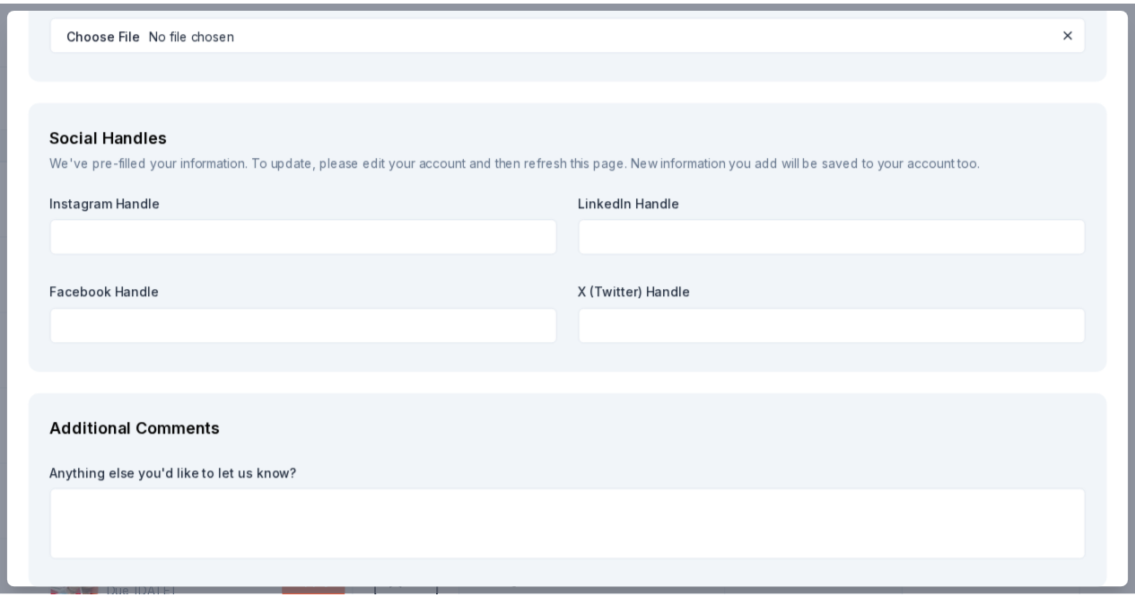
scroll to position [2472, 0]
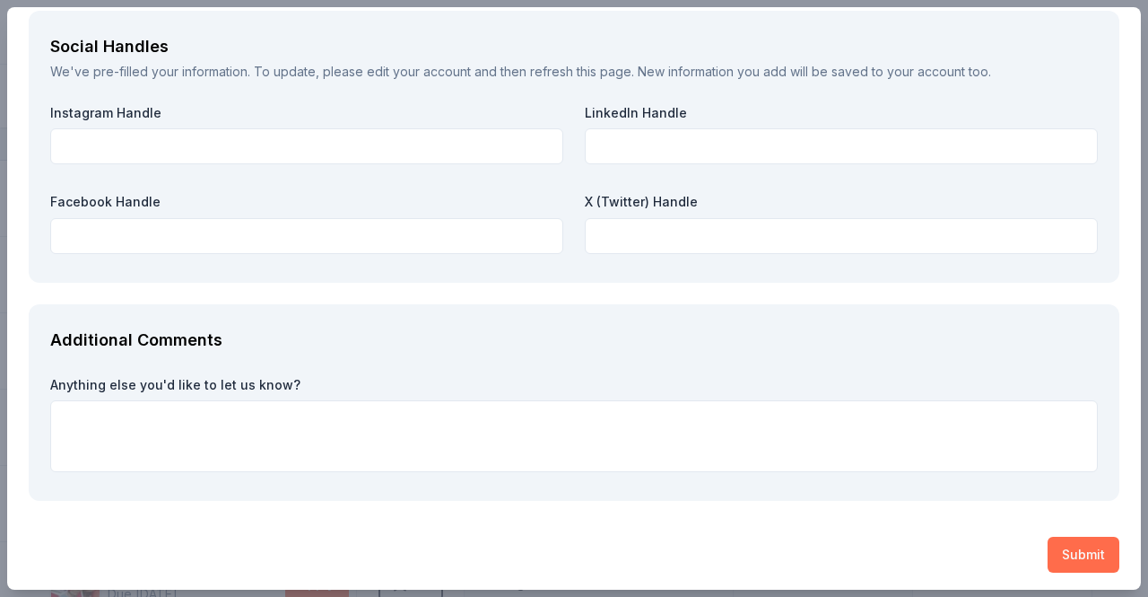
click at [1057, 542] on button "Submit" at bounding box center [1084, 554] width 72 height 36
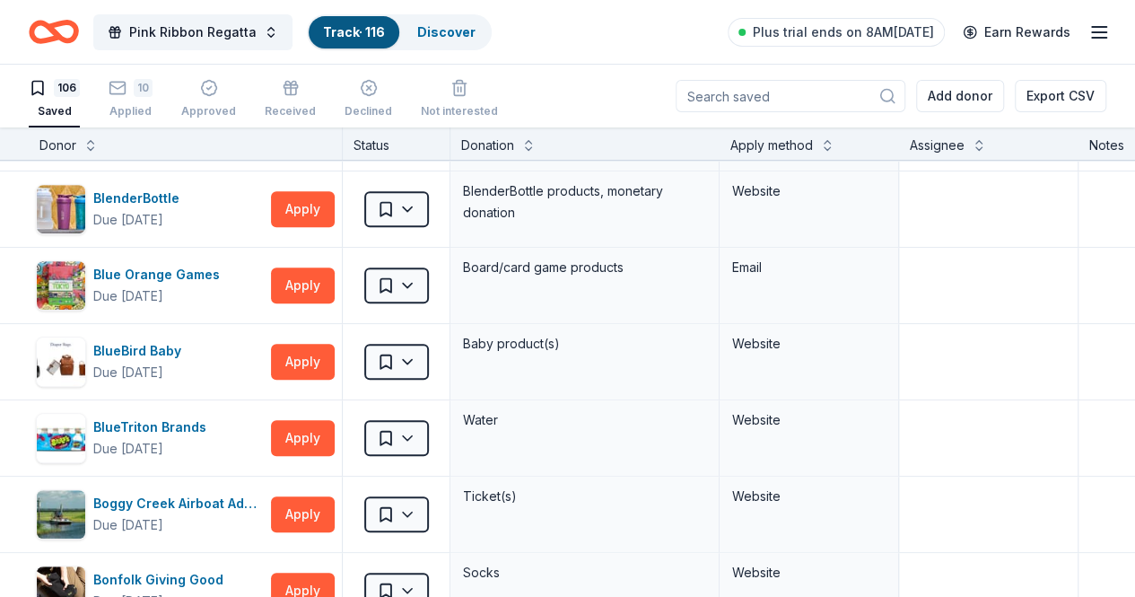
scroll to position [0, 0]
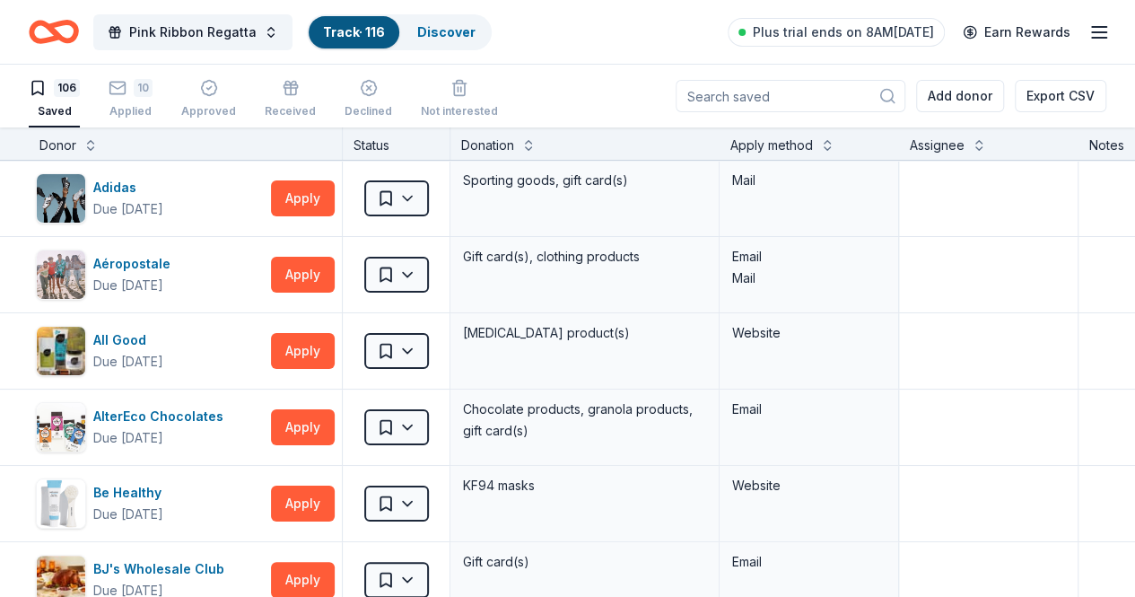
click at [831, 148] on div "Apply method" at bounding box center [809, 146] width 158 height 22
click at [834, 139] on button at bounding box center [827, 144] width 14 height 18
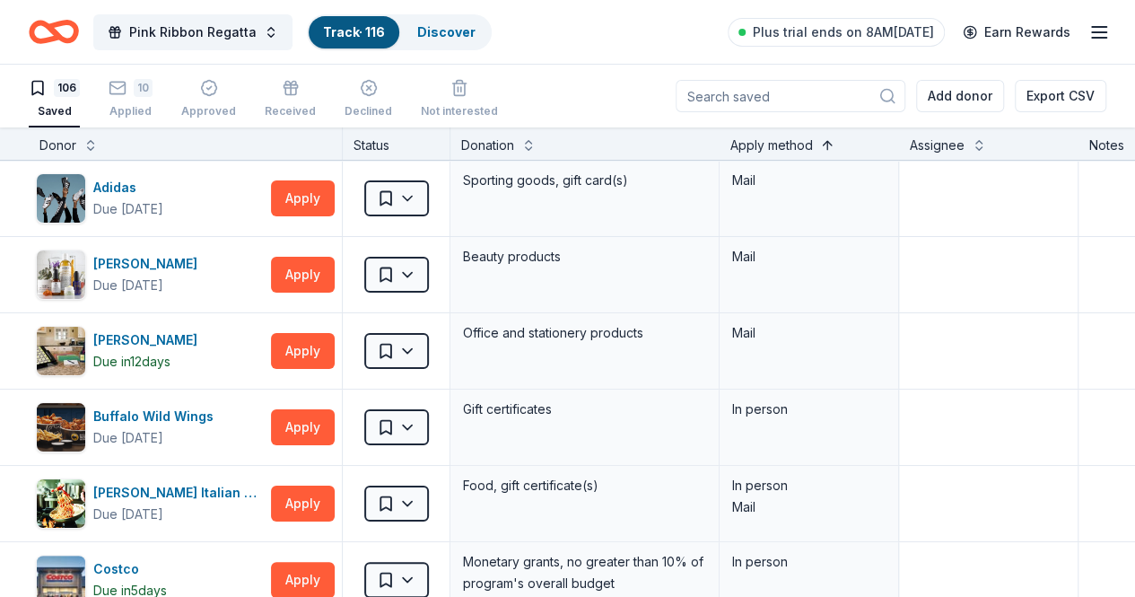
click at [834, 139] on button at bounding box center [827, 144] width 14 height 18
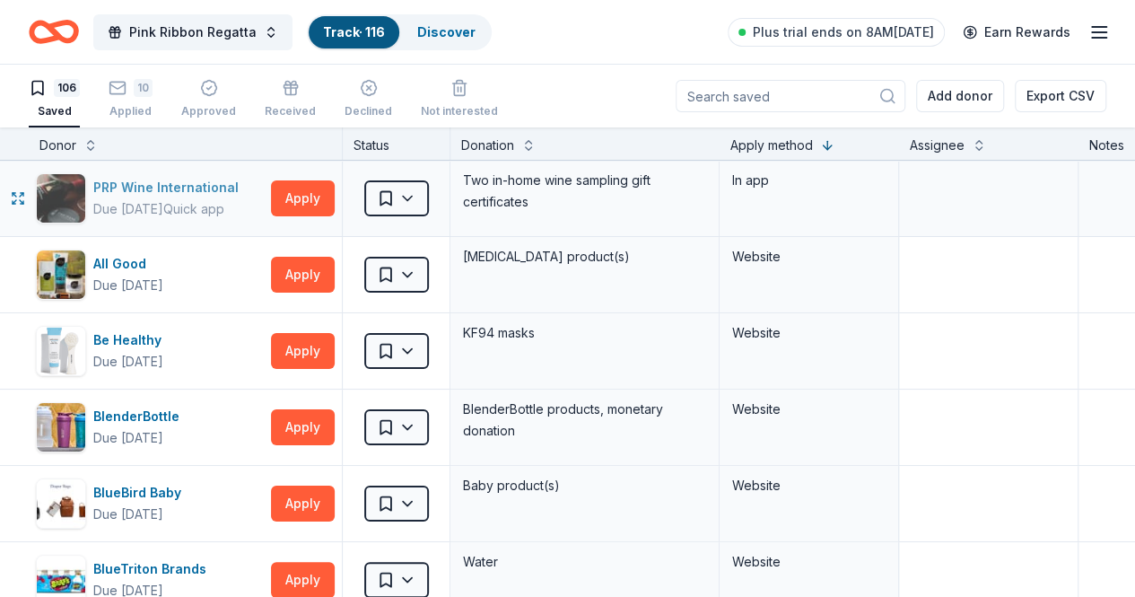
click at [192, 187] on div "PRP Wine International" at bounding box center [169, 188] width 152 height 22
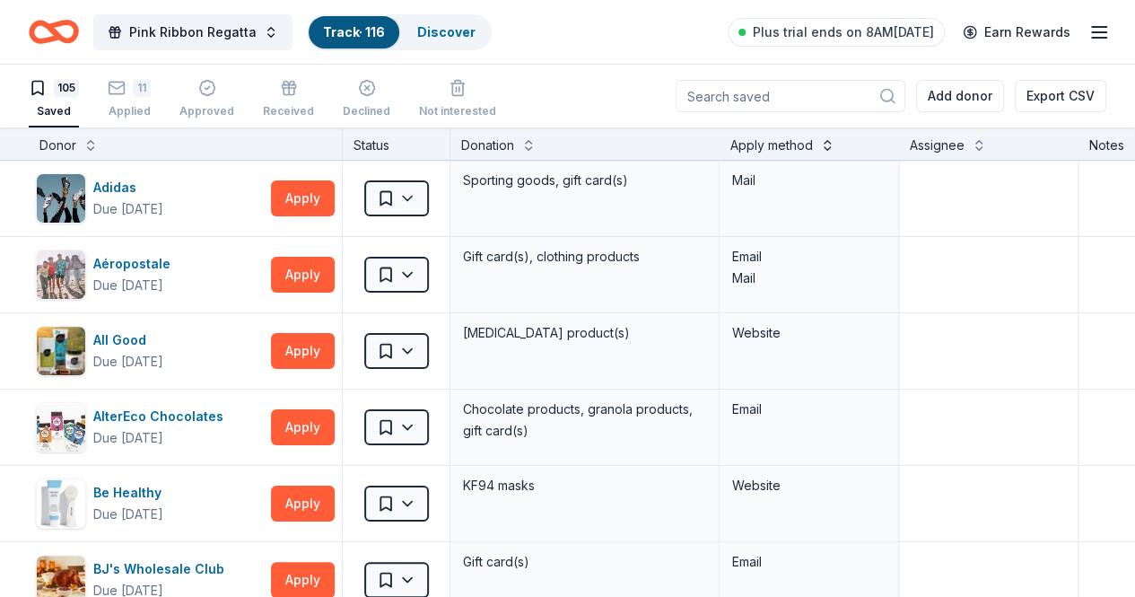
click at [834, 146] on button at bounding box center [827, 144] width 14 height 18
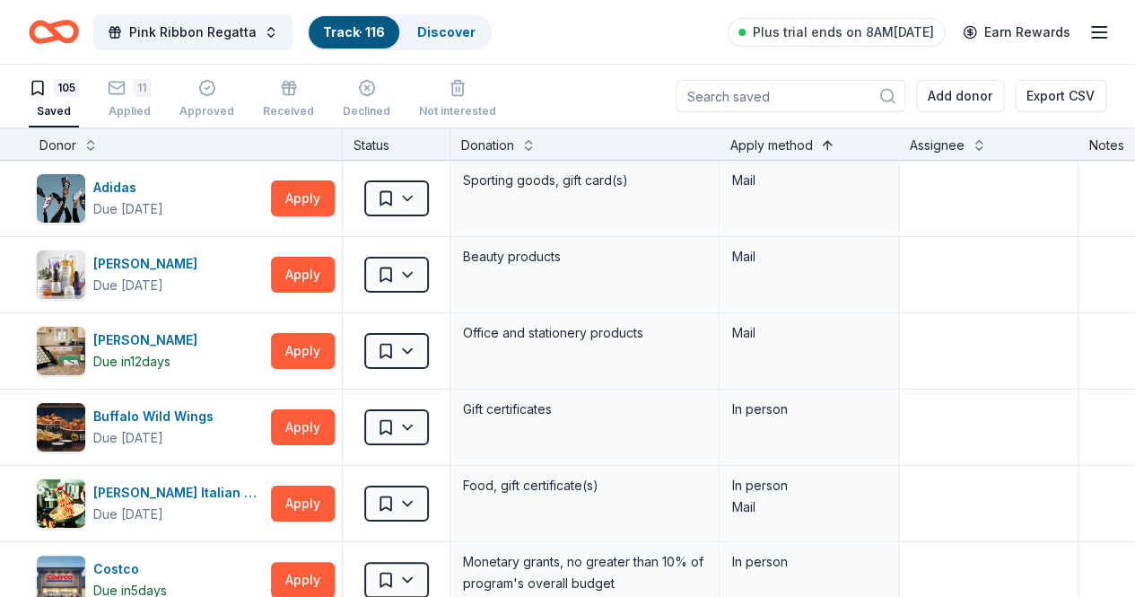
click at [834, 146] on button at bounding box center [827, 144] width 14 height 18
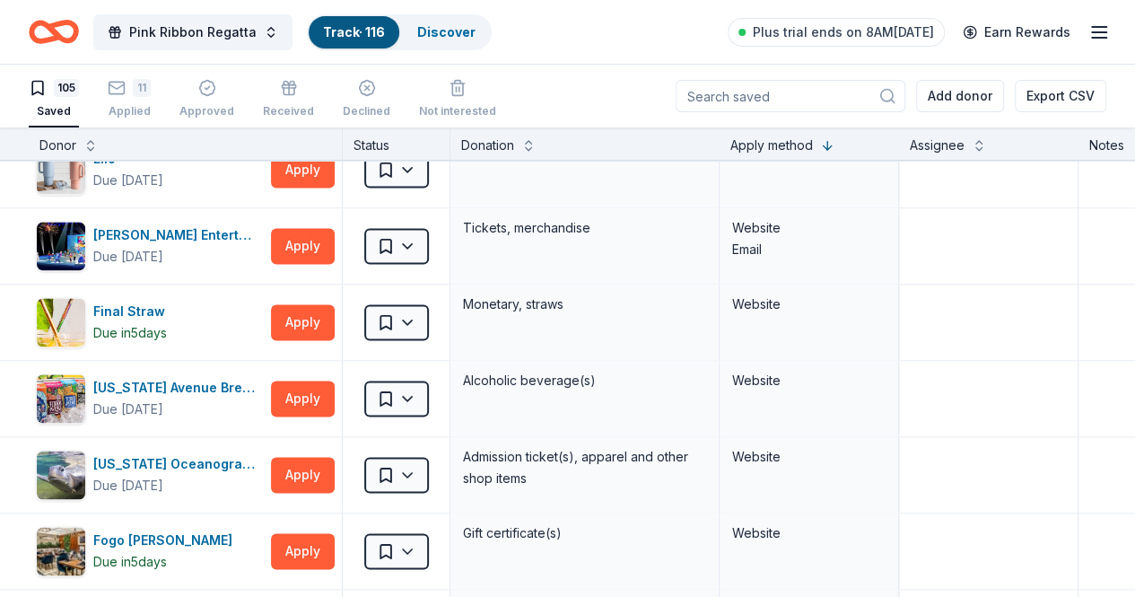
scroll to position [1285, 0]
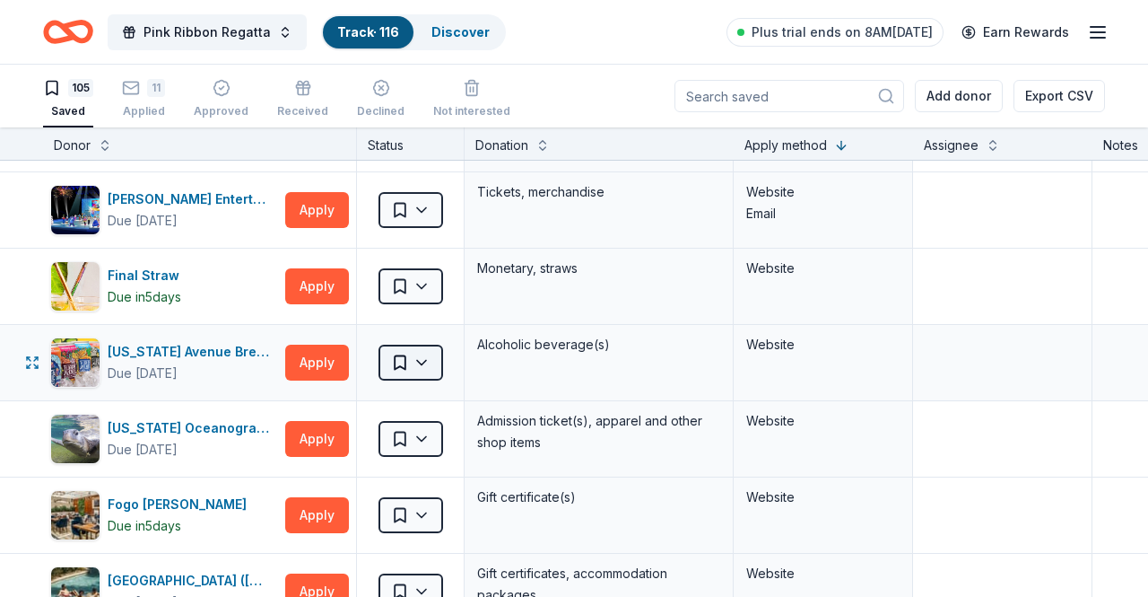
click at [418, 353] on html "Pink Ribbon Regatta Track · 116 Discover Plus trial ends on 8AM, 10/6 Earn Rewa…" at bounding box center [574, 298] width 1148 height 597
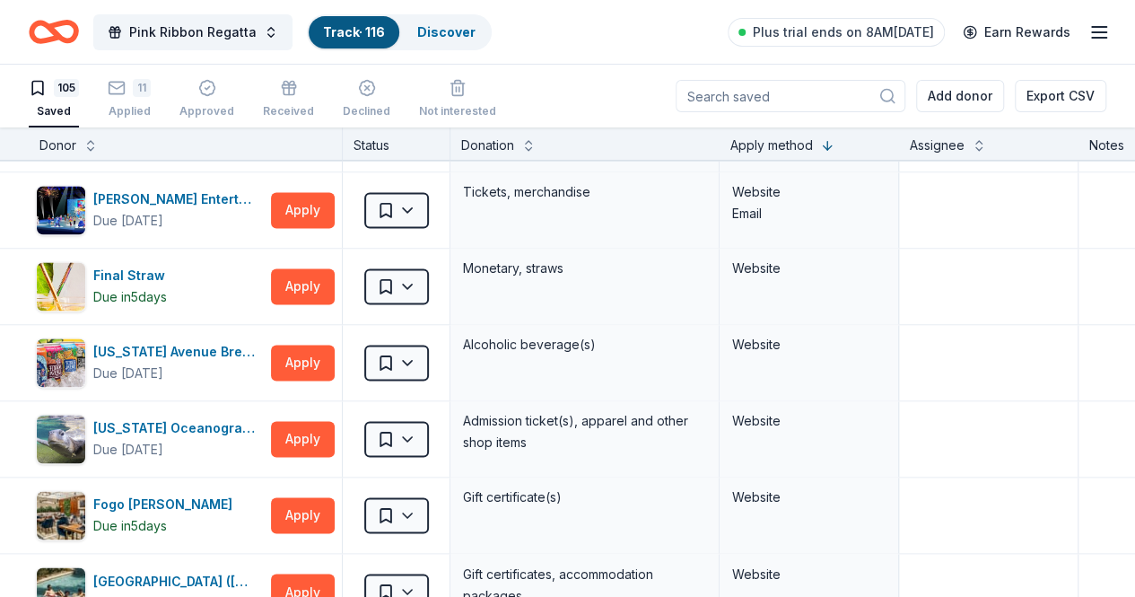
drag, startPoint x: 1125, startPoint y: 221, endPoint x: 1125, endPoint y: 237, distance: 16.1
click at [1125, 237] on html "Pink Ribbon Regatta Track · 116 Discover Plus trial ends on 8AM, 10/6 Earn Rewa…" at bounding box center [567, 298] width 1135 height 597
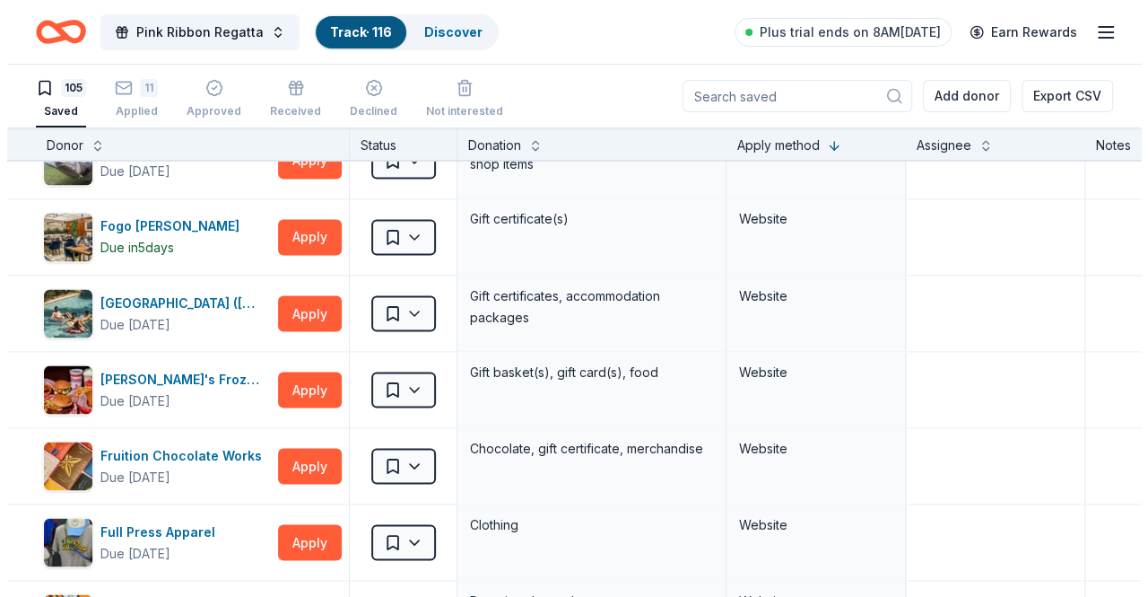
scroll to position [1538, 0]
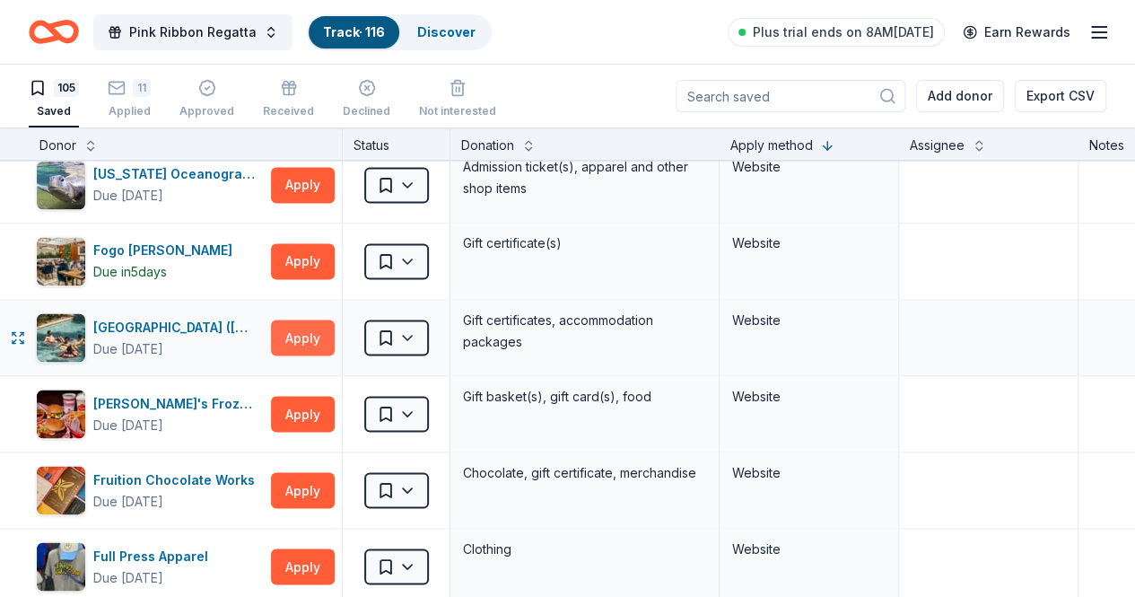
click at [335, 327] on button "Apply" at bounding box center [303, 337] width 64 height 36
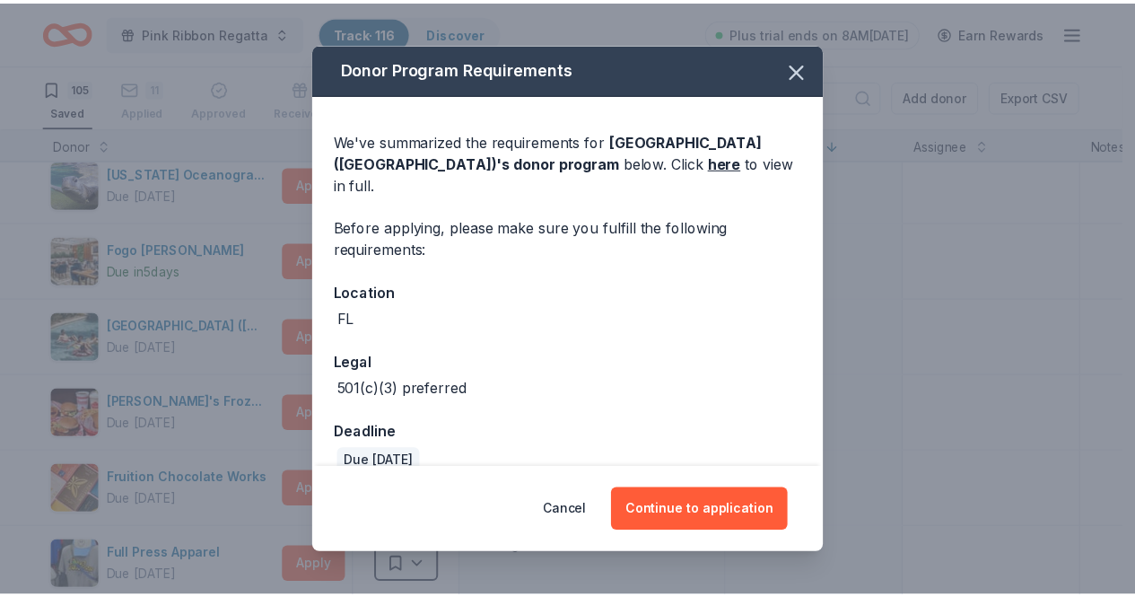
scroll to position [4, 0]
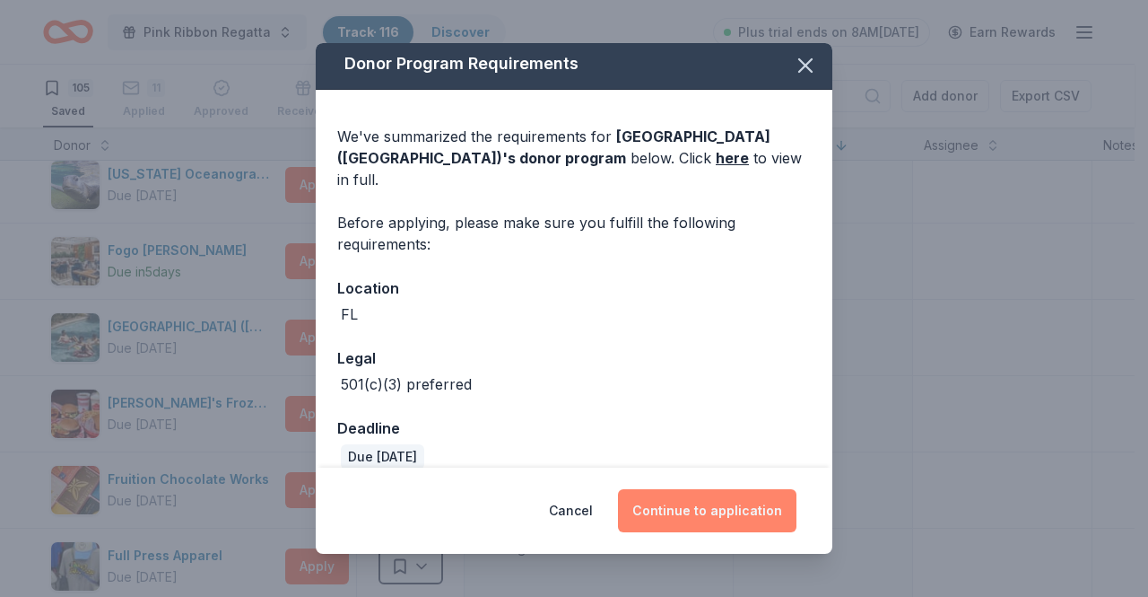
click at [662, 518] on button "Continue to application" at bounding box center [707, 510] width 179 height 43
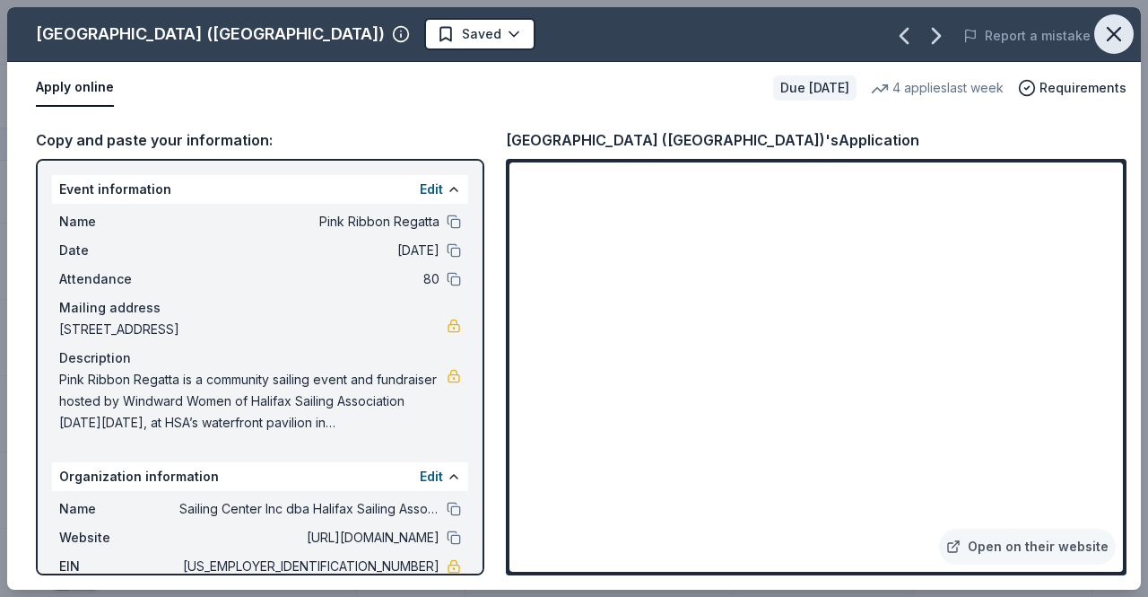
click at [1103, 22] on icon "button" at bounding box center [1114, 34] width 25 height 25
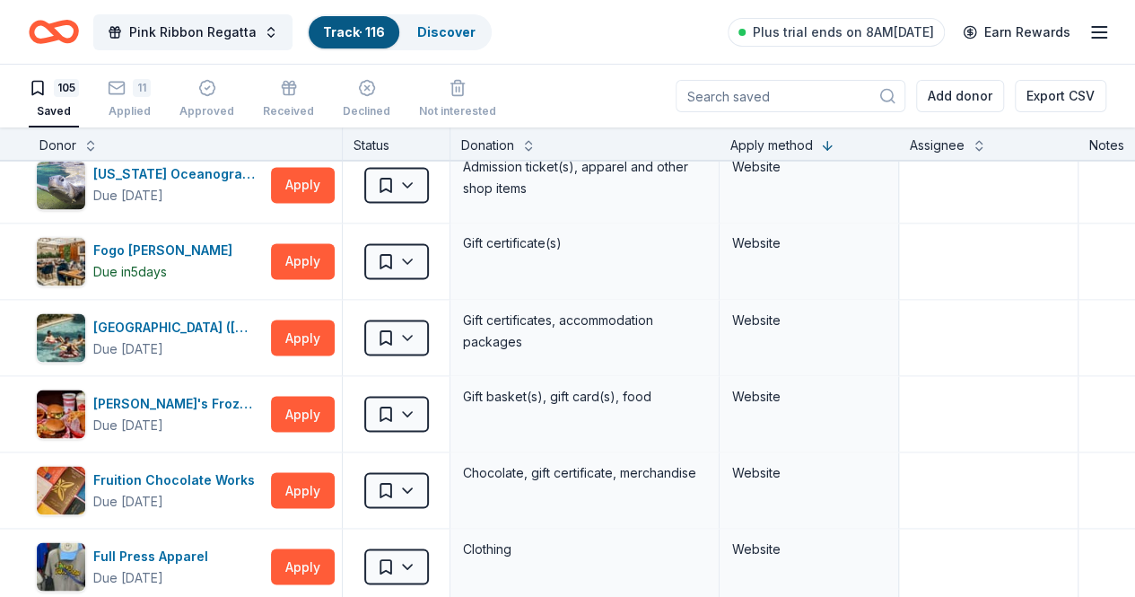
click at [357, 31] on link "Track · 116" at bounding box center [354, 31] width 62 height 15
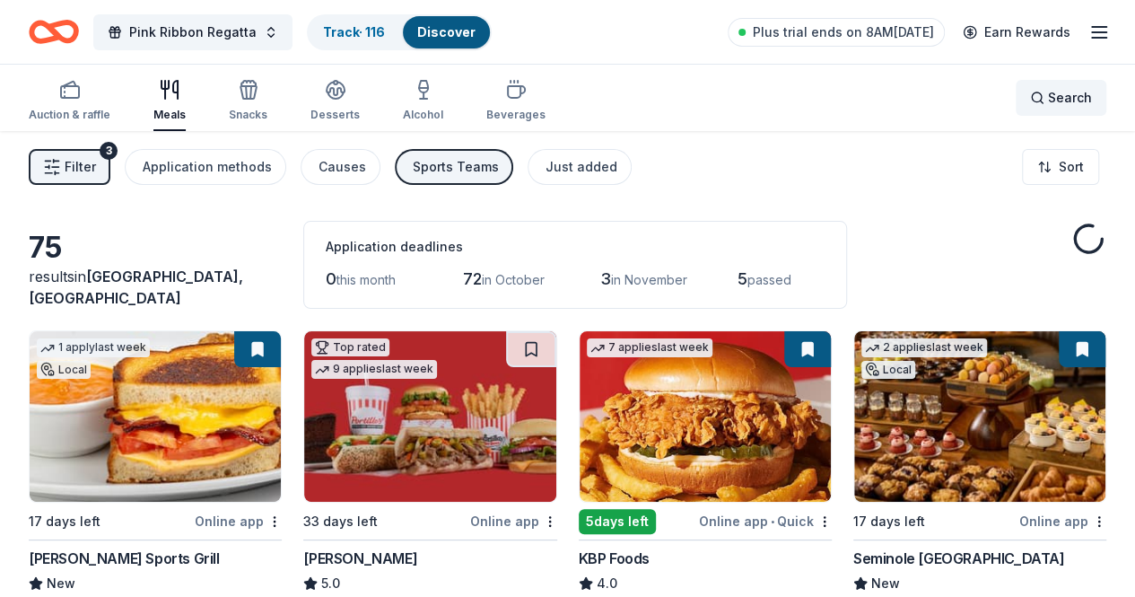
click at [1030, 97] on div "Search" at bounding box center [1061, 98] width 62 height 22
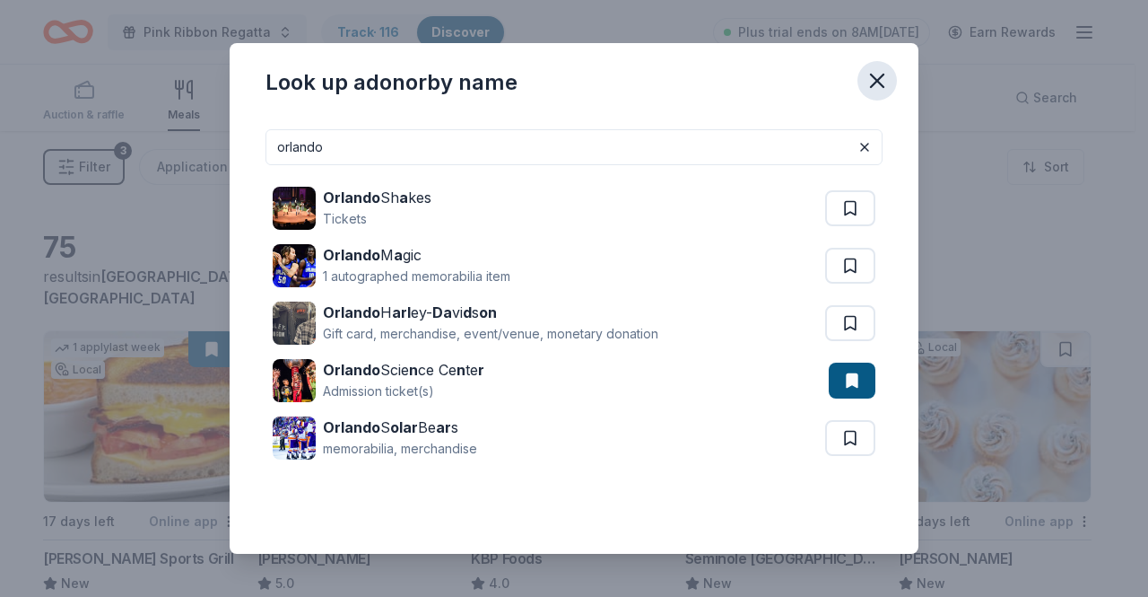
type input "orlando"
click at [884, 74] on icon "button" at bounding box center [877, 80] width 25 height 25
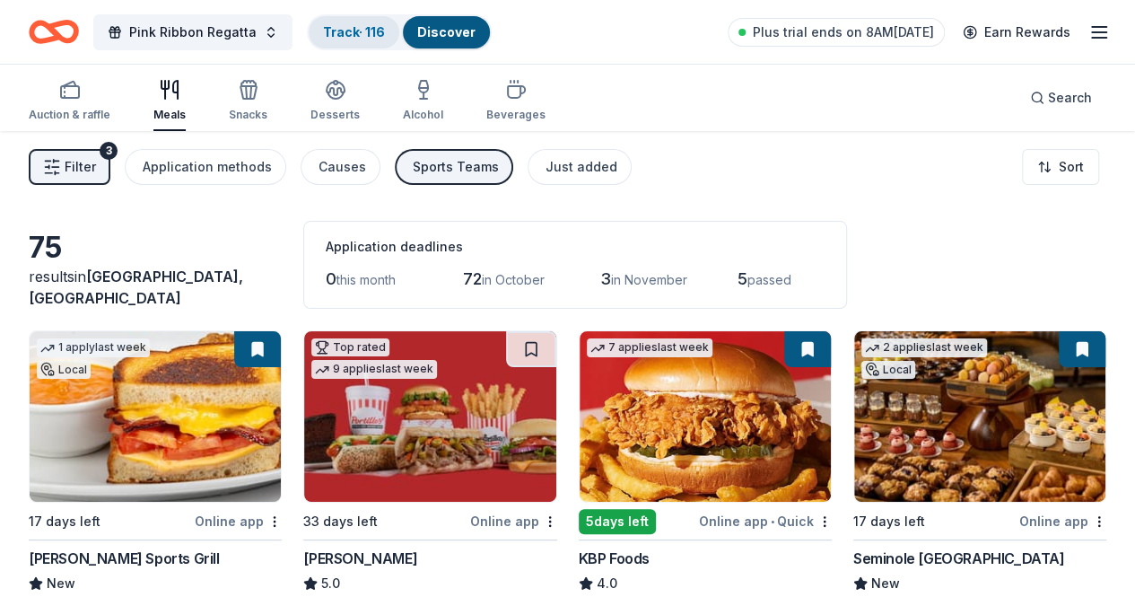
click at [384, 30] on link "Track · 116" at bounding box center [354, 31] width 62 height 15
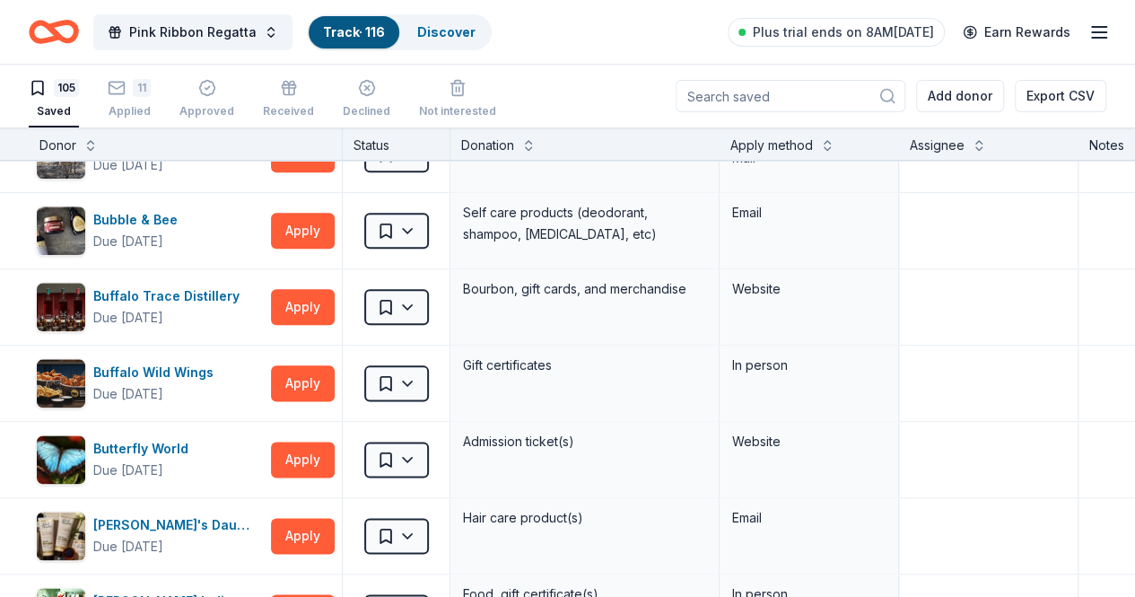
scroll to position [1024, 0]
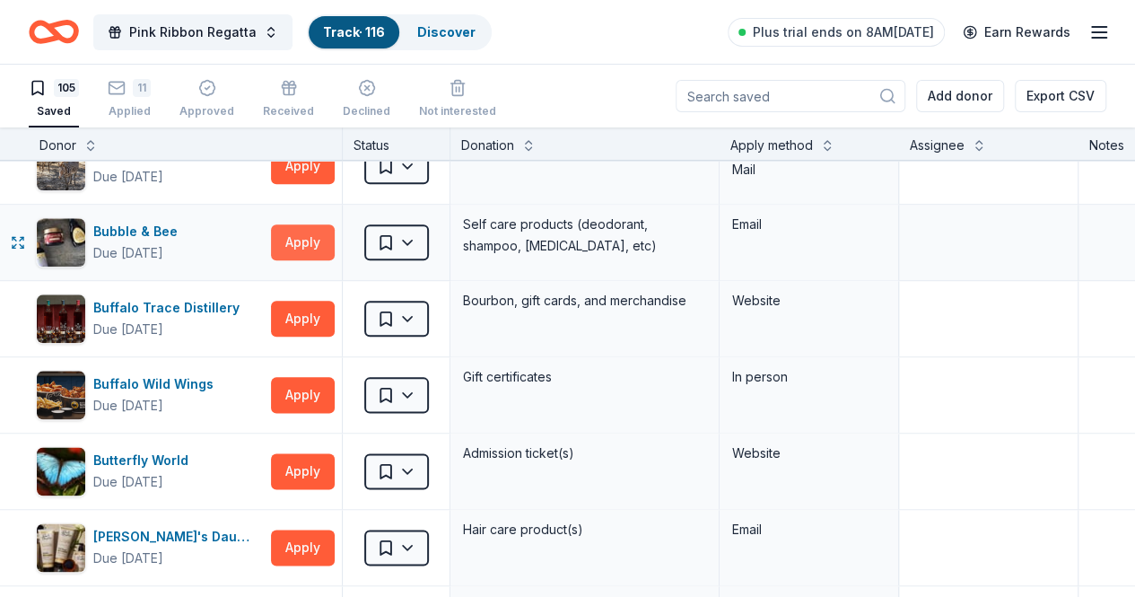
click at [319, 235] on button "Apply" at bounding box center [303, 242] width 64 height 36
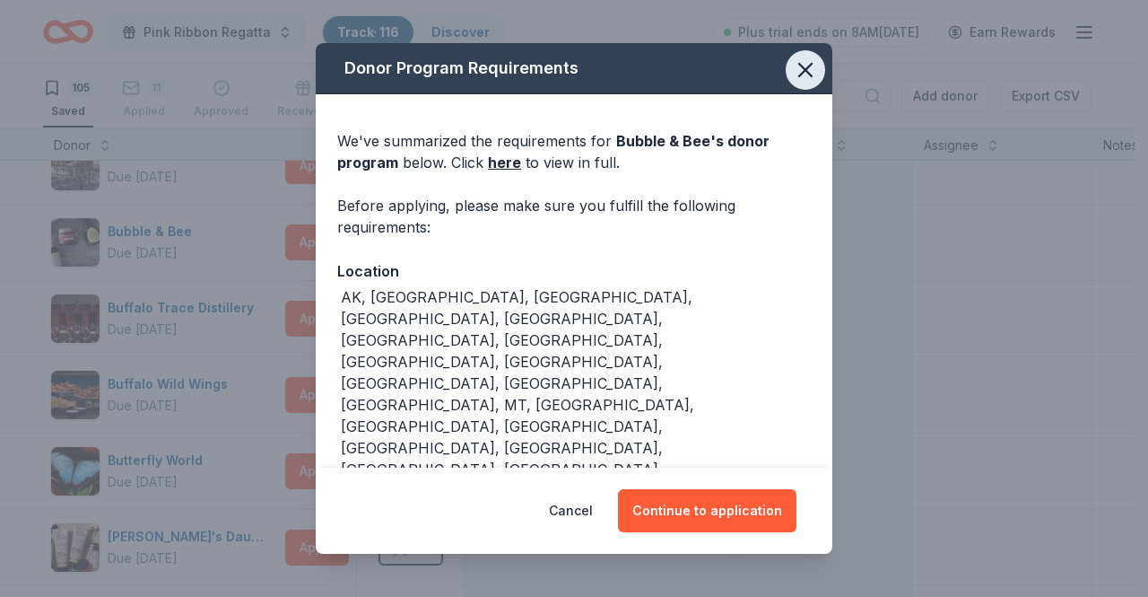
click at [807, 83] on icon "button" at bounding box center [805, 69] width 25 height 25
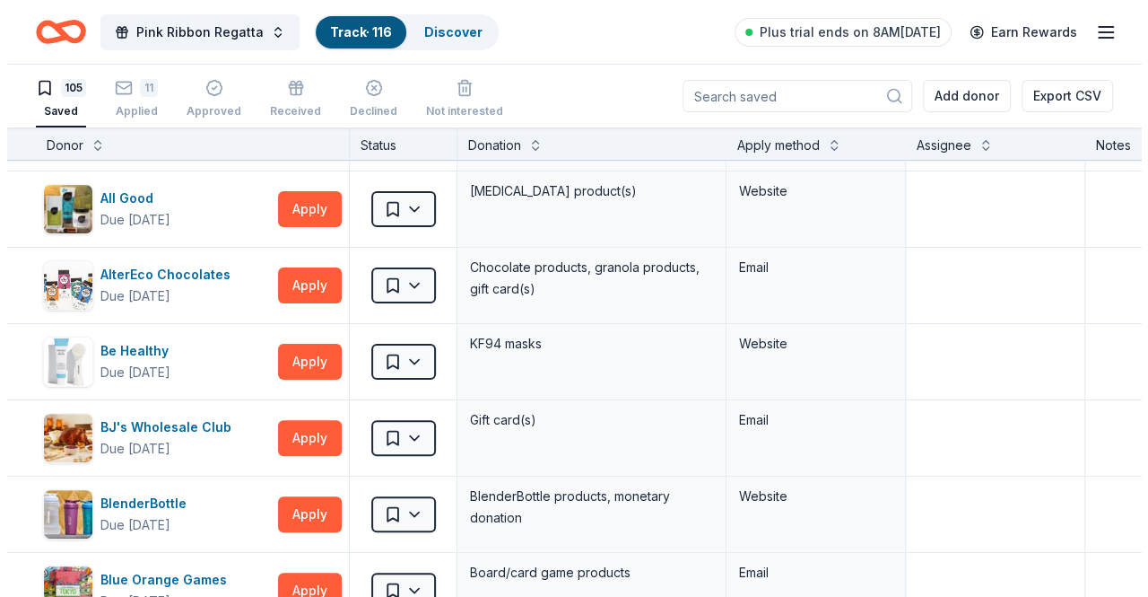
scroll to position [0, 0]
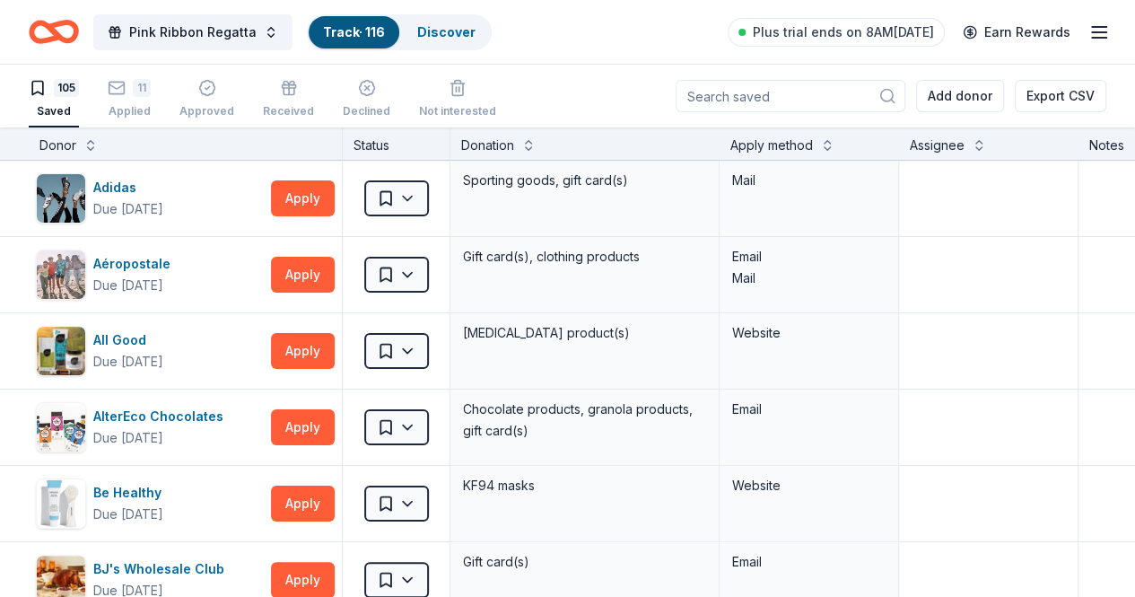
click at [787, 152] on div "Apply method" at bounding box center [771, 146] width 83 height 22
click at [807, 140] on div "Apply method" at bounding box center [771, 146] width 83 height 22
click at [834, 147] on button at bounding box center [827, 144] width 14 height 18
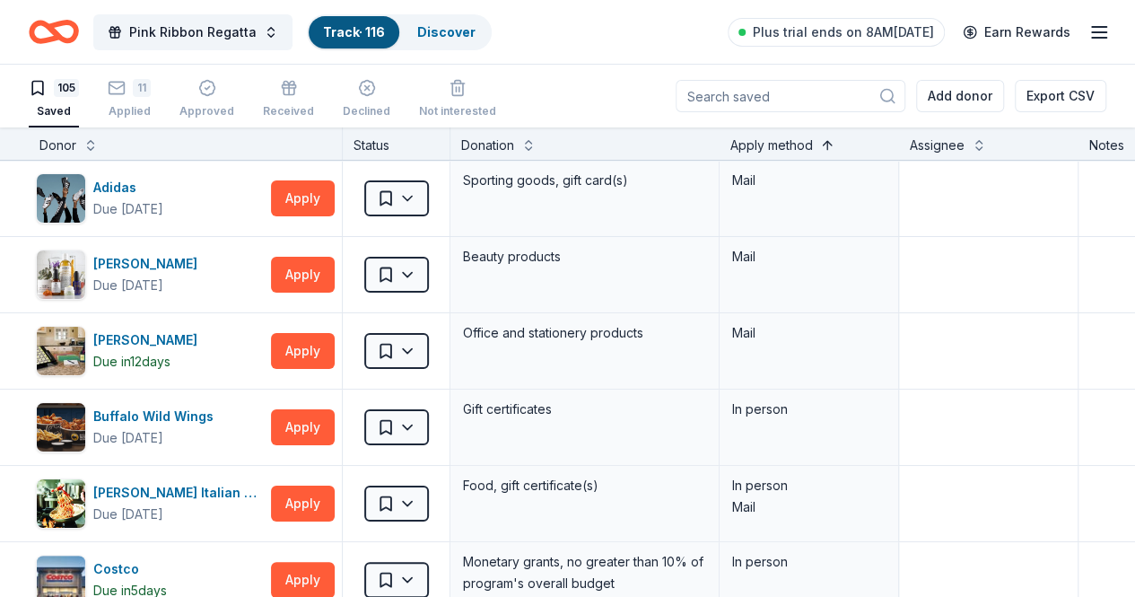
click at [834, 146] on button at bounding box center [827, 144] width 14 height 18
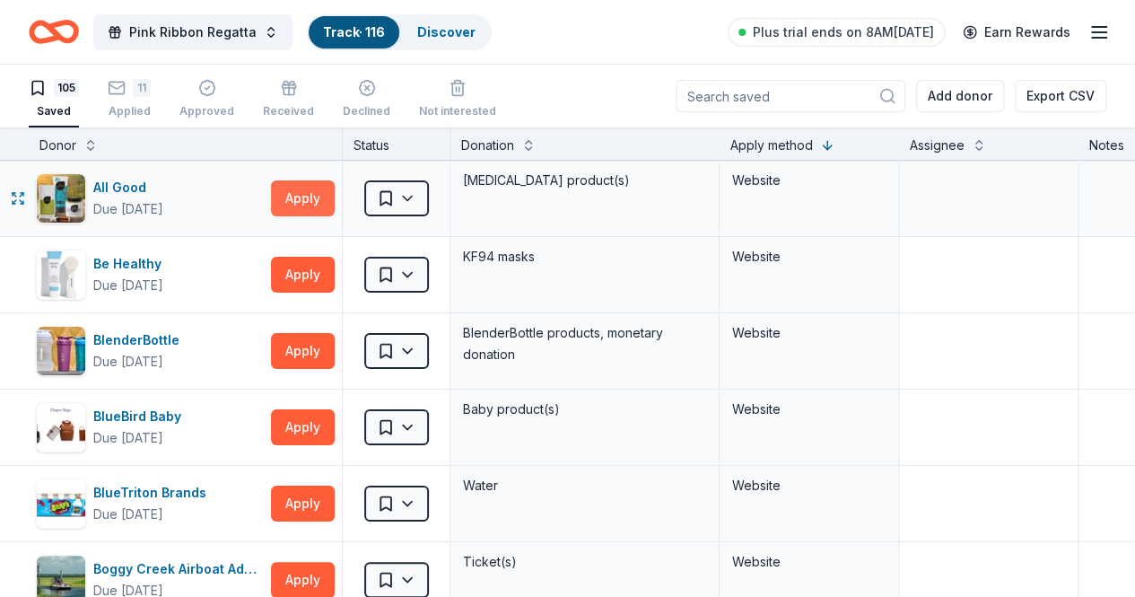
click at [323, 204] on button "Apply" at bounding box center [303, 198] width 64 height 36
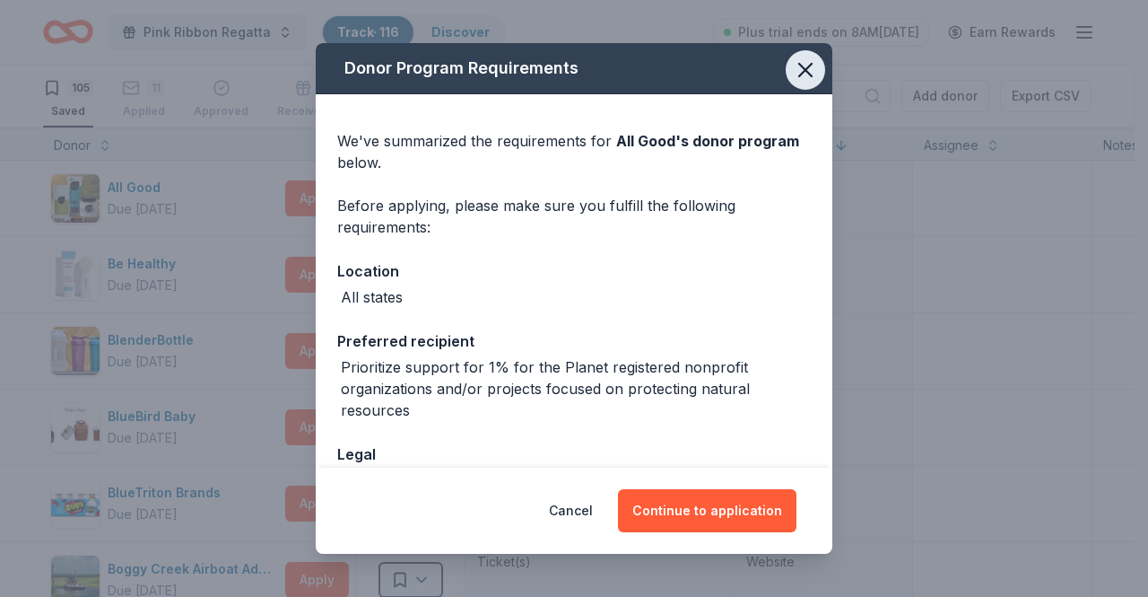
click at [793, 74] on icon "button" at bounding box center [805, 69] width 25 height 25
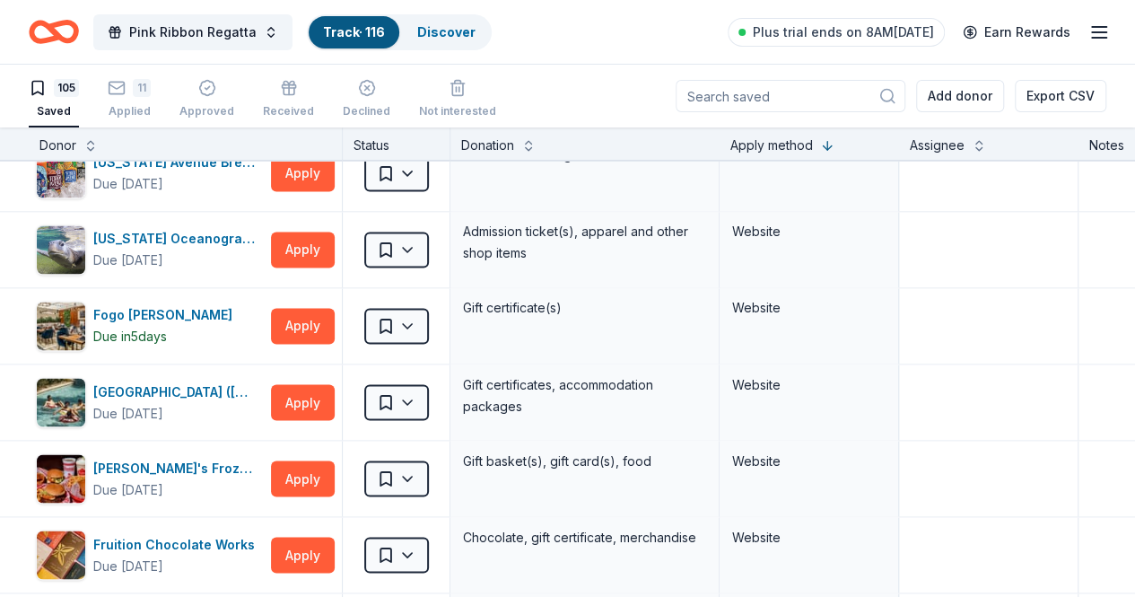
scroll to position [1486, 0]
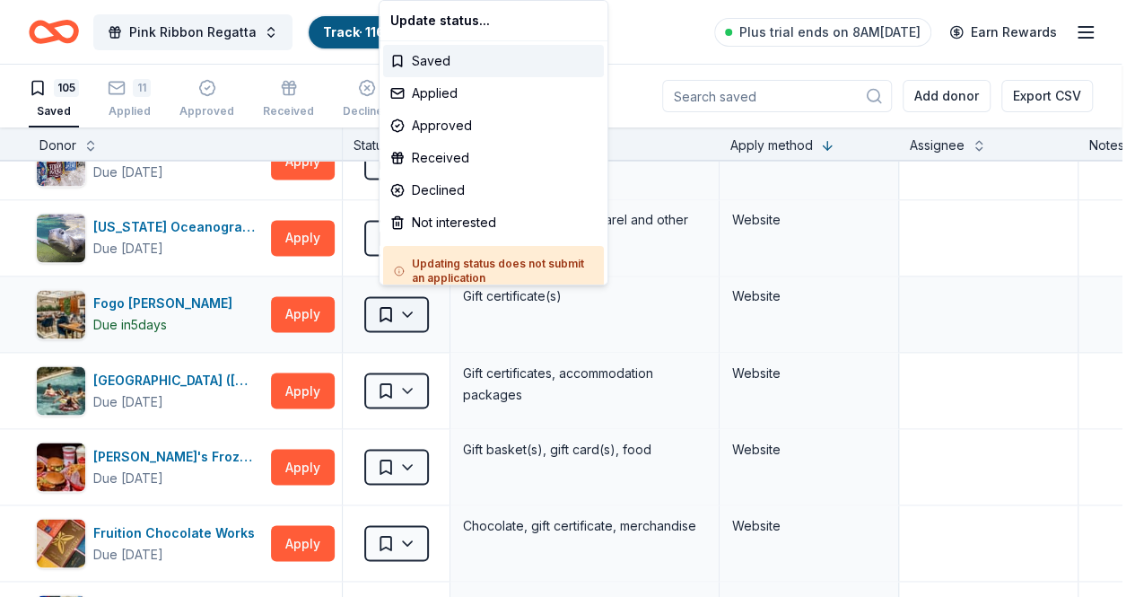
click at [419, 309] on html "Pink Ribbon Regatta Track · 116 Discover Plus trial ends on 8AM, 10/6 Earn Rewa…" at bounding box center [567, 298] width 1135 height 597
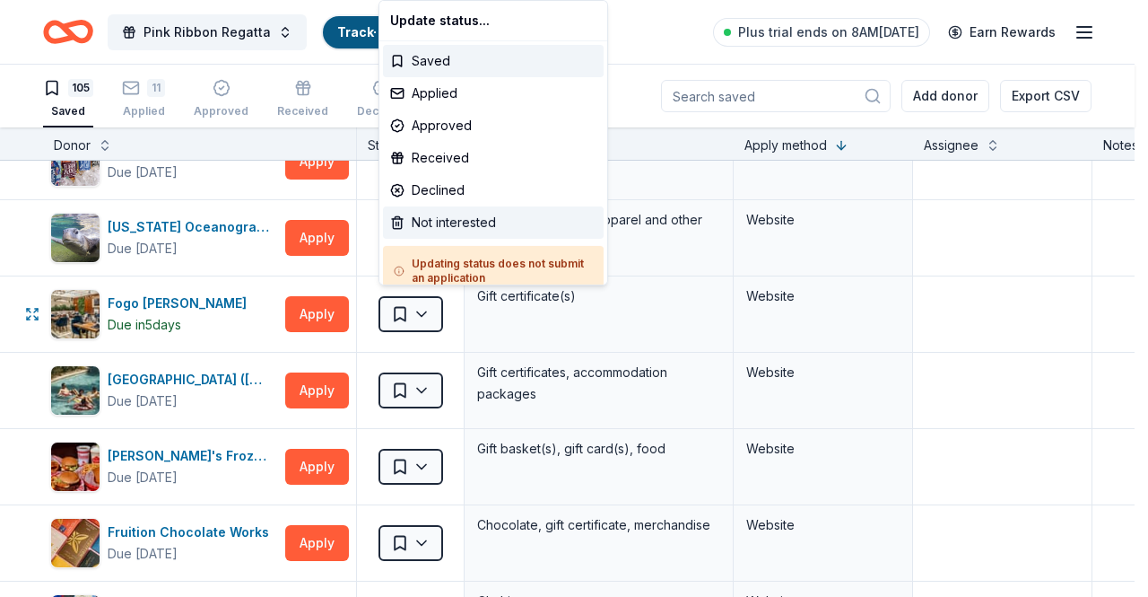
click at [473, 227] on div "Not interested" at bounding box center [493, 222] width 221 height 32
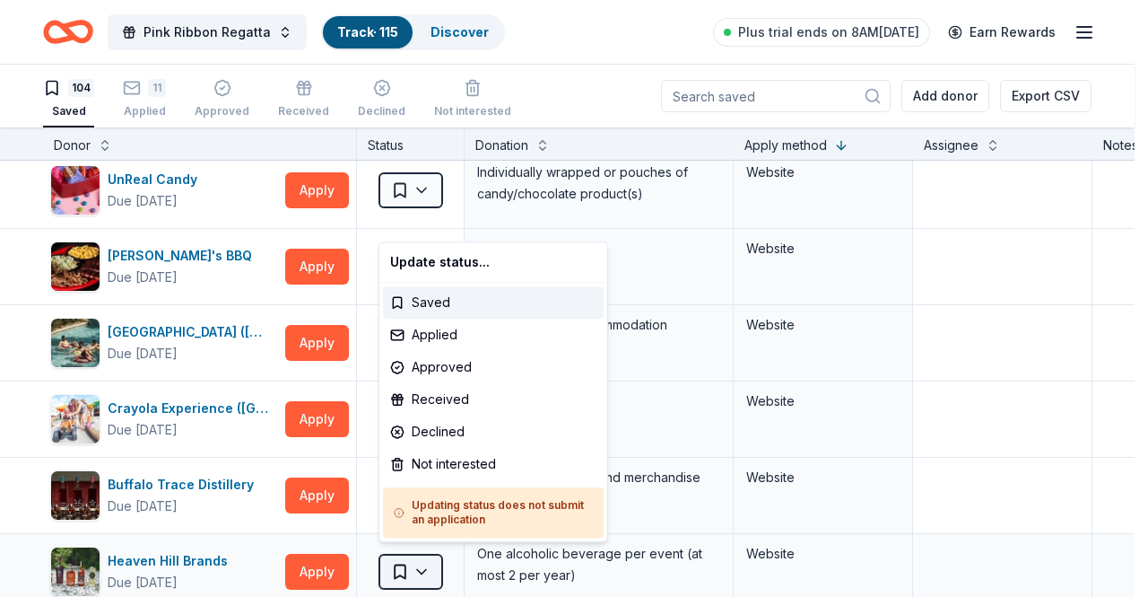
click at [421, 553] on html "Pink Ribbon Regatta Track · 115 Discover Plus trial ends on 8AM, 10/6 Earn Rewa…" at bounding box center [574, 298] width 1148 height 597
click at [457, 467] on div "Not interested" at bounding box center [493, 464] width 221 height 32
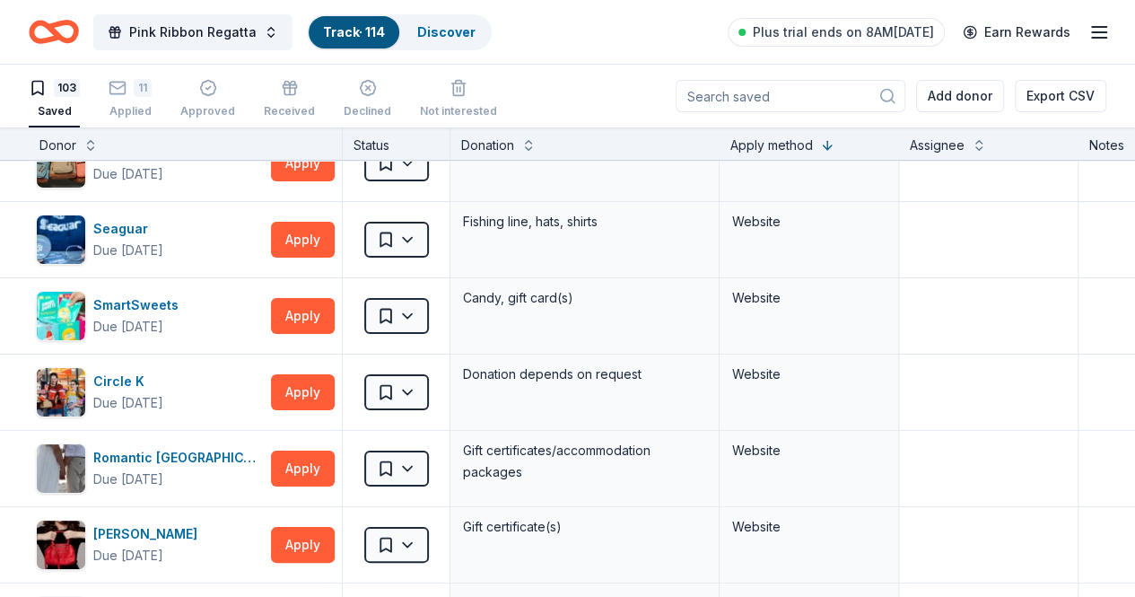
scroll to position [3175, 0]
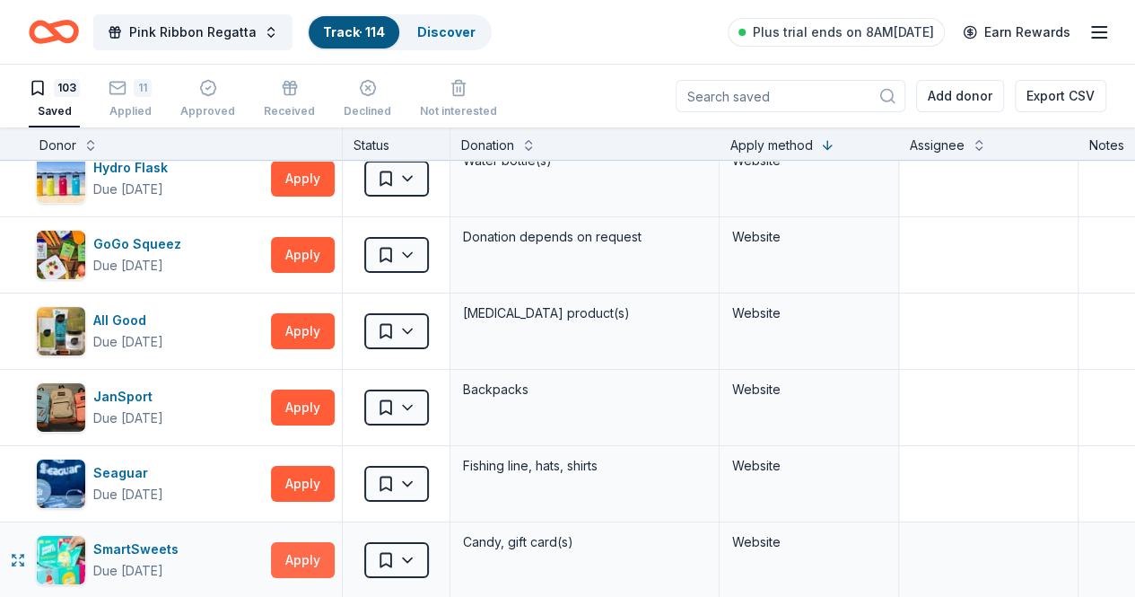
click at [303, 542] on button "Apply" at bounding box center [303, 560] width 64 height 36
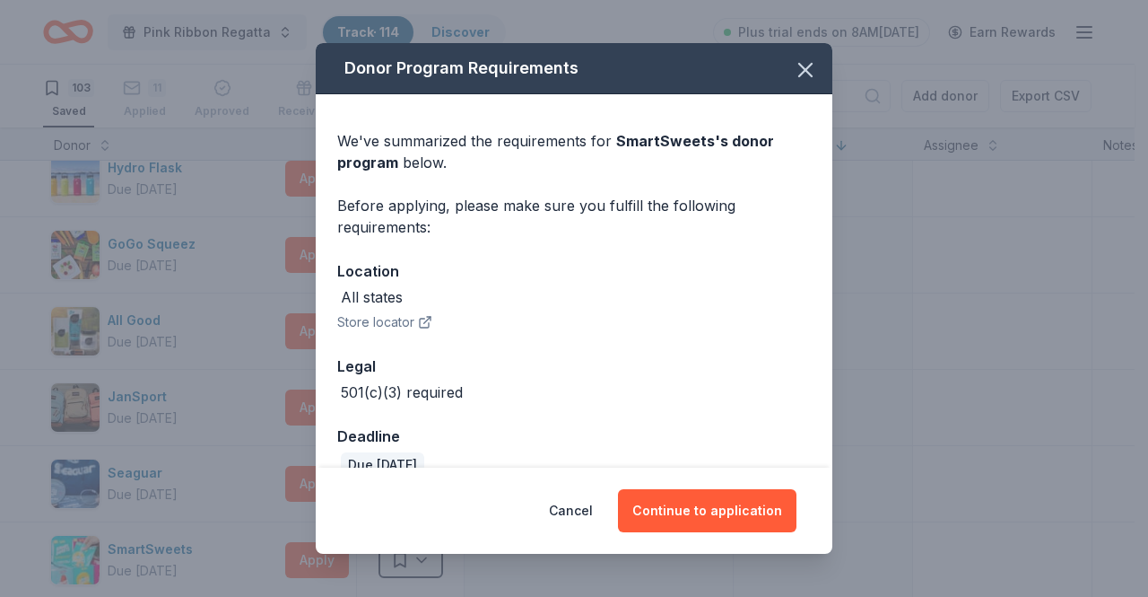
click at [815, 176] on div "We've summarized the requirements for SmartSweets 's donor program below. Befor…" at bounding box center [574, 296] width 517 height 405
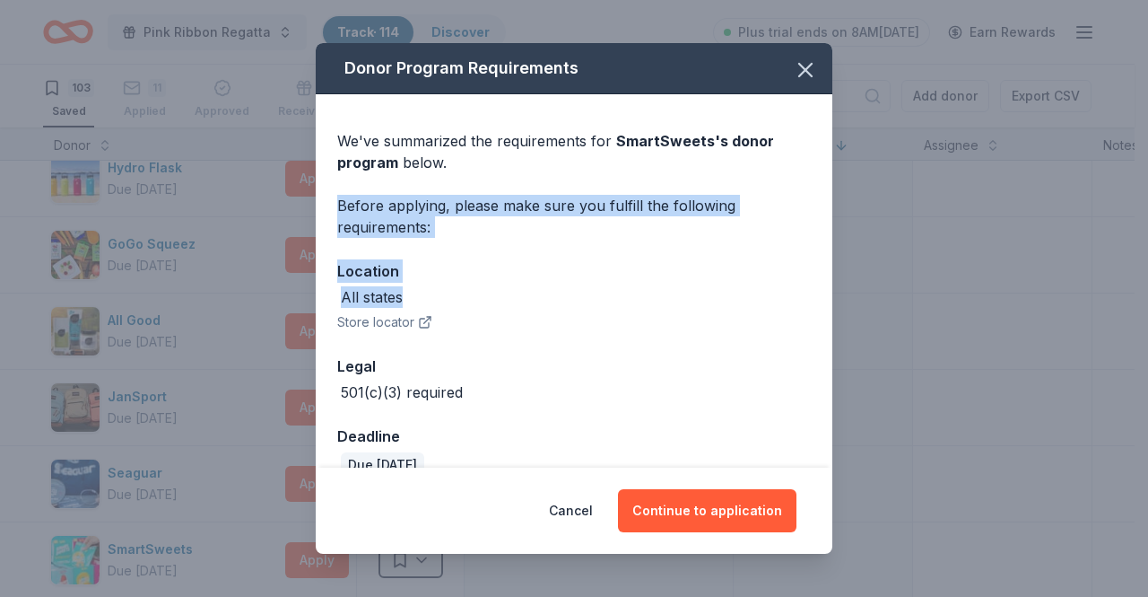
drag, startPoint x: 818, startPoint y: 172, endPoint x: 820, endPoint y: 291, distance: 118.4
click at [820, 291] on div "Donor Program Requirements We've summarized the requirements for SmartSweets 's…" at bounding box center [574, 255] width 517 height 425
click at [798, 65] on icon "button" at bounding box center [805, 69] width 25 height 25
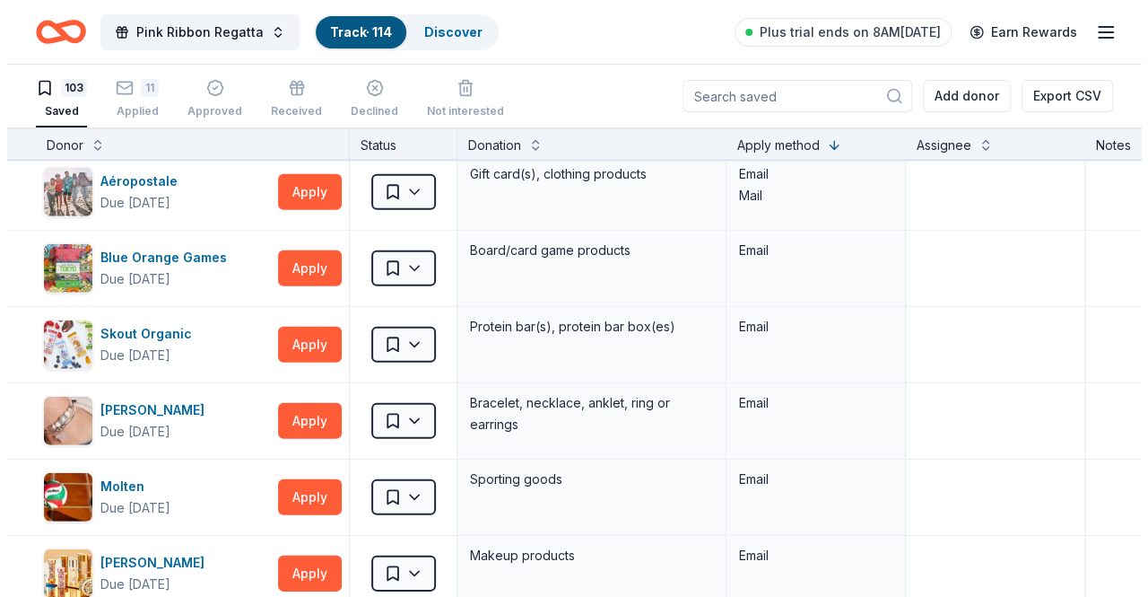
scroll to position [5967, 0]
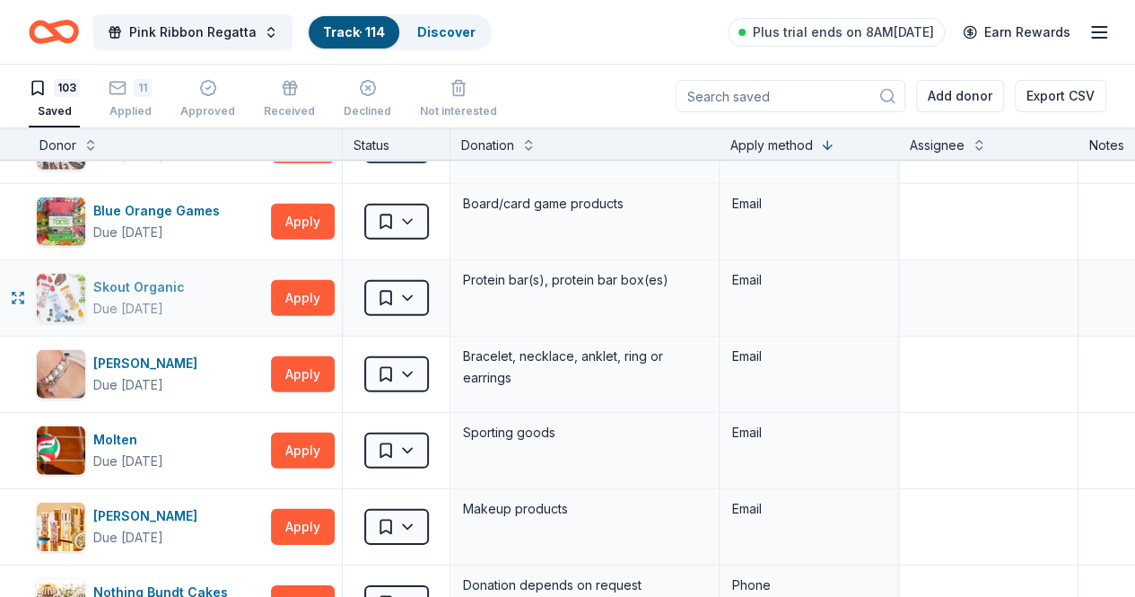
click at [145, 276] on div "Skout Organic" at bounding box center [142, 287] width 99 height 22
click at [321, 280] on button "Apply" at bounding box center [303, 298] width 64 height 36
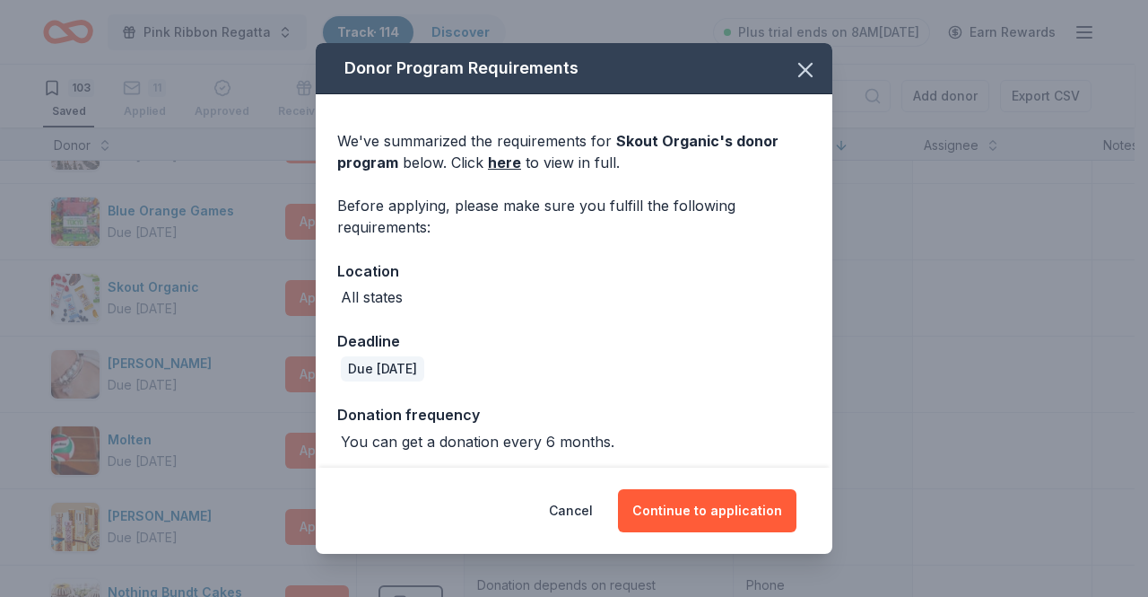
scroll to position [4, 0]
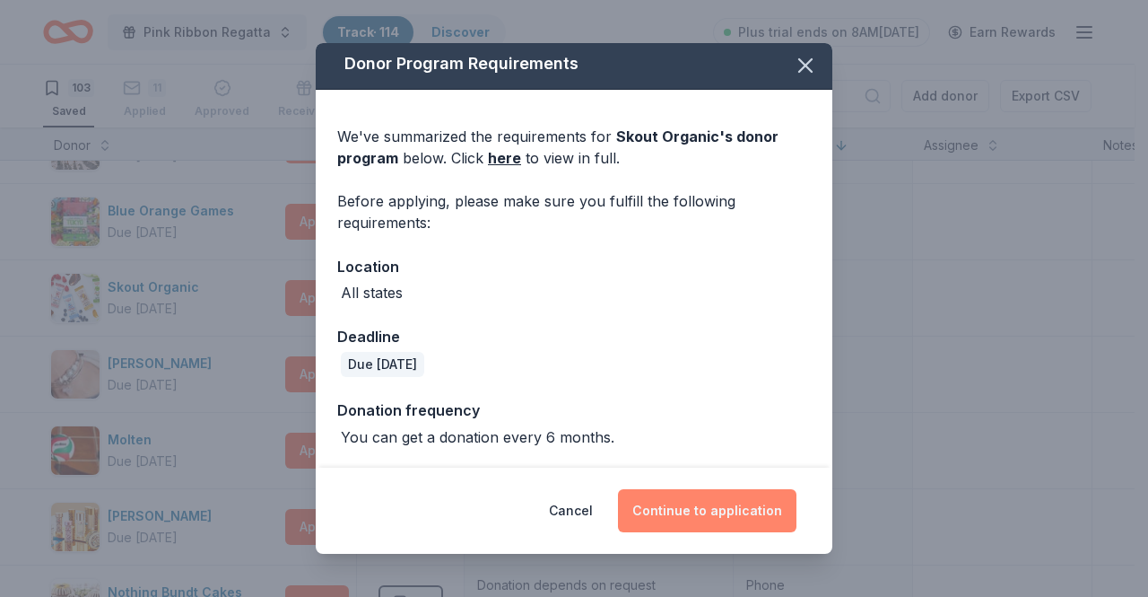
click at [678, 519] on button "Continue to application" at bounding box center [707, 510] width 179 height 43
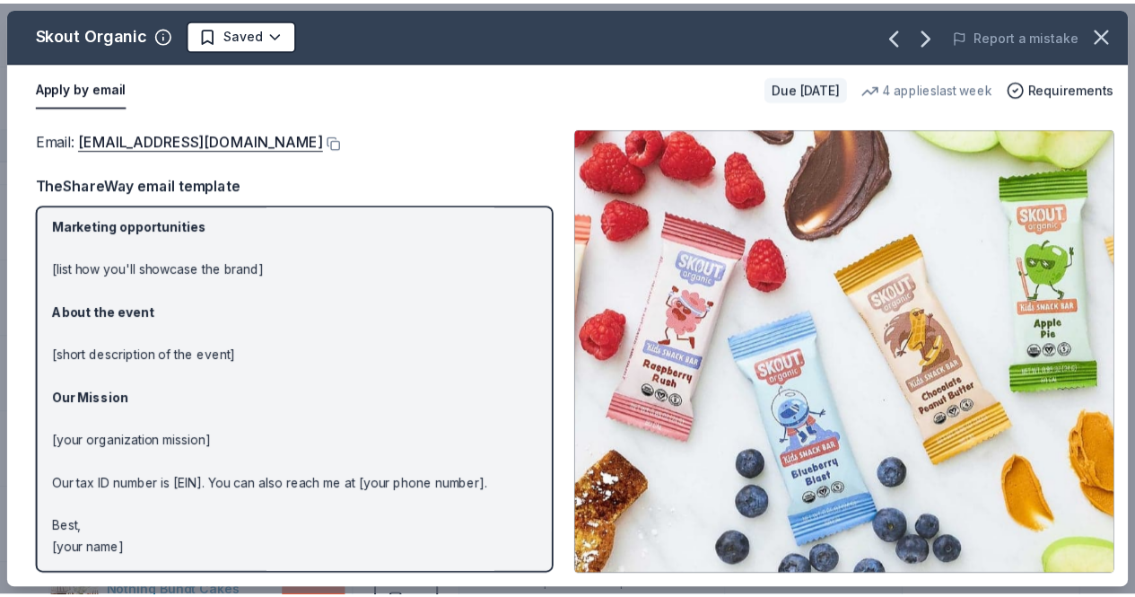
scroll to position [0, 0]
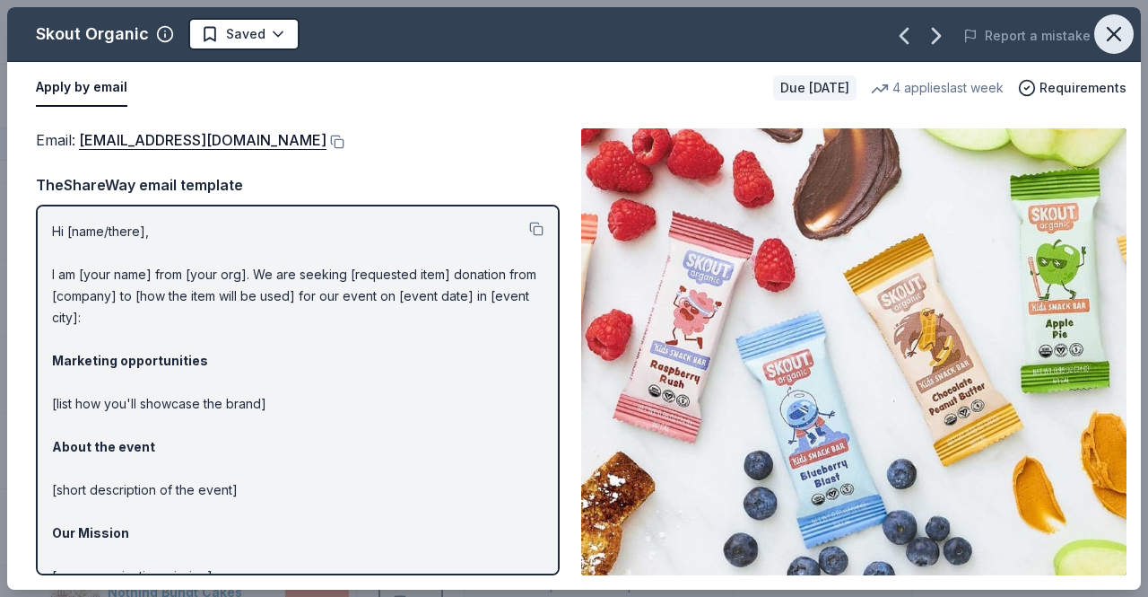
click at [1115, 29] on icon "button" at bounding box center [1114, 34] width 25 height 25
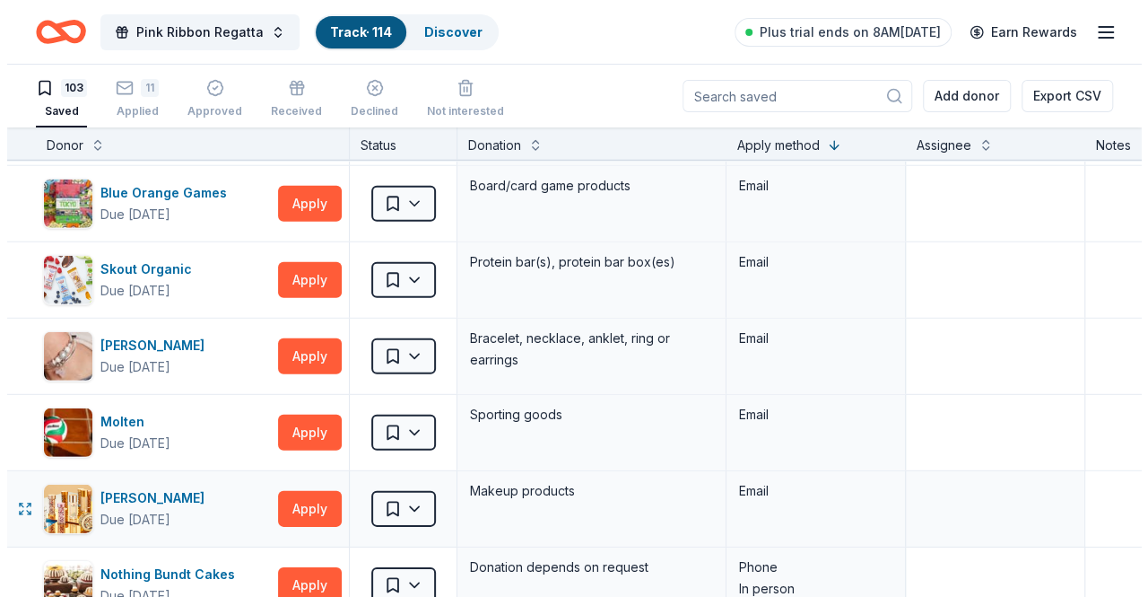
scroll to position [5997, 0]
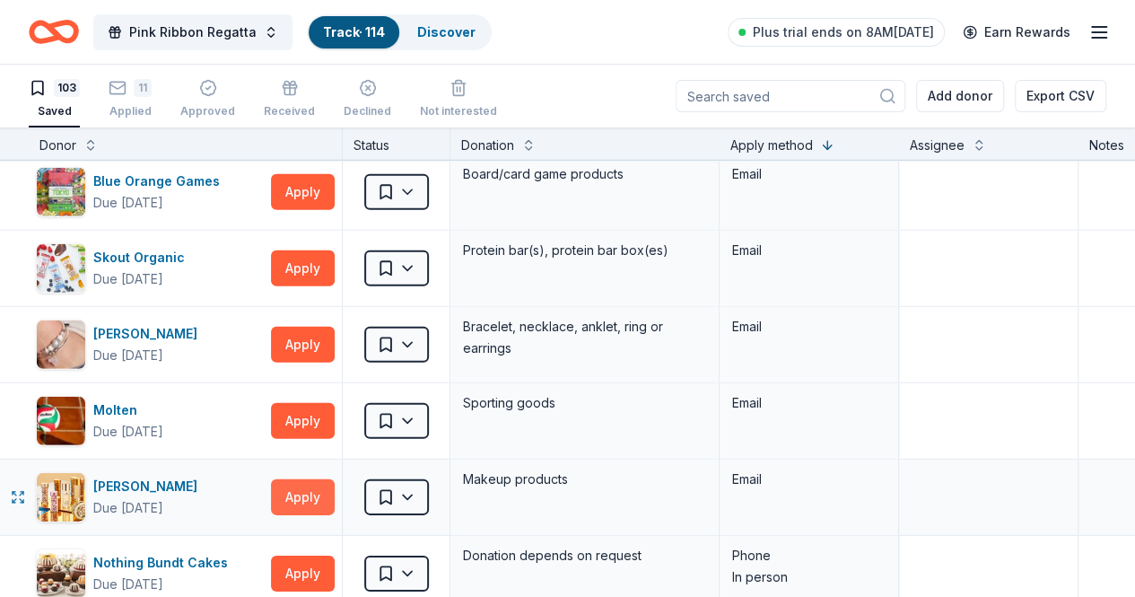
click at [328, 479] on button "Apply" at bounding box center [303, 497] width 64 height 36
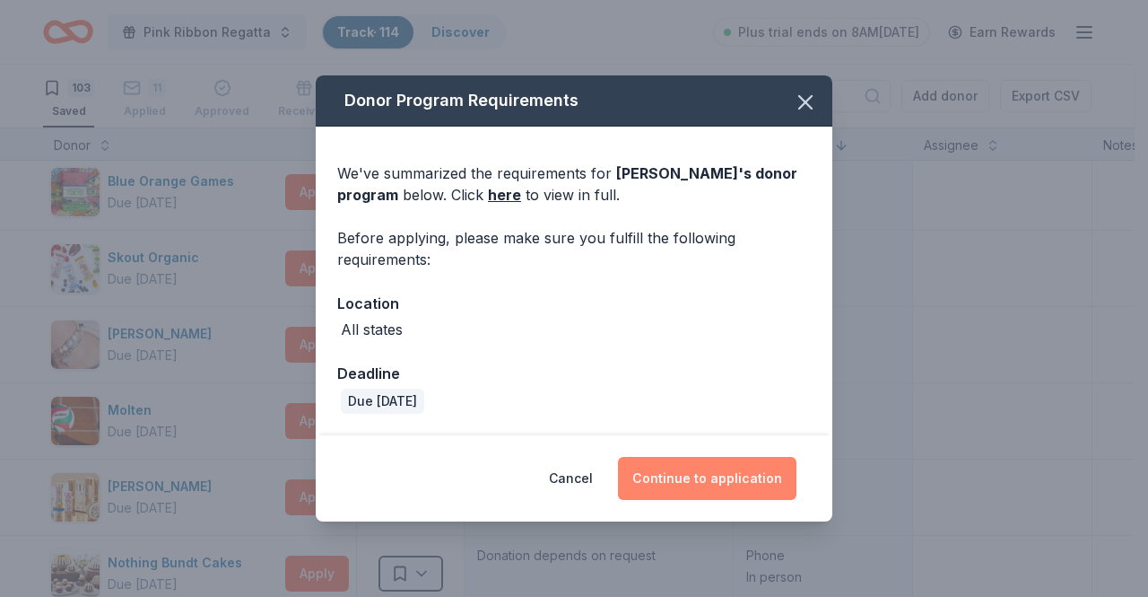
click at [660, 469] on button "Continue to application" at bounding box center [707, 478] width 179 height 43
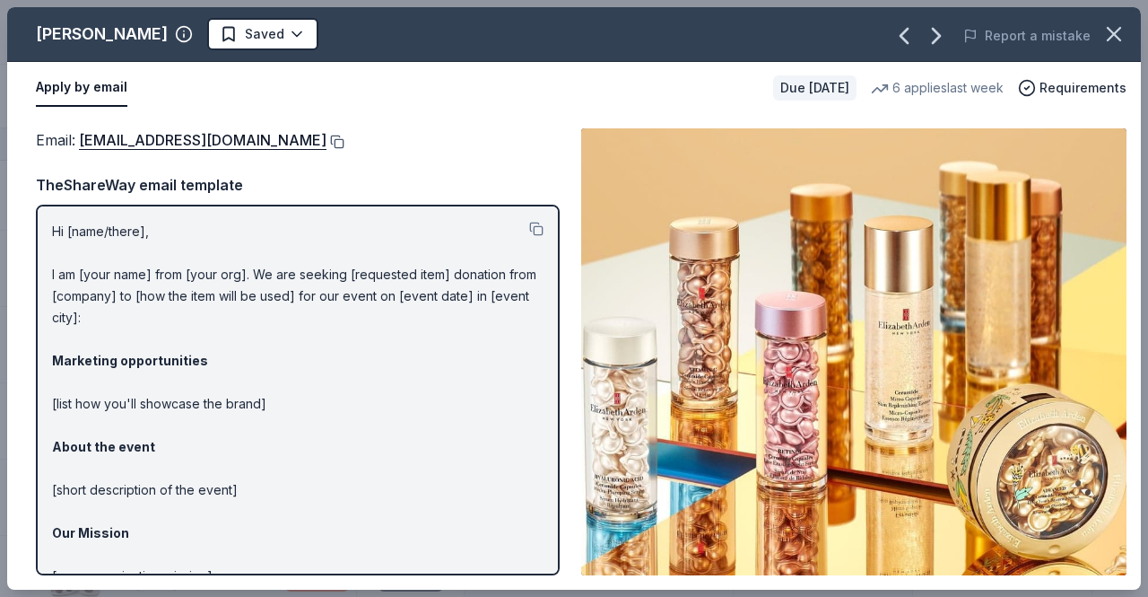
click at [343, 137] on button at bounding box center [336, 142] width 18 height 14
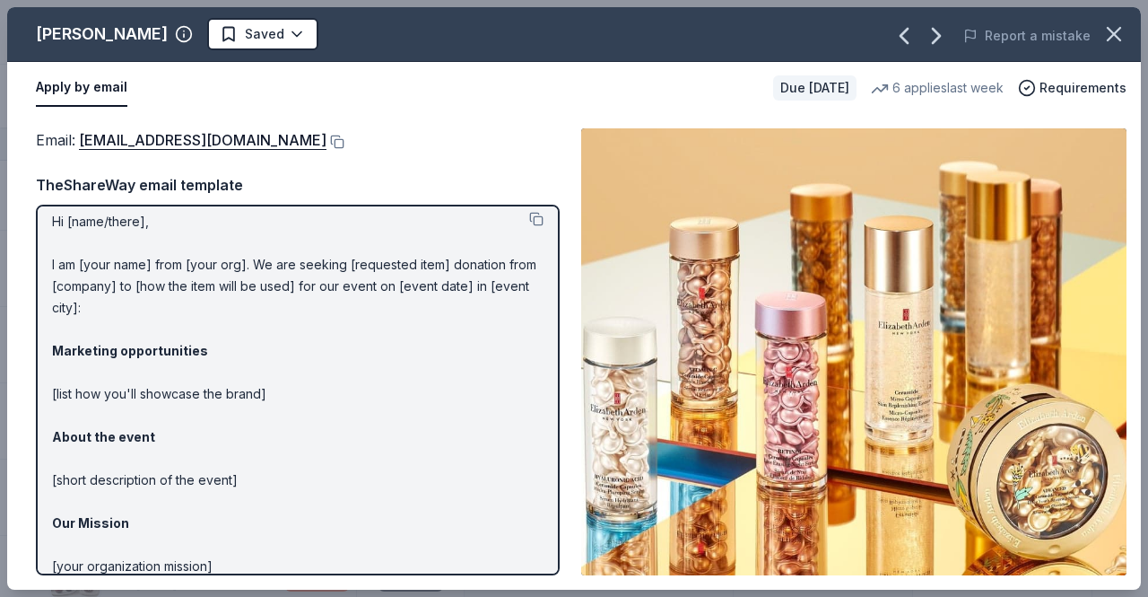
scroll to position [0, 0]
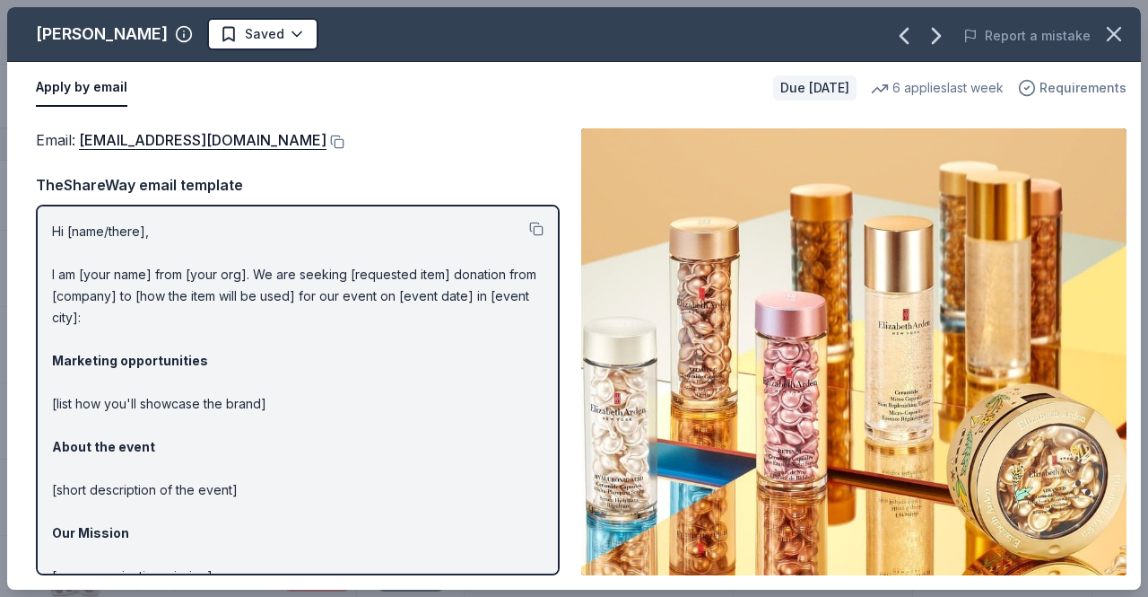
click at [1036, 87] on icon "button" at bounding box center [1027, 88] width 18 height 18
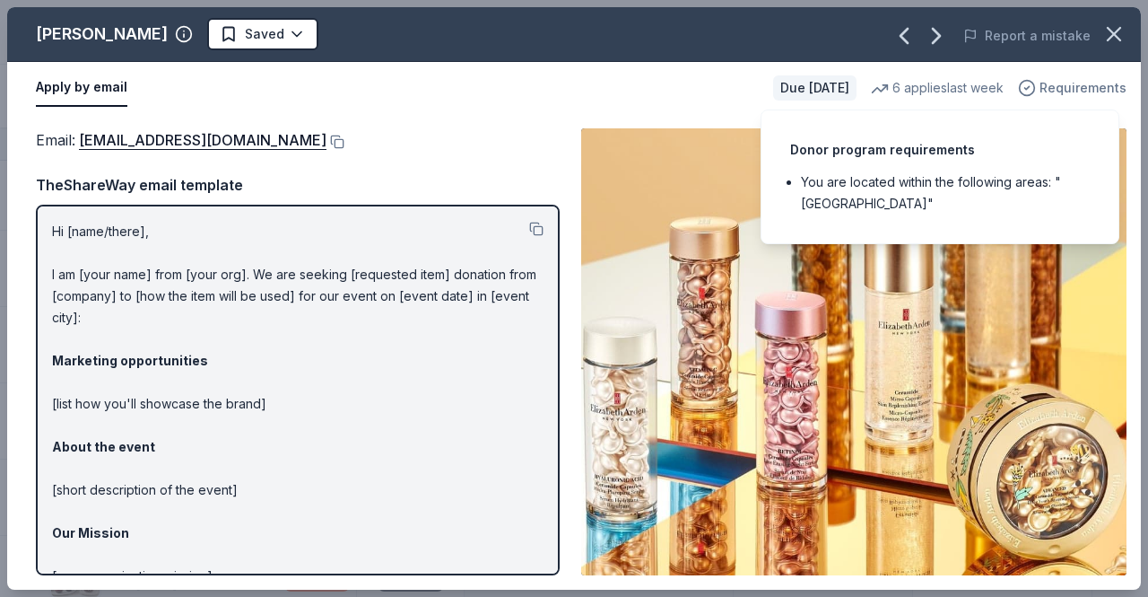
click at [1067, 82] on span "Requirements" at bounding box center [1083, 88] width 87 height 22
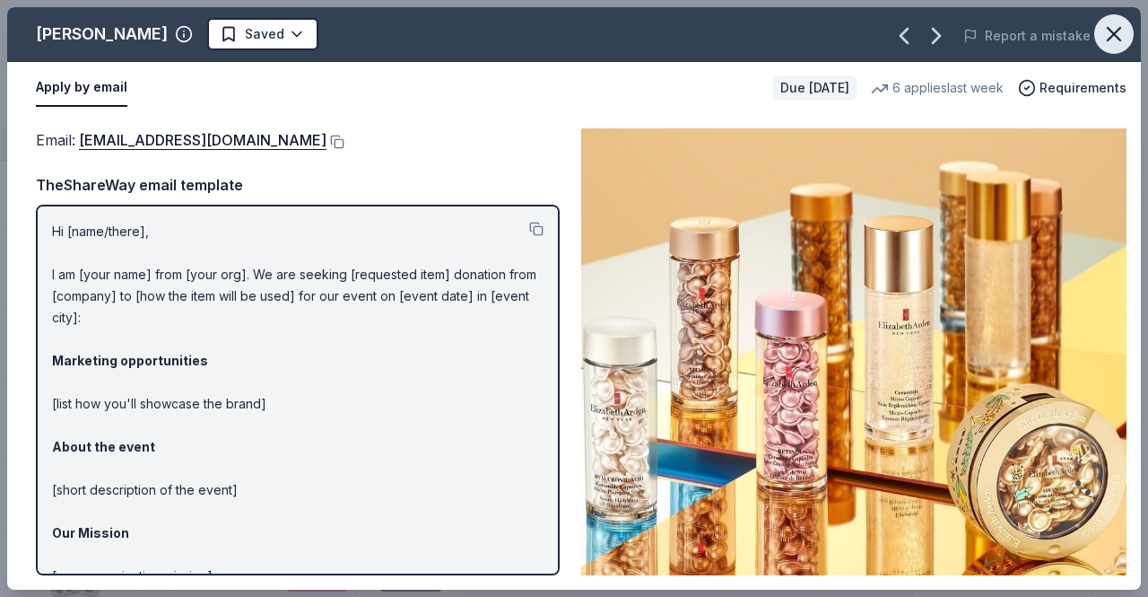
click at [1120, 28] on icon "button" at bounding box center [1114, 34] width 13 height 13
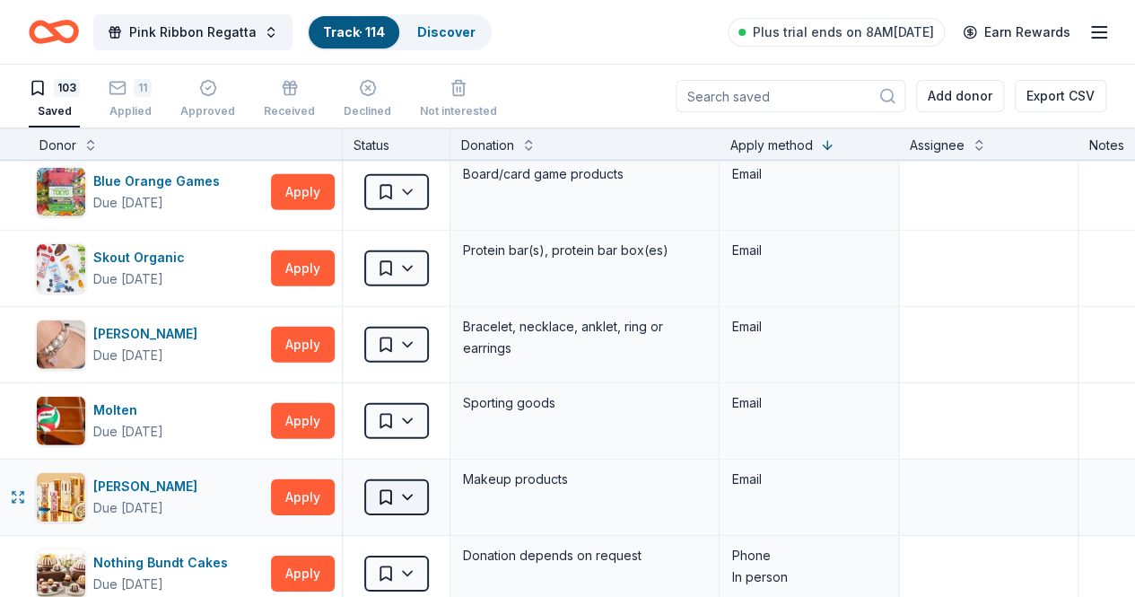
click at [442, 469] on html "Pink Ribbon Regatta Track · 114 Discover Plus trial ends on 8AM, 10/6 Earn Rewa…" at bounding box center [567, 298] width 1135 height 597
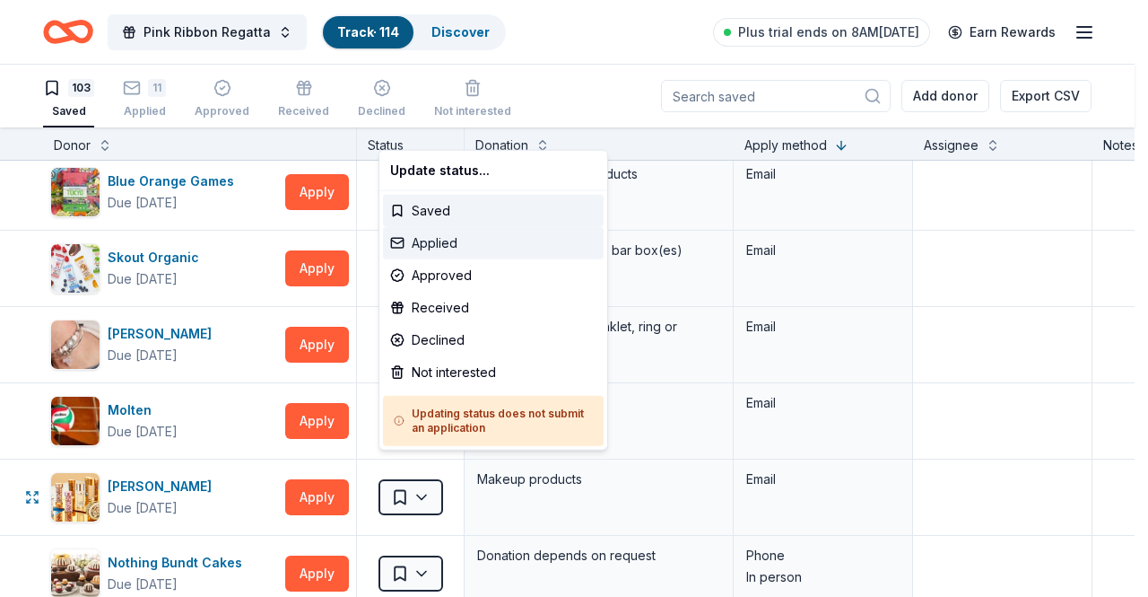
click at [464, 240] on div "Applied" at bounding box center [493, 243] width 221 height 32
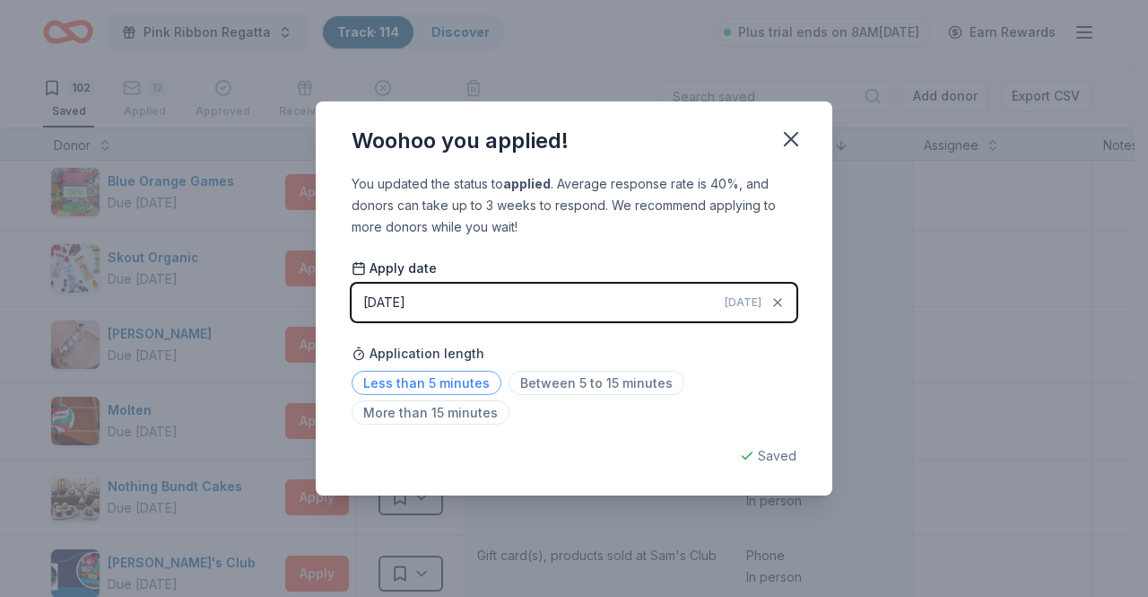
click at [417, 383] on span "Less than 5 minutes" at bounding box center [427, 382] width 150 height 24
click at [786, 143] on icon "button" at bounding box center [791, 139] width 13 height 13
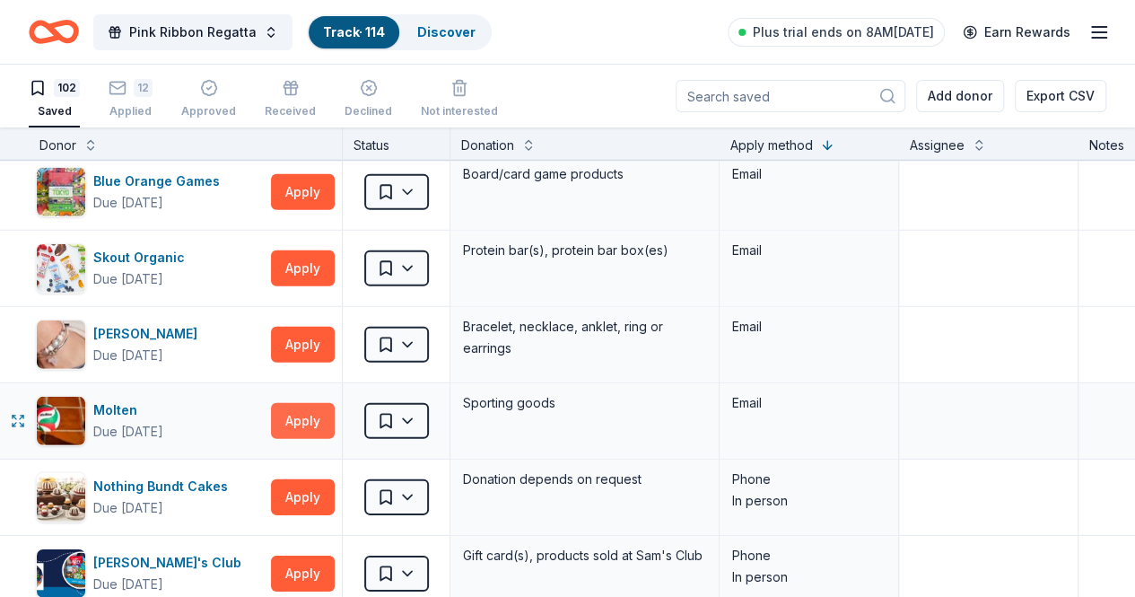
click at [309, 405] on button "Apply" at bounding box center [303, 421] width 64 height 36
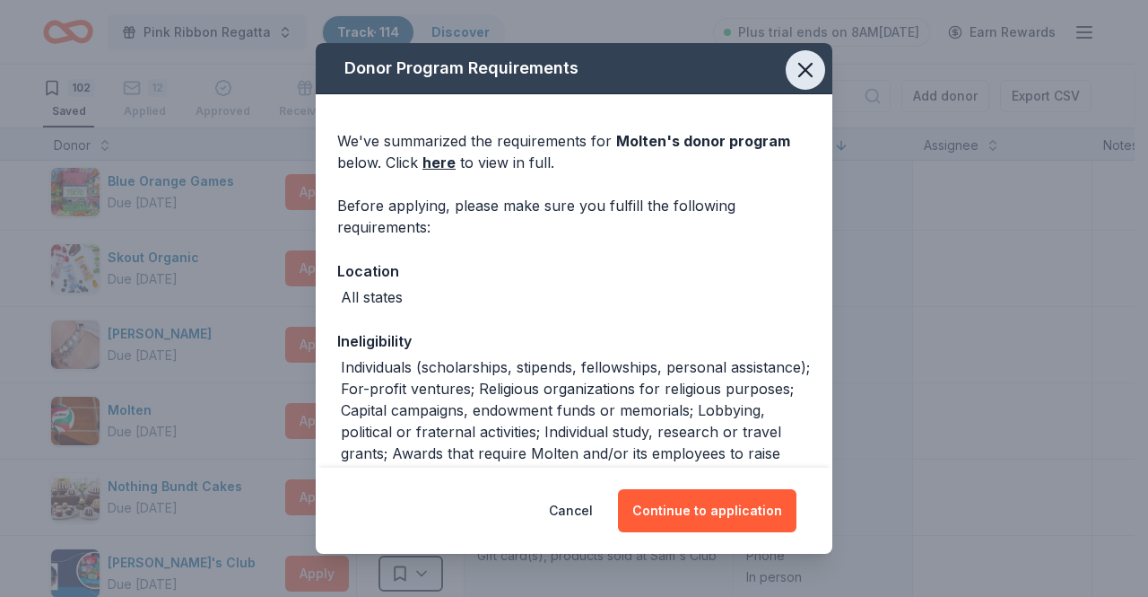
click at [800, 64] on icon "button" at bounding box center [805, 69] width 25 height 25
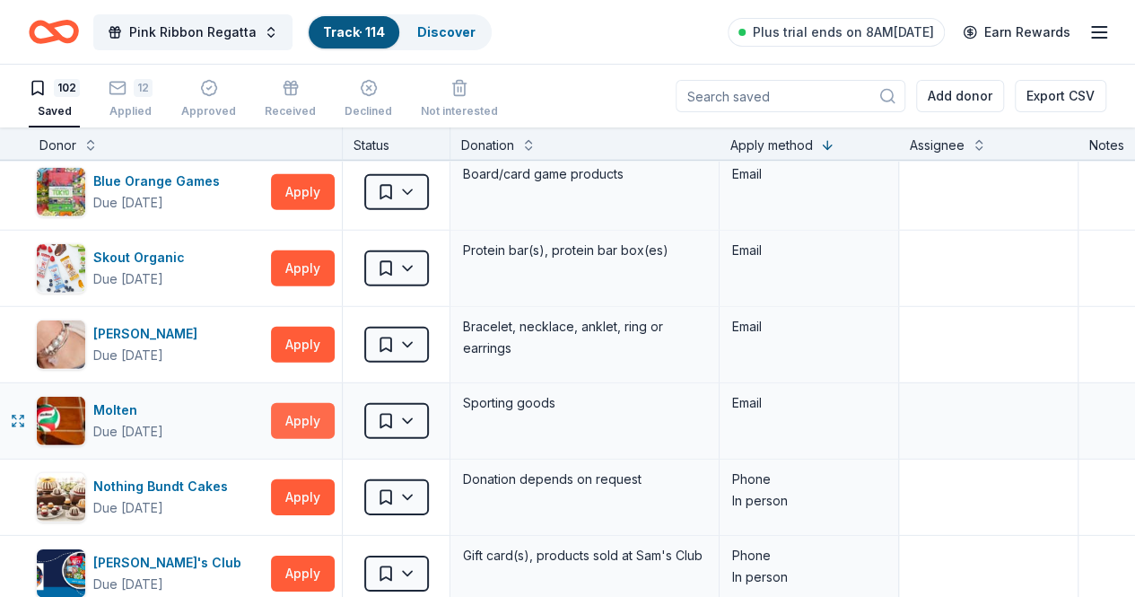
click at [320, 403] on button "Apply" at bounding box center [303, 421] width 64 height 36
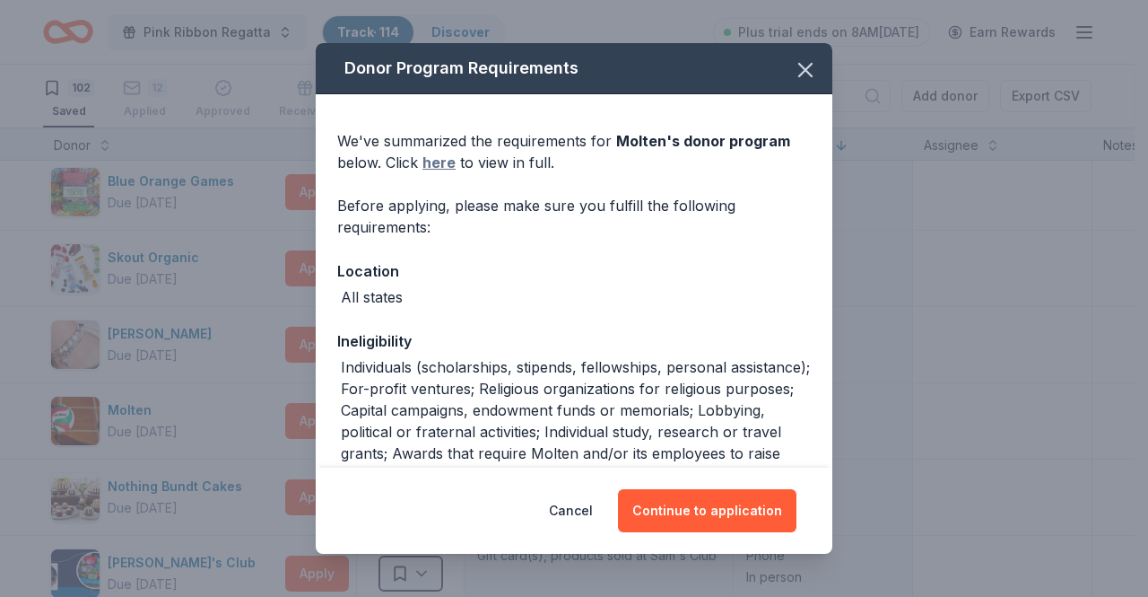
click at [439, 153] on link "here" at bounding box center [439, 163] width 33 height 22
click at [701, 503] on button "Continue to application" at bounding box center [707, 510] width 179 height 43
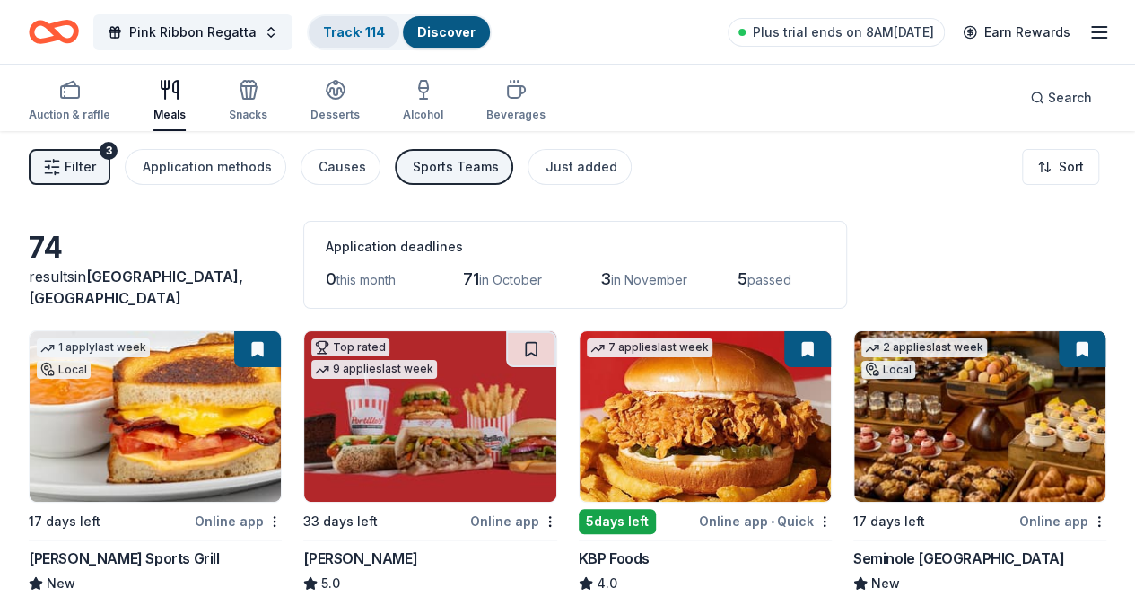
click at [380, 18] on div "Track · 114" at bounding box center [354, 32] width 91 height 32
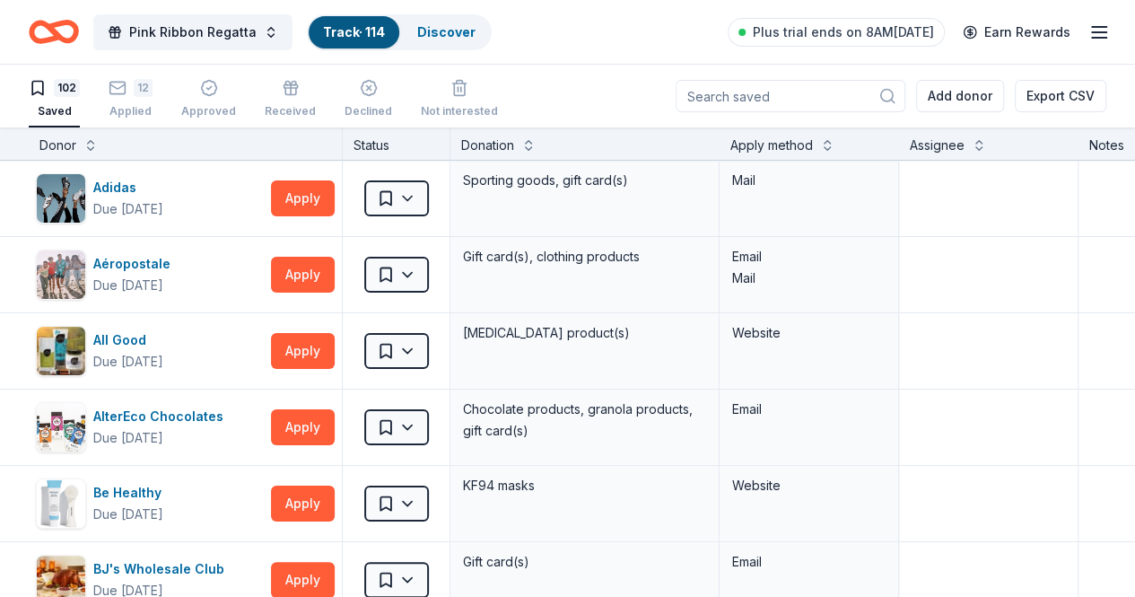
click at [881, 90] on circle at bounding box center [887, 96] width 12 height 12
click at [777, 95] on input at bounding box center [790, 96] width 230 height 32
click at [745, 135] on div "Apply method" at bounding box center [771, 146] width 83 height 22
click at [753, 144] on div "Apply method" at bounding box center [771, 146] width 83 height 22
click at [834, 144] on button at bounding box center [827, 144] width 14 height 18
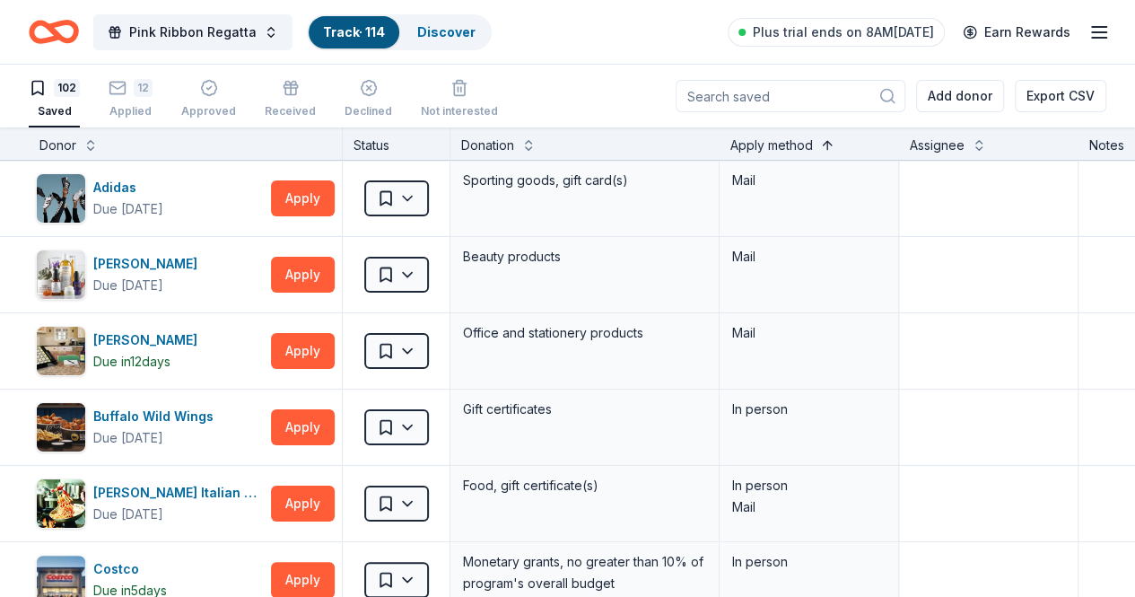
click at [834, 144] on button at bounding box center [827, 144] width 14 height 18
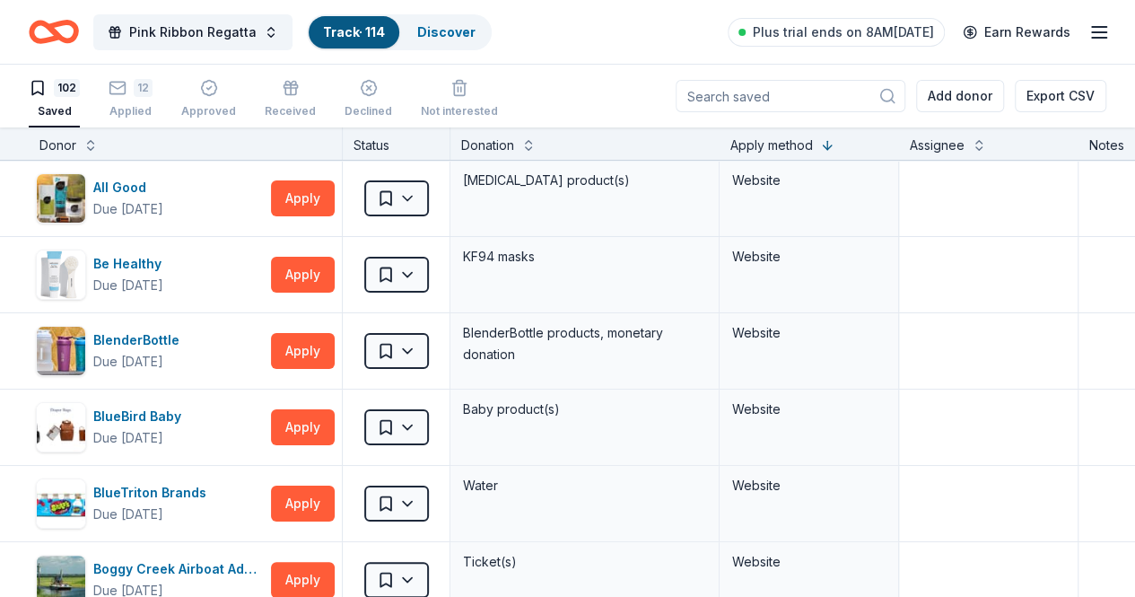
click at [806, 92] on input at bounding box center [790, 96] width 230 height 32
type input "molten"
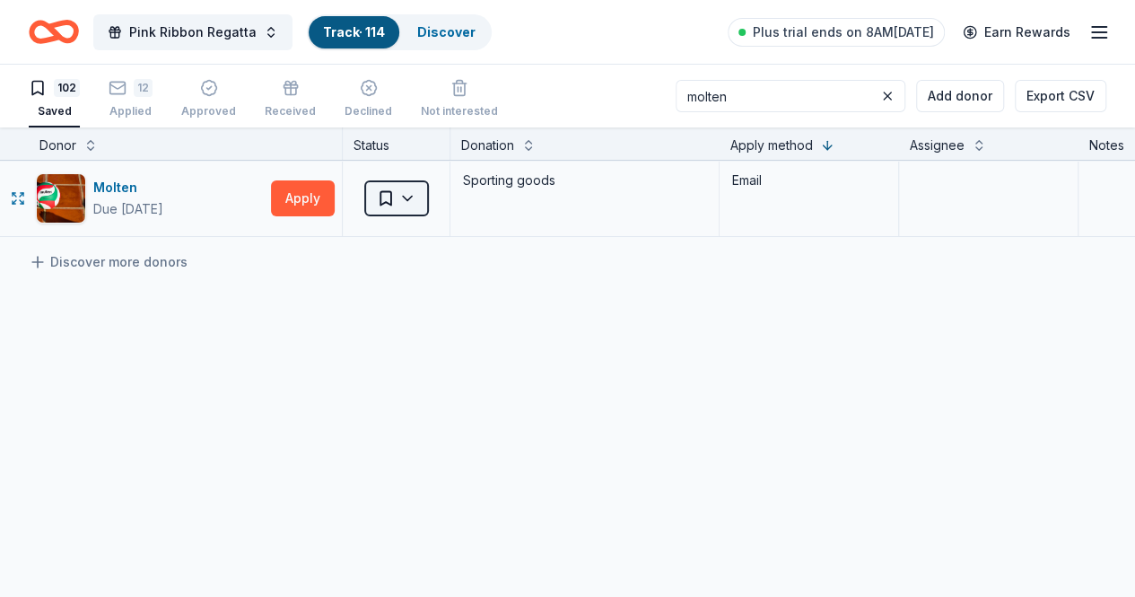
click at [421, 191] on html "Pink Ribbon Regatta Track · 114 Discover Plus trial ends on 8AM, 10/6 Earn Rewa…" at bounding box center [567, 298] width 1135 height 597
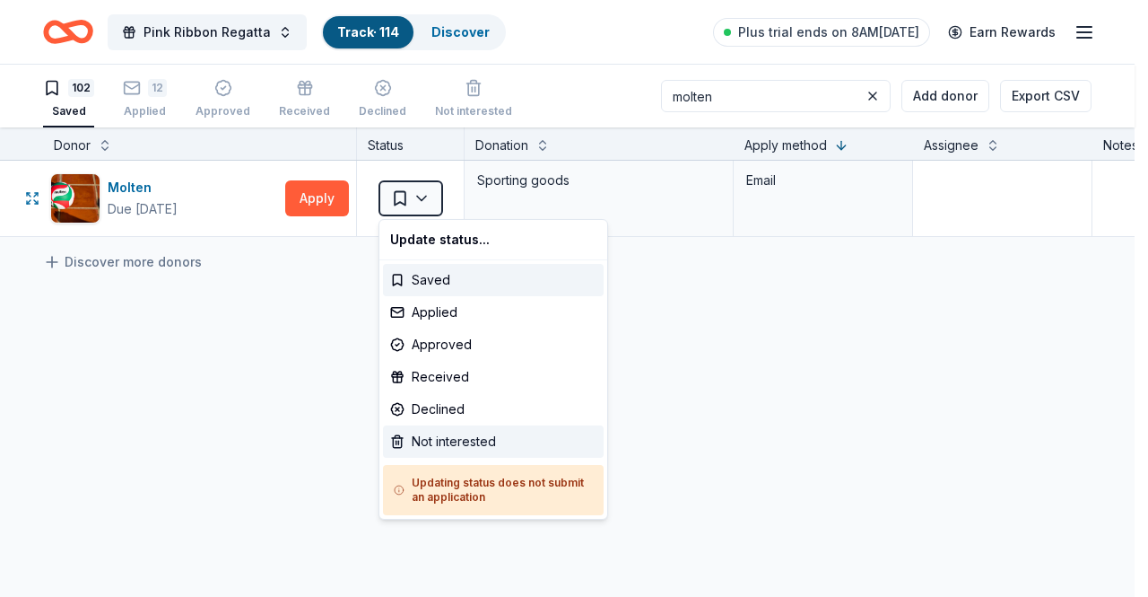
click at [430, 434] on div "Not interested" at bounding box center [493, 441] width 221 height 32
click at [877, 91] on html "Pink Ribbon Regatta Track · 114 Discover Plus trial ends on 8AM, 10/6 Earn Rewa…" at bounding box center [574, 298] width 1148 height 597
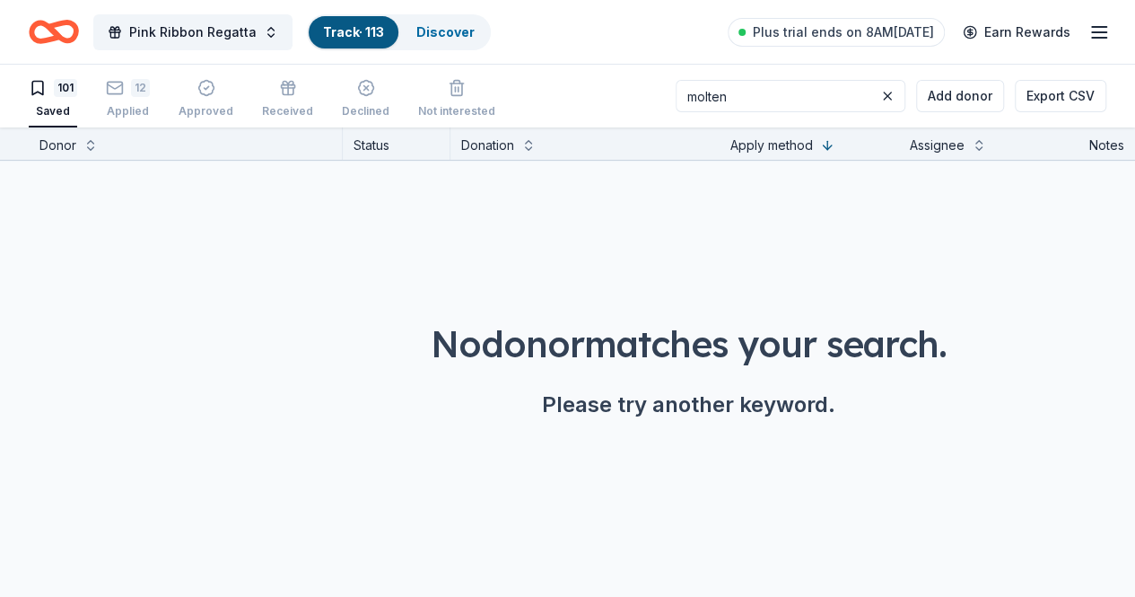
click at [877, 91] on button at bounding box center [887, 96] width 22 height 22
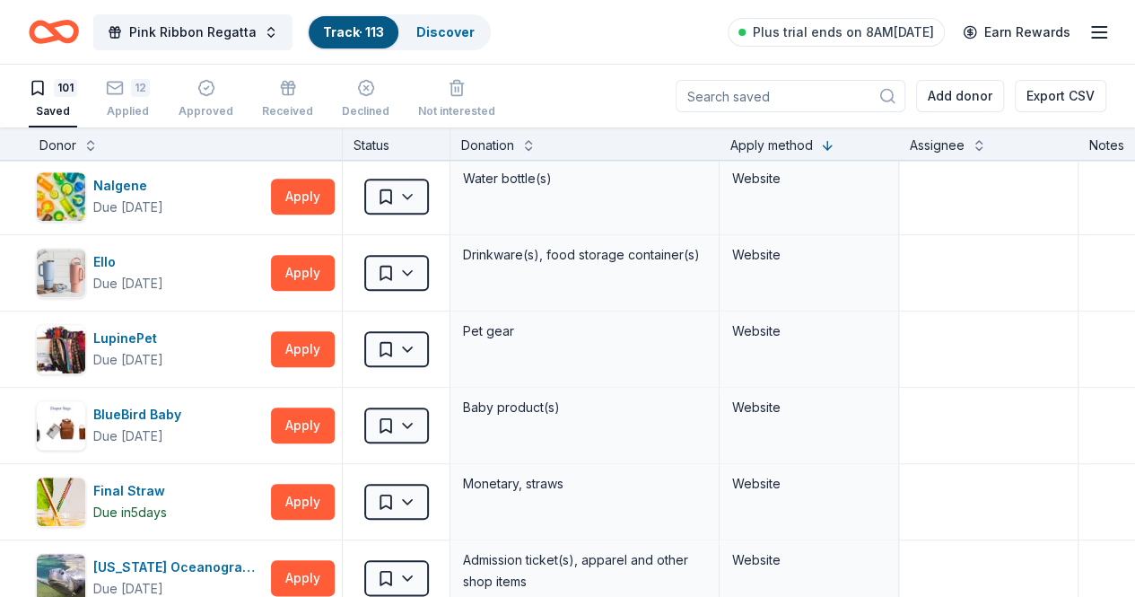
scroll to position [4247, 0]
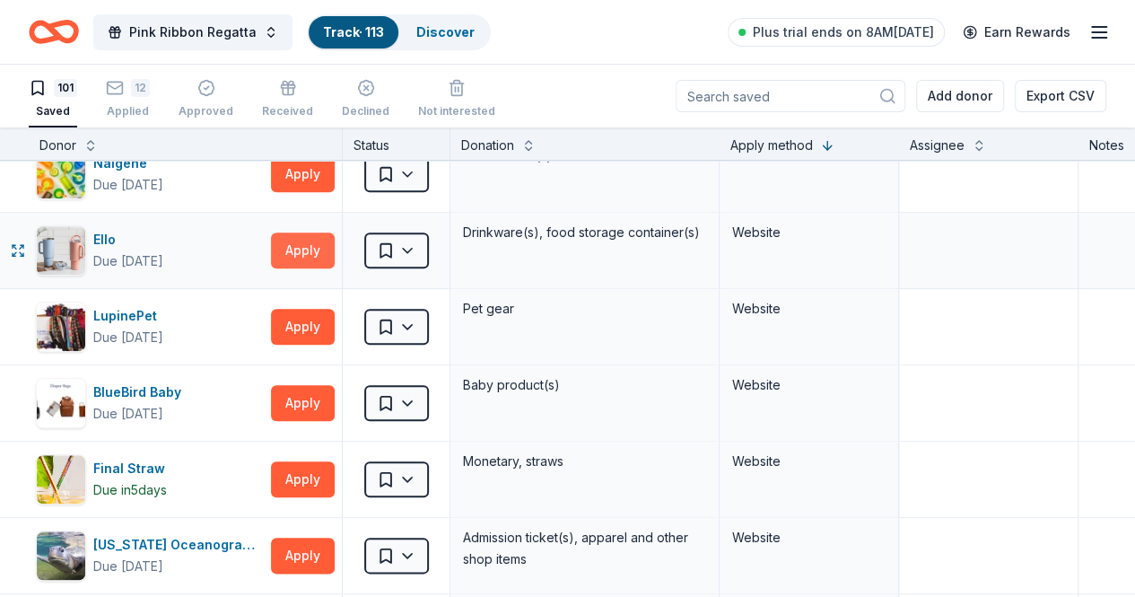
click at [319, 234] on button "Apply" at bounding box center [303, 250] width 64 height 36
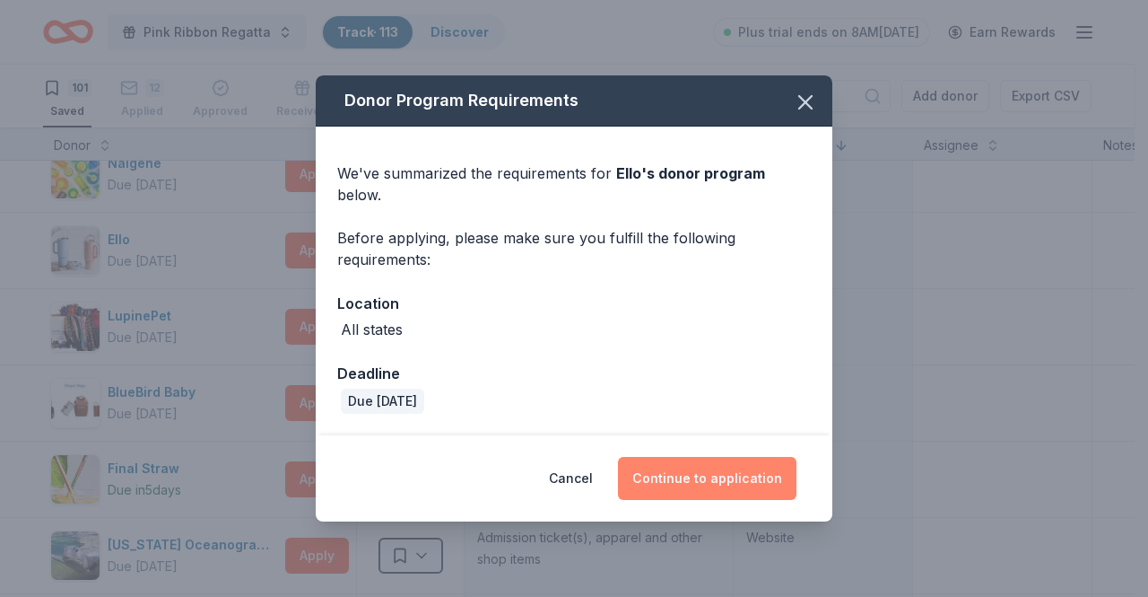
click at [718, 479] on button "Continue to application" at bounding box center [707, 478] width 179 height 43
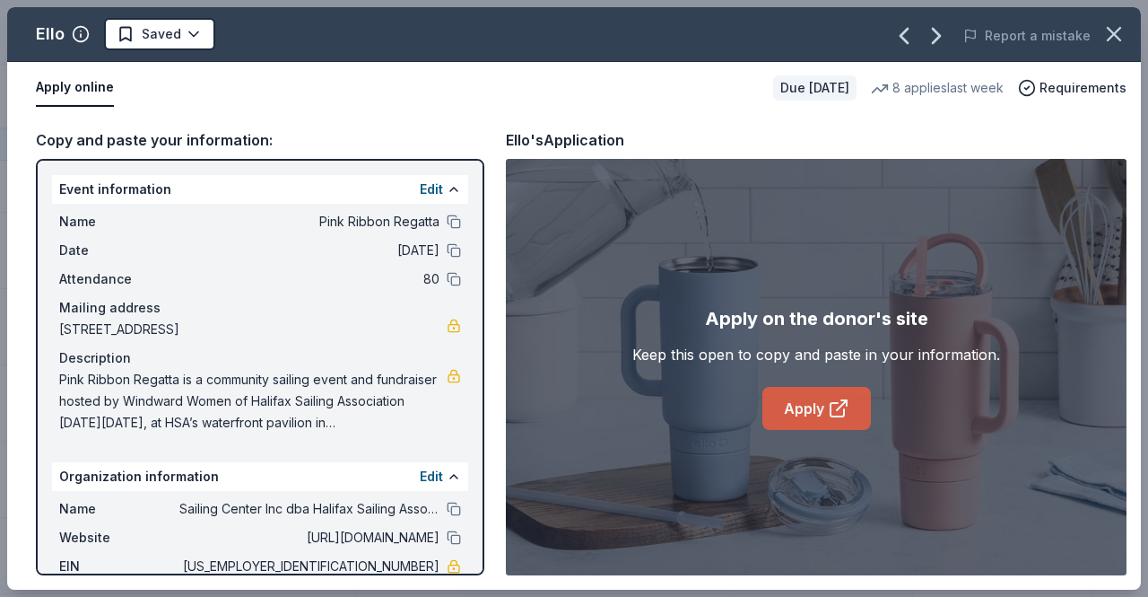
click at [838, 408] on icon at bounding box center [842, 405] width 10 height 10
click at [1118, 39] on icon "button" at bounding box center [1114, 34] width 25 height 25
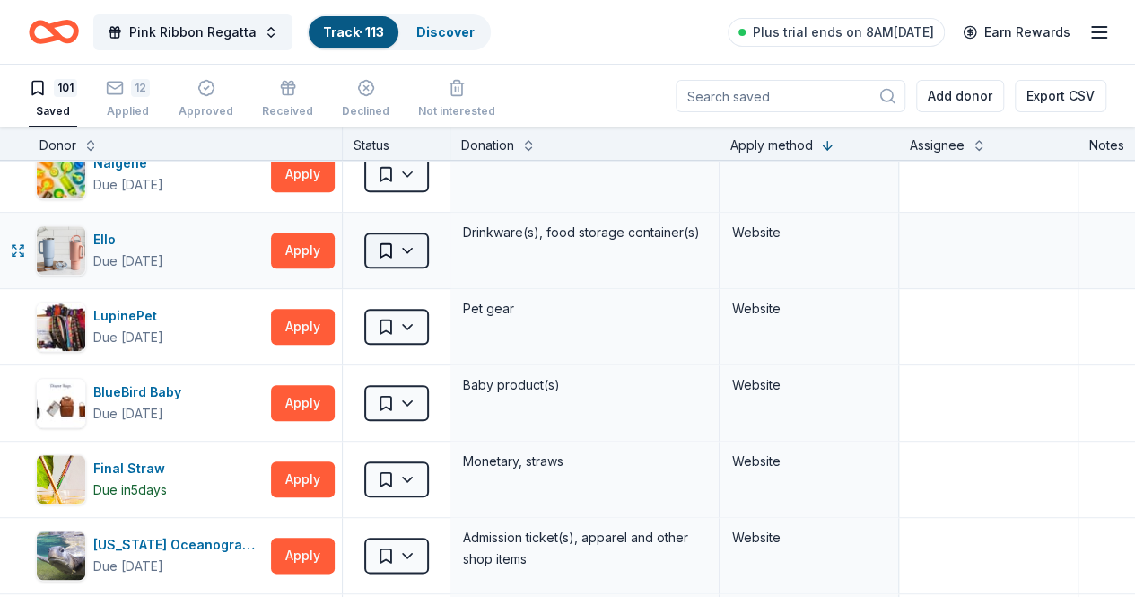
click at [426, 232] on html "Pink Ribbon Regatta Track · 113 Discover Plus trial ends on 8AM, 10/6 Earn Rewa…" at bounding box center [567, 298] width 1135 height 597
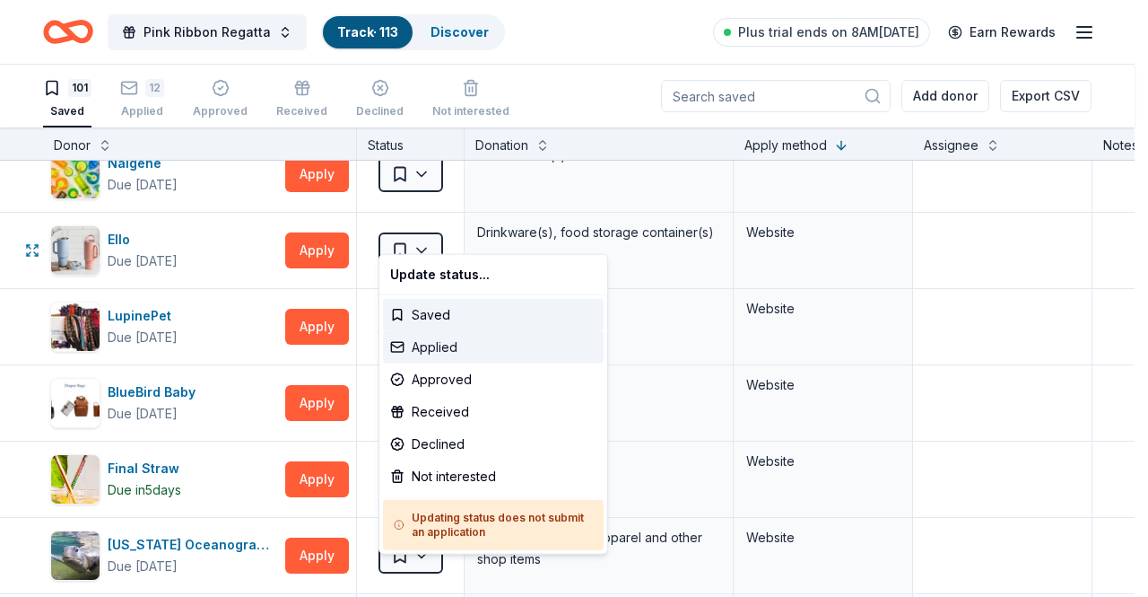
click at [450, 347] on div "Applied" at bounding box center [493, 347] width 221 height 32
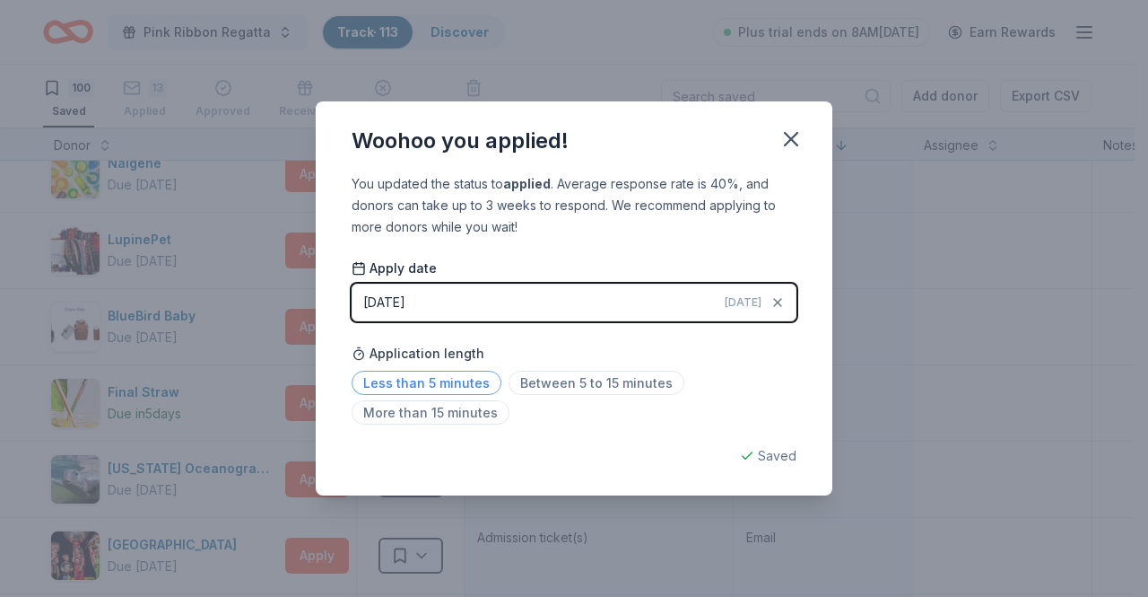
click at [445, 387] on span "Less than 5 minutes" at bounding box center [427, 382] width 150 height 24
click at [798, 139] on icon "button" at bounding box center [791, 138] width 25 height 25
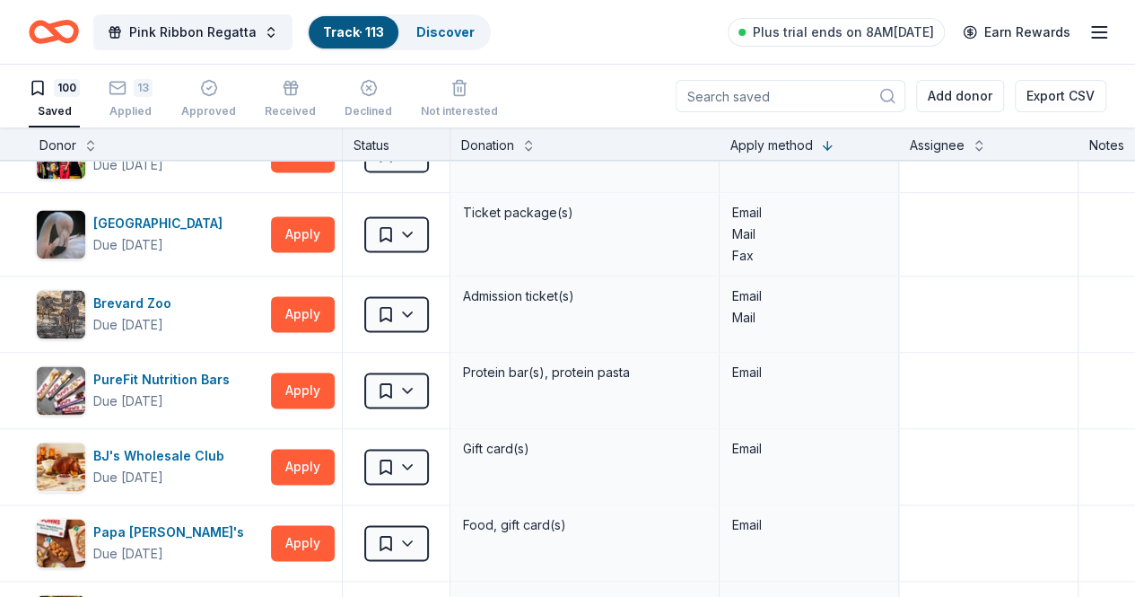
scroll to position [4636, 0]
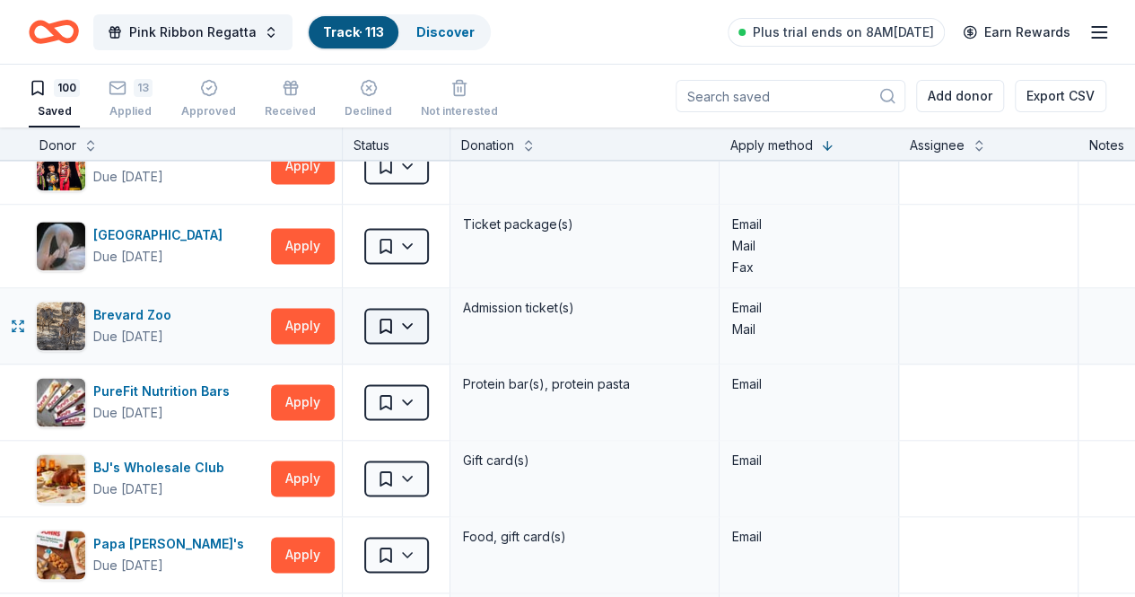
click at [428, 309] on html "Pink Ribbon Regatta Track · 113 Discover Plus trial ends on 8AM, 10/6 Earn Rewa…" at bounding box center [567, 298] width 1135 height 597
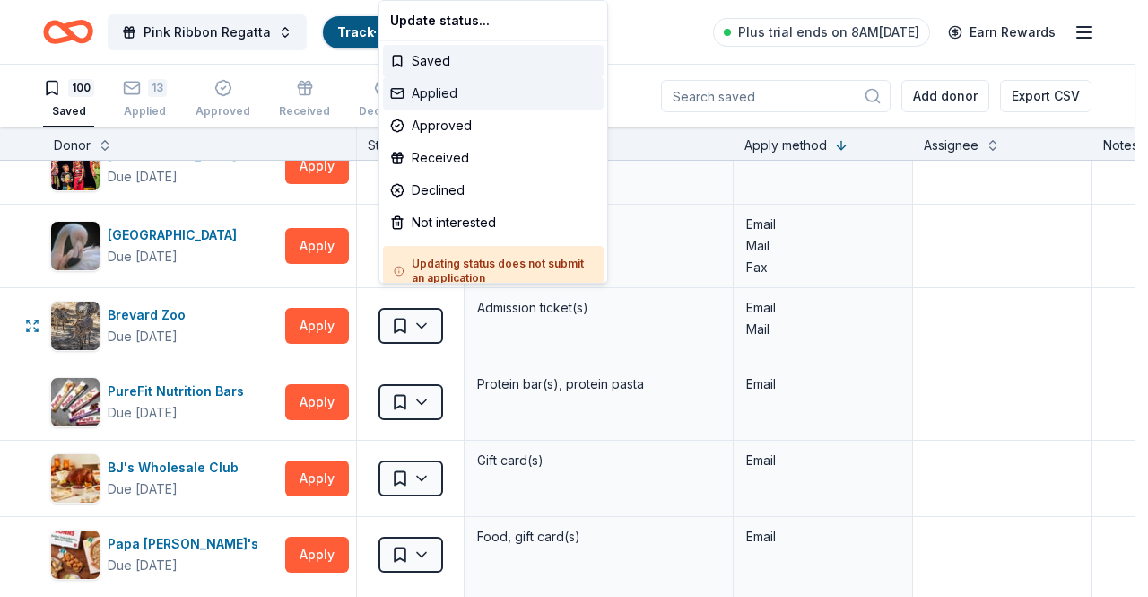
click at [454, 102] on div "Applied" at bounding box center [493, 93] width 221 height 32
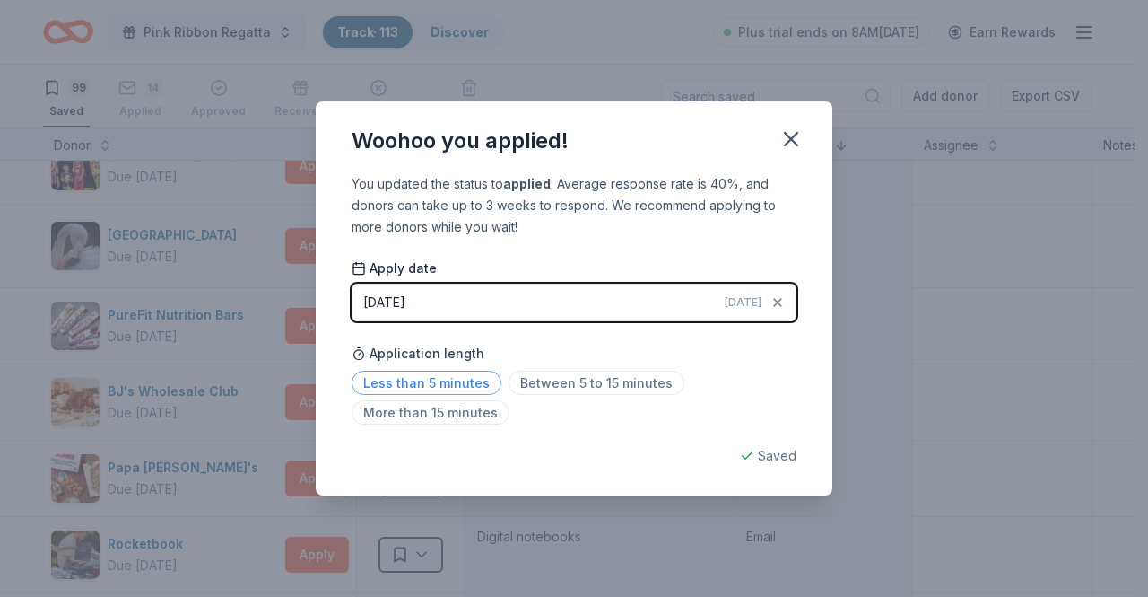
click at [444, 376] on span "Less than 5 minutes" at bounding box center [427, 382] width 150 height 24
click at [459, 388] on span "Less than 5 minutes" at bounding box center [427, 382] width 150 height 24
click at [794, 138] on icon "button" at bounding box center [791, 138] width 25 height 25
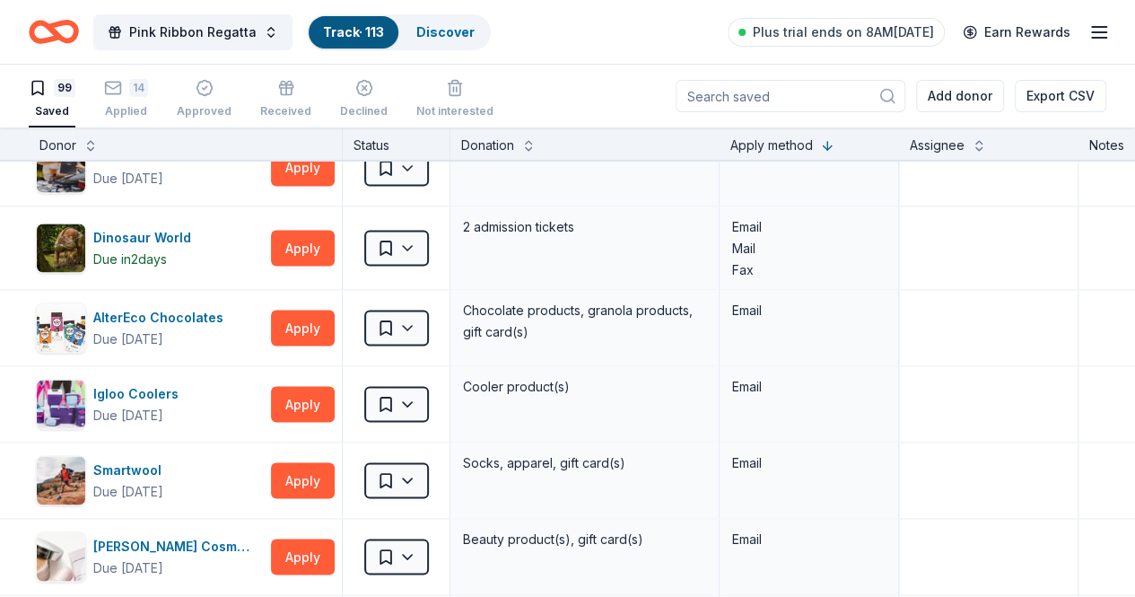
scroll to position [5067, 0]
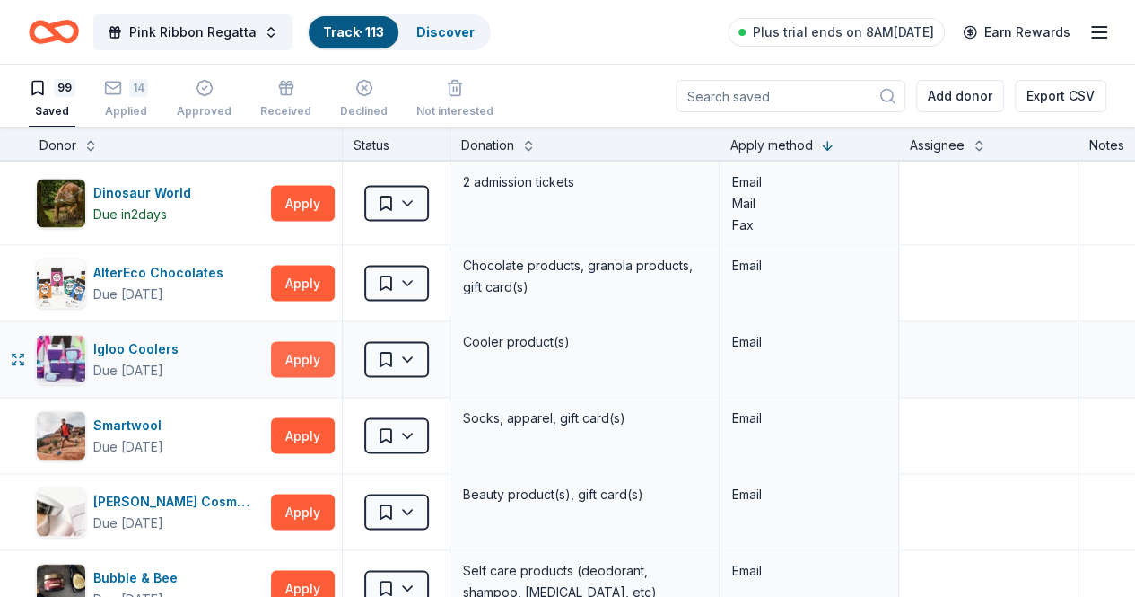
click at [309, 341] on button "Apply" at bounding box center [303, 359] width 64 height 36
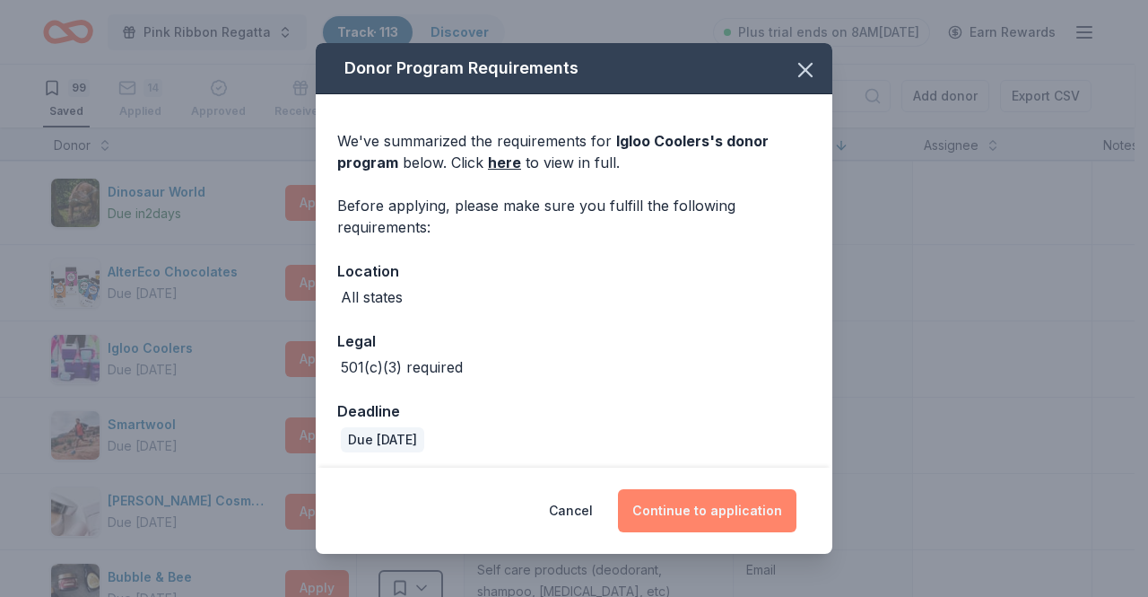
click at [717, 508] on button "Continue to application" at bounding box center [707, 510] width 179 height 43
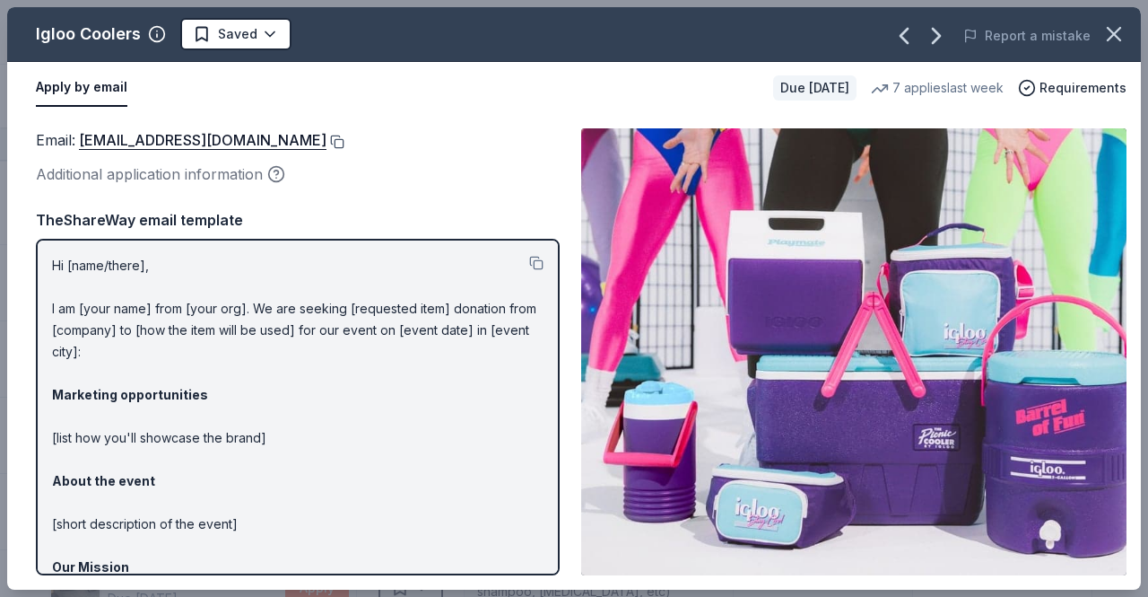
click at [327, 141] on button at bounding box center [336, 142] width 18 height 14
click at [1115, 34] on icon "button" at bounding box center [1114, 34] width 13 height 13
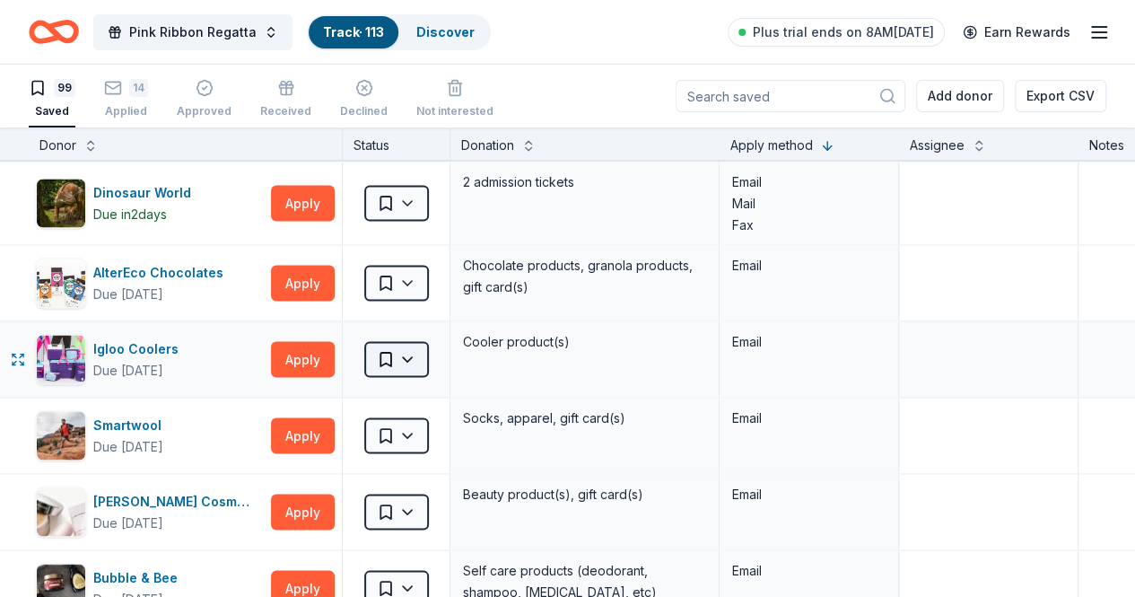
click at [427, 337] on html "Pink Ribbon Regatta Track · 113 Discover Plus trial ends on 8AM, 10/6 Earn Rewa…" at bounding box center [567, 298] width 1135 height 597
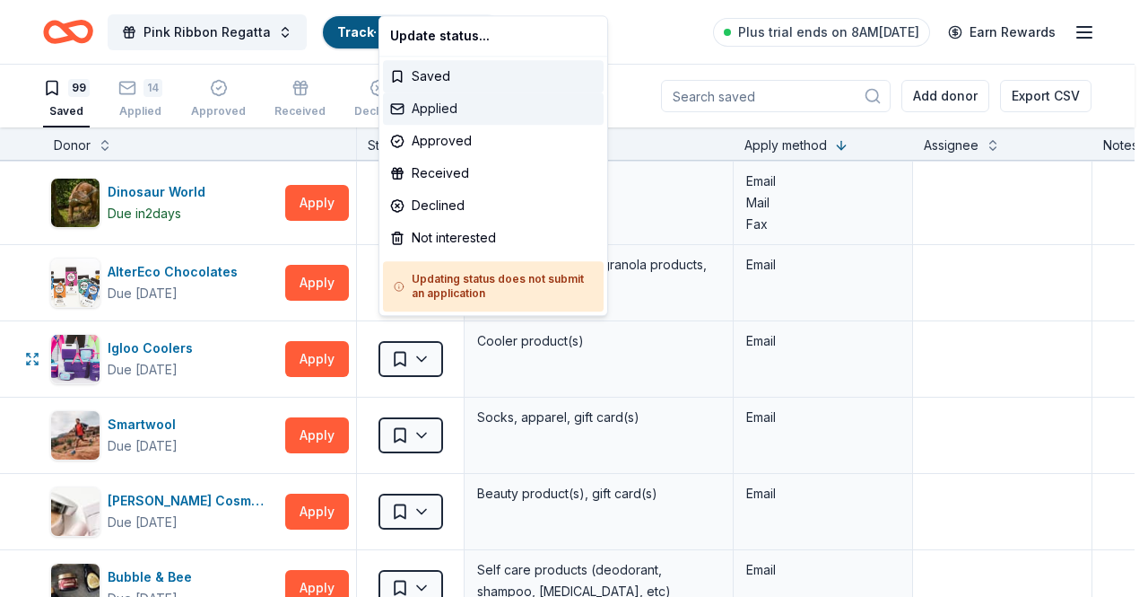
click at [436, 109] on div "Applied" at bounding box center [493, 108] width 221 height 32
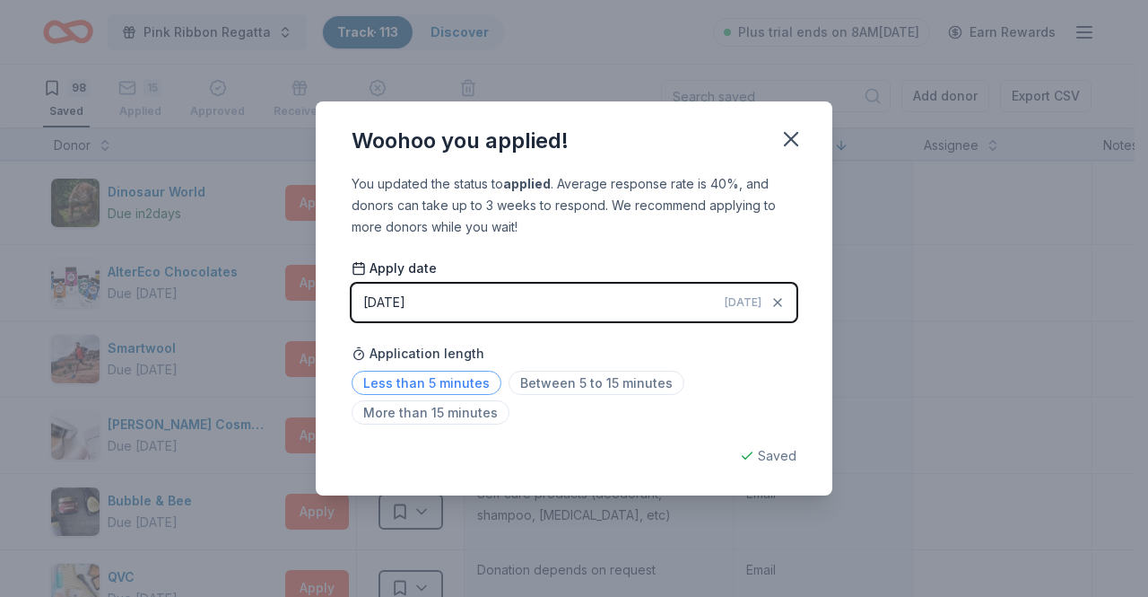
click at [407, 382] on span "Less than 5 minutes" at bounding box center [427, 382] width 150 height 24
click at [784, 135] on icon "button" at bounding box center [791, 138] width 25 height 25
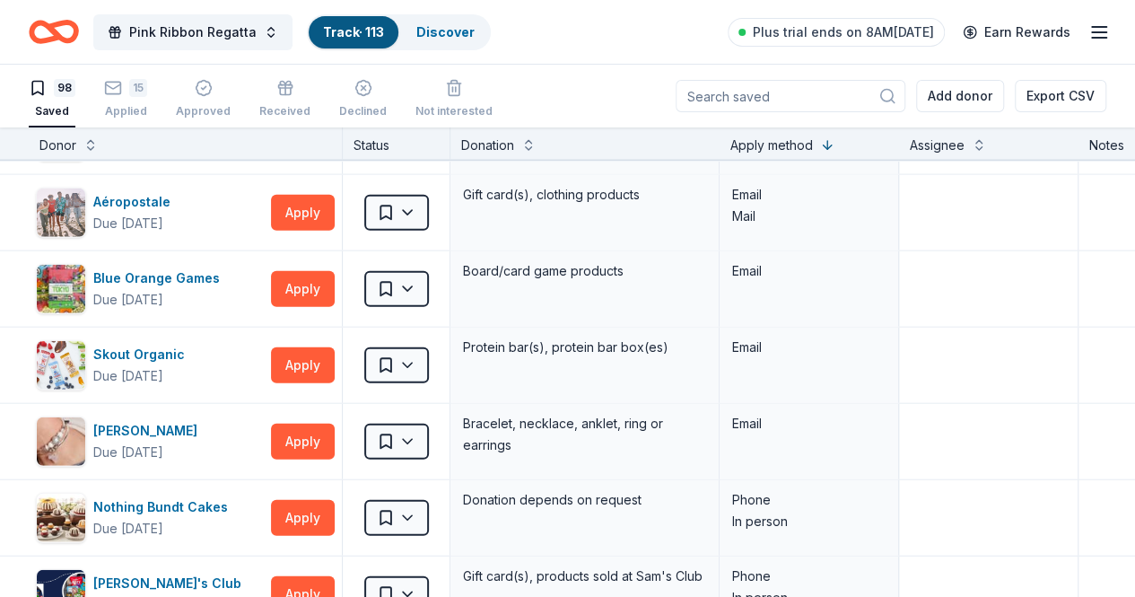
scroll to position [5682, 0]
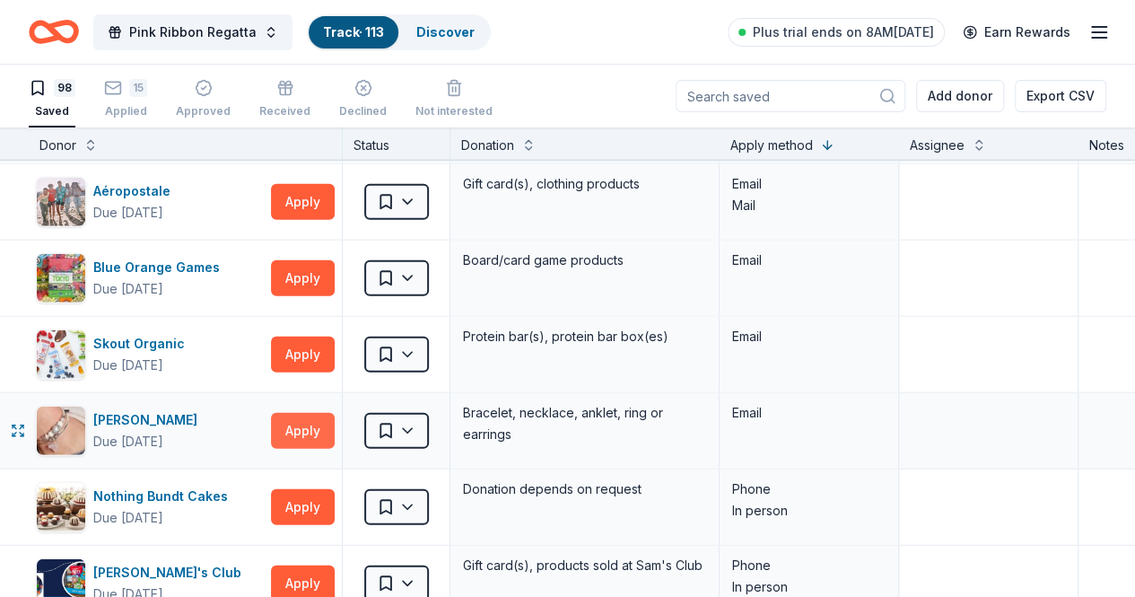
click at [316, 413] on button "Apply" at bounding box center [303, 431] width 64 height 36
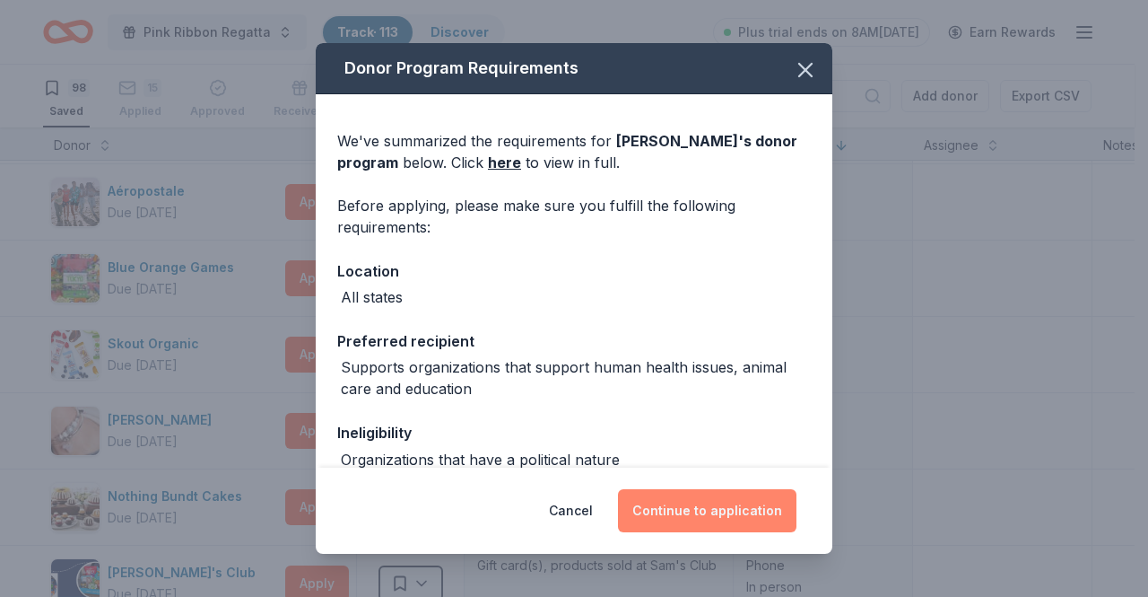
click at [728, 513] on button "Continue to application" at bounding box center [707, 510] width 179 height 43
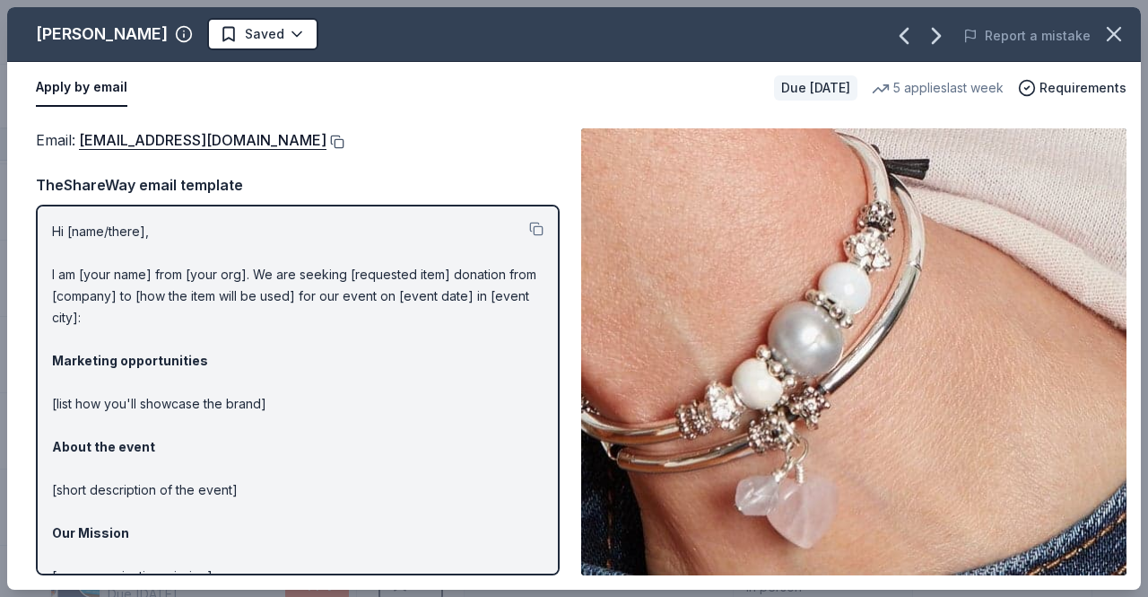
click at [327, 137] on button at bounding box center [336, 142] width 18 height 14
click at [327, 141] on button at bounding box center [336, 142] width 18 height 14
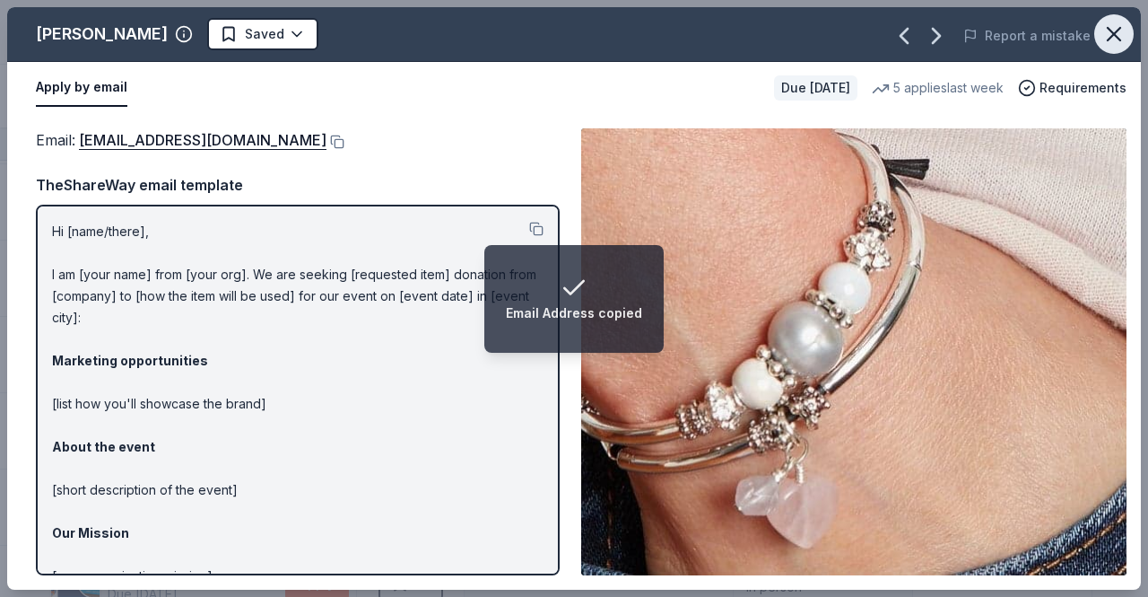
click at [1111, 31] on icon "button" at bounding box center [1114, 34] width 13 height 13
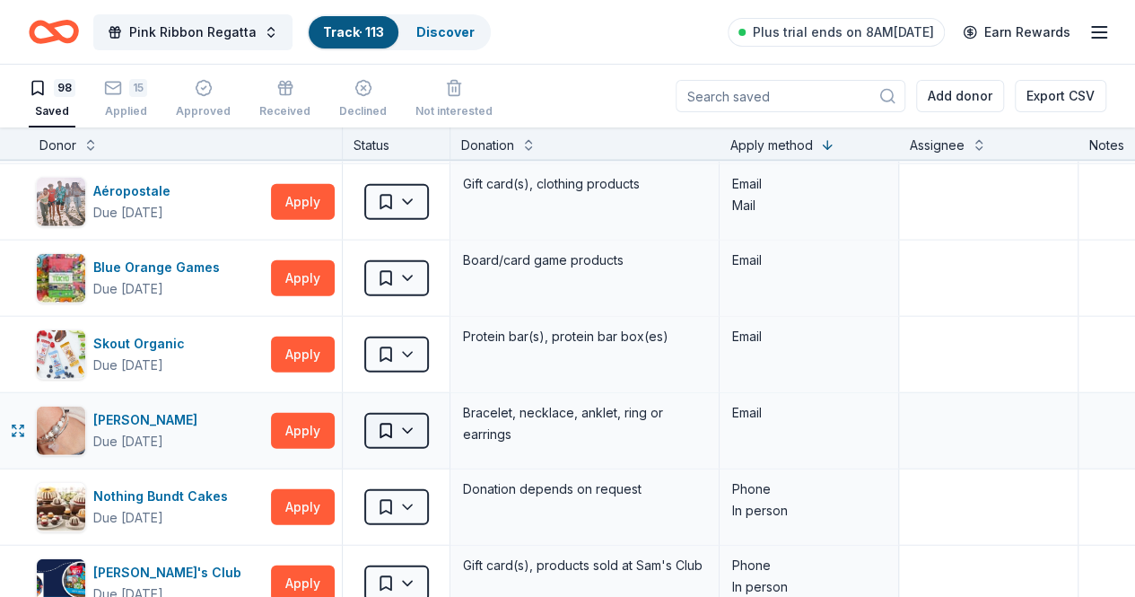
click at [428, 404] on html "Pink Ribbon Regatta Track · 113 Discover Plus trial ends on 8AM, 10/6 Earn Rewa…" at bounding box center [567, 298] width 1135 height 597
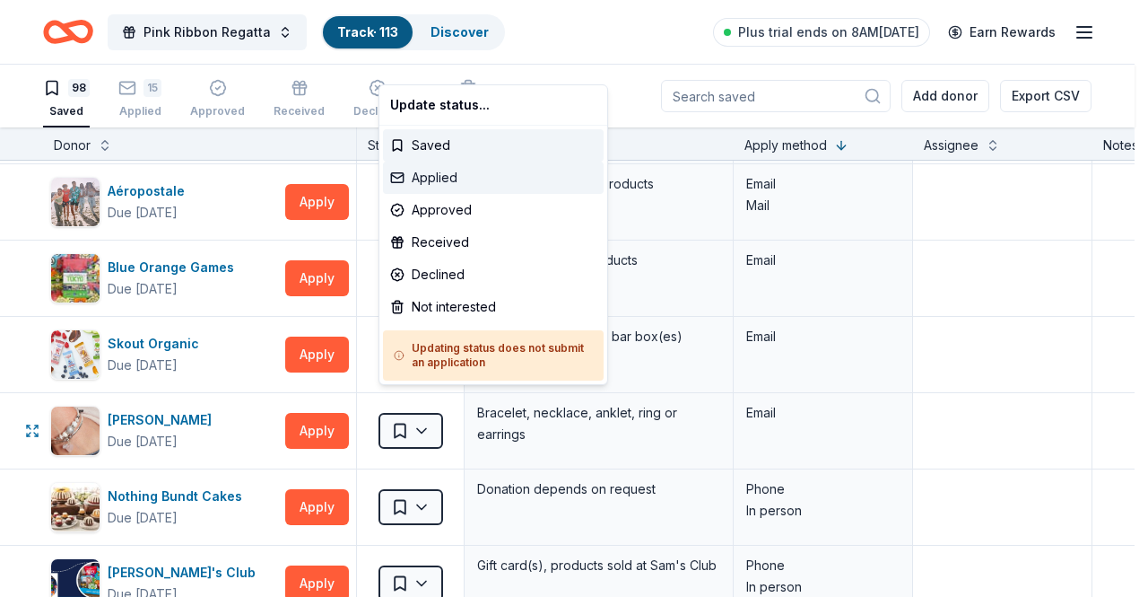
click at [449, 181] on div "Applied" at bounding box center [493, 177] width 221 height 32
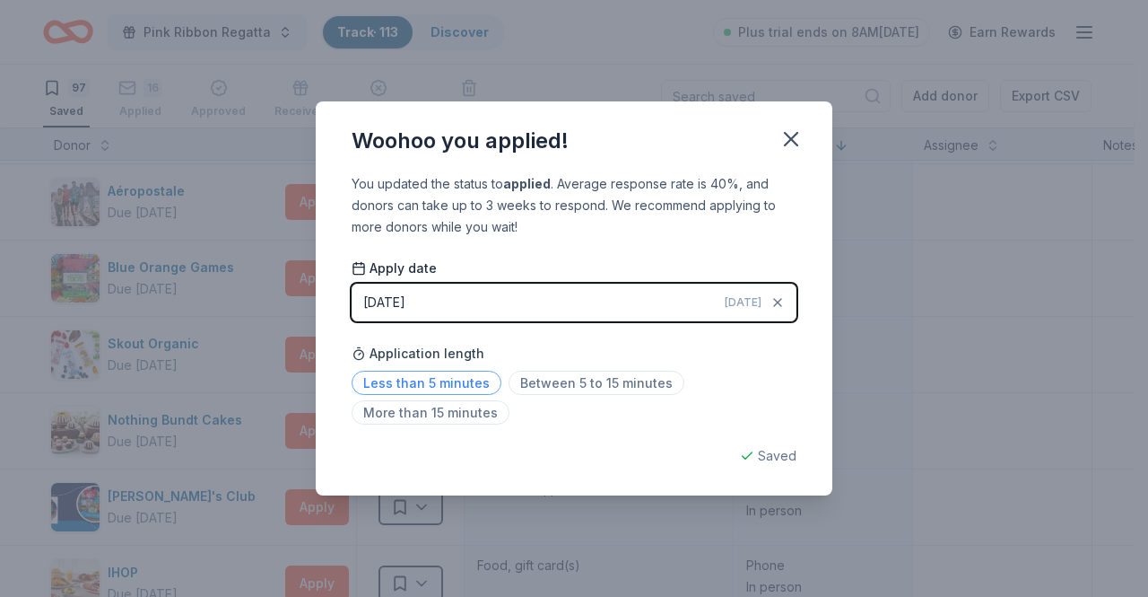
click at [397, 379] on span "Less than 5 minutes" at bounding box center [427, 382] width 150 height 24
click at [792, 148] on icon "button" at bounding box center [791, 138] width 25 height 25
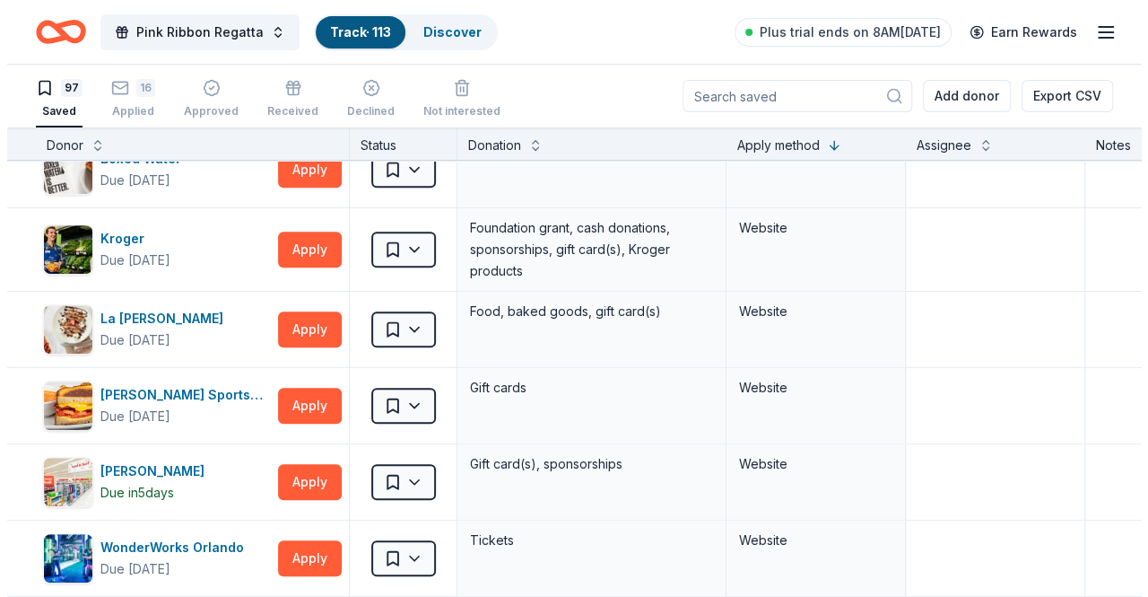
scroll to position [0, 0]
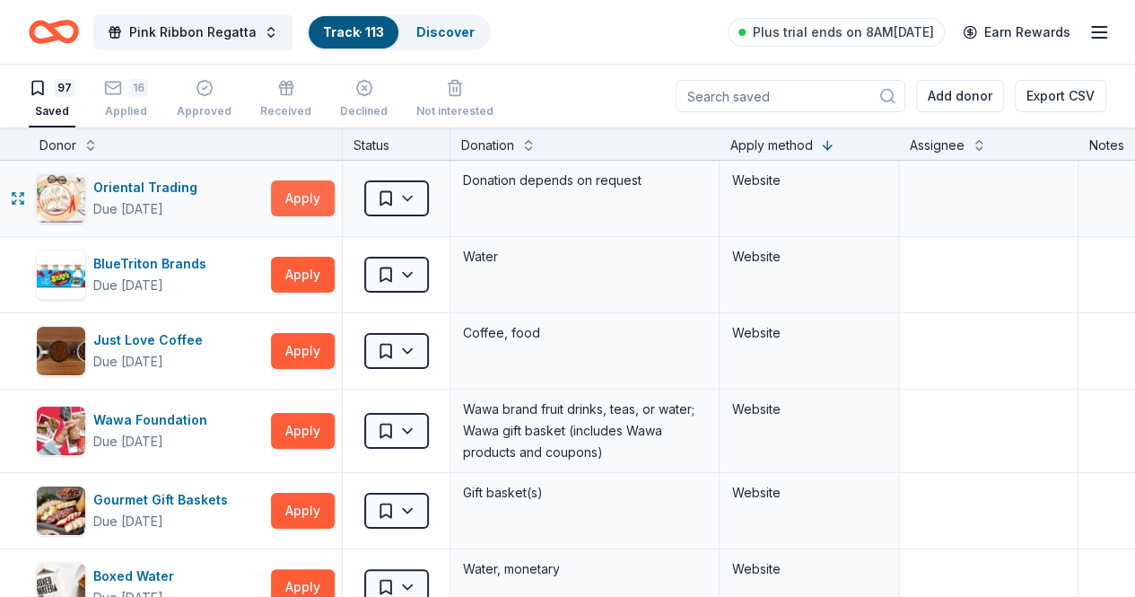
click at [316, 200] on button "Apply" at bounding box center [303, 198] width 64 height 36
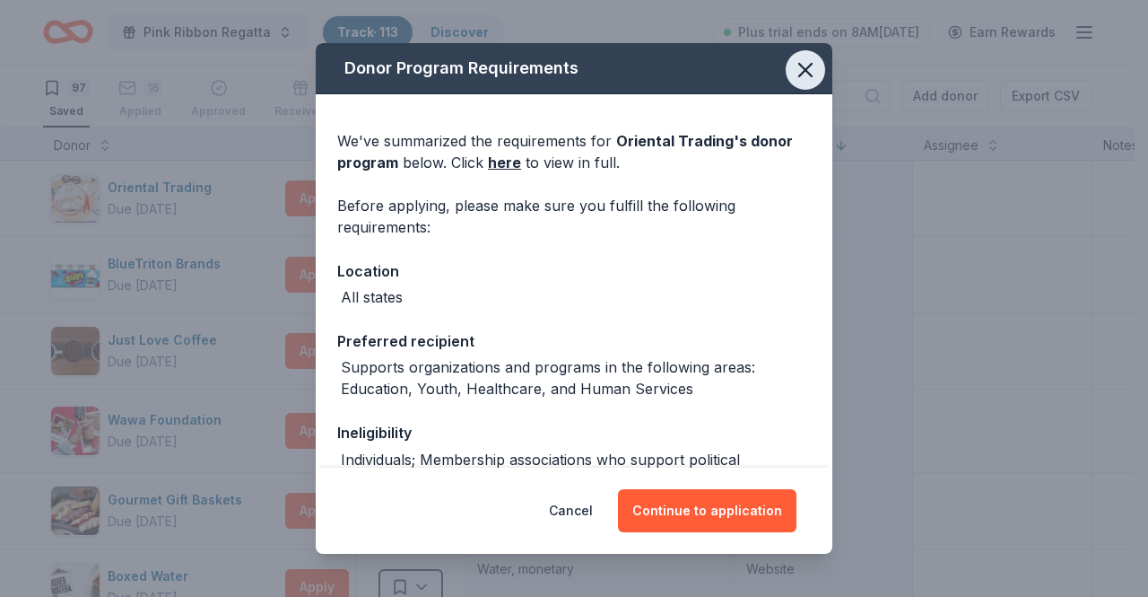
click at [800, 74] on icon "button" at bounding box center [805, 69] width 25 height 25
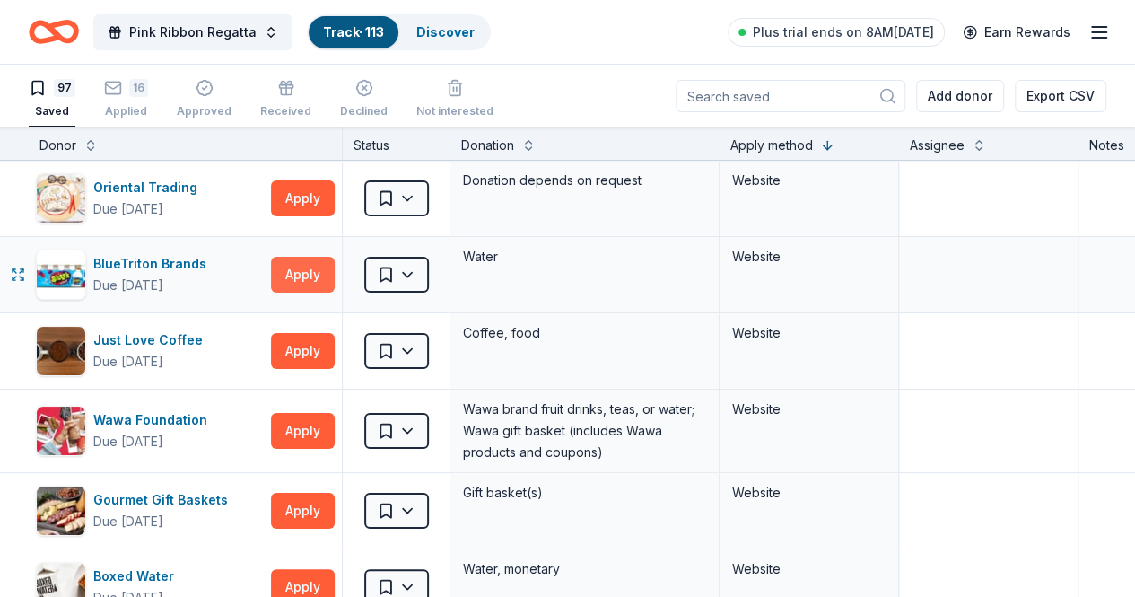
click at [305, 279] on button "Apply" at bounding box center [303, 275] width 64 height 36
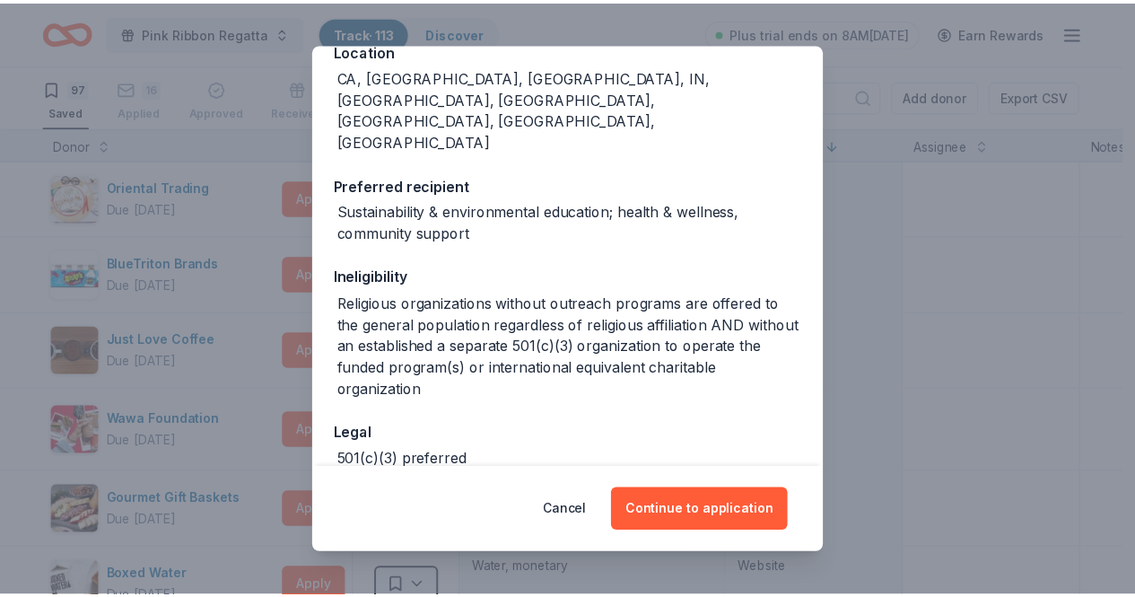
scroll to position [253, 0]
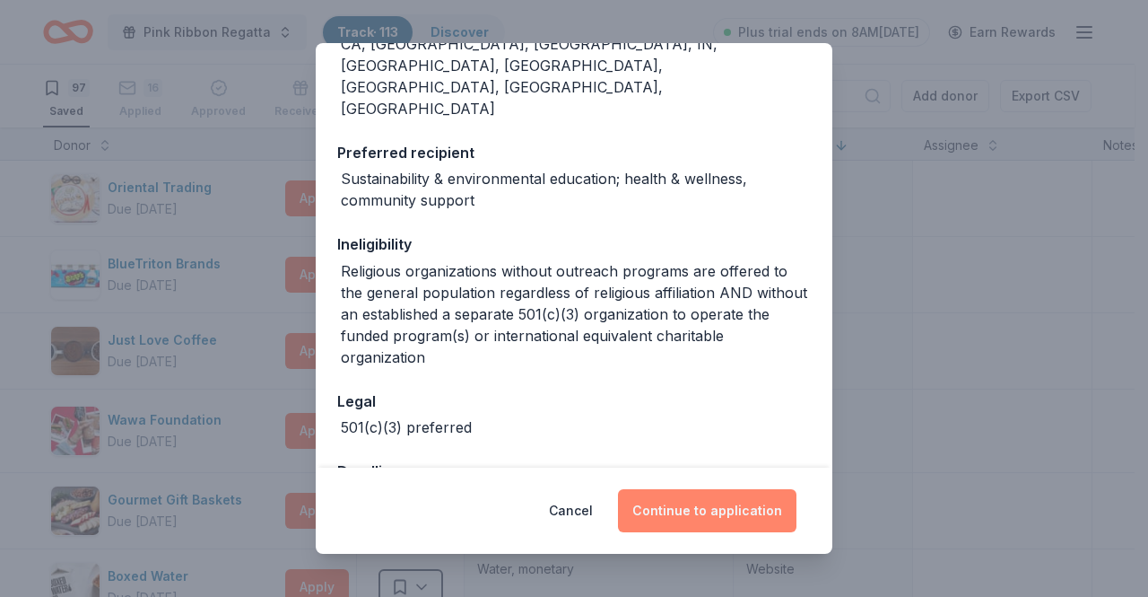
click at [722, 518] on button "Continue to application" at bounding box center [707, 510] width 179 height 43
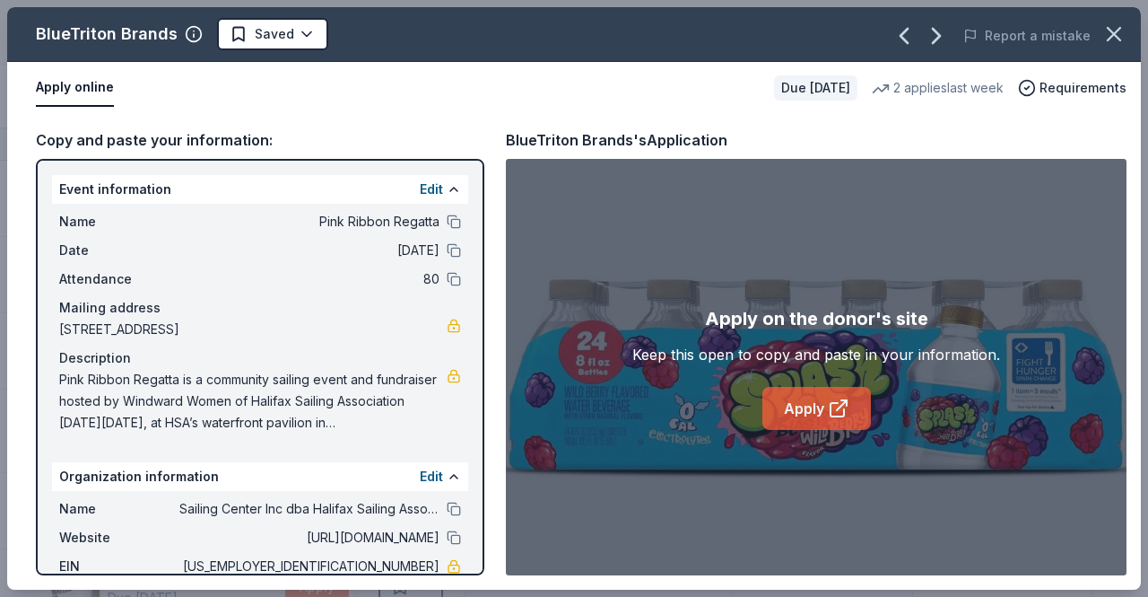
click at [832, 423] on link "Apply" at bounding box center [816, 408] width 109 height 43
click at [1109, 42] on icon "button" at bounding box center [1114, 34] width 25 height 25
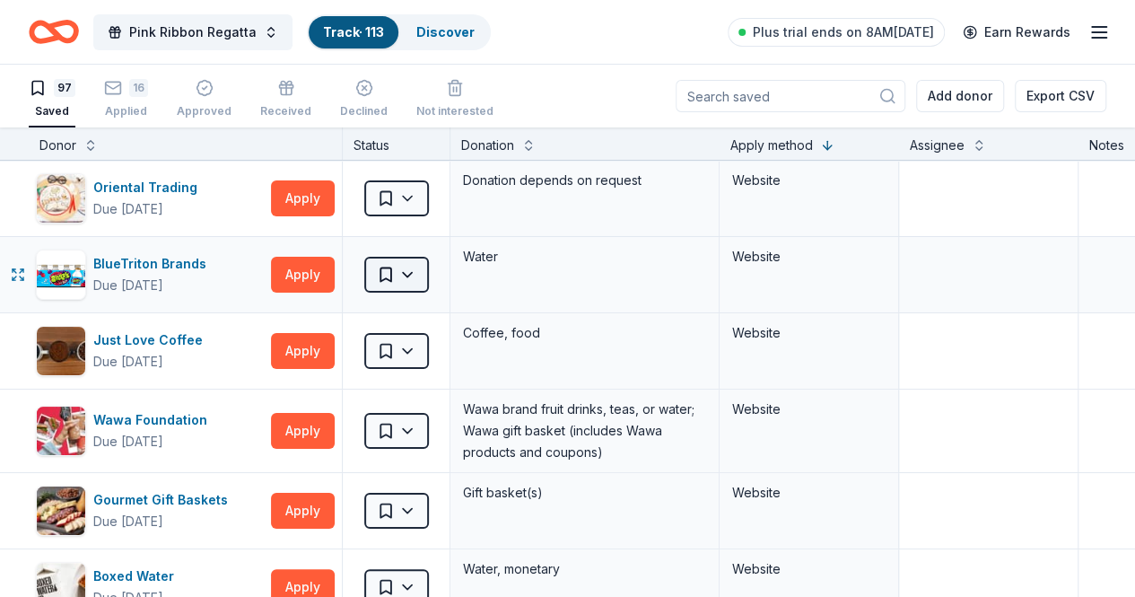
click at [431, 272] on html "Pink Ribbon Regatta Track · 113 Discover Plus trial ends on 8AM, 10/6 Earn Rewa…" at bounding box center [567, 298] width 1135 height 597
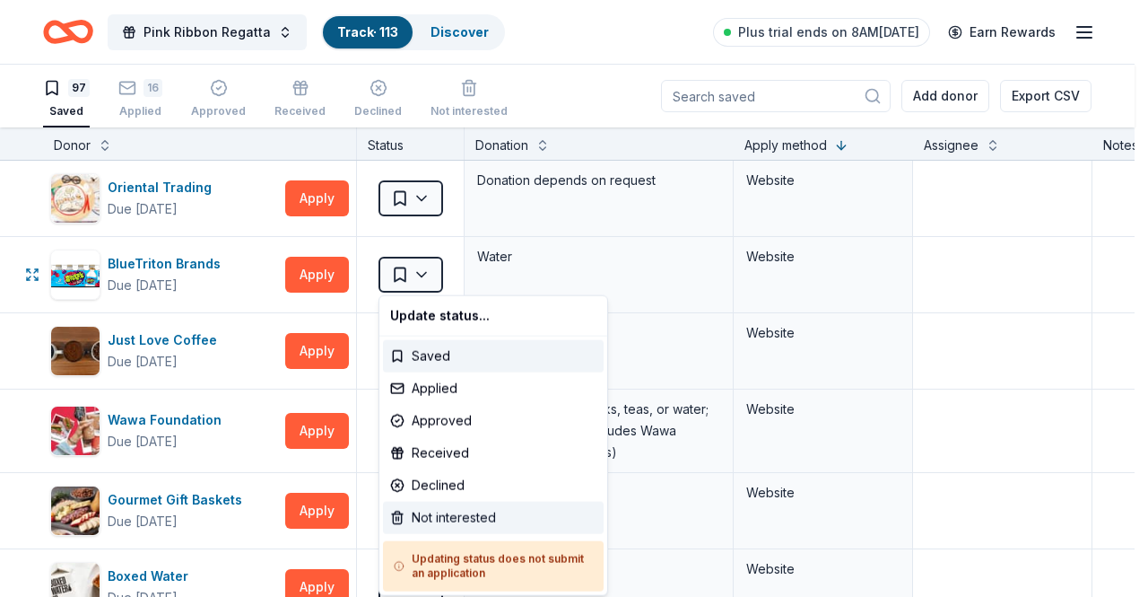
click at [414, 503] on div "Not interested" at bounding box center [493, 517] width 221 height 32
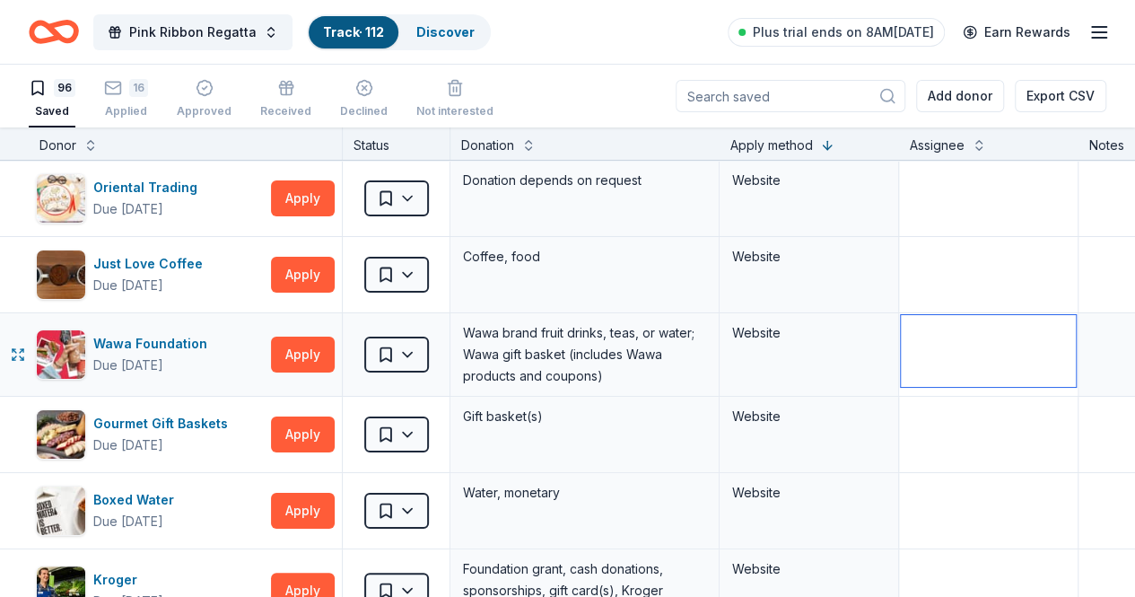
click at [998, 327] on textarea at bounding box center [988, 351] width 175 height 72
click at [318, 268] on button "Apply" at bounding box center [303, 275] width 64 height 36
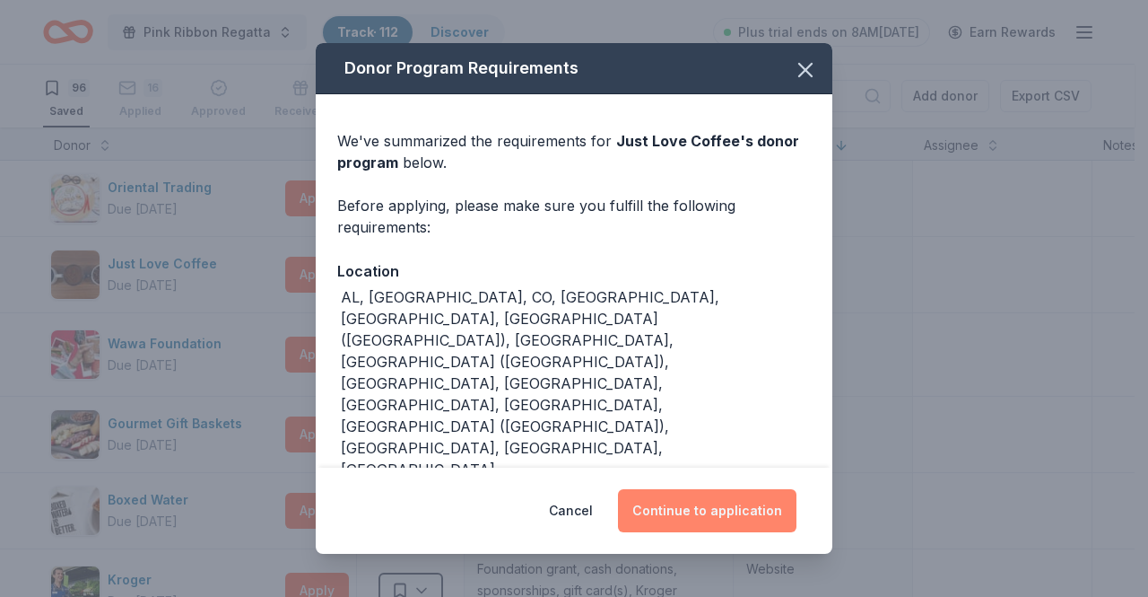
click at [687, 492] on button "Continue to application" at bounding box center [707, 510] width 179 height 43
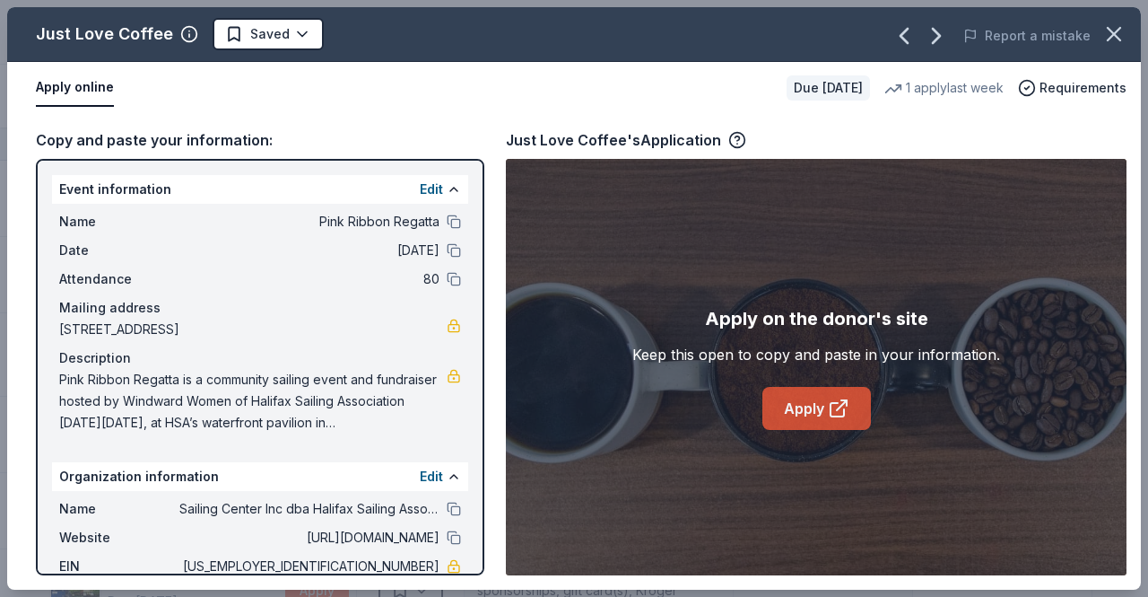
click at [818, 406] on link "Apply" at bounding box center [816, 408] width 109 height 43
click at [1125, 31] on icon "button" at bounding box center [1114, 34] width 25 height 25
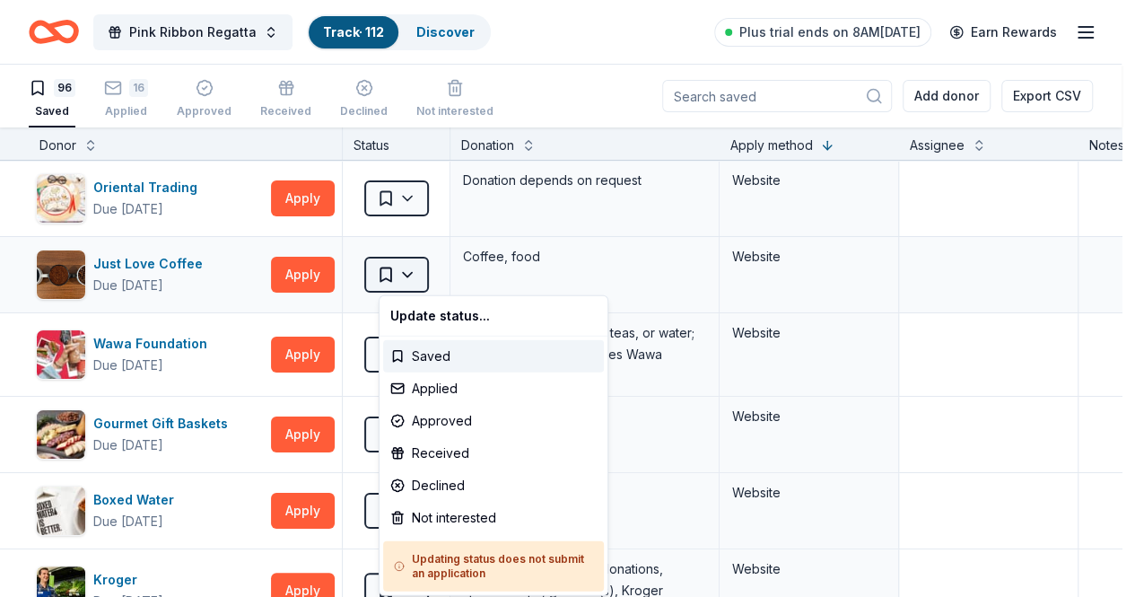
click at [425, 274] on html "Pink Ribbon Regatta Track · 112 Discover Plus trial ends on 8AM, 10/6 Earn Rewa…" at bounding box center [567, 298] width 1135 height 597
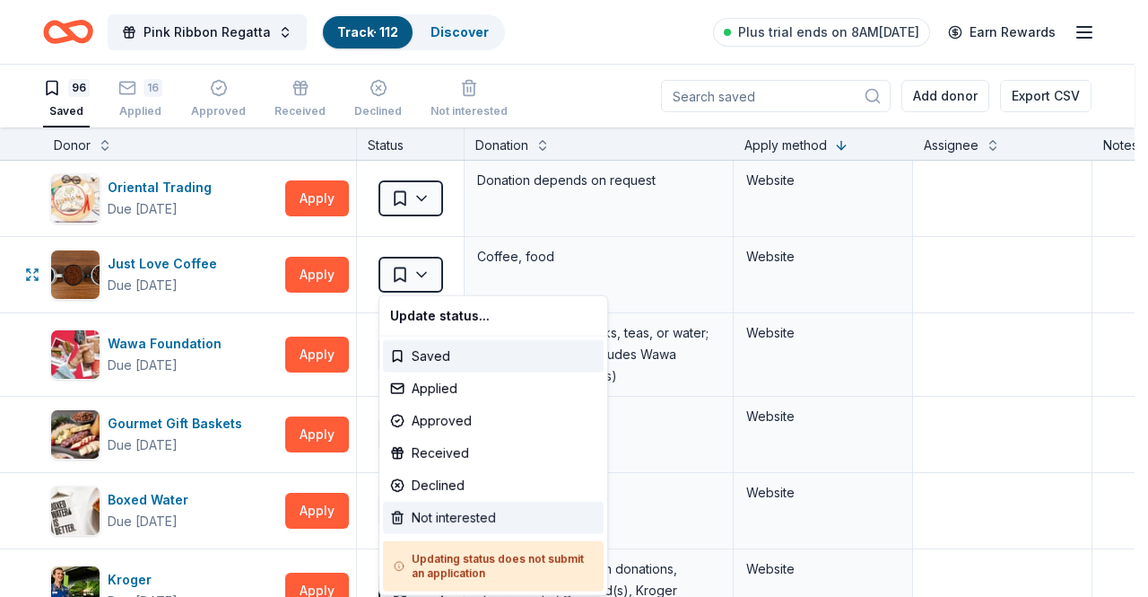
click at [416, 513] on div "Not interested" at bounding box center [493, 517] width 221 height 32
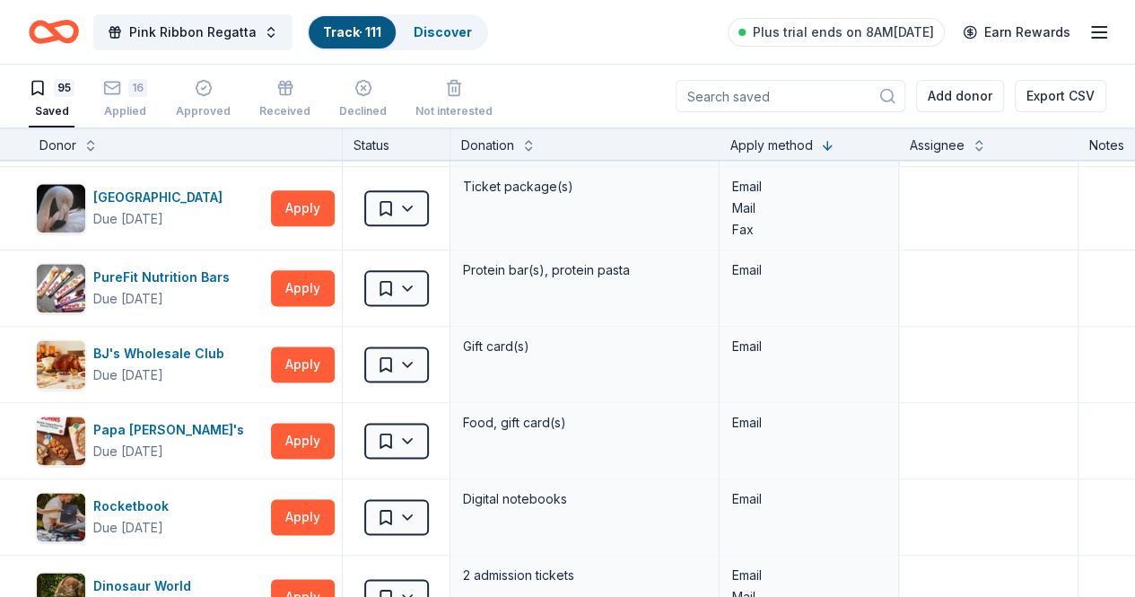
scroll to position [4532, 0]
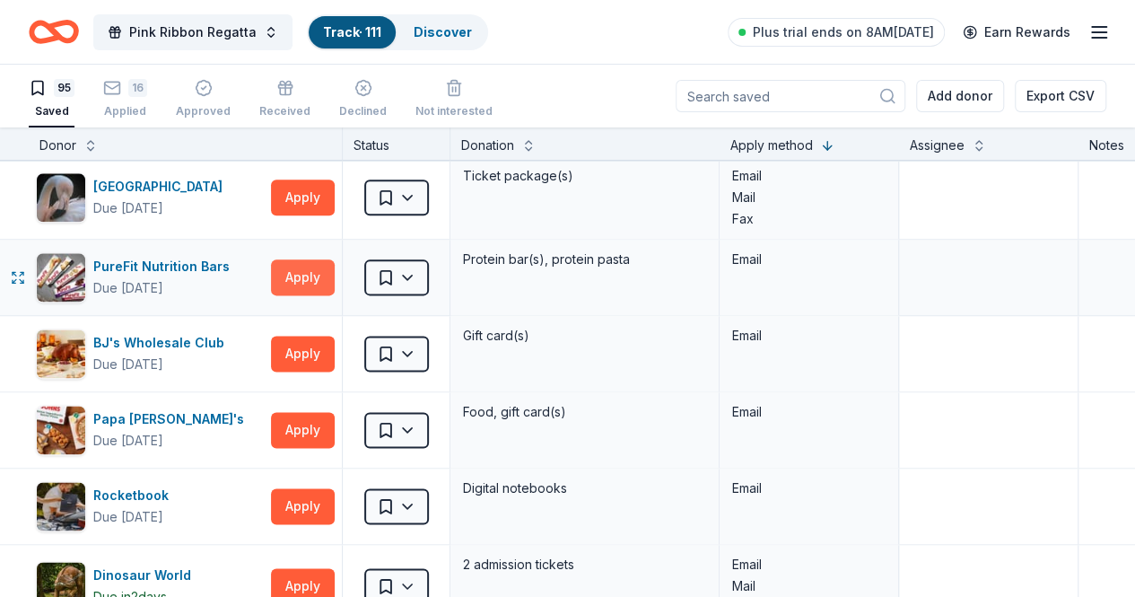
click at [312, 259] on button "Apply" at bounding box center [303, 277] width 64 height 36
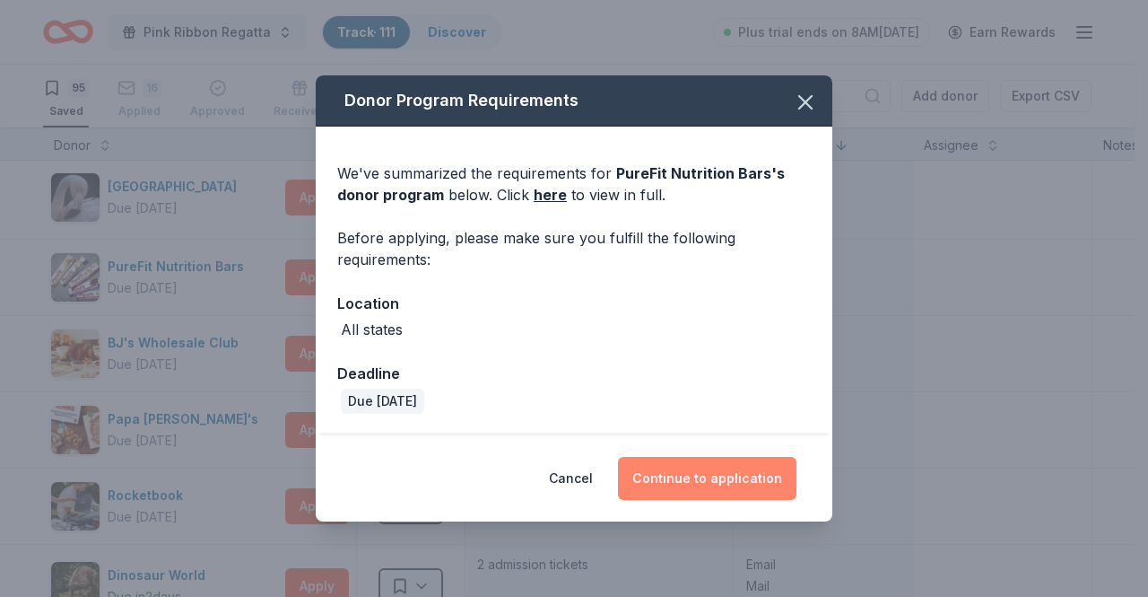
click at [730, 489] on button "Continue to application" at bounding box center [707, 478] width 179 height 43
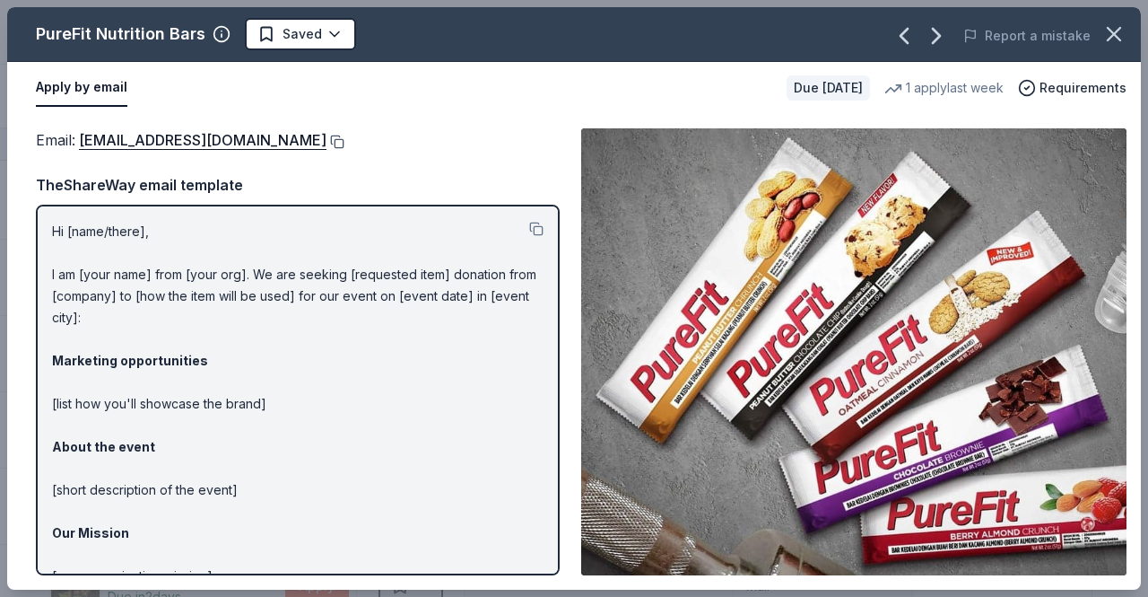
click at [327, 137] on button at bounding box center [336, 142] width 18 height 14
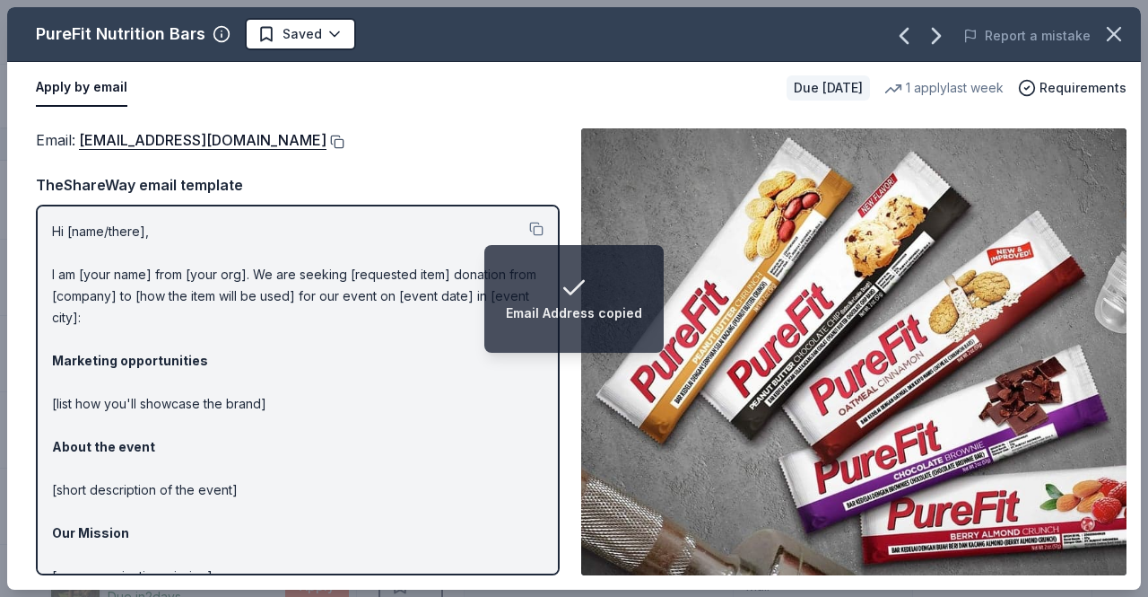
click at [327, 142] on button at bounding box center [336, 142] width 18 height 14
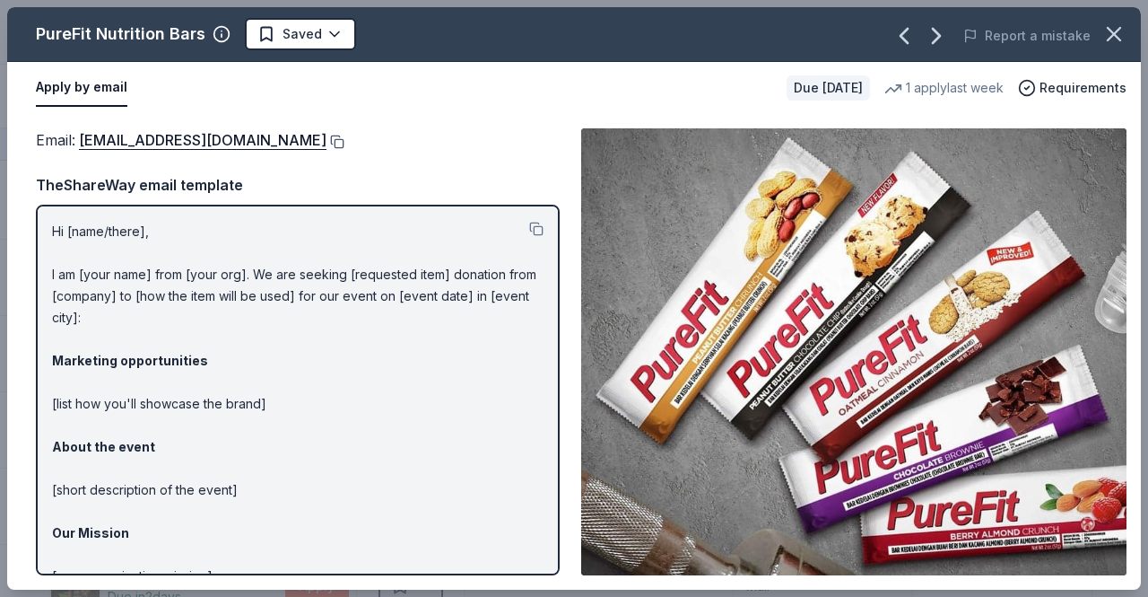
click at [327, 137] on button at bounding box center [336, 142] width 18 height 14
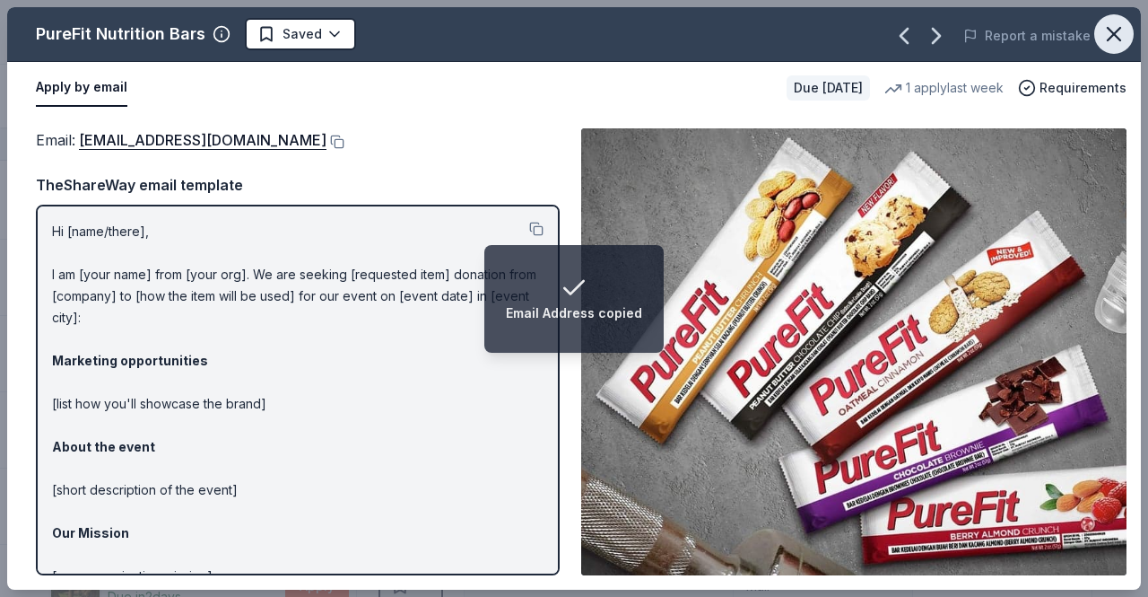
click at [1118, 48] on button "button" at bounding box center [1113, 33] width 39 height 39
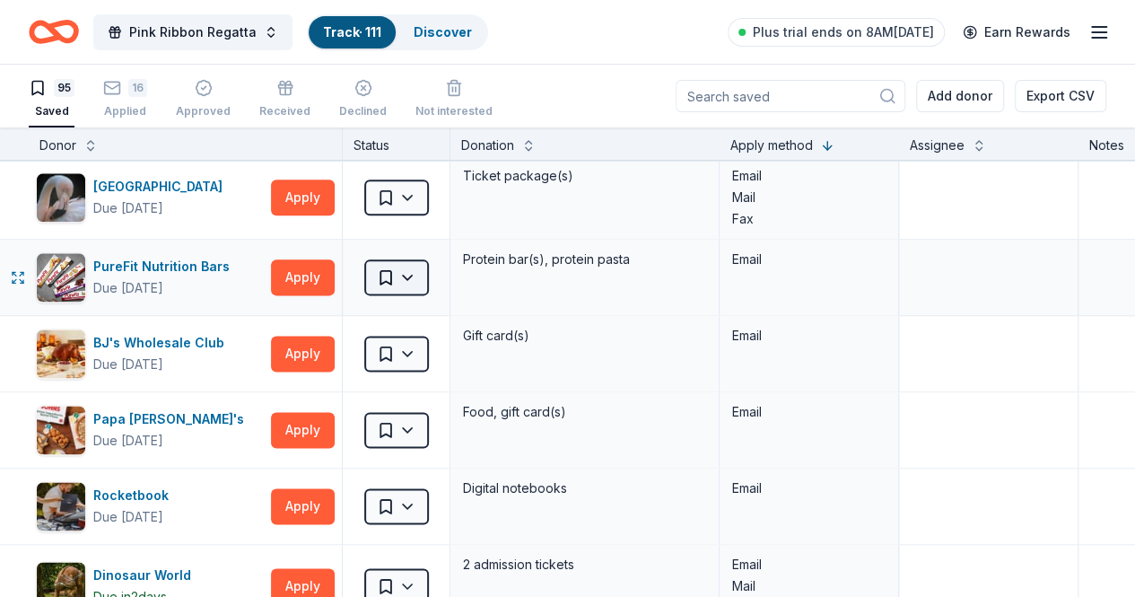
click at [427, 260] on html "Pink Ribbon Regatta Track · 111 Discover Plus trial ends on 8AM, 10/6 Earn Rewa…" at bounding box center [567, 298] width 1135 height 597
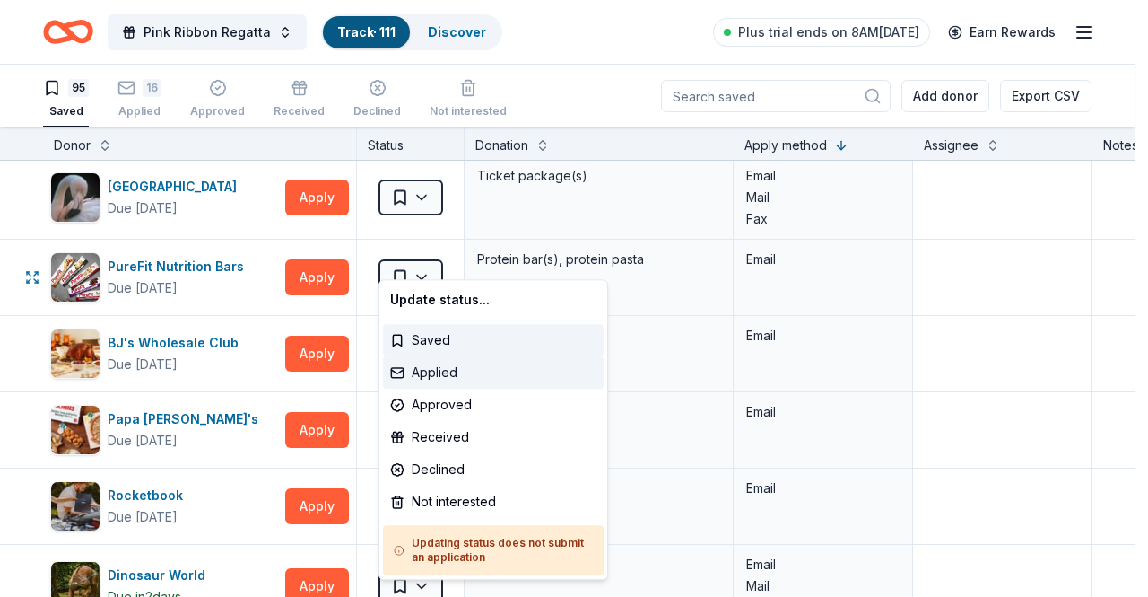
click at [452, 369] on div "Applied" at bounding box center [493, 372] width 221 height 32
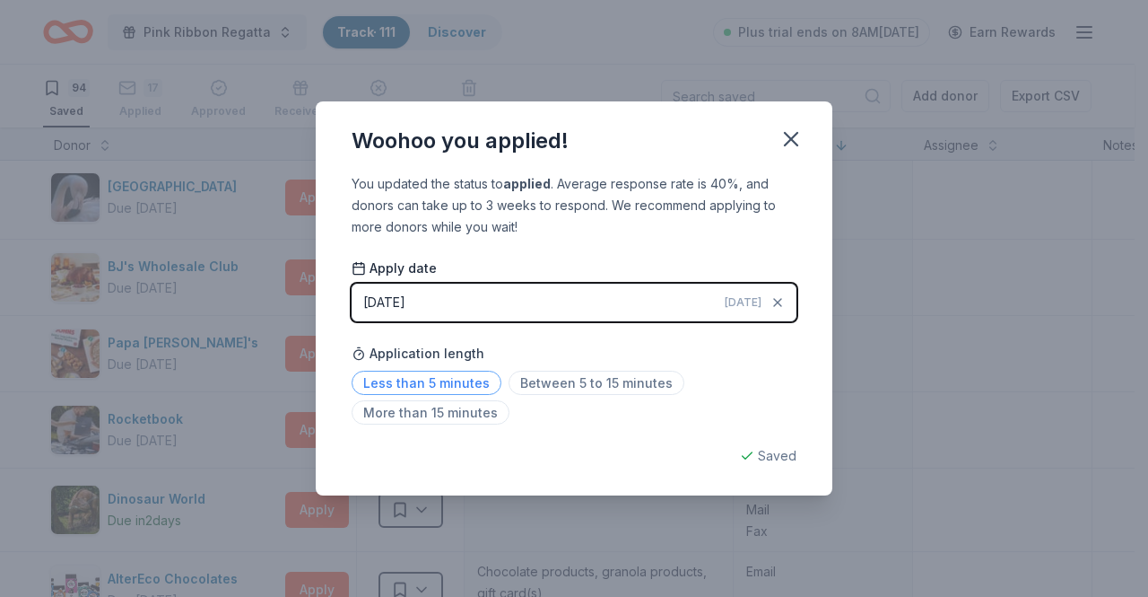
click at [464, 385] on span "Less than 5 minutes" at bounding box center [427, 382] width 150 height 24
click at [797, 138] on icon "button" at bounding box center [791, 138] width 25 height 25
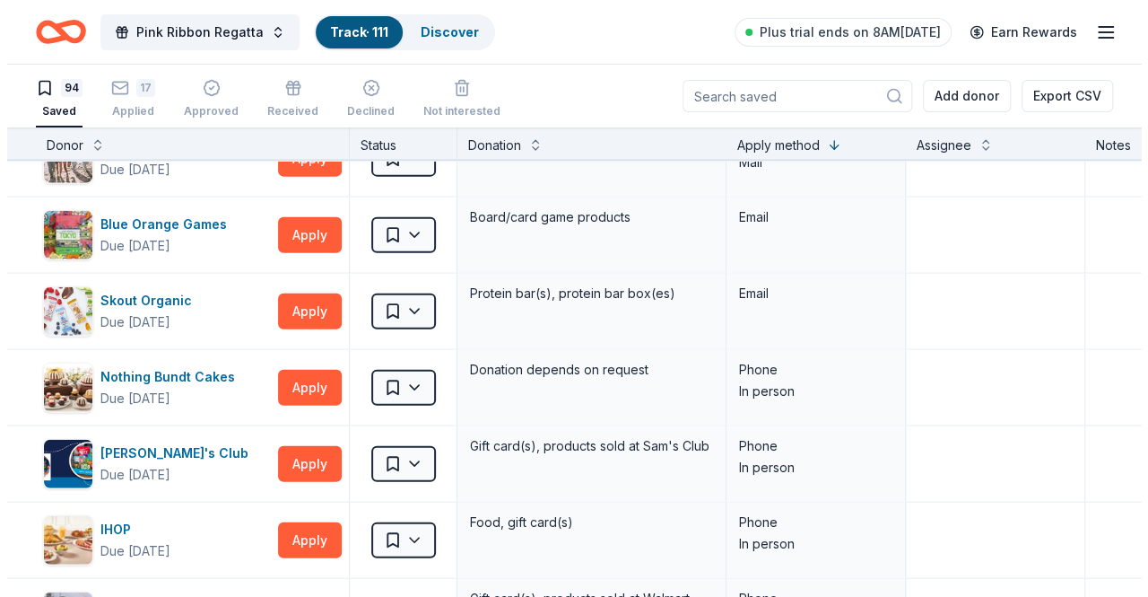
scroll to position [5485, 0]
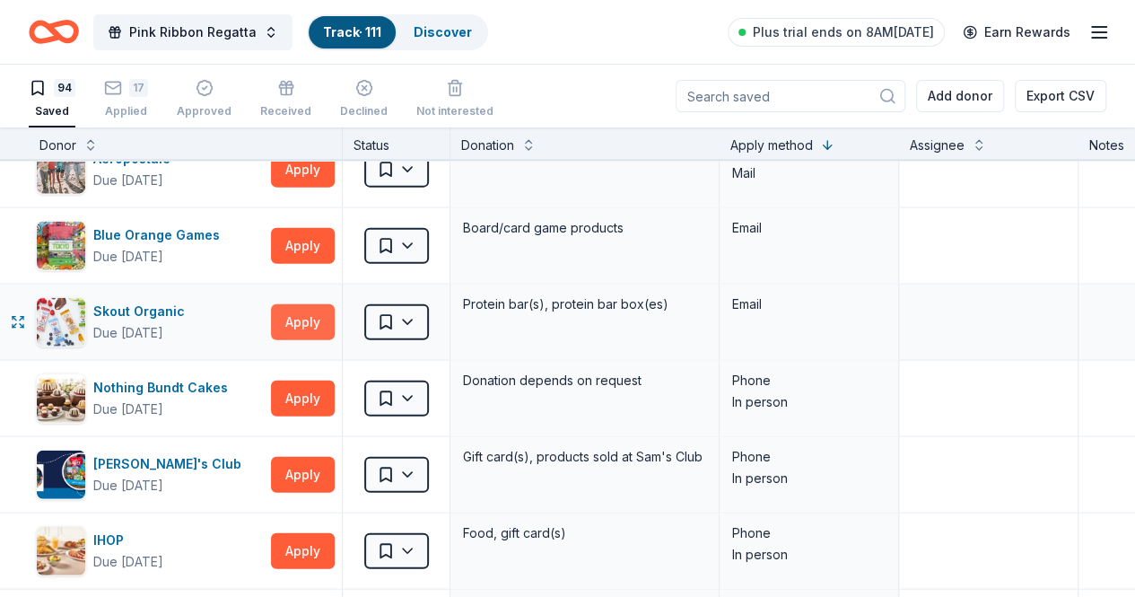
click at [303, 304] on button "Apply" at bounding box center [303, 322] width 64 height 36
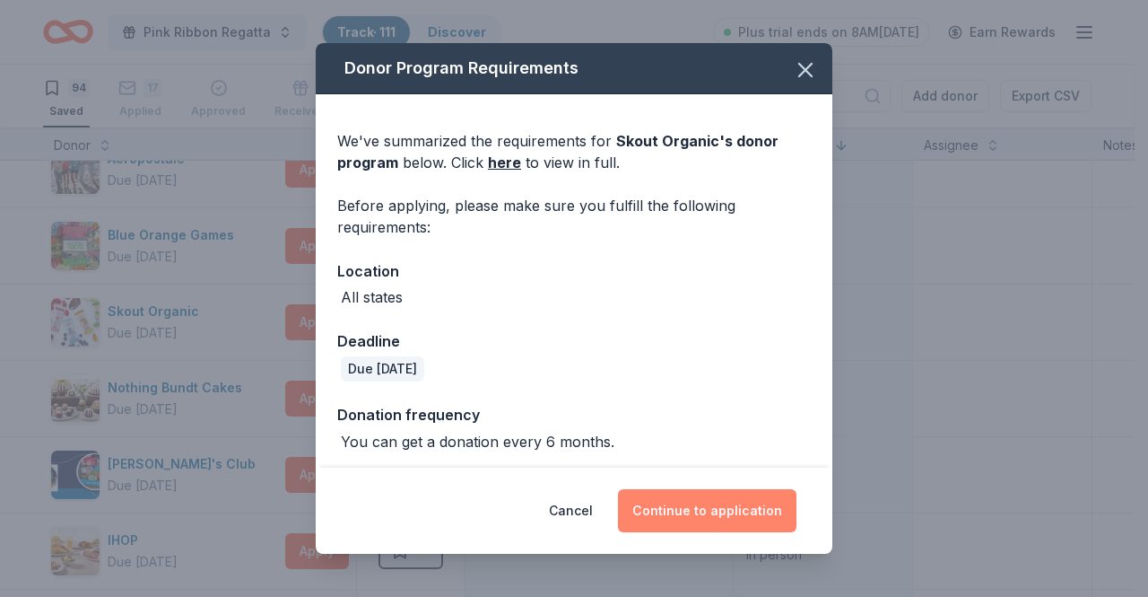
click at [730, 512] on button "Continue to application" at bounding box center [707, 510] width 179 height 43
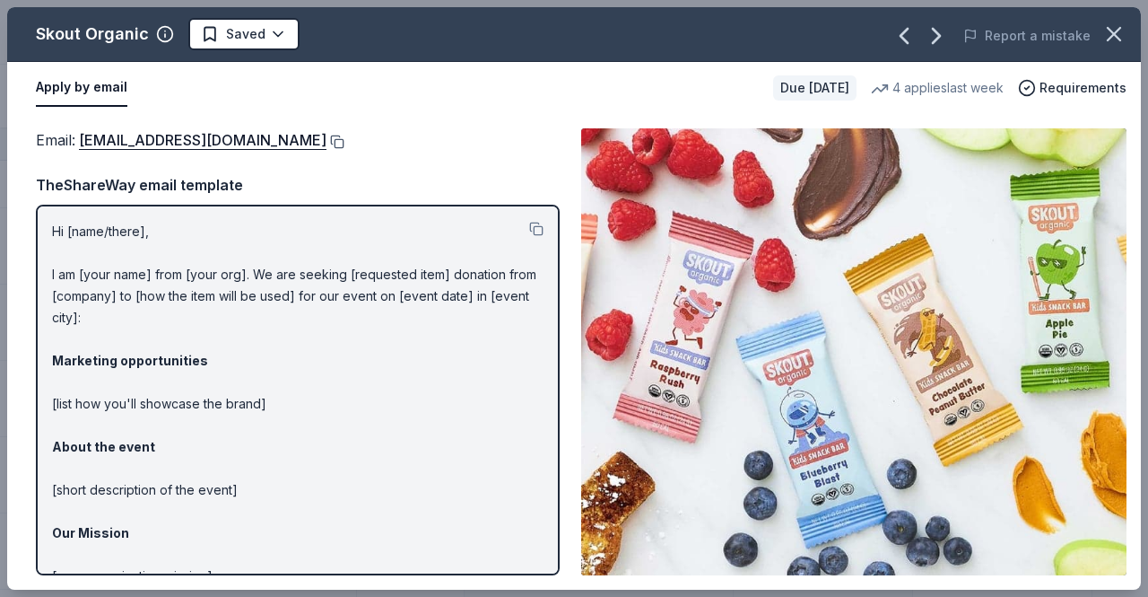
click at [327, 143] on button at bounding box center [336, 142] width 18 height 14
click at [327, 144] on button at bounding box center [336, 142] width 18 height 14
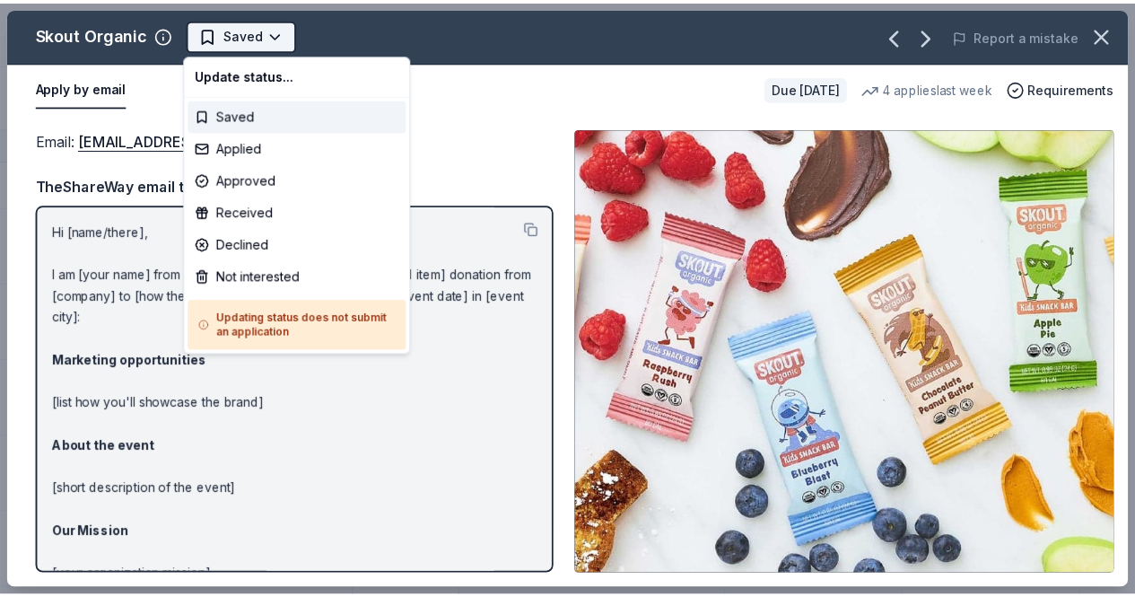
scroll to position [0, 0]
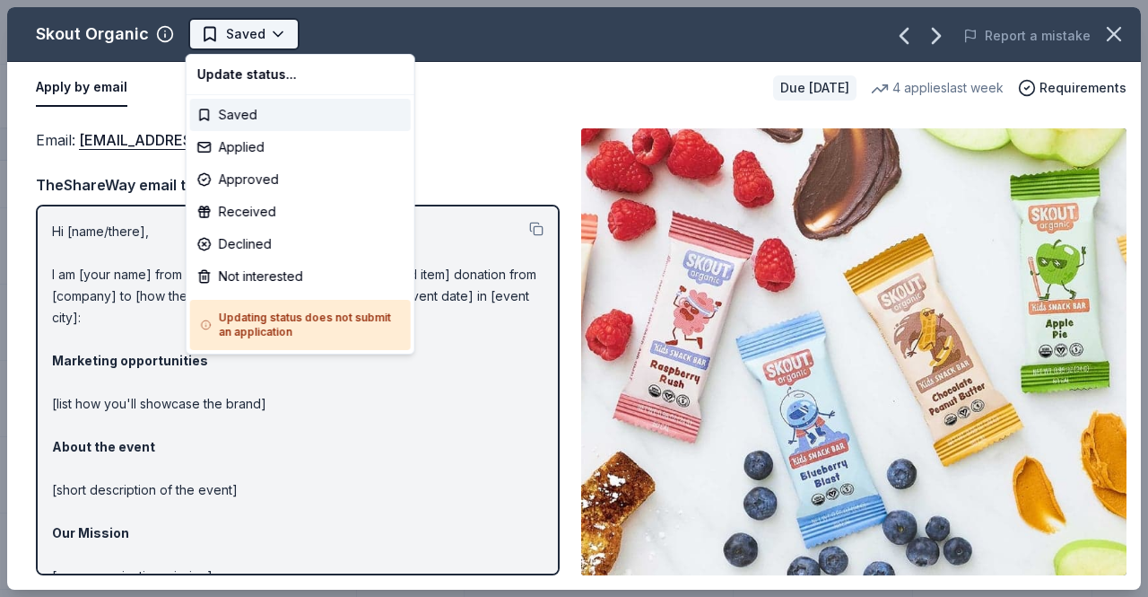
click at [271, 19] on html "Pink Ribbon Regatta Track · 111 Discover Plus trial ends on 8AM, 10/6 Earn Rewa…" at bounding box center [574, 298] width 1148 height 597
click at [269, 148] on div "Applied" at bounding box center [300, 147] width 221 height 32
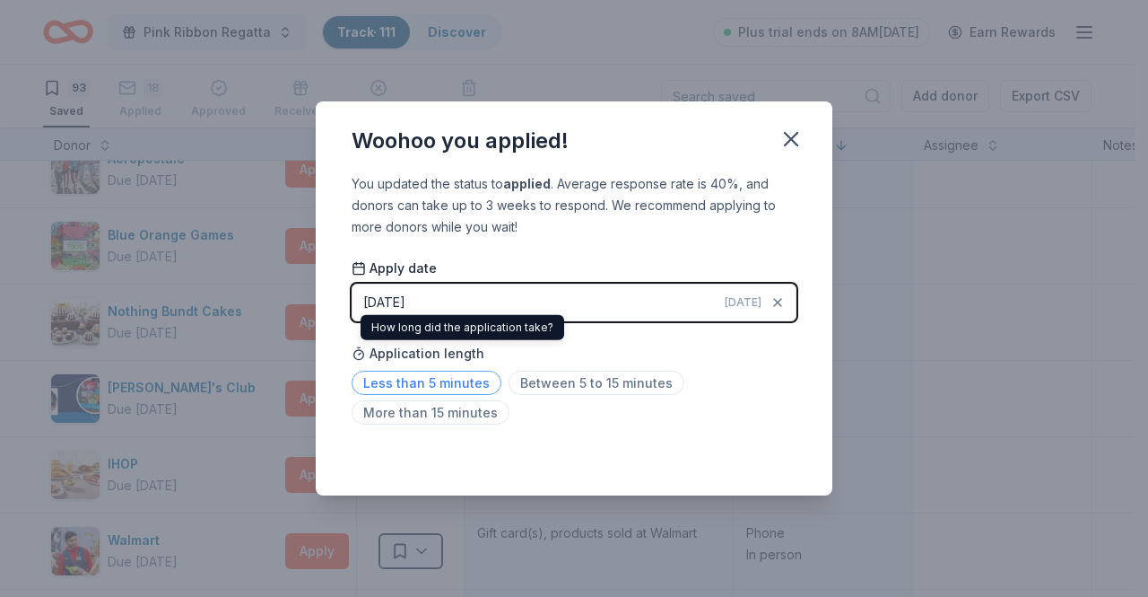
click at [424, 385] on span "Less than 5 minutes" at bounding box center [427, 382] width 150 height 24
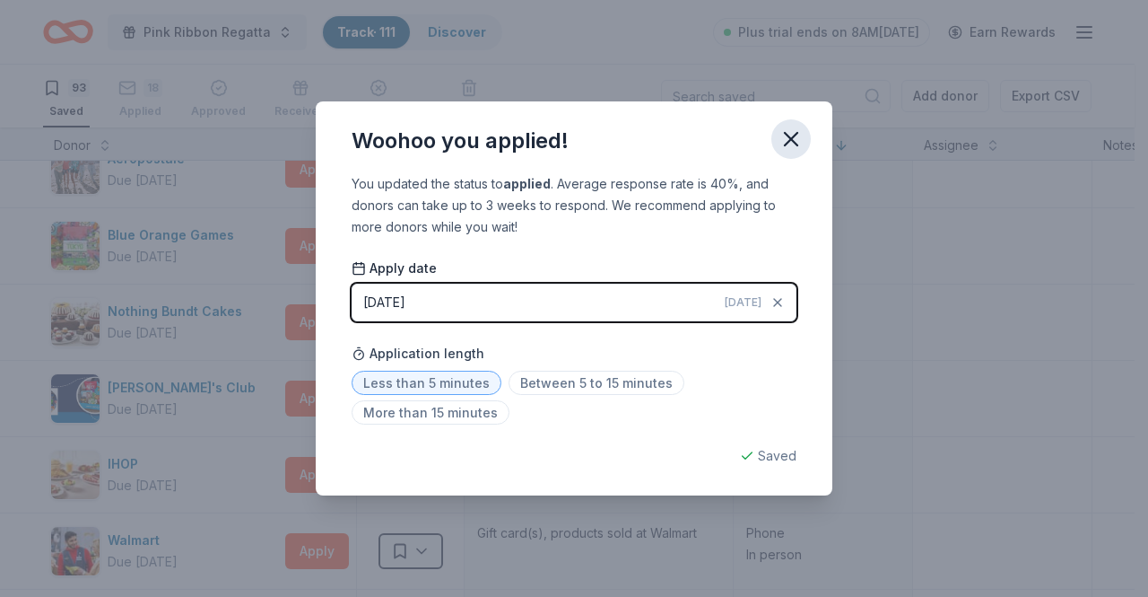
click at [796, 137] on icon "button" at bounding box center [791, 138] width 25 height 25
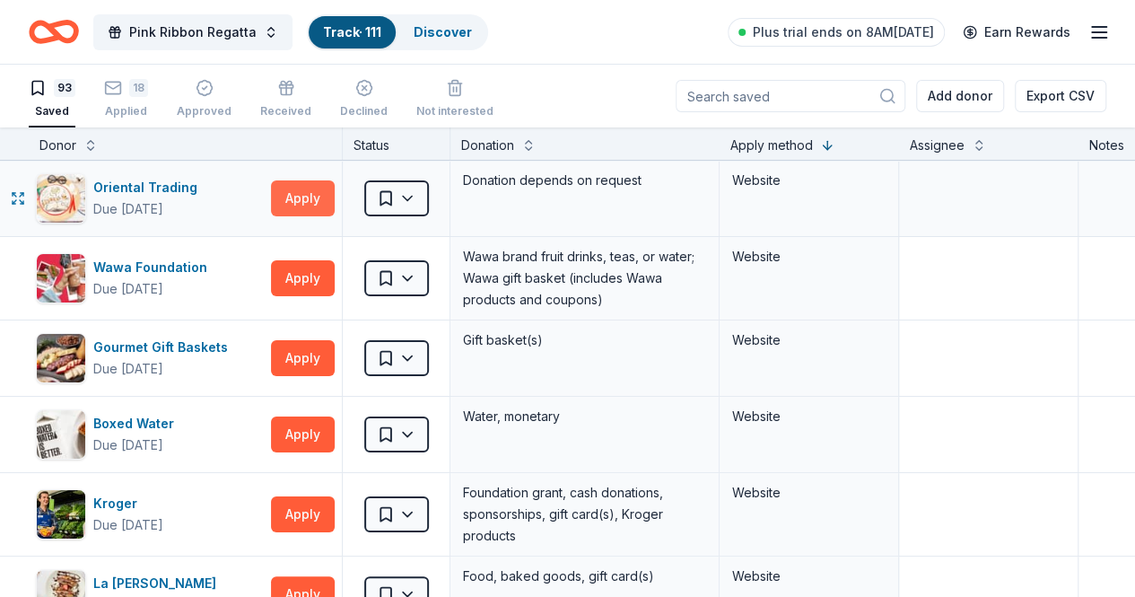
click at [304, 187] on button "Apply" at bounding box center [303, 198] width 64 height 36
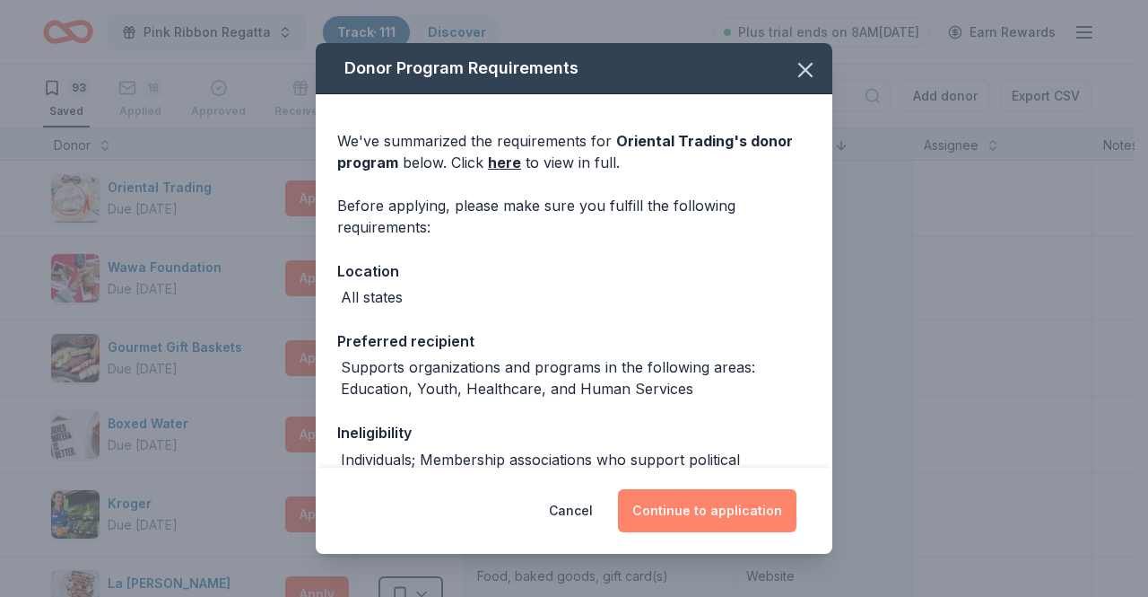
click at [682, 511] on button "Continue to application" at bounding box center [707, 510] width 179 height 43
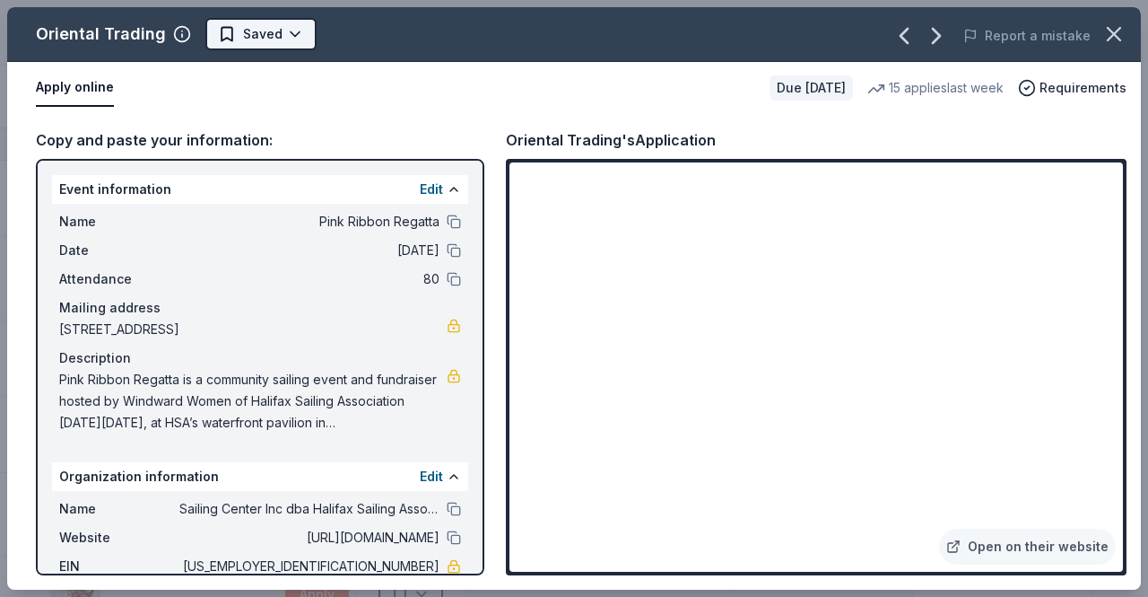
click at [283, 33] on html "Pink Ribbon Regatta Track · 111 Discover Plus trial ends on 8AM, 10/6 Earn Rewa…" at bounding box center [574, 298] width 1148 height 597
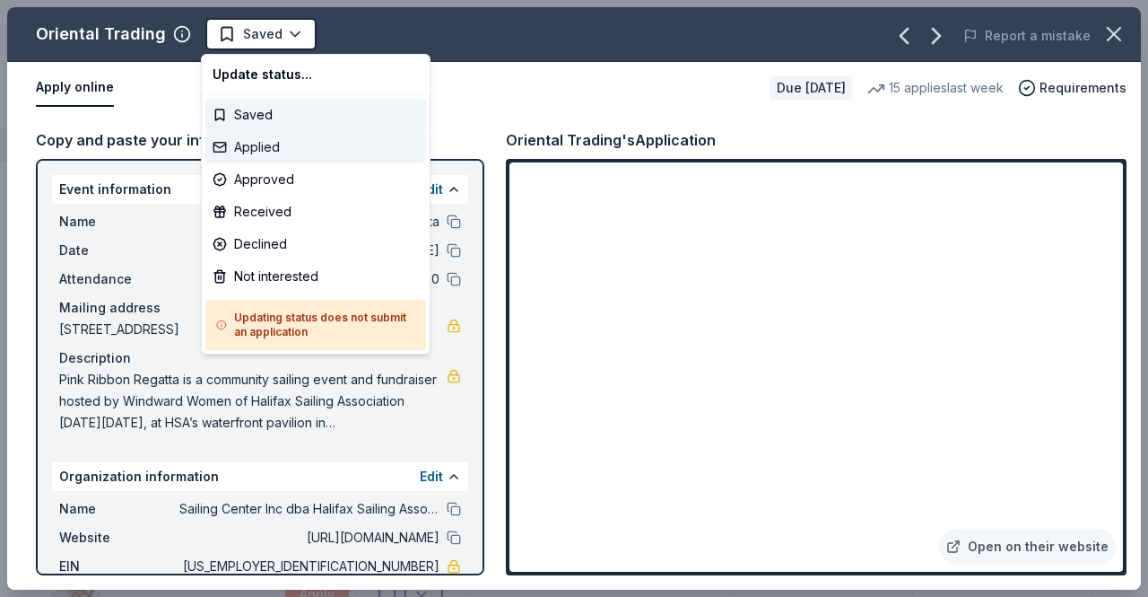
click at [285, 148] on div "Applied" at bounding box center [315, 147] width 221 height 32
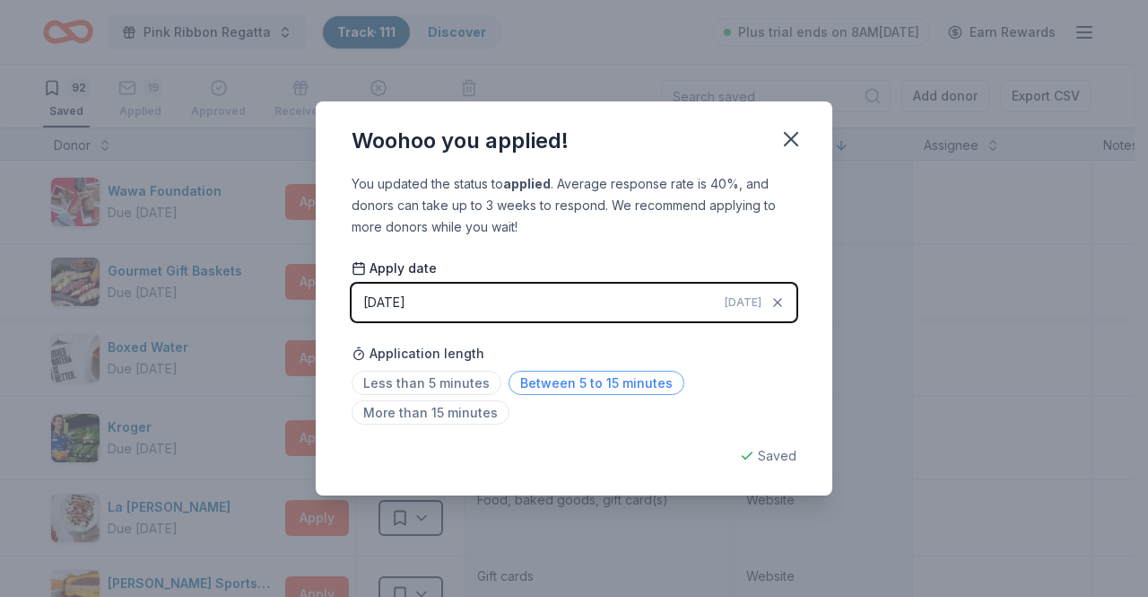
click at [545, 383] on span "Between 5 to 15 minutes" at bounding box center [597, 382] width 176 height 24
click at [791, 144] on icon "button" at bounding box center [791, 138] width 25 height 25
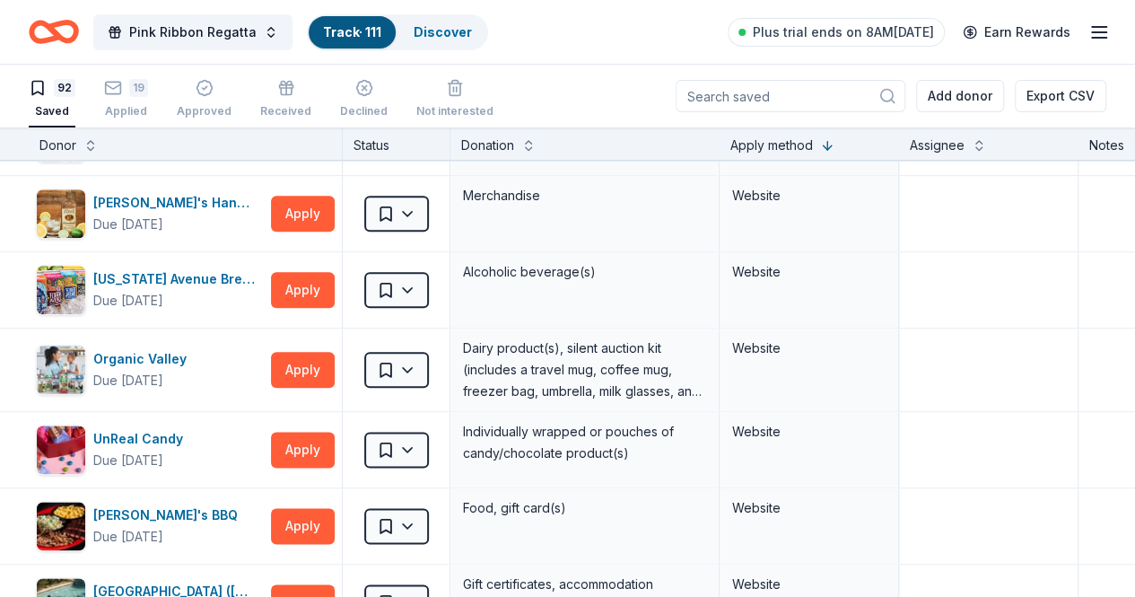
scroll to position [1007, 0]
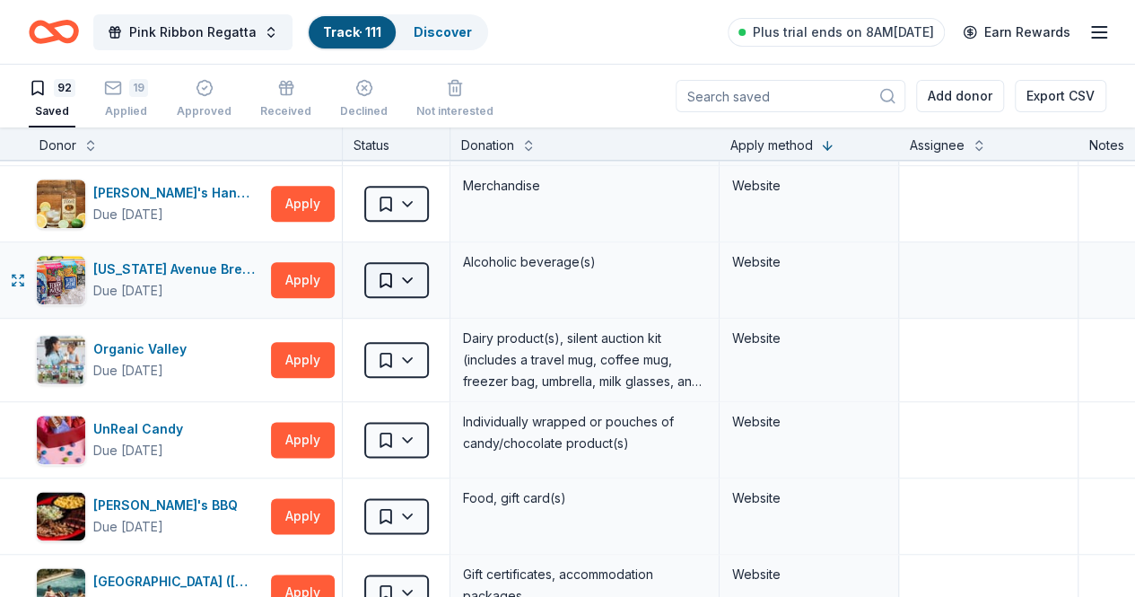
click at [426, 277] on html "Pink Ribbon Regatta Track · 111 Discover Plus trial ends on 8AM, 10/6 Earn Rewa…" at bounding box center [567, 298] width 1135 height 597
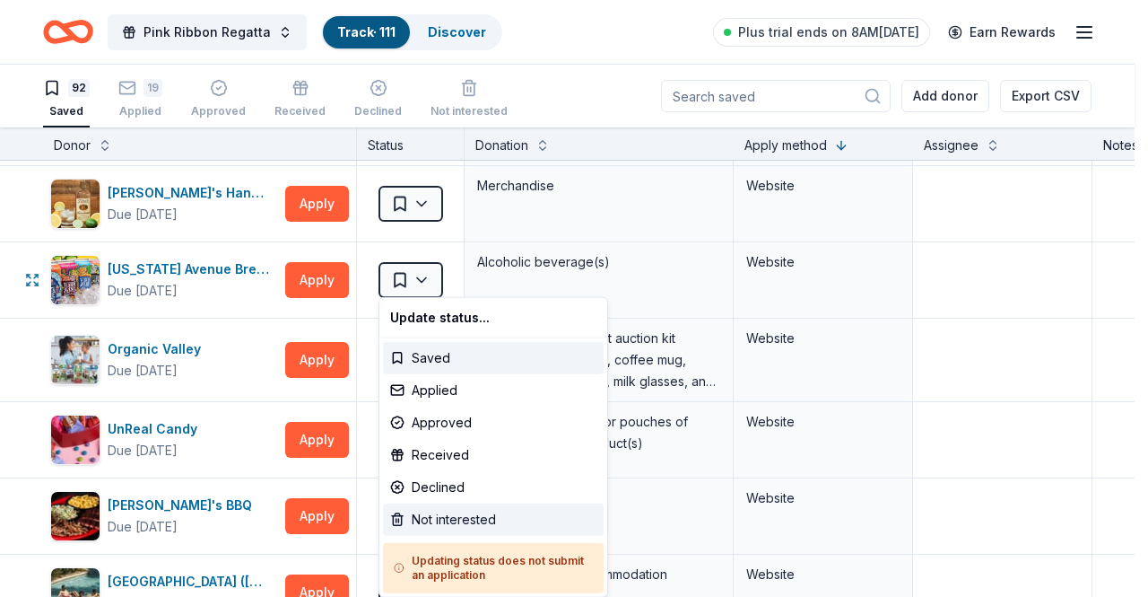
click at [442, 509] on div "Not interested" at bounding box center [493, 519] width 221 height 32
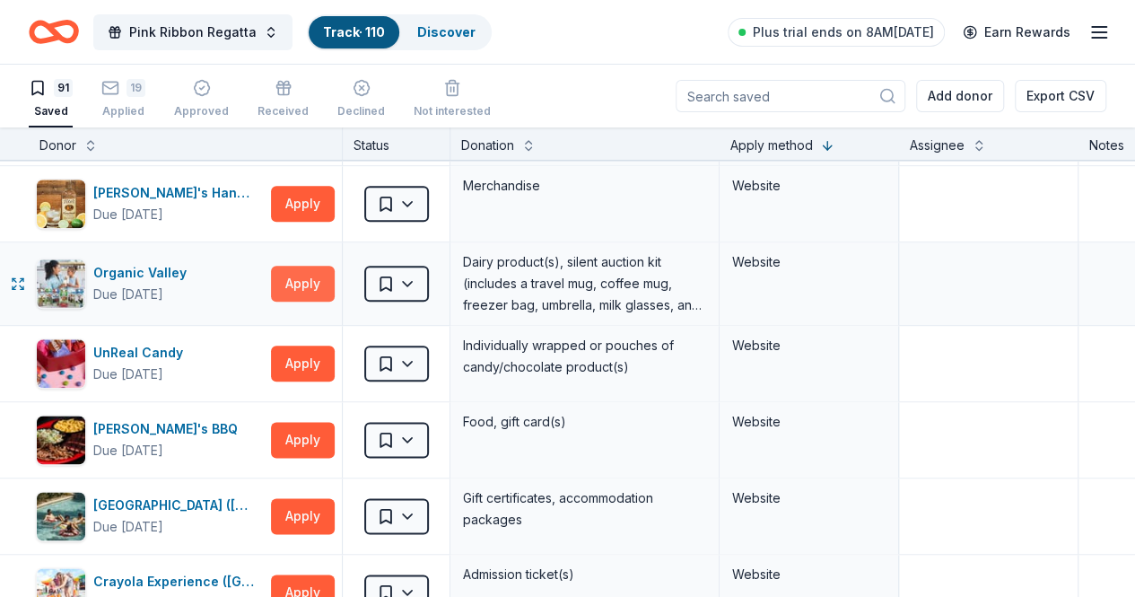
click at [329, 270] on button "Apply" at bounding box center [303, 284] width 64 height 36
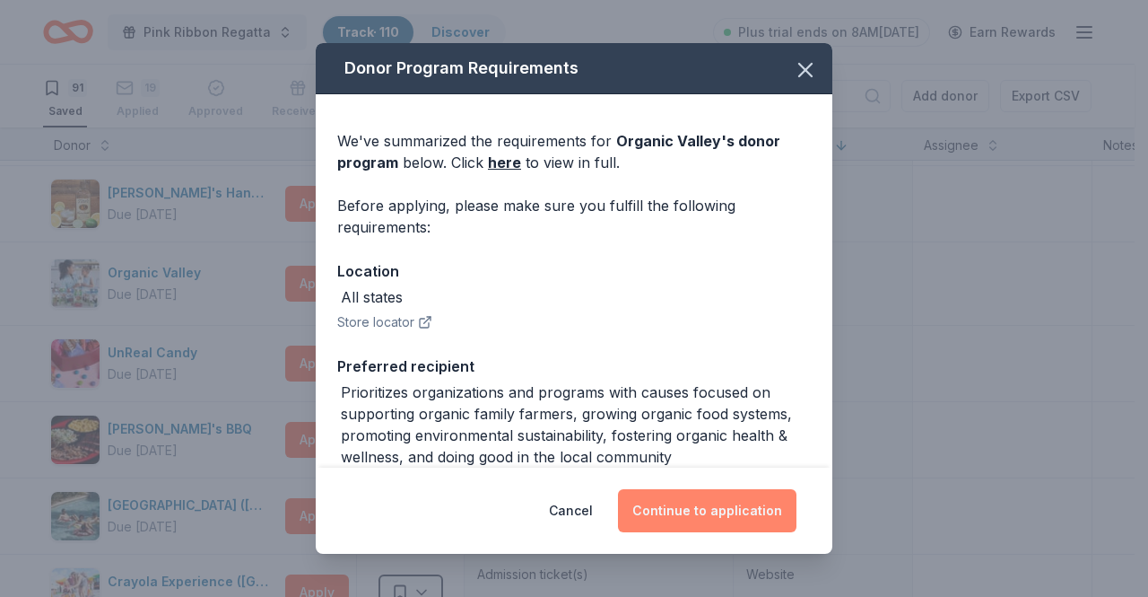
click at [658, 512] on button "Continue to application" at bounding box center [707, 510] width 179 height 43
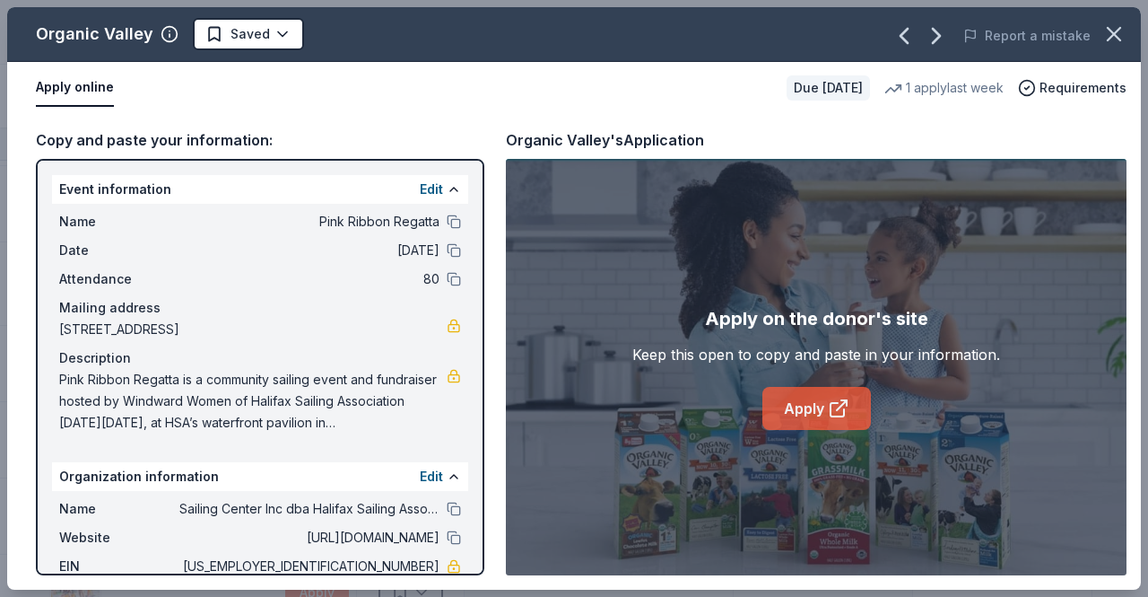
click at [815, 414] on link "Apply" at bounding box center [816, 408] width 109 height 43
click at [1120, 30] on icon "button" at bounding box center [1114, 34] width 25 height 25
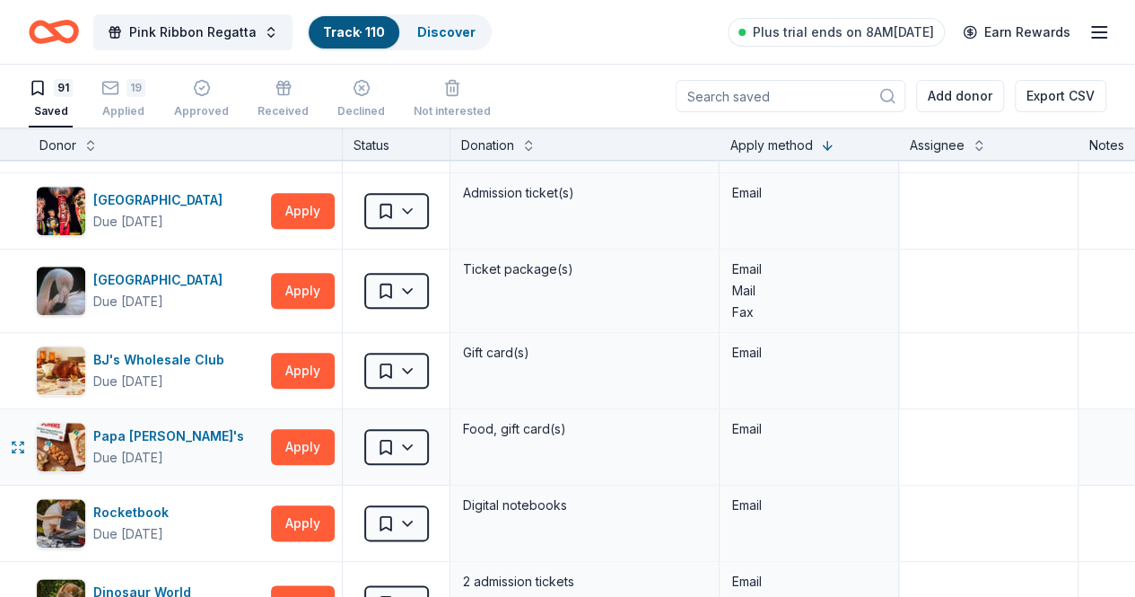
scroll to position [4297, 0]
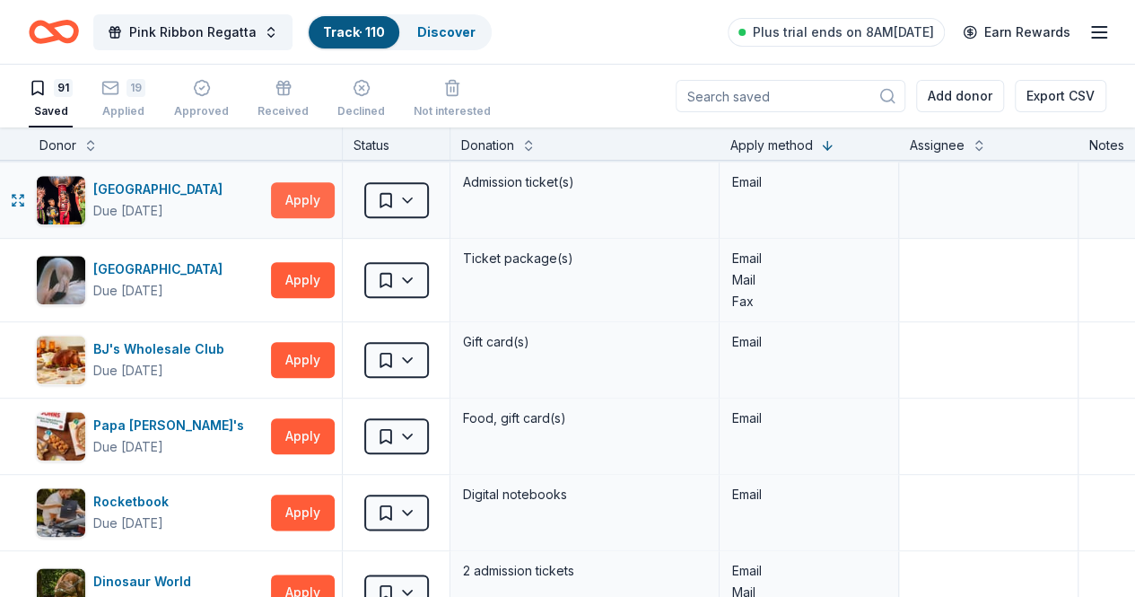
click at [319, 190] on button "Apply" at bounding box center [303, 200] width 64 height 36
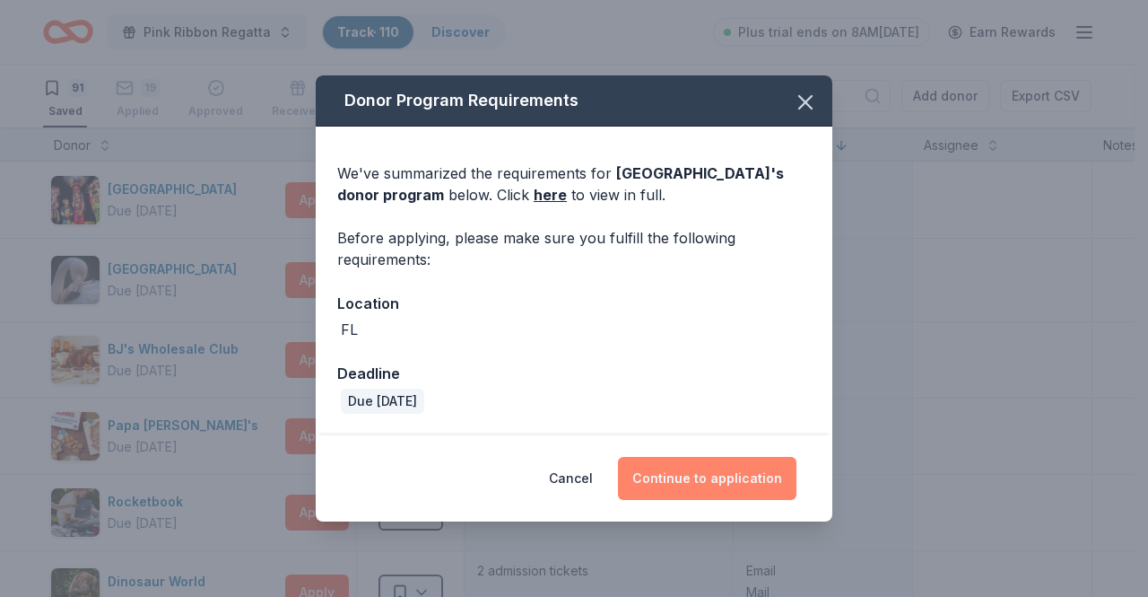
click at [693, 492] on button "Continue to application" at bounding box center [707, 478] width 179 height 43
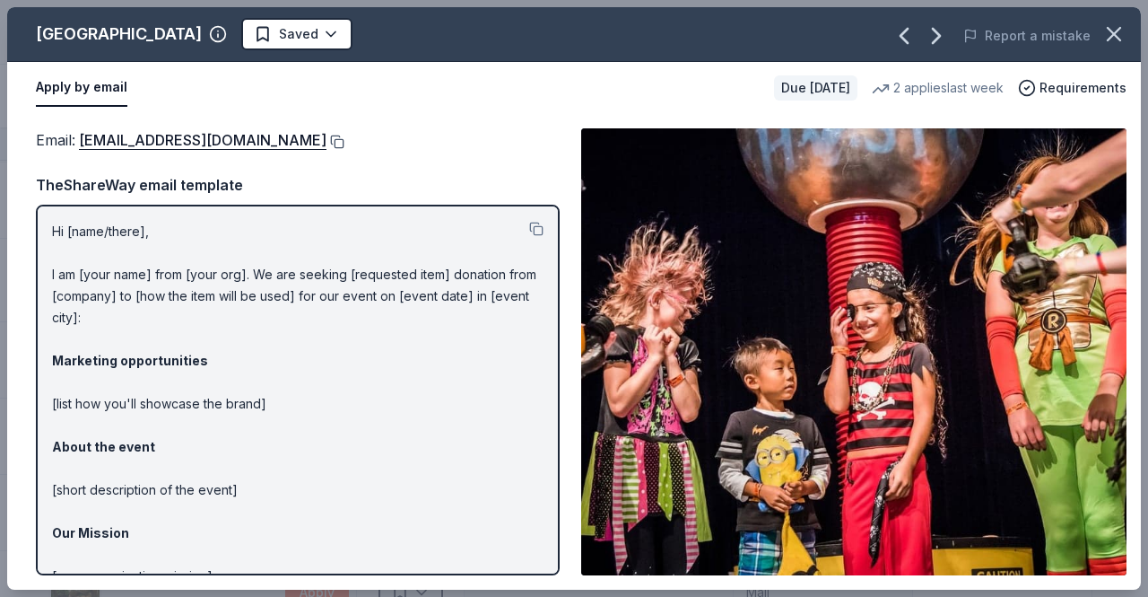
click at [327, 144] on button at bounding box center [336, 142] width 18 height 14
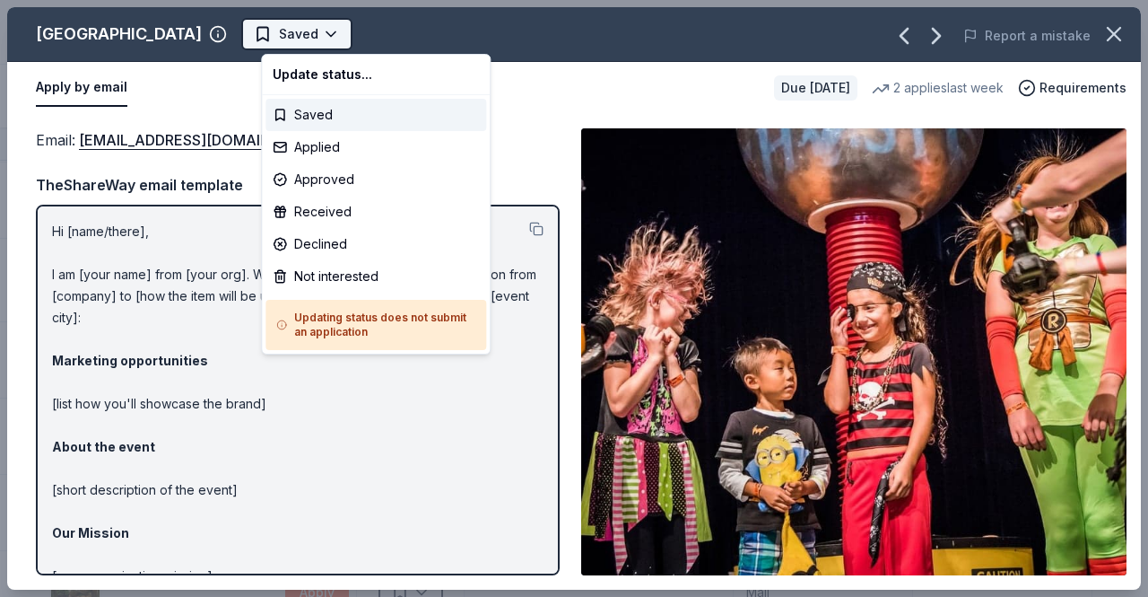
click at [327, 31] on html "Pink Ribbon Regatta Track · 110 Discover Plus trial ends on 8AM, 10/6 Earn Rewa…" at bounding box center [574, 298] width 1148 height 597
click at [324, 152] on div "Applied" at bounding box center [376, 147] width 221 height 32
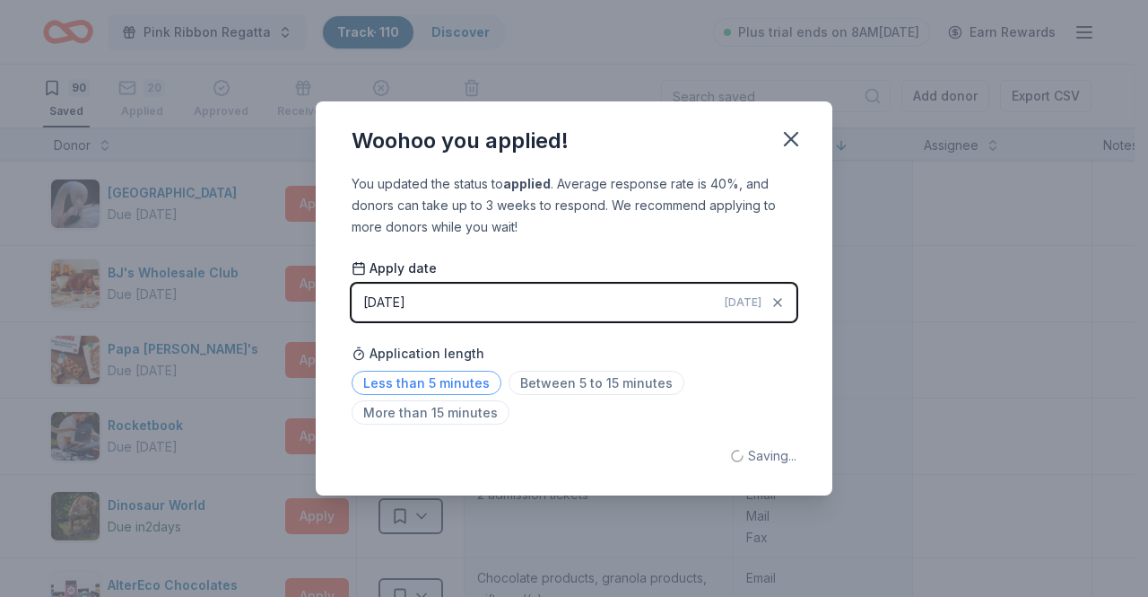
click at [443, 383] on span "Less than 5 minutes" at bounding box center [427, 382] width 150 height 24
click at [793, 135] on icon "button" at bounding box center [791, 139] width 13 height 13
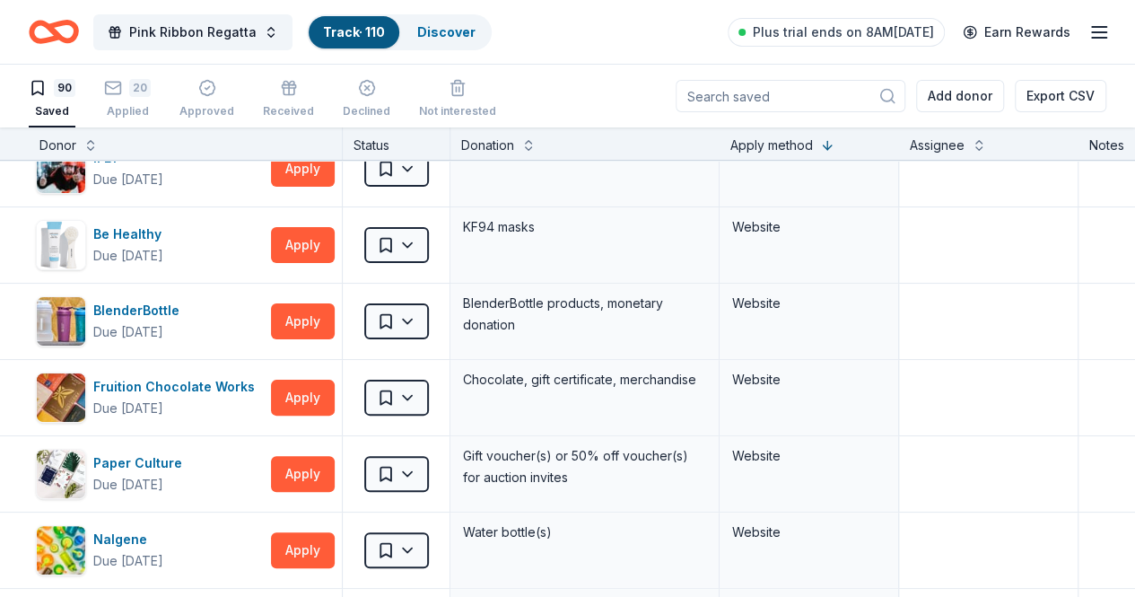
scroll to position [3617, 0]
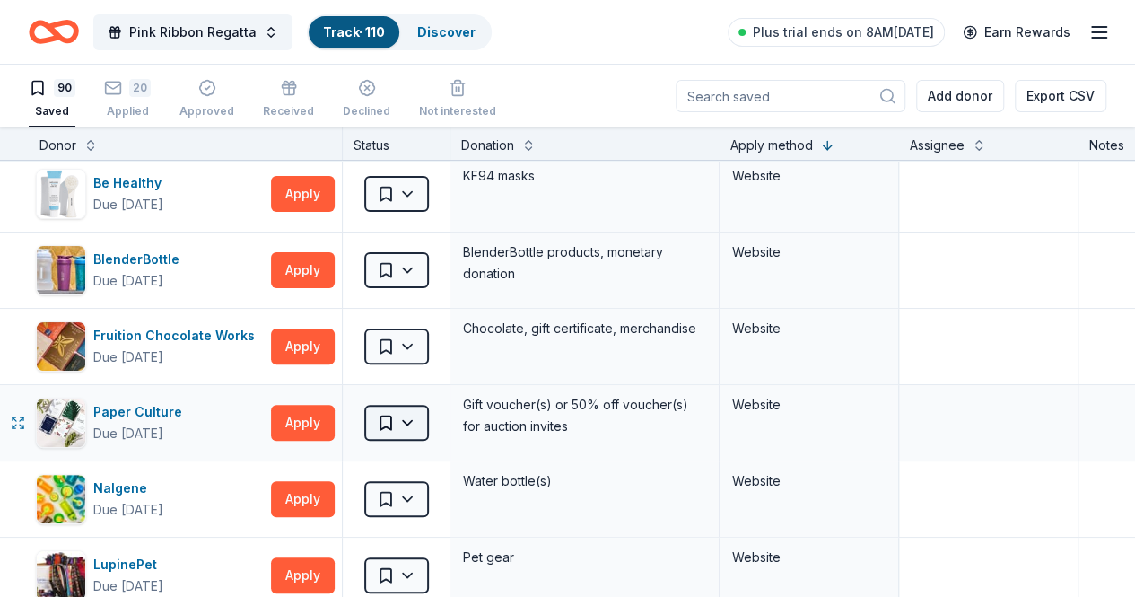
click at [423, 408] on html "Pink Ribbon Regatta Track · 110 Discover Plus trial ends on 8AM, 10/6 Earn Rewa…" at bounding box center [567, 298] width 1135 height 597
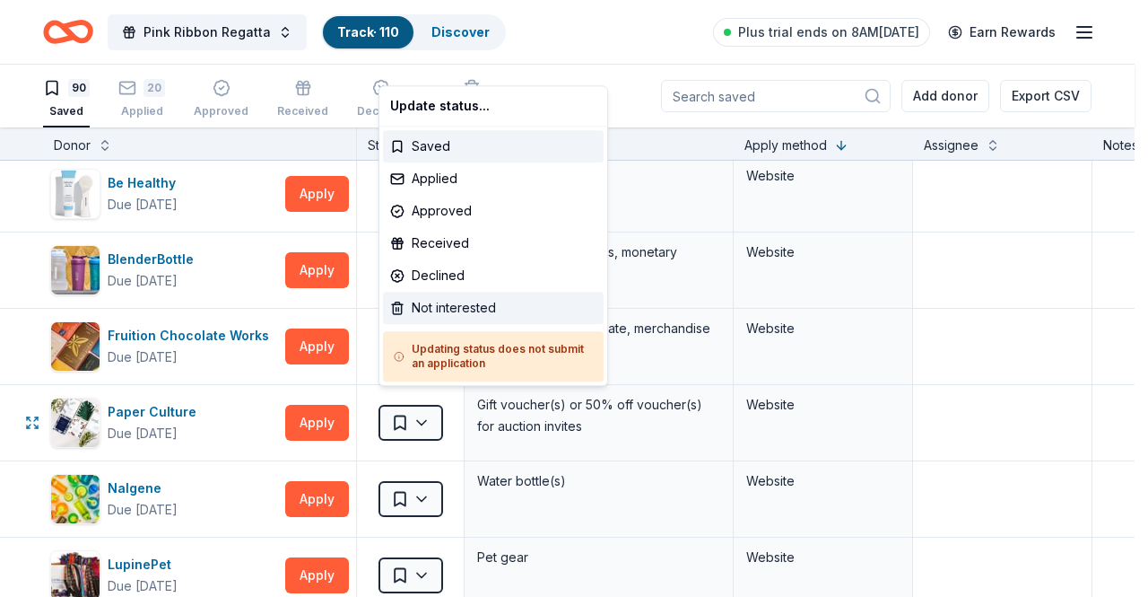
click at [474, 315] on div "Not interested" at bounding box center [493, 308] width 221 height 32
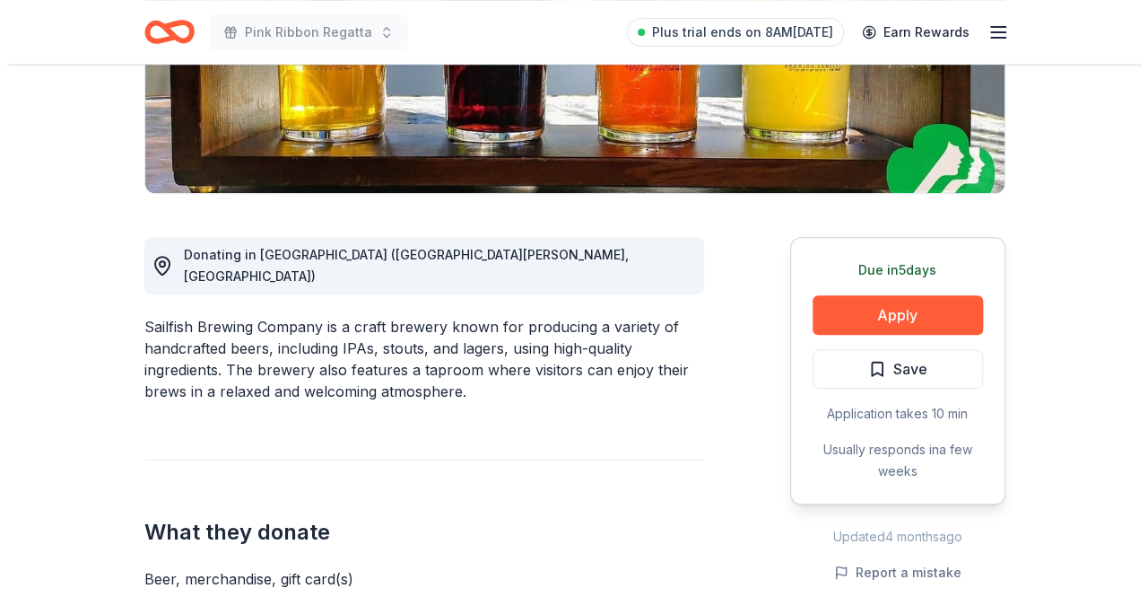
scroll to position [354, 0]
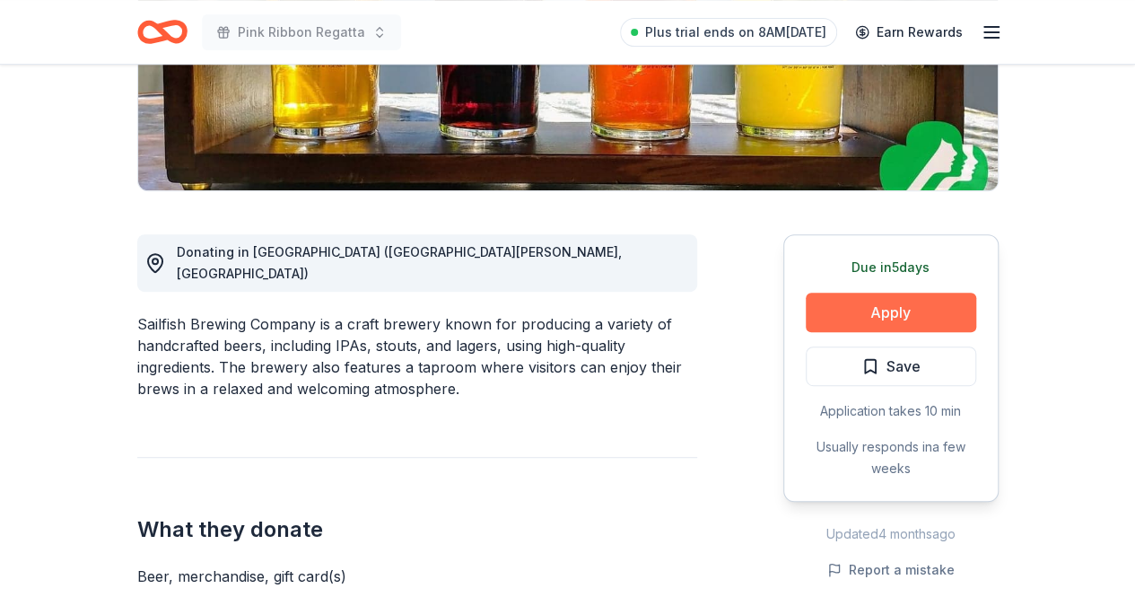
click at [891, 304] on button "Apply" at bounding box center [891, 311] width 170 height 39
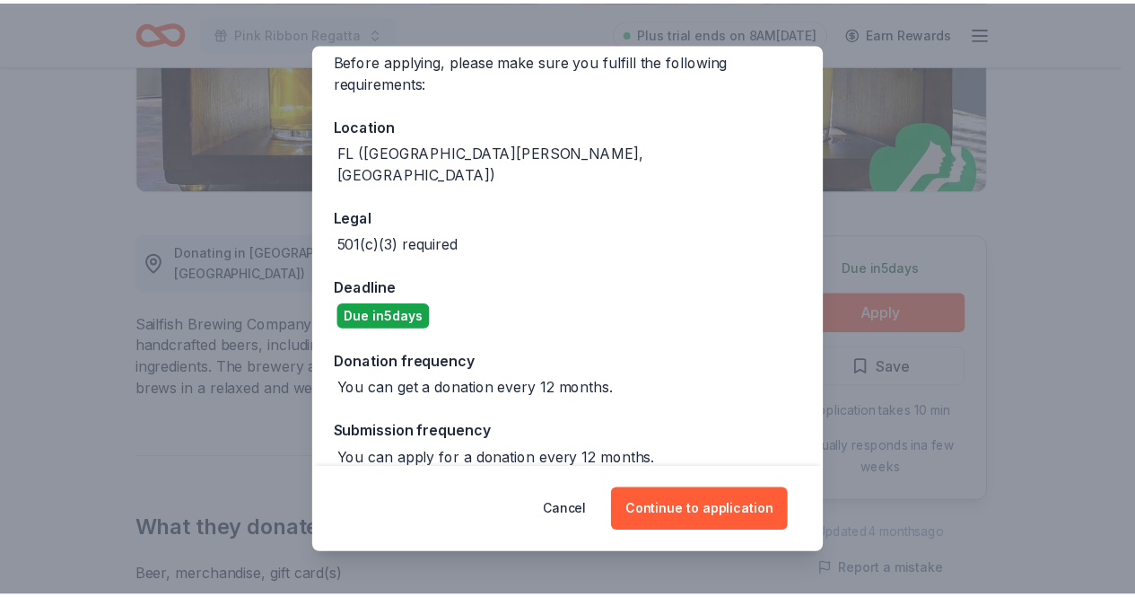
scroll to position [0, 0]
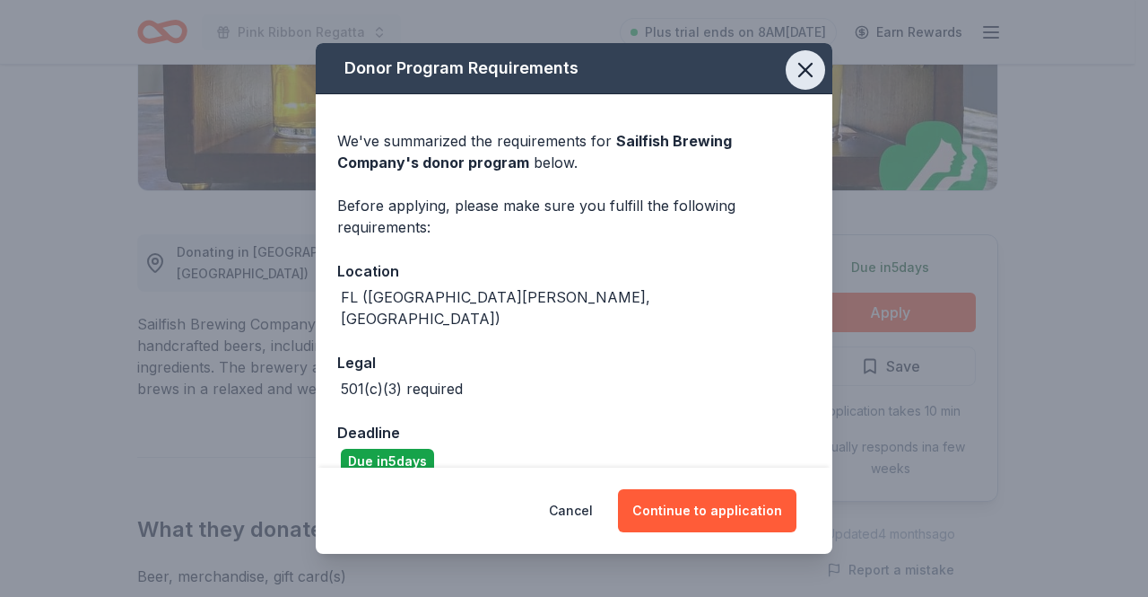
click at [793, 74] on icon "button" at bounding box center [805, 69] width 25 height 25
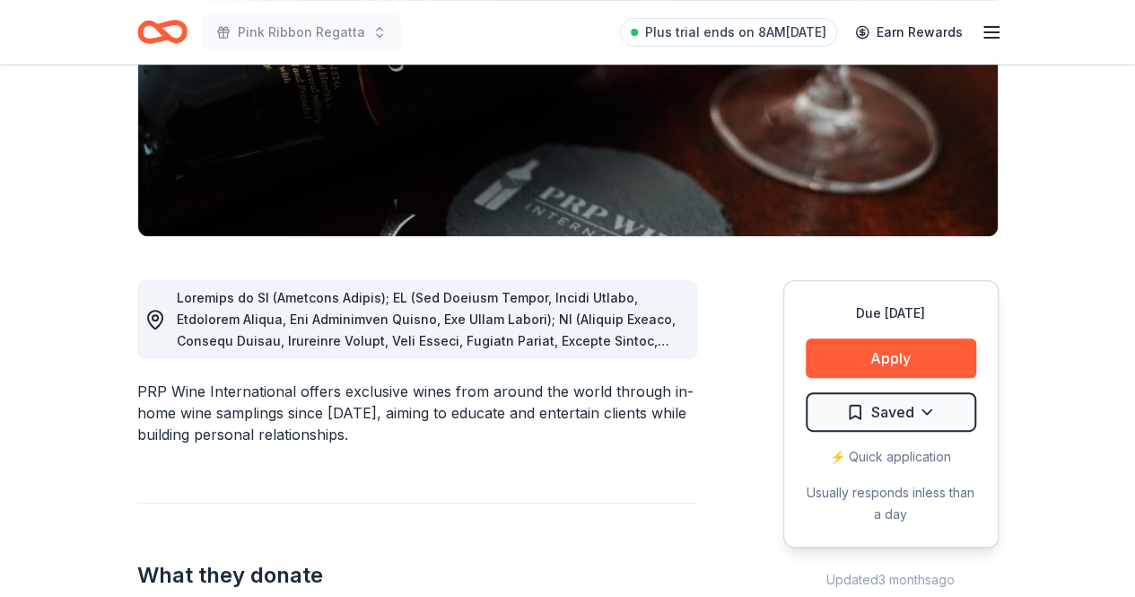
scroll to position [311, 0]
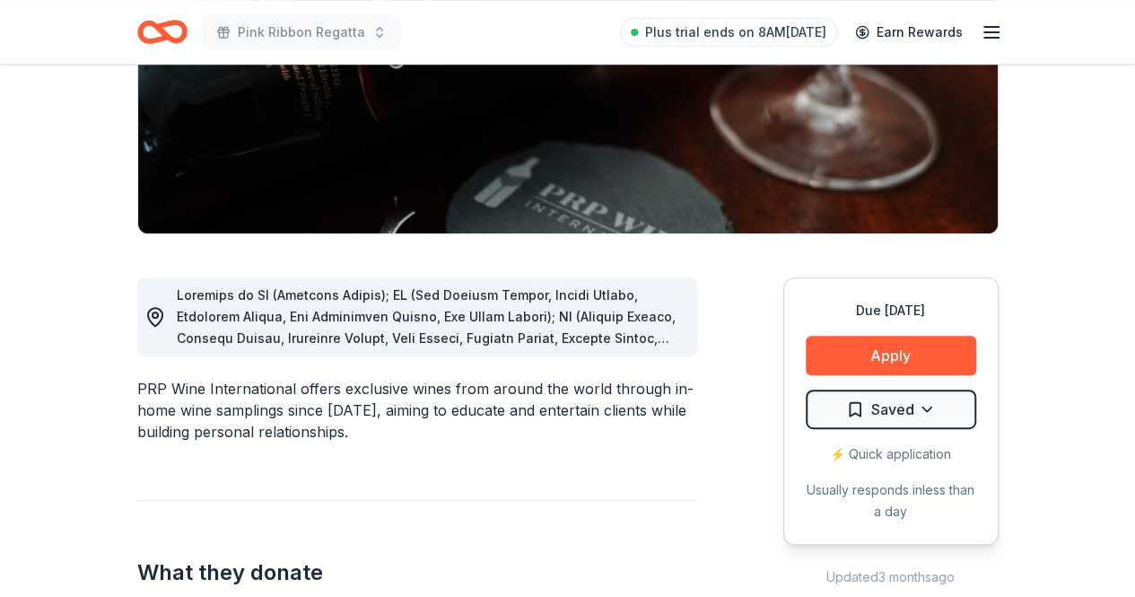
click at [623, 323] on span at bounding box center [430, 542] width 506 height 510
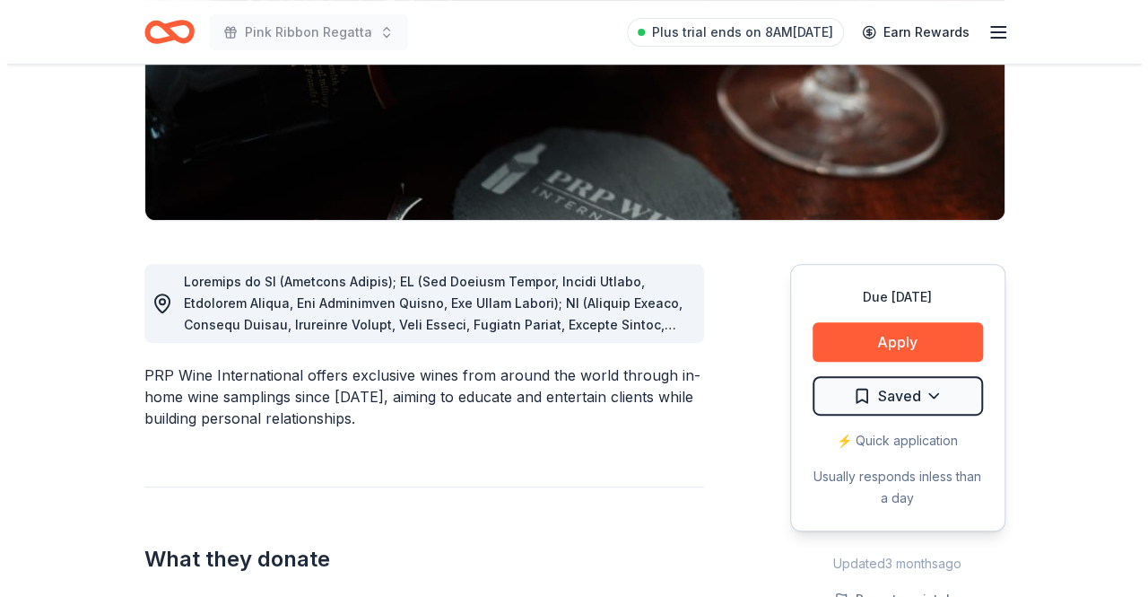
scroll to position [355, 0]
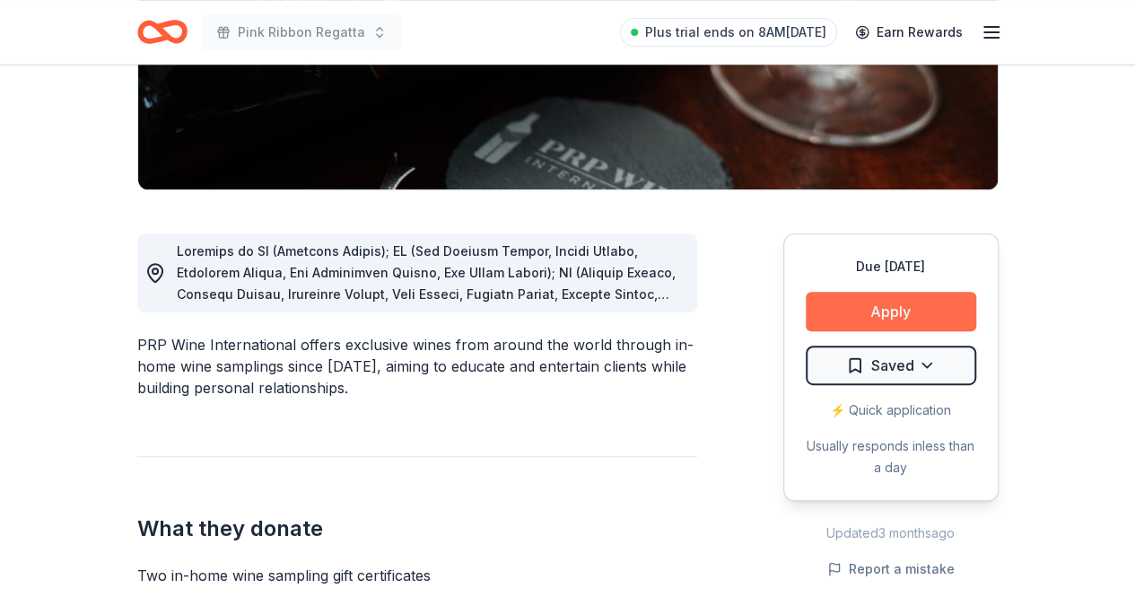
click at [891, 313] on button "Apply" at bounding box center [891, 311] width 170 height 39
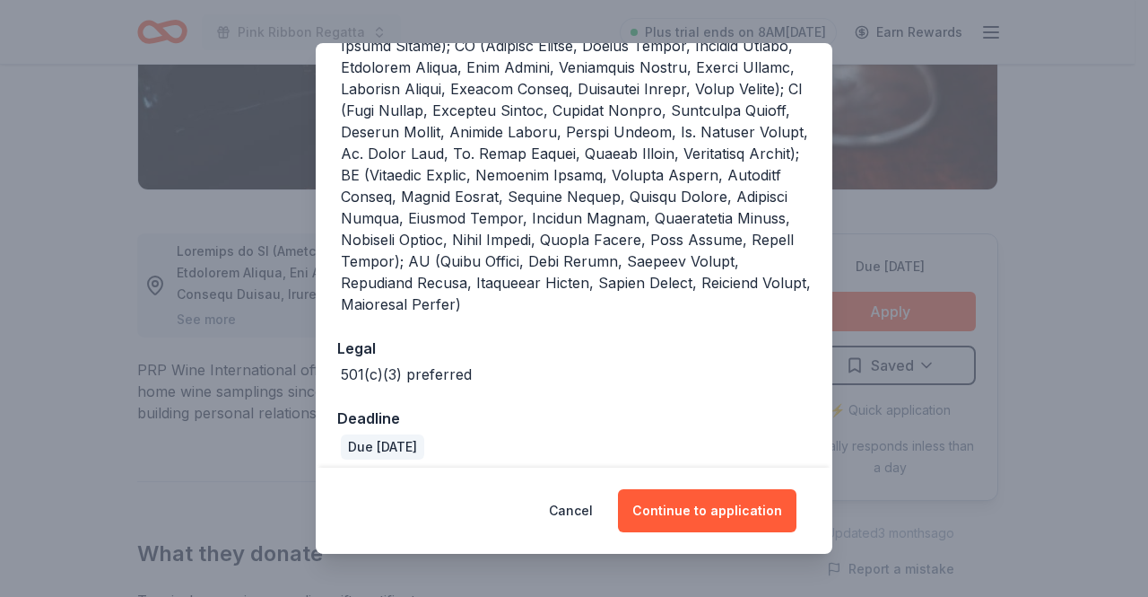
scroll to position [629, 0]
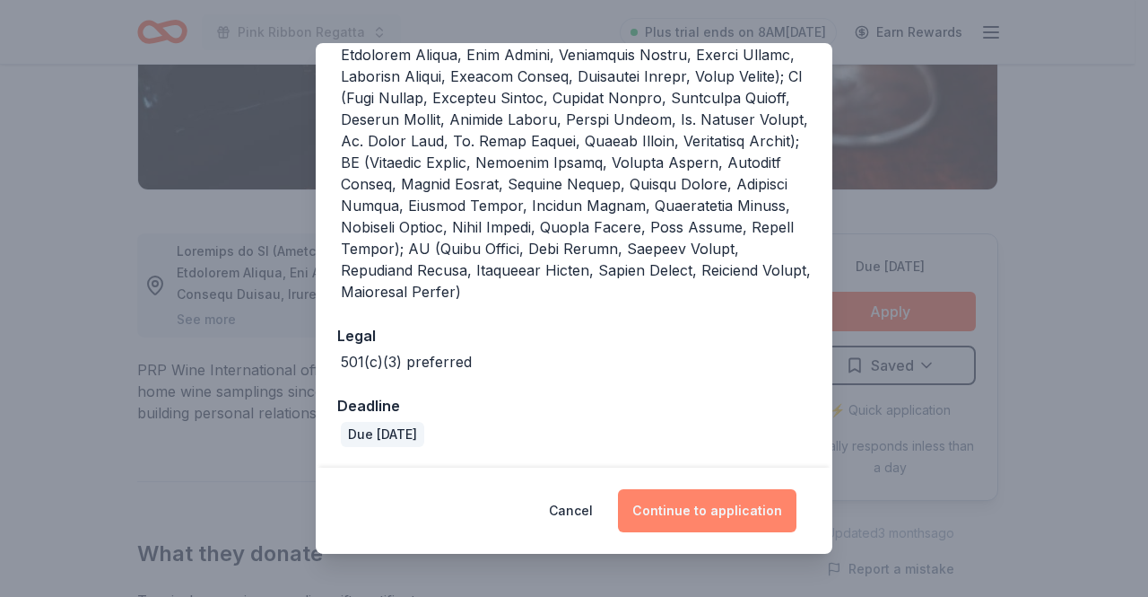
click at [698, 496] on button "Continue to application" at bounding box center [707, 510] width 179 height 43
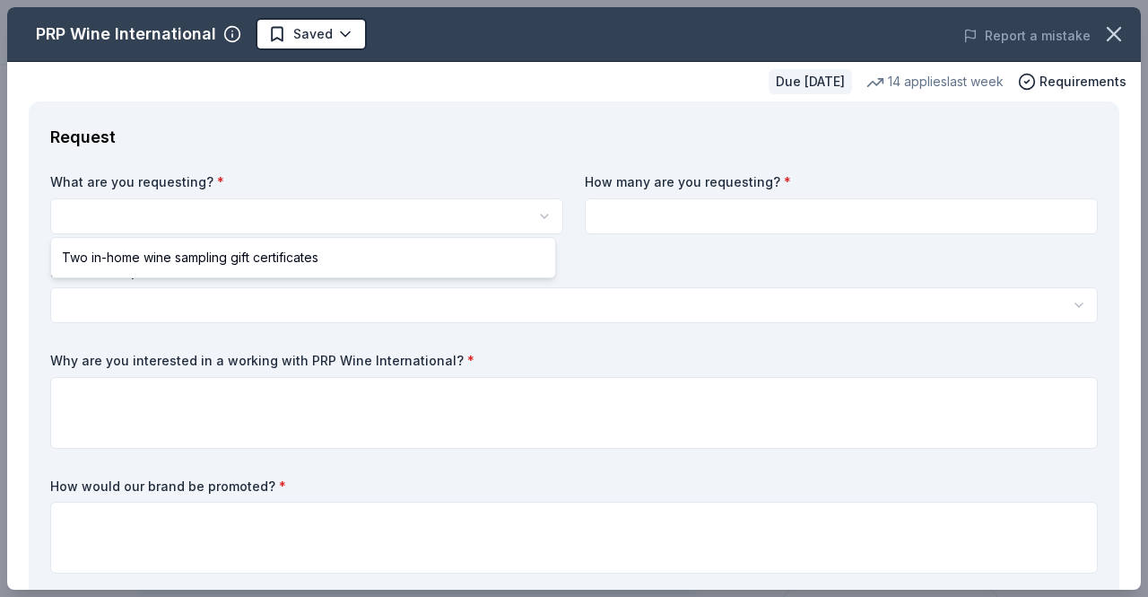
select select "Two in-home wine sampling gift certificates"
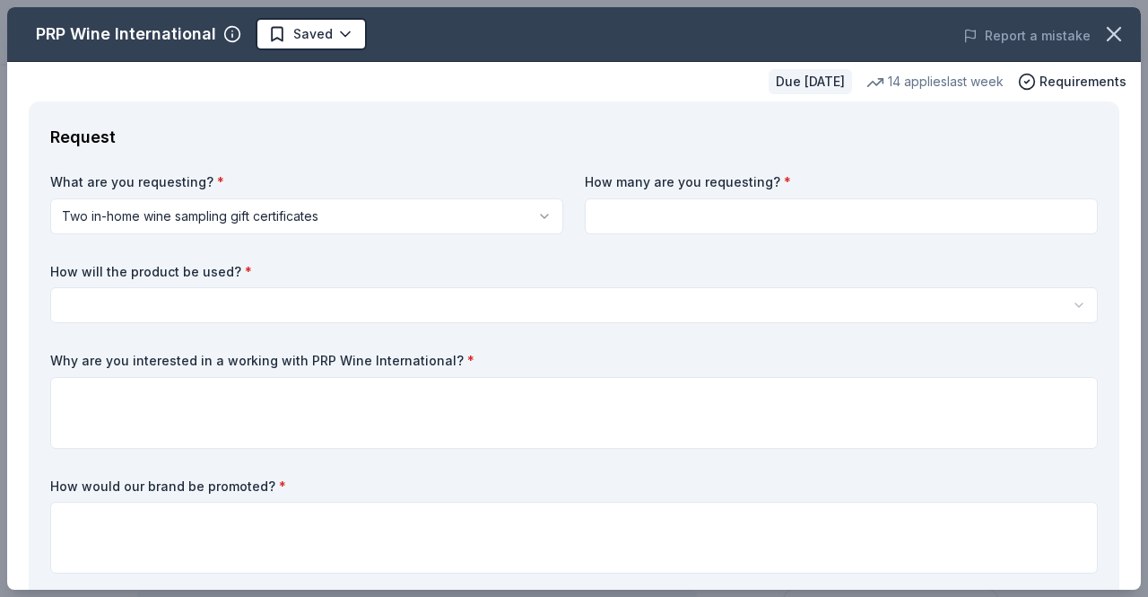
click at [649, 222] on input at bounding box center [841, 216] width 513 height 36
type input "1"
click at [468, 305] on html "Pink Ribbon Regatta Saved Apply Due in 40 days Share PRP Wine International New…" at bounding box center [574, 298] width 1148 height 597
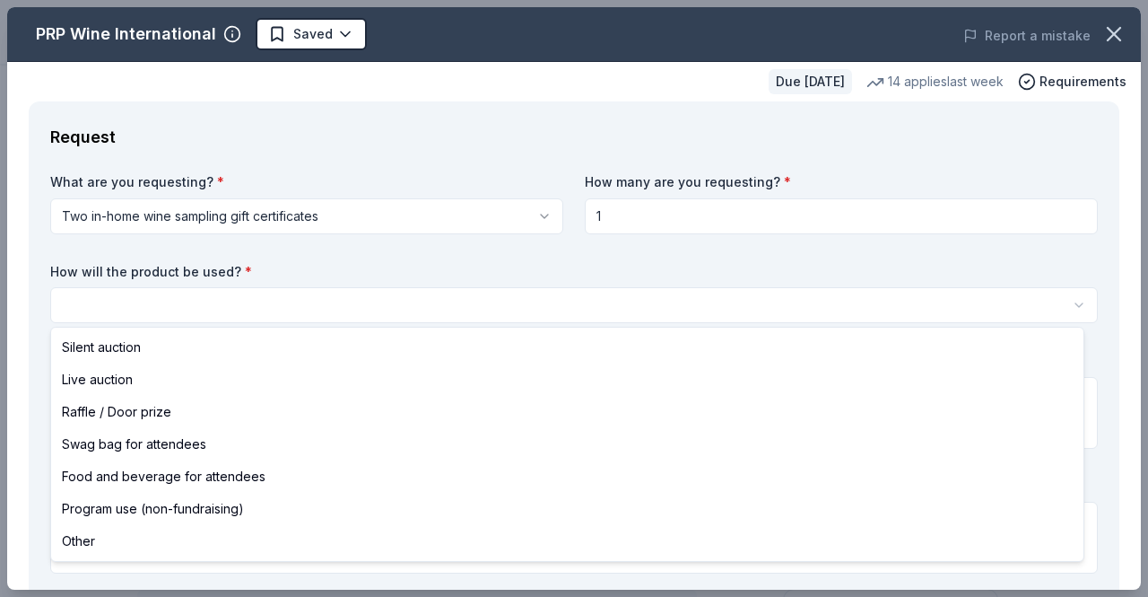
select select "silentAuction"
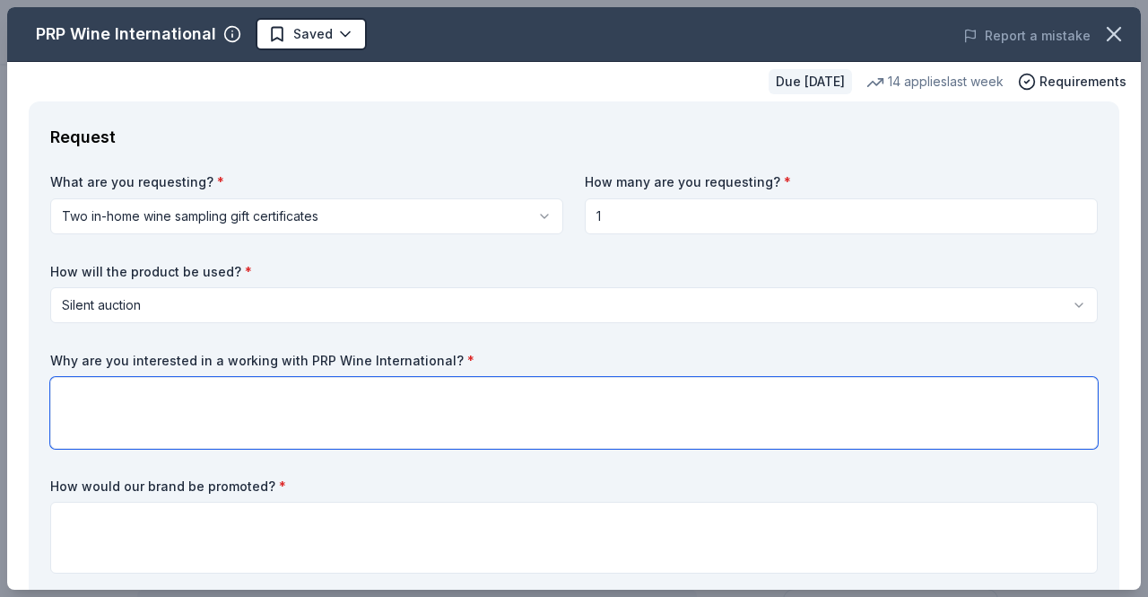
click at [128, 418] on textarea at bounding box center [574, 413] width 1048 height 72
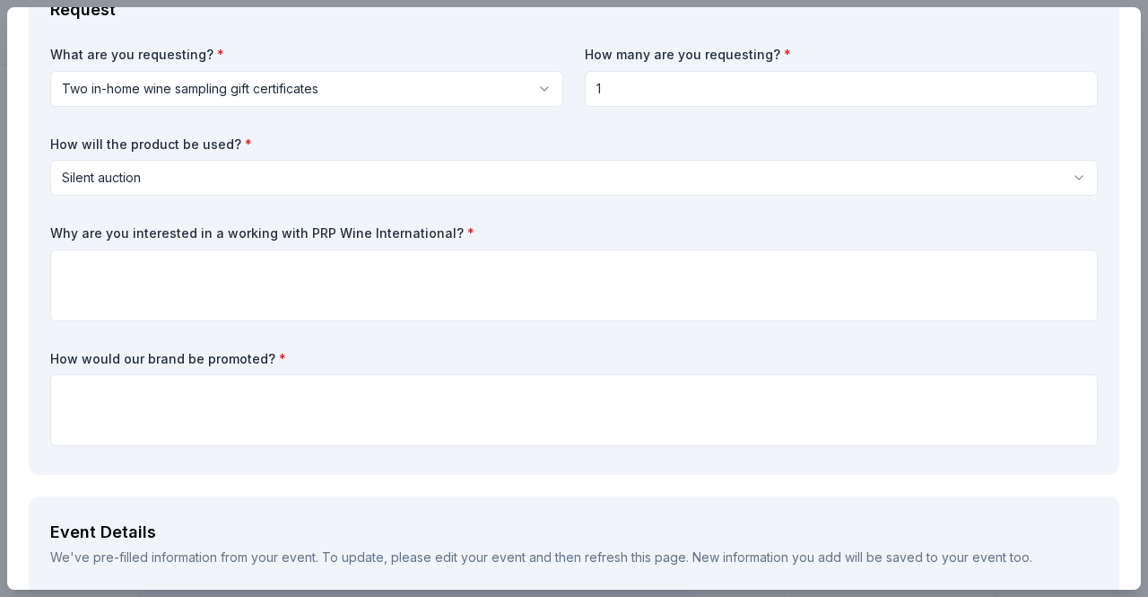
scroll to position [127, 0]
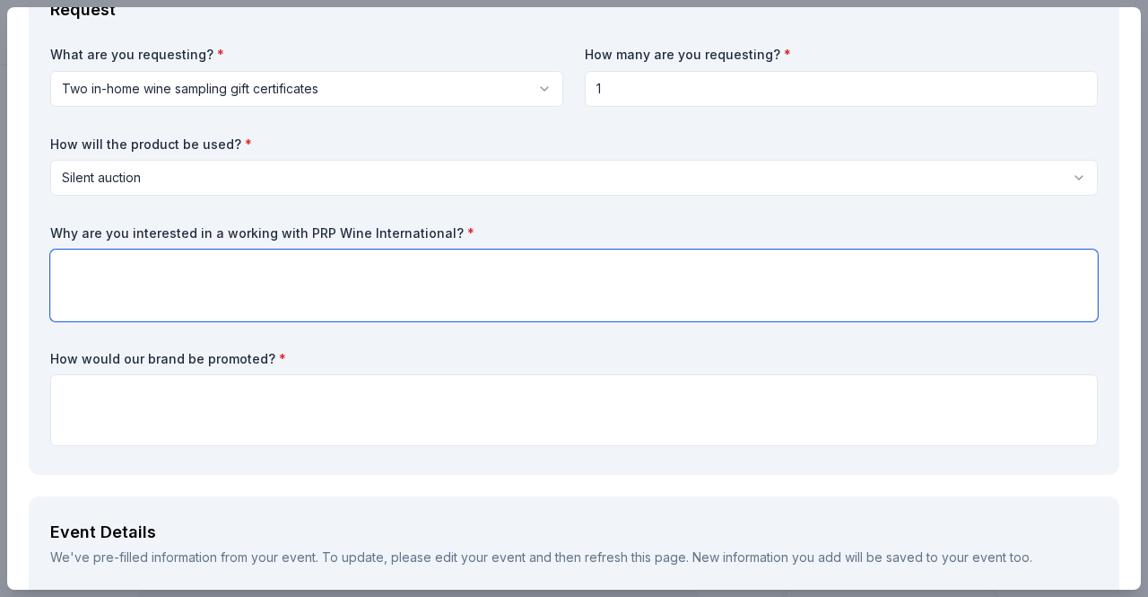
click at [468, 294] on textarea at bounding box center [574, 285] width 1048 height 72
paste textarea "We’re seeking premium, experience-based auction items that spark excitement and…"
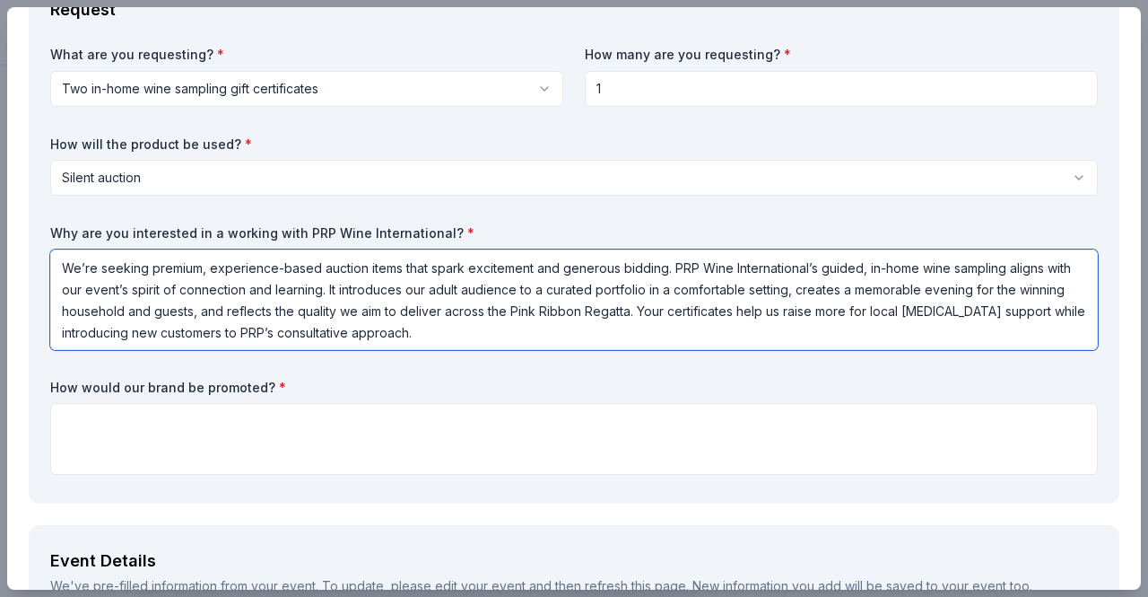
drag, startPoint x: 493, startPoint y: 333, endPoint x: 349, endPoint y: 327, distance: 144.5
click at [349, 327] on textarea "We’re seeking premium, experience-based auction items that spark excitement and…" at bounding box center [574, 299] width 1048 height 100
type textarea "We’re seeking premium, experience-based auction items that spark excitement and…"
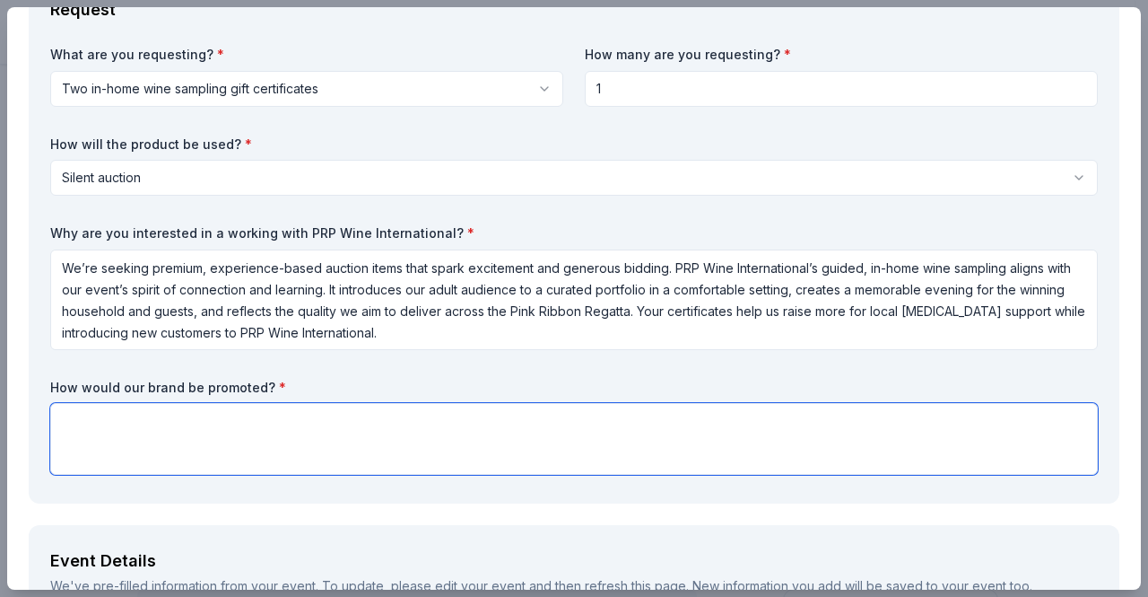
click at [483, 424] on textarea at bounding box center [574, 439] width 1048 height 72
paste textarea "• Pre-event: inclusion on our website event page and in our email newsletter; s…"
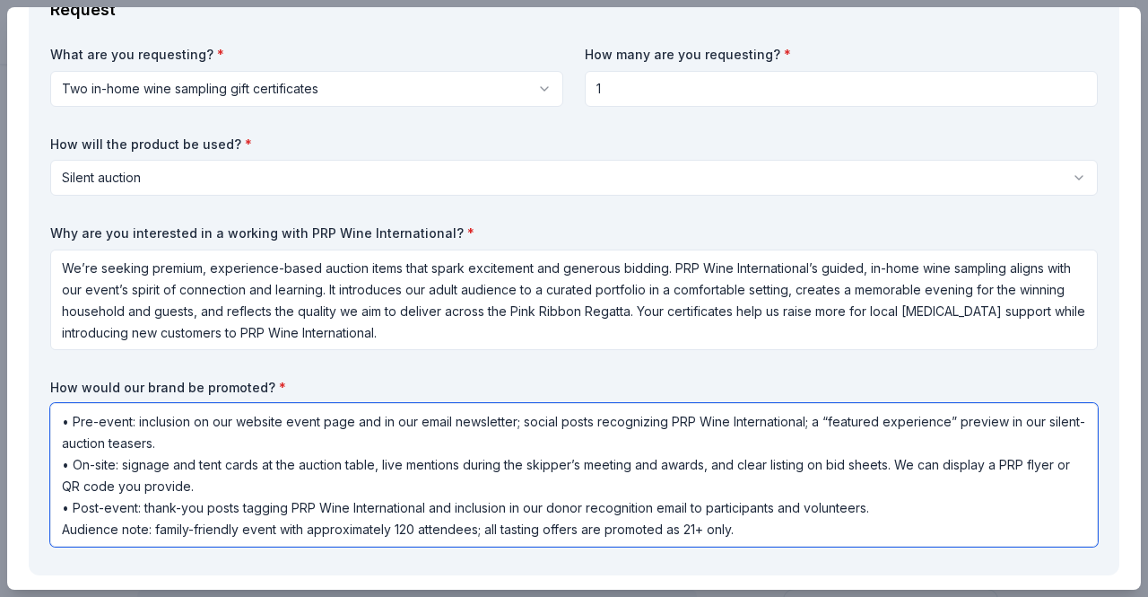
type textarea "• Pre-event: inclusion on our website event page and in our email newsletter; s…"
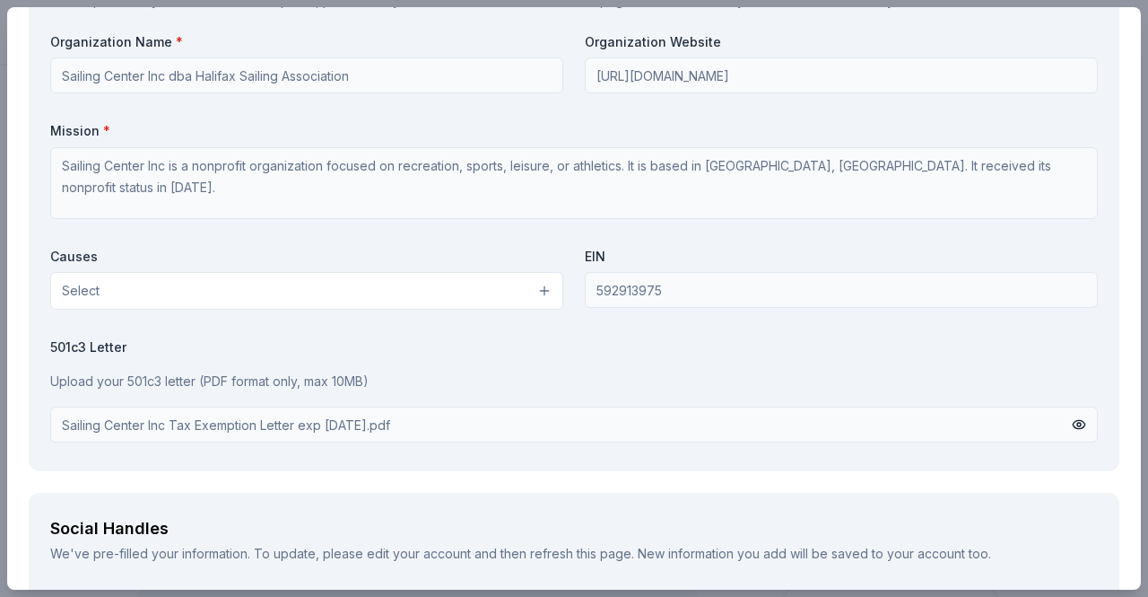
scroll to position [1742, 0]
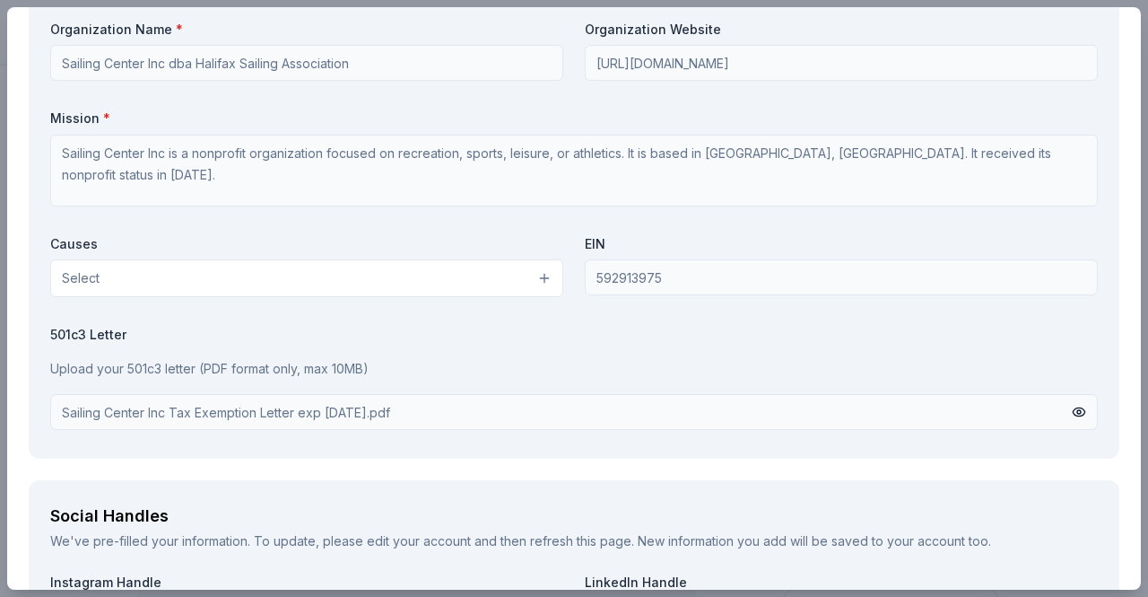
click at [541, 277] on button "Select" at bounding box center [306, 278] width 513 height 38
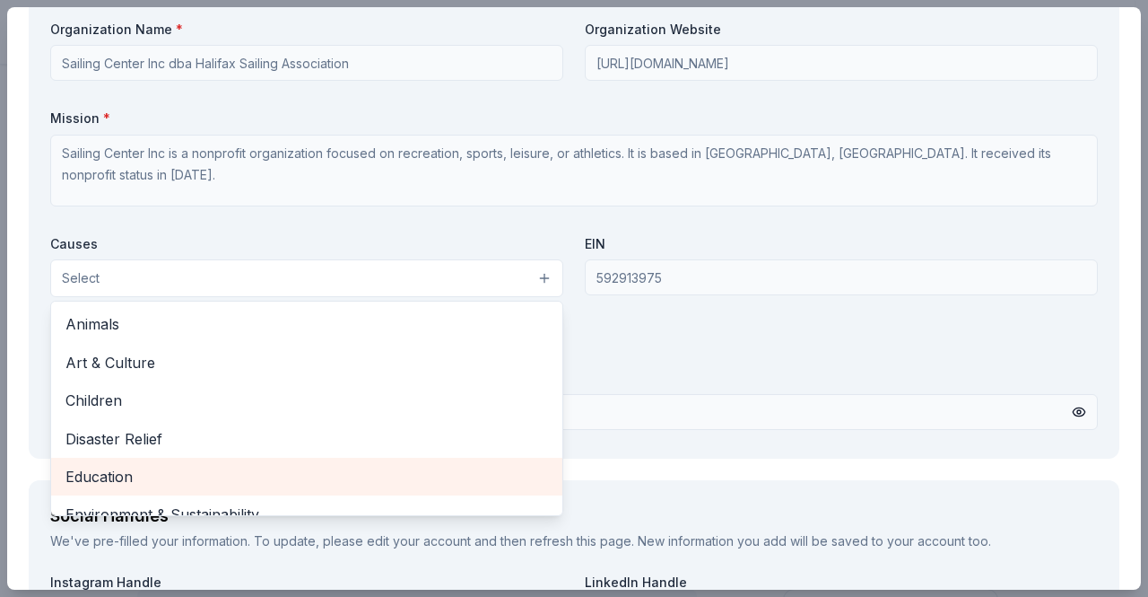
click at [365, 482] on span "Education" at bounding box center [306, 476] width 483 height 23
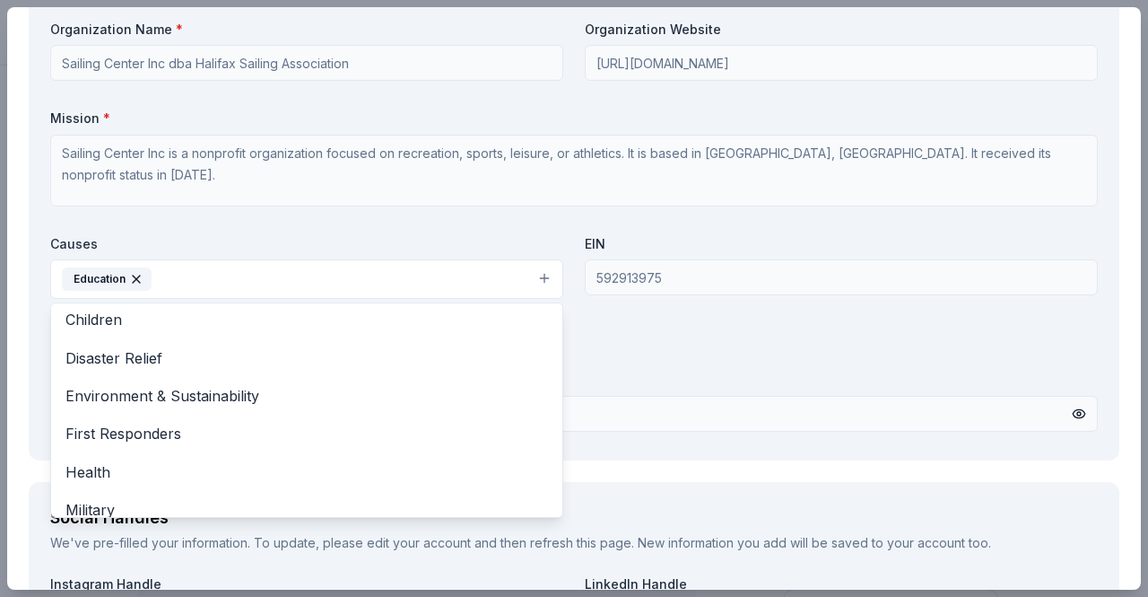
scroll to position [99, 0]
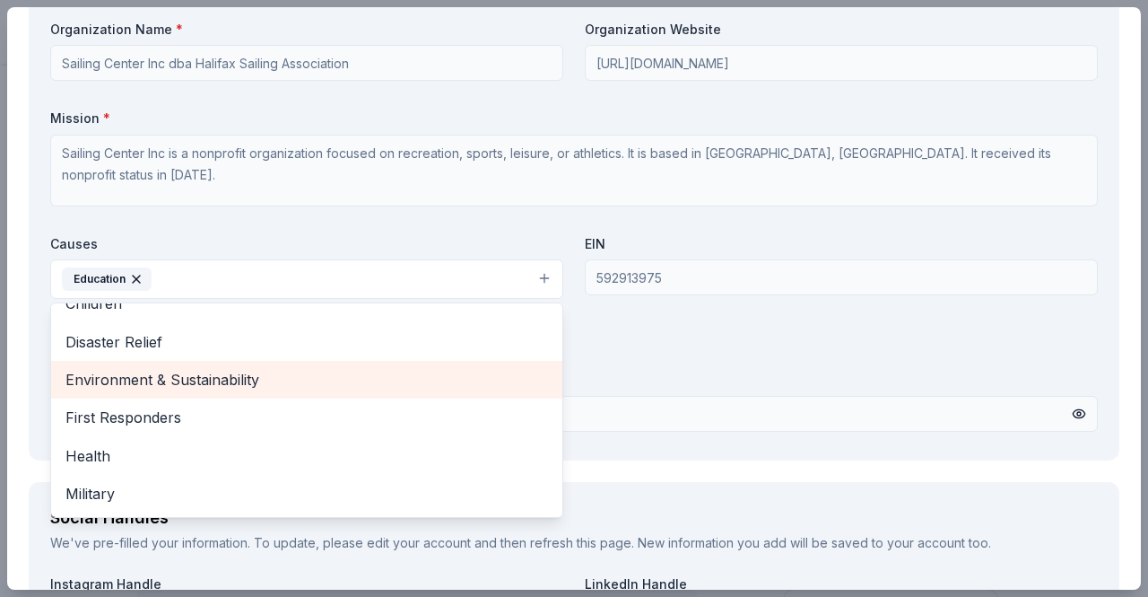
click at [267, 378] on span "Environment & Sustainability" at bounding box center [306, 379] width 483 height 23
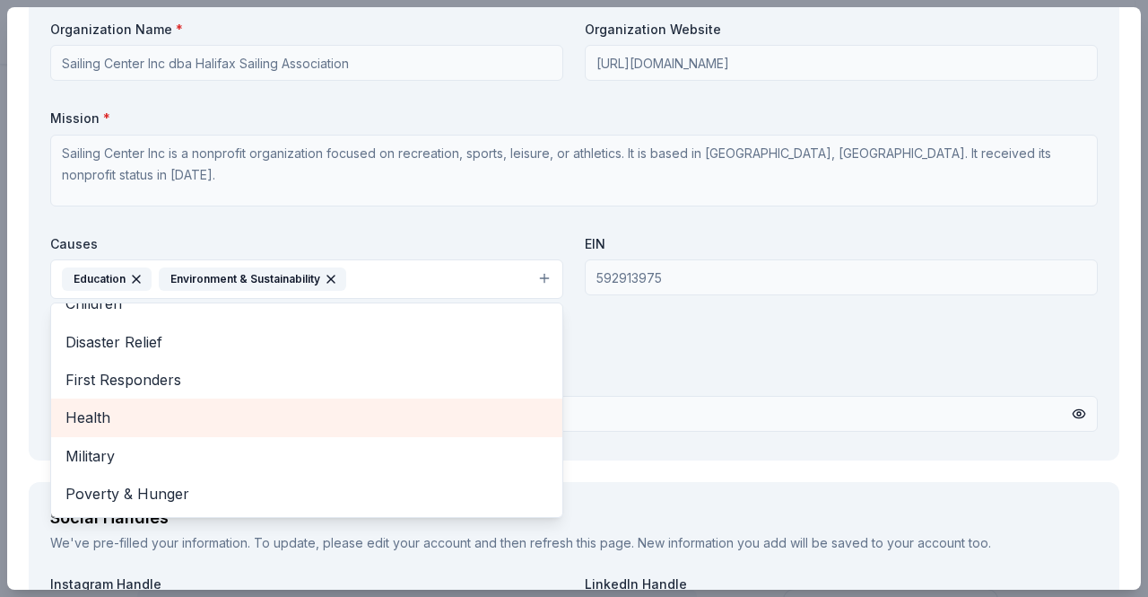
click at [160, 422] on span "Health" at bounding box center [306, 416] width 483 height 23
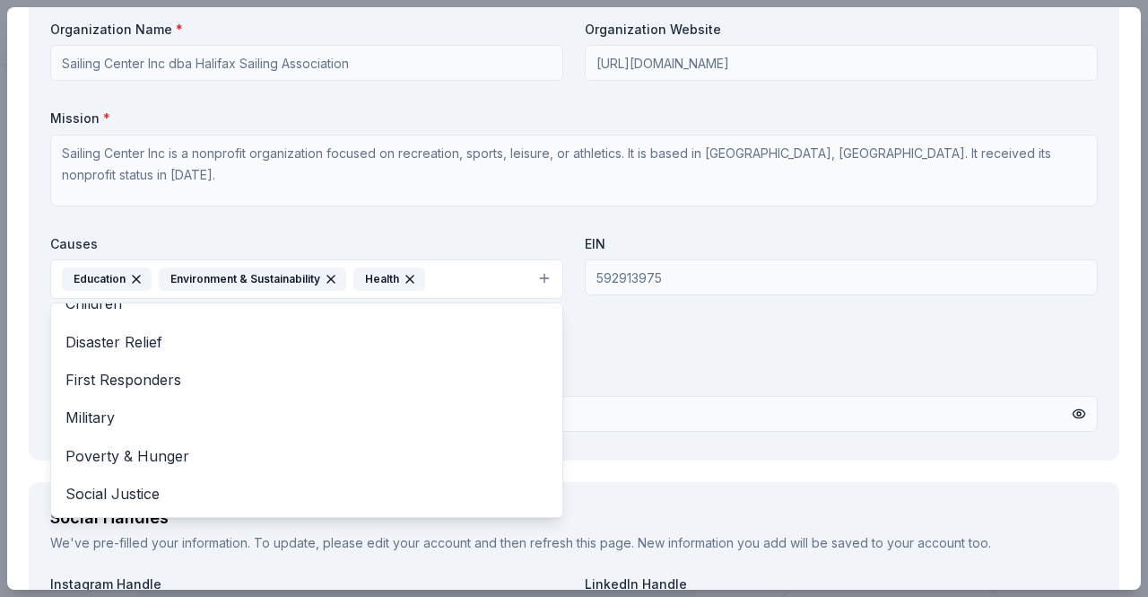
scroll to position [135, 0]
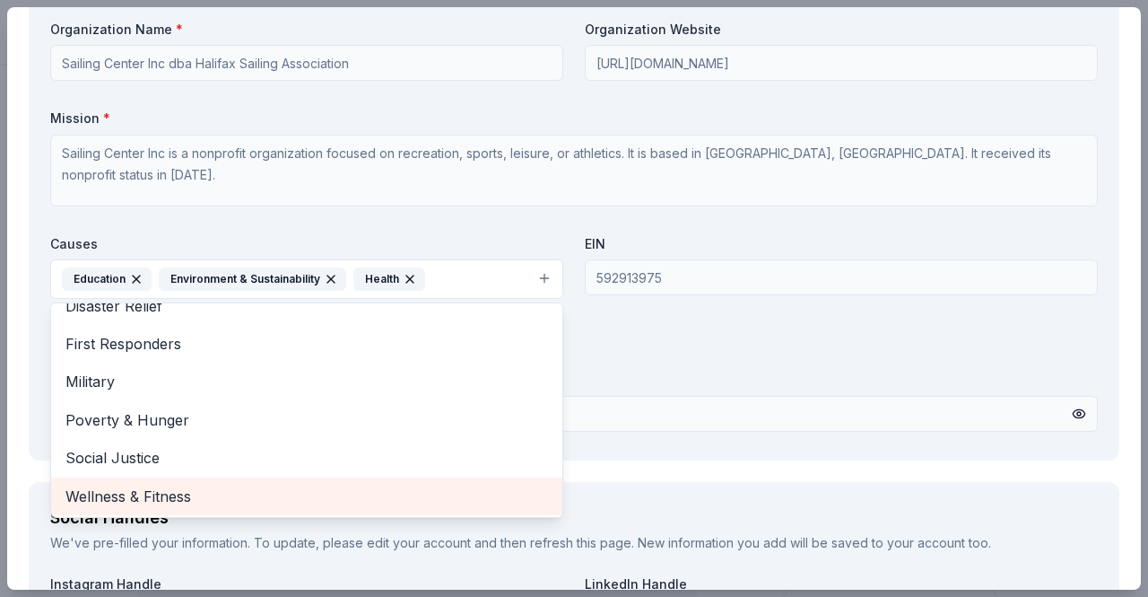
click at [231, 498] on span "Wellness & Fitness" at bounding box center [306, 495] width 483 height 23
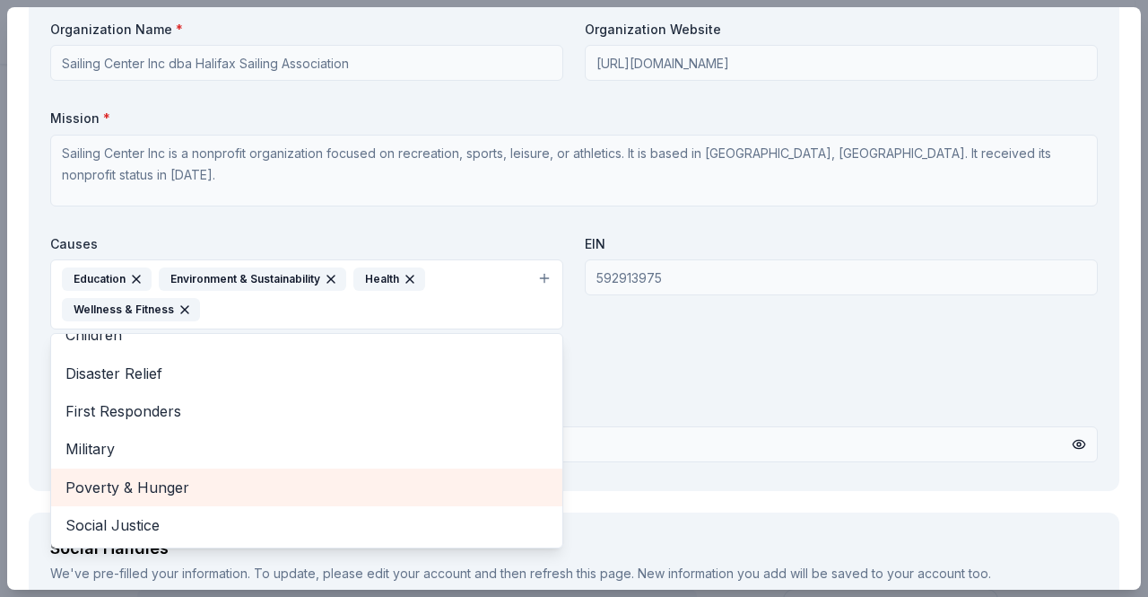
scroll to position [97, 0]
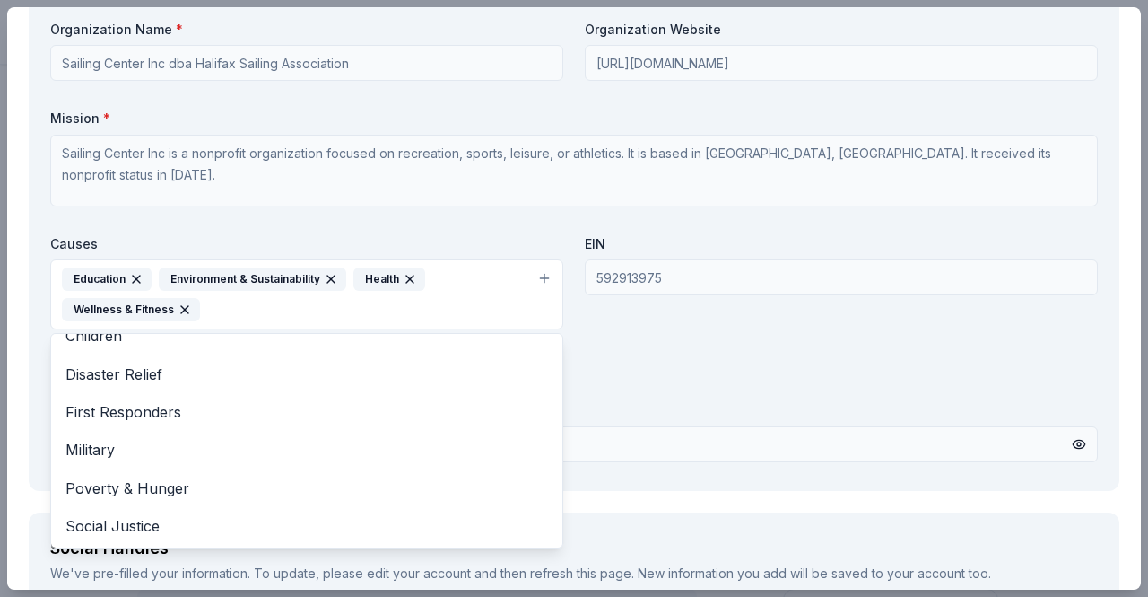
click at [574, 312] on div "Organization Name * Sailing Center Inc dba Halifax Sailing Association Organiza…" at bounding box center [574, 245] width 1048 height 449
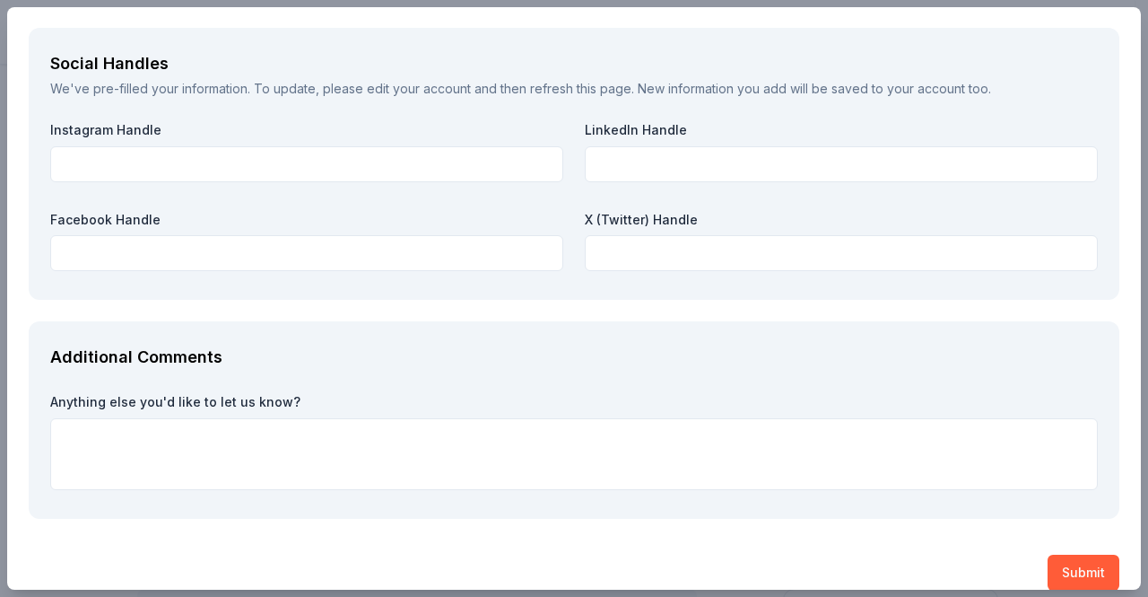
scroll to position [2244, 0]
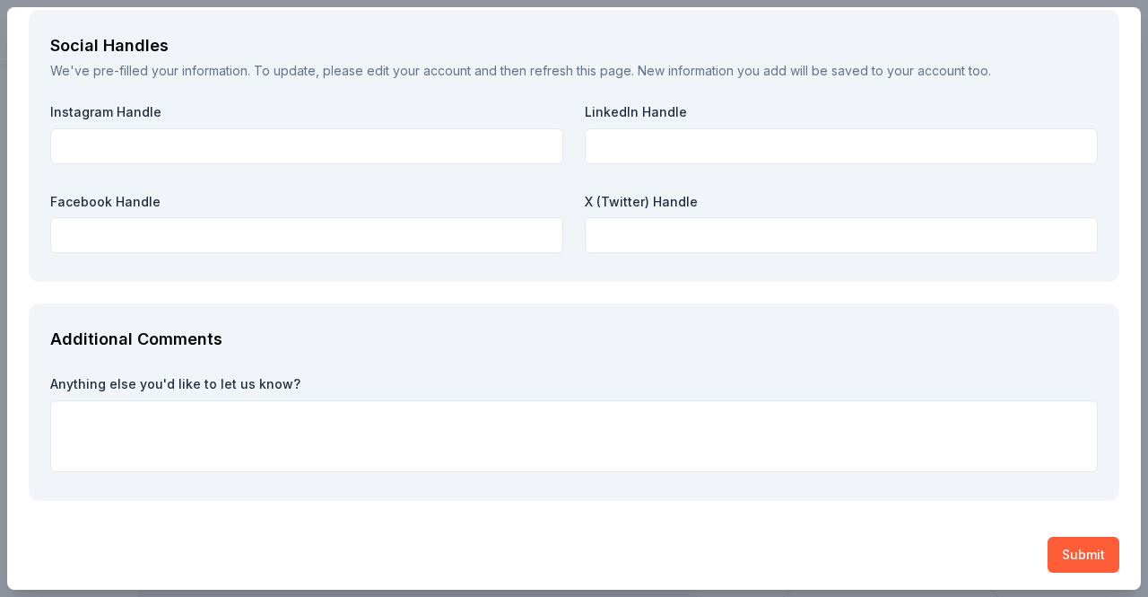
click at [794, 394] on div "Anything else you'd like to let us know?" at bounding box center [574, 423] width 1048 height 97
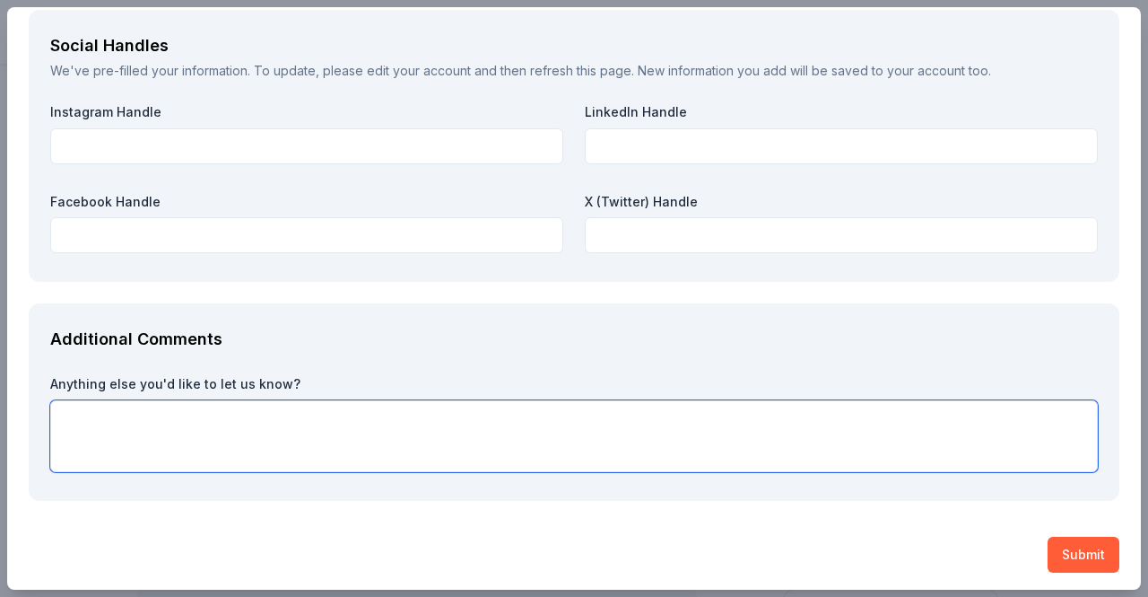
click at [698, 407] on textarea at bounding box center [574, 436] width 1048 height 72
paste textarea "• Delivery: digital certificates are welcome; physical certificates can be pick…"
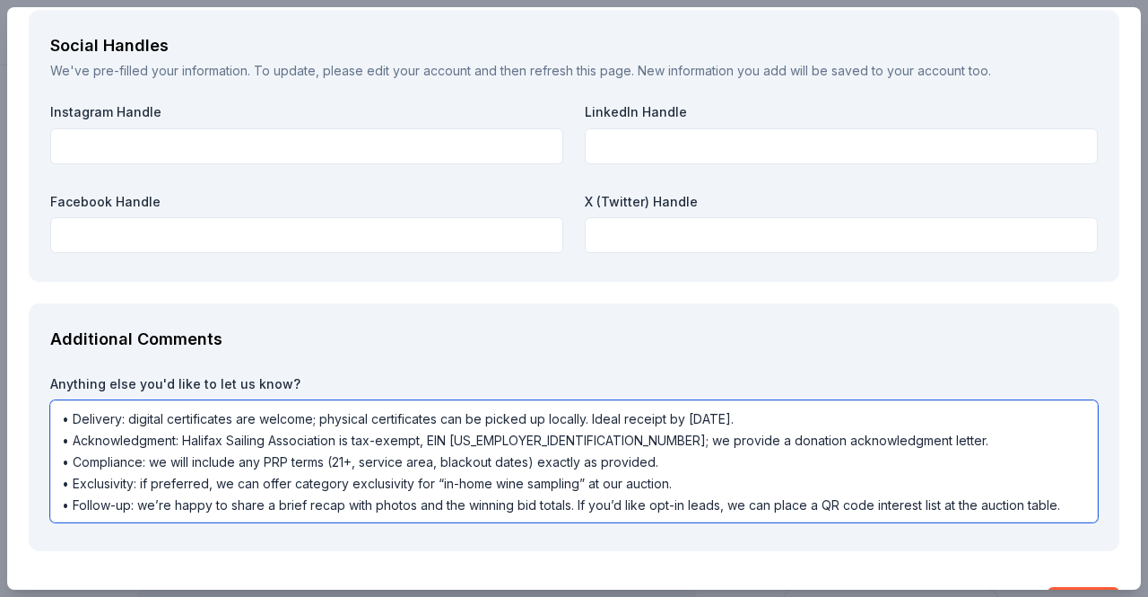
click at [698, 407] on textarea "• Delivery: digital certificates are welcome; physical certificates can be pick…" at bounding box center [574, 461] width 1048 height 122
drag, startPoint x: 1059, startPoint y: 500, endPoint x: 2, endPoint y: 514, distance: 1056.8
click at [2, 514] on div "PRP Wine International Saved Report a mistake Due in 40 days 14 applies last we…" at bounding box center [574, 298] width 1148 height 597
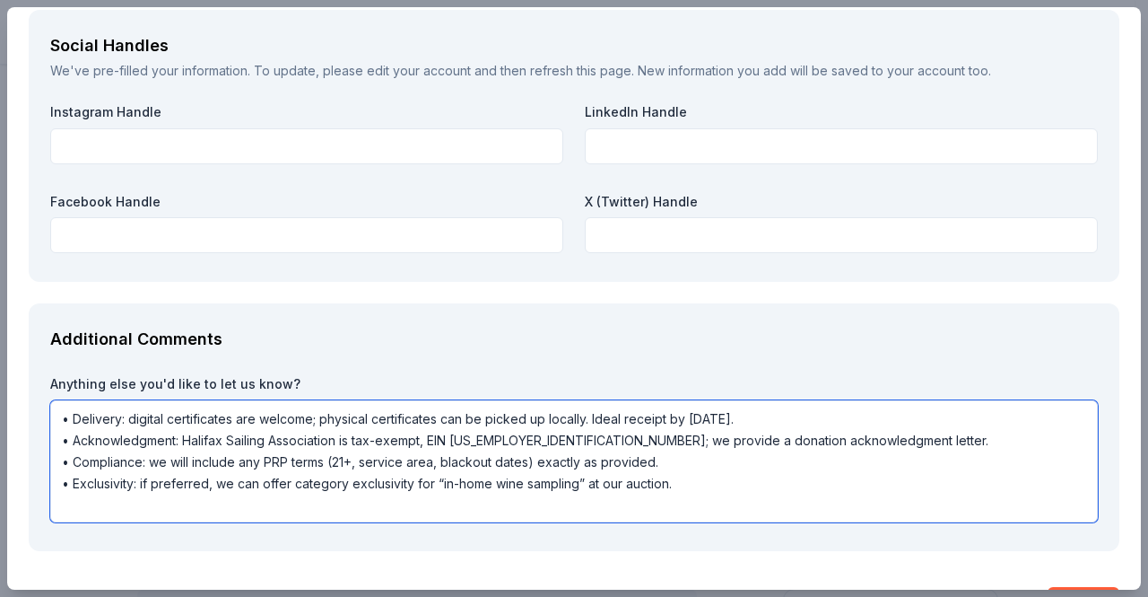
scroll to position [0, 0]
drag, startPoint x: 706, startPoint y: 487, endPoint x: 13, endPoint y: 474, distance: 692.6
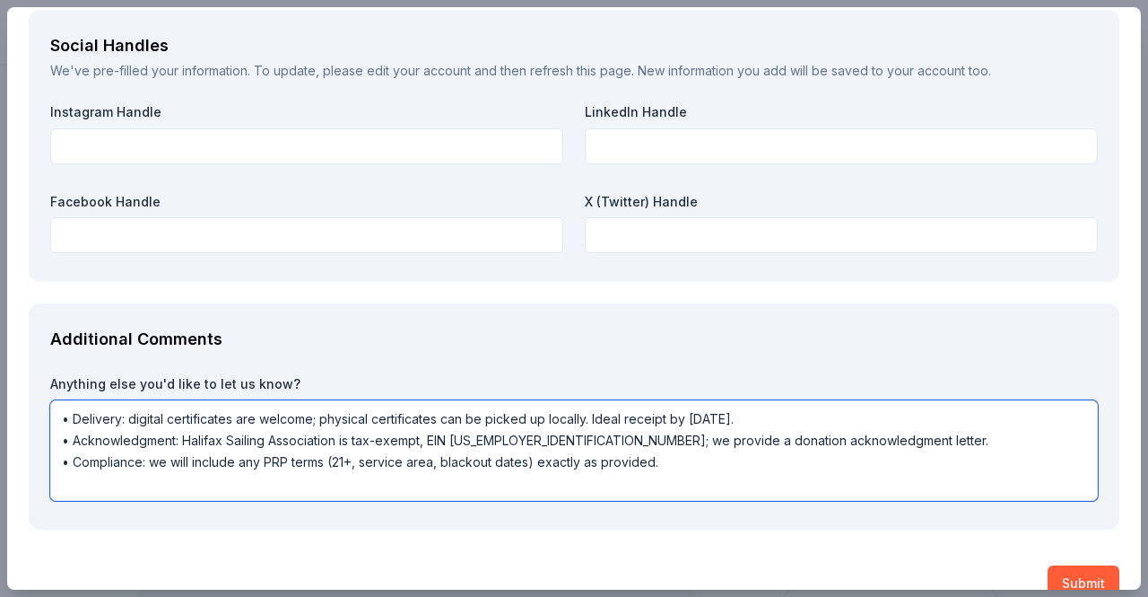
click at [761, 415] on textarea "• Delivery: digital certificates are welcome; physical certificates can be pick…" at bounding box center [574, 450] width 1048 height 100
type textarea "• Delivery: digital certificates are welcome; physical certificates can be pick…"
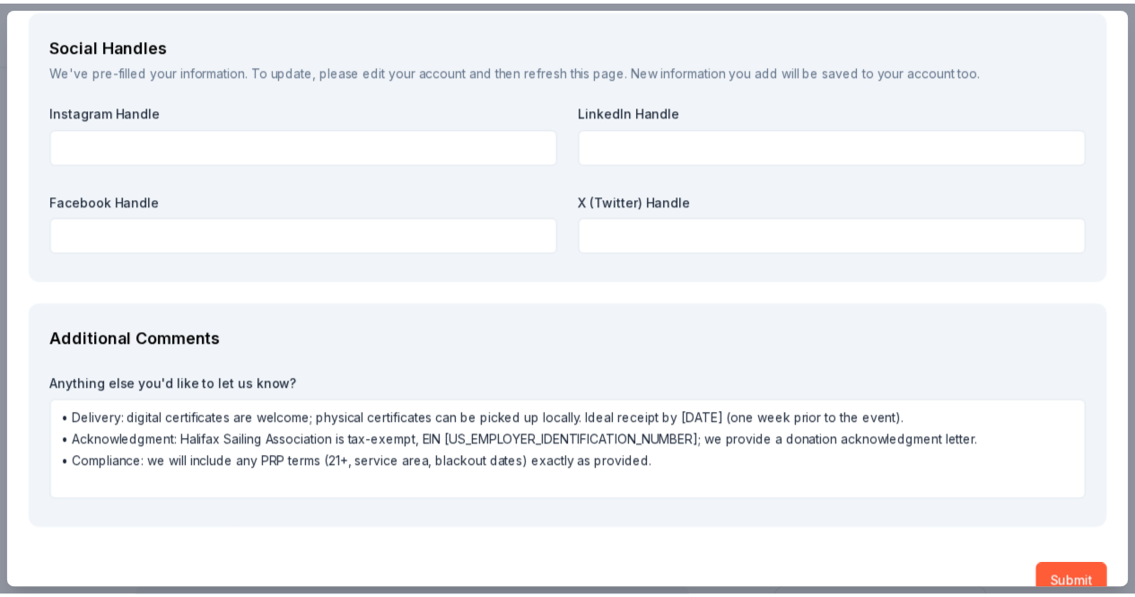
scroll to position [2273, 0]
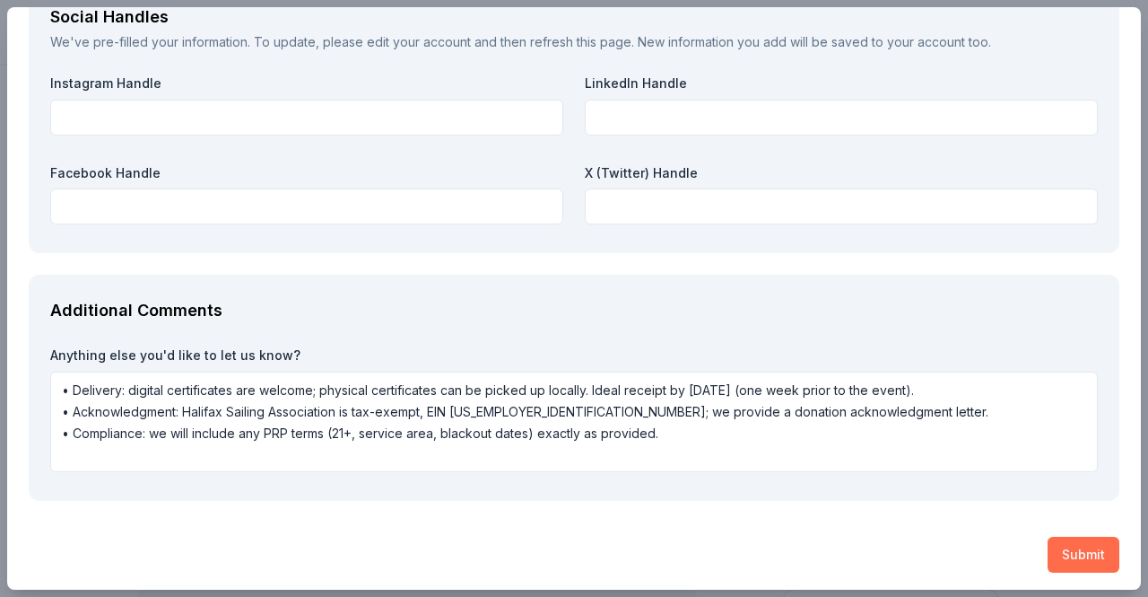
click at [1059, 552] on button "Submit" at bounding box center [1084, 554] width 72 height 36
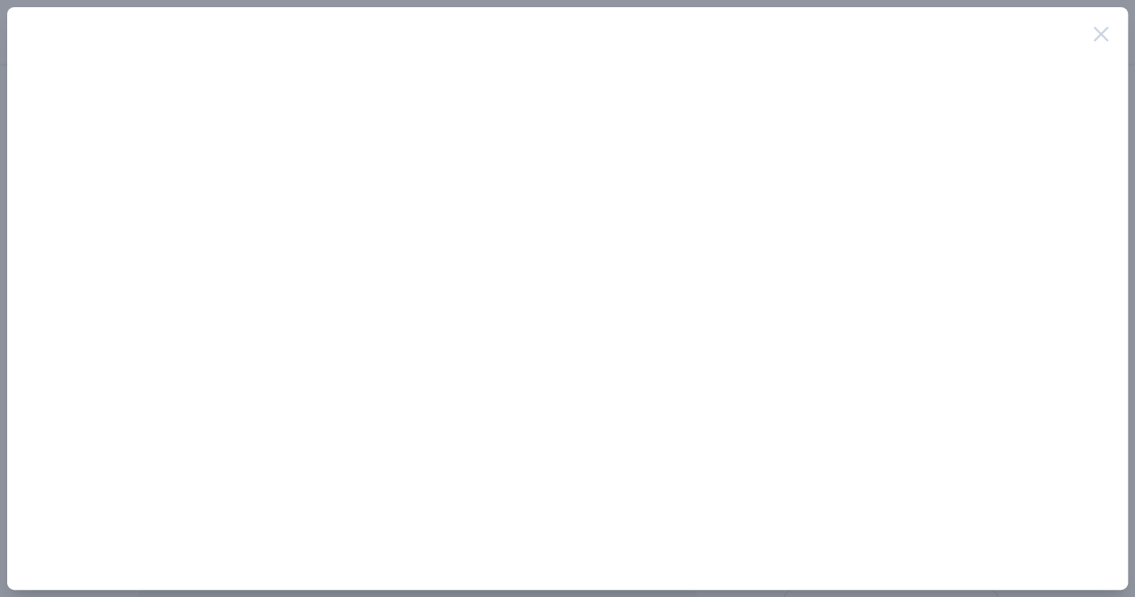
scroll to position [0, 0]
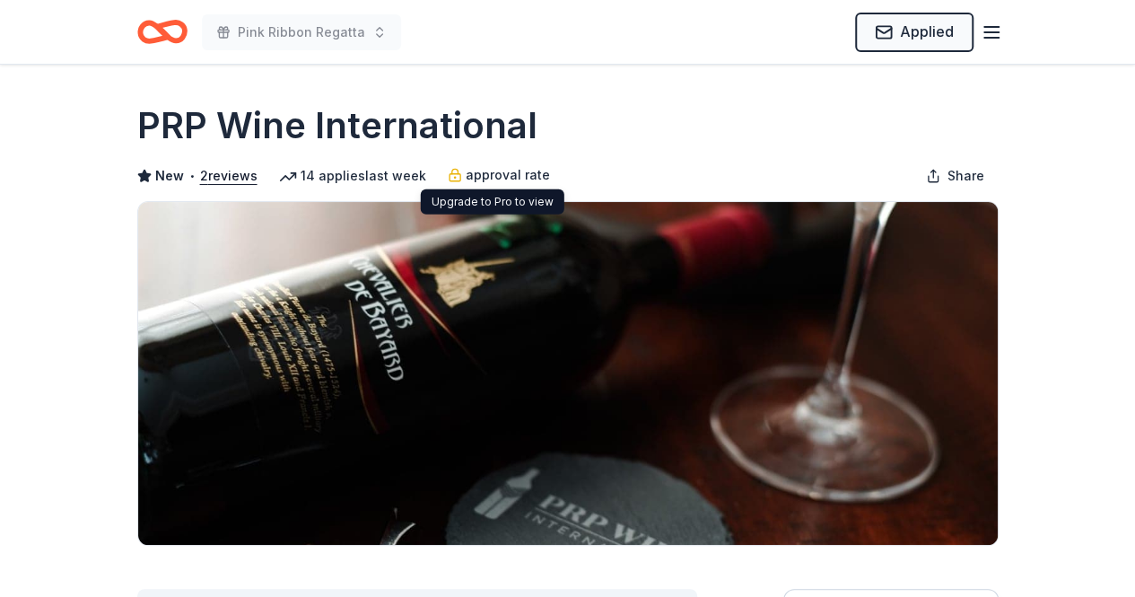
click at [468, 181] on span "approval rate" at bounding box center [508, 175] width 84 height 22
